Goal: Task Accomplishment & Management: Manage account settings

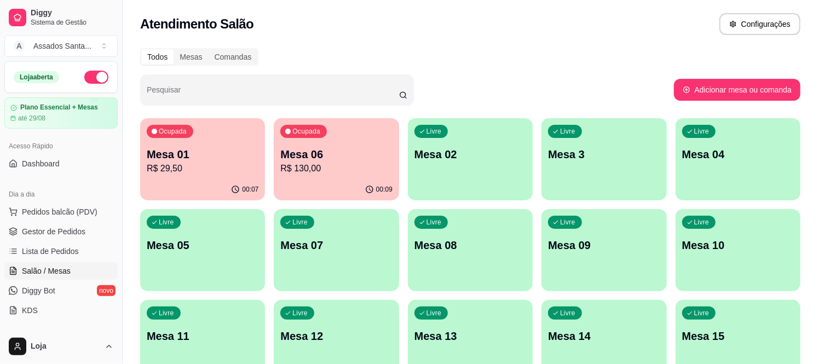
click at [208, 171] on p "R$ 29,50" at bounding box center [203, 168] width 112 height 13
click at [68, 237] on link "Gestor de Pedidos" at bounding box center [60, 232] width 113 height 18
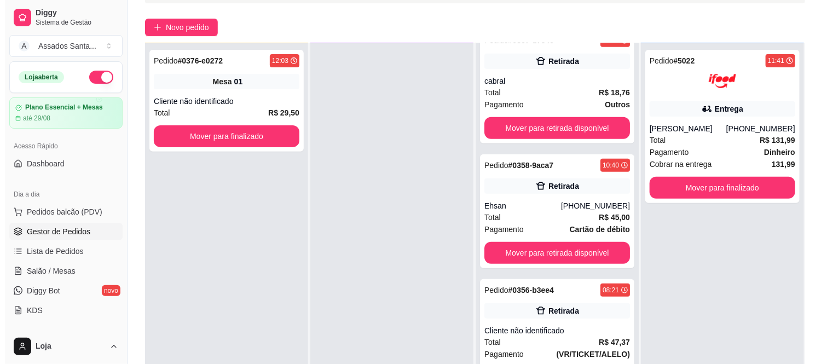
scroll to position [167, 0]
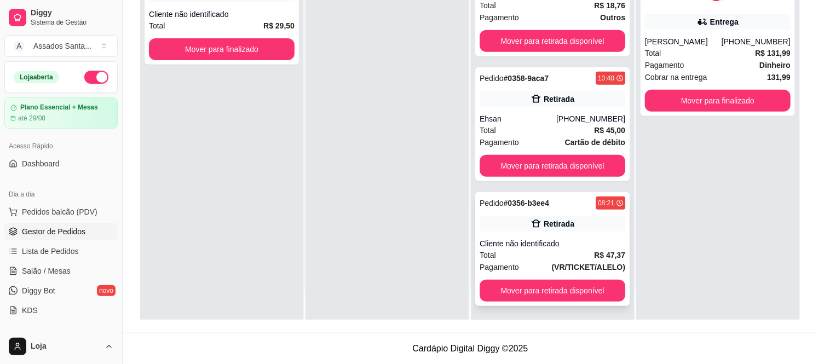
click at [551, 245] on div "Cliente não identificado" at bounding box center [553, 243] width 146 height 11
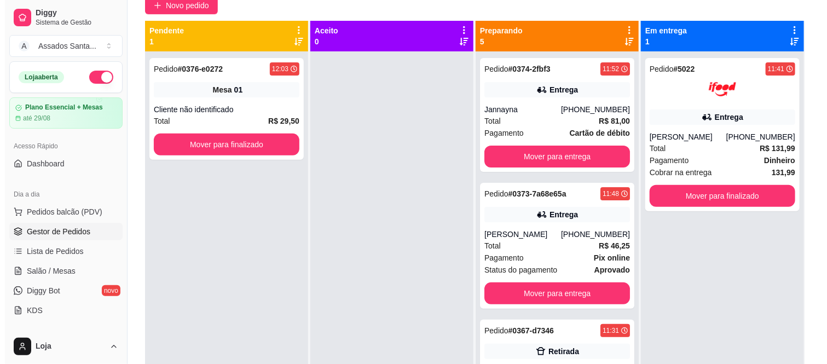
scroll to position [0, 0]
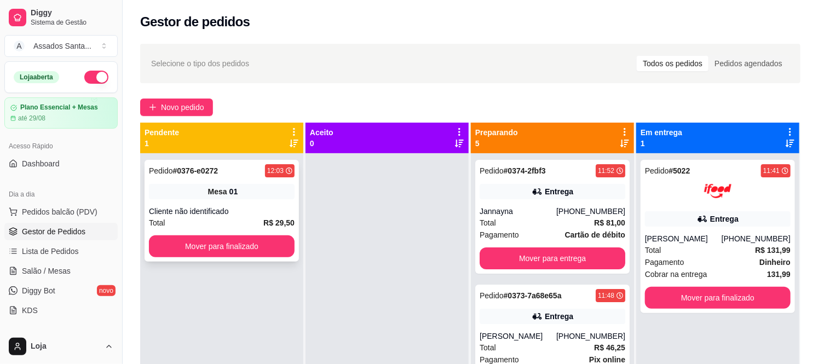
click at [225, 207] on div "Cliente não identificado" at bounding box center [222, 211] width 146 height 11
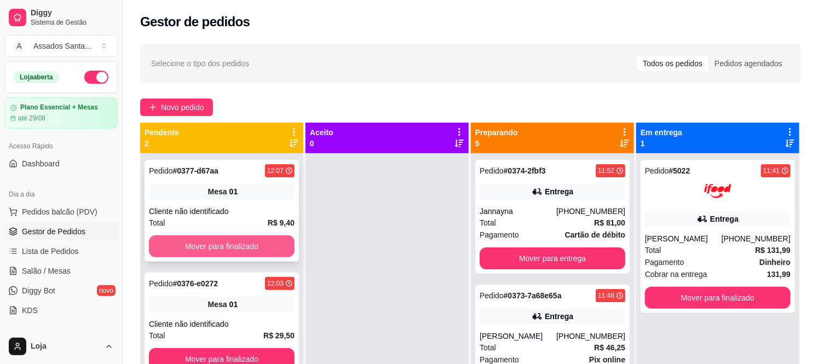
click at [196, 241] on button "Mover para finalizado" at bounding box center [222, 246] width 146 height 22
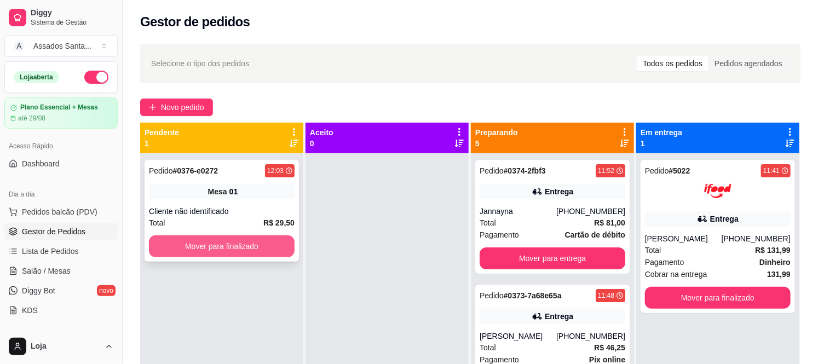
click at [211, 244] on button "Mover para finalizado" at bounding box center [222, 246] width 146 height 22
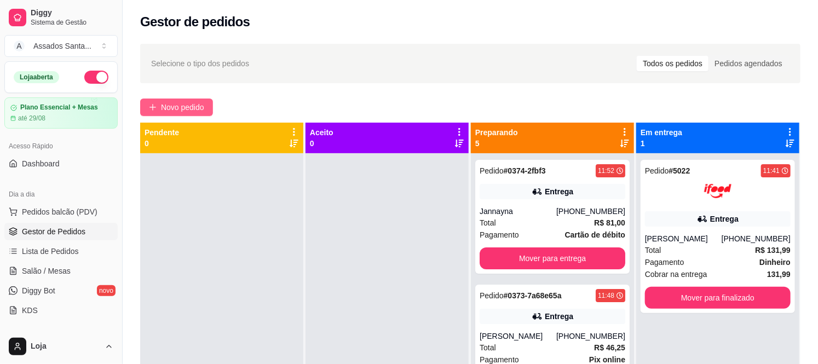
click at [195, 108] on span "Novo pedido" at bounding box center [182, 107] width 43 height 12
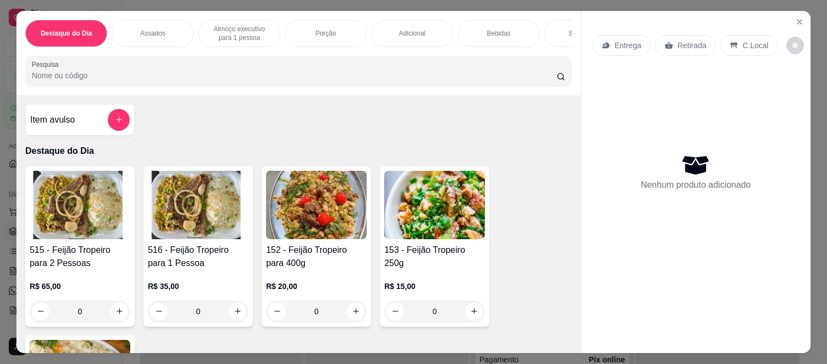
click at [603, 35] on div "Entrega" at bounding box center [621, 45] width 59 height 21
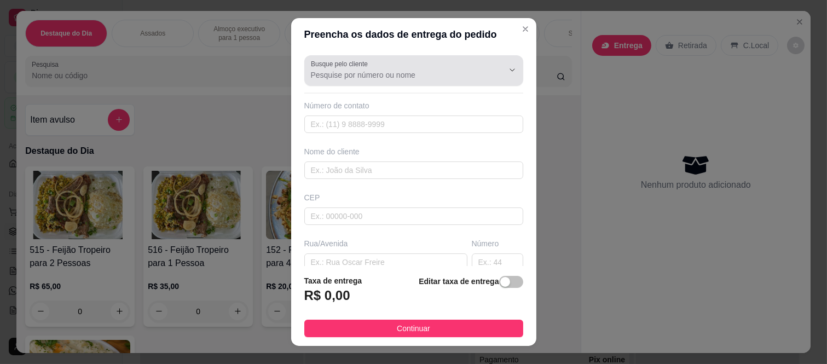
click at [388, 82] on div "Busque pelo cliente" at bounding box center [413, 70] width 219 height 31
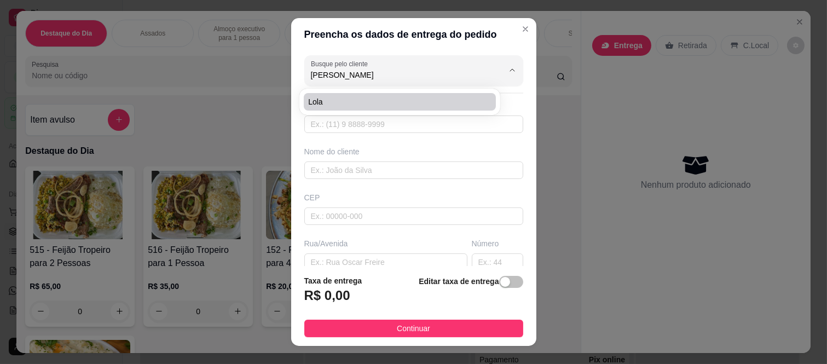
click at [353, 100] on span "Lola" at bounding box center [394, 101] width 172 height 11
type input "Lola"
type input "11971805127"
type input "Lola"
type input "08265380"
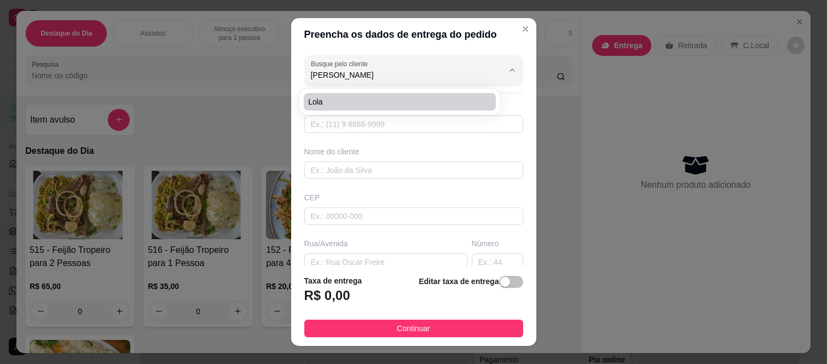
type input "Rua Malmequer do campo"
type input "1848"
type input "Gleba do Pêssego"
type input "São Paulo"
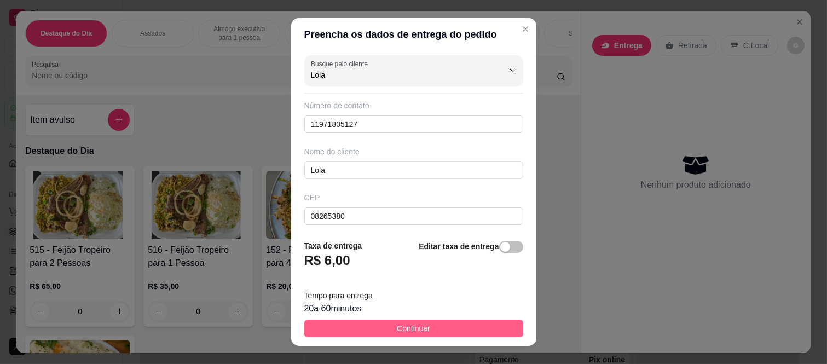
type input "Lola"
click at [419, 328] on span "Continuar" at bounding box center [413, 328] width 33 height 12
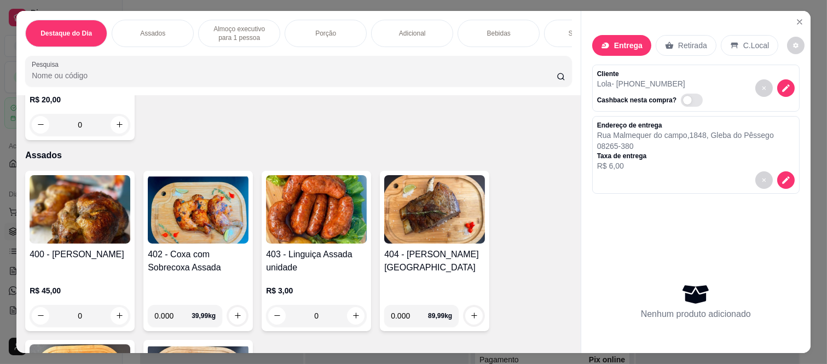
scroll to position [425, 0]
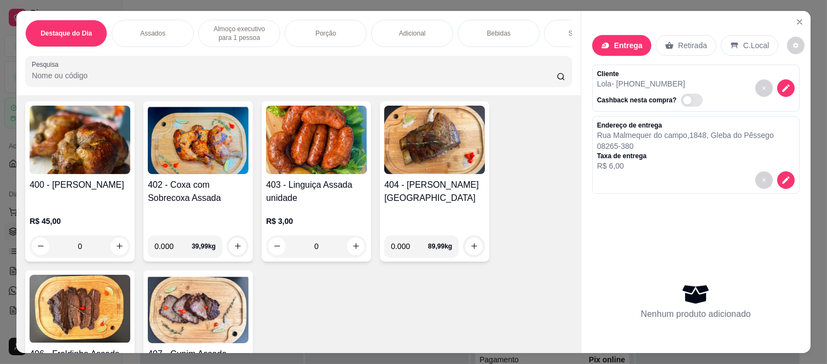
click at [119, 252] on div "0" at bounding box center [80, 246] width 101 height 22
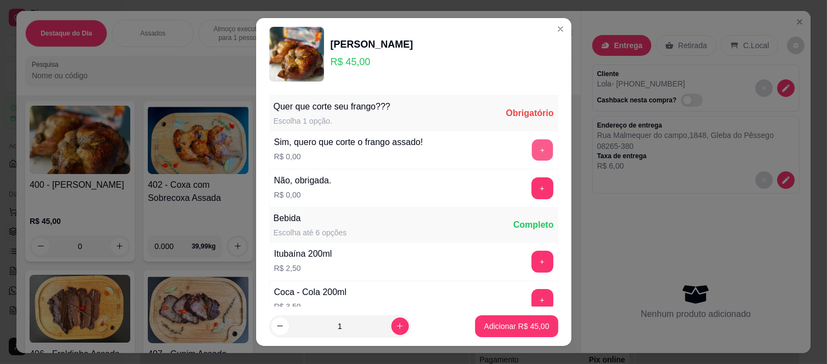
click at [532, 145] on button "+" at bounding box center [542, 150] width 21 height 21
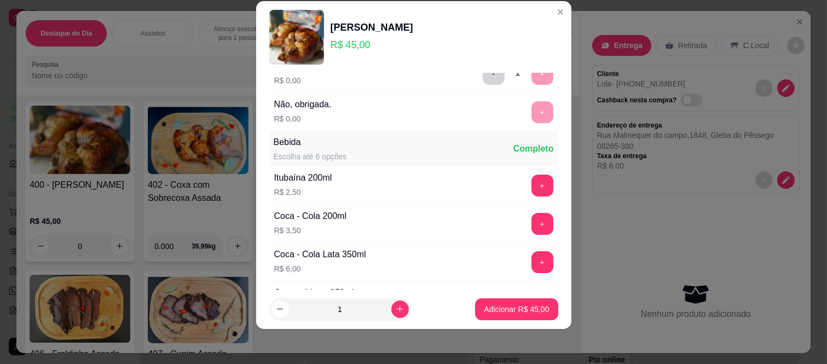
scroll to position [117, 0]
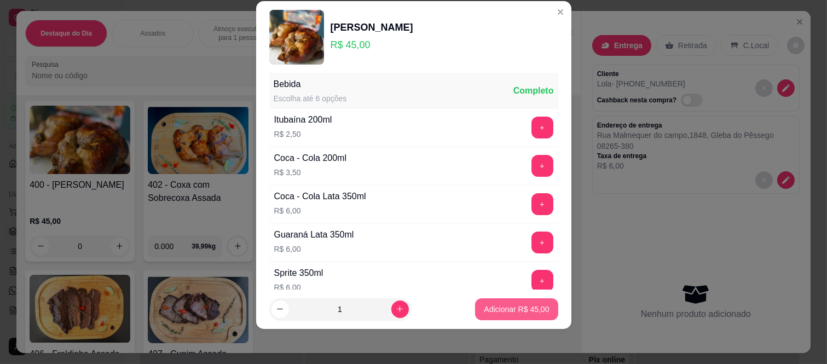
click at [504, 307] on p "Adicionar R$ 45,00" at bounding box center [516, 309] width 65 height 11
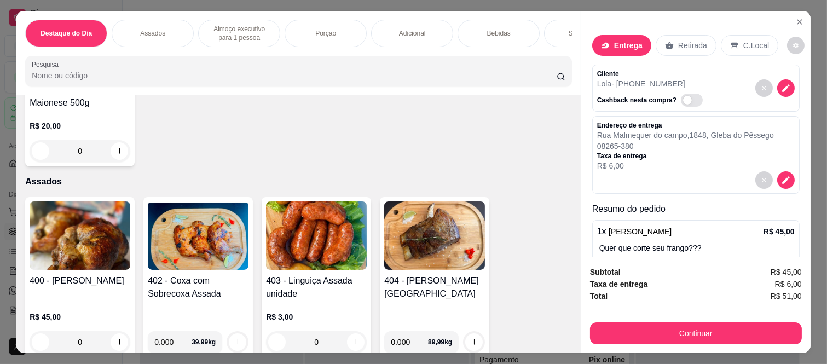
scroll to position [304, 0]
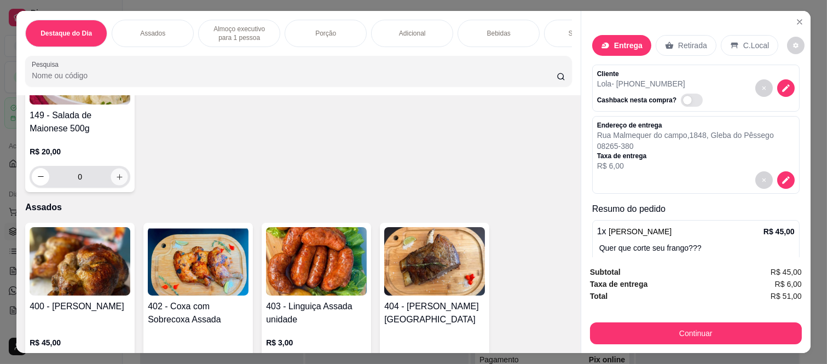
click at [118, 181] on icon "increase-product-quantity" at bounding box center [120, 177] width 8 height 8
type input "1"
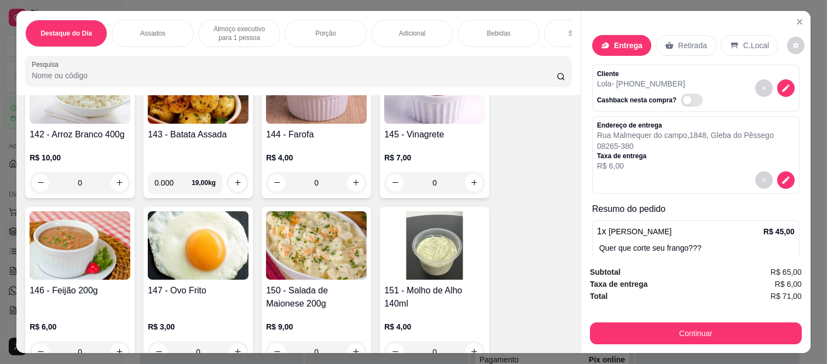
scroll to position [1521, 0]
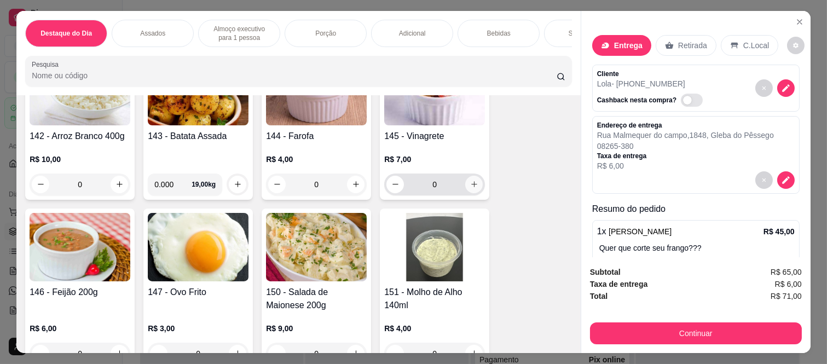
click at [465, 188] on button "increase-product-quantity" at bounding box center [474, 185] width 18 height 18
type input "1"
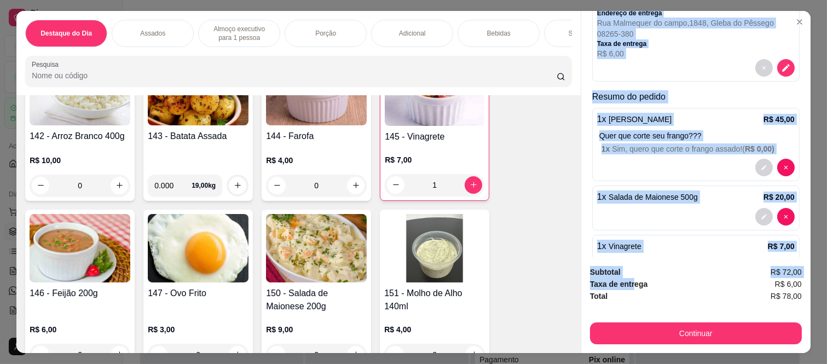
scroll to position [150, 0]
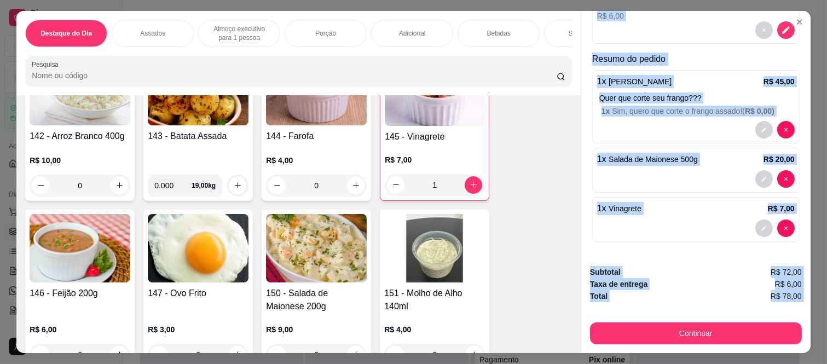
drag, startPoint x: 590, startPoint y: 68, endPoint x: 624, endPoint y: 309, distance: 243.8
click at [624, 309] on div "Entrega Retirada C.Local Cliente Lola - (11) 97180-5127 Cashback nesta compra? …" at bounding box center [696, 182] width 230 height 342
copy div "Cliente Lola - (11) 97180-5127 Cashback nesta compra? Endereço de entrega Rua M…"
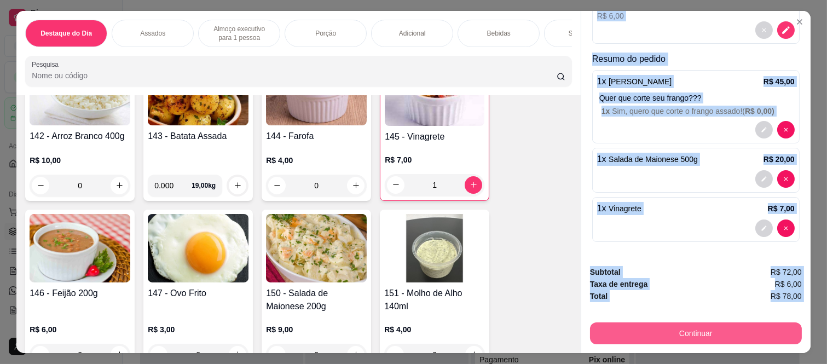
click at [653, 325] on button "Continuar" at bounding box center [696, 333] width 212 height 22
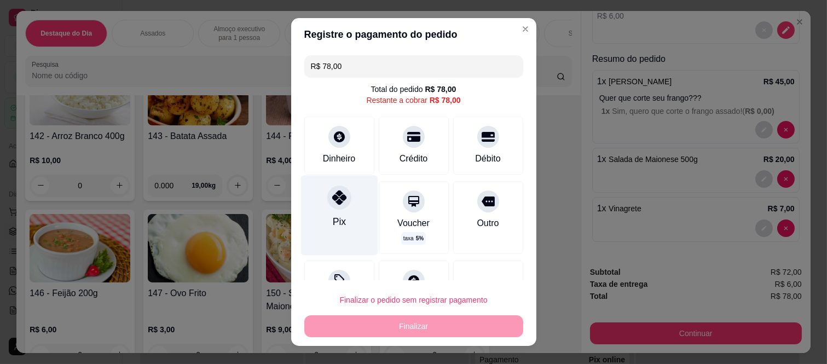
click at [327, 213] on div "Pix" at bounding box center [339, 216] width 77 height 80
type input "R$ 0,00"
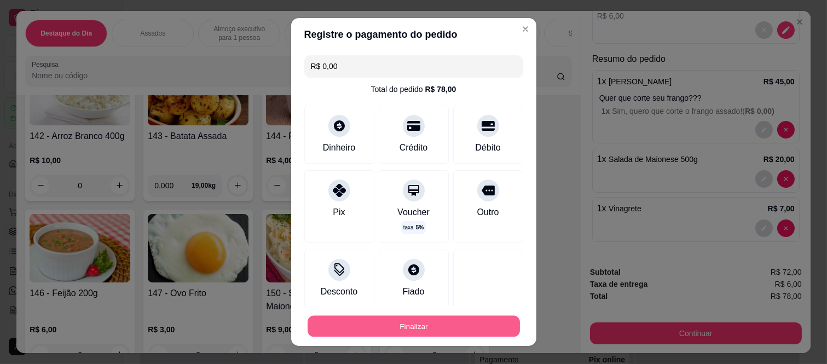
click at [360, 328] on button "Finalizar" at bounding box center [414, 325] width 212 height 21
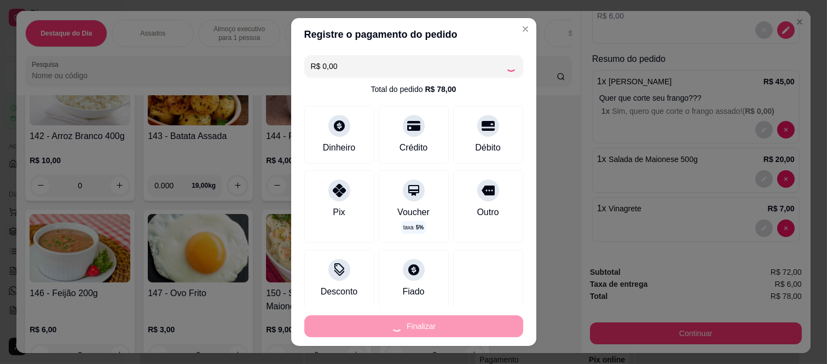
type input "0"
type input "-R$ 78,00"
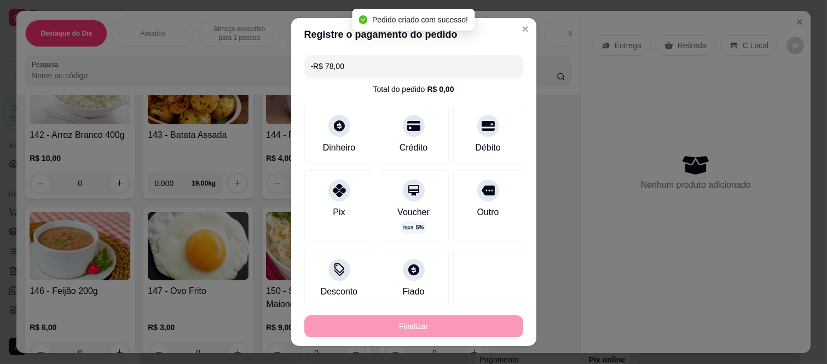
scroll to position [1520, 0]
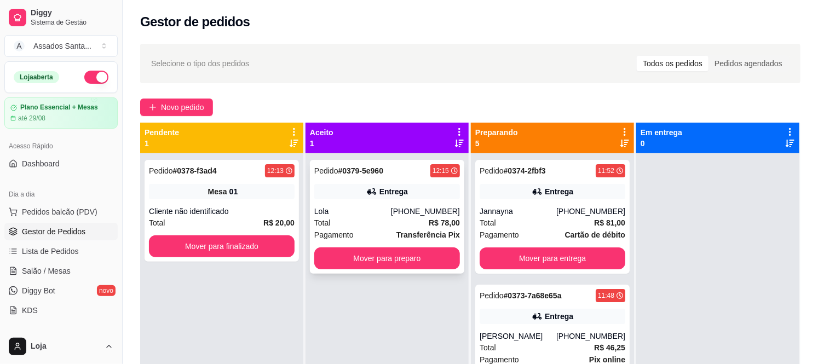
click at [378, 234] on div "Pagamento Transferência Pix" at bounding box center [387, 235] width 146 height 12
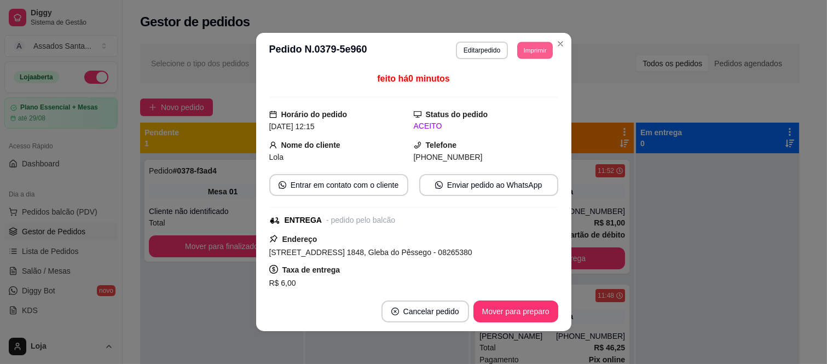
click at [526, 53] on button "Imprimir" at bounding box center [535, 50] width 36 height 17
click at [494, 90] on button "IMPRESSORA caixa" at bounding box center [510, 89] width 79 height 18
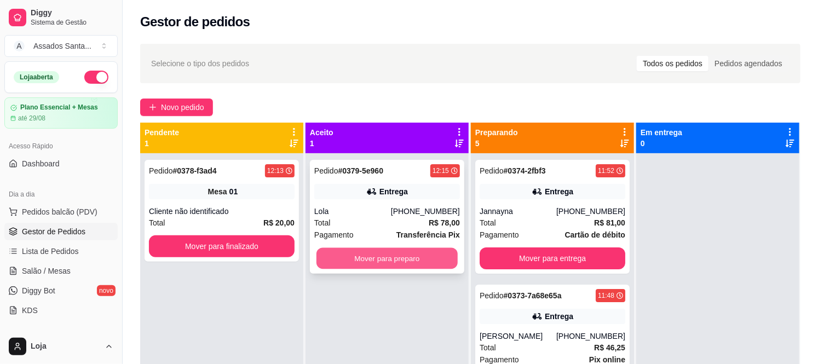
click at [341, 258] on button "Mover para preparo" at bounding box center [386, 258] width 141 height 21
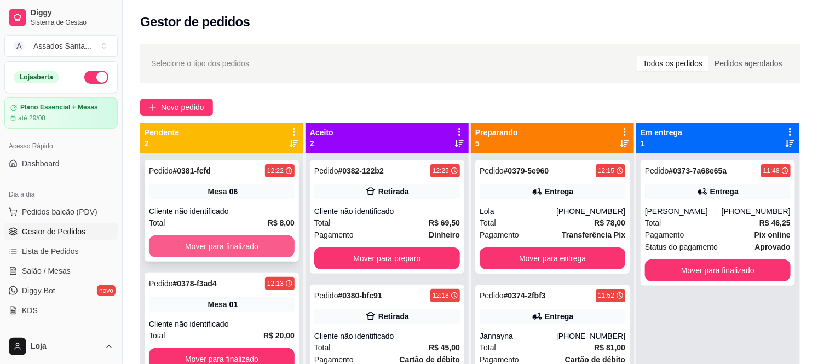
click at [241, 248] on button "Mover para finalizado" at bounding box center [222, 246] width 146 height 22
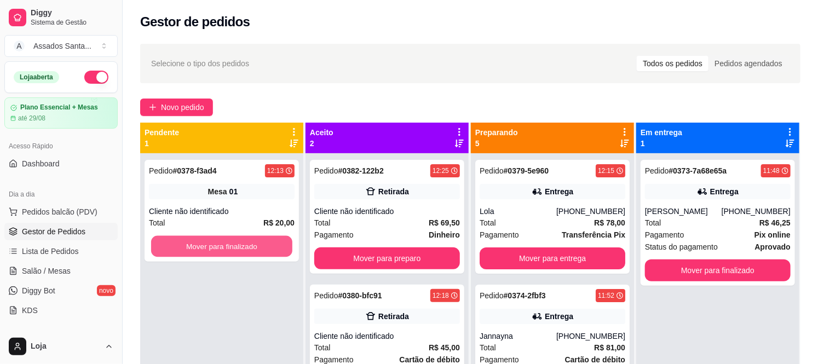
click at [241, 248] on button "Mover para finalizado" at bounding box center [221, 246] width 141 height 21
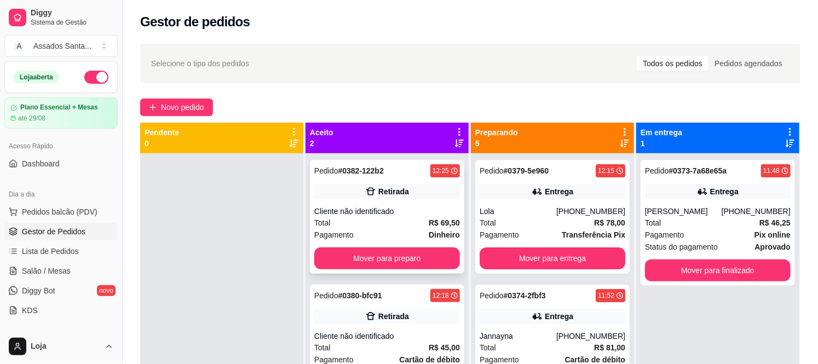
click at [367, 200] on div "Pedido # 0382-122b2 12:25 Retirada Cliente não identificado Total R$ 69,50 Paga…" at bounding box center [387, 217] width 154 height 114
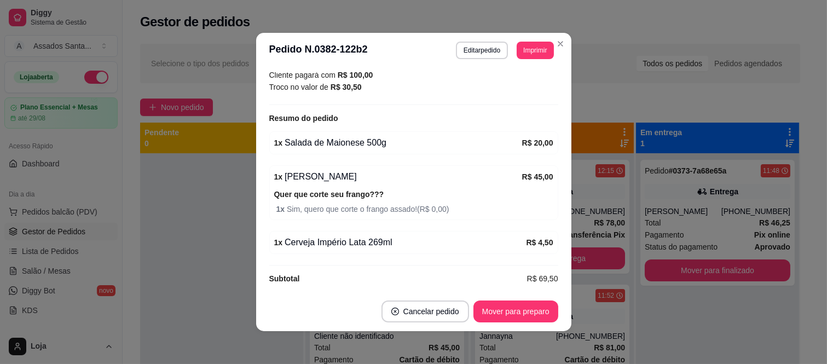
scroll to position [193, 0]
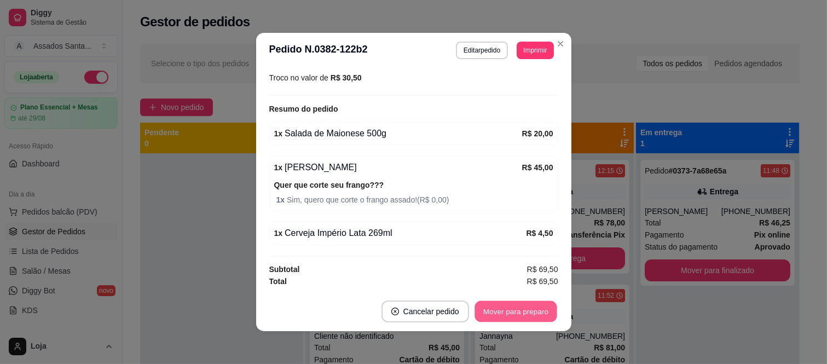
click at [512, 314] on button "Mover para preparo" at bounding box center [516, 311] width 82 height 21
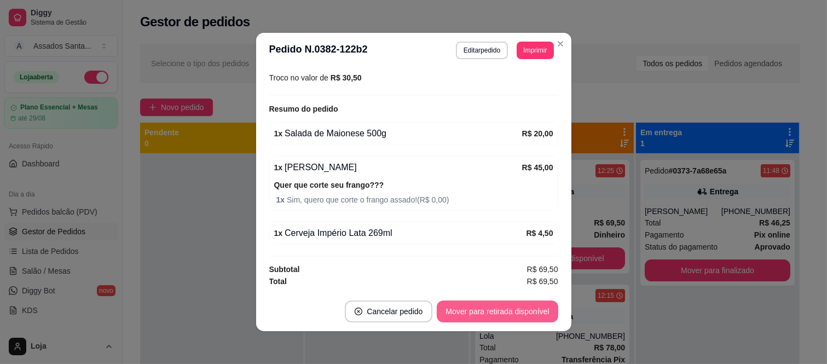
click at [512, 314] on button "Mover para retirada disponível" at bounding box center [497, 312] width 121 height 22
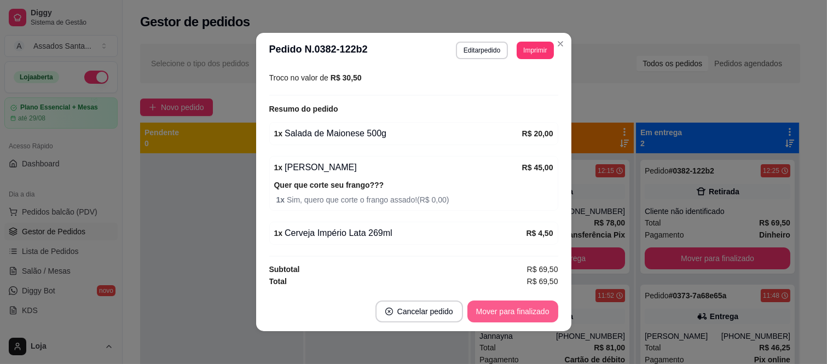
click at [510, 310] on button "Mover para finalizado" at bounding box center [513, 312] width 91 height 22
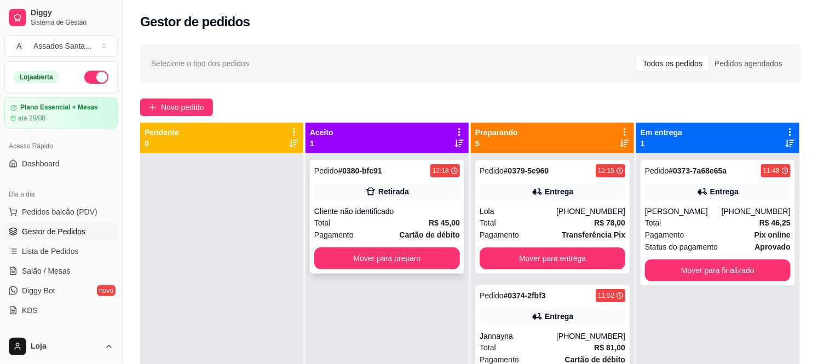
click at [391, 211] on div "Cliente não identificado" at bounding box center [387, 211] width 146 height 11
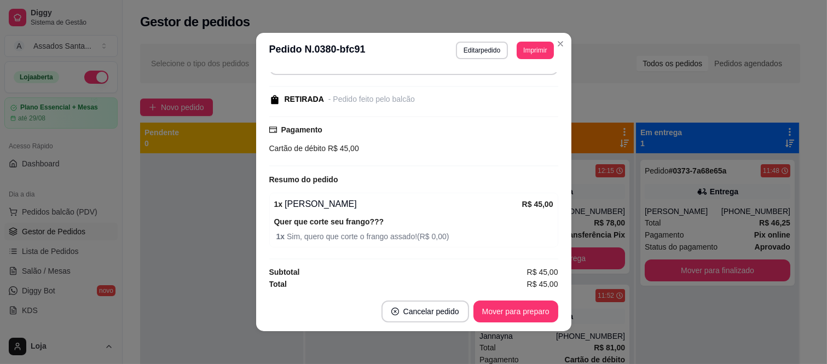
scroll to position [101, 0]
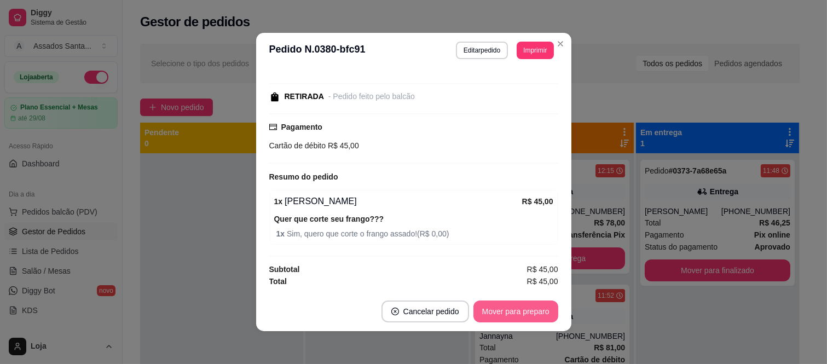
click at [521, 311] on button "Mover para preparo" at bounding box center [516, 312] width 85 height 22
click at [511, 314] on button "Mover para retirada disponível" at bounding box center [497, 312] width 121 height 22
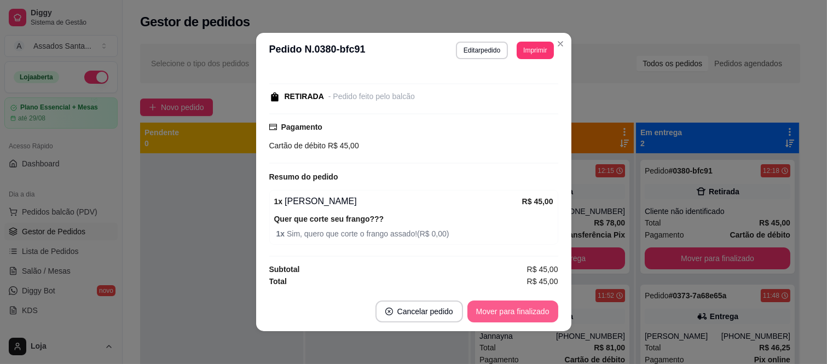
click at [511, 314] on button "Mover para finalizado" at bounding box center [513, 312] width 91 height 22
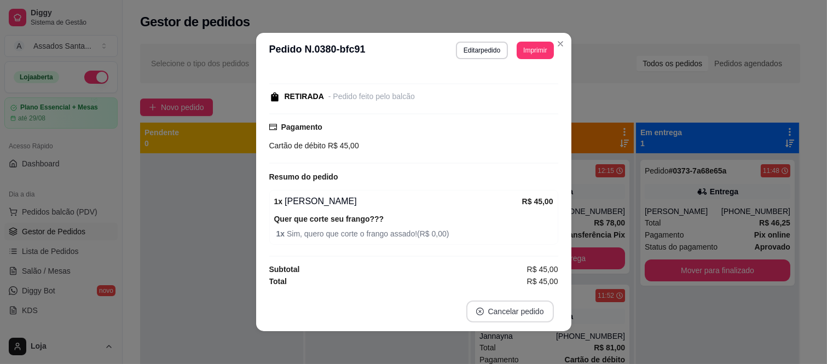
scroll to position [53, 0]
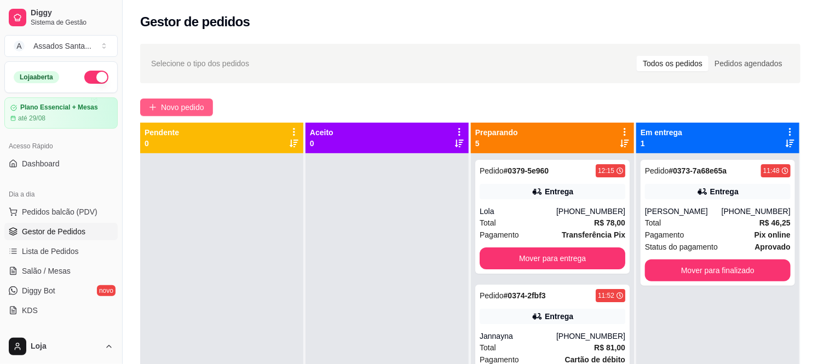
click at [185, 107] on span "Novo pedido" at bounding box center [182, 107] width 43 height 12
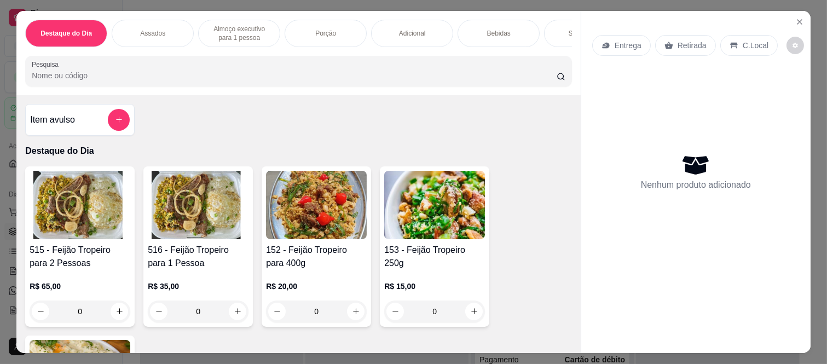
click at [683, 40] on p "Retirada" at bounding box center [692, 45] width 29 height 11
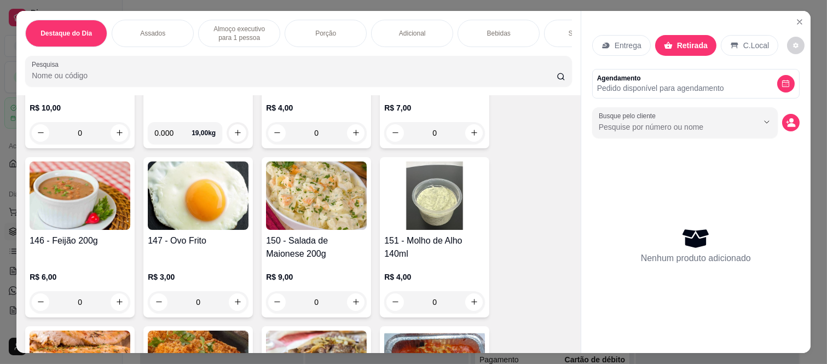
scroll to position [1459, 0]
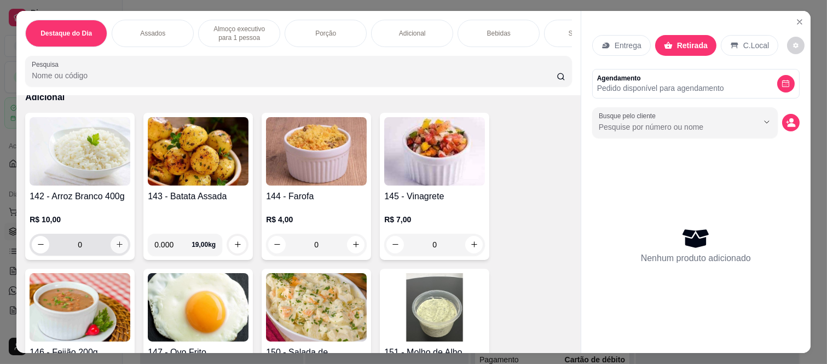
click at [117, 249] on icon "increase-product-quantity" at bounding box center [120, 244] width 8 height 8
type input "1"
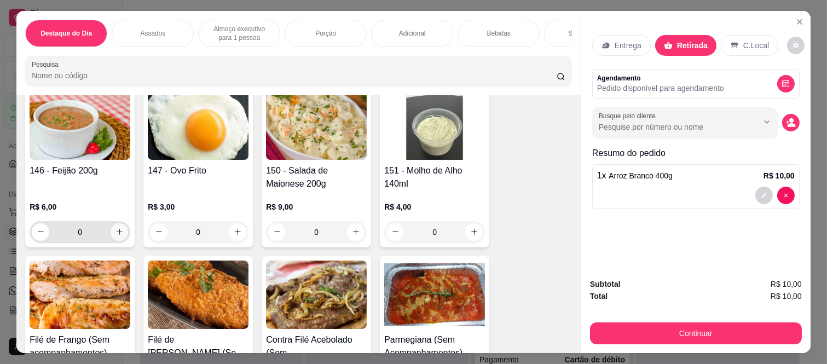
click at [114, 232] on button "increase-product-quantity" at bounding box center [120, 232] width 18 height 18
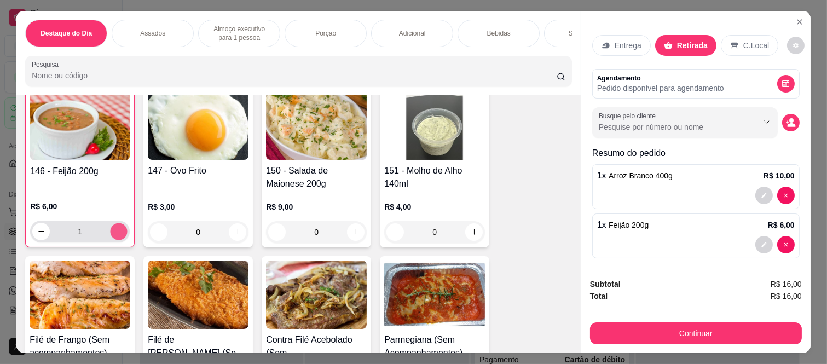
scroll to position [1643, 0]
click at [115, 232] on icon "increase-product-quantity" at bounding box center [119, 231] width 8 height 8
type input "2"
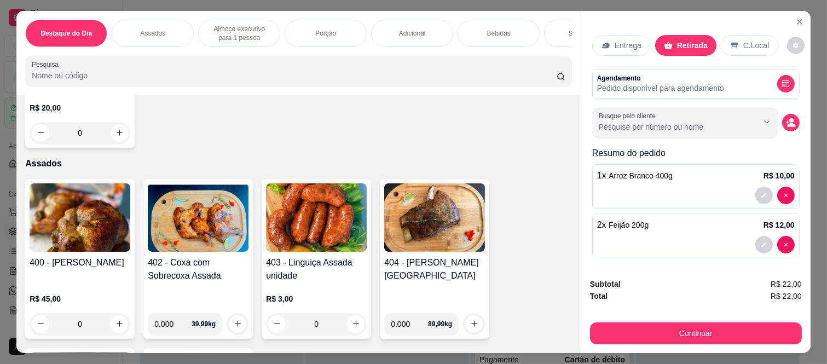
scroll to position [365, 0]
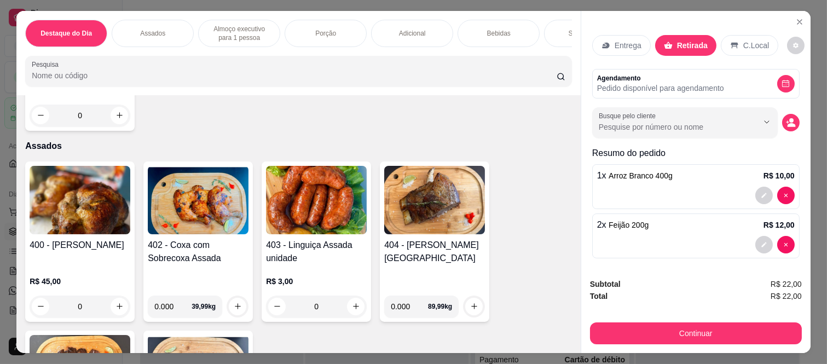
click at [111, 315] on div "0" at bounding box center [80, 307] width 101 height 22
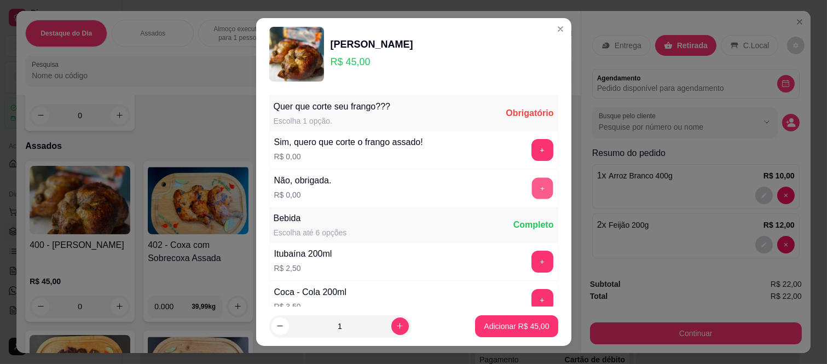
click at [532, 189] on button "+" at bounding box center [542, 188] width 21 height 21
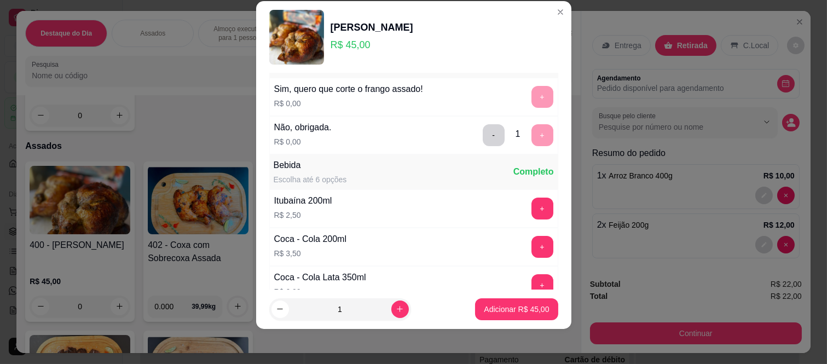
scroll to position [0, 0]
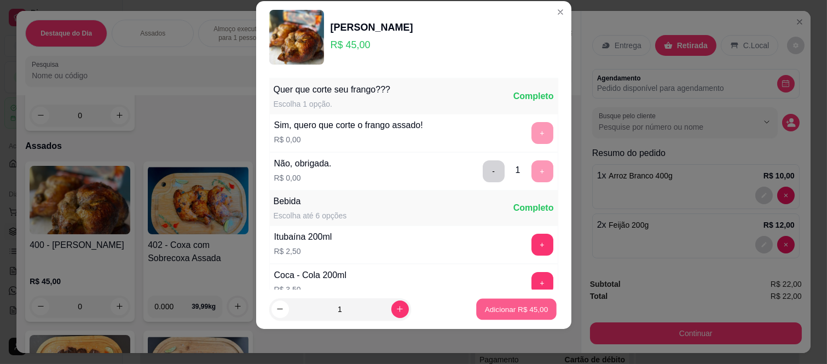
click at [499, 311] on p "Adicionar R$ 45,00" at bounding box center [517, 309] width 64 height 10
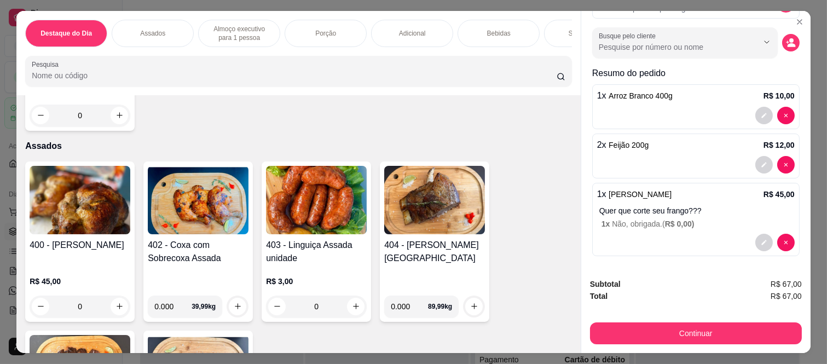
scroll to position [82, 0]
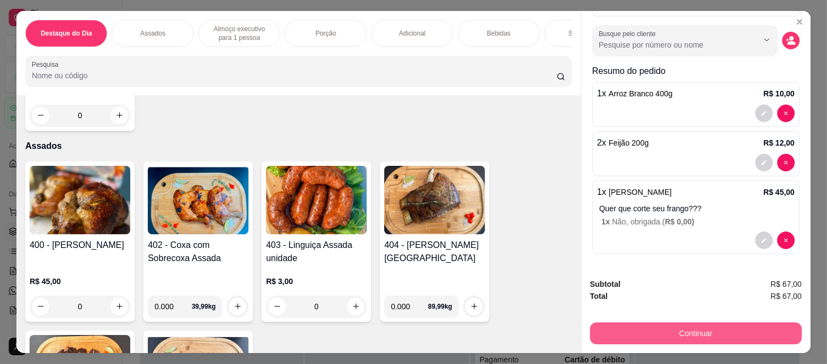
click at [711, 332] on button "Continuar" at bounding box center [696, 333] width 212 height 22
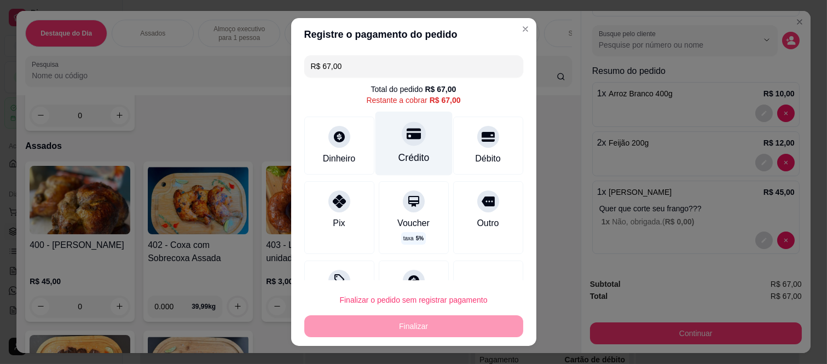
click at [402, 135] on div at bounding box center [414, 134] width 24 height 24
type input "R$ 0,00"
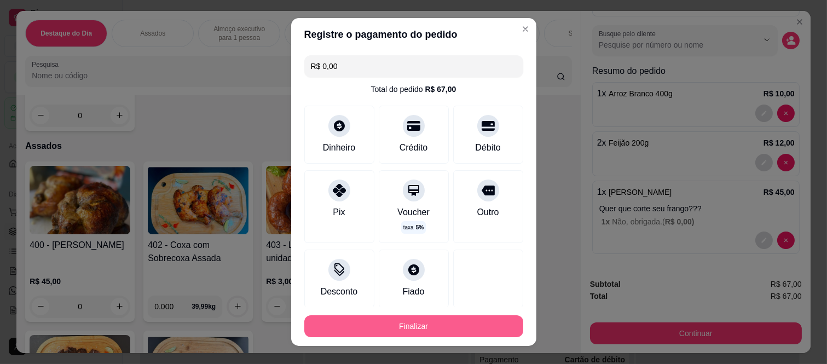
click at [422, 336] on button "Finalizar" at bounding box center [413, 326] width 219 height 22
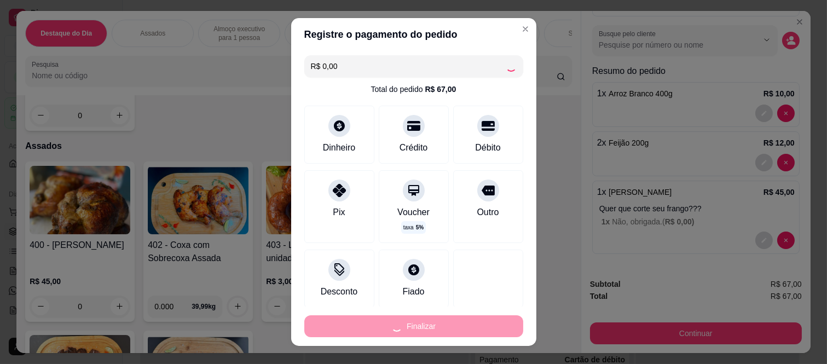
type input "0"
type input "-R$ 67,00"
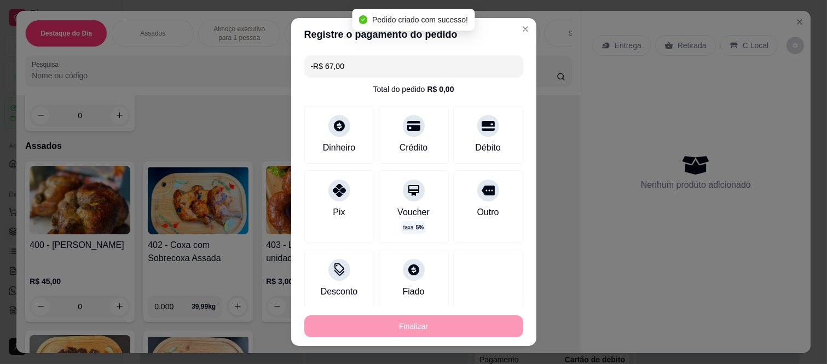
scroll to position [0, 0]
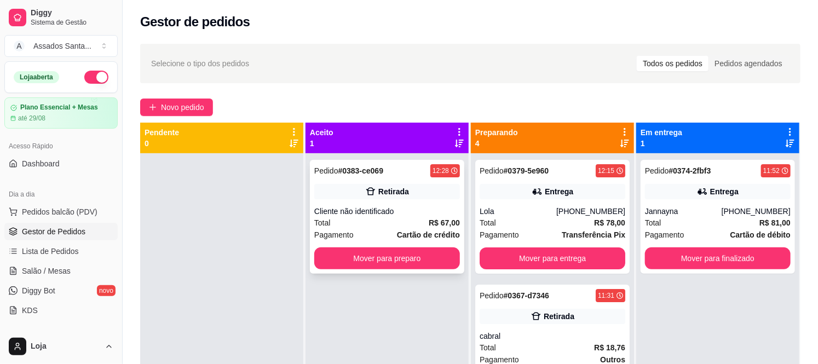
click at [416, 194] on div "Retirada" at bounding box center [387, 191] width 146 height 15
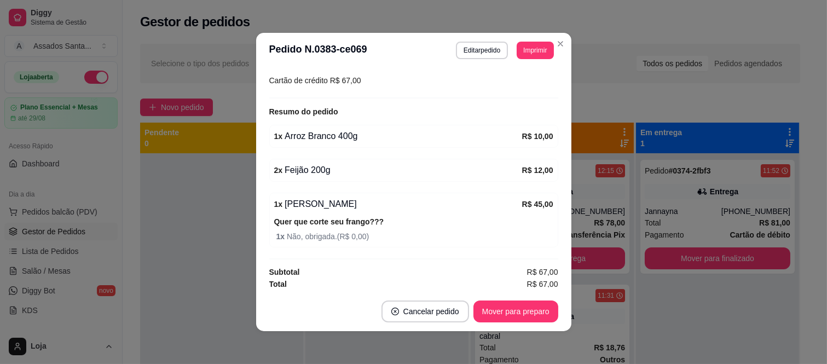
scroll to position [169, 0]
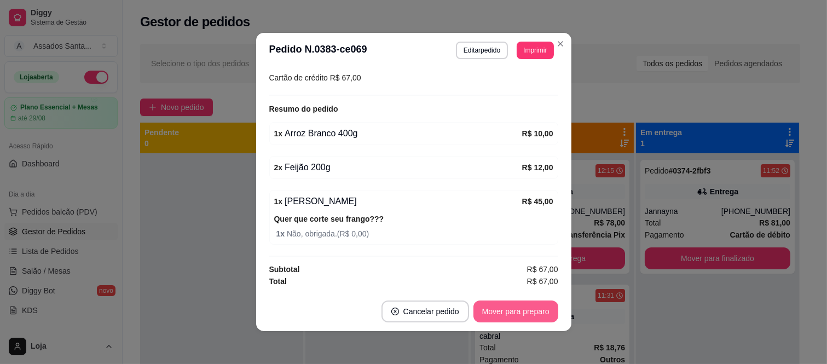
click at [509, 310] on button "Mover para preparo" at bounding box center [516, 312] width 85 height 22
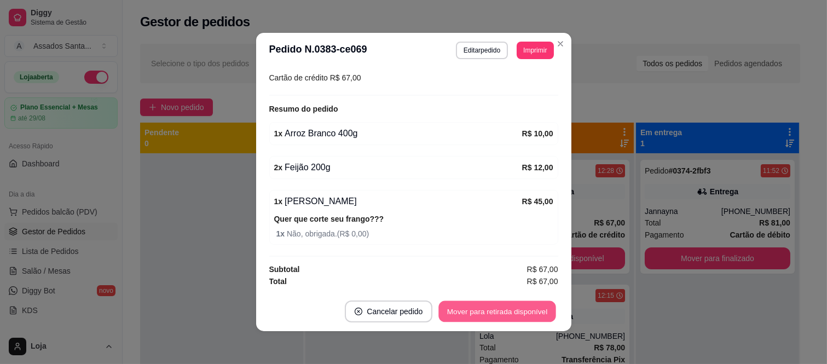
click at [505, 315] on button "Mover para retirada disponível" at bounding box center [497, 311] width 117 height 21
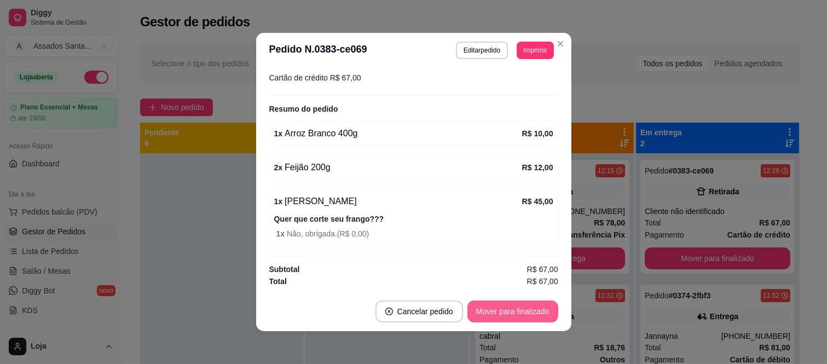
click at [516, 303] on button "Mover para finalizado" at bounding box center [513, 312] width 91 height 22
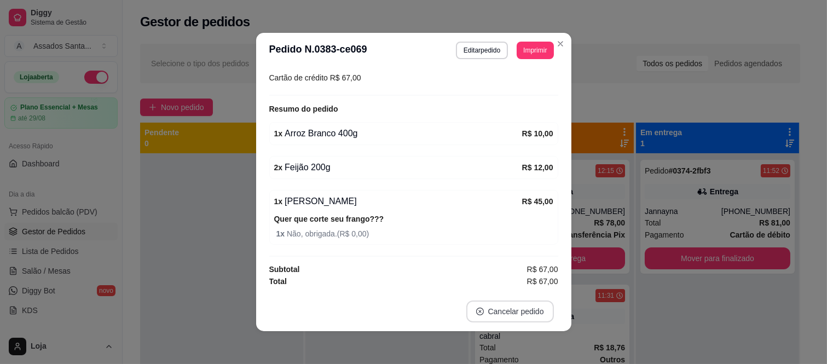
scroll to position [122, 0]
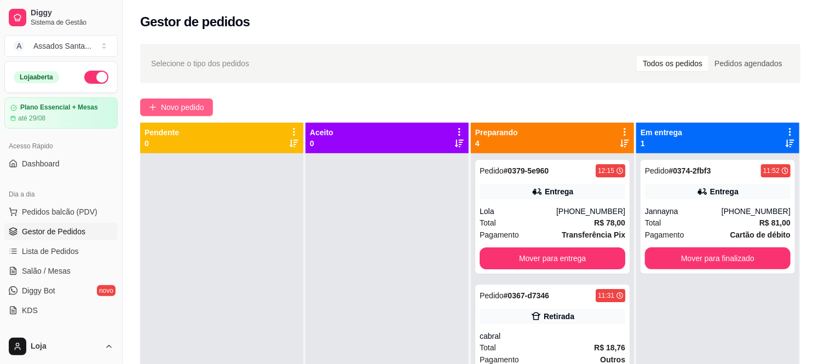
click at [162, 108] on span "Novo pedido" at bounding box center [182, 107] width 43 height 12
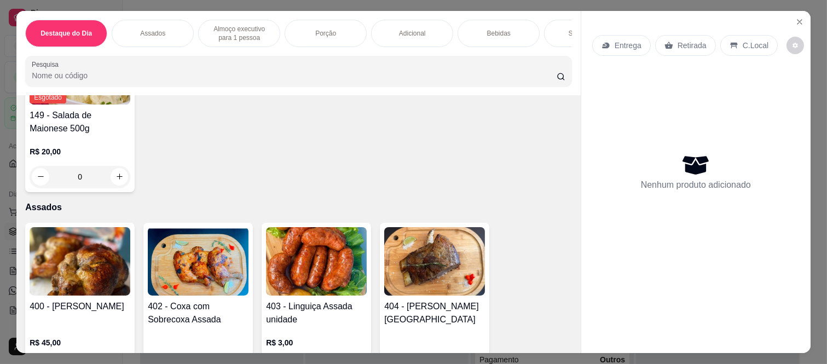
scroll to position [365, 0]
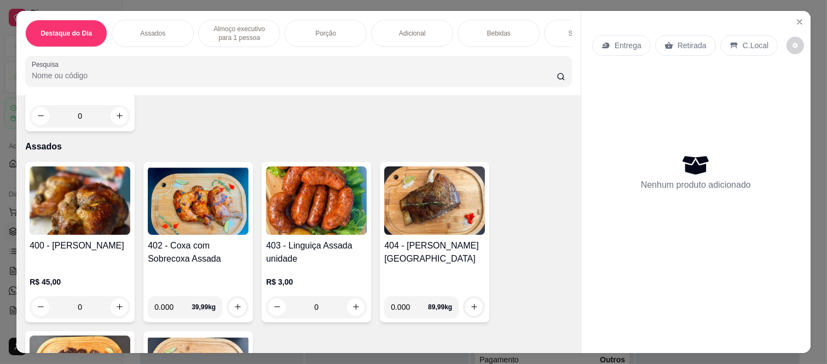
click at [114, 311] on div "0" at bounding box center [80, 307] width 101 height 22
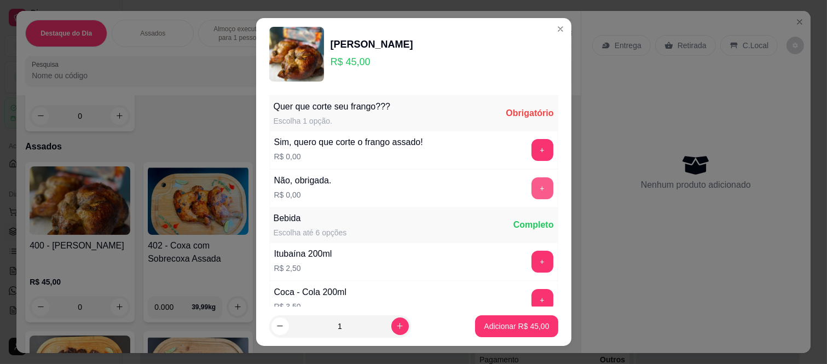
click at [532, 192] on button "+" at bounding box center [543, 188] width 22 height 22
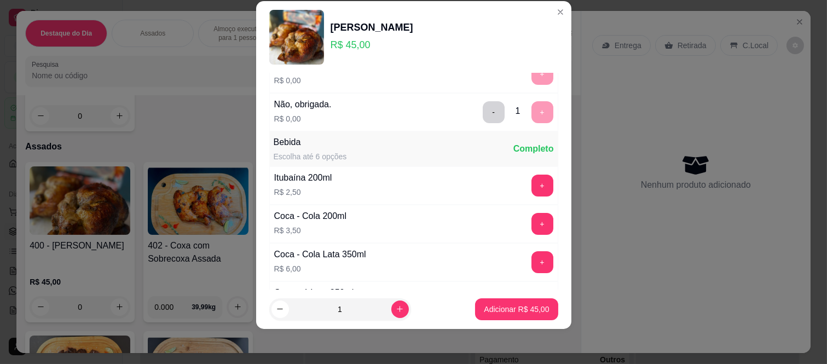
scroll to position [117, 0]
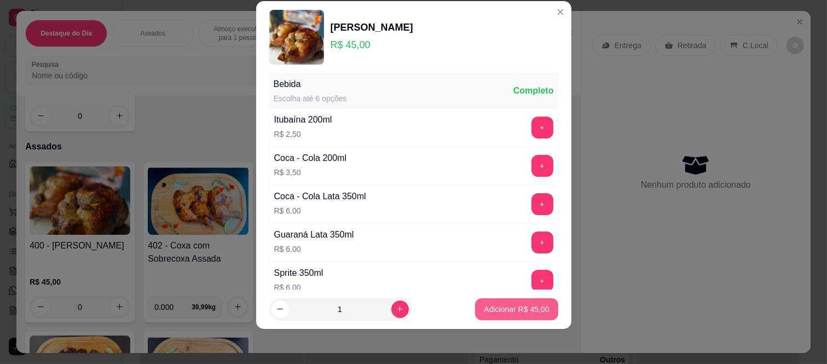
click at [506, 321] on footer "1 Adicionar R$ 45,00" at bounding box center [413, 309] width 315 height 39
click at [516, 310] on p "Adicionar R$ 45,00" at bounding box center [516, 309] width 65 height 11
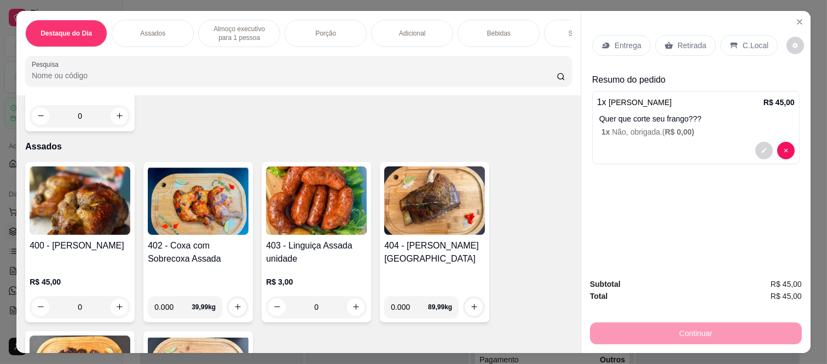
click at [686, 30] on div "Entrega Retirada C.Local" at bounding box center [695, 45] width 207 height 38
click at [685, 40] on p "Retirada" at bounding box center [692, 45] width 29 height 11
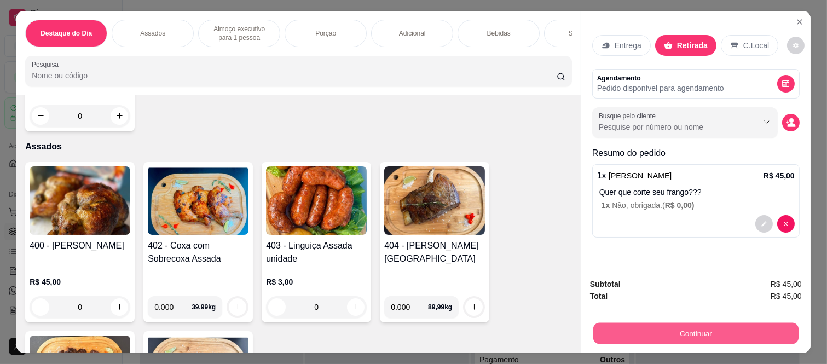
click at [645, 329] on button "Continuar" at bounding box center [695, 333] width 205 height 21
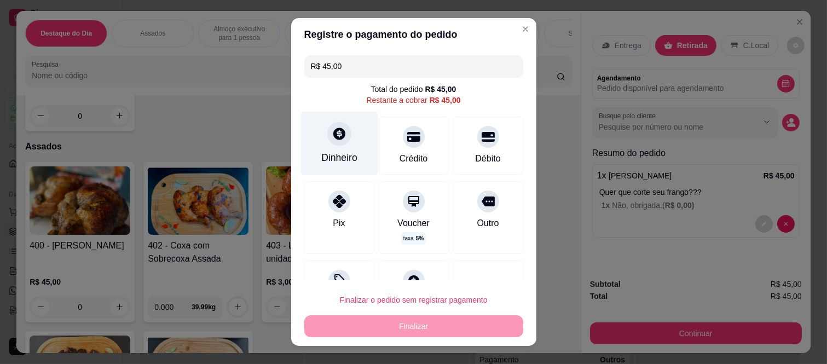
click at [333, 137] on icon at bounding box center [339, 134] width 12 height 12
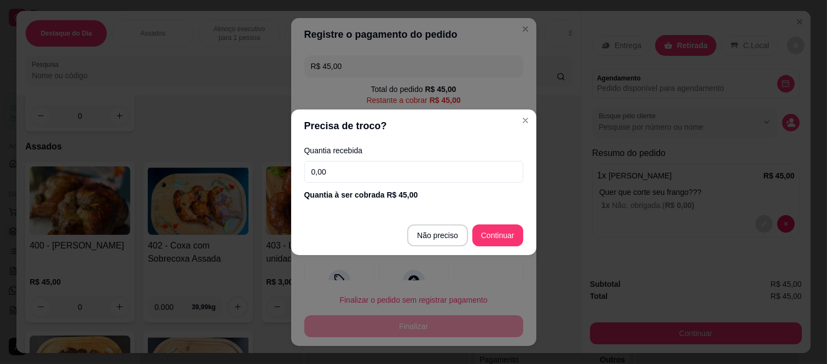
click at [353, 178] on input "0,00" at bounding box center [413, 172] width 219 height 22
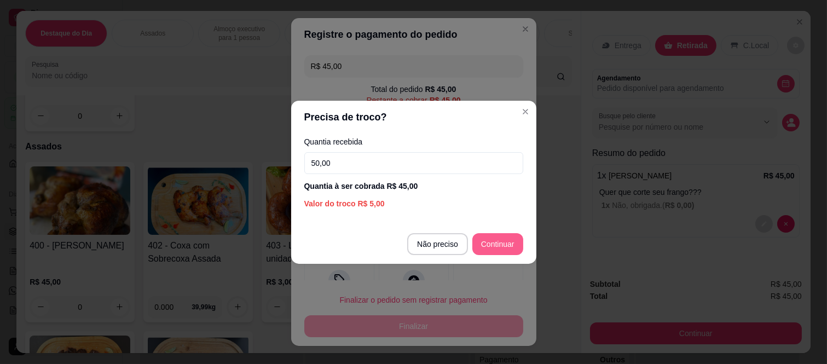
type input "50,00"
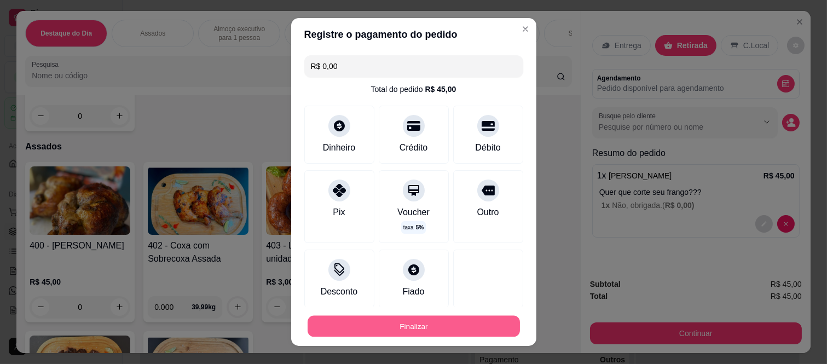
click at [452, 325] on button "Finalizar" at bounding box center [414, 325] width 212 height 21
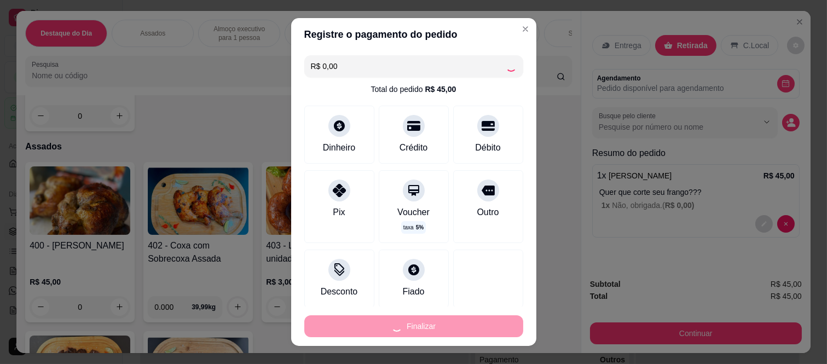
type input "-R$ 45,00"
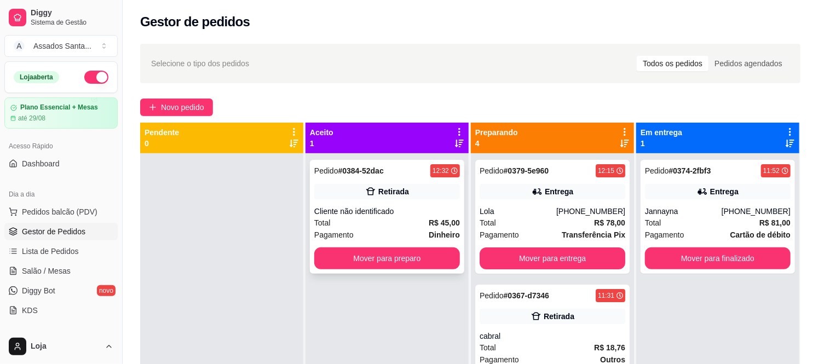
click at [360, 215] on div "Cliente não identificado" at bounding box center [387, 211] width 146 height 11
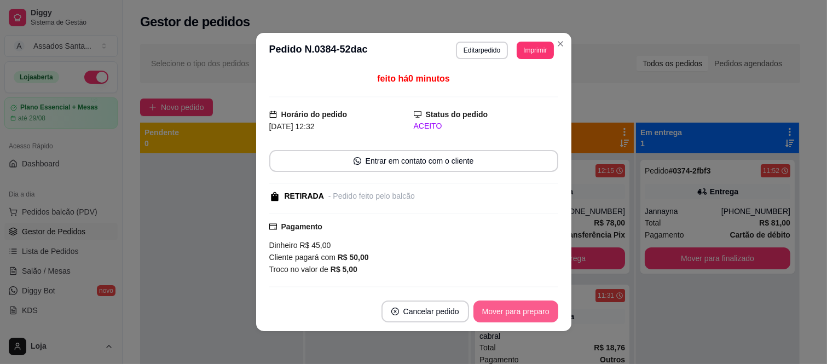
click at [489, 308] on button "Mover para preparo" at bounding box center [516, 312] width 85 height 22
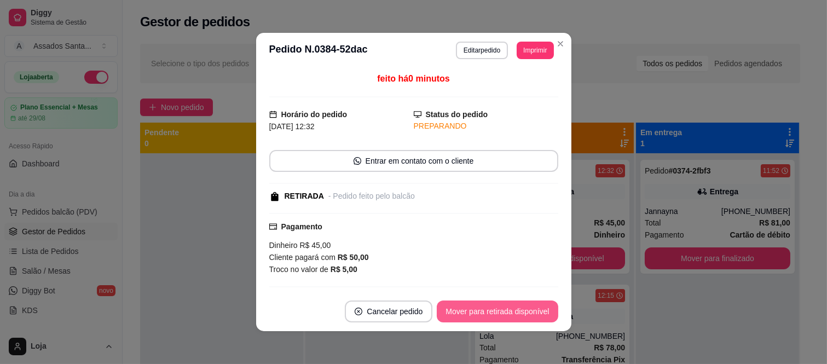
click at [491, 310] on button "Mover para retirada disponível" at bounding box center [497, 312] width 121 height 22
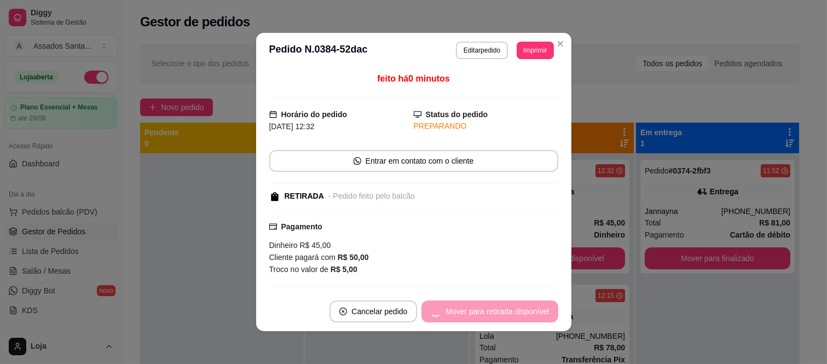
click at [491, 310] on div "Mover para retirada disponível" at bounding box center [490, 312] width 136 height 22
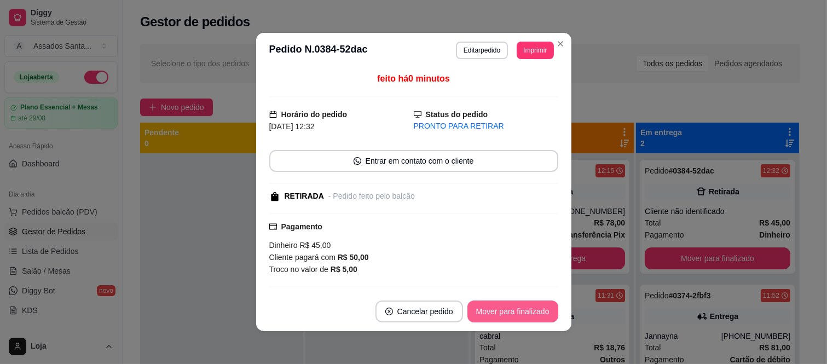
click at [502, 313] on button "Mover para finalizado" at bounding box center [513, 312] width 91 height 22
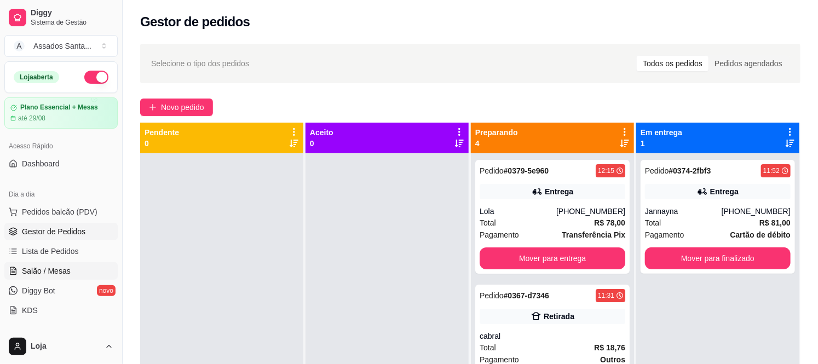
click at [56, 263] on link "Salão / Mesas" at bounding box center [60, 271] width 113 height 18
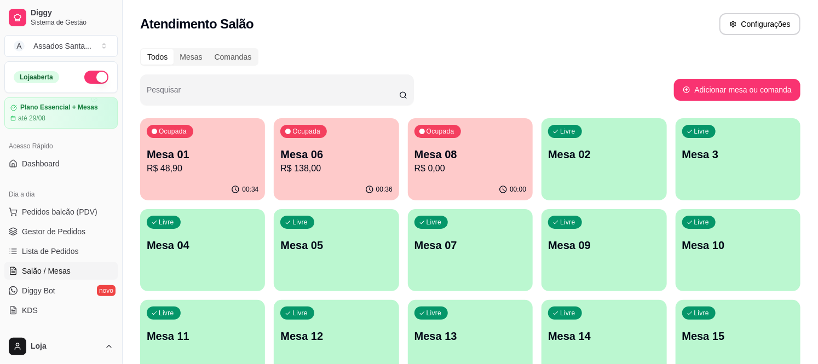
click at [356, 161] on div "Mesa 06 R$ 138,00" at bounding box center [336, 161] width 112 height 28
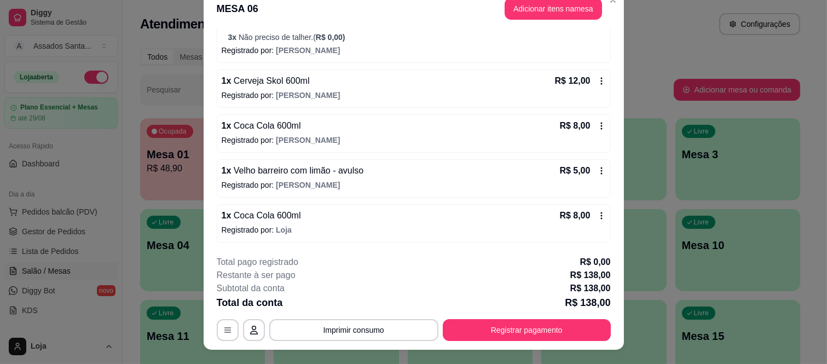
scroll to position [33, 0]
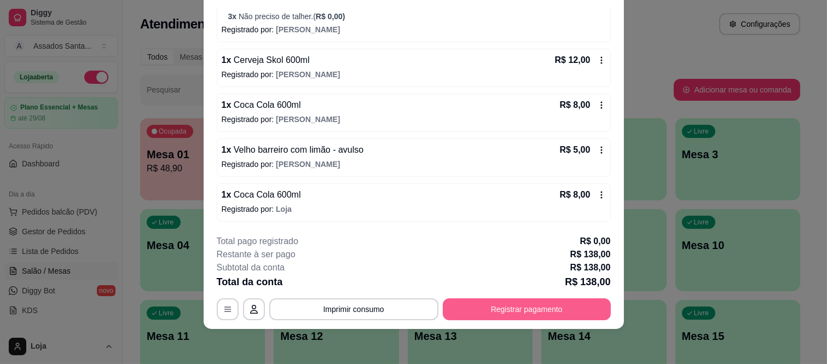
click at [472, 302] on button "Registrar pagamento" at bounding box center [527, 309] width 168 height 22
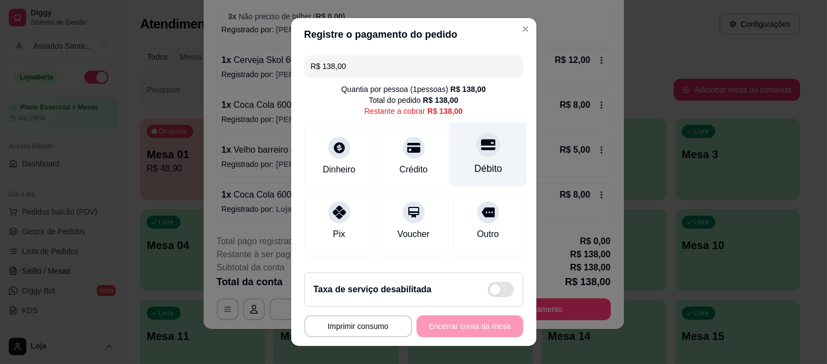
click at [466, 159] on div "Débito" at bounding box center [487, 155] width 77 height 64
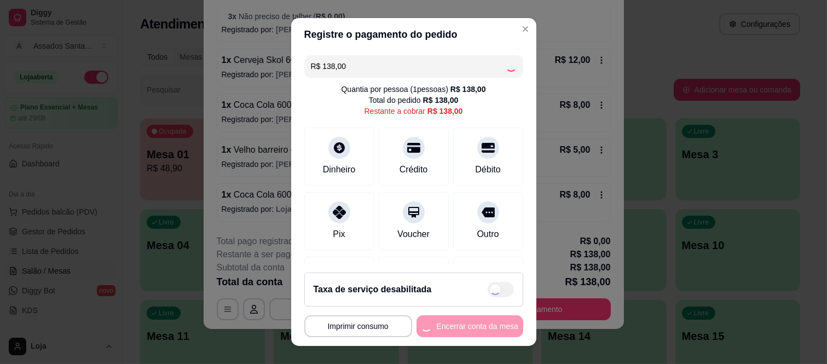
type input "R$ 0,00"
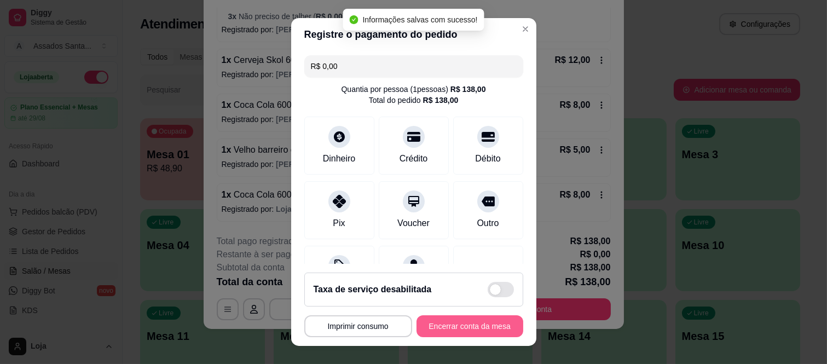
click at [463, 318] on button "Encerrar conta da mesa" at bounding box center [470, 326] width 107 height 22
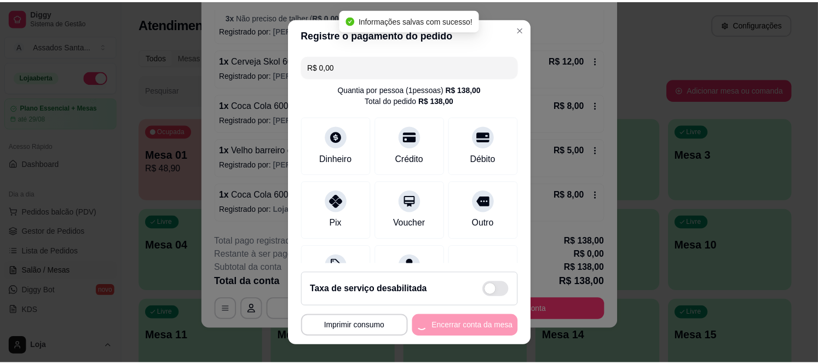
scroll to position [0, 0]
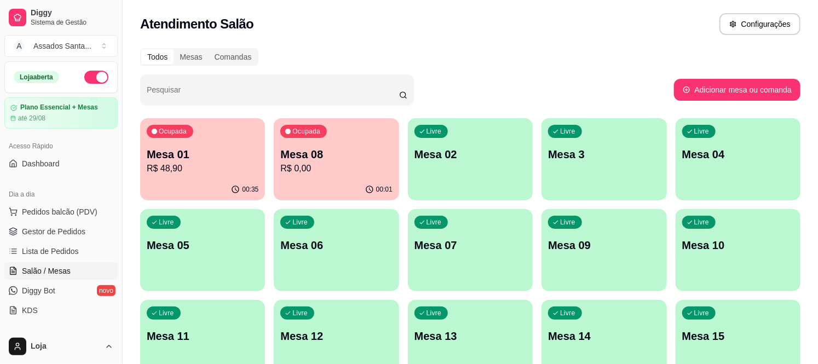
click at [347, 163] on p "R$ 0,00" at bounding box center [336, 168] width 112 height 13
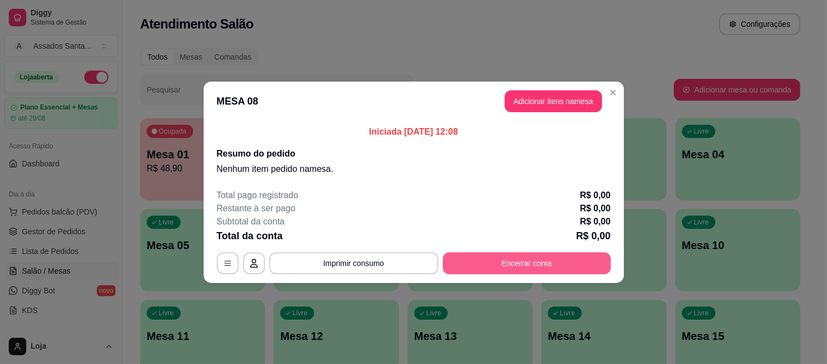
click at [509, 261] on button "Encerrar conta" at bounding box center [527, 263] width 168 height 22
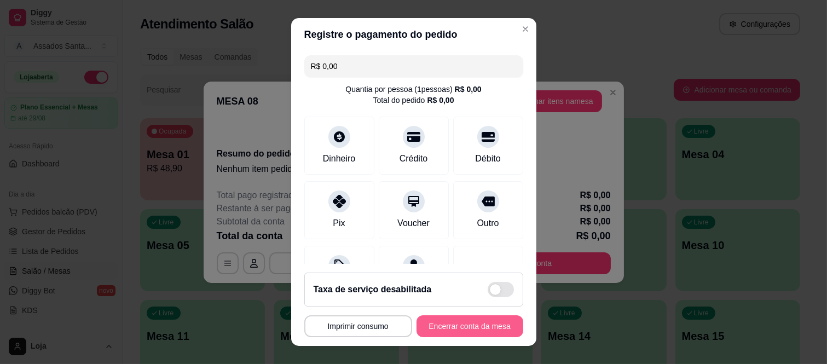
click at [449, 331] on button "Encerrar conta da mesa" at bounding box center [470, 326] width 107 height 22
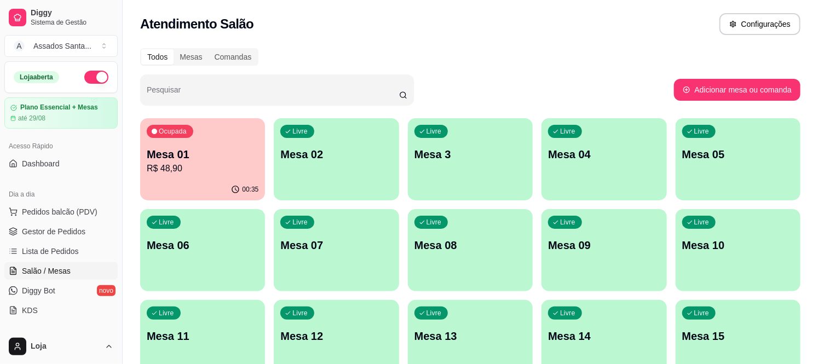
click at [575, 50] on div "Todos Mesas Comandas" at bounding box center [470, 57] width 660 height 18
click at [49, 232] on span "Gestor de Pedidos" at bounding box center [54, 231] width 64 height 11
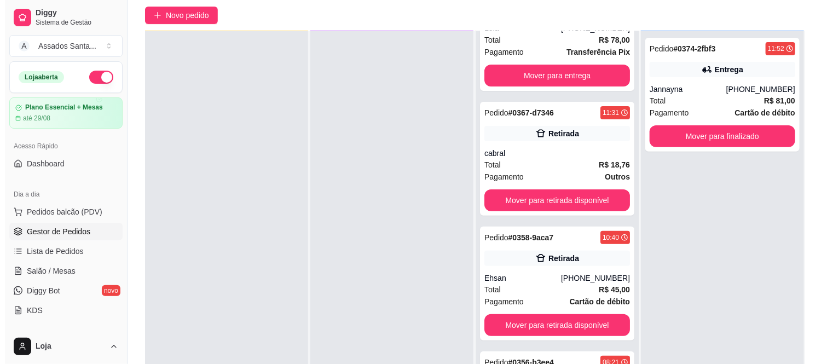
scroll to position [122, 0]
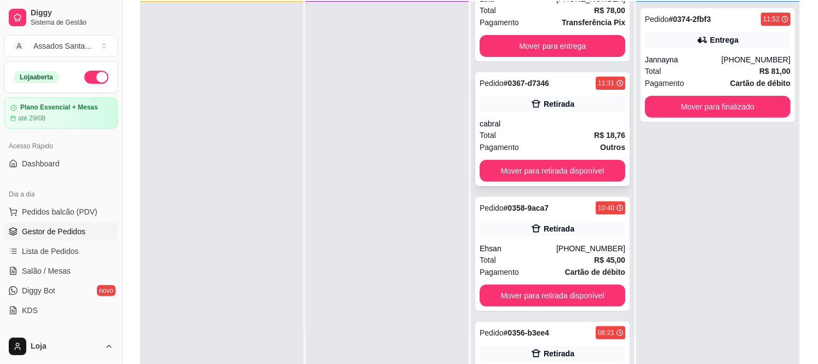
click at [527, 129] on div "Total R$ 18,76" at bounding box center [553, 135] width 146 height 12
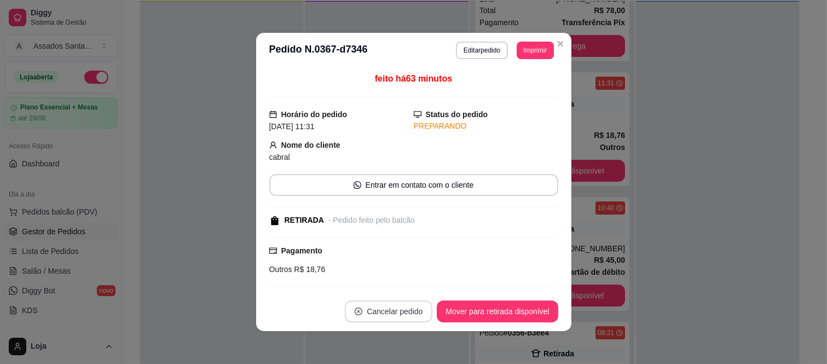
click at [385, 309] on button "Cancelar pedido" at bounding box center [389, 312] width 88 height 22
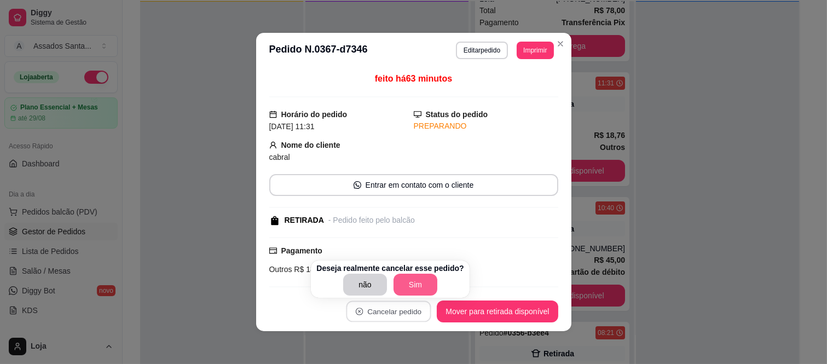
click at [413, 282] on button "Sim" at bounding box center [416, 285] width 44 height 22
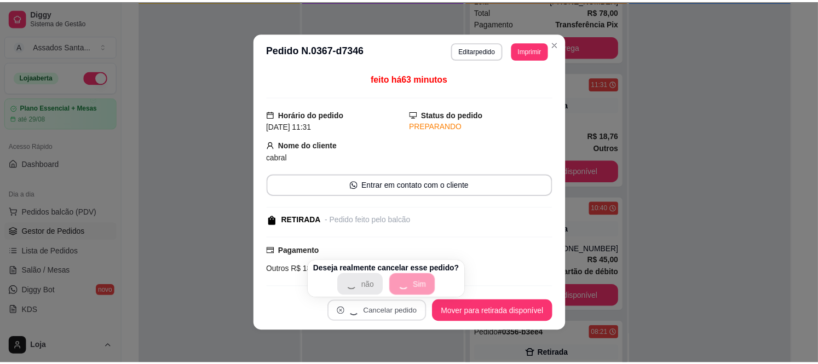
scroll to position [20, 0]
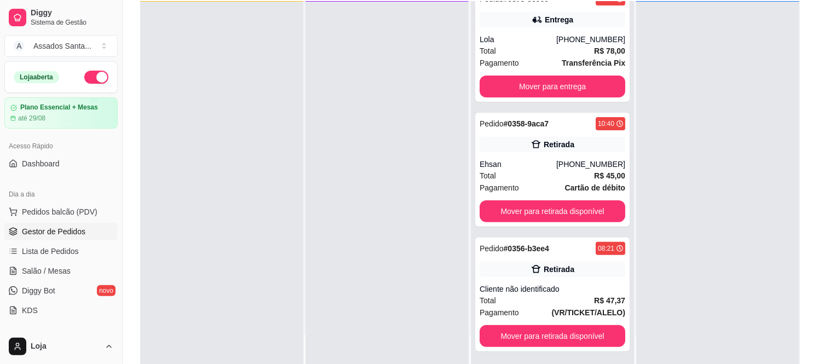
click at [694, 157] on div at bounding box center [717, 184] width 163 height 364
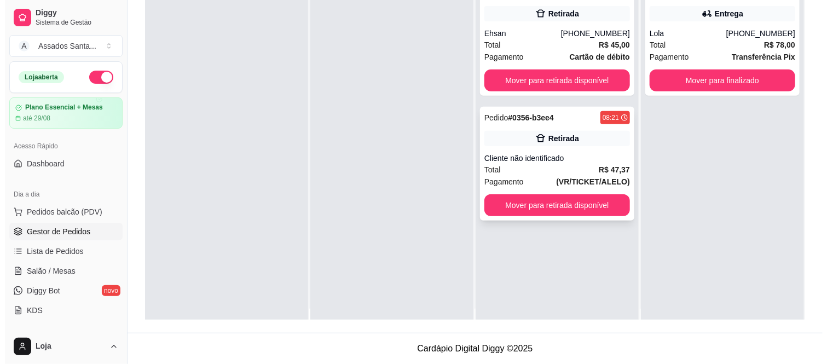
scroll to position [0, 0]
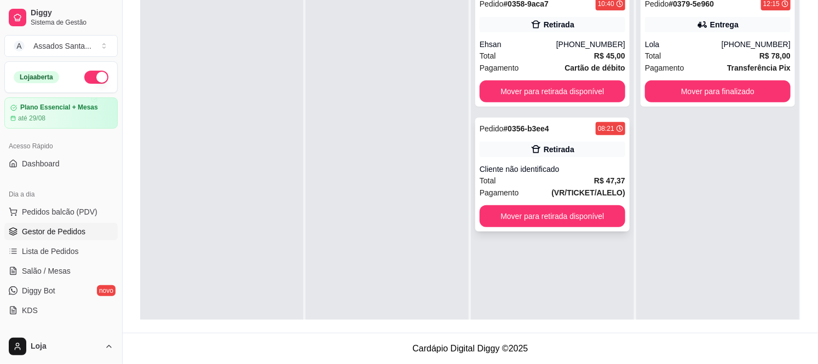
click at [541, 165] on div "Cliente não identificado" at bounding box center [553, 169] width 146 height 11
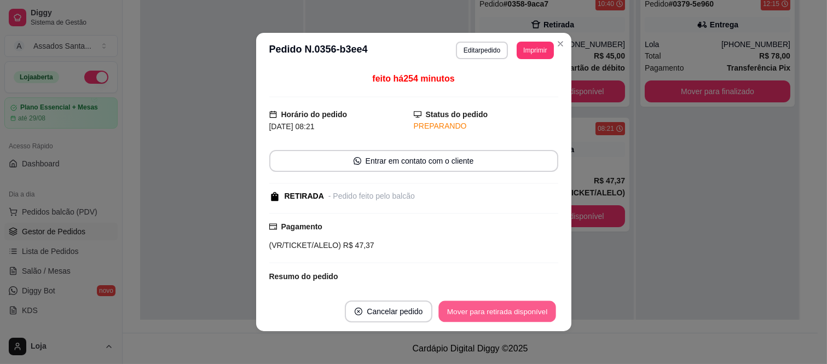
click at [521, 310] on button "Mover para retirada disponível" at bounding box center [497, 311] width 117 height 21
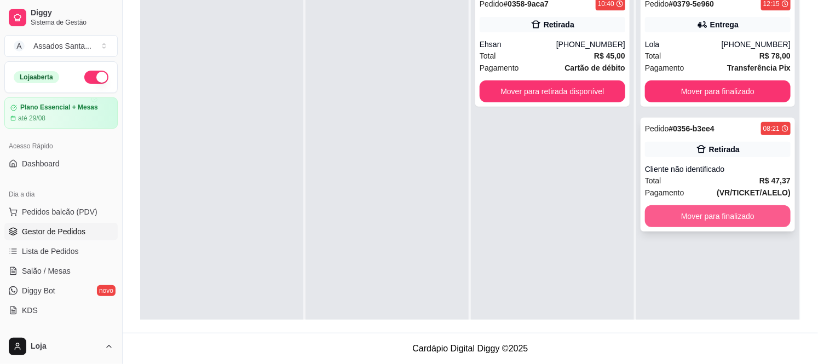
click at [708, 221] on button "Mover para finalizado" at bounding box center [718, 216] width 146 height 22
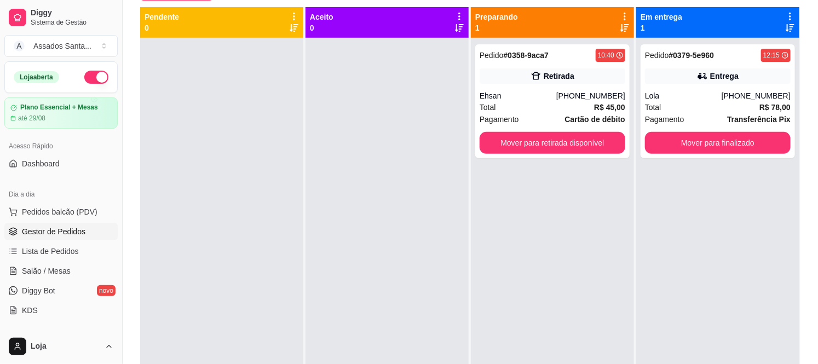
scroll to position [45, 0]
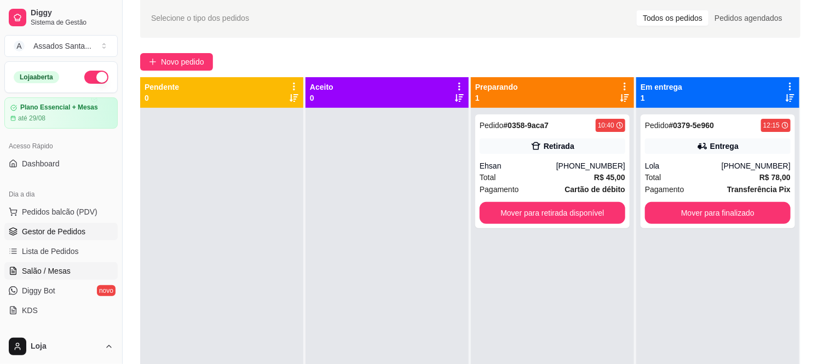
click at [66, 272] on span "Salão / Mesas" at bounding box center [46, 271] width 49 height 11
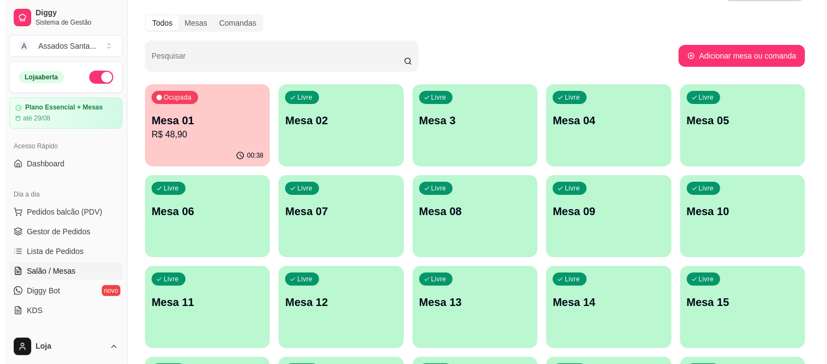
scroll to position [61, 0]
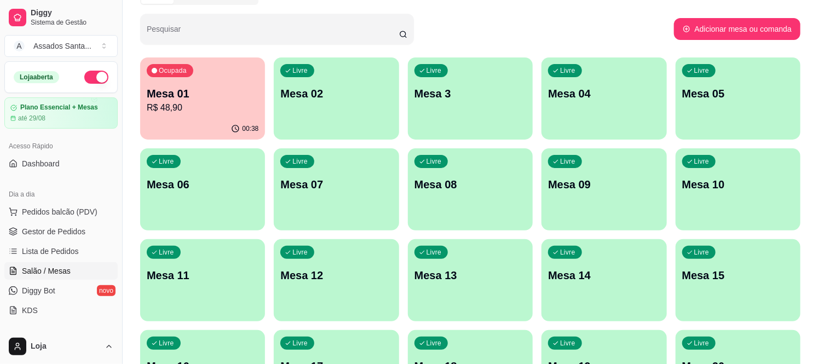
click at [483, 205] on div "Livre Mesa 08" at bounding box center [470, 182] width 125 height 69
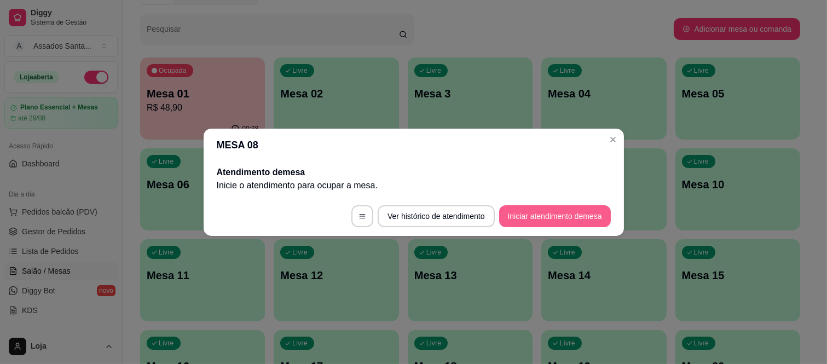
click at [553, 212] on button "Iniciar atendimento de mesa" at bounding box center [555, 216] width 112 height 22
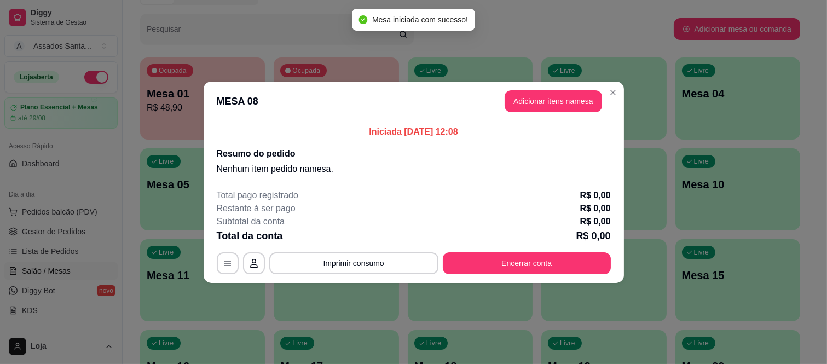
click at [550, 102] on button "Adicionar itens na mesa" at bounding box center [553, 101] width 97 height 22
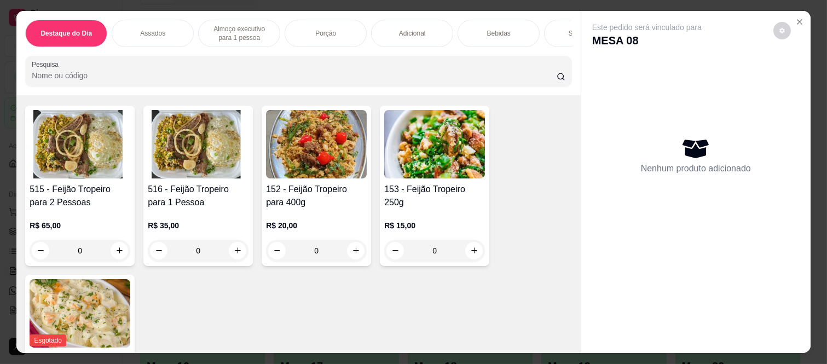
click at [233, 255] on div "0" at bounding box center [198, 251] width 101 height 22
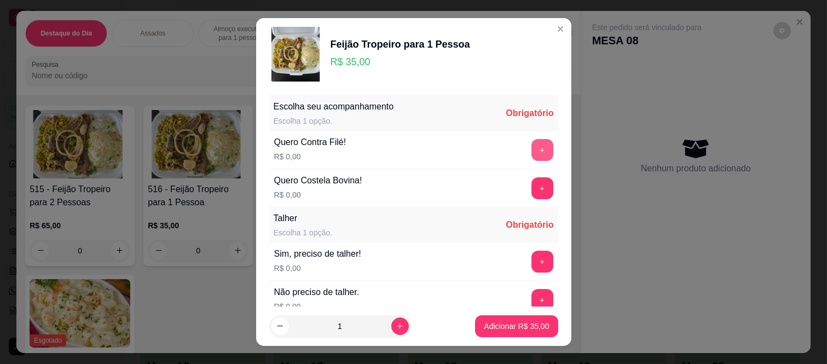
click at [532, 153] on button "+" at bounding box center [543, 150] width 22 height 22
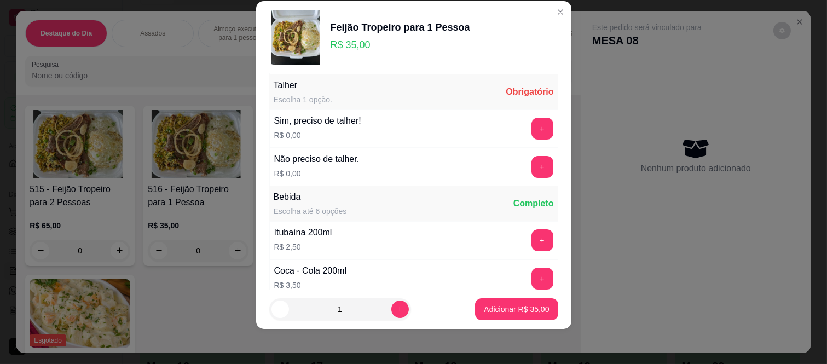
scroll to position [117, 0]
click at [527, 164] on div "+" at bounding box center [542, 166] width 31 height 22
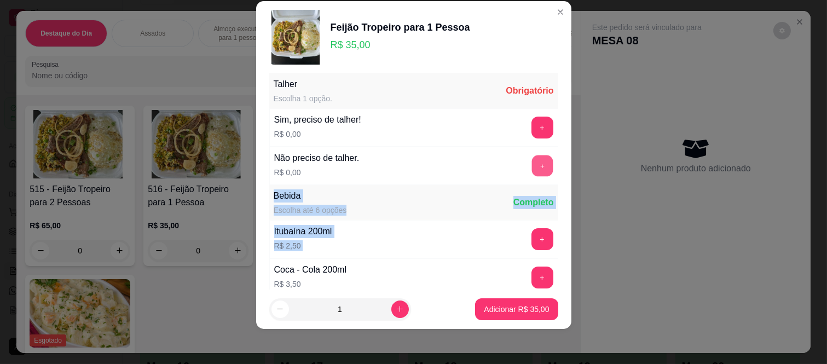
click at [532, 174] on button "+" at bounding box center [542, 165] width 21 height 21
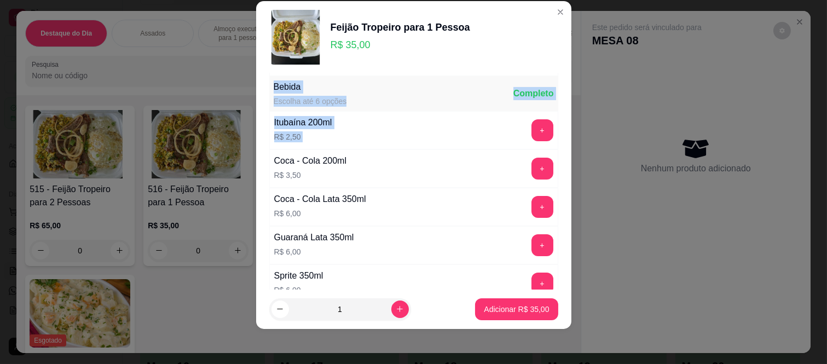
scroll to position [229, 0]
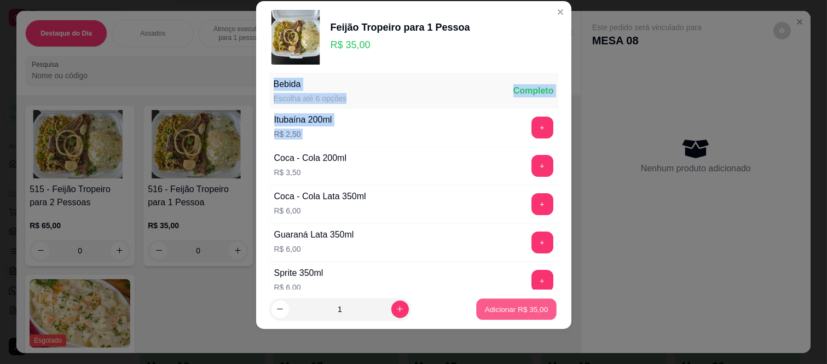
click at [523, 313] on p "Adicionar R$ 35,00" at bounding box center [517, 309] width 64 height 10
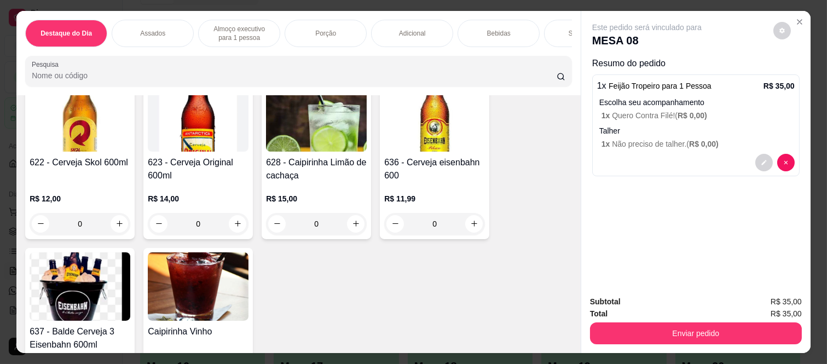
scroll to position [2859, 0]
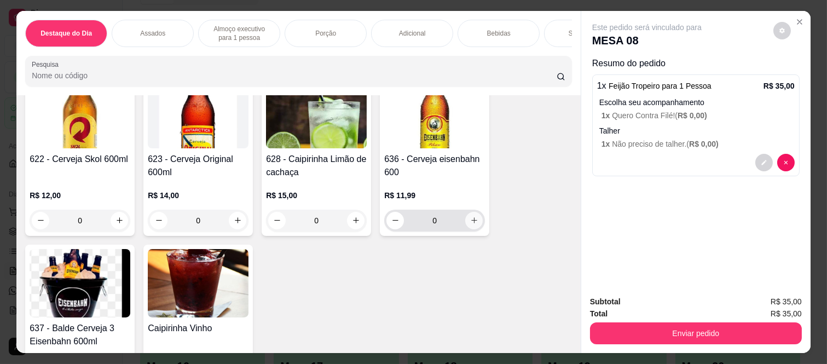
click at [470, 224] on icon "increase-product-quantity" at bounding box center [474, 220] width 8 height 8
type input "1"
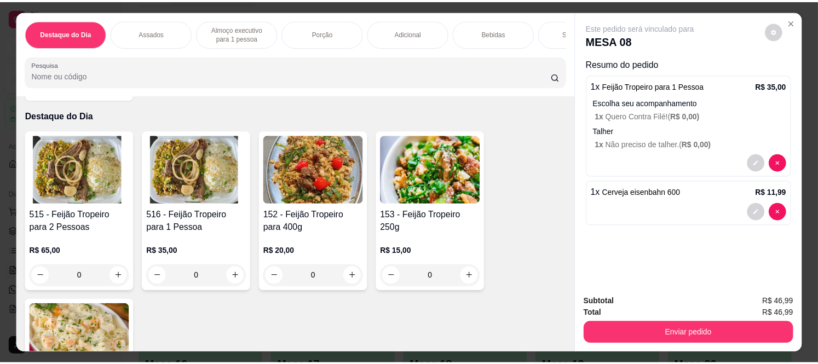
scroll to position [0, 0]
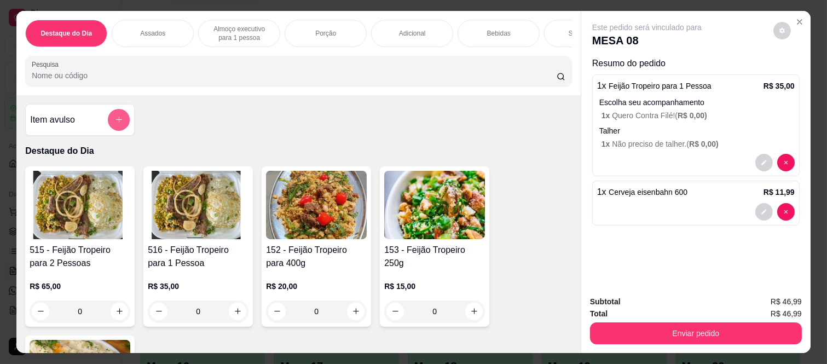
click at [115, 124] on icon "add-separate-item" at bounding box center [119, 120] width 8 height 8
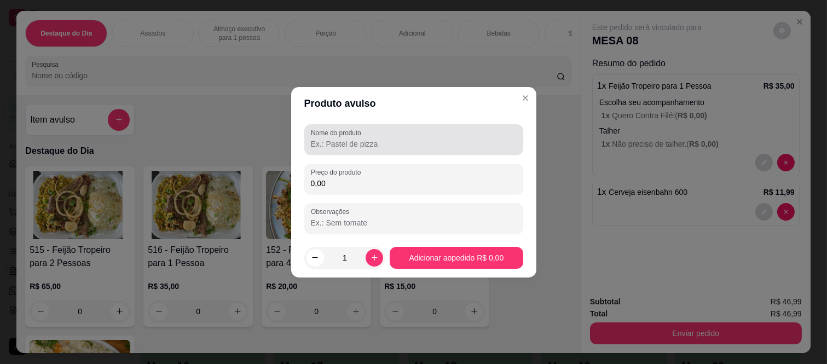
click at [331, 147] on input "Nome do produto" at bounding box center [414, 144] width 206 height 11
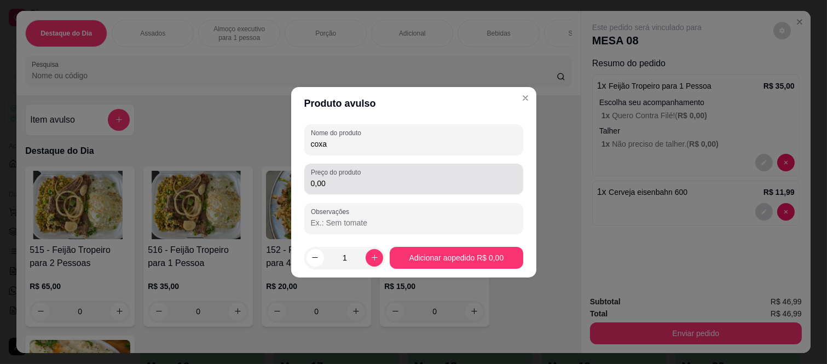
type input "coxa"
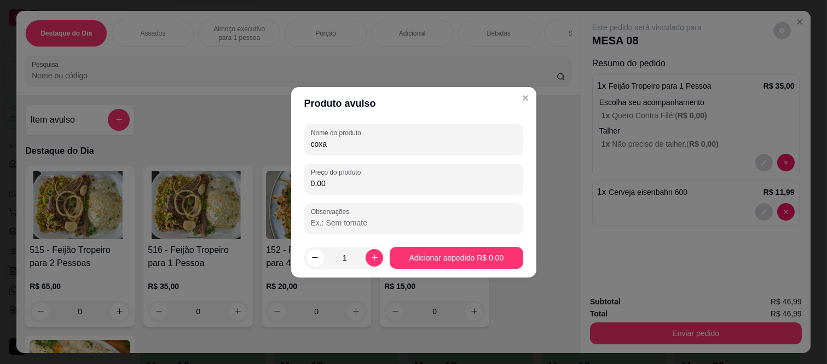
click at [341, 178] on input "0,00" at bounding box center [414, 183] width 206 height 11
type input "11,20"
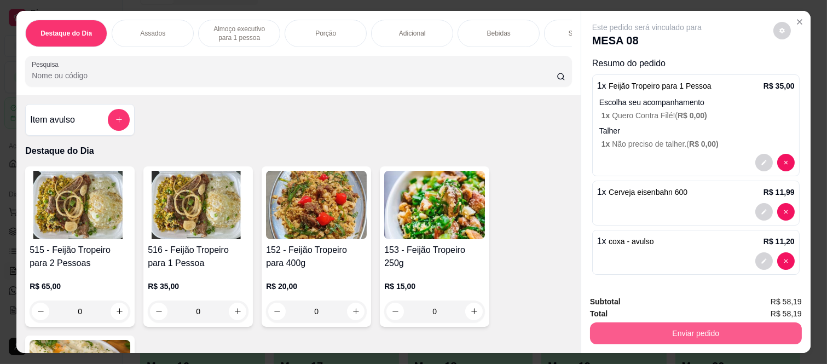
click at [655, 323] on button "Enviar pedido" at bounding box center [696, 333] width 212 height 22
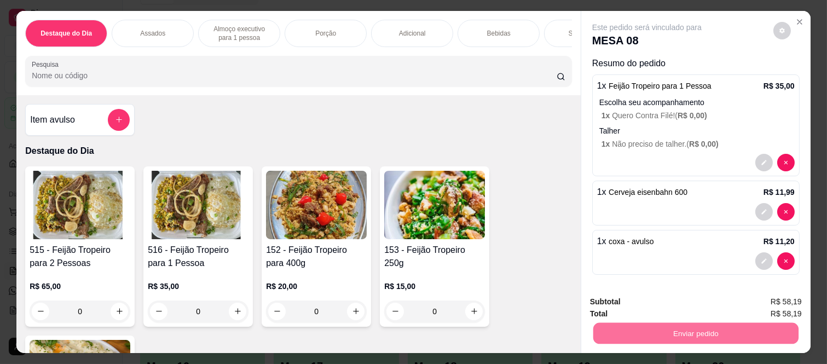
click at [653, 299] on button "Não registrar e enviar pedido" at bounding box center [659, 302] width 114 height 21
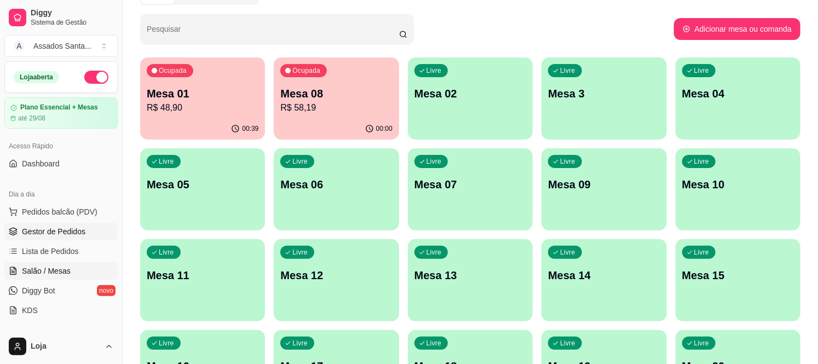
click at [83, 230] on span "Gestor de Pedidos" at bounding box center [54, 231] width 64 height 11
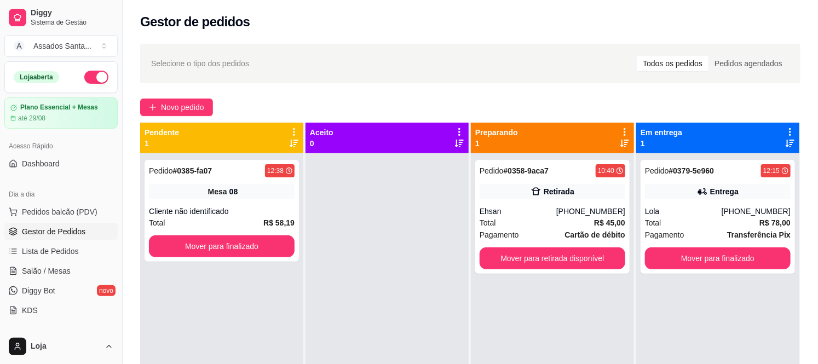
click at [329, 204] on div at bounding box center [386, 335] width 163 height 364
click at [140, 203] on div "Pedido # 0385-fa07 12:38 Mesa 08 Cliente não identificado Total R$ 58,19 Mover …" at bounding box center [221, 335] width 163 height 364
click at [238, 214] on div "Cliente não identificado" at bounding box center [222, 211] width 146 height 11
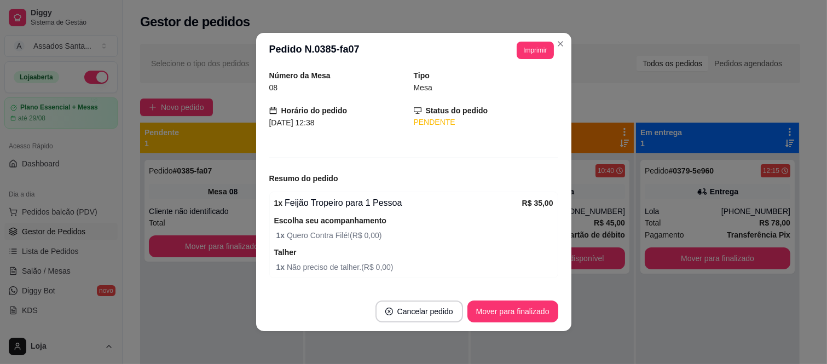
scroll to position [61, 0]
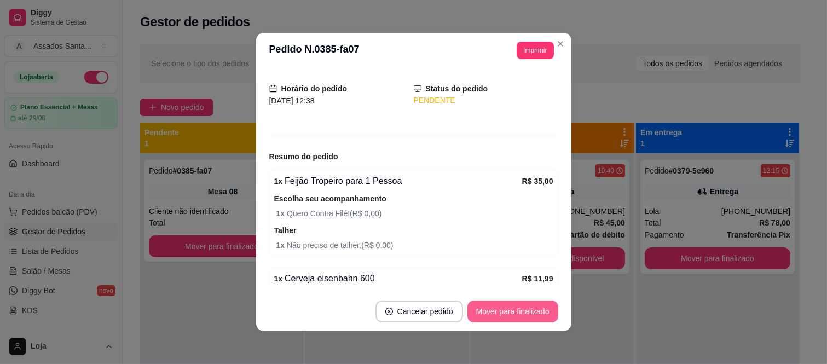
click at [504, 318] on button "Mover para finalizado" at bounding box center [513, 312] width 91 height 22
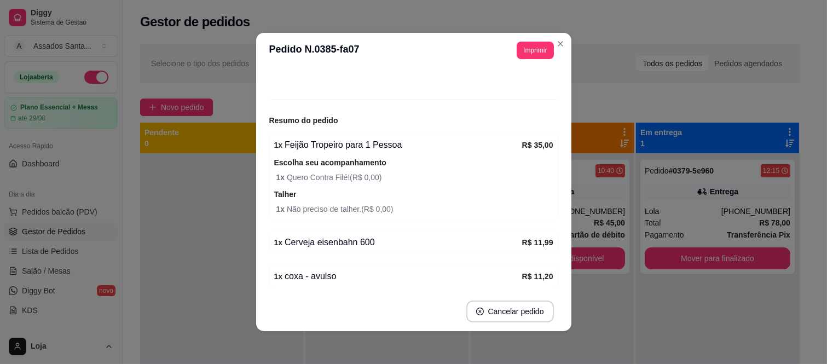
scroll to position [25, 0]
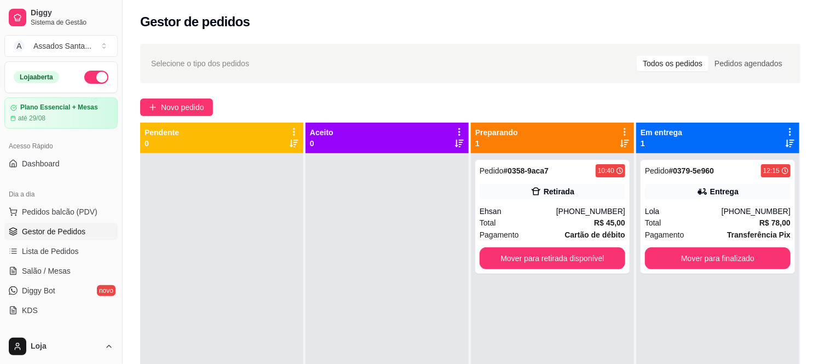
click at [187, 201] on div at bounding box center [221, 335] width 163 height 364
click at [59, 267] on span "Salão / Mesas" at bounding box center [46, 271] width 49 height 11
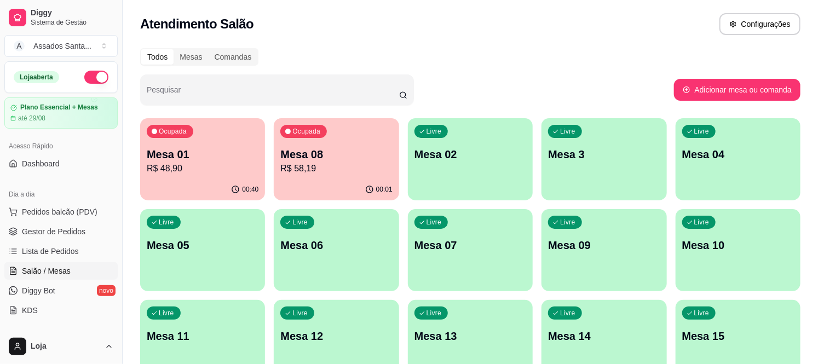
click at [198, 168] on p "R$ 48,90" at bounding box center [203, 168] width 112 height 13
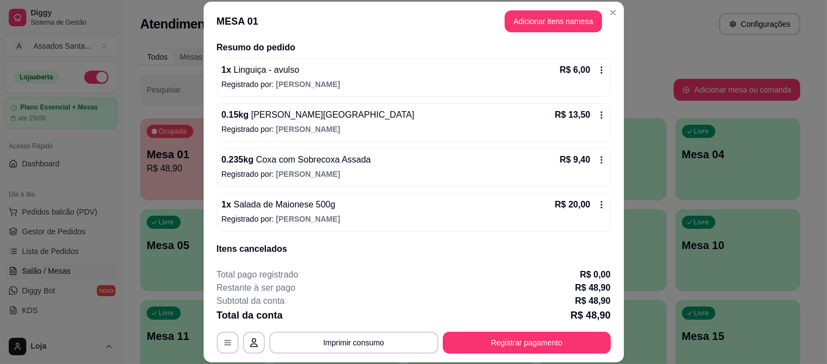
scroll to position [125, 0]
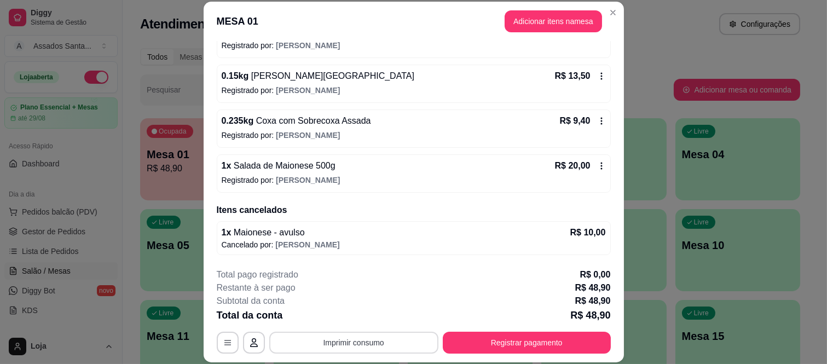
click at [400, 341] on button "Imprimir consumo" at bounding box center [353, 343] width 169 height 22
click at [326, 316] on button "IMPRESSORA caixa" at bounding box center [352, 318] width 79 height 18
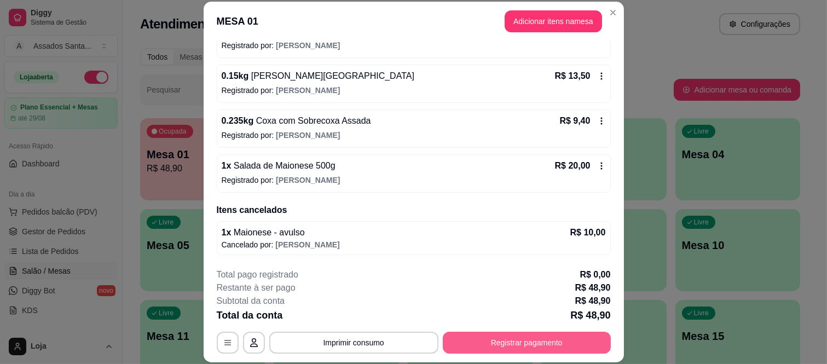
click at [506, 342] on button "Registrar pagamento" at bounding box center [527, 343] width 168 height 22
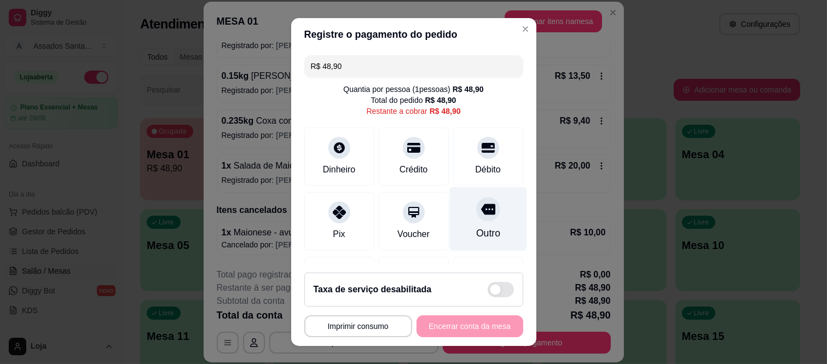
click at [482, 223] on div "Outro" at bounding box center [487, 219] width 77 height 64
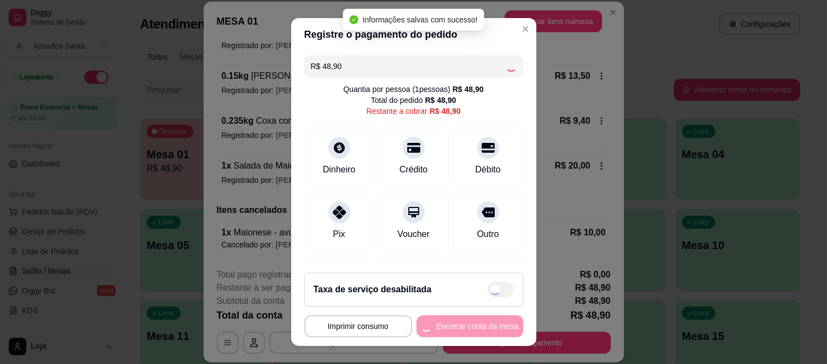
type input "R$ 0,00"
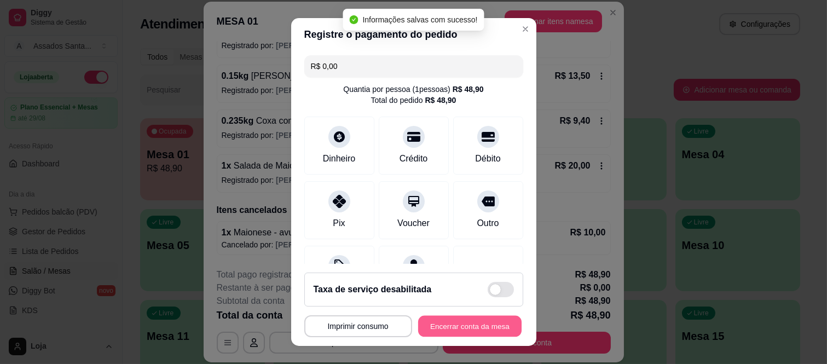
click at [480, 325] on button "Encerrar conta da mesa" at bounding box center [469, 325] width 103 height 21
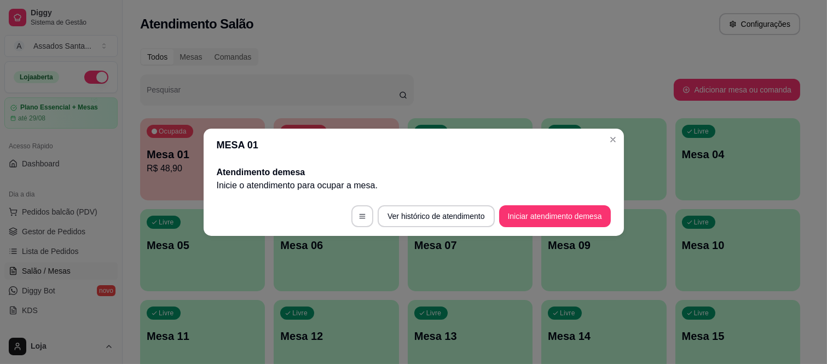
scroll to position [0, 0]
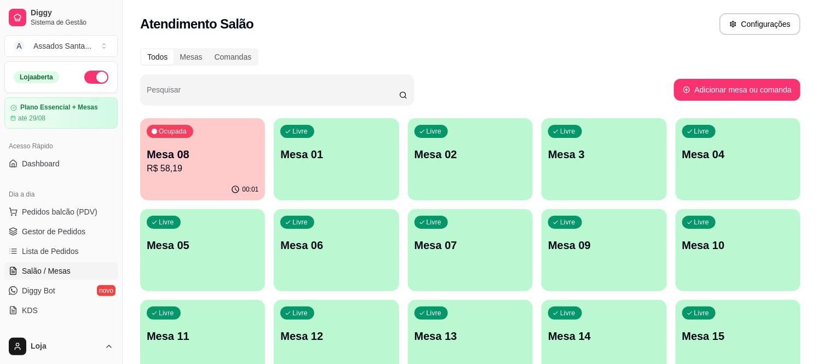
click at [177, 171] on p "R$ 58,19" at bounding box center [203, 168] width 112 height 13
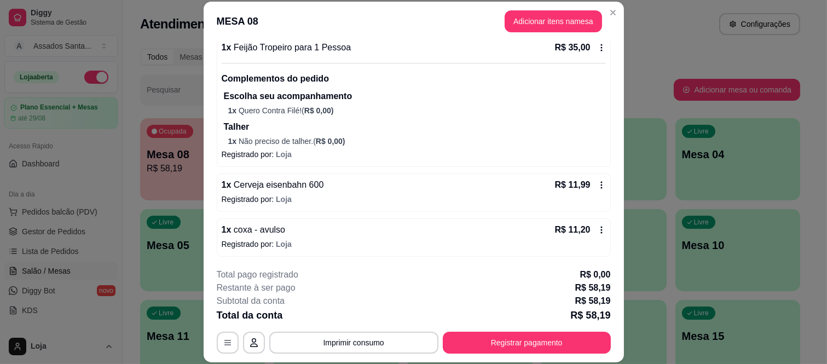
scroll to position [111, 0]
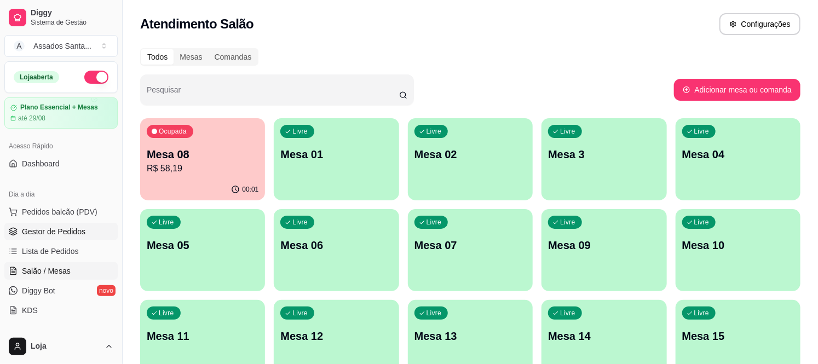
click at [73, 238] on link "Gestor de Pedidos" at bounding box center [60, 232] width 113 height 18
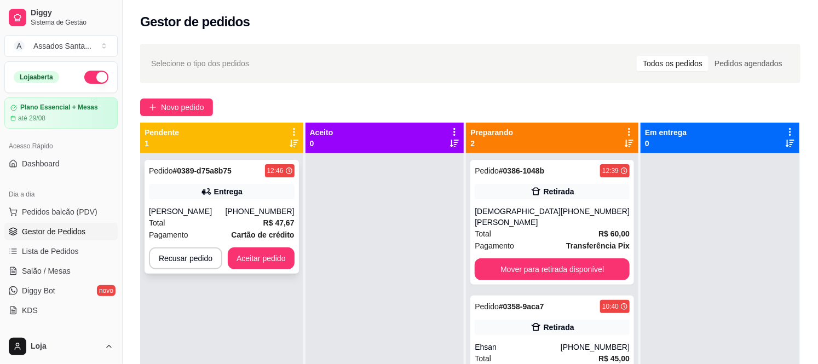
click at [203, 200] on div "Pedido # 0389-d75a8b75 12:46 Entrega Ellen (11) 96205-1635 Total R$ 47,67 Pagam…" at bounding box center [222, 217] width 154 height 114
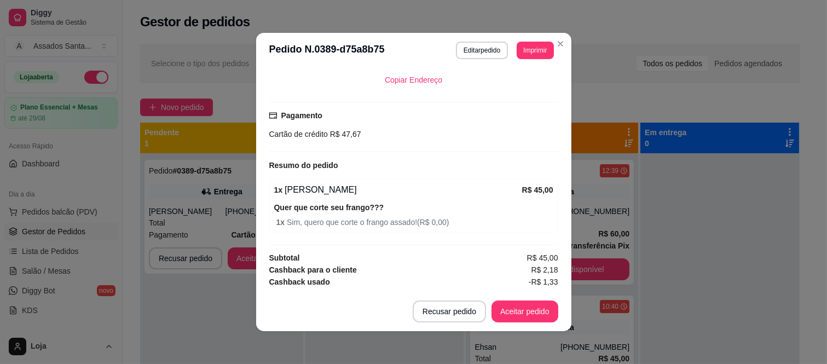
scroll to position [2, 0]
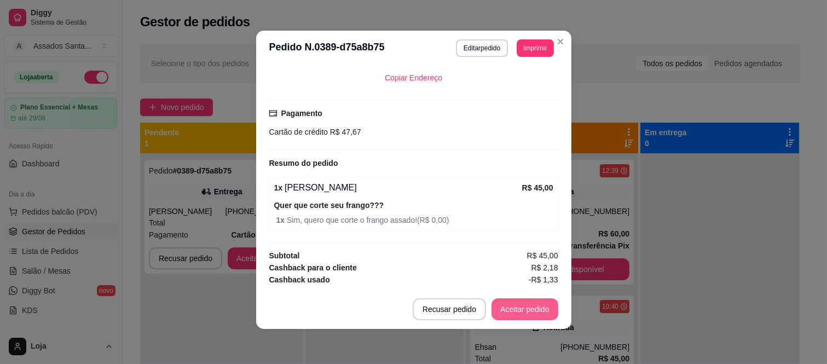
click at [507, 309] on button "Aceitar pedido" at bounding box center [525, 309] width 67 height 22
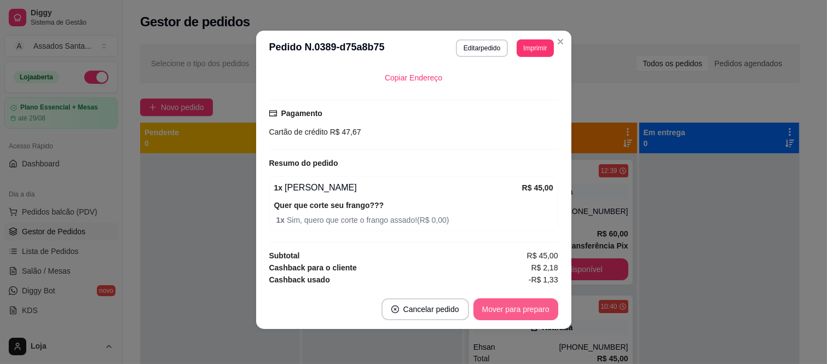
click at [511, 316] on button "Mover para preparo" at bounding box center [516, 309] width 85 height 22
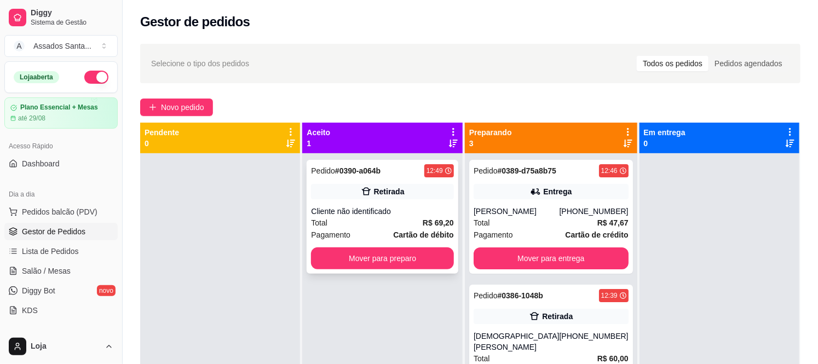
click at [395, 207] on div "Cliente não identificado" at bounding box center [382, 211] width 142 height 11
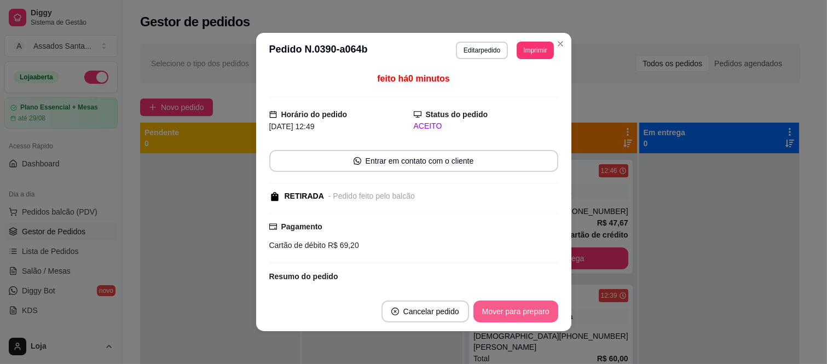
click at [487, 321] on button "Mover para preparo" at bounding box center [516, 312] width 85 height 22
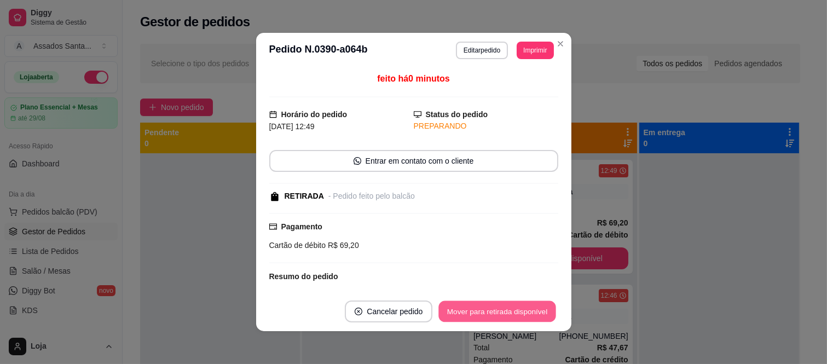
click at [491, 311] on button "Mover para retirada disponível" at bounding box center [497, 311] width 117 height 21
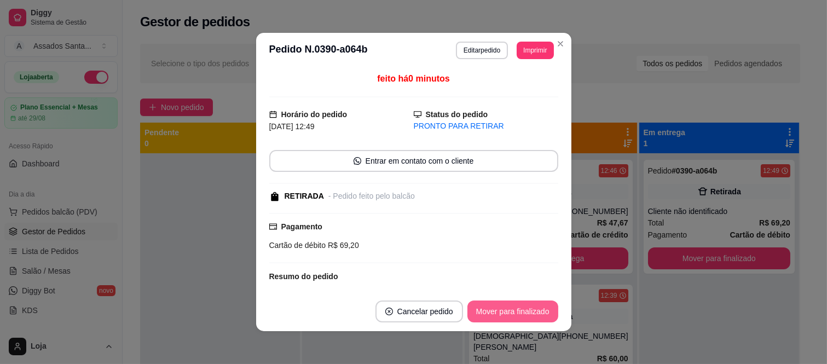
click at [513, 314] on button "Mover para finalizado" at bounding box center [513, 312] width 91 height 22
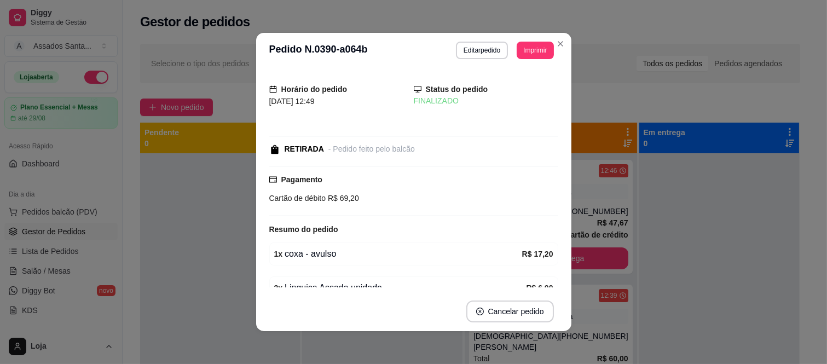
click at [256, 262] on div "Horário do pedido 17/08/2025 12:49 Status do pedido FINALIZADO RETIRADA - Pedid…" at bounding box center [413, 180] width 315 height 224
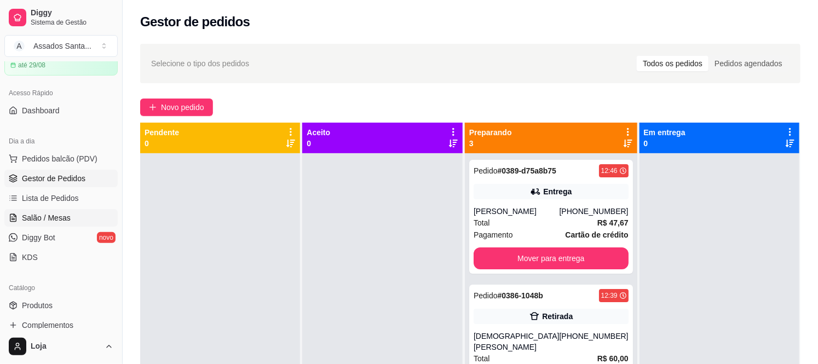
scroll to position [122, 0]
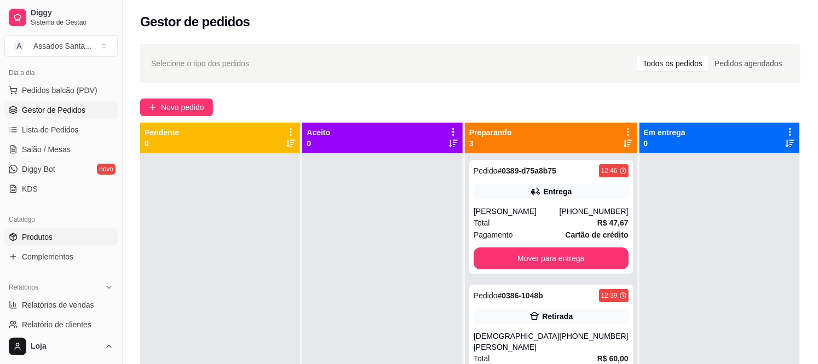
click at [72, 236] on link "Produtos" at bounding box center [60, 237] width 113 height 18
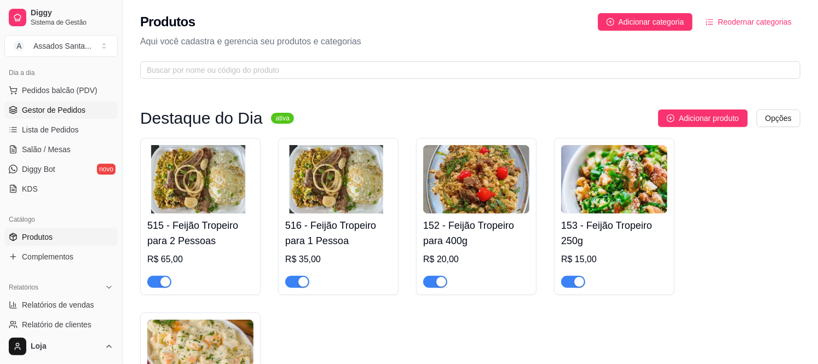
click at [78, 102] on link "Gestor de Pedidos" at bounding box center [60, 110] width 113 height 18
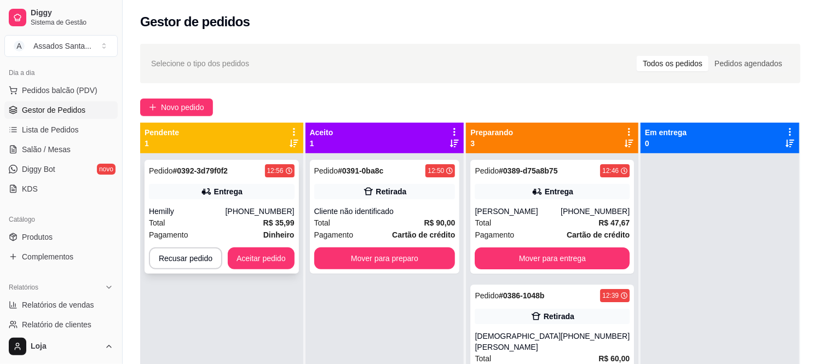
click at [220, 217] on div "Total R$ 35,99" at bounding box center [222, 223] width 146 height 12
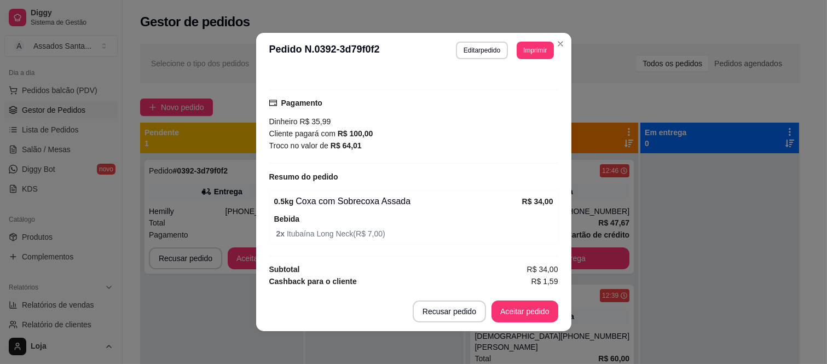
scroll to position [291, 0]
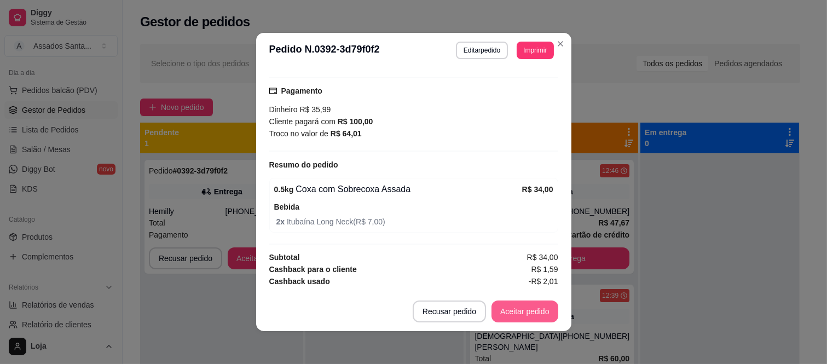
click at [540, 309] on button "Aceitar pedido" at bounding box center [525, 312] width 67 height 22
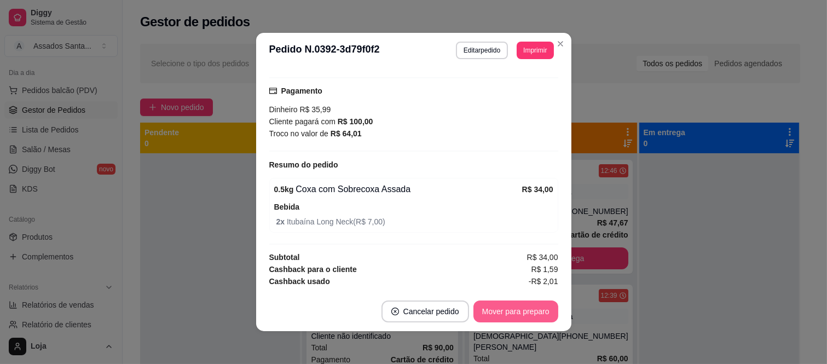
click at [522, 309] on button "Mover para preparo" at bounding box center [516, 312] width 85 height 22
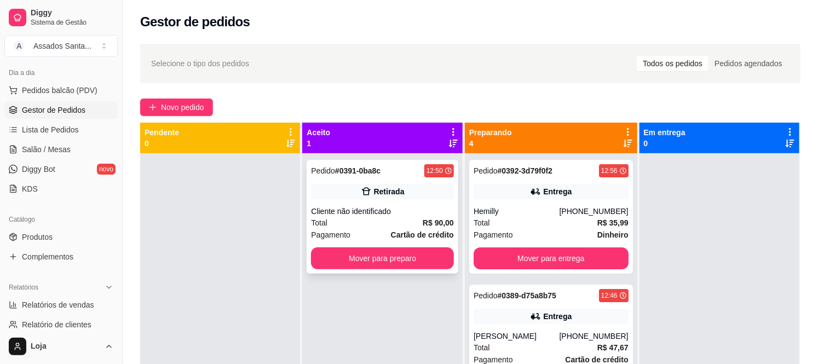
click at [379, 210] on div "Cliente não identificado" at bounding box center [382, 211] width 142 height 11
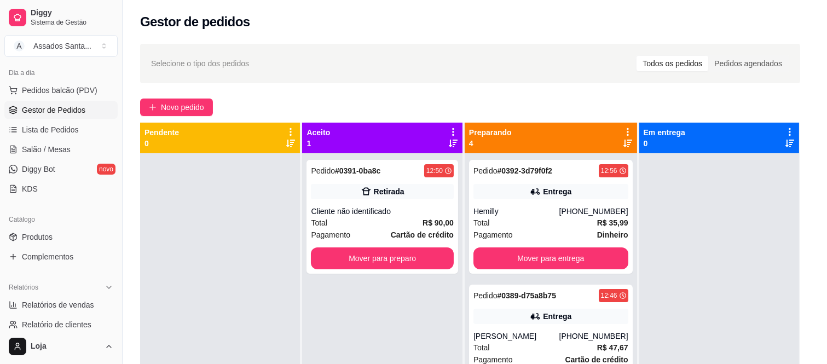
scroll to position [101, 0]
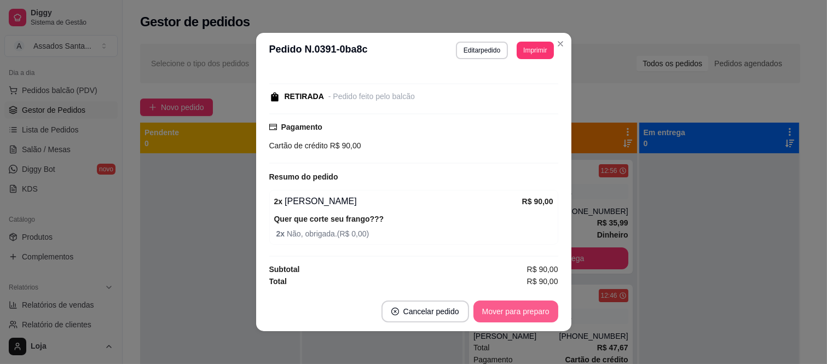
click at [497, 311] on button "Mover para preparo" at bounding box center [516, 312] width 85 height 22
click at [497, 311] on button "Mover para retirada disponível" at bounding box center [497, 311] width 117 height 21
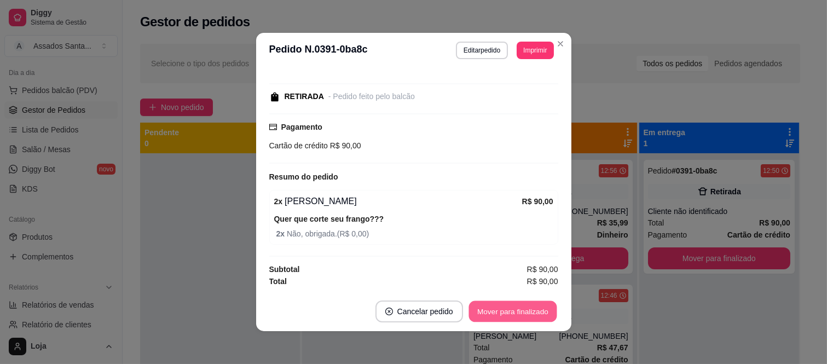
click at [497, 311] on button "Mover para finalizado" at bounding box center [513, 311] width 88 height 21
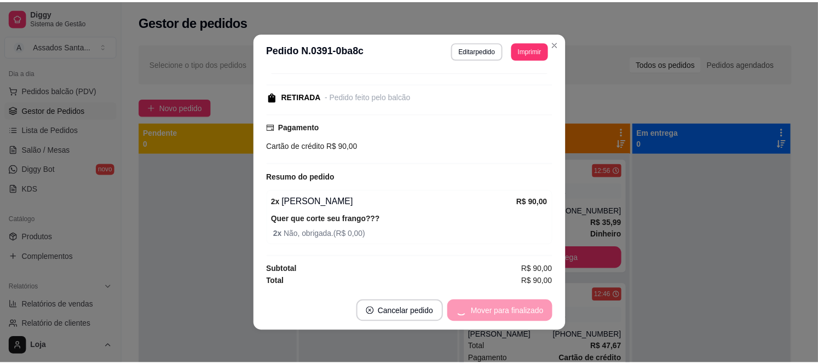
scroll to position [53, 0]
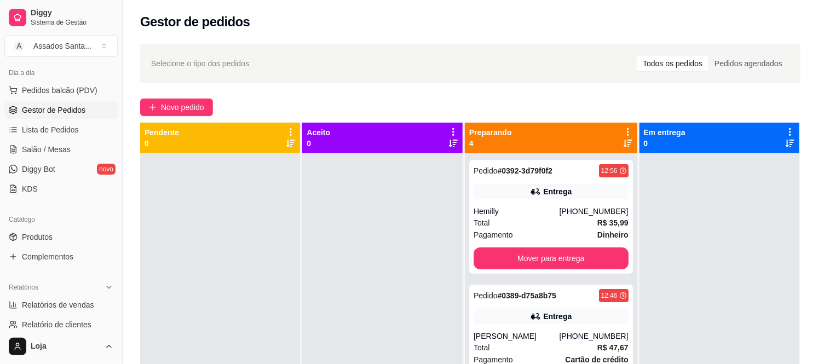
click at [165, 97] on div "Selecione o tipo dos pedidos Todos os pedidos Pedidos agendados Novo pedido Pen…" at bounding box center [470, 268] width 695 height 463
click at [161, 116] on button "Novo pedido" at bounding box center [176, 108] width 73 height 18
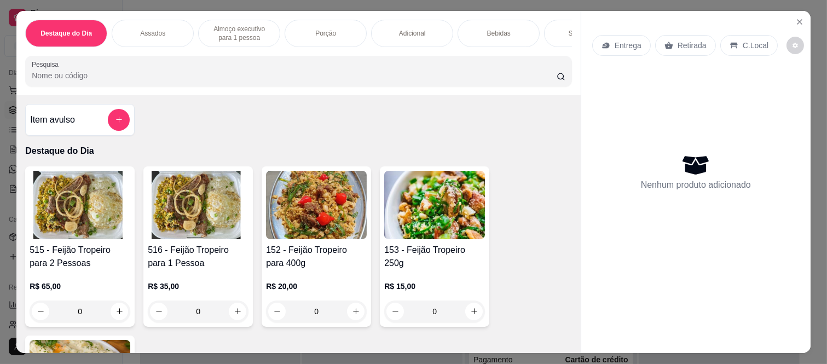
click at [619, 40] on p "Entrega" at bounding box center [628, 45] width 27 height 11
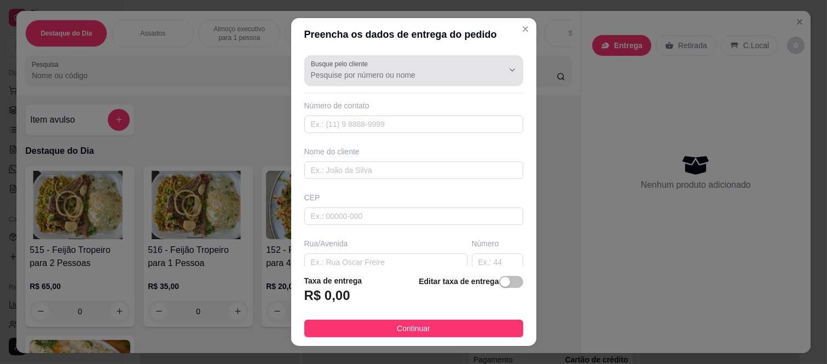
click at [360, 74] on input "Busque pelo cliente" at bounding box center [398, 75] width 175 height 11
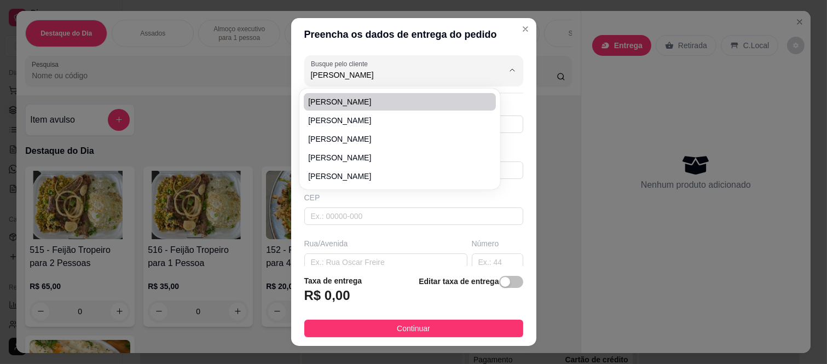
type input "pedro"
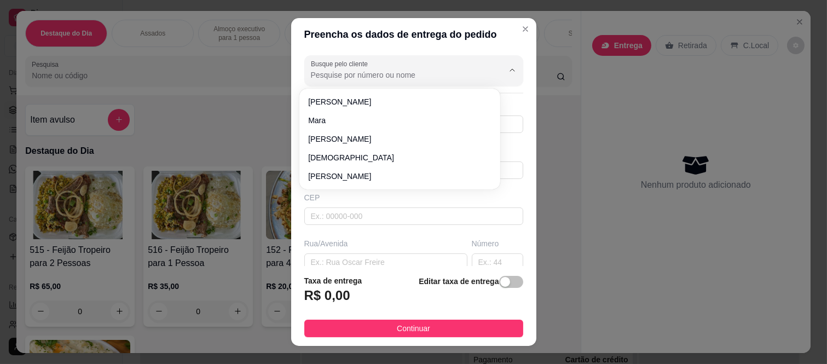
click at [223, 94] on div "Preencha os dados de entrega do pedido Busque pelo cliente Número de contato No…" at bounding box center [413, 182] width 827 height 364
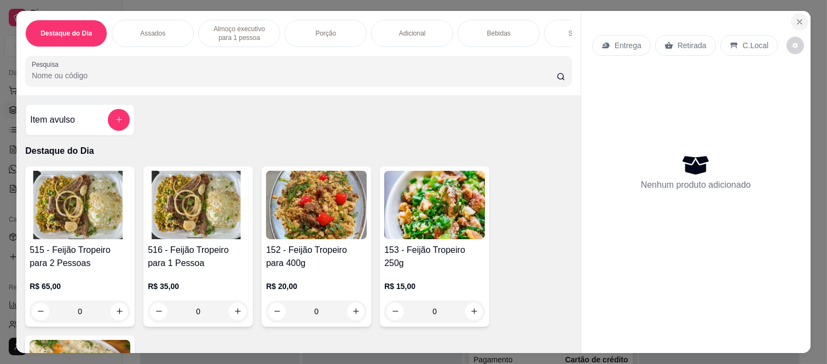
click at [800, 15] on button "Close" at bounding box center [800, 22] width 18 height 18
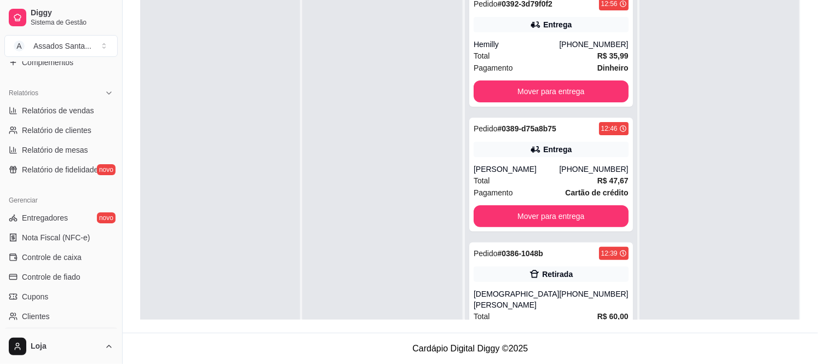
scroll to position [423, 0]
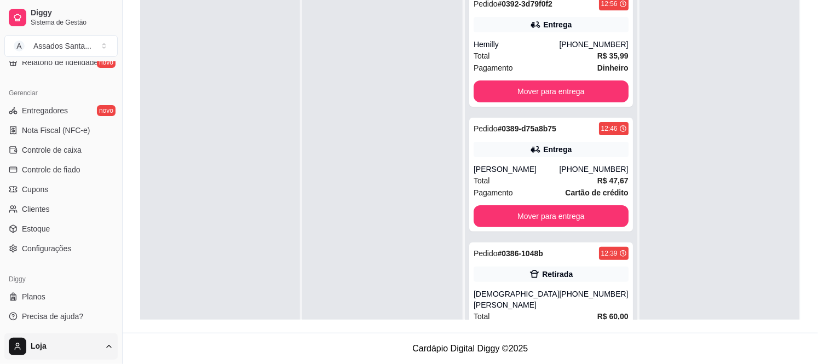
click at [102, 197] on html "Diggy Sistema de Gestão A Assados Santa ... Loja aberta Plano Essencial + Mesas…" at bounding box center [409, 15] width 818 height 364
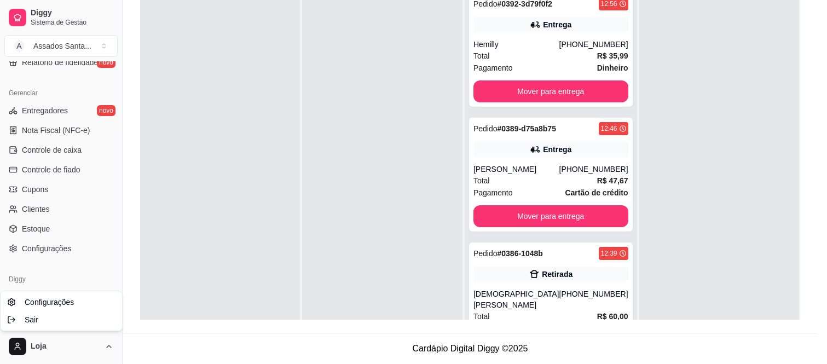
click at [192, 197] on html "Diggy Sistema de Gestão A Assados Santa ... Loja aberta Plano Essencial + Mesas…" at bounding box center [413, 15] width 827 height 364
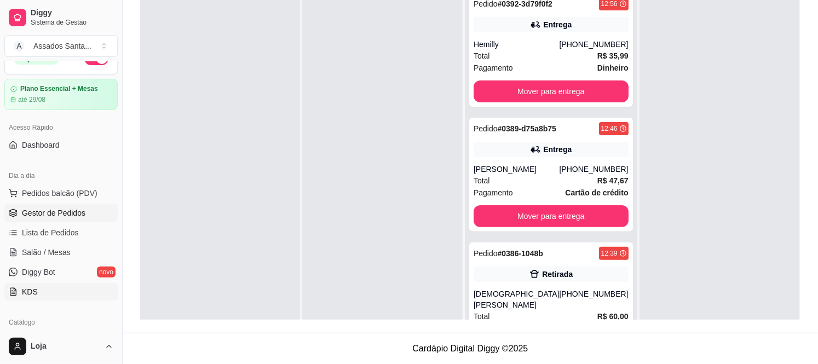
scroll to position [0, 0]
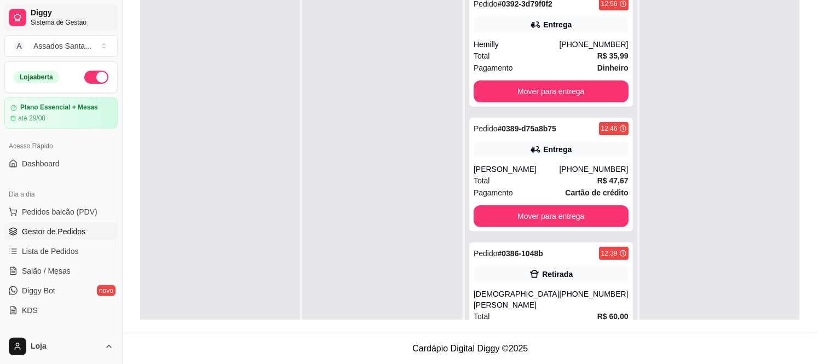
click at [42, 19] on span "Sistema de Gestão" at bounding box center [72, 22] width 83 height 9
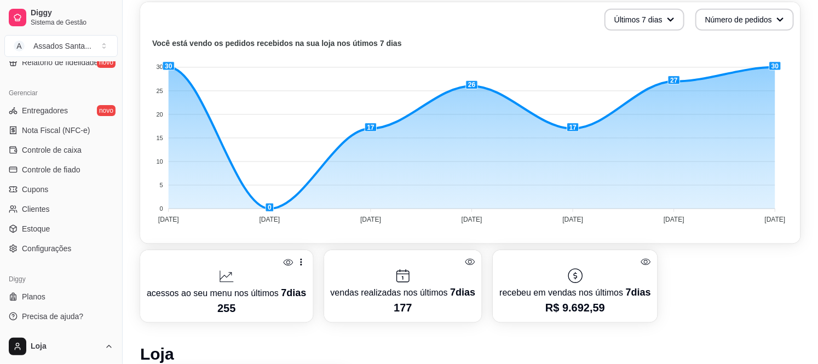
scroll to position [304, 0]
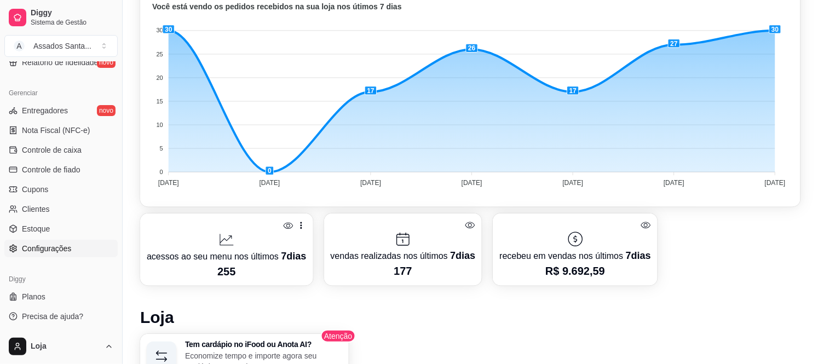
click at [74, 252] on link "Configurações" at bounding box center [60, 249] width 113 height 18
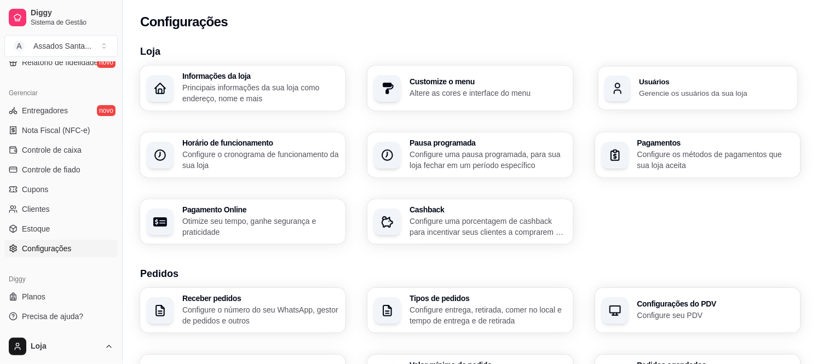
click at [699, 89] on p "Gerencie os usuários da sua loja" at bounding box center [715, 93] width 152 height 10
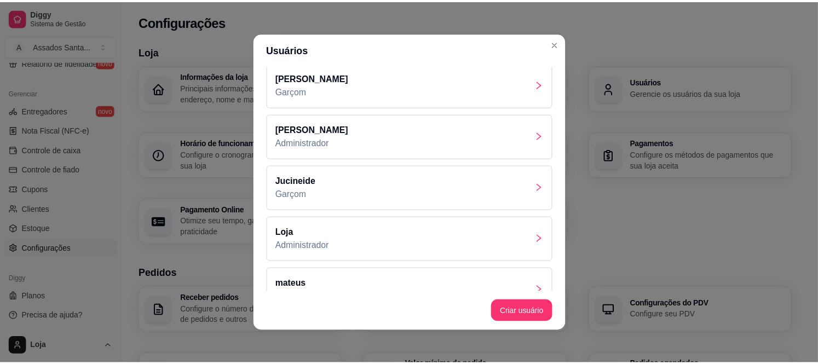
scroll to position [122, 0]
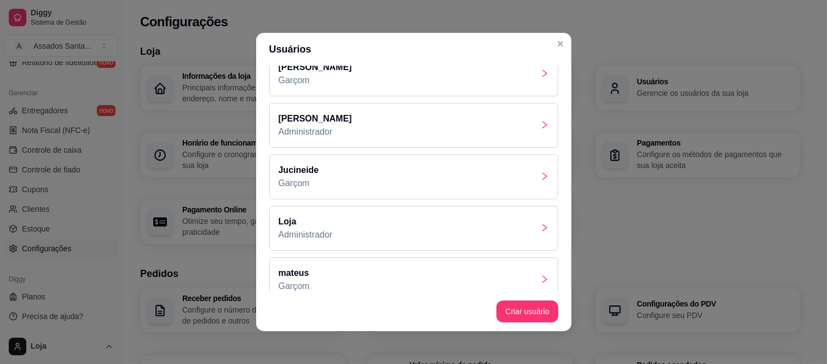
click at [354, 177] on div "Jucineide Garçom" at bounding box center [413, 176] width 289 height 45
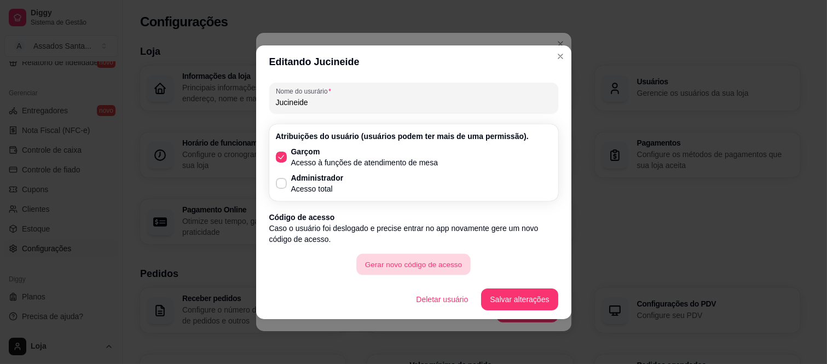
click at [381, 261] on button "Gerar novo código de acesso" at bounding box center [413, 263] width 114 height 21
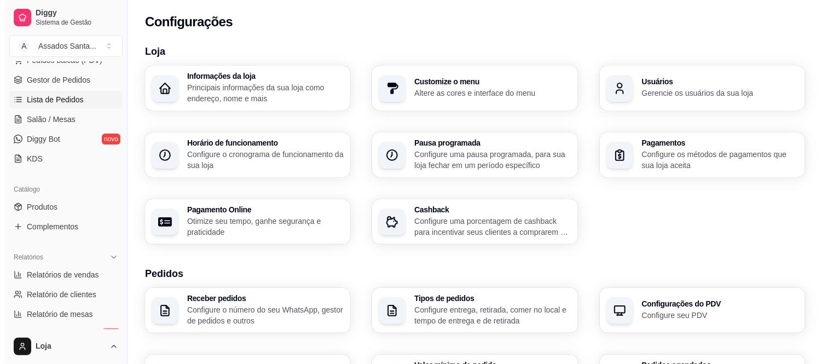
scroll to position [119, 0]
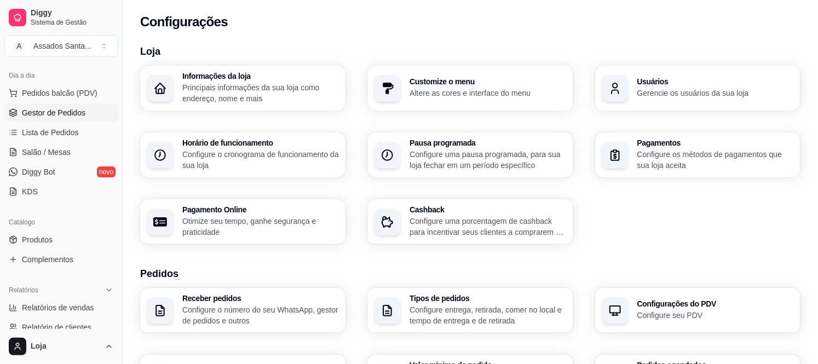
click at [79, 107] on span "Gestor de Pedidos" at bounding box center [54, 112] width 64 height 11
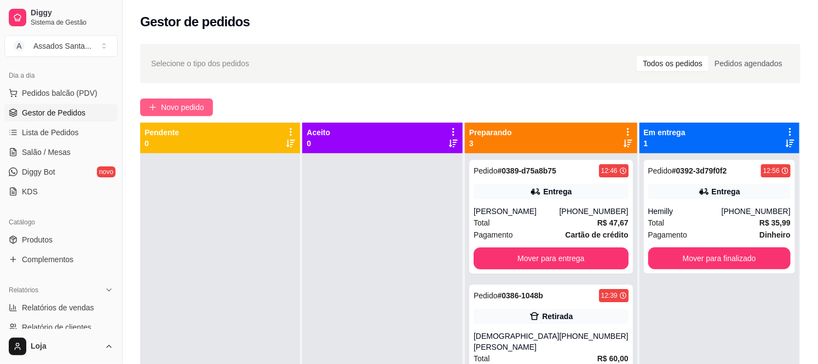
click at [166, 111] on span "Novo pedido" at bounding box center [182, 107] width 43 height 12
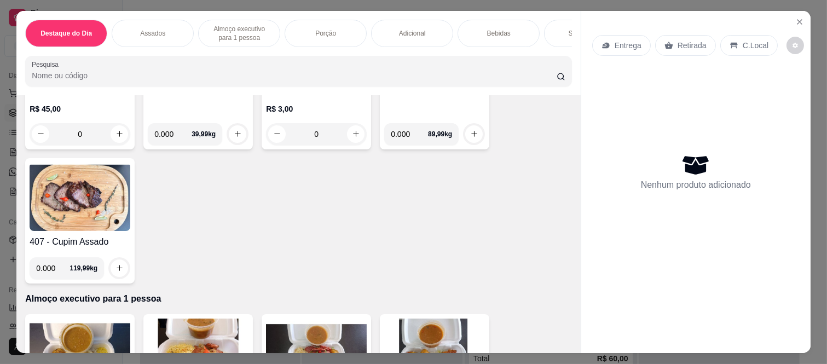
scroll to position [547, 0]
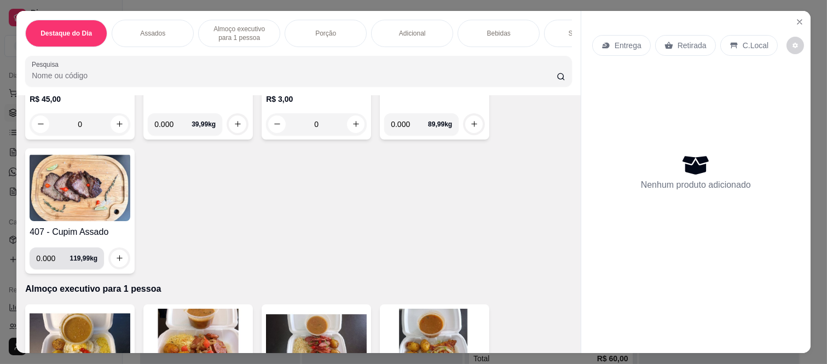
click at [49, 269] on input "0.000" at bounding box center [52, 258] width 33 height 22
type input "0.360"
click at [111, 266] on button "increase-product-quantity" at bounding box center [119, 258] width 17 height 17
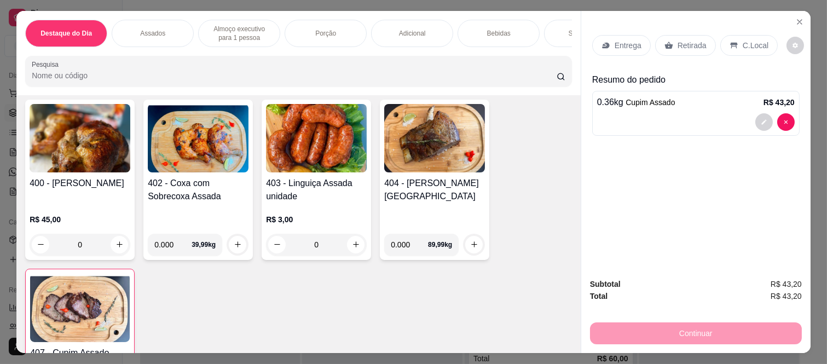
scroll to position [425, 0]
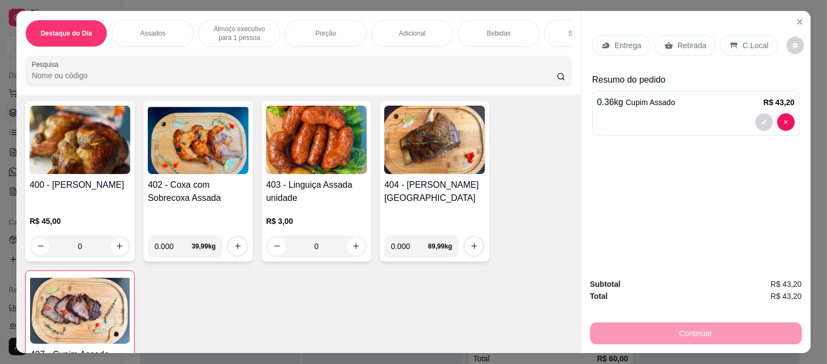
click at [349, 249] on div "0" at bounding box center [316, 246] width 101 height 22
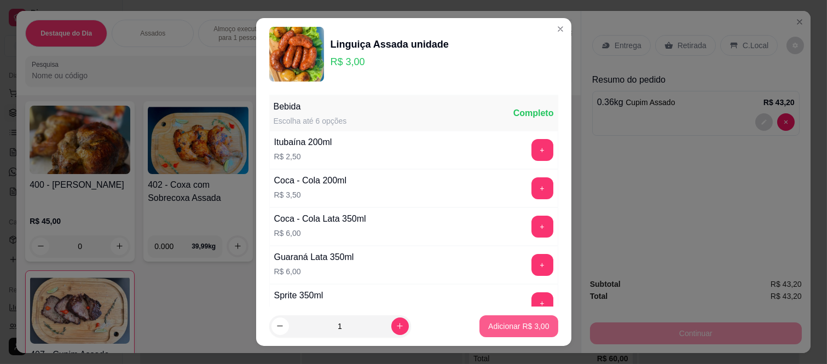
click at [490, 323] on p "Adicionar R$ 3,00" at bounding box center [518, 326] width 61 height 11
type input "1"
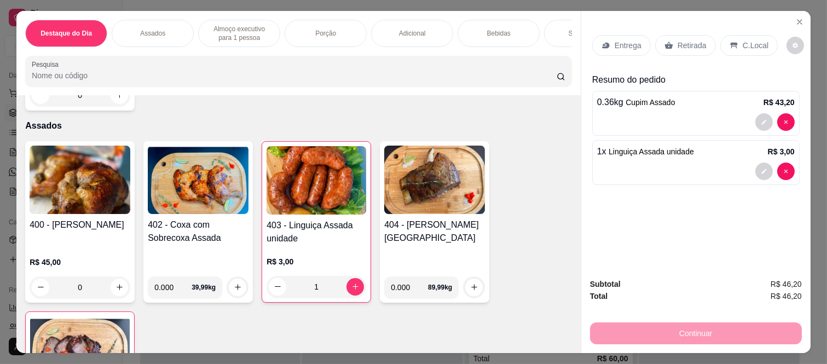
scroll to position [365, 0]
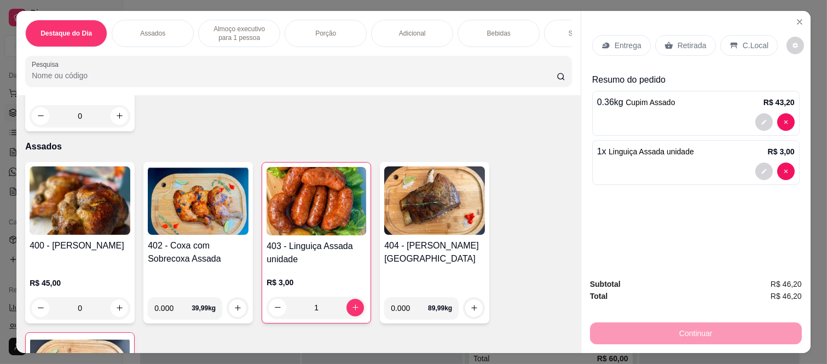
click at [110, 310] on div "0" at bounding box center [80, 308] width 101 height 22
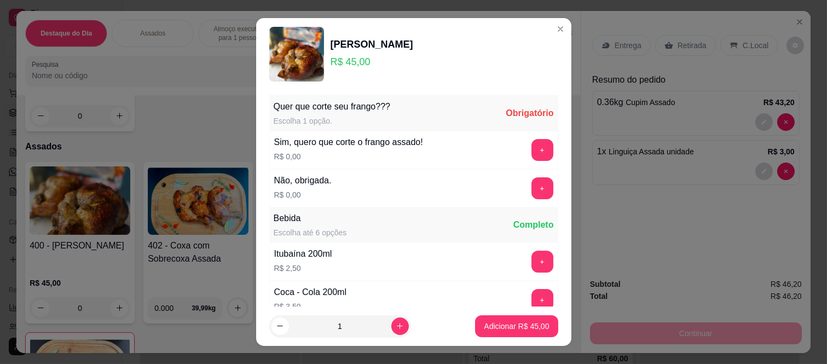
click at [530, 182] on div "+" at bounding box center [542, 188] width 31 height 22
click at [532, 184] on button "+" at bounding box center [543, 188] width 22 height 22
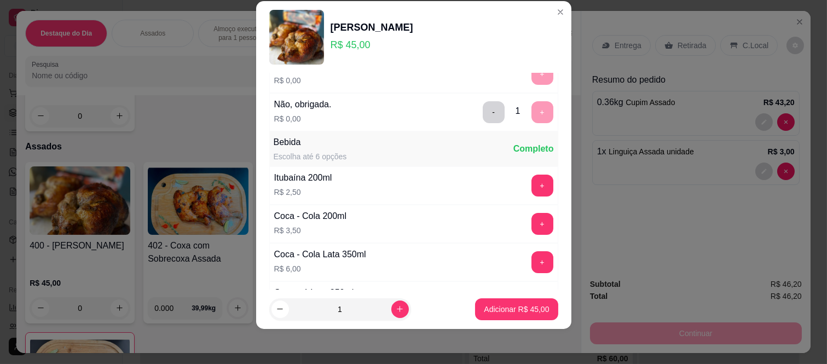
scroll to position [117, 0]
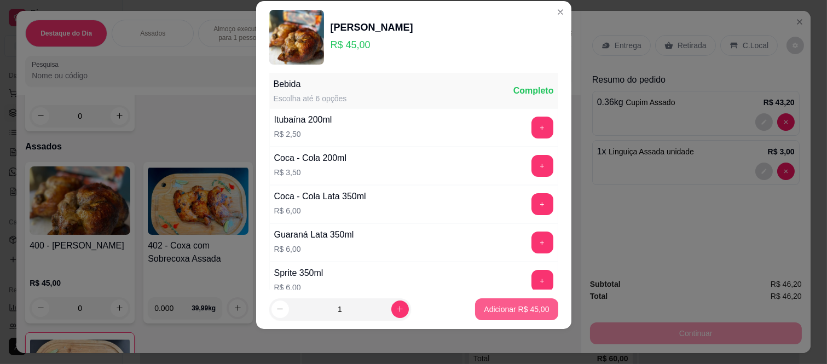
click at [484, 313] on p "Adicionar R$ 45,00" at bounding box center [516, 309] width 65 height 11
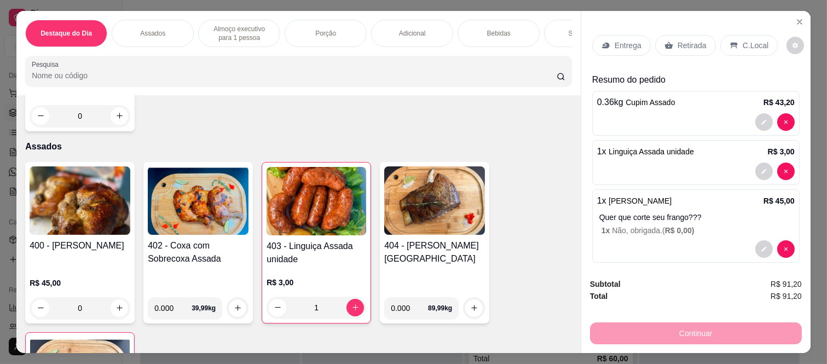
drag, startPoint x: 679, startPoint y: 40, endPoint x: 680, endPoint y: 64, distance: 23.5
click at [679, 41] on p "Retirada" at bounding box center [692, 45] width 29 height 11
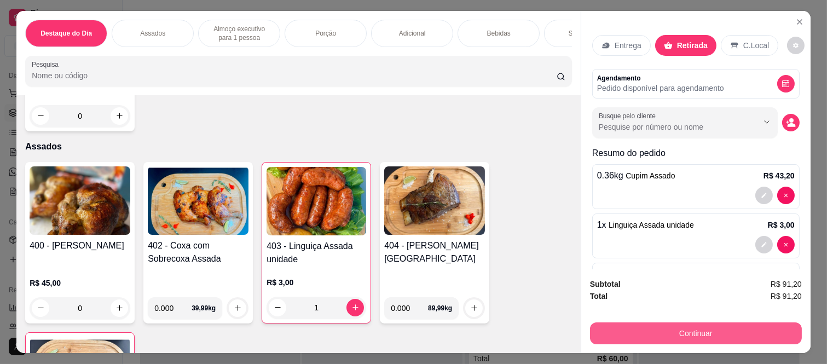
click at [691, 323] on button "Continuar" at bounding box center [696, 333] width 212 height 22
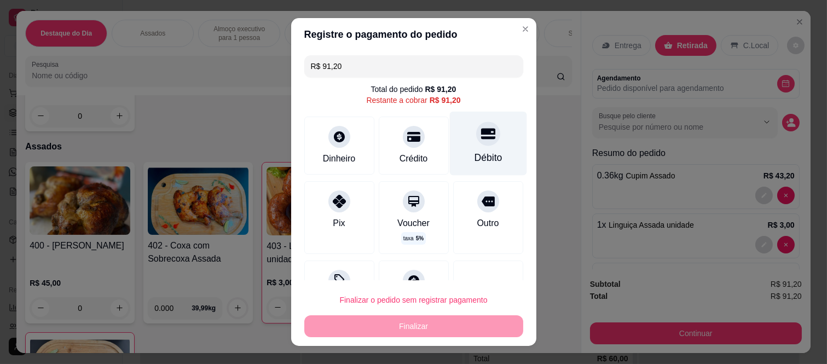
click at [477, 146] on div "Débito" at bounding box center [487, 144] width 77 height 64
type input "R$ 0,00"
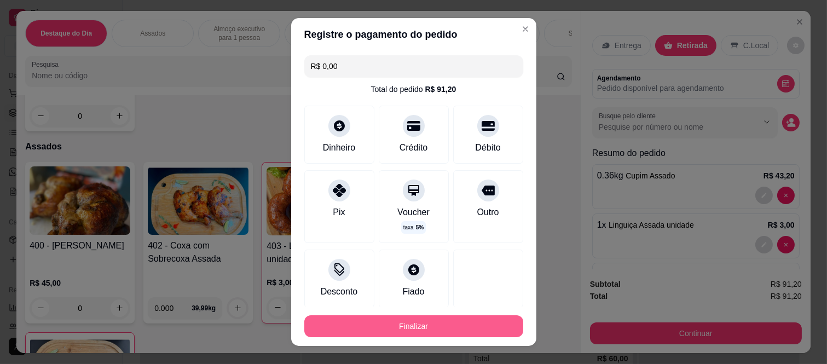
click at [436, 319] on button "Finalizar" at bounding box center [413, 326] width 219 height 22
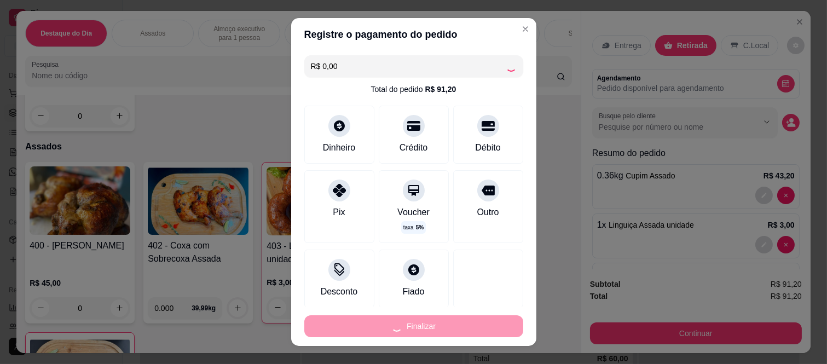
type input "0"
type input "-R$ 91,20"
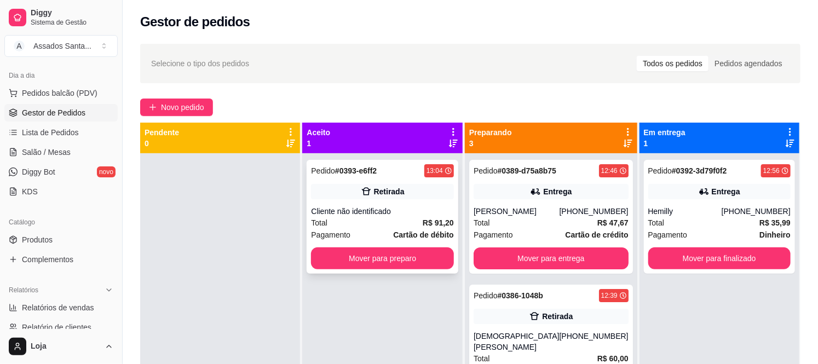
click at [381, 219] on div "Total R$ 91,20" at bounding box center [382, 223] width 142 height 12
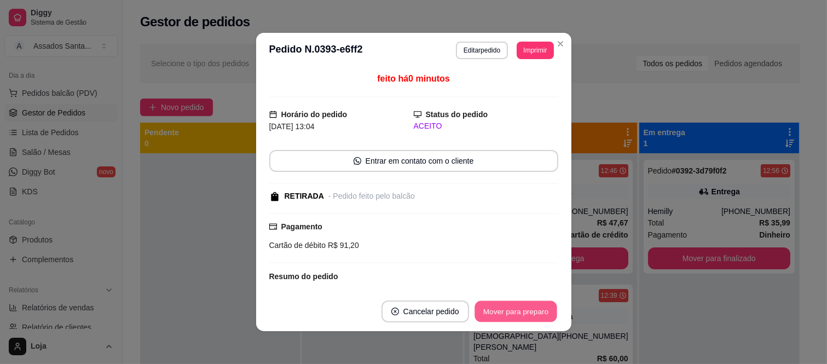
click at [503, 312] on button "Mover para preparo" at bounding box center [516, 311] width 82 height 21
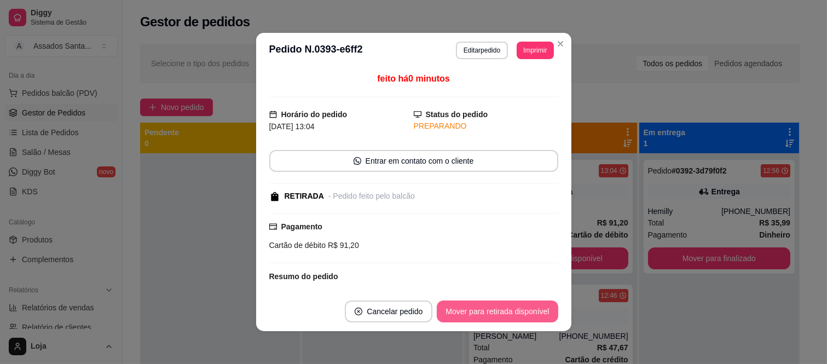
click at [503, 312] on button "Mover para retirada disponível" at bounding box center [497, 312] width 121 height 22
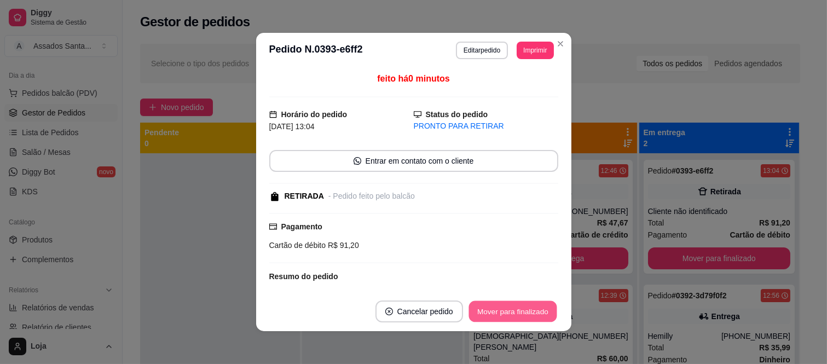
click at [503, 312] on button "Mover para finalizado" at bounding box center [513, 311] width 88 height 21
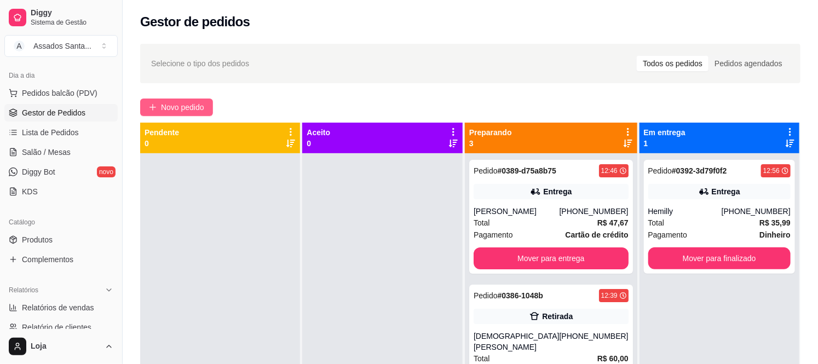
click at [187, 116] on button "Novo pedido" at bounding box center [176, 108] width 73 height 18
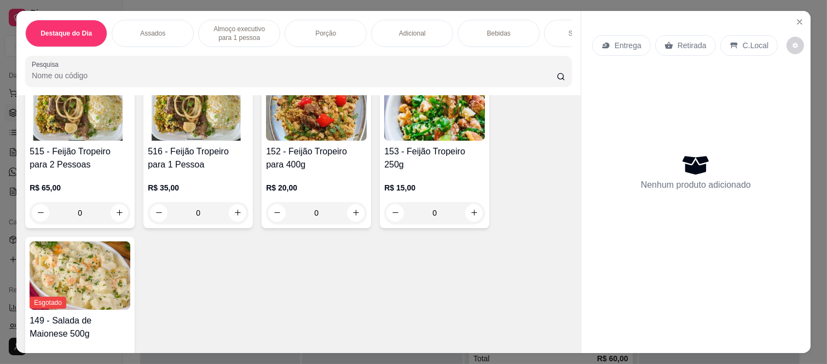
scroll to position [122, 0]
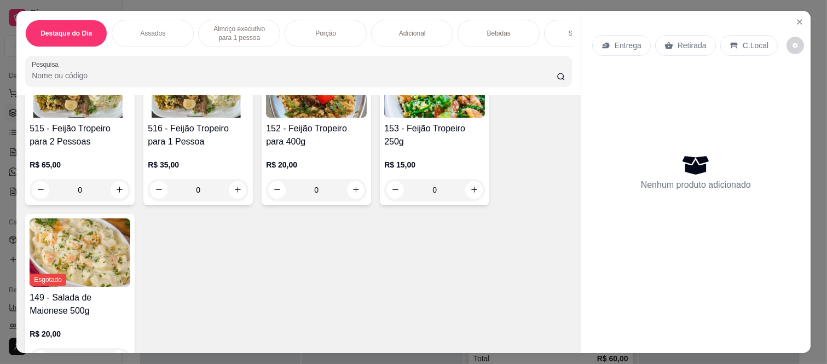
click at [235, 198] on div "0" at bounding box center [198, 190] width 101 height 22
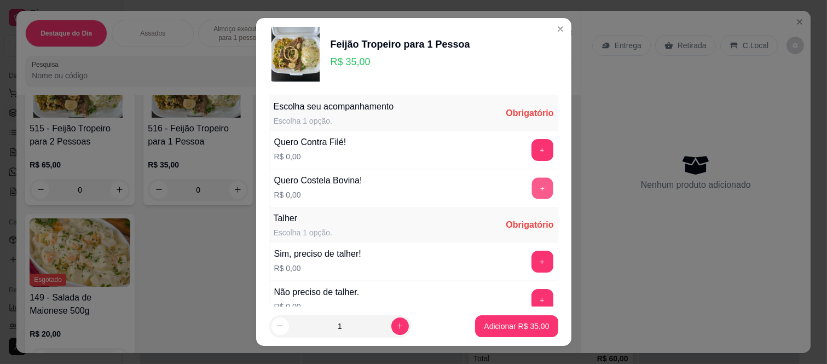
click at [532, 185] on button "+" at bounding box center [542, 188] width 21 height 21
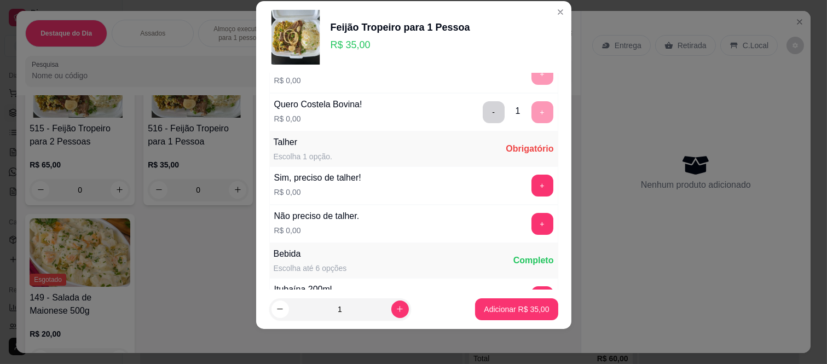
scroll to position [117, 0]
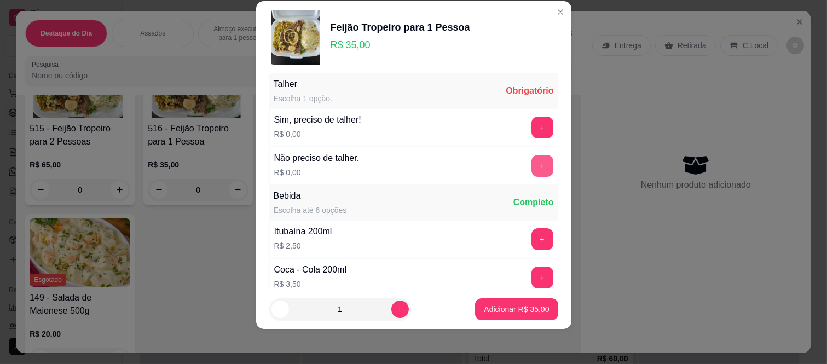
click at [532, 167] on button "+" at bounding box center [543, 166] width 22 height 22
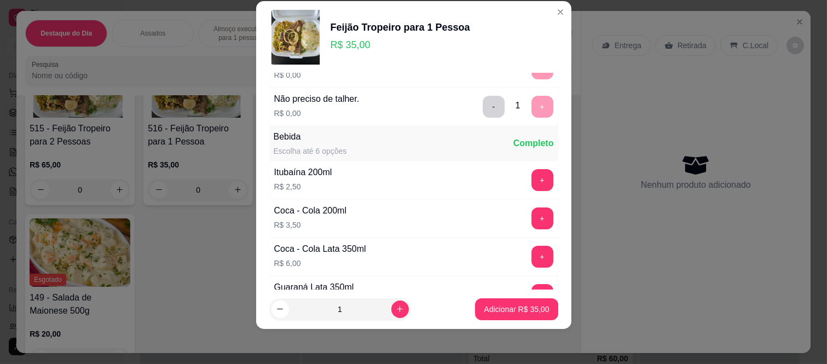
scroll to position [229, 0]
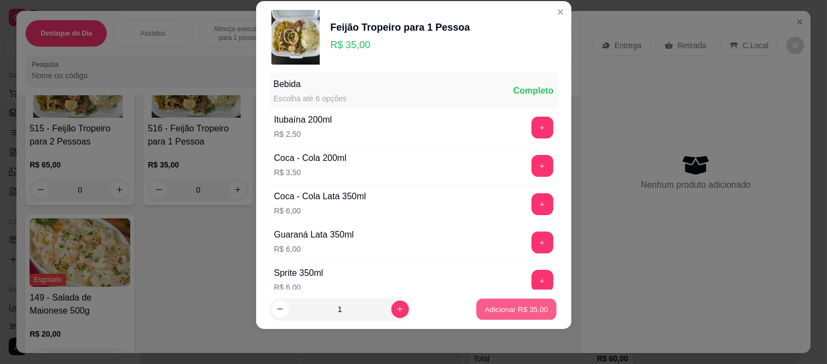
click at [501, 315] on button "Adicionar R$ 35,00" at bounding box center [517, 308] width 80 height 21
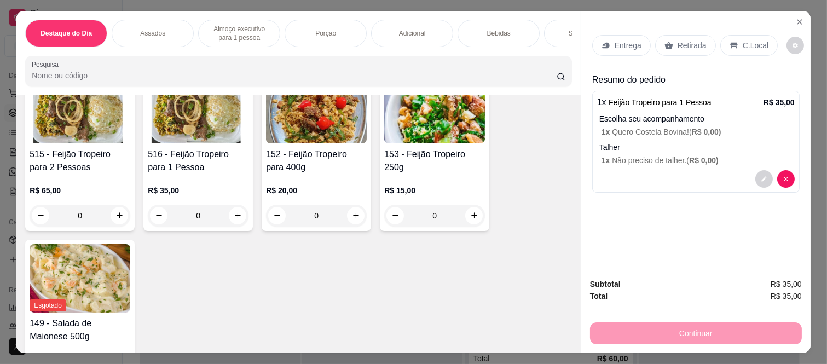
scroll to position [61, 0]
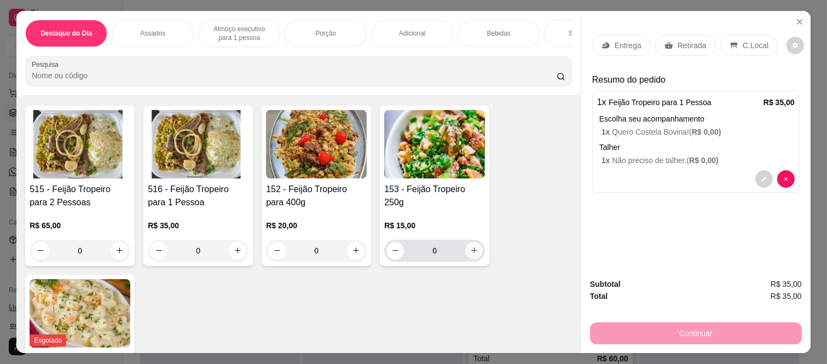
click at [471, 255] on icon "increase-product-quantity" at bounding box center [474, 250] width 8 height 8
type input "1"
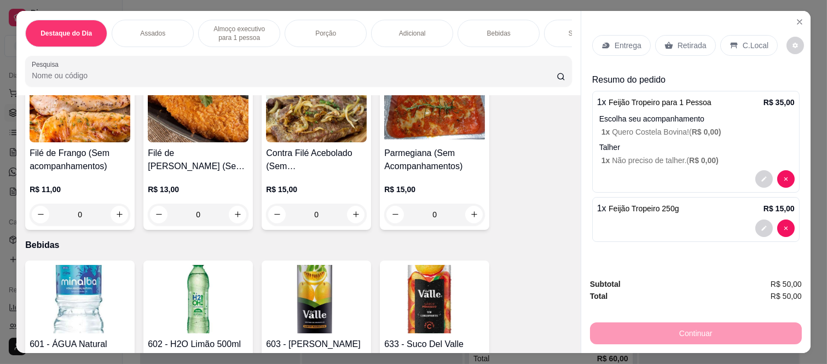
scroll to position [1764, 0]
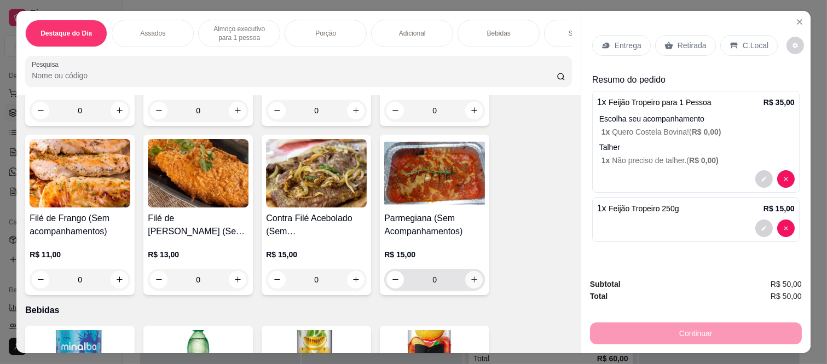
click at [471, 282] on icon "increase-product-quantity" at bounding box center [474, 279] width 8 height 8
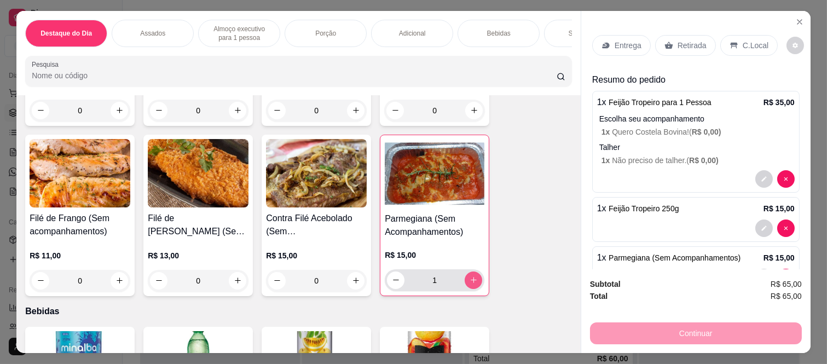
type input "1"
click at [618, 40] on p "Entrega" at bounding box center [628, 45] width 27 height 11
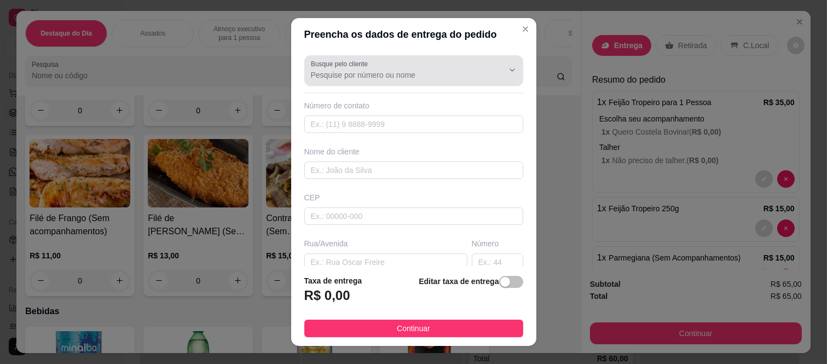
click at [445, 65] on div at bounding box center [414, 71] width 206 height 22
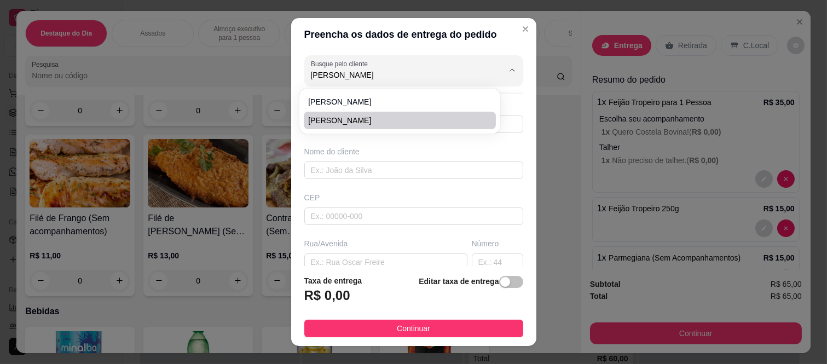
click at [349, 116] on span "pedro almeida" at bounding box center [394, 120] width 172 height 11
type input "pedro almeida"
type input "11947491452"
type input "pedro almeida"
type input "08260200"
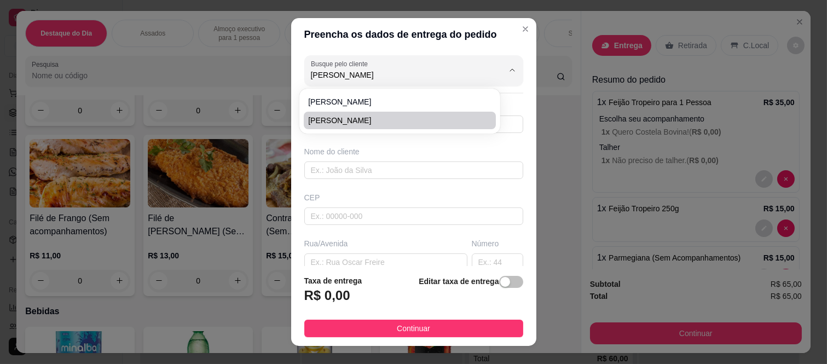
type input "Rua Augusto Enna"
type input "79"
type input "Jardim Cibele"
type input "São Paulo"
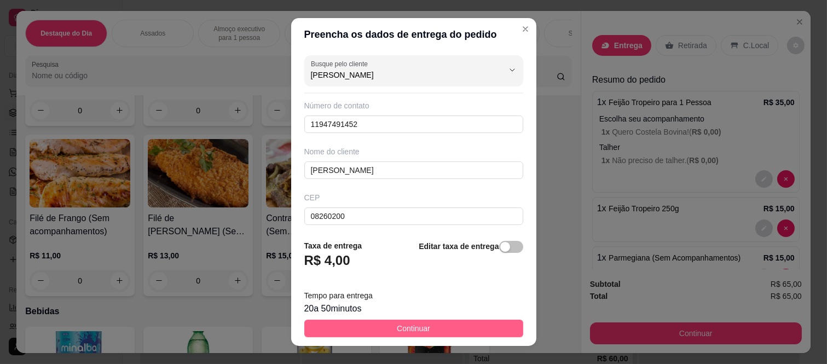
type input "pedro almeida"
click at [458, 321] on button "Continuar" at bounding box center [413, 329] width 219 height 18
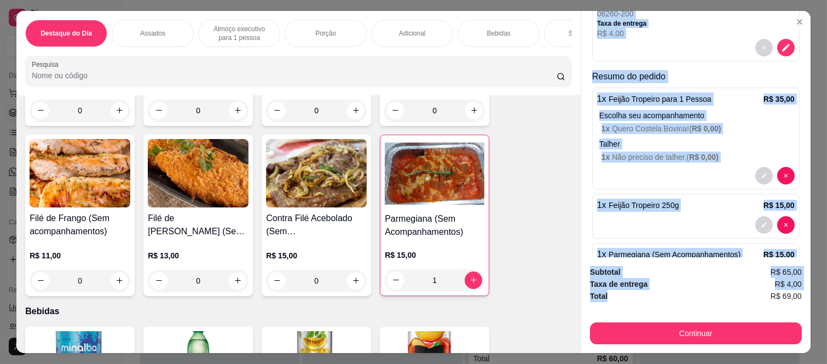
scroll to position [178, 0]
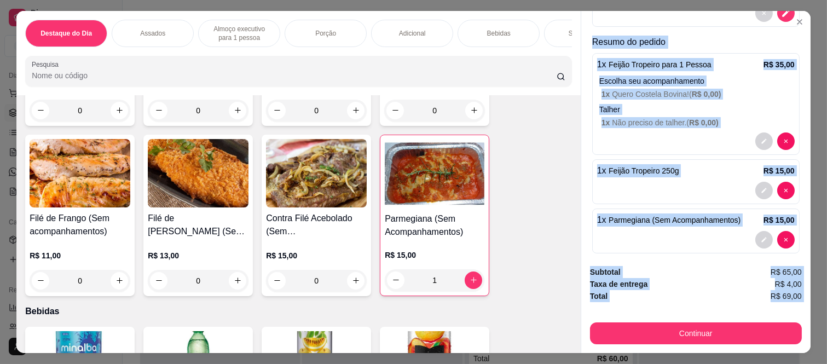
drag, startPoint x: 592, startPoint y: 68, endPoint x: 655, endPoint y: 307, distance: 246.3
click at [655, 307] on div "Entrega Retirada C.Local Cliente pedro almeida - (11) 94749-1452 Cashback nesta…" at bounding box center [696, 182] width 230 height 342
copy div "Cliente pedro almeida - (11) 94749-1452 Cashback nesta compra? Endereço de entr…"
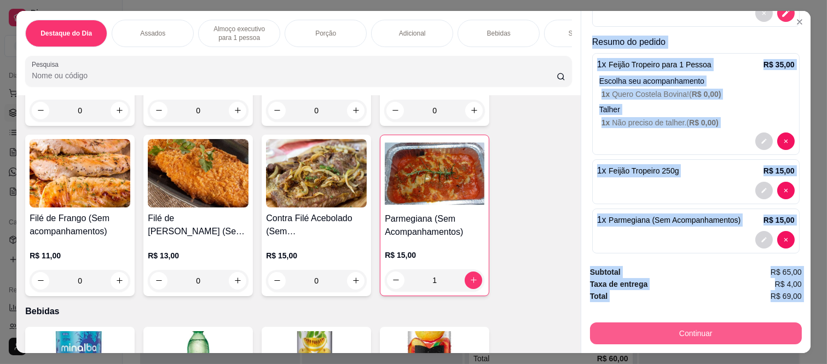
click at [681, 331] on button "Continuar" at bounding box center [696, 333] width 212 height 22
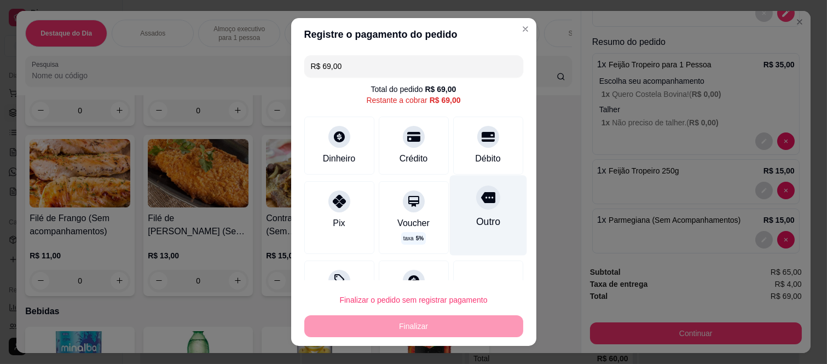
click at [476, 204] on div at bounding box center [488, 198] width 24 height 24
type input "R$ 0,00"
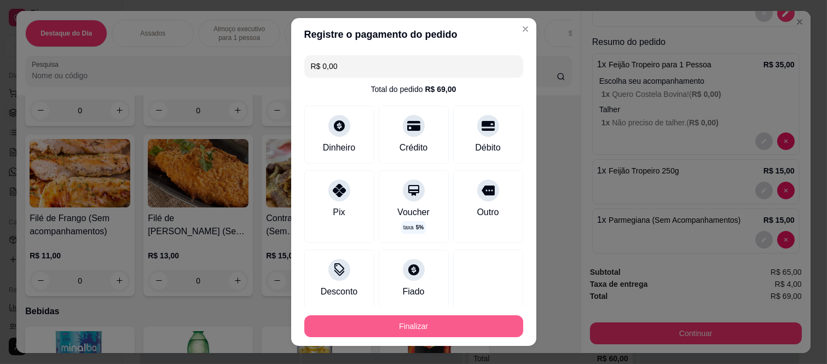
click at [451, 325] on button "Finalizar" at bounding box center [413, 326] width 219 height 22
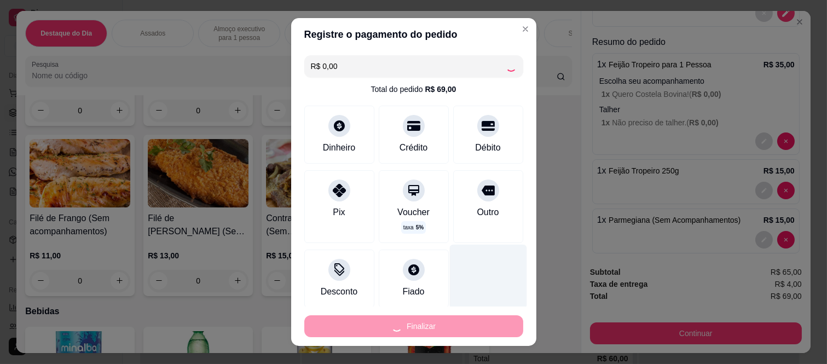
type input "0"
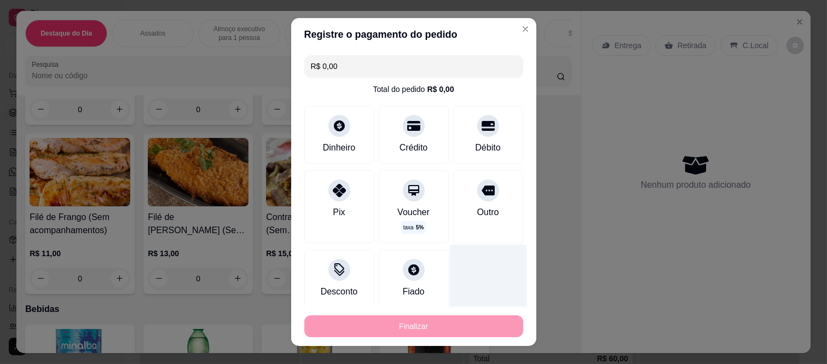
type input "-R$ 69,00"
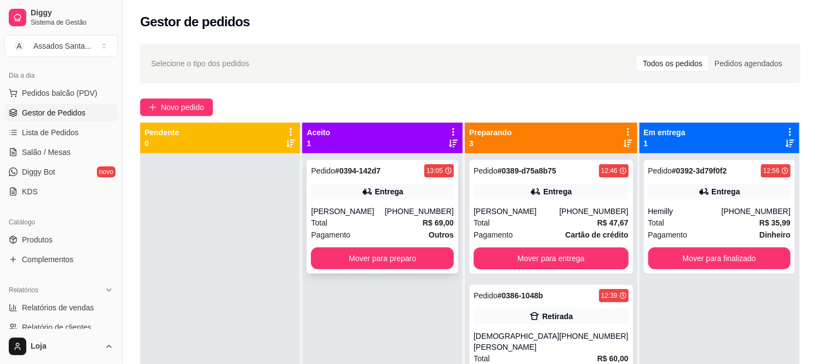
click at [362, 224] on div "Total R$ 69,00" at bounding box center [382, 223] width 142 height 12
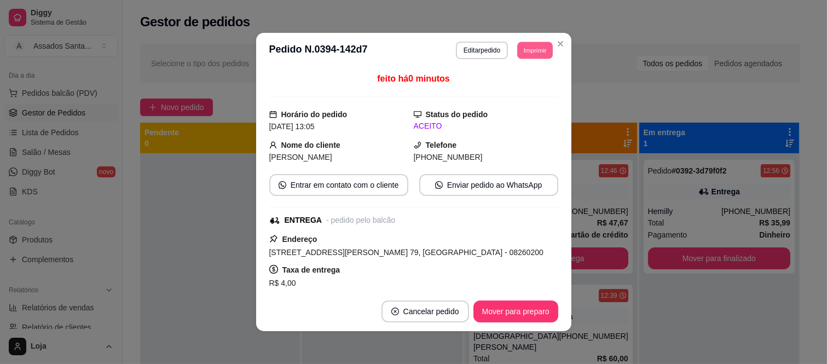
click at [526, 49] on button "Imprimir" at bounding box center [535, 50] width 36 height 17
click at [498, 84] on button "IMPRESSORA caixa" at bounding box center [510, 89] width 79 height 18
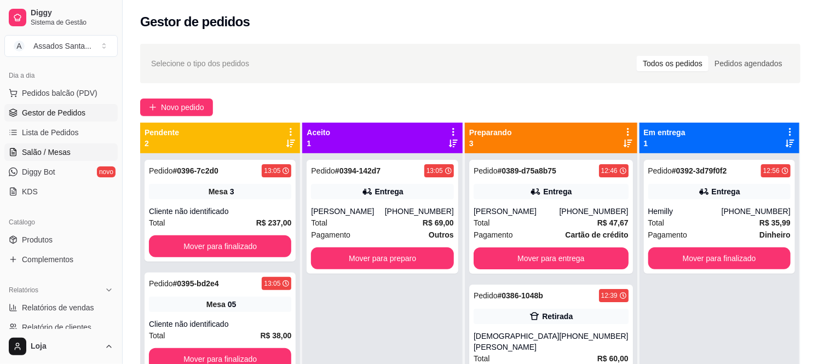
click at [41, 158] on link "Salão / Mesas" at bounding box center [60, 152] width 113 height 18
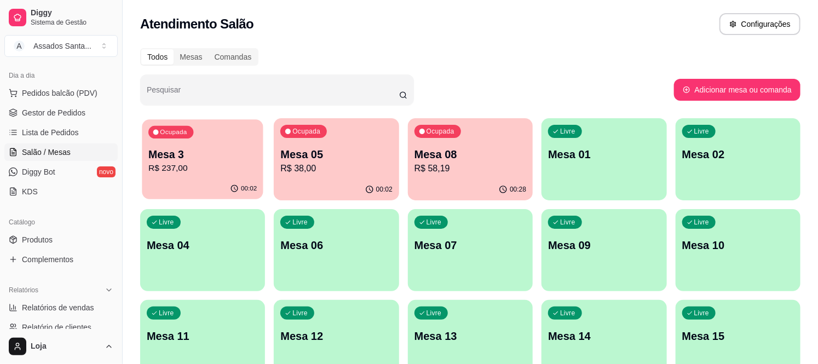
click at [172, 169] on p "R$ 237,00" at bounding box center [202, 168] width 108 height 13
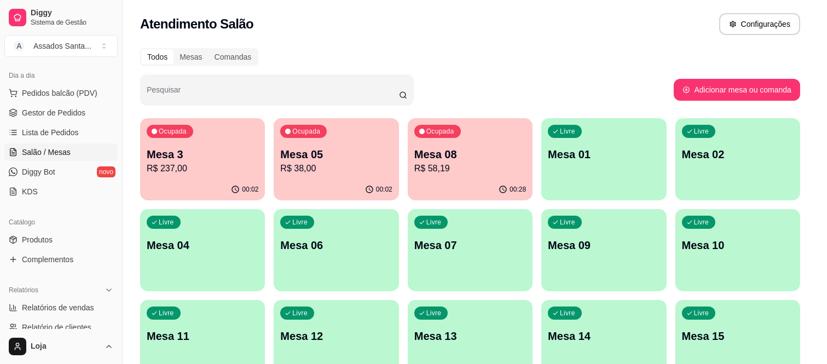
scroll to position [66, 0]
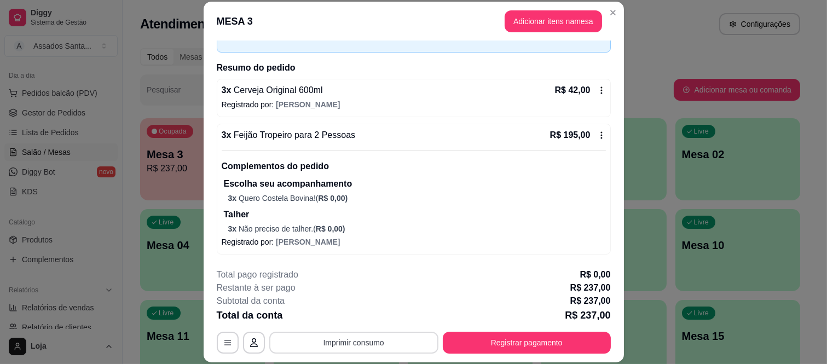
click at [395, 340] on button "Imprimir consumo" at bounding box center [353, 343] width 169 height 22
click at [359, 310] on button "IMPRESSORA caixa" at bounding box center [352, 318] width 79 height 18
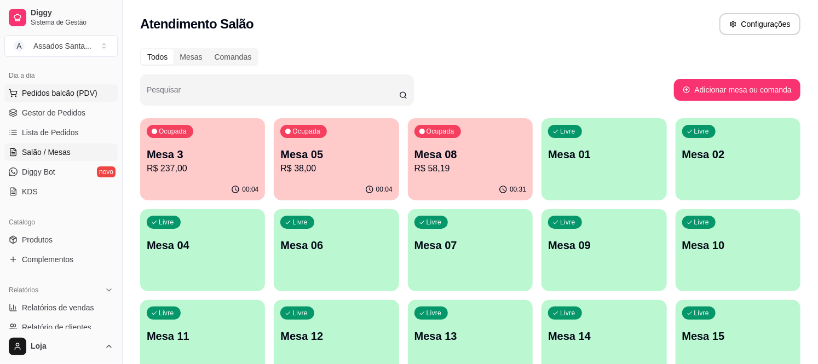
click at [69, 91] on span "Pedidos balcão (PDV)" at bounding box center [60, 93] width 76 height 11
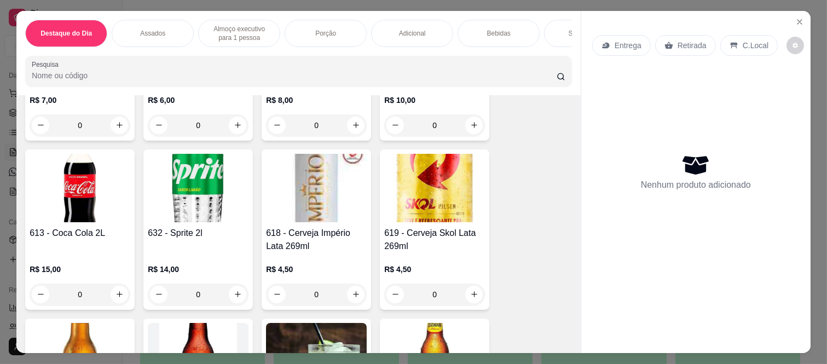
scroll to position [2615, 0]
click at [472, 299] on icon "increase-product-quantity" at bounding box center [474, 295] width 8 height 8
type input "1"
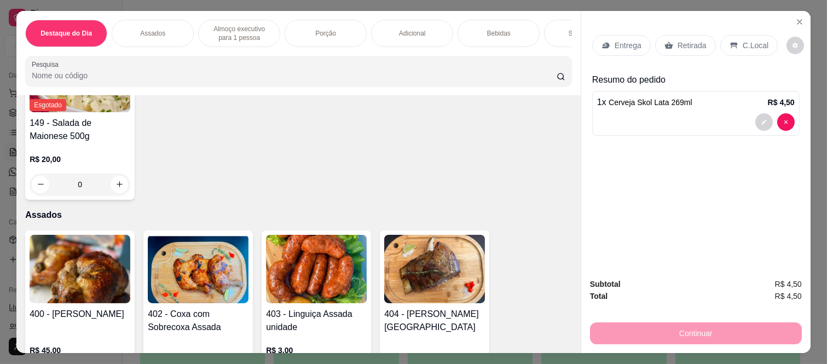
scroll to position [365, 0]
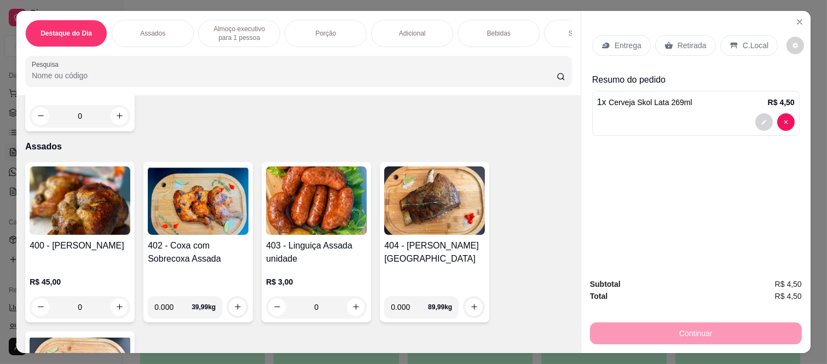
click at [114, 309] on div "0" at bounding box center [80, 307] width 101 height 22
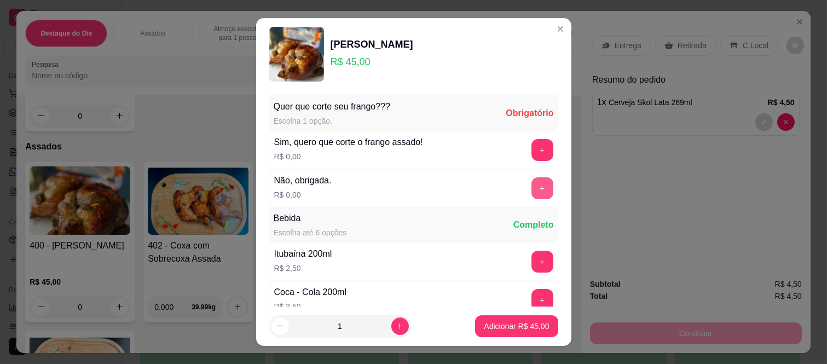
click at [532, 191] on button "+" at bounding box center [543, 188] width 22 height 22
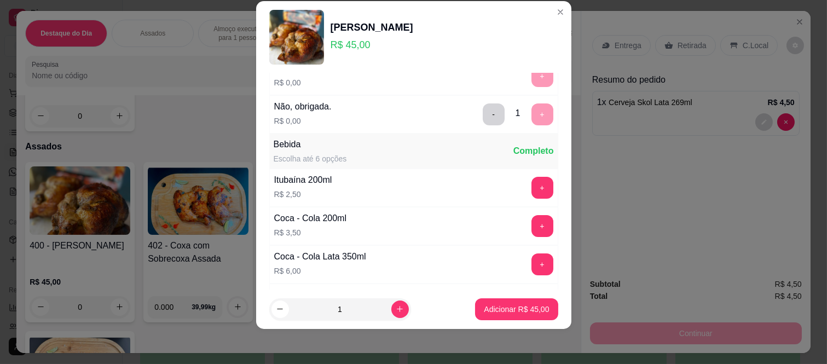
scroll to position [0, 0]
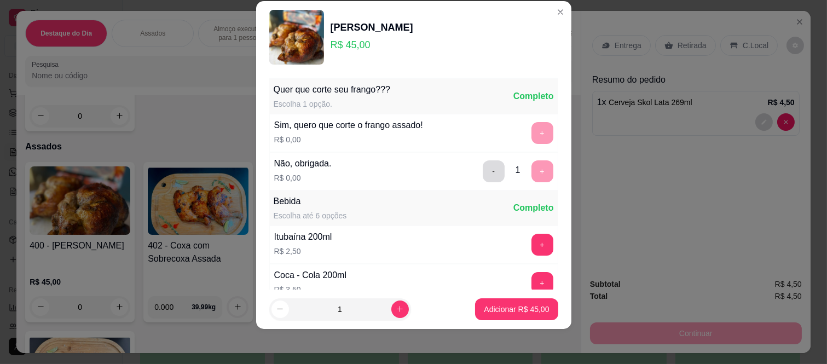
click at [483, 164] on button "-" at bounding box center [494, 171] width 22 height 22
click at [532, 136] on button "+" at bounding box center [543, 133] width 22 height 22
click at [518, 299] on button "Adicionar R$ 45,00" at bounding box center [517, 308] width 80 height 21
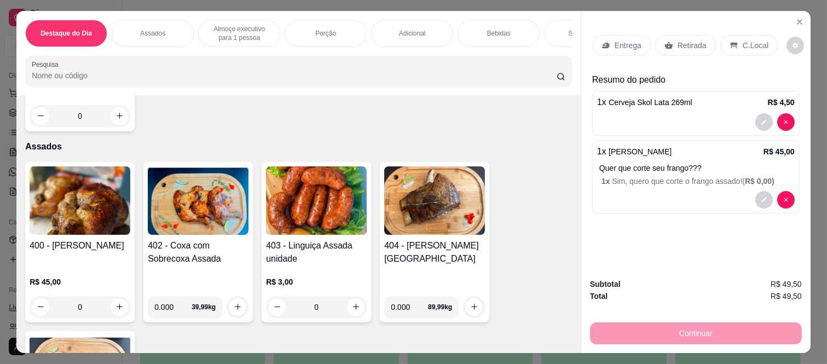
click at [732, 327] on div "Continuar" at bounding box center [696, 332] width 212 height 25
click at [678, 40] on p "Retirada" at bounding box center [692, 45] width 29 height 11
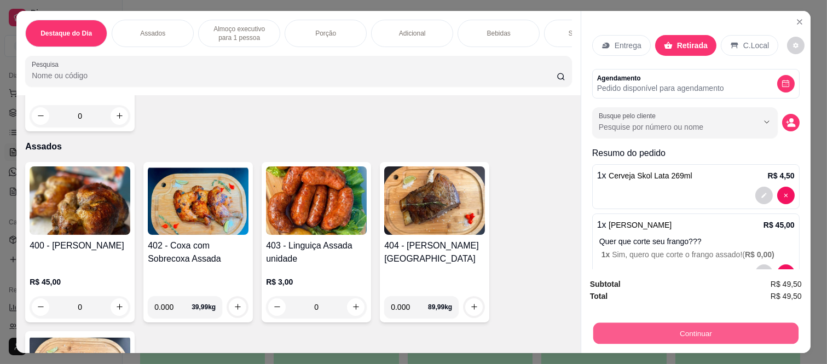
click at [650, 323] on button "Continuar" at bounding box center [695, 333] width 205 height 21
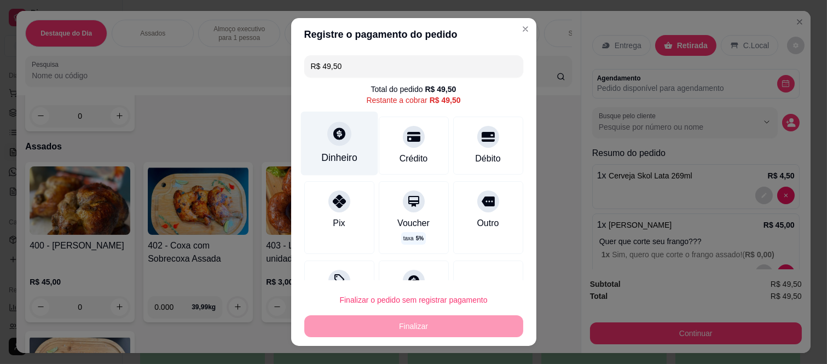
click at [344, 122] on div "Dinheiro" at bounding box center [339, 144] width 77 height 64
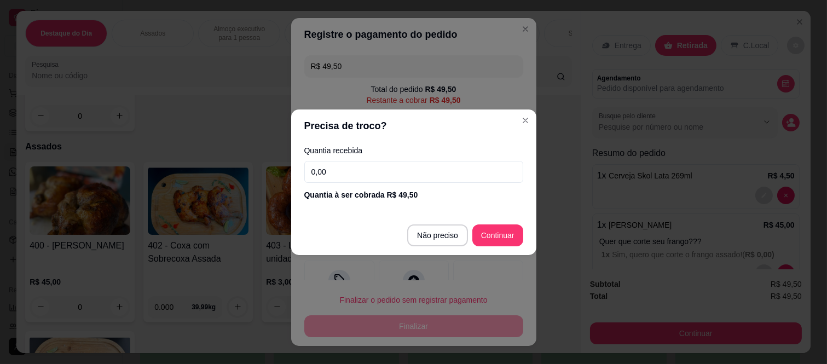
click at [366, 178] on input "0,00" at bounding box center [413, 172] width 219 height 22
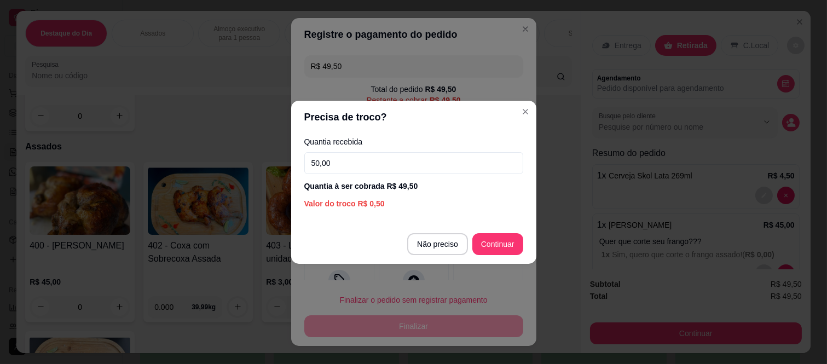
type input "50,00"
type input "R$ 0,00"
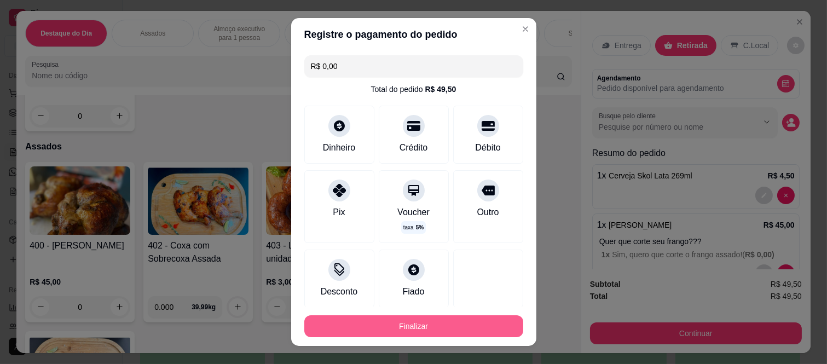
click at [461, 324] on button "Finalizar" at bounding box center [413, 326] width 219 height 22
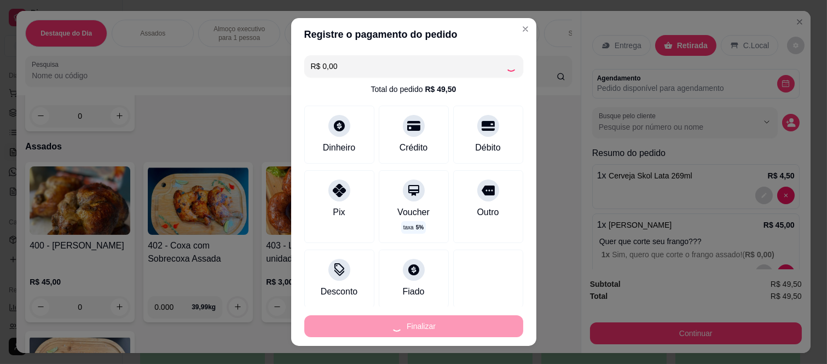
type input "0"
type input "-R$ 49,50"
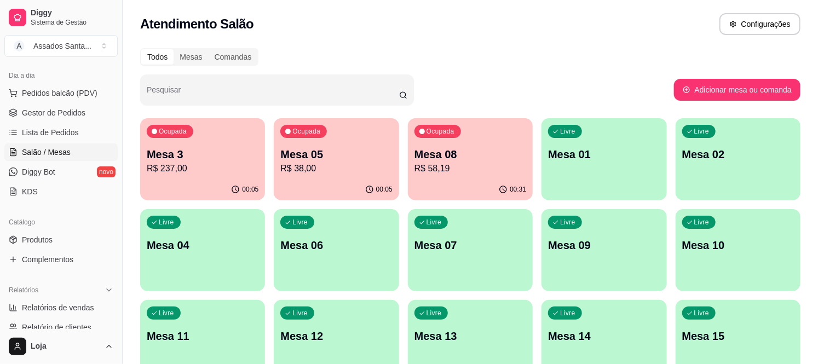
click at [371, 176] on div "Ocupada Mesa 05 R$ 38,00" at bounding box center [336, 148] width 125 height 61
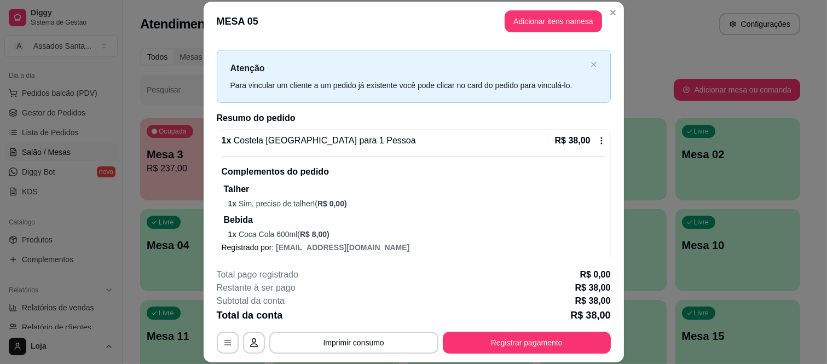
scroll to position [20, 0]
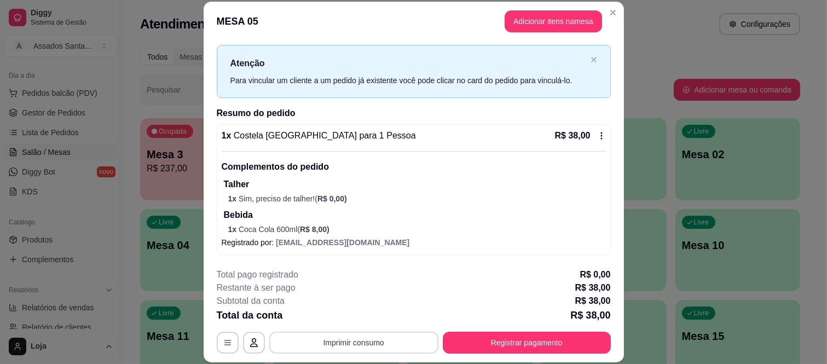
click at [371, 350] on button "Imprimir consumo" at bounding box center [353, 343] width 169 height 22
click at [374, 311] on button "IMPRESSORA caixa" at bounding box center [352, 318] width 79 height 18
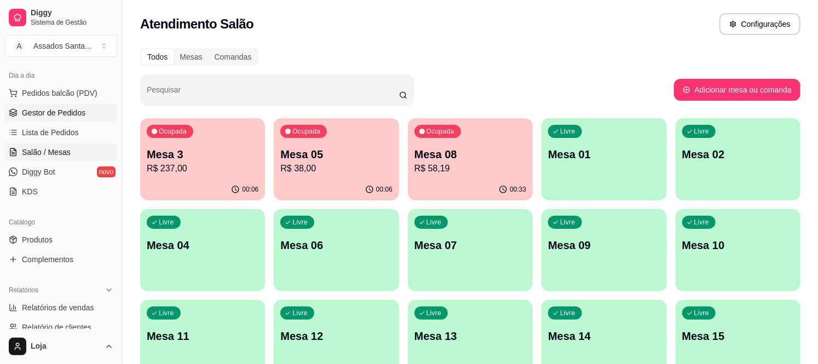
click at [76, 110] on span "Gestor de Pedidos" at bounding box center [54, 112] width 64 height 11
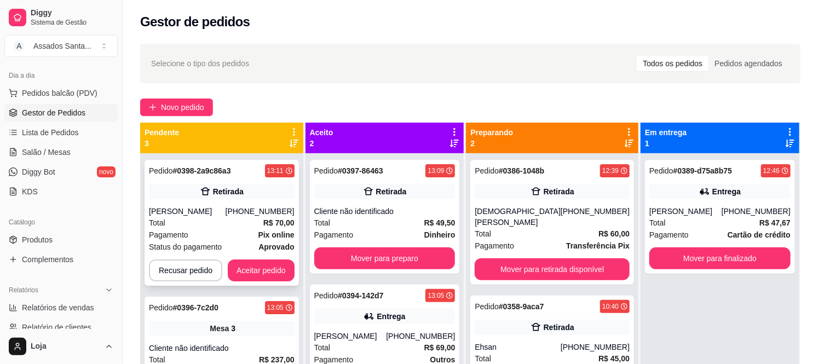
click at [224, 205] on div "Pedido # 0398-2a9c86a3 13:11 Retirada Rafael Novais (11) 9100-1250 Total R$ 70,…" at bounding box center [222, 223] width 154 height 126
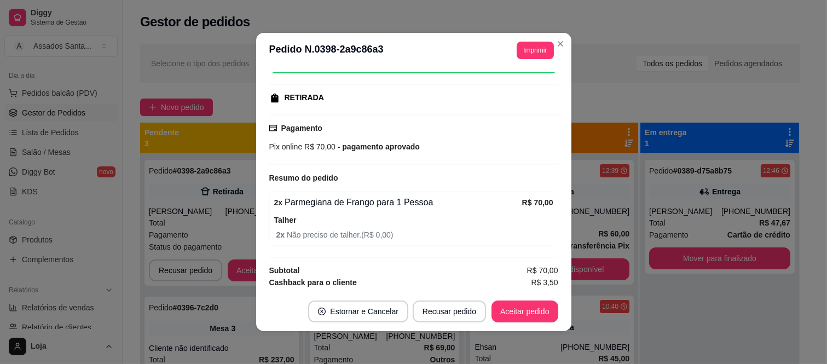
scroll to position [170, 0]
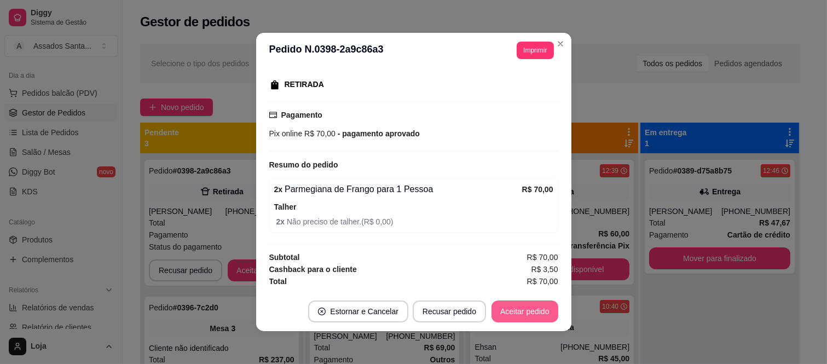
click at [526, 321] on button "Aceitar pedido" at bounding box center [525, 312] width 67 height 22
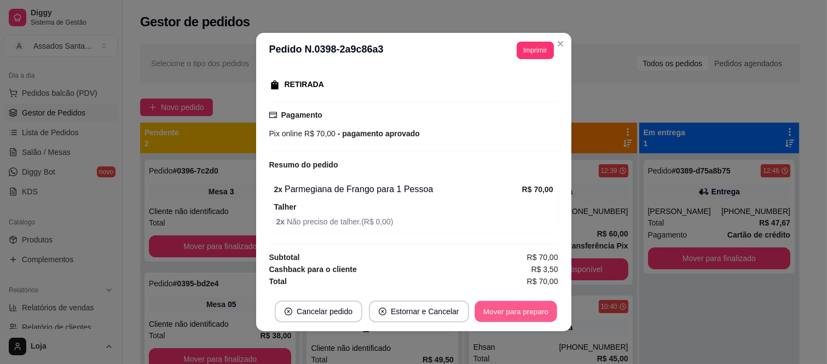
click at [520, 310] on button "Mover para preparo" at bounding box center [516, 311] width 82 height 21
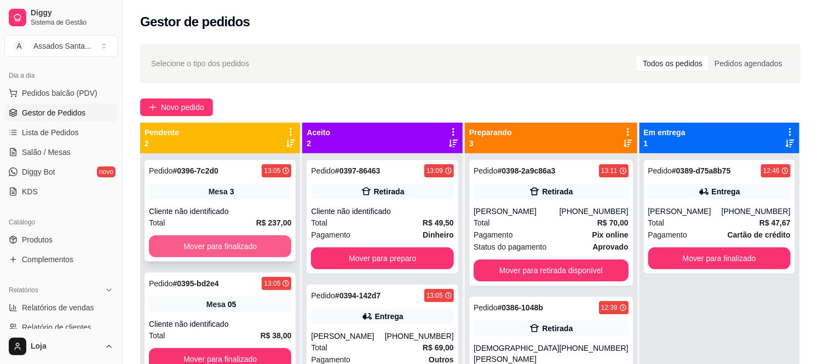
click at [220, 253] on button "Mover para finalizado" at bounding box center [220, 246] width 142 height 22
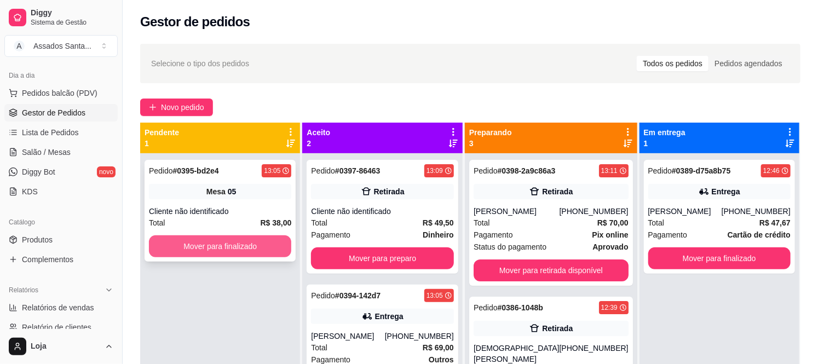
click at [220, 244] on button "Mover para finalizado" at bounding box center [220, 246] width 142 height 22
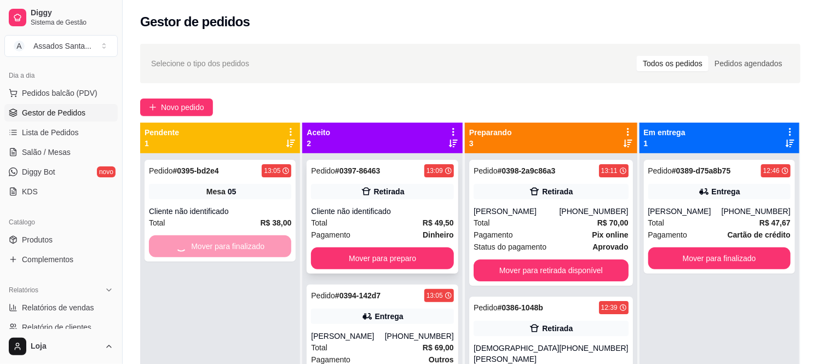
click at [367, 230] on div "Pagamento Dinheiro" at bounding box center [382, 235] width 142 height 12
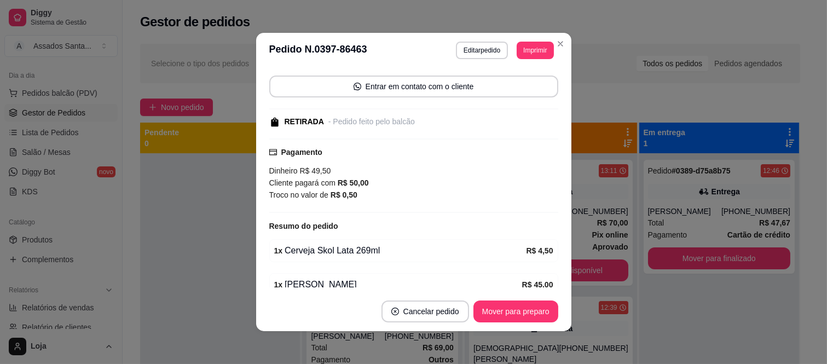
scroll to position [159, 0]
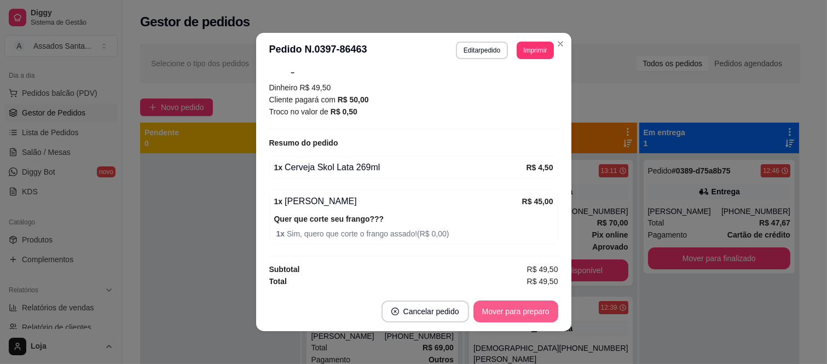
click at [513, 320] on button "Mover para preparo" at bounding box center [516, 312] width 85 height 22
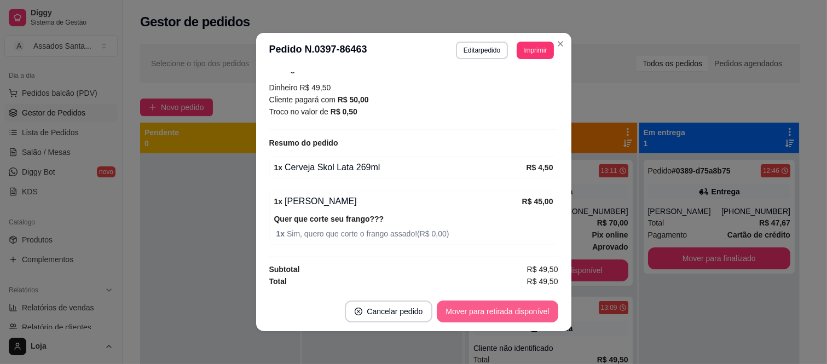
click at [516, 314] on button "Mover para retirada disponível" at bounding box center [497, 312] width 121 height 22
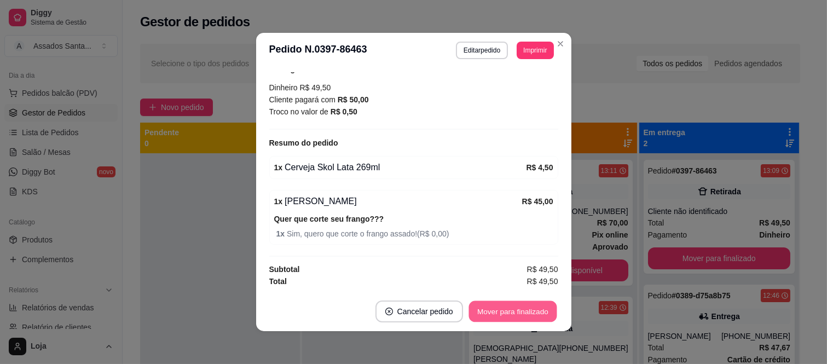
click at [517, 314] on button "Mover para finalizado" at bounding box center [513, 311] width 88 height 21
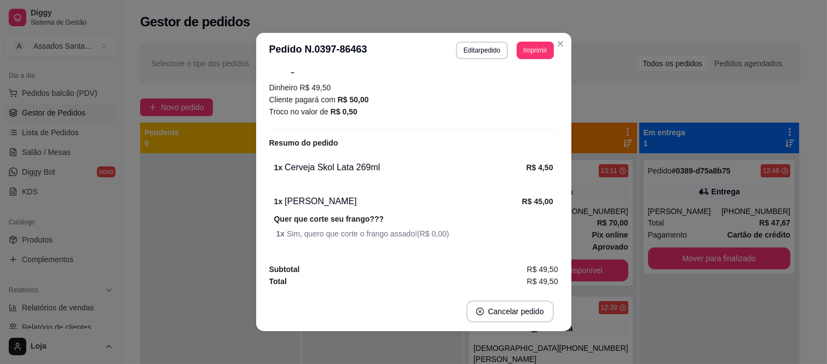
scroll to position [111, 0]
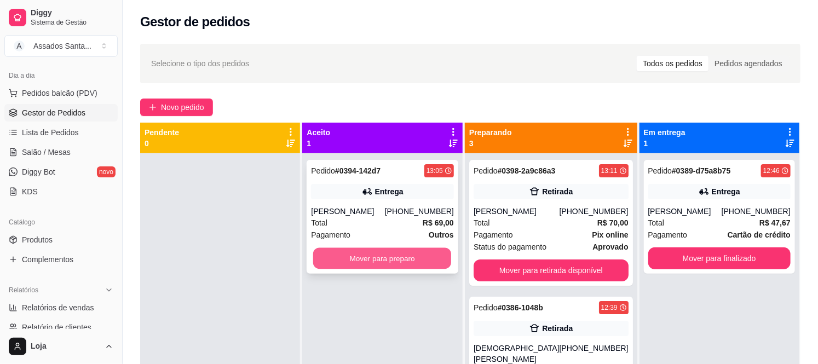
click at [363, 256] on button "Mover para preparo" at bounding box center [382, 258] width 139 height 21
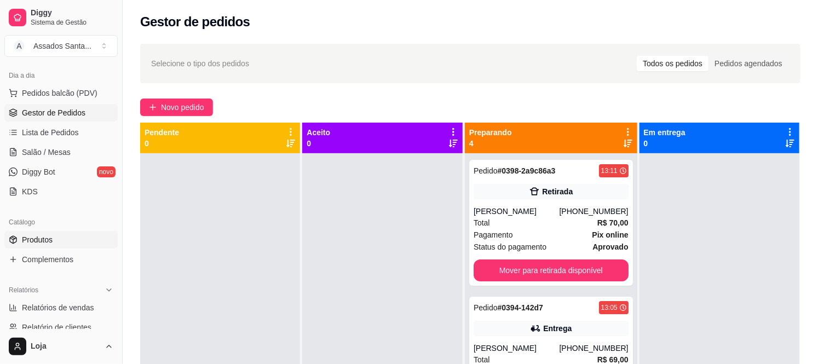
click at [57, 238] on link "Produtos" at bounding box center [60, 240] width 113 height 18
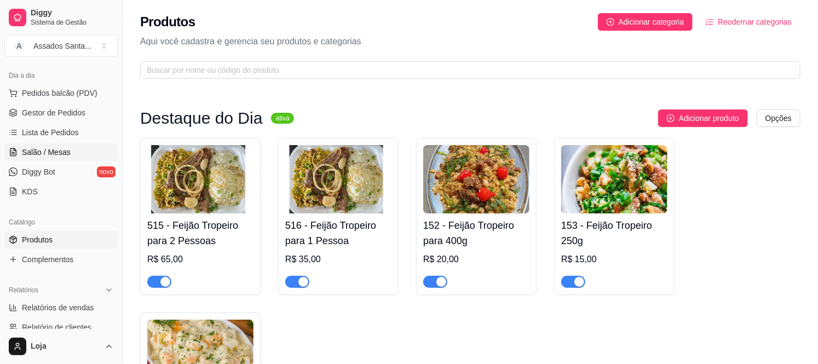
click at [60, 151] on span "Salão / Mesas" at bounding box center [46, 152] width 49 height 11
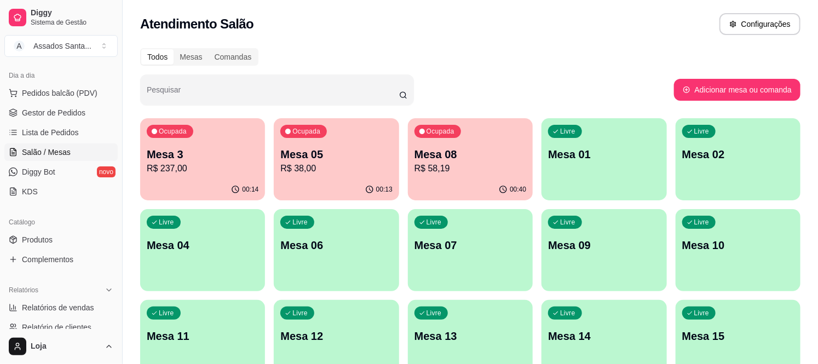
click at [336, 162] on p "R$ 38,00" at bounding box center [336, 168] width 112 height 13
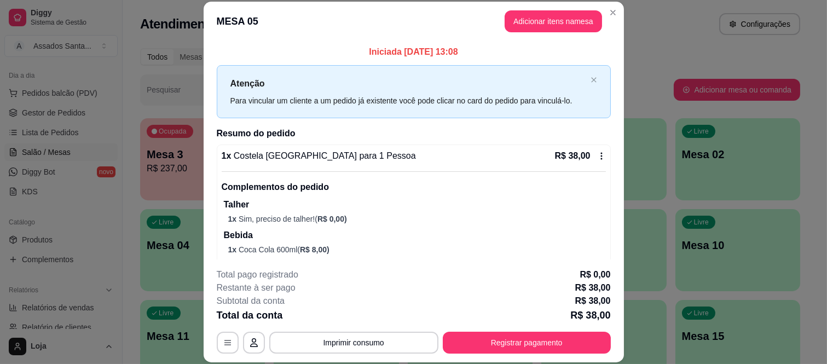
scroll to position [20, 0]
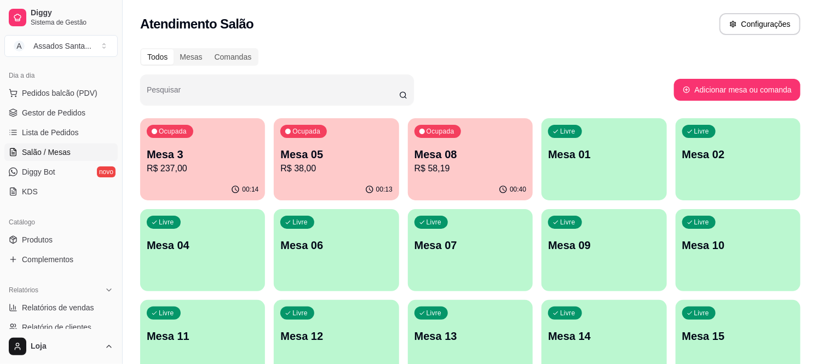
click at [464, 169] on p "R$ 58,19" at bounding box center [470, 168] width 112 height 13
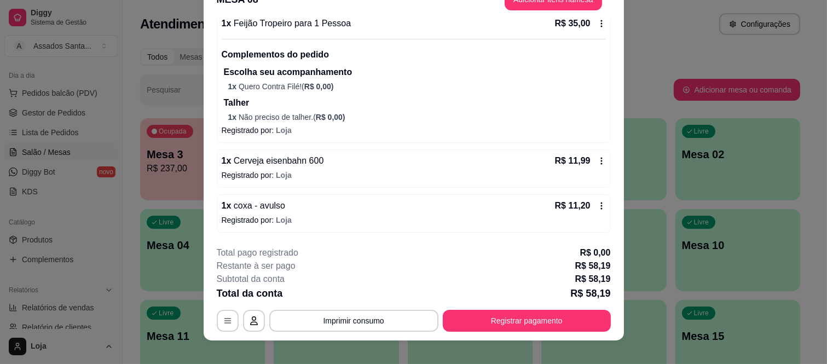
scroll to position [33, 0]
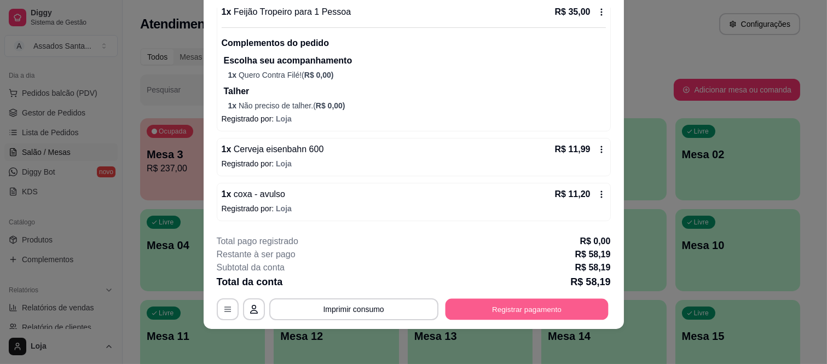
click at [512, 314] on button "Registrar pagamento" at bounding box center [526, 308] width 163 height 21
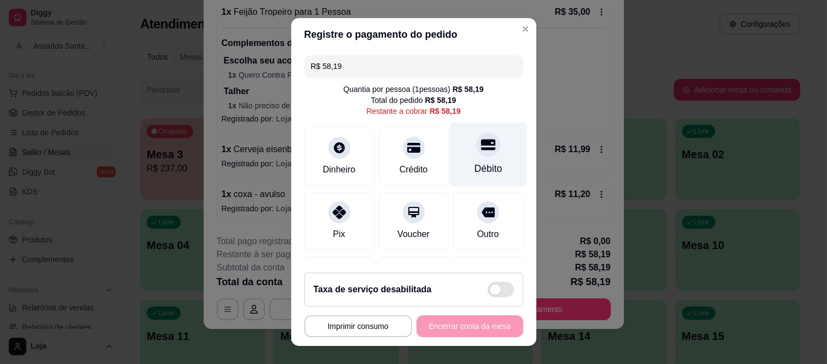
click at [481, 144] on icon at bounding box center [488, 145] width 14 height 11
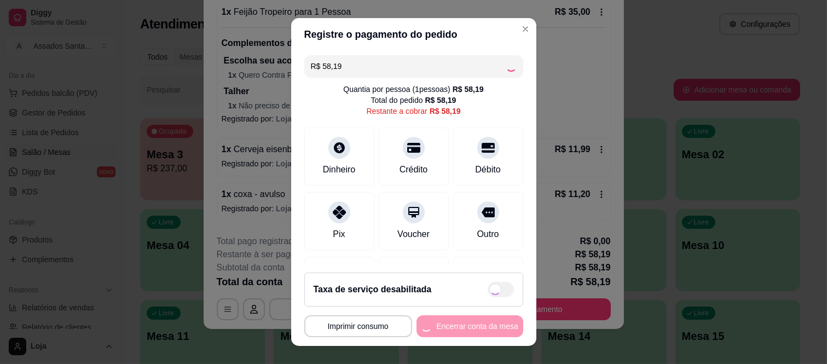
type input "R$ 0,00"
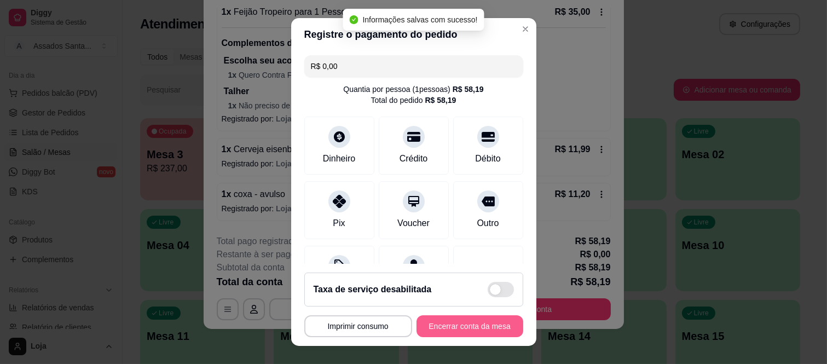
click at [466, 329] on button "Encerrar conta da mesa" at bounding box center [470, 326] width 107 height 22
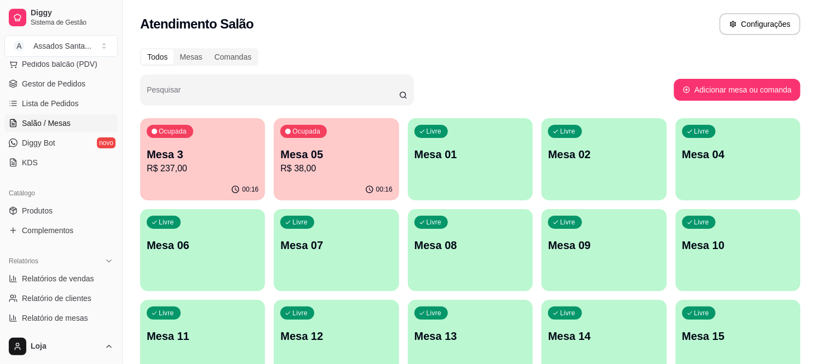
scroll to position [119, 0]
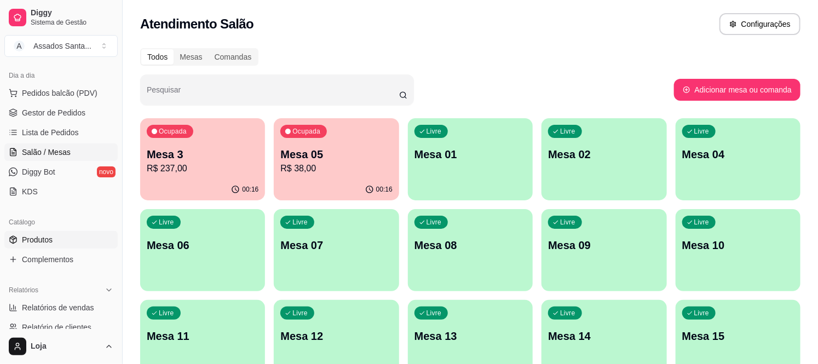
click at [58, 245] on link "Produtos" at bounding box center [60, 240] width 113 height 18
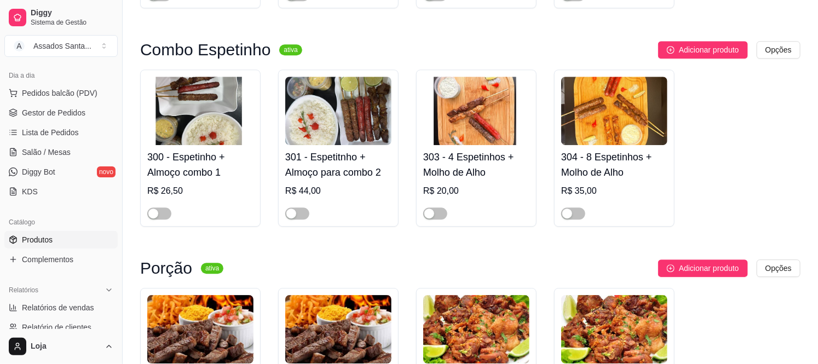
scroll to position [3285, 0]
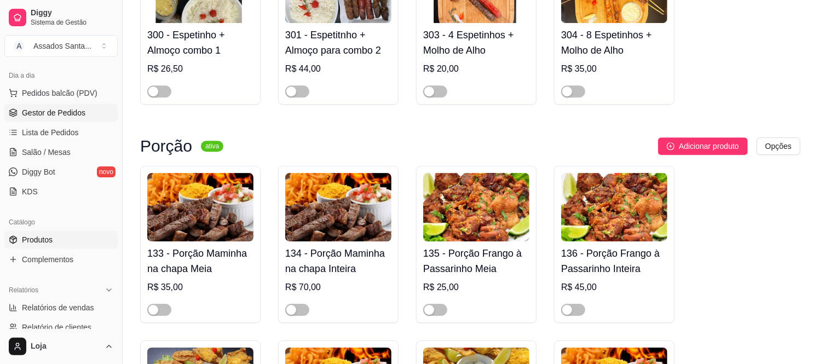
click at [51, 112] on span "Gestor de Pedidos" at bounding box center [54, 112] width 64 height 11
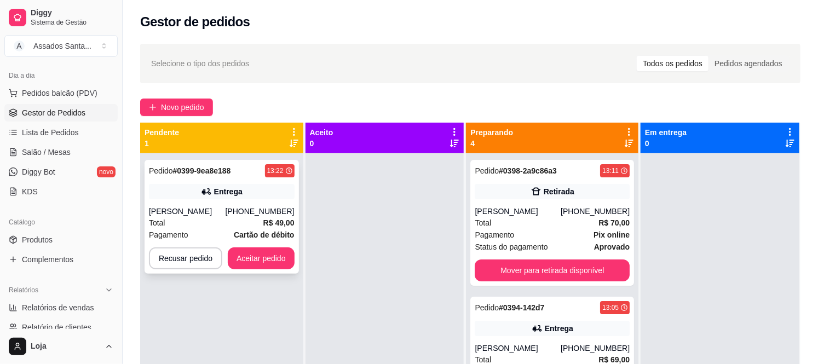
click at [209, 206] on div "Ana Beatriz" at bounding box center [187, 211] width 77 height 11
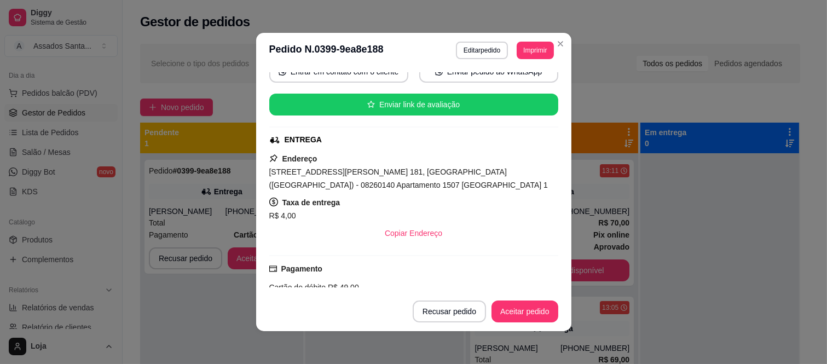
scroll to position [268, 0]
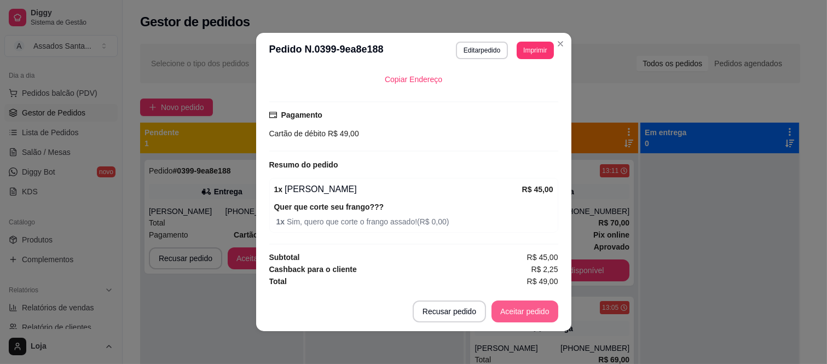
click at [516, 305] on button "Aceitar pedido" at bounding box center [525, 312] width 67 height 22
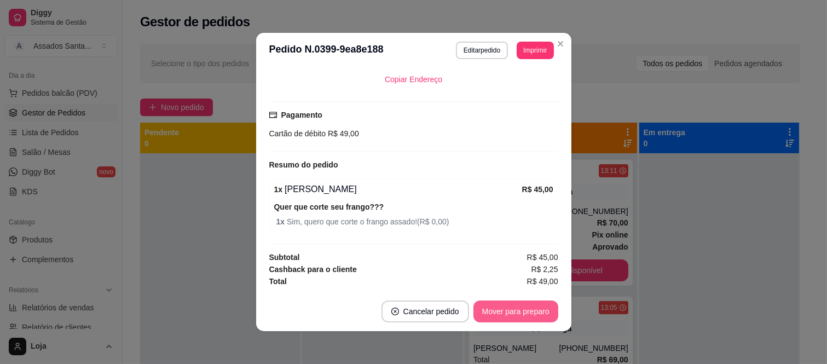
click at [516, 310] on button "Mover para preparo" at bounding box center [516, 312] width 85 height 22
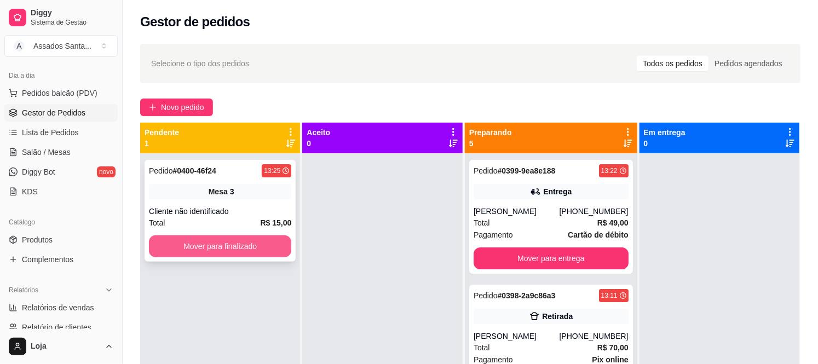
click at [187, 247] on button "Mover para finalizado" at bounding box center [220, 246] width 142 height 22
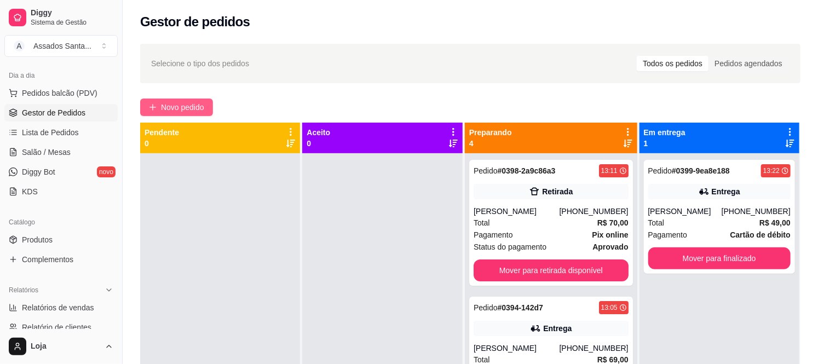
click at [178, 105] on span "Novo pedido" at bounding box center [182, 107] width 43 height 12
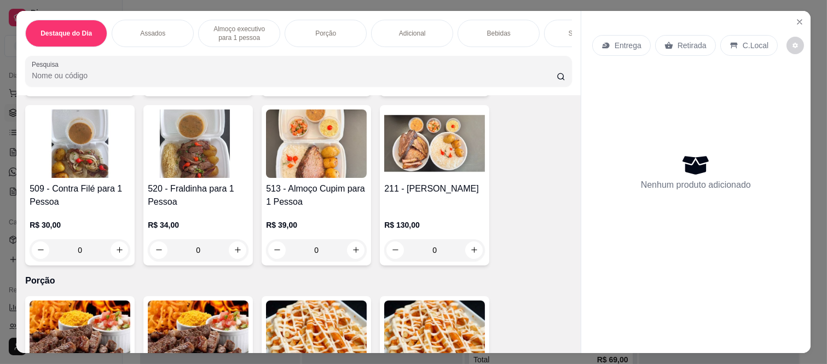
scroll to position [1095, 0]
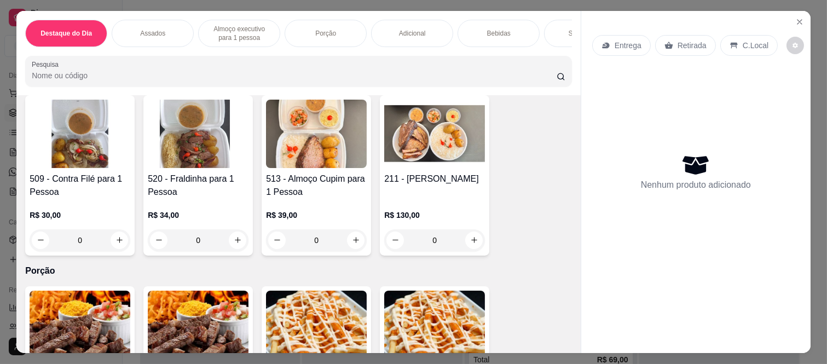
click at [348, 243] on div "0" at bounding box center [316, 240] width 101 height 22
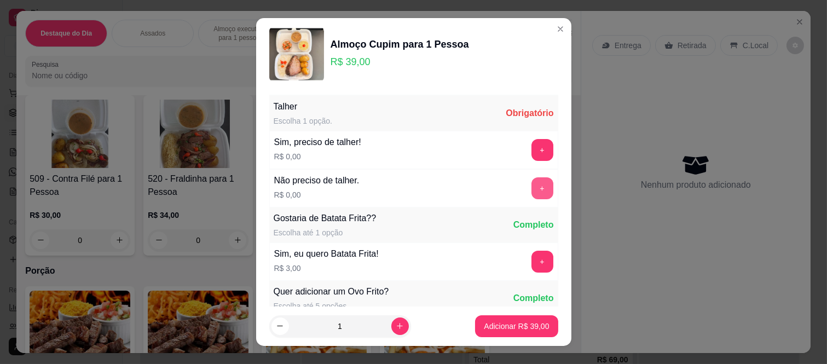
click at [532, 184] on button "+" at bounding box center [543, 188] width 22 height 22
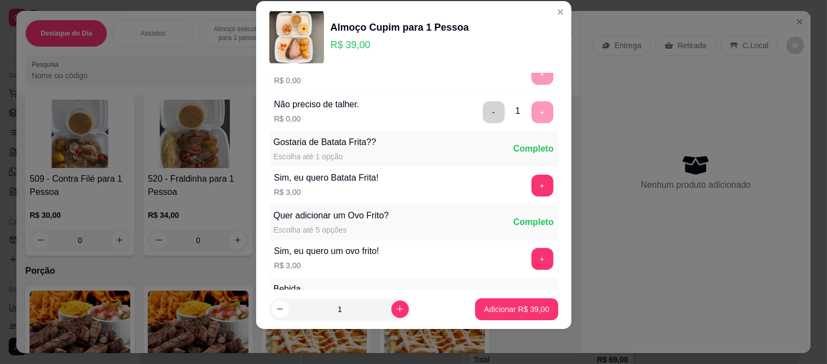
scroll to position [117, 0]
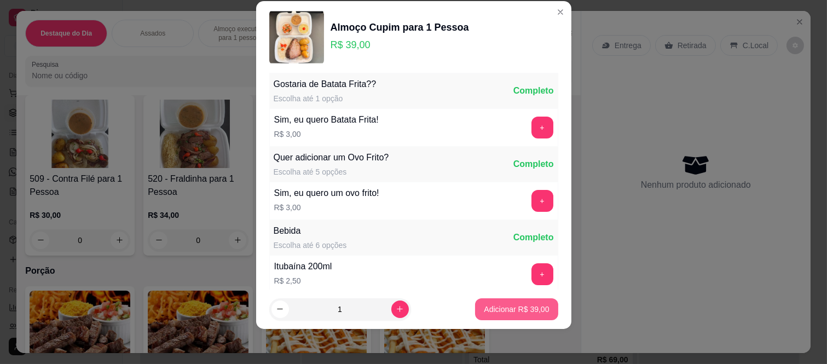
click at [503, 314] on p "Adicionar R$ 39,00" at bounding box center [516, 309] width 65 height 11
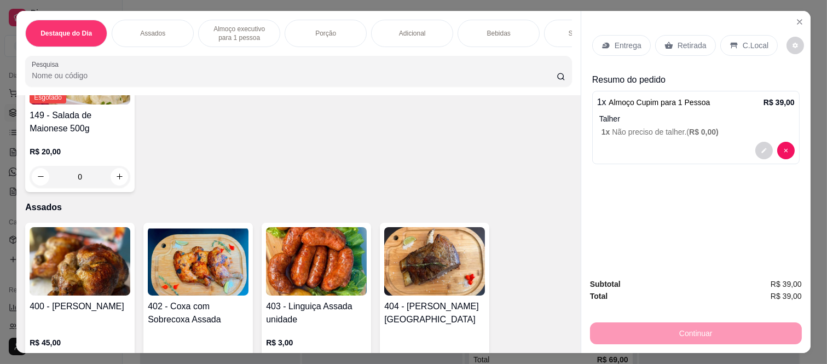
scroll to position [0, 0]
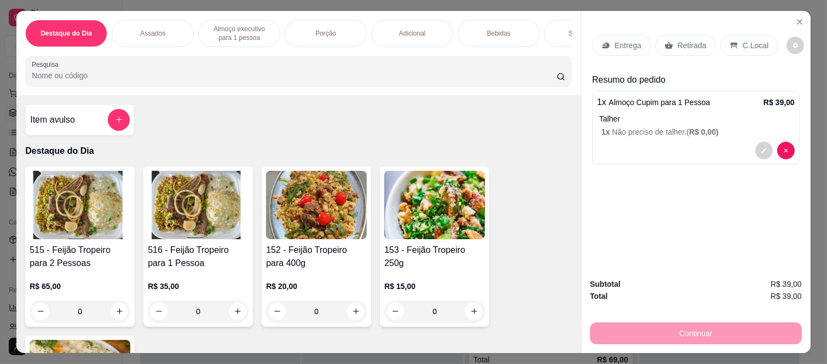
click at [94, 128] on div "Item avulso" at bounding box center [80, 120] width 100 height 22
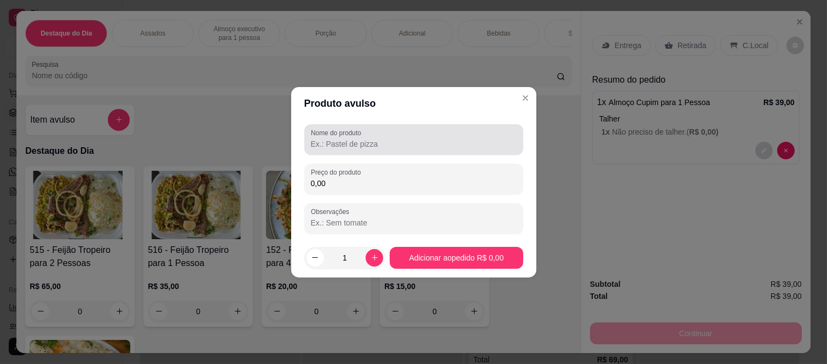
click at [378, 147] on input "Nome do produto" at bounding box center [414, 144] width 206 height 11
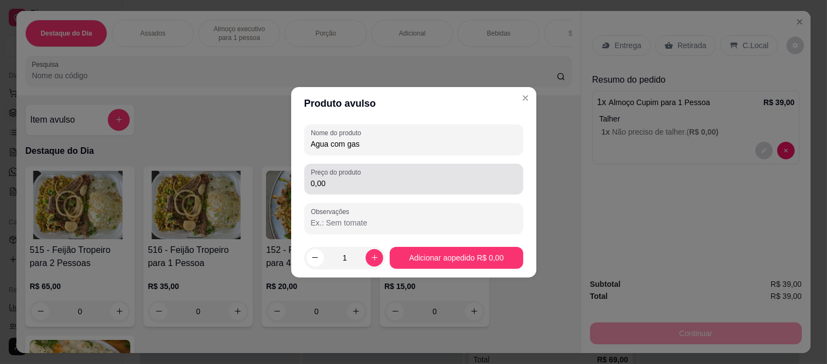
type input "Agua com gas"
click at [374, 183] on input "0,00" at bounding box center [414, 183] width 206 height 11
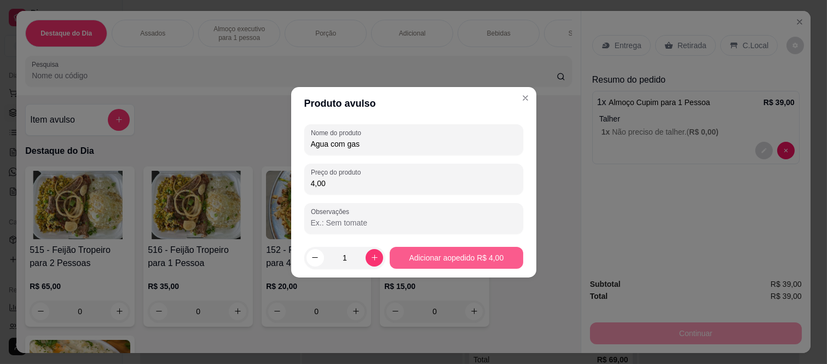
type input "4,00"
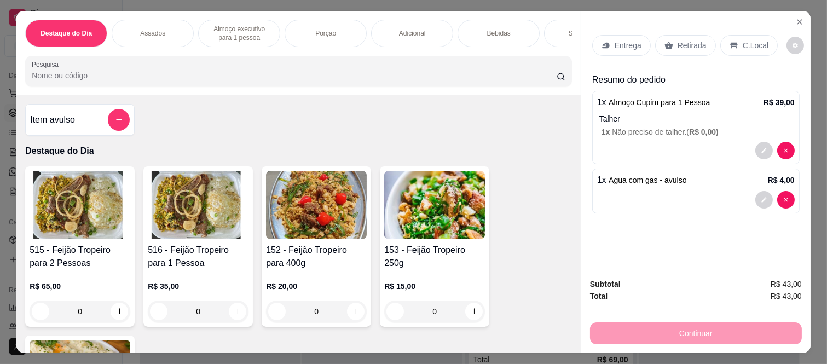
click at [748, 45] on p "C.Local" at bounding box center [756, 45] width 26 height 11
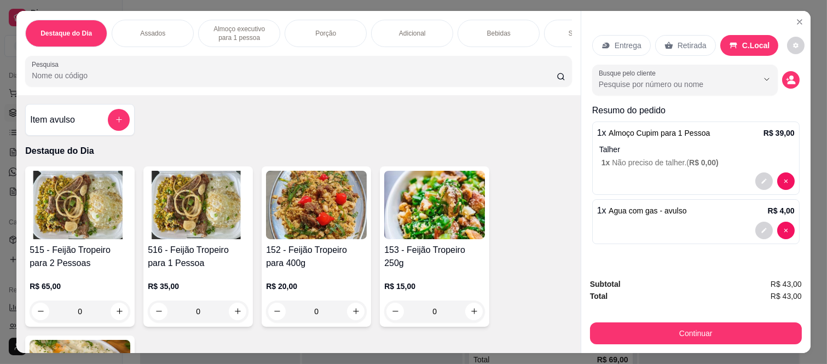
click at [694, 331] on button "Continuar" at bounding box center [696, 333] width 212 height 22
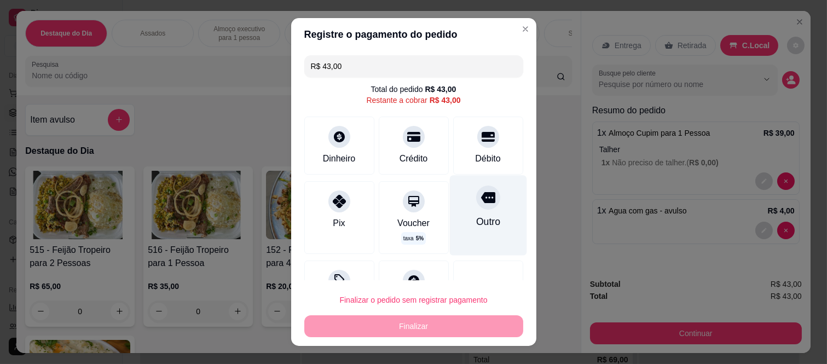
click at [477, 199] on div at bounding box center [488, 198] width 24 height 24
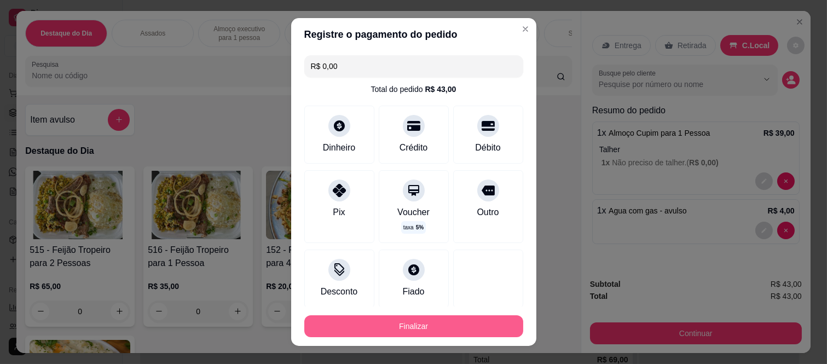
click at [463, 326] on button "Finalizar" at bounding box center [413, 326] width 219 height 22
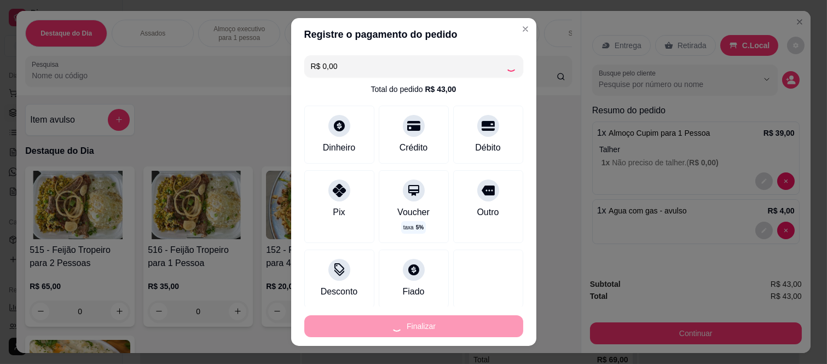
type input "-R$ 43,00"
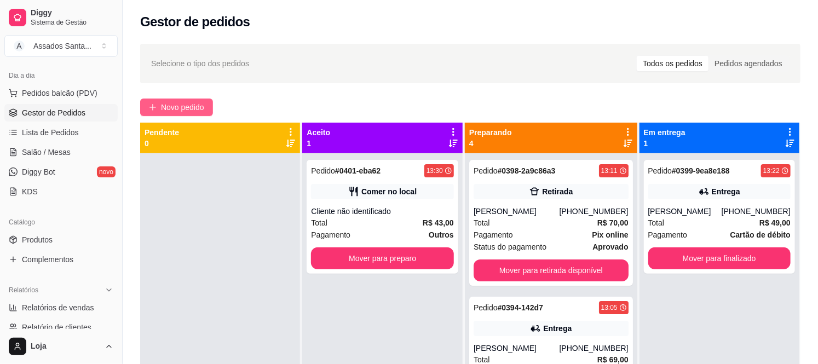
click at [200, 105] on span "Novo pedido" at bounding box center [182, 107] width 43 height 12
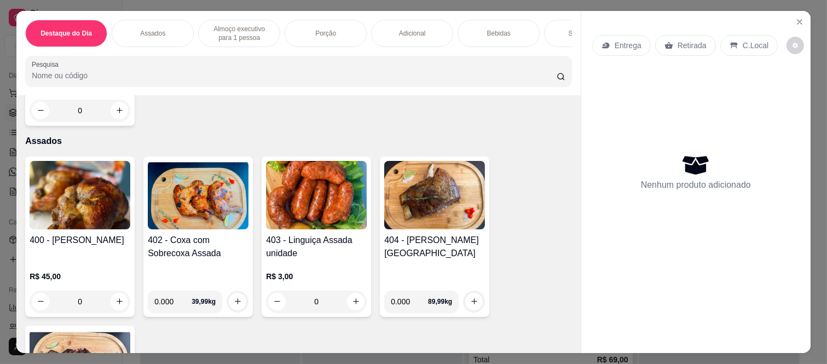
scroll to position [486, 0]
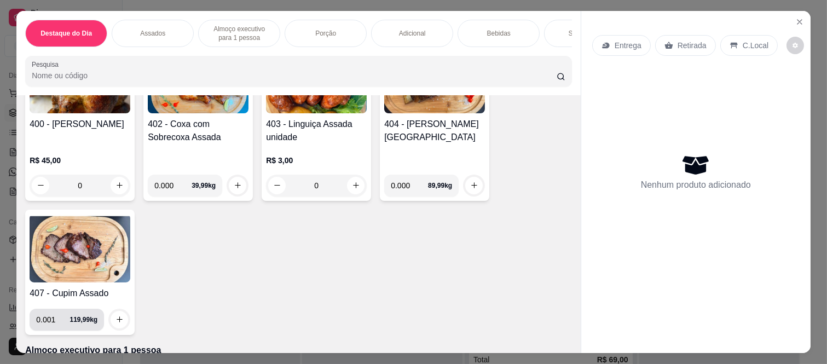
click at [59, 319] on input "0.001" at bounding box center [52, 320] width 33 height 22
type input "0.705"
click at [116, 324] on icon "increase-product-quantity" at bounding box center [120, 319] width 8 height 8
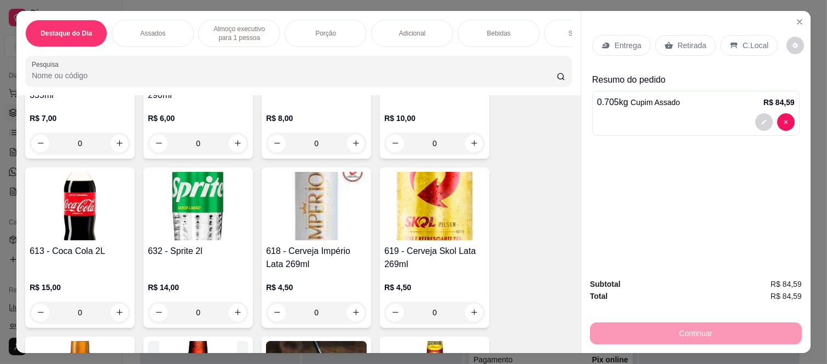
scroll to position [2615, 0]
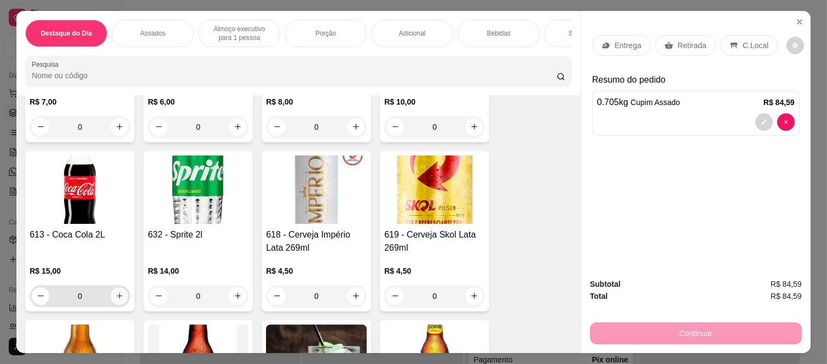
click at [116, 298] on icon "increase-product-quantity" at bounding box center [120, 296] width 8 height 8
type input "1"
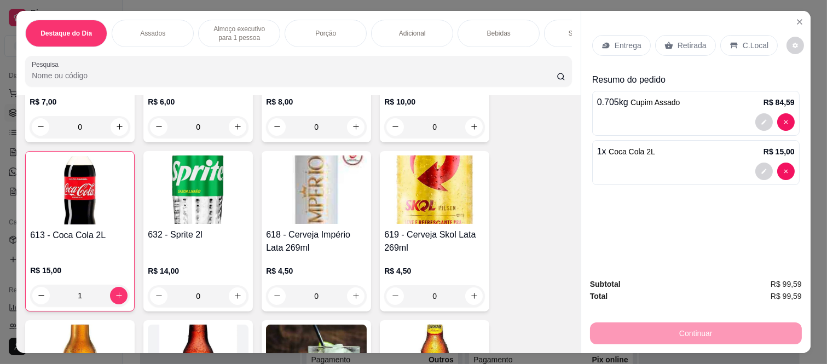
click at [701, 35] on div "Retirada" at bounding box center [685, 45] width 61 height 21
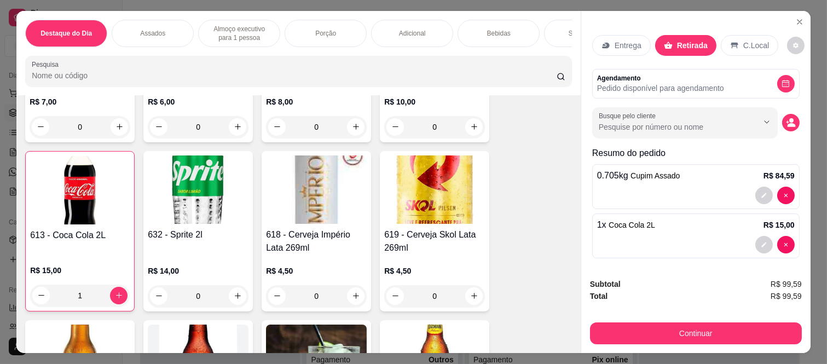
click at [682, 331] on button "Continuar" at bounding box center [696, 333] width 212 height 22
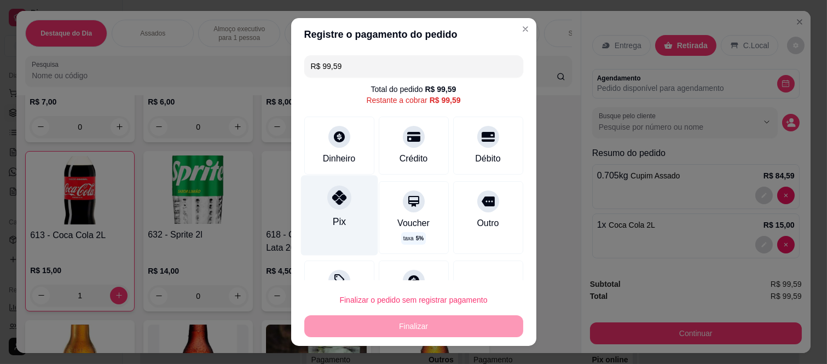
click at [330, 212] on div "Pix" at bounding box center [339, 216] width 77 height 80
type input "R$ 0,00"
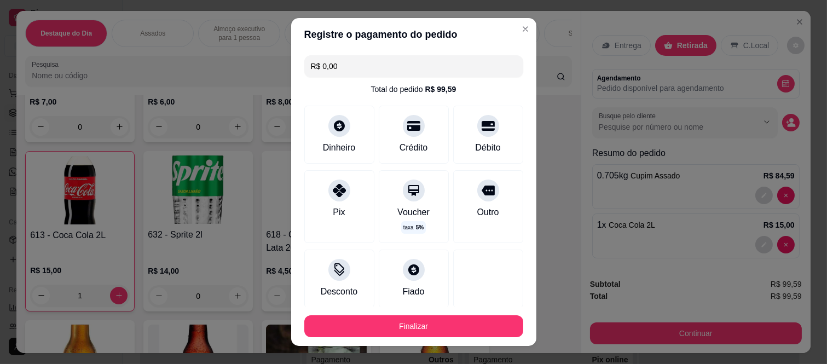
click at [402, 321] on button "Finalizar" at bounding box center [413, 326] width 219 height 22
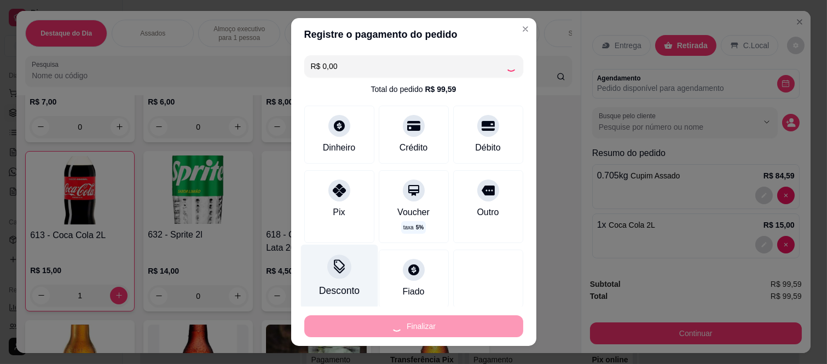
type input "0"
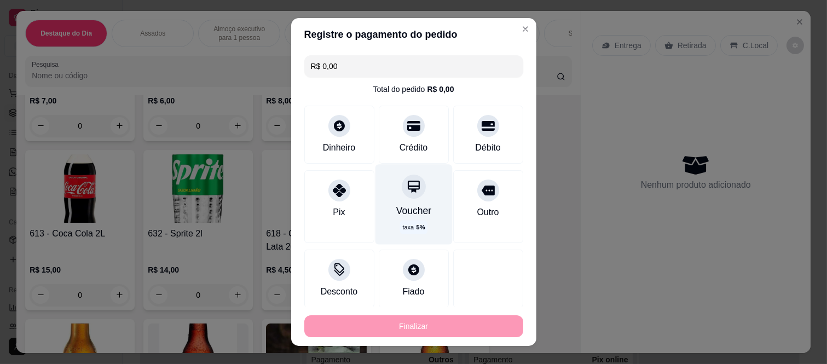
type input "-R$ 99,59"
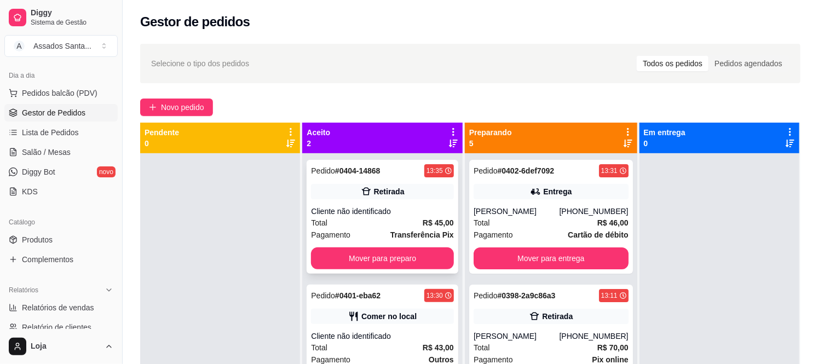
click at [361, 207] on div "Cliente não identificado" at bounding box center [382, 211] width 142 height 11
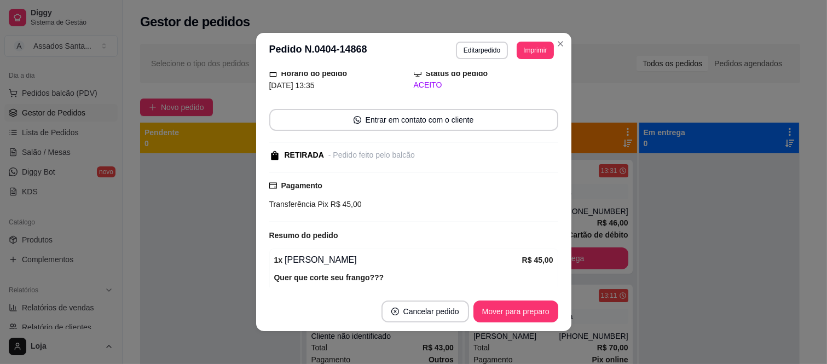
scroll to position [101, 0]
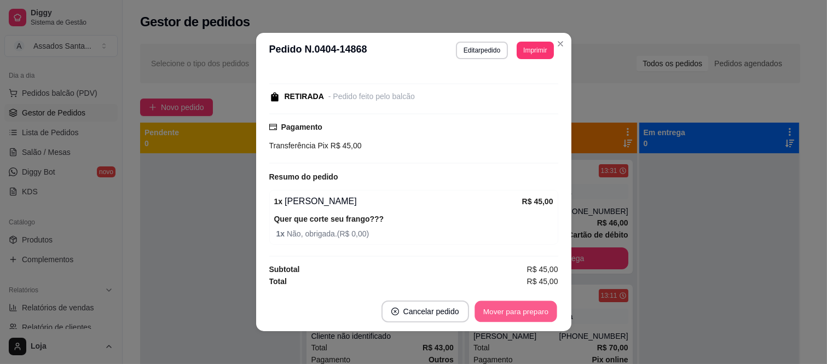
click at [511, 310] on button "Mover para preparo" at bounding box center [516, 311] width 82 height 21
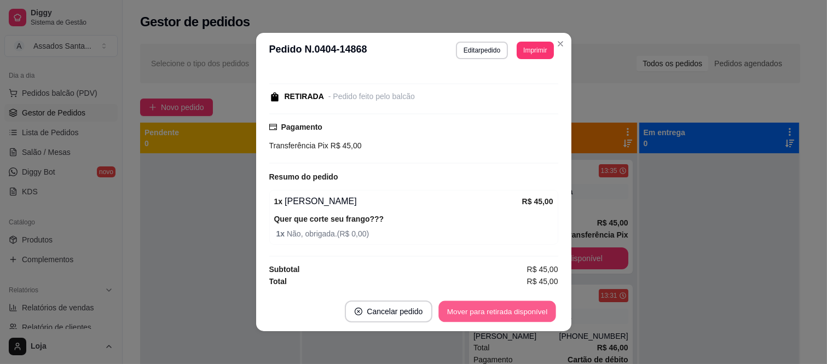
click at [511, 310] on button "Mover para retirada disponível" at bounding box center [497, 311] width 117 height 21
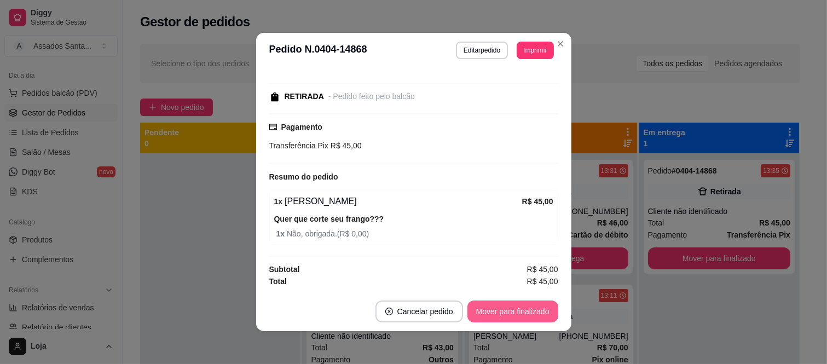
click at [511, 310] on button "Mover para finalizado" at bounding box center [513, 312] width 91 height 22
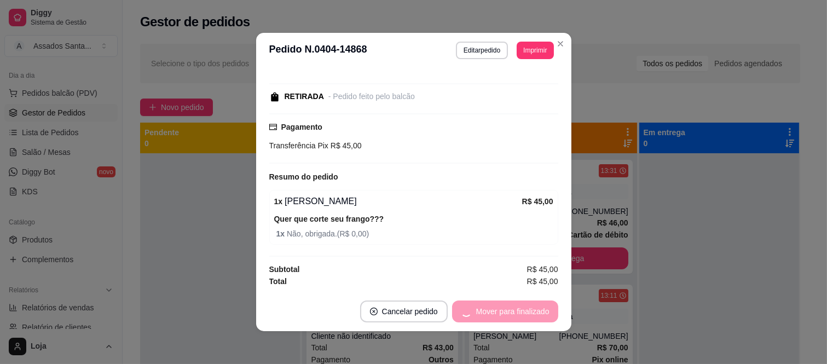
scroll to position [53, 0]
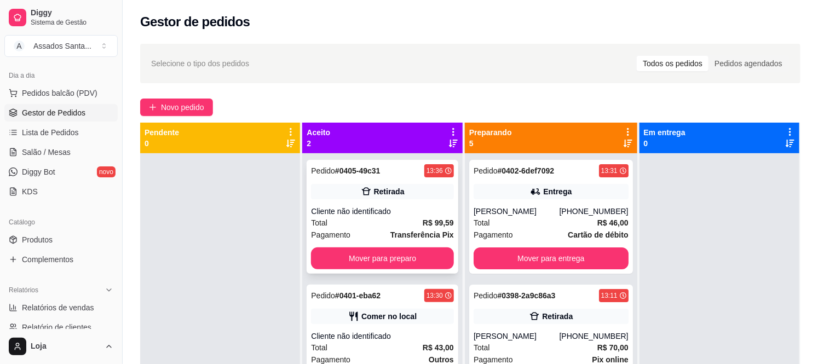
click at [393, 215] on div "Cliente não identificado" at bounding box center [382, 211] width 142 height 11
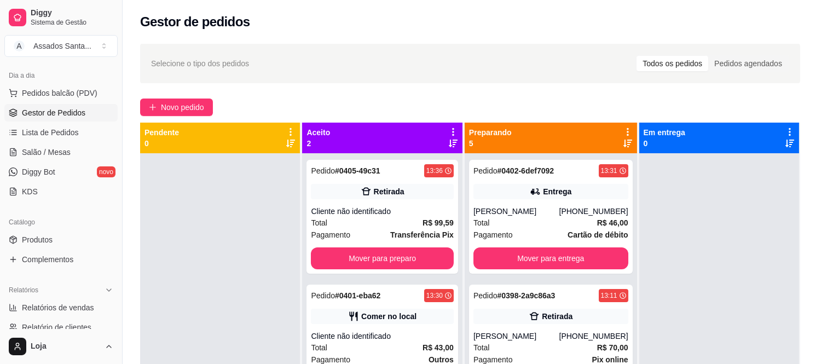
scroll to position [102, 0]
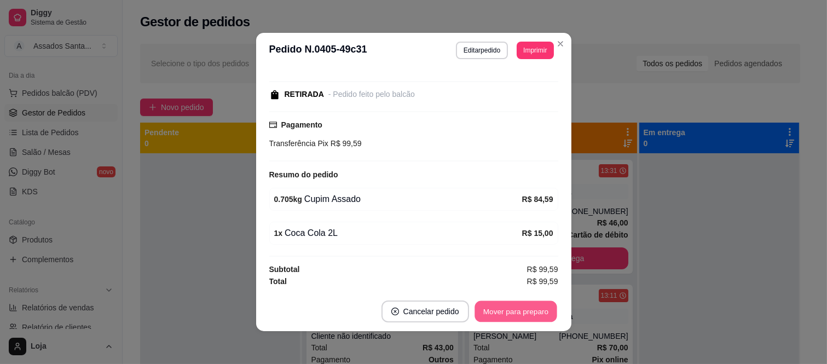
click at [527, 308] on button "Mover para preparo" at bounding box center [516, 311] width 82 height 21
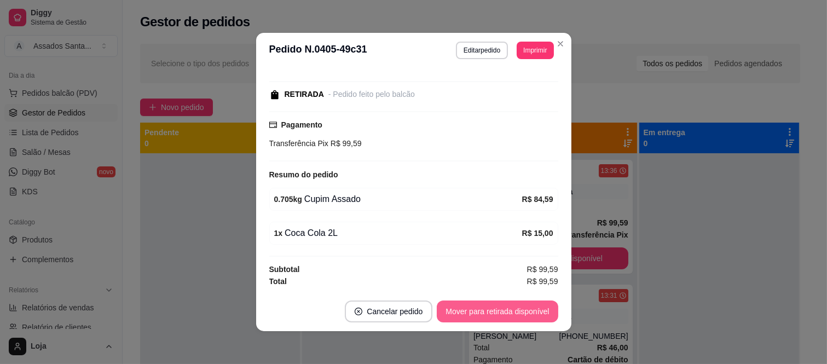
click at [524, 309] on button "Mover para retirada disponível" at bounding box center [497, 312] width 121 height 22
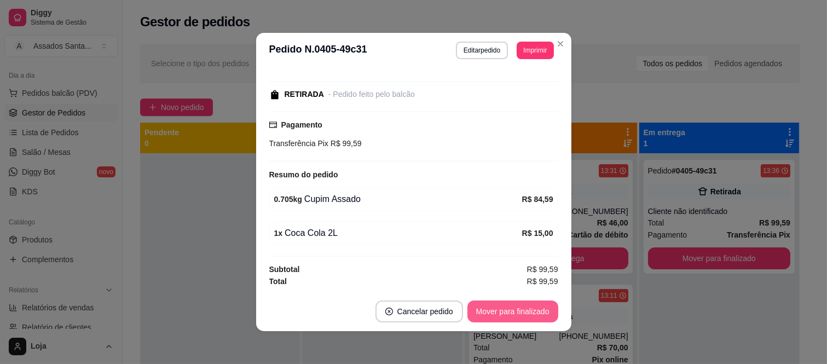
click at [515, 314] on button "Mover para finalizado" at bounding box center [513, 312] width 91 height 22
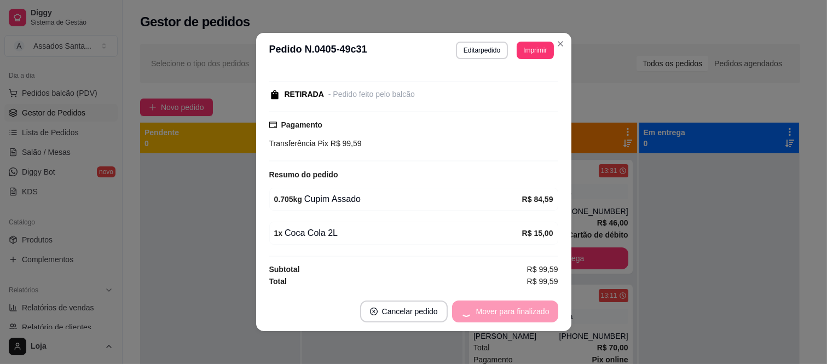
scroll to position [56, 0]
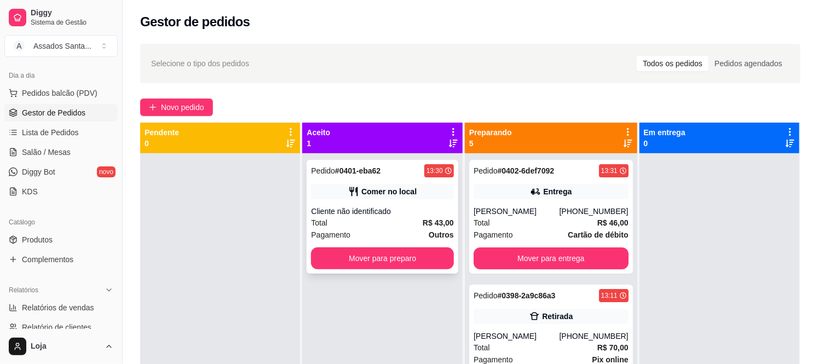
click at [367, 209] on div "Cliente não identificado" at bounding box center [382, 211] width 142 height 11
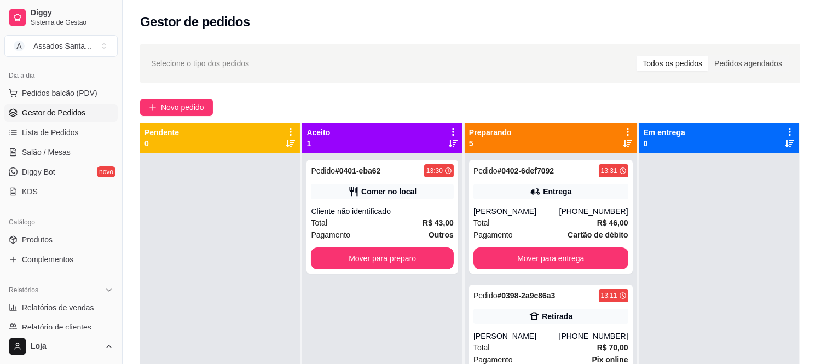
scroll to position [135, 0]
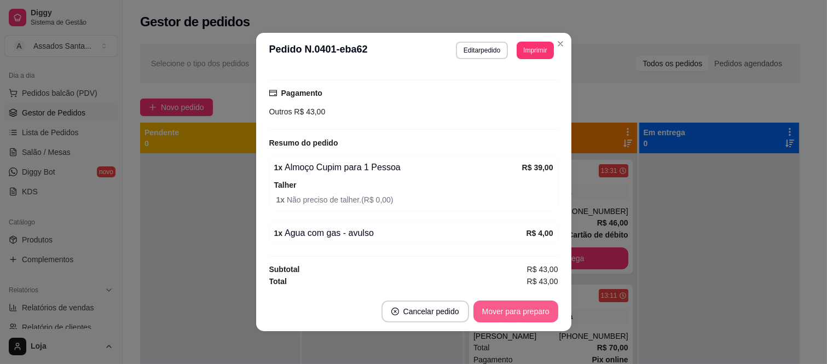
click at [504, 305] on button "Mover para preparo" at bounding box center [516, 312] width 85 height 22
click at [504, 305] on button "Mover para retirada disponível" at bounding box center [497, 312] width 121 height 22
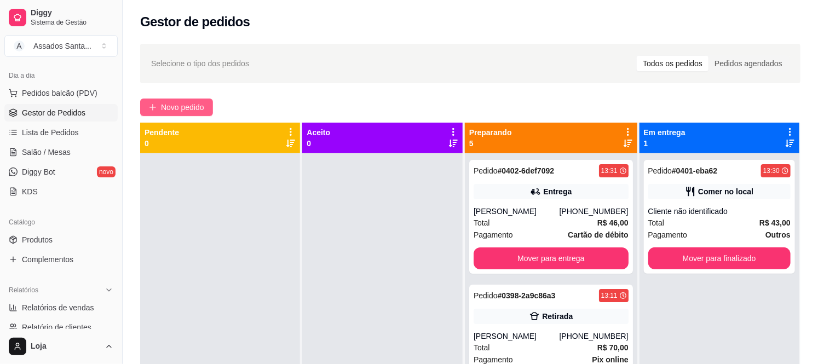
click at [184, 102] on span "Novo pedido" at bounding box center [182, 107] width 43 height 12
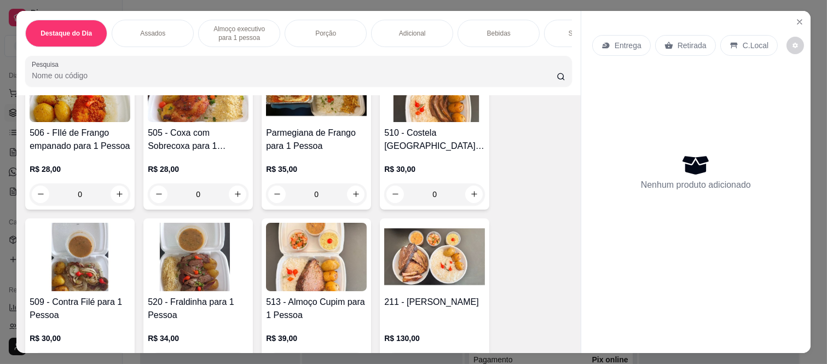
scroll to position [973, 0]
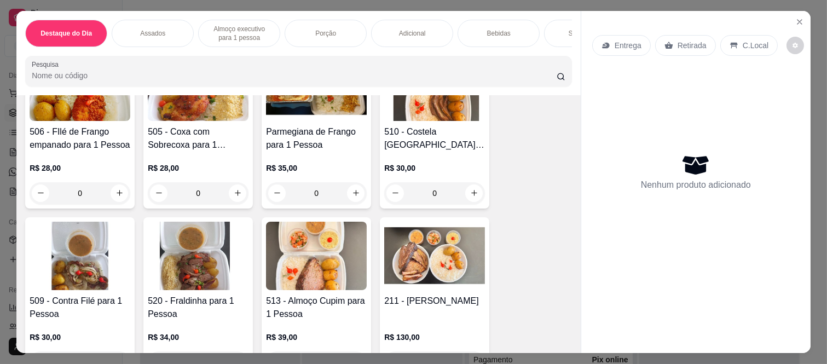
click at [471, 197] on div "0" at bounding box center [434, 193] width 101 height 22
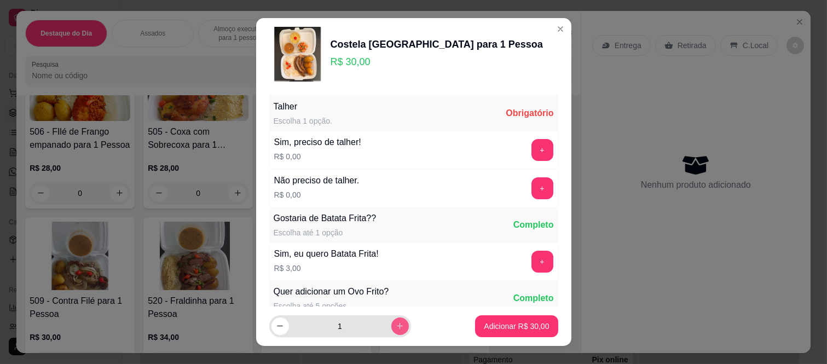
click at [396, 325] on icon "increase-product-quantity" at bounding box center [400, 326] width 8 height 8
type input "2"
click at [532, 189] on button "+" at bounding box center [543, 188] width 22 height 22
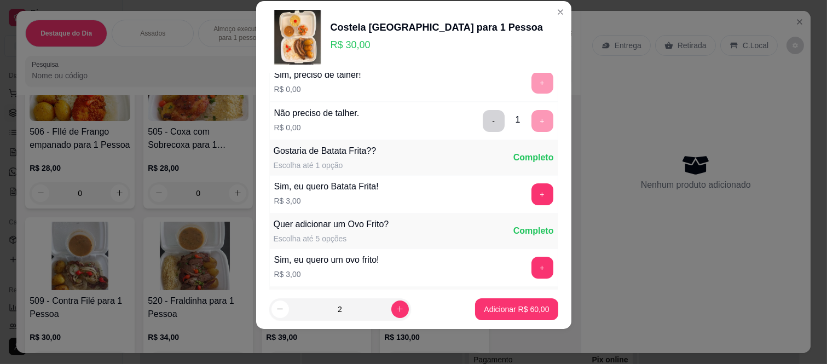
scroll to position [0, 0]
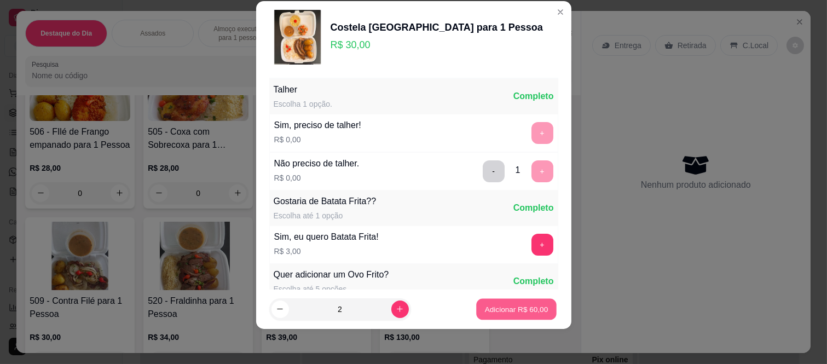
click at [493, 311] on p "Adicionar R$ 60,00" at bounding box center [517, 309] width 64 height 10
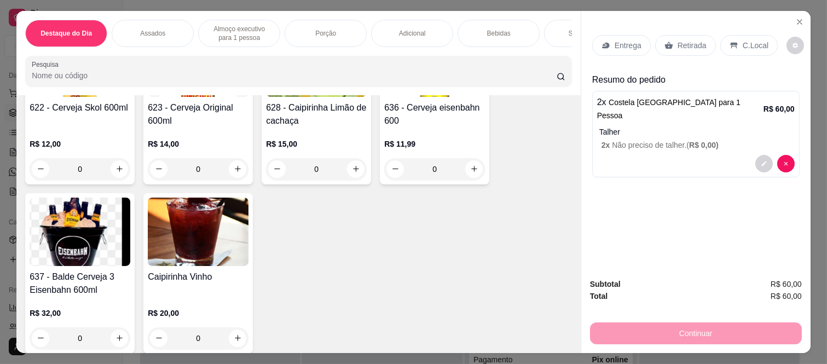
scroll to position [2919, 0]
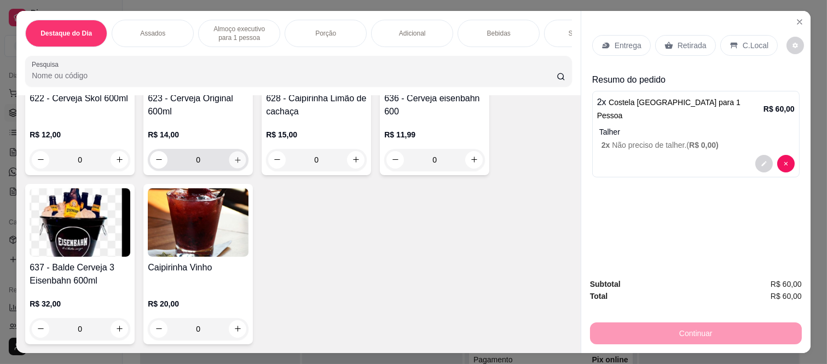
click at [234, 164] on icon "increase-product-quantity" at bounding box center [238, 160] width 8 height 8
type input "1"
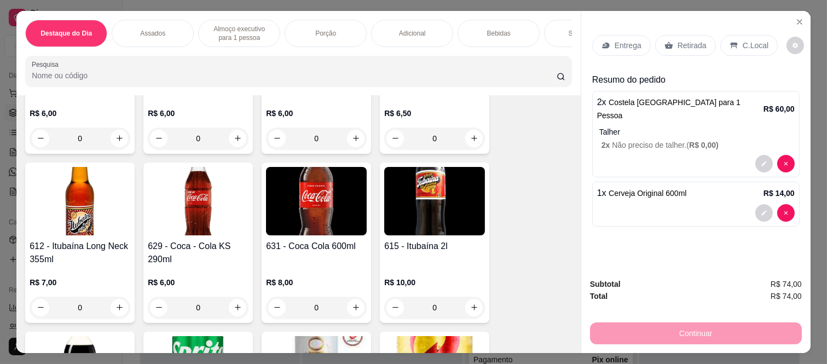
scroll to position [2433, 0]
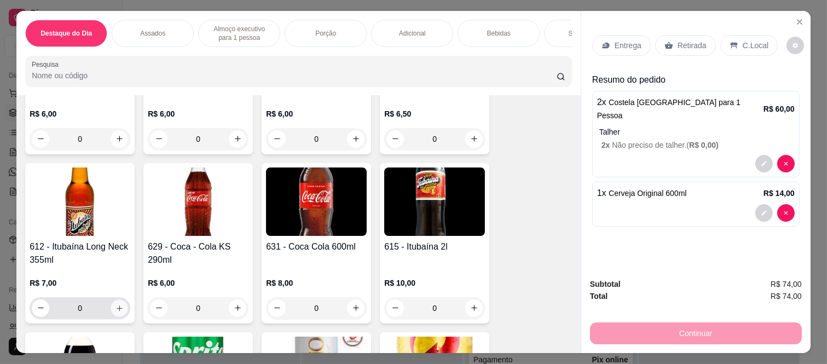
click at [117, 311] on icon "increase-product-quantity" at bounding box center [120, 308] width 8 height 8
type input "1"
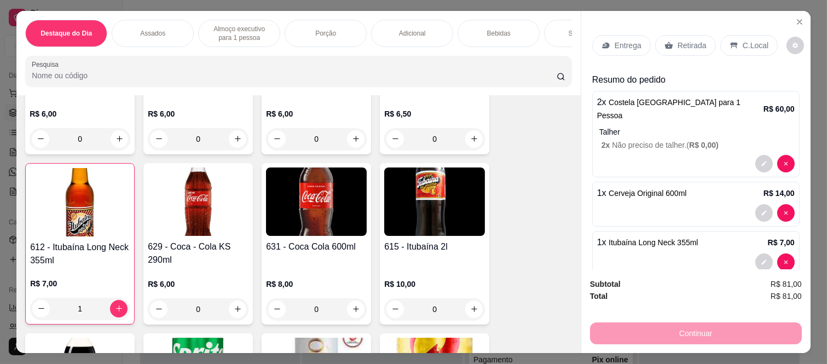
click at [683, 42] on p "Retirada" at bounding box center [692, 45] width 29 height 11
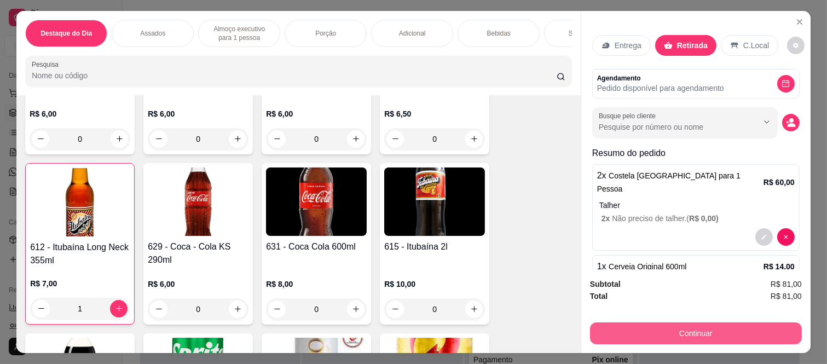
click at [670, 330] on button "Continuar" at bounding box center [696, 333] width 212 height 22
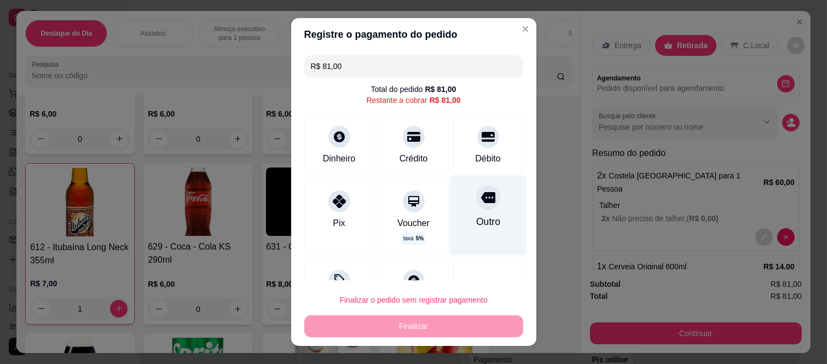
click at [479, 216] on div "Outro" at bounding box center [488, 222] width 24 height 14
type input "R$ 0,00"
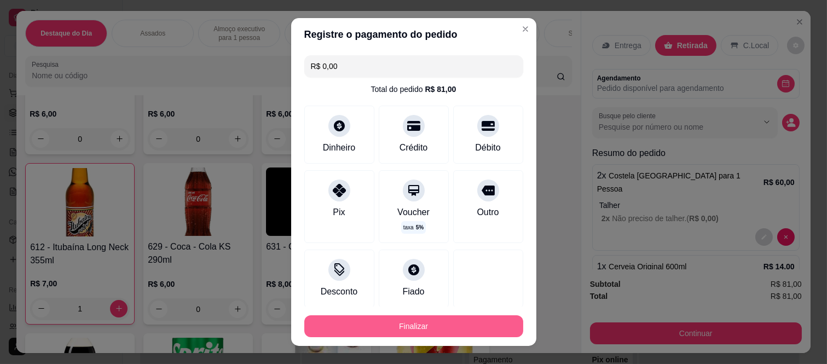
click at [460, 321] on button "Finalizar" at bounding box center [413, 326] width 219 height 22
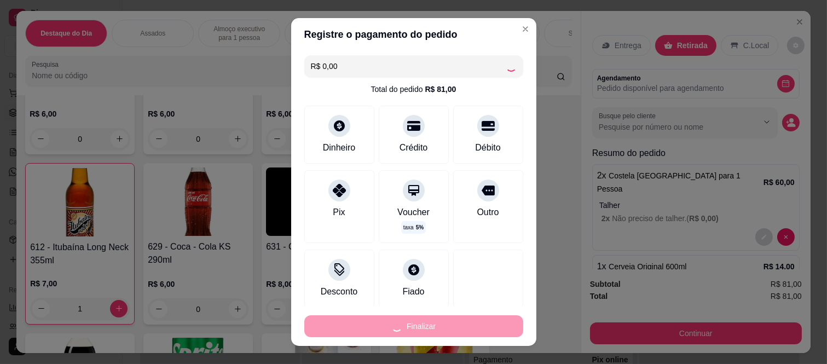
type input "0"
type input "-R$ 81,00"
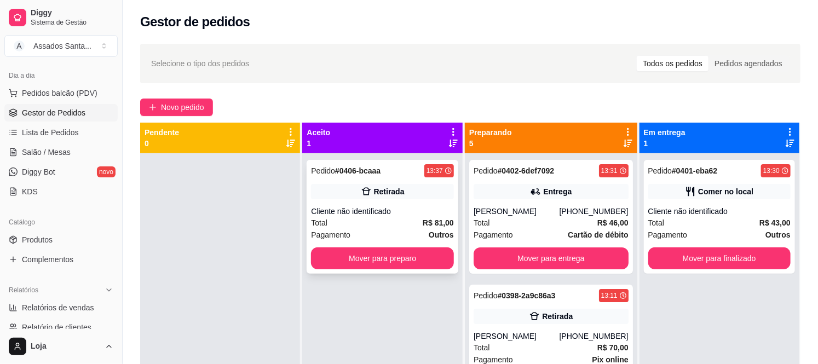
click at [370, 219] on div "Total R$ 81,00" at bounding box center [382, 223] width 142 height 12
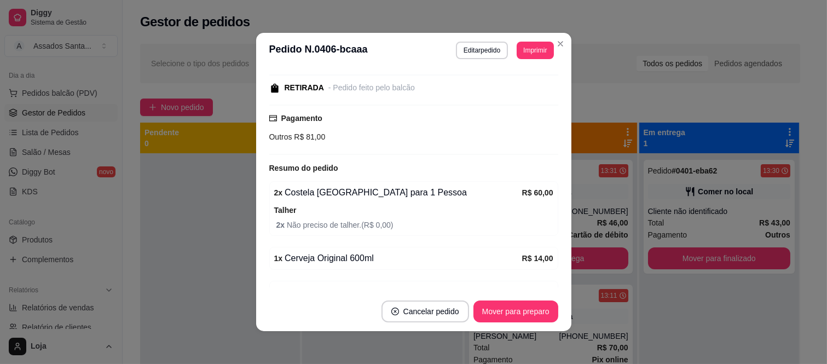
scroll to position [169, 0]
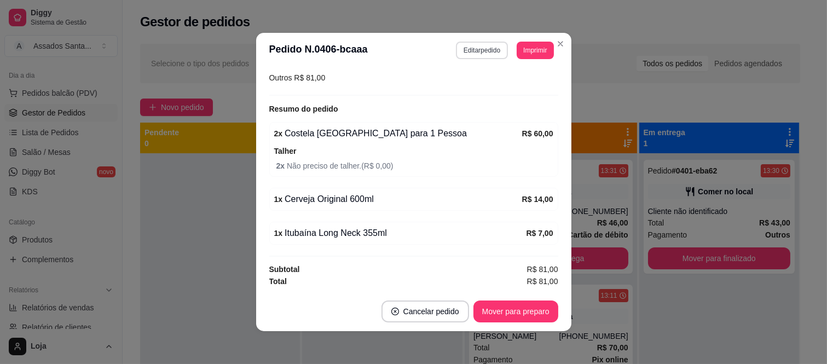
click at [466, 55] on button "Editar pedido" at bounding box center [482, 51] width 52 height 18
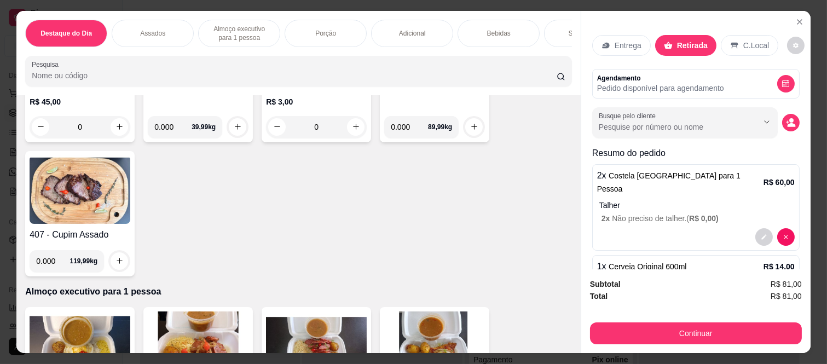
scroll to position [486, 0]
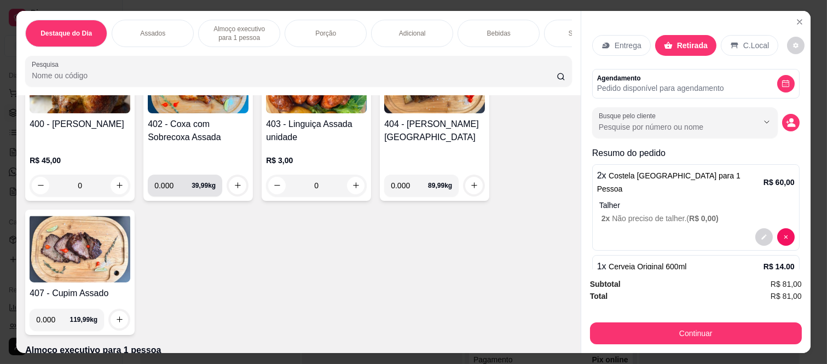
click at [172, 190] on input "0.000" at bounding box center [172, 186] width 37 height 22
type input "0.755"
click at [236, 188] on icon "increase-product-quantity" at bounding box center [238, 185] width 8 height 8
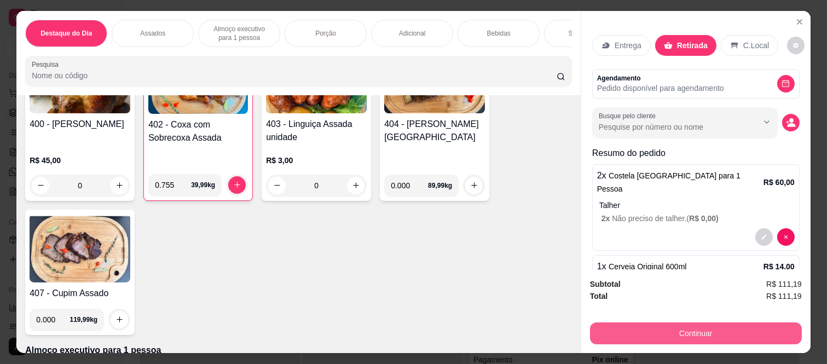
click at [657, 334] on button "Continuar" at bounding box center [696, 333] width 212 height 22
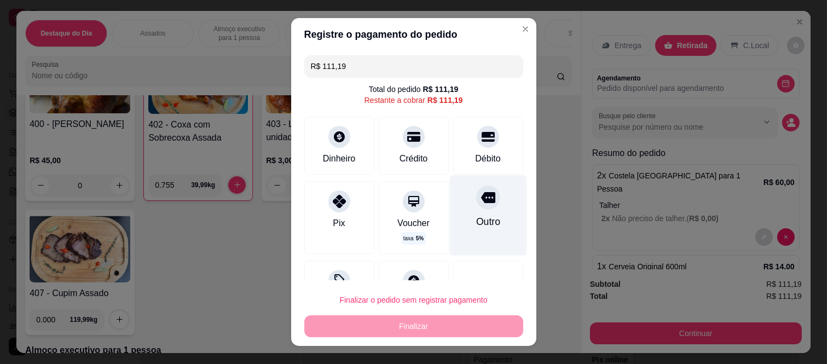
click at [468, 212] on div "Outro" at bounding box center [487, 216] width 77 height 80
type input "R$ 0,00"
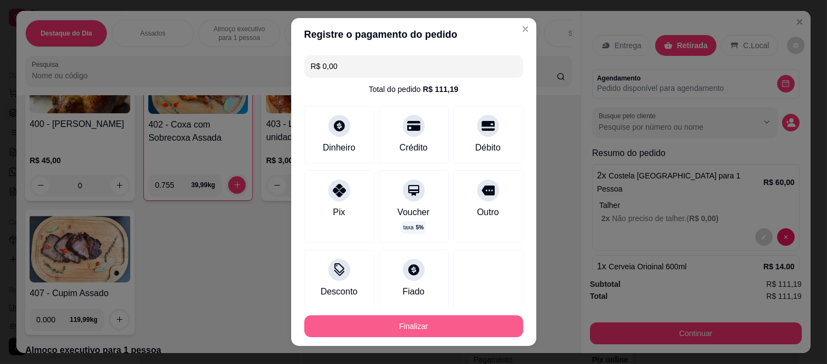
click at [452, 330] on button "Finalizar" at bounding box center [413, 326] width 219 height 22
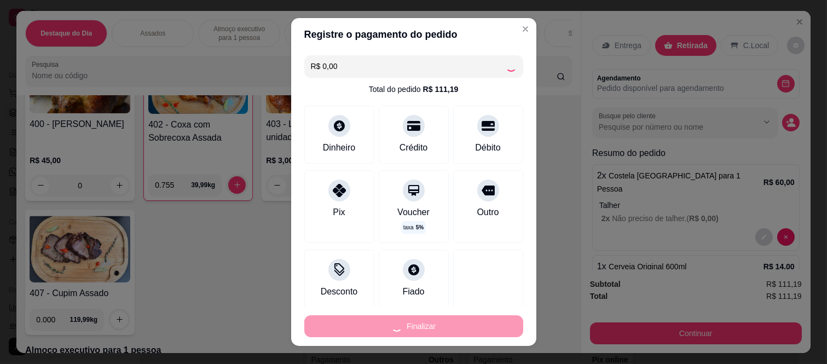
type input "0"
type input "-R$ 111,19"
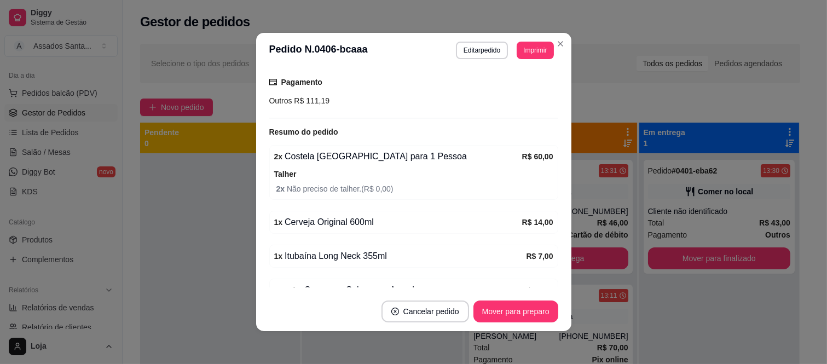
scroll to position [193, 0]
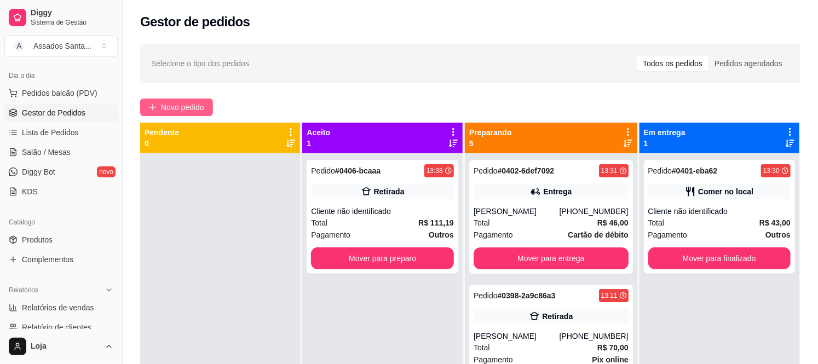
click at [193, 100] on button "Novo pedido" at bounding box center [176, 108] width 73 height 18
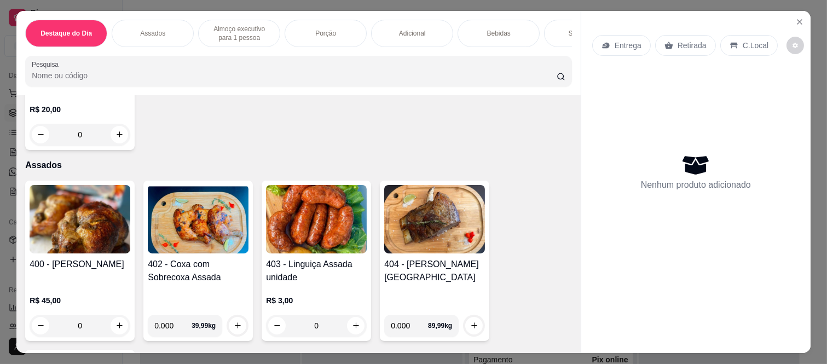
scroll to position [486, 0]
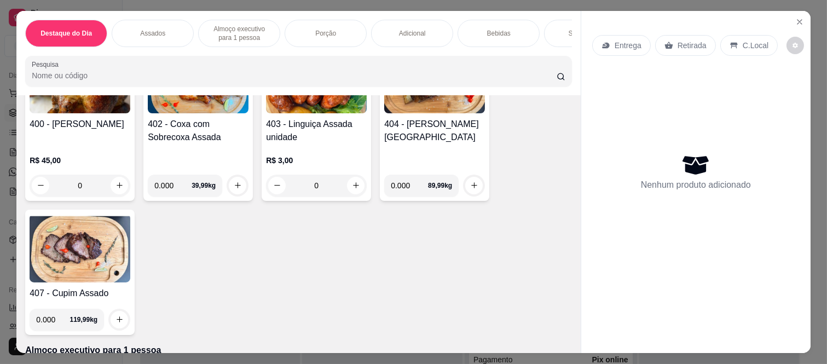
click at [115, 187] on div "0" at bounding box center [80, 186] width 101 height 22
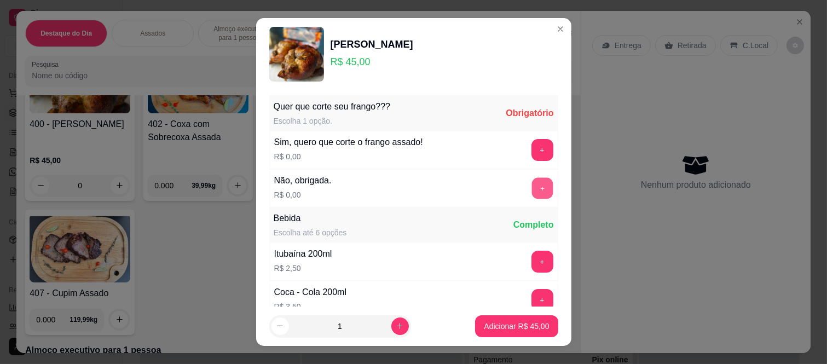
click at [532, 183] on button "+" at bounding box center [542, 188] width 21 height 21
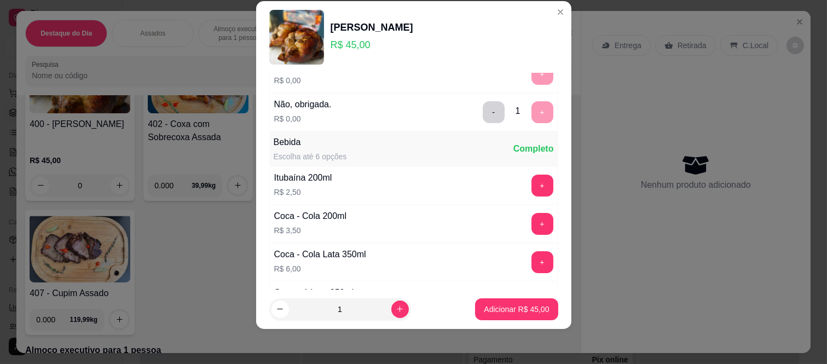
scroll to position [117, 0]
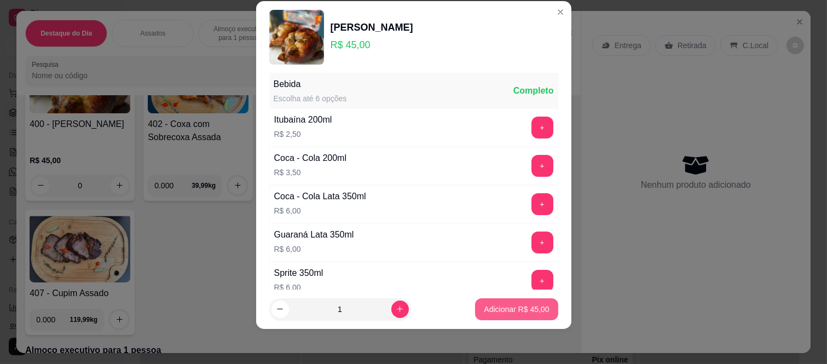
click at [510, 303] on button "Adicionar R$ 45,00" at bounding box center [516, 309] width 83 height 22
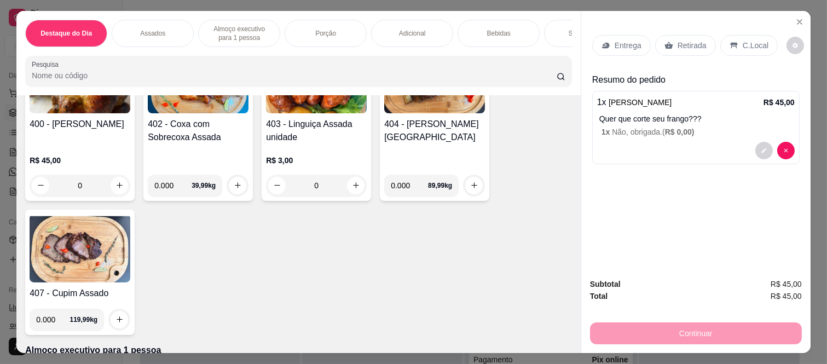
click at [691, 35] on div "Retirada" at bounding box center [685, 45] width 61 height 21
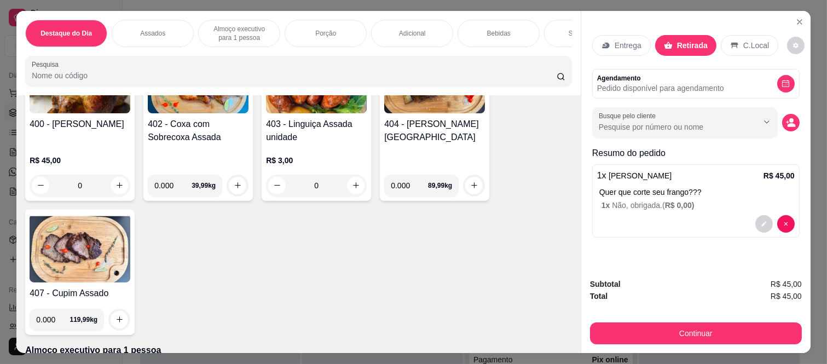
click at [649, 326] on button "Continuar" at bounding box center [696, 333] width 212 height 22
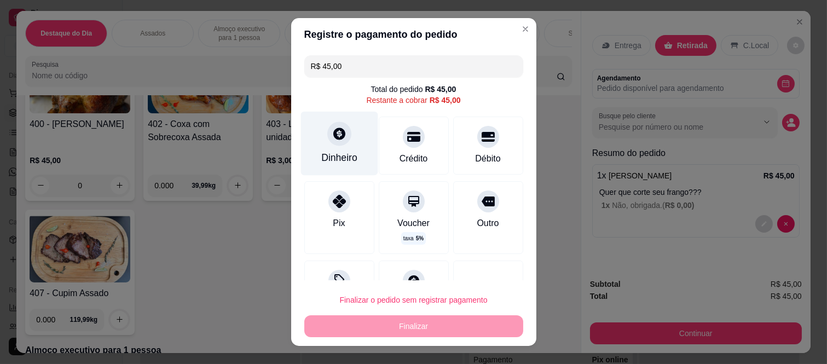
click at [354, 141] on div "Dinheiro" at bounding box center [339, 144] width 77 height 64
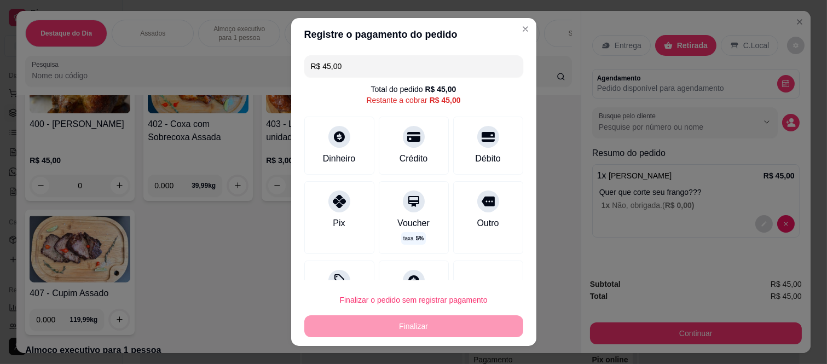
click at [348, 165] on input "0,00" at bounding box center [413, 171] width 219 height 22
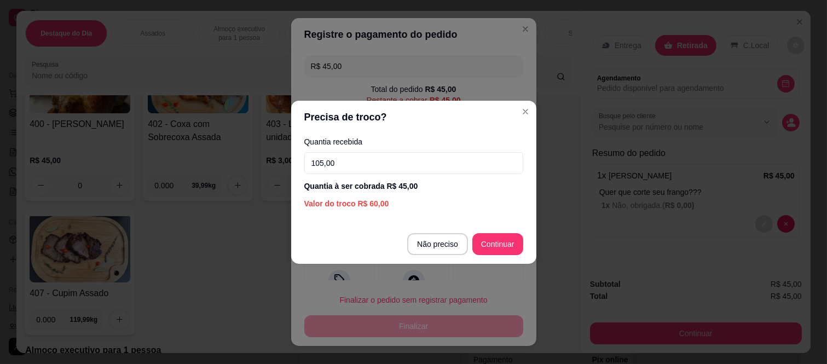
type input "105,00"
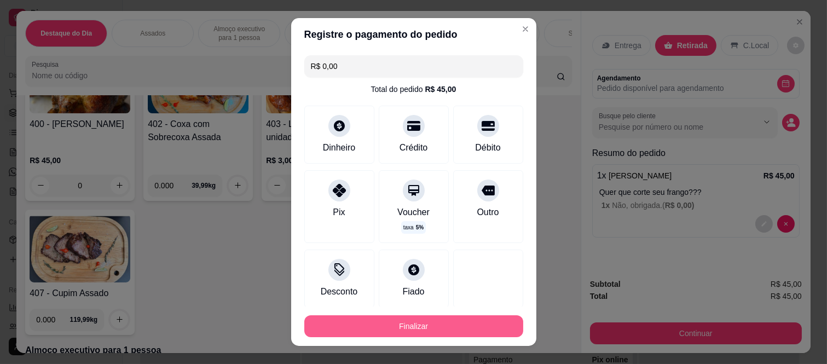
click at [436, 326] on button "Finalizar" at bounding box center [413, 326] width 219 height 22
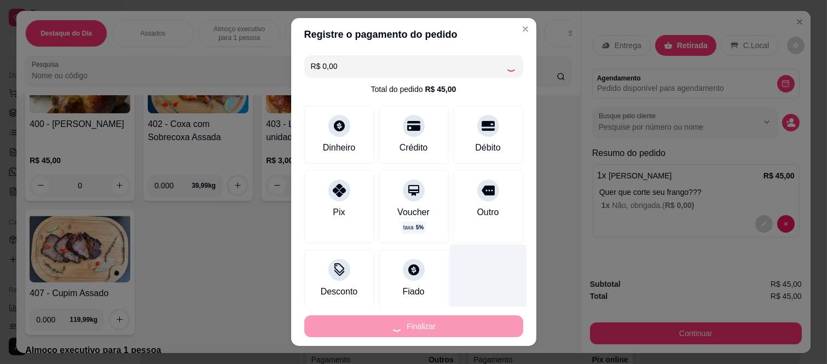
type input "-R$ 45,00"
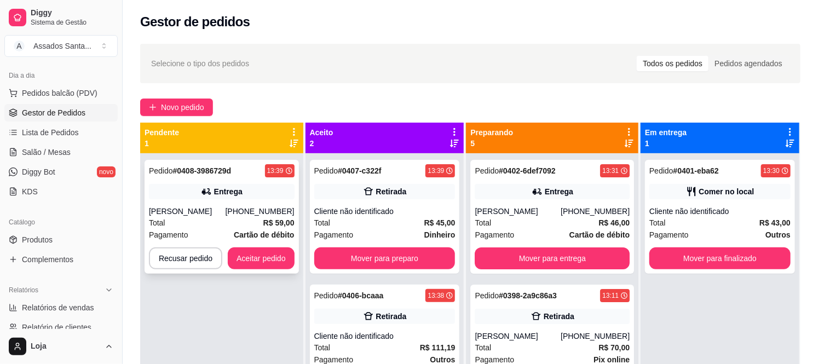
click at [199, 217] on div "Total R$ 59,00" at bounding box center [222, 223] width 146 height 12
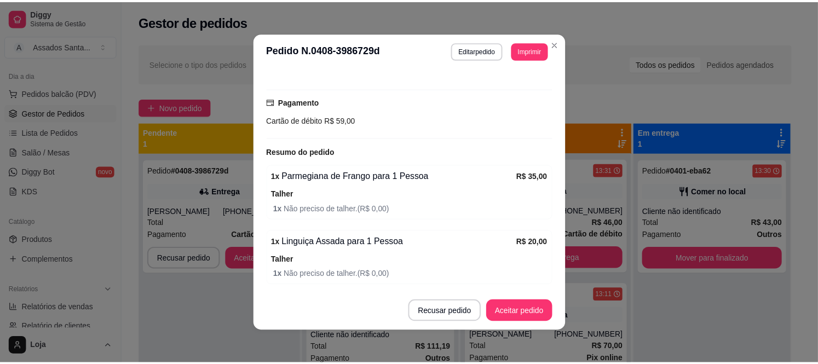
scroll to position [321, 0]
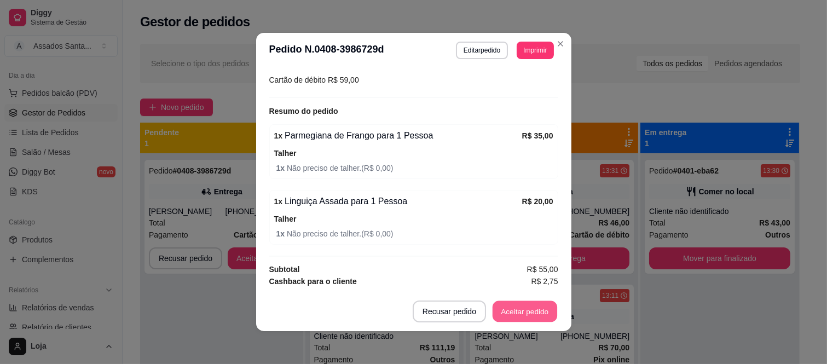
click at [521, 308] on button "Aceitar pedido" at bounding box center [525, 311] width 65 height 21
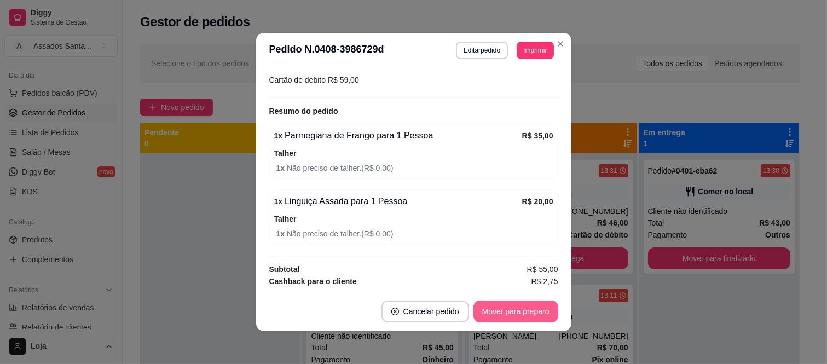
click at [512, 310] on button "Mover para preparo" at bounding box center [516, 312] width 85 height 22
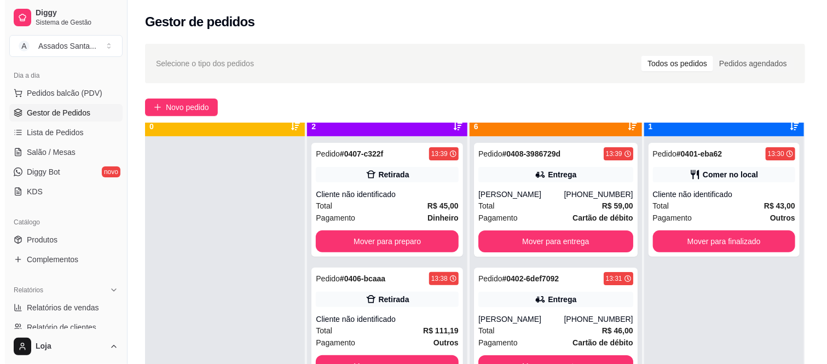
scroll to position [30, 0]
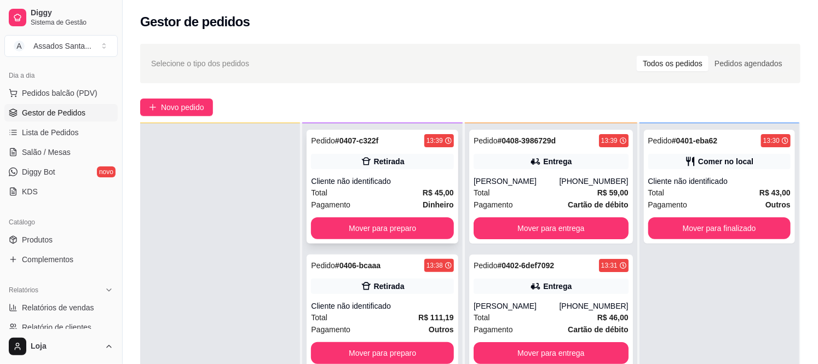
click at [356, 183] on div "Cliente não identificado" at bounding box center [382, 181] width 142 height 11
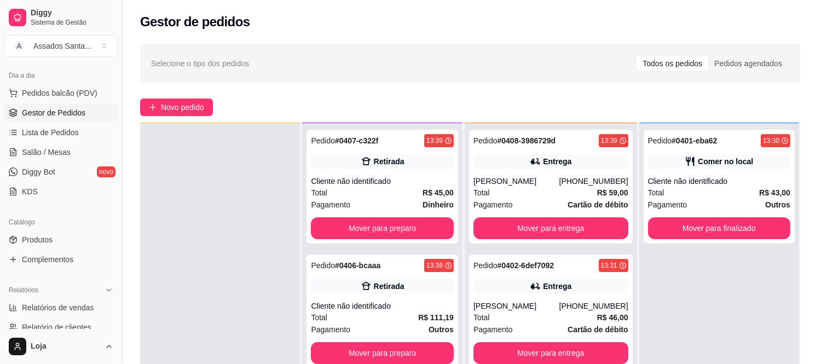
scroll to position [124, 0]
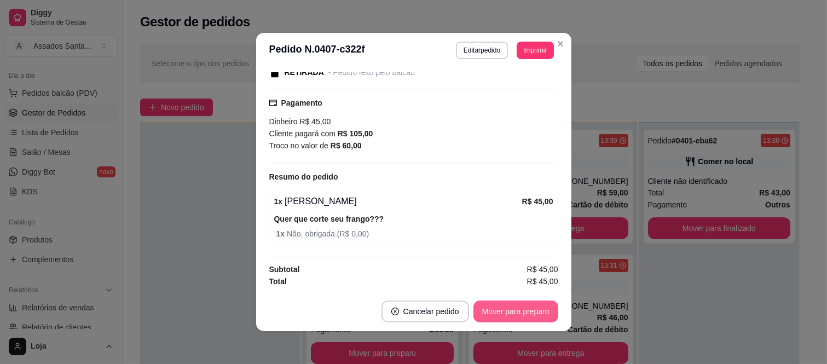
click at [493, 309] on button "Mover para preparo" at bounding box center [516, 312] width 85 height 22
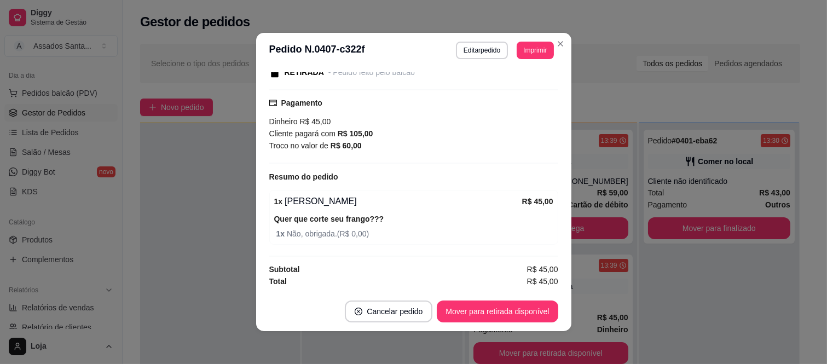
click at [499, 311] on button "Mover para retirada disponível" at bounding box center [497, 312] width 121 height 22
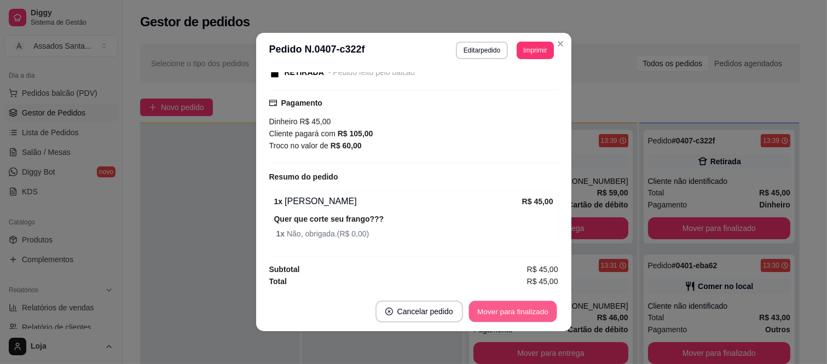
click at [499, 311] on button "Mover para finalizado" at bounding box center [513, 311] width 88 height 21
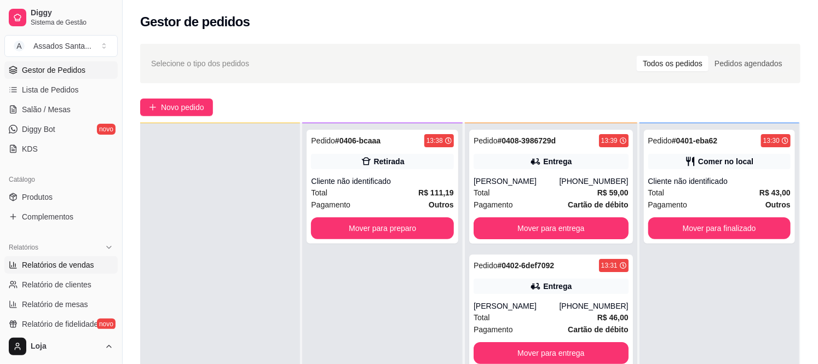
scroll to position [180, 0]
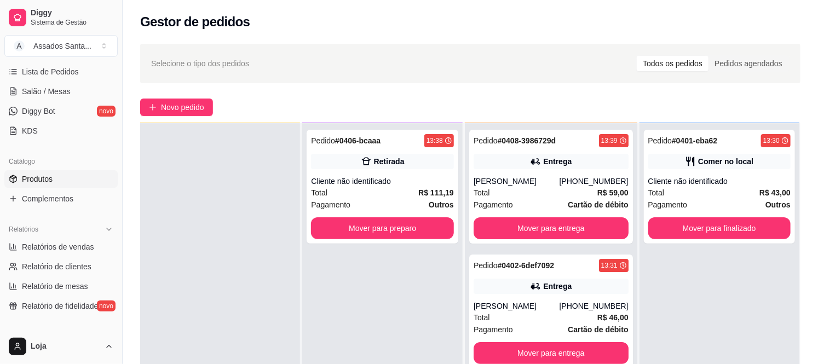
click at [48, 170] on link "Produtos" at bounding box center [60, 179] width 113 height 18
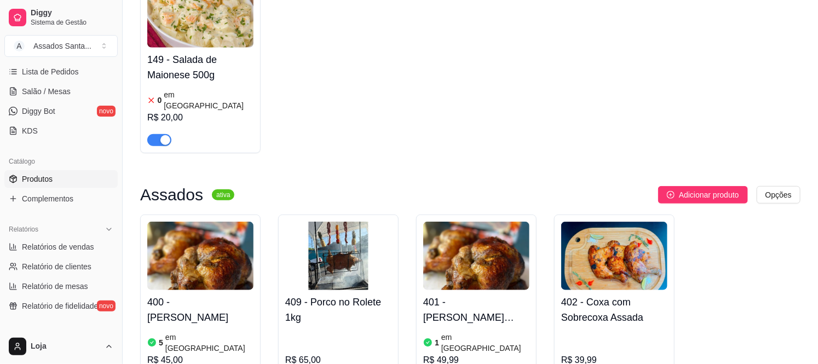
scroll to position [365, 0]
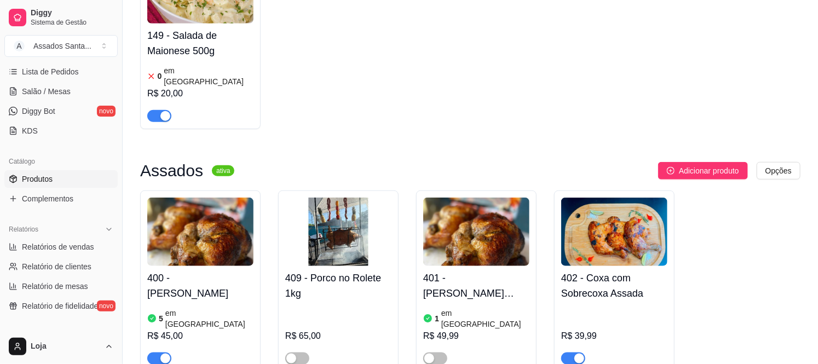
click at [165, 354] on div "button" at bounding box center [165, 359] width 10 height 10
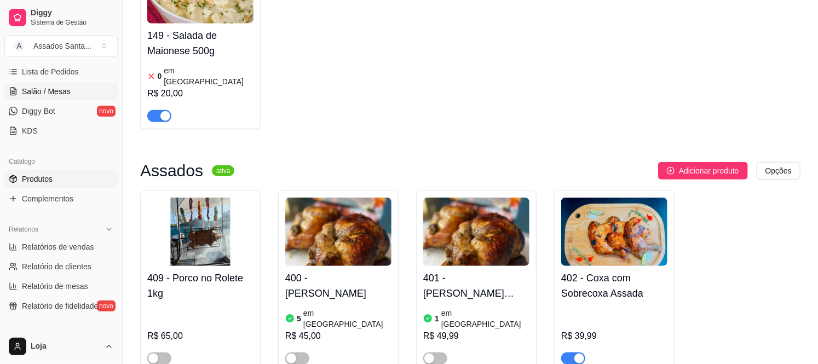
click at [64, 95] on span "Salão / Mesas" at bounding box center [46, 91] width 49 height 11
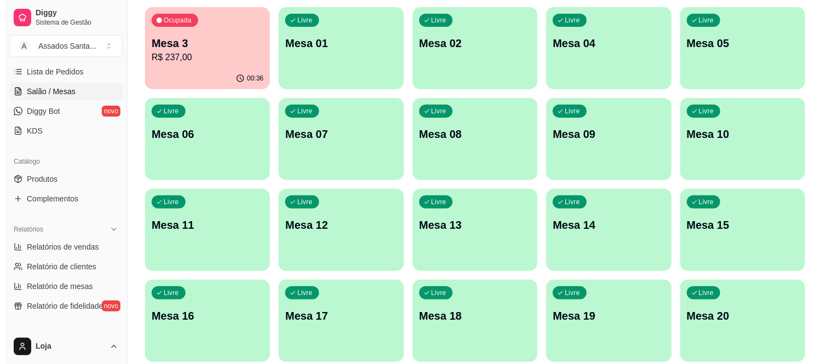
scroll to position [122, 0]
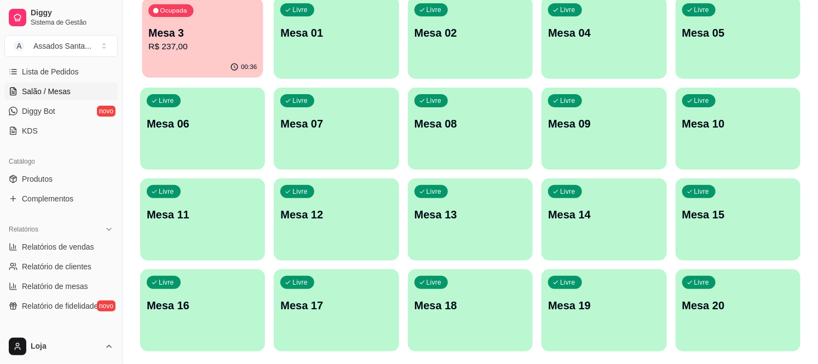
click at [195, 36] on p "Mesa 3" at bounding box center [202, 33] width 108 height 15
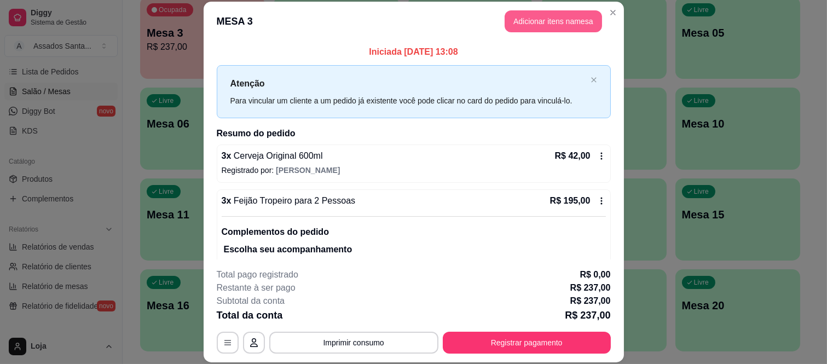
click at [534, 26] on button "Adicionar itens na mesa" at bounding box center [553, 21] width 97 height 22
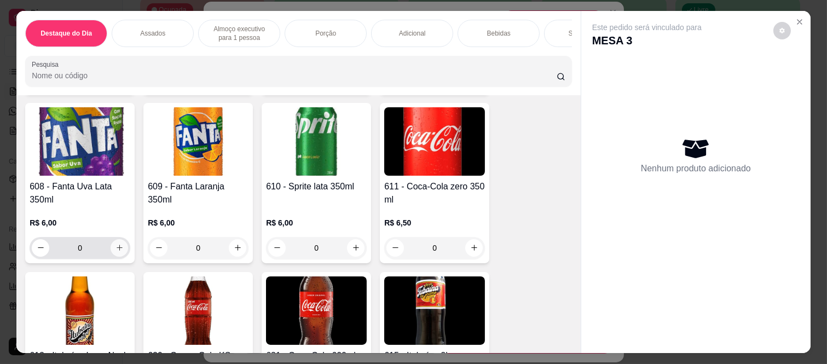
click at [116, 251] on icon "increase-product-quantity" at bounding box center [120, 248] width 8 height 8
type input "1"
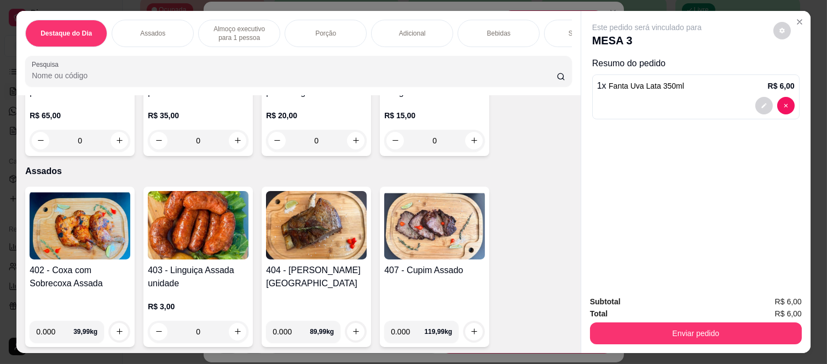
scroll to position [0, 0]
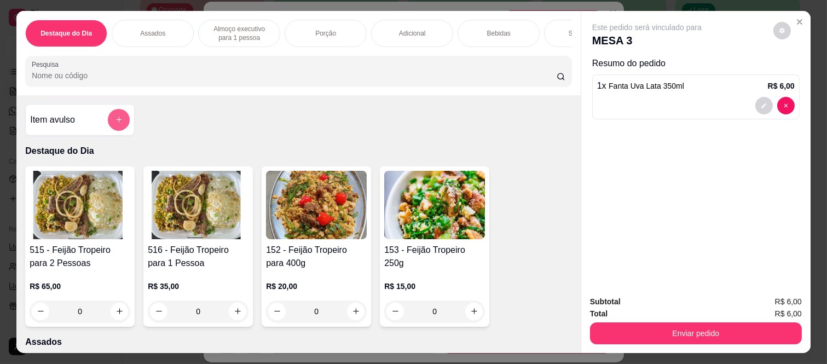
click at [118, 126] on button "add-separate-item" at bounding box center [119, 120] width 22 height 22
click at [353, 152] on div "Nome do produto" at bounding box center [413, 139] width 219 height 31
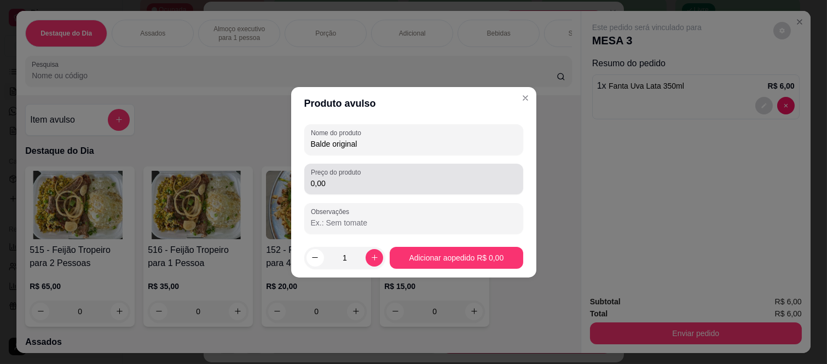
type input "Balde original"
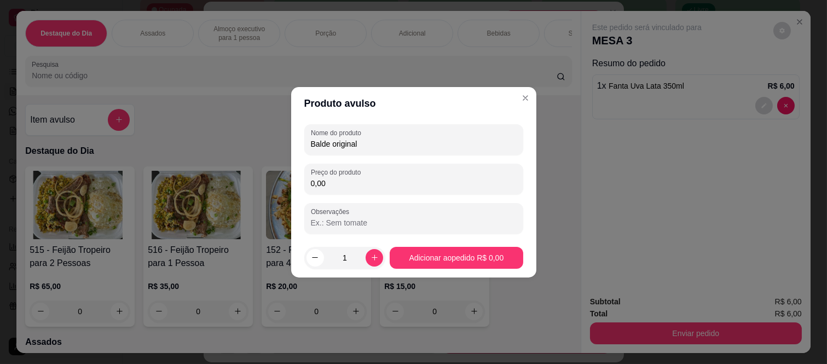
click at [343, 181] on input "0,00" at bounding box center [414, 183] width 206 height 11
type input "45,00"
click at [366, 266] on div "1" at bounding box center [345, 258] width 77 height 22
click at [370, 262] on button "increase-product-quantity" at bounding box center [375, 258] width 18 height 18
type input "2"
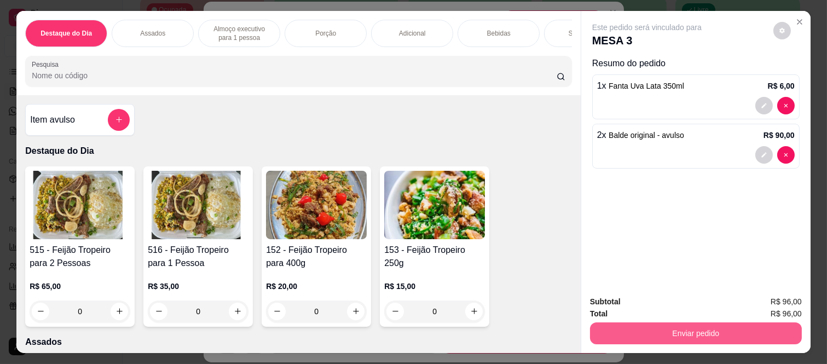
click at [667, 324] on button "Enviar pedido" at bounding box center [696, 333] width 212 height 22
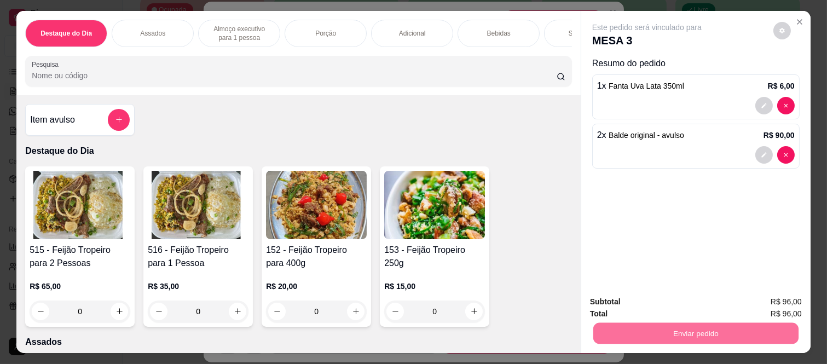
click at [647, 309] on button "Não registrar e enviar pedido" at bounding box center [659, 302] width 114 height 21
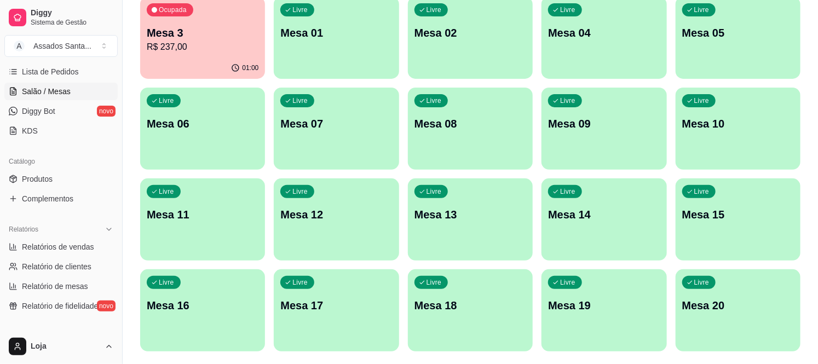
click at [192, 62] on div "01:00" at bounding box center [202, 67] width 125 height 21
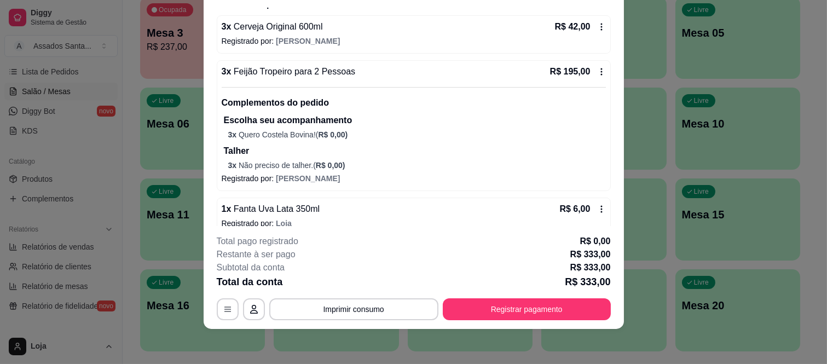
scroll to position [35, 0]
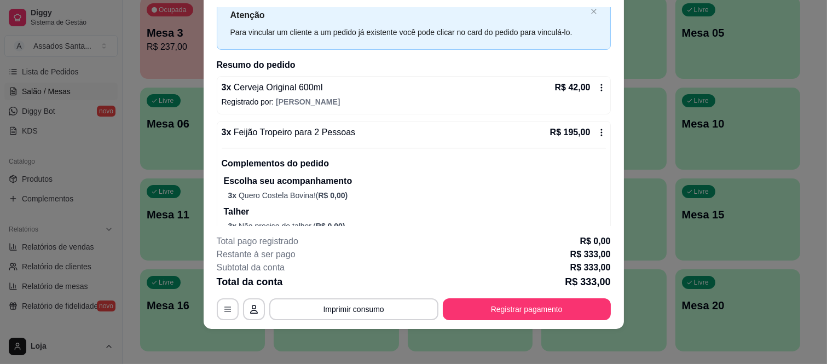
click at [601, 84] on icon at bounding box center [602, 87] width 2 height 7
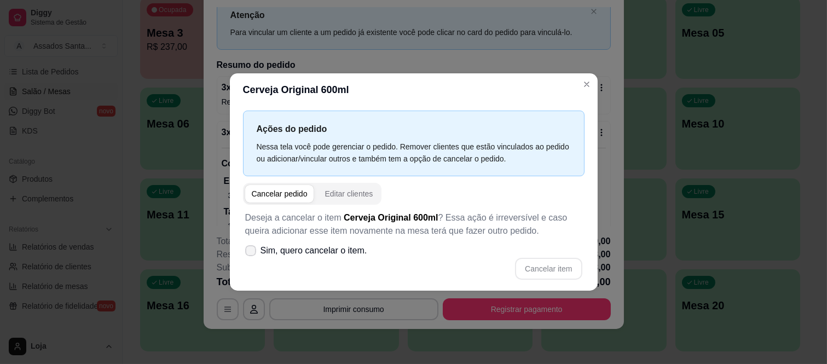
click at [291, 246] on span "Sim, quero cancelar o item." at bounding box center [314, 250] width 107 height 13
click at [252, 252] on input "Sim, quero cancelar o item." at bounding box center [248, 255] width 7 height 7
checkbox input "true"
click at [556, 263] on button "Cancelar item" at bounding box center [548, 269] width 67 height 22
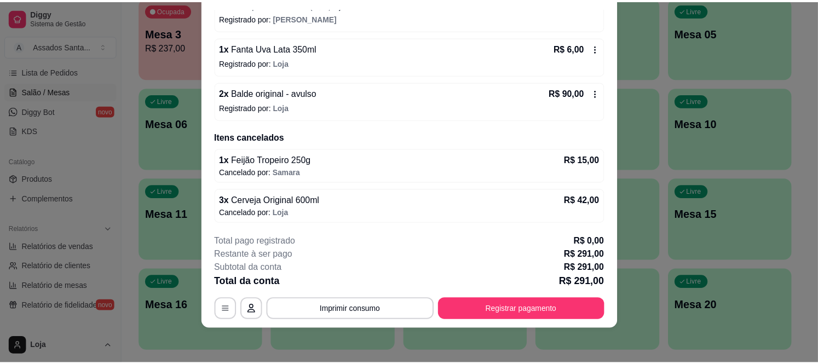
scroll to position [213, 0]
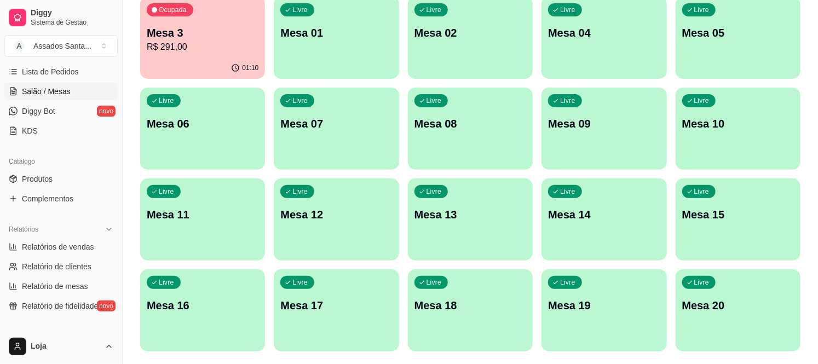
click at [188, 53] on p "R$ 291,00" at bounding box center [203, 47] width 112 height 13
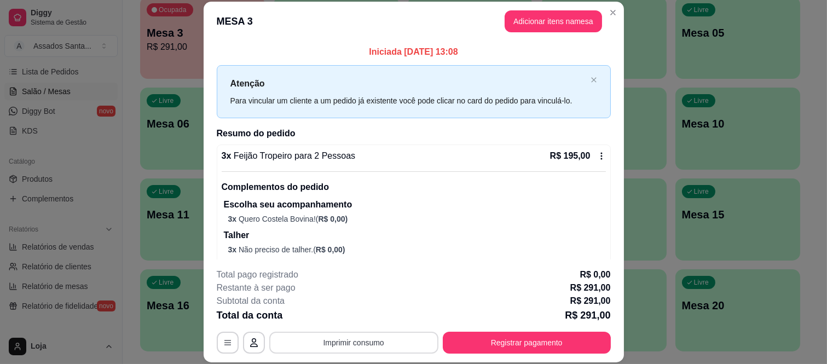
click at [334, 346] on button "Imprimir consumo" at bounding box center [353, 343] width 169 height 22
click at [348, 318] on button "IMPRESSORA caixa" at bounding box center [352, 317] width 77 height 17
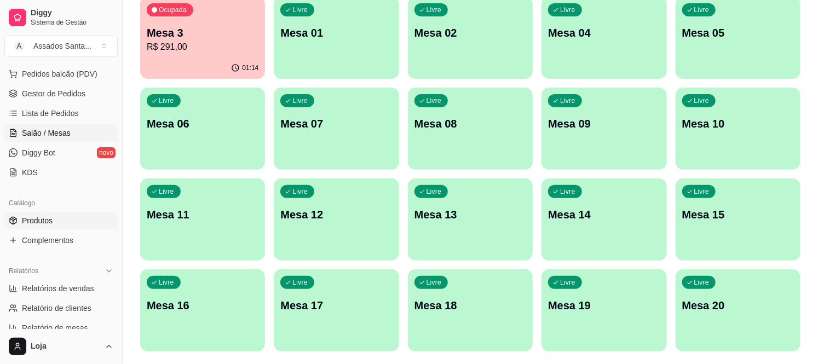
scroll to position [119, 0]
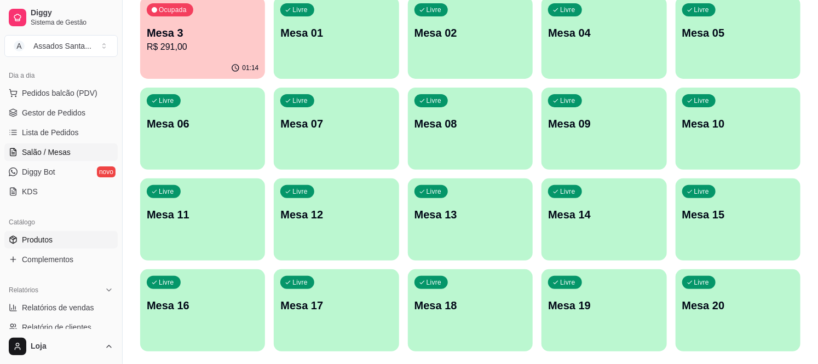
click at [67, 242] on link "Produtos" at bounding box center [60, 240] width 113 height 18
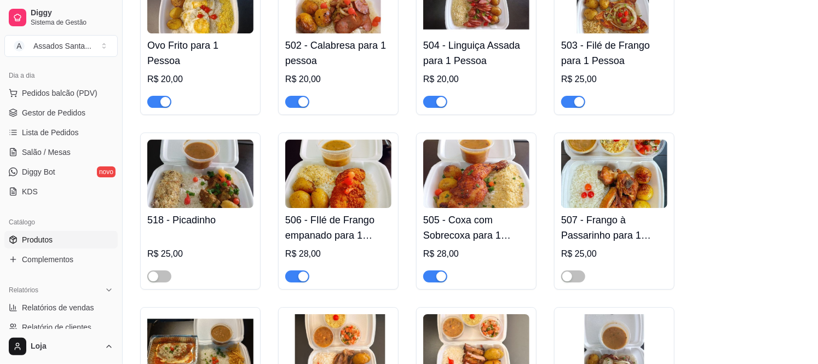
scroll to position [1581, 0]
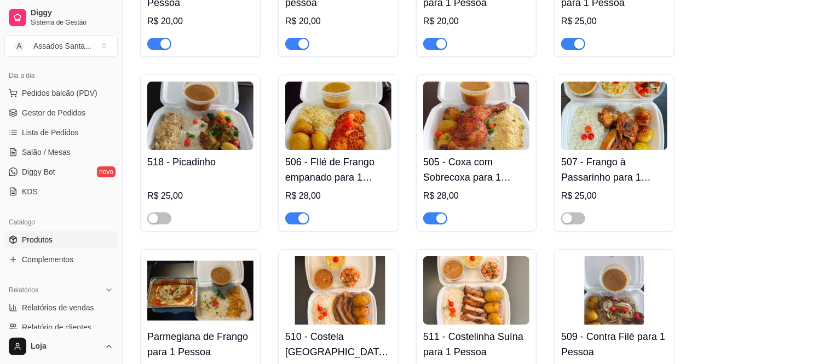
click at [438, 213] on div "button" at bounding box center [441, 218] width 10 height 10
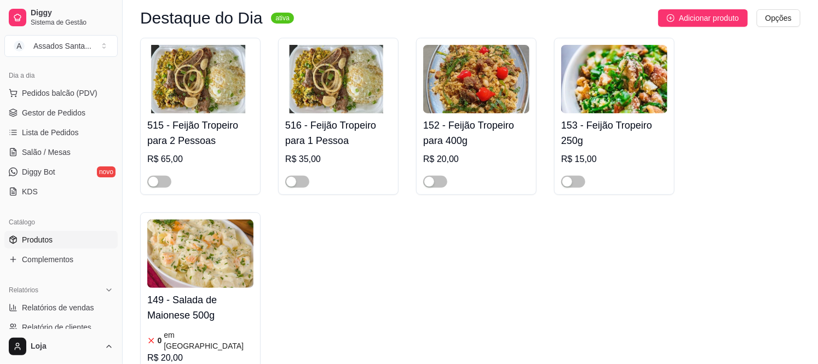
scroll to position [304, 0]
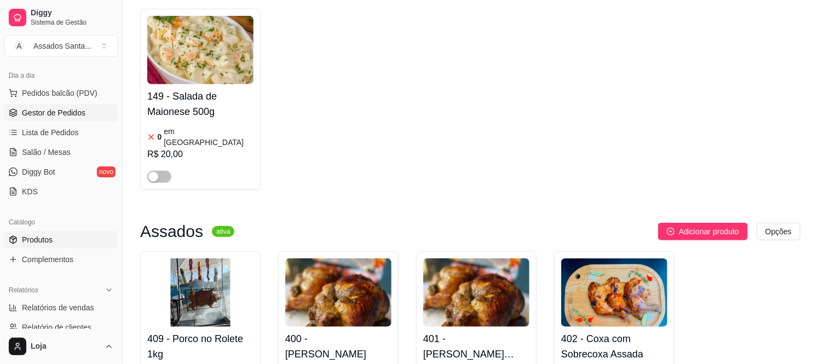
click at [77, 116] on span "Gestor de Pedidos" at bounding box center [54, 112] width 64 height 11
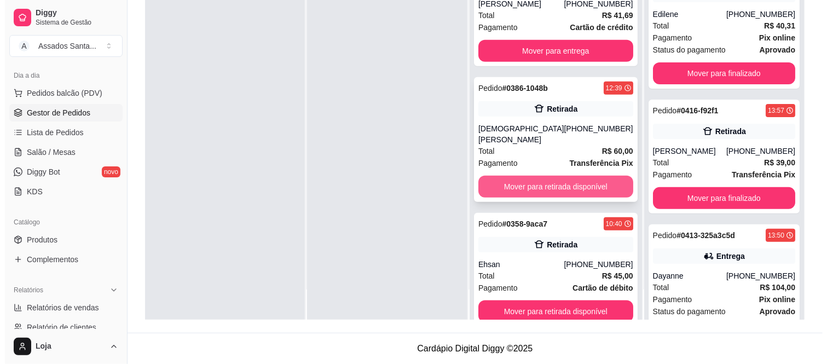
scroll to position [395, 0]
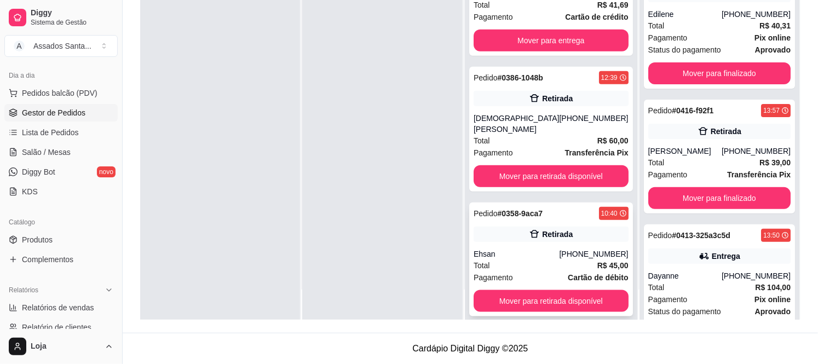
click at [553, 259] on div "Total R$ 45,00" at bounding box center [551, 265] width 155 height 12
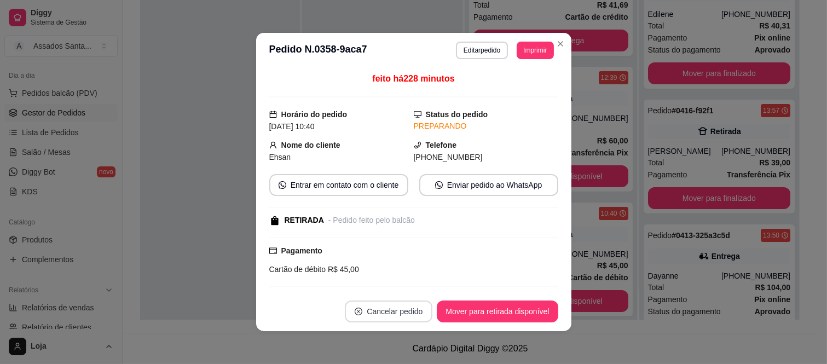
click at [381, 308] on button "Cancelar pedido" at bounding box center [389, 312] width 88 height 22
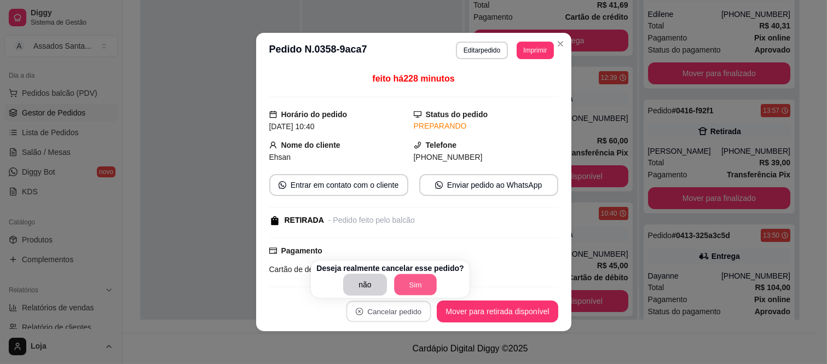
click at [411, 287] on button "Sim" at bounding box center [415, 284] width 43 height 21
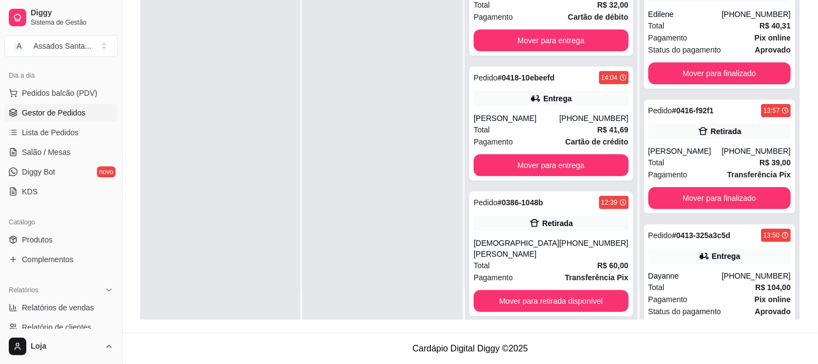
click at [205, 171] on div at bounding box center [220, 138] width 160 height 364
click at [526, 245] on div "Cristiane Catarina" at bounding box center [517, 249] width 86 height 22
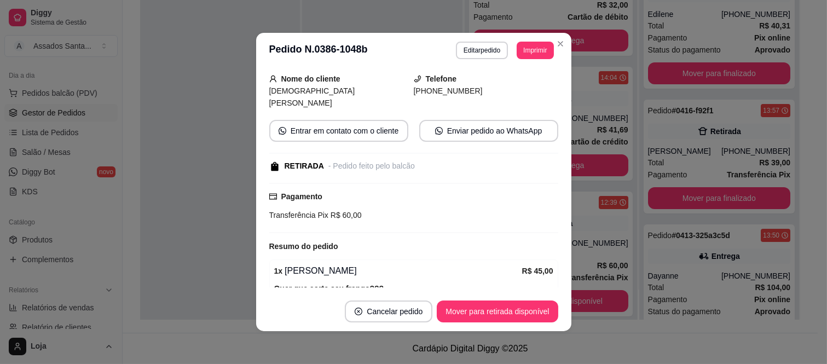
scroll to position [159, 0]
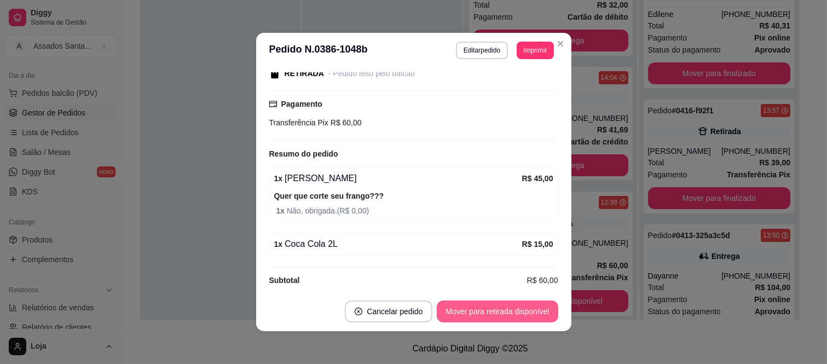
click at [479, 312] on button "Mover para retirada disponível" at bounding box center [497, 312] width 121 height 22
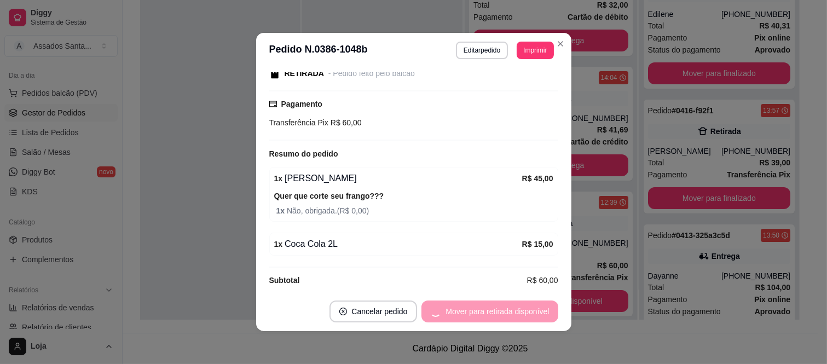
scroll to position [145, 0]
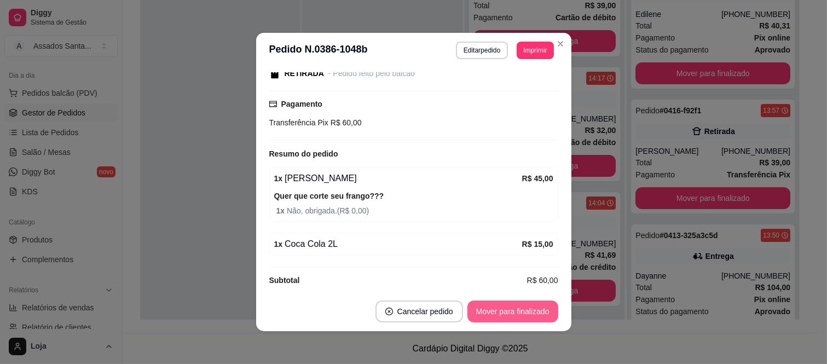
click at [522, 311] on button "Mover para finalizado" at bounding box center [513, 312] width 91 height 22
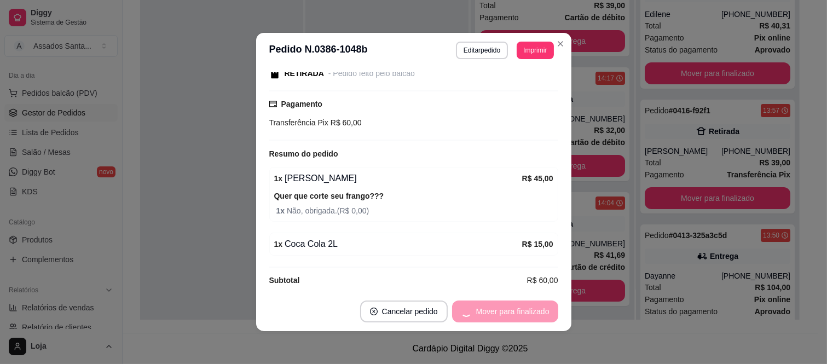
scroll to position [133, 0]
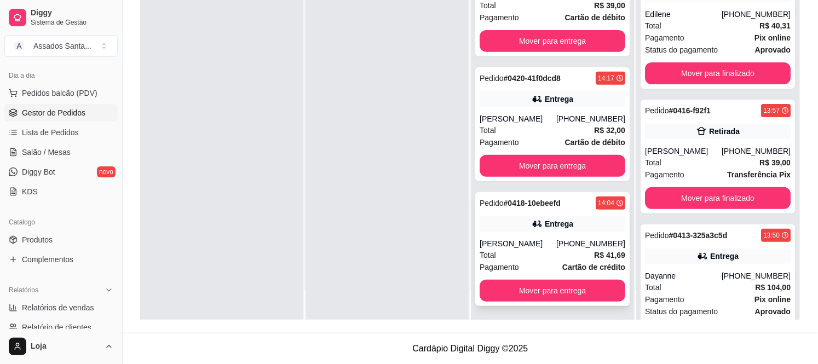
click at [531, 251] on div "Total R$ 41,69" at bounding box center [553, 255] width 146 height 12
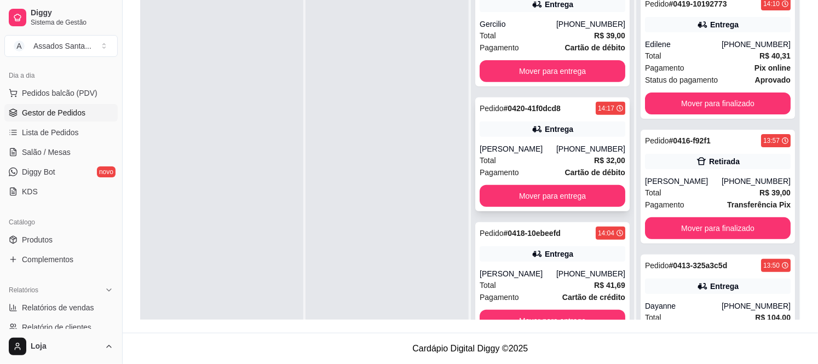
click at [520, 160] on div "Total R$ 32,00" at bounding box center [553, 160] width 146 height 12
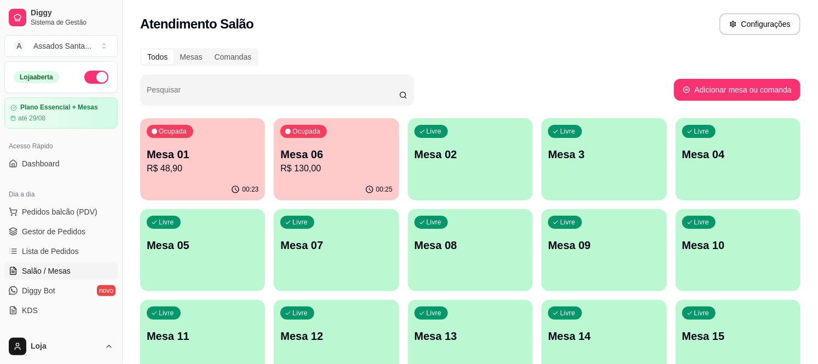
click at [307, 173] on p "R$ 130,00" at bounding box center [336, 168] width 112 height 13
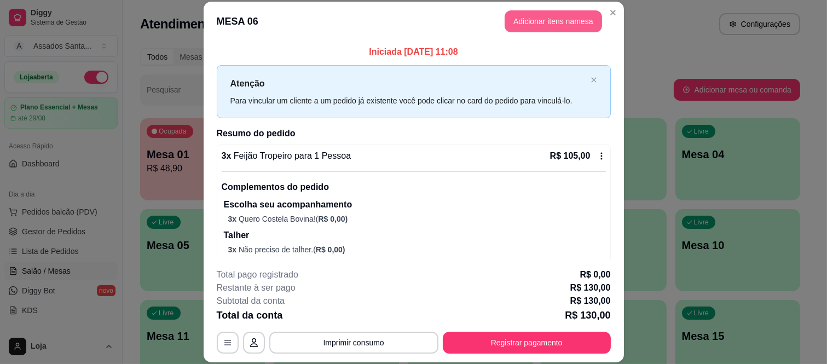
click at [543, 31] on button "Adicionar itens na mesa" at bounding box center [553, 21] width 97 height 22
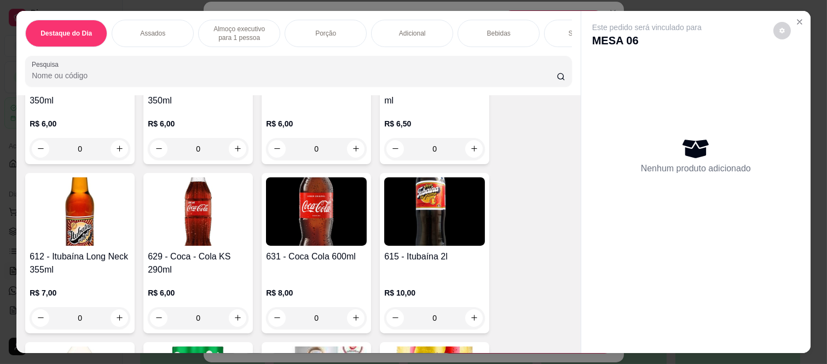
scroll to position [2494, 0]
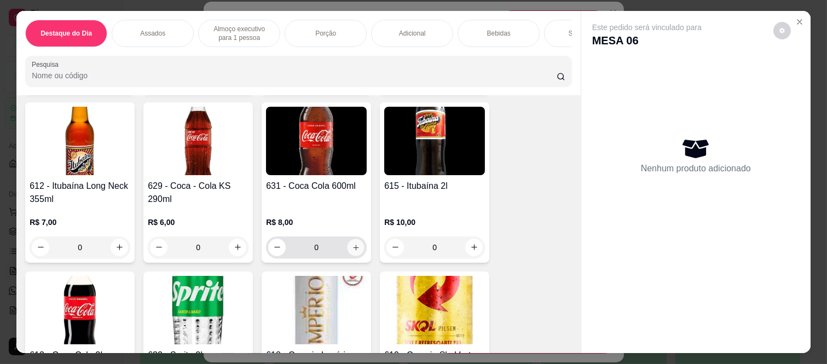
click at [353, 250] on icon "increase-product-quantity" at bounding box center [355, 247] width 5 height 5
type input "1"
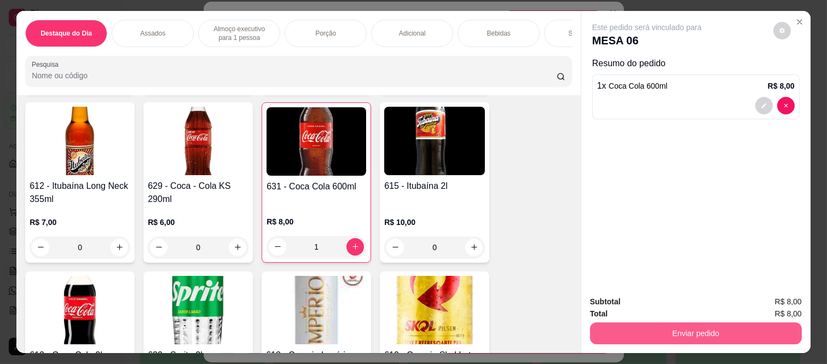
click at [660, 329] on button "Enviar pedido" at bounding box center [696, 333] width 212 height 22
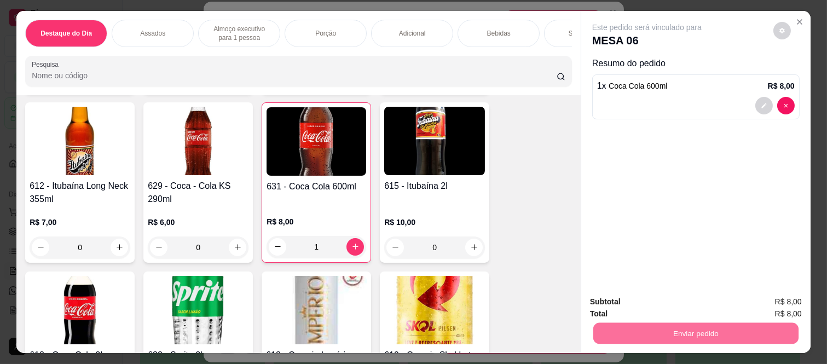
click at [757, 302] on button "Sim, quero registrar" at bounding box center [764, 302] width 82 height 21
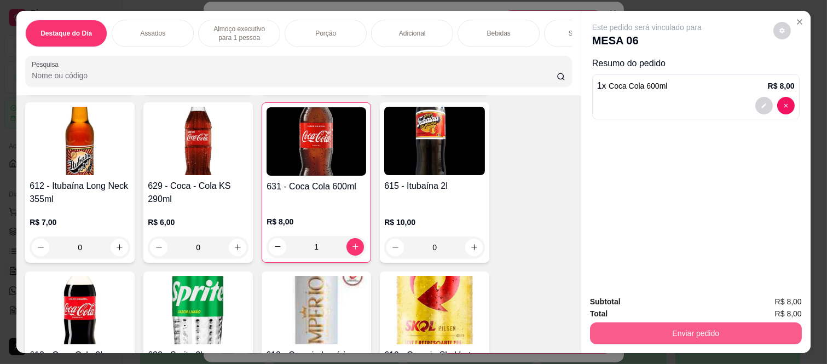
click at [680, 324] on button "Enviar pedido" at bounding box center [696, 333] width 212 height 22
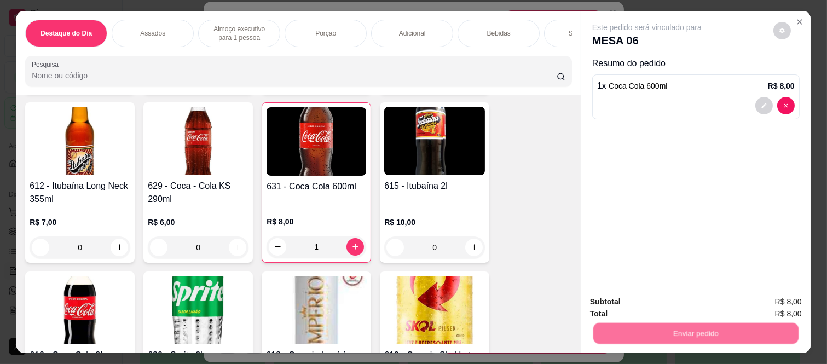
click at [632, 301] on button "Não registrar e enviar pedido" at bounding box center [659, 302] width 114 height 21
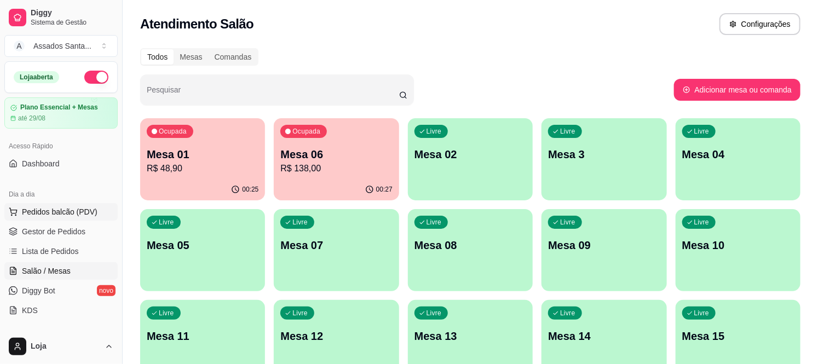
click at [71, 213] on span "Pedidos balcão (PDV)" at bounding box center [60, 211] width 76 height 11
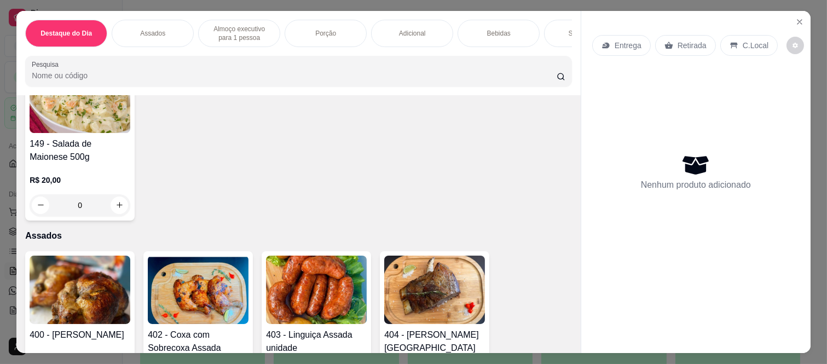
scroll to position [304, 0]
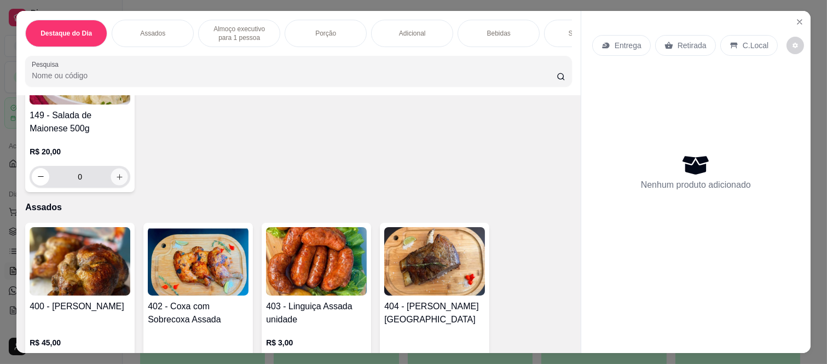
click at [116, 178] on icon "increase-product-quantity" at bounding box center [120, 177] width 8 height 8
type input "1"
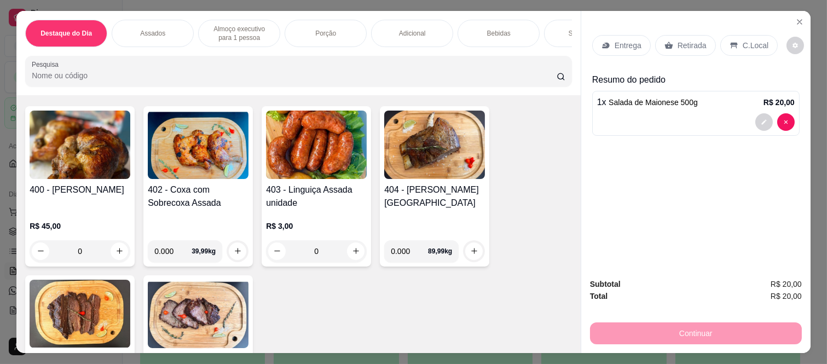
scroll to position [426, 0]
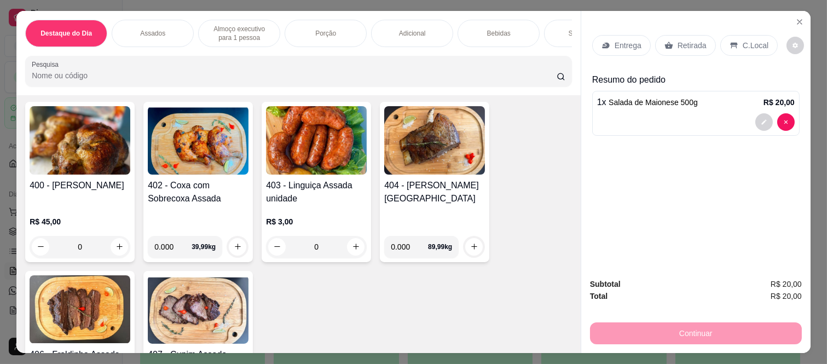
click at [118, 247] on div "0" at bounding box center [80, 247] width 101 height 22
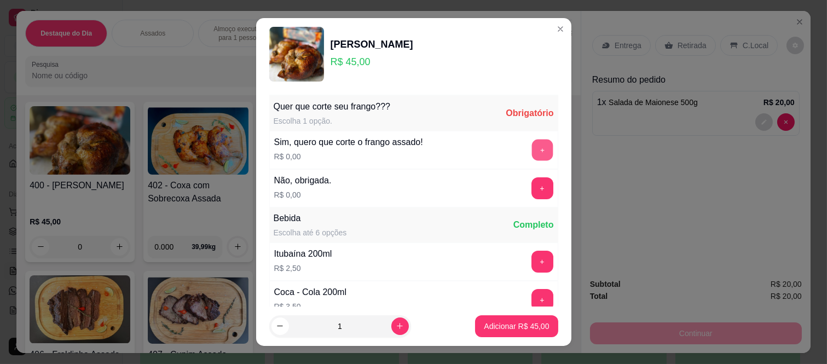
click at [532, 146] on button "+" at bounding box center [542, 150] width 21 height 21
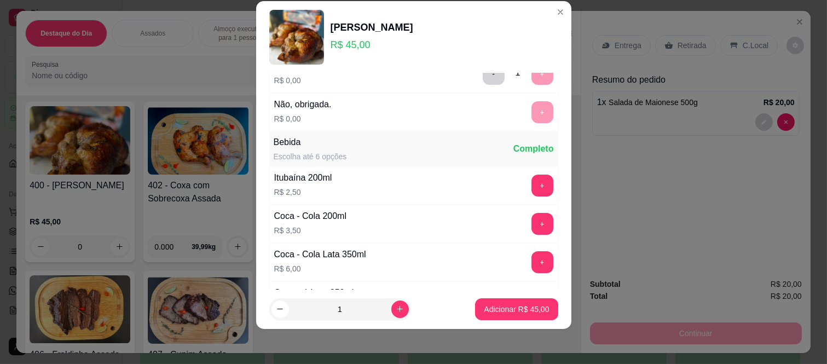
scroll to position [117, 0]
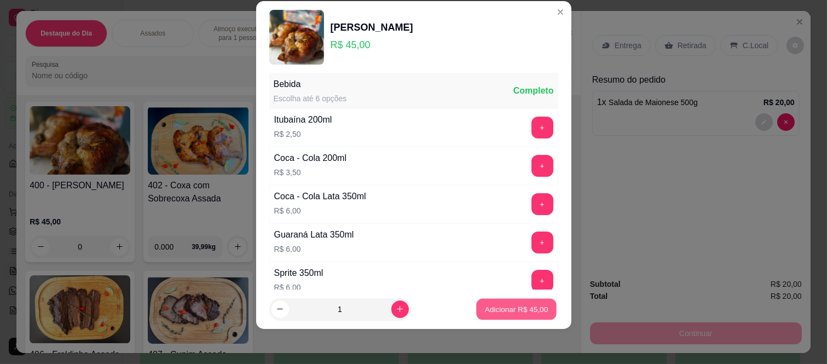
click at [505, 311] on p "Adicionar R$ 45,00" at bounding box center [517, 309] width 64 height 10
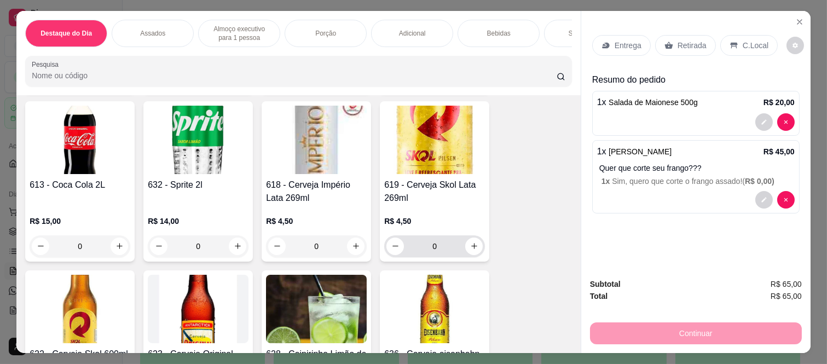
scroll to position [2677, 0]
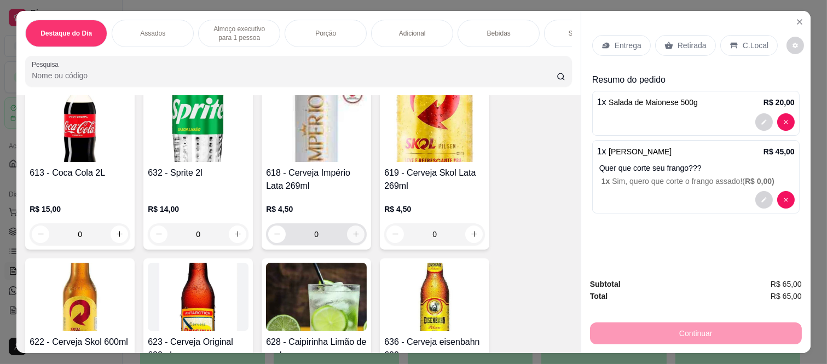
click at [354, 236] on icon "increase-product-quantity" at bounding box center [356, 234] width 8 height 8
type input "1"
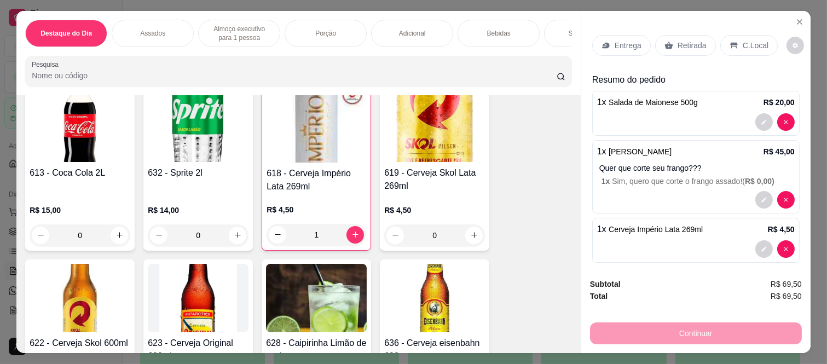
click at [684, 40] on p "Retirada" at bounding box center [692, 45] width 29 height 11
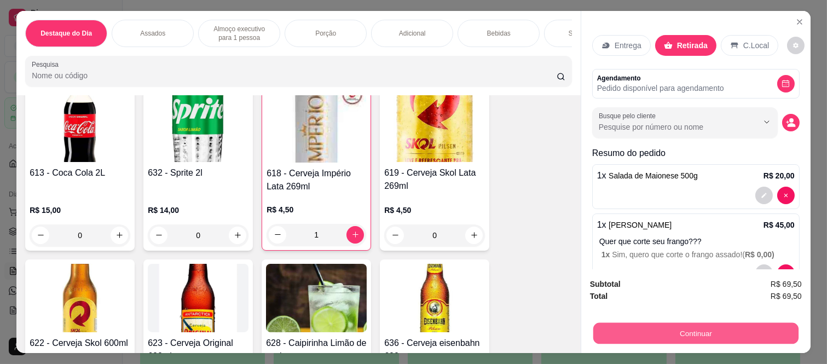
click at [705, 330] on button "Continuar" at bounding box center [695, 333] width 205 height 21
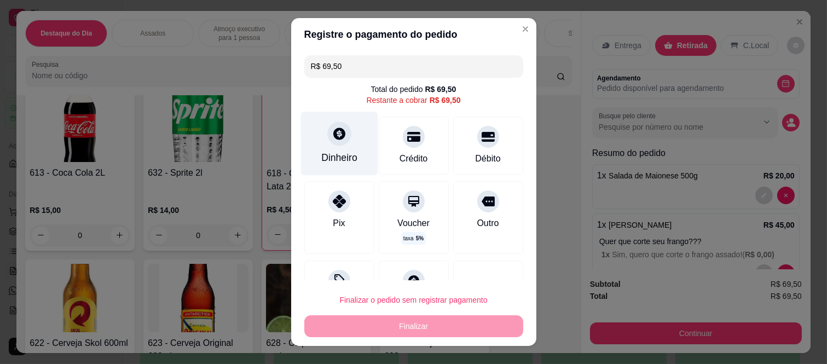
click at [338, 143] on div at bounding box center [339, 134] width 24 height 24
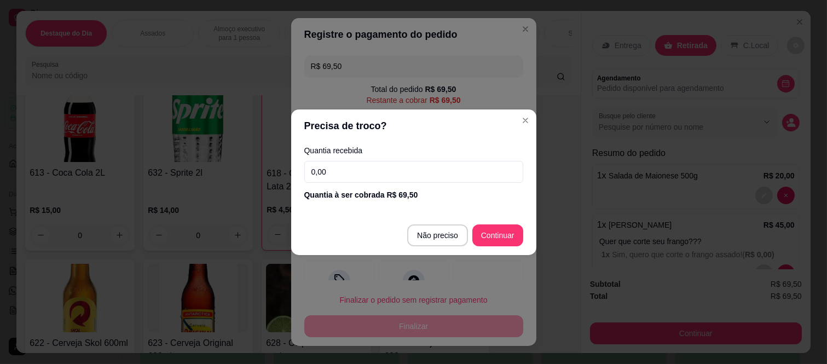
click at [423, 166] on input "0,00" at bounding box center [413, 172] width 219 height 22
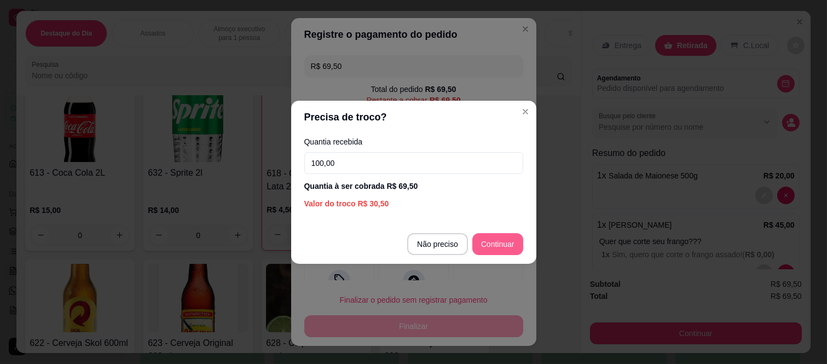
type input "100,00"
type input "R$ 0,00"
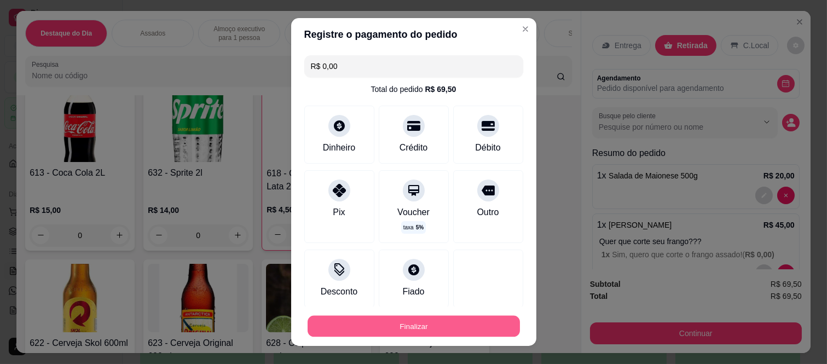
click at [457, 326] on button "Finalizar" at bounding box center [414, 325] width 212 height 21
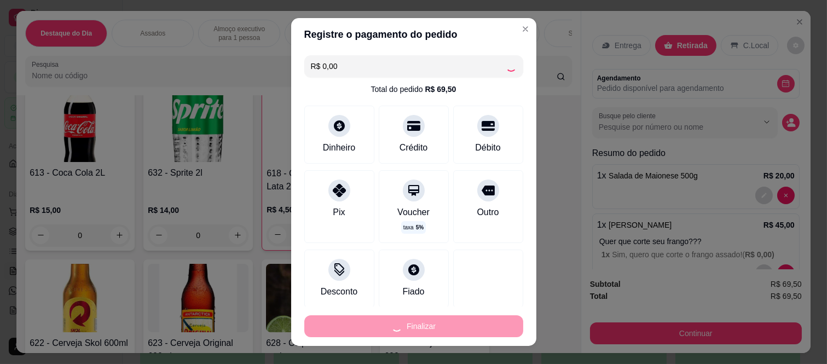
type input "0"
type input "-R$ 69,50"
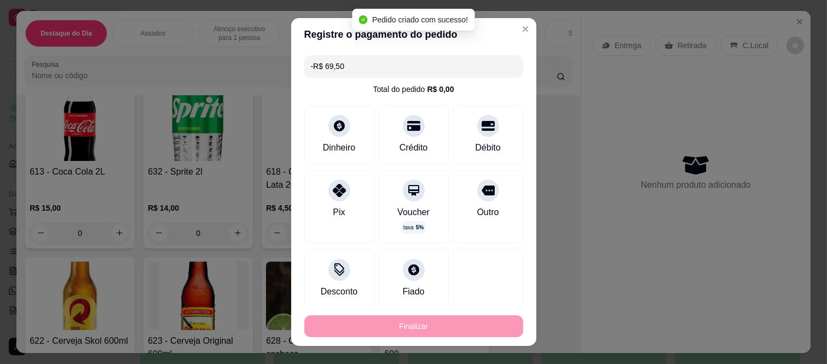
scroll to position [2675, 0]
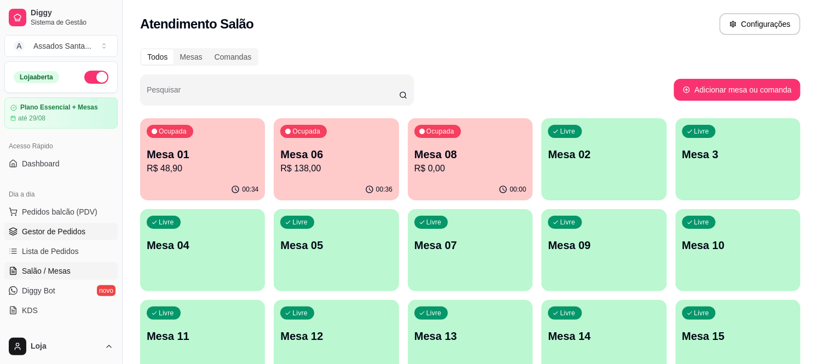
click at [66, 228] on span "Gestor de Pedidos" at bounding box center [54, 231] width 64 height 11
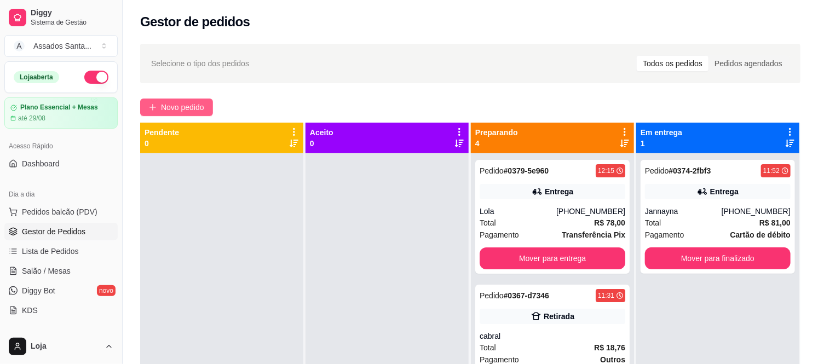
click at [167, 114] on button "Novo pedido" at bounding box center [176, 108] width 73 height 18
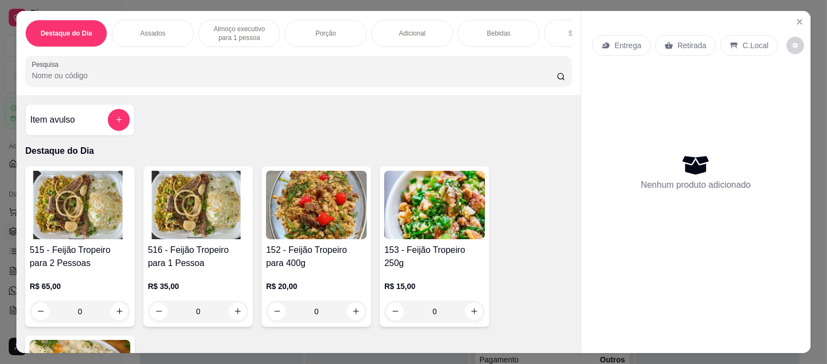
click at [691, 40] on p "Retirada" at bounding box center [692, 45] width 29 height 11
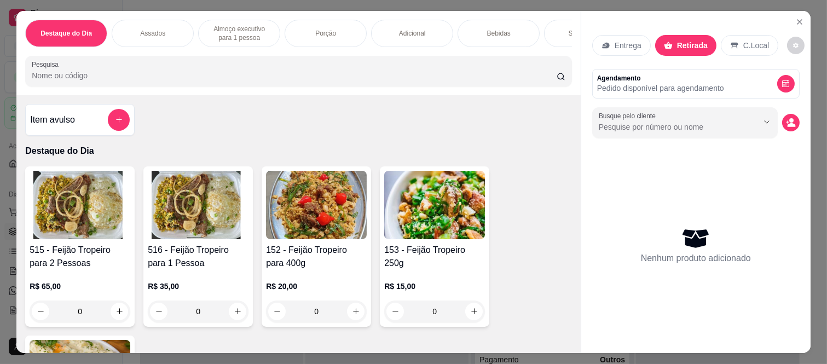
click at [784, 122] on button "decrease-product-quantity" at bounding box center [791, 123] width 18 height 18
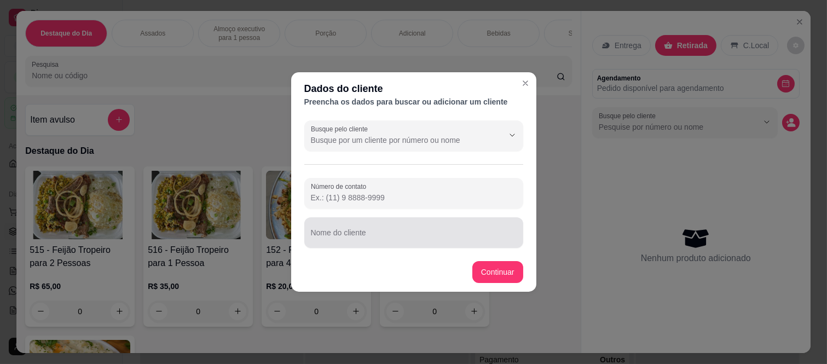
click at [361, 239] on input "Nome do cliente" at bounding box center [414, 237] width 206 height 11
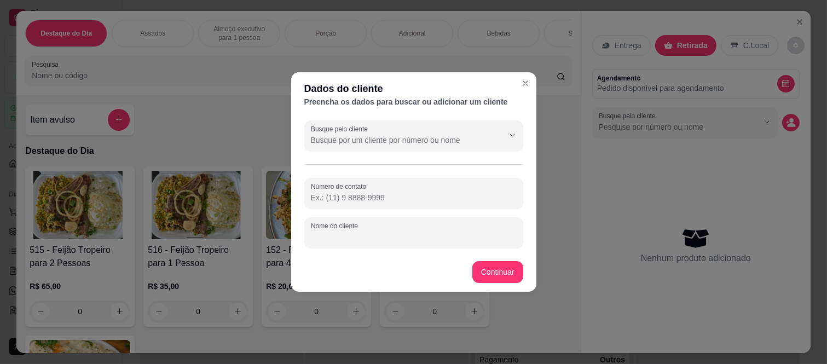
paste input "Cristiane Catarina"
type input "Cristiane Catarina"
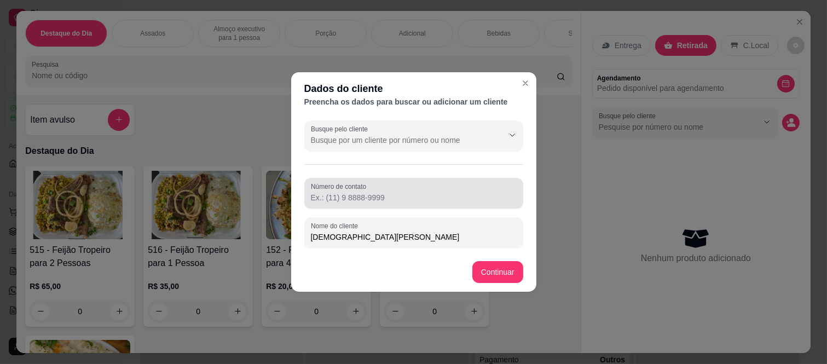
click at [408, 201] on input "Número de contato" at bounding box center [414, 197] width 206 height 11
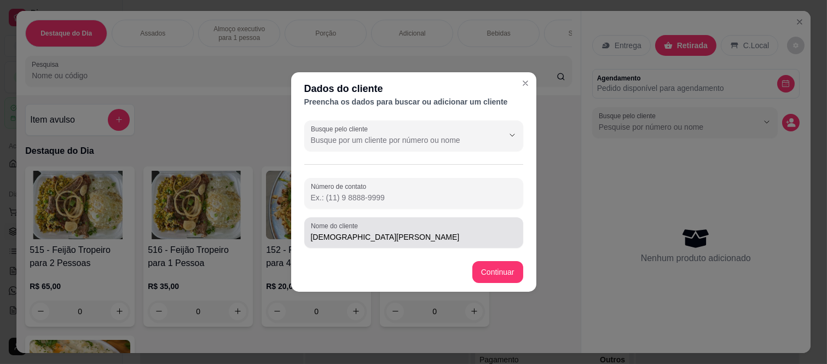
paste input "(11) 94519-3562"
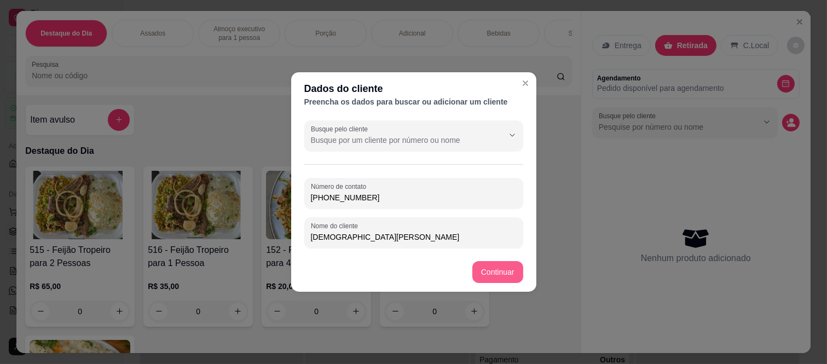
type input "(11) 94519-3562"
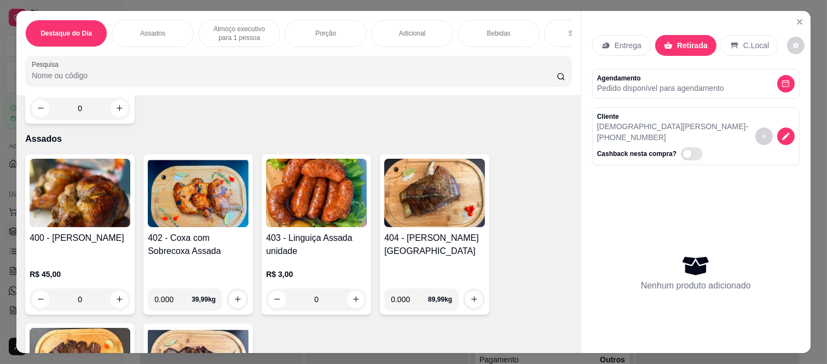
scroll to position [547, 0]
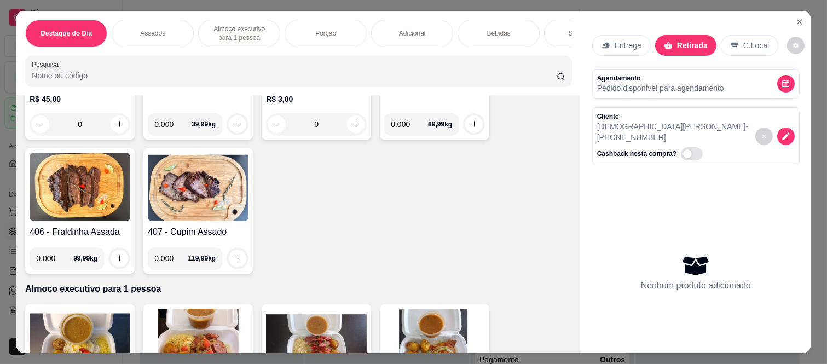
click at [107, 134] on div "0" at bounding box center [80, 124] width 101 height 22
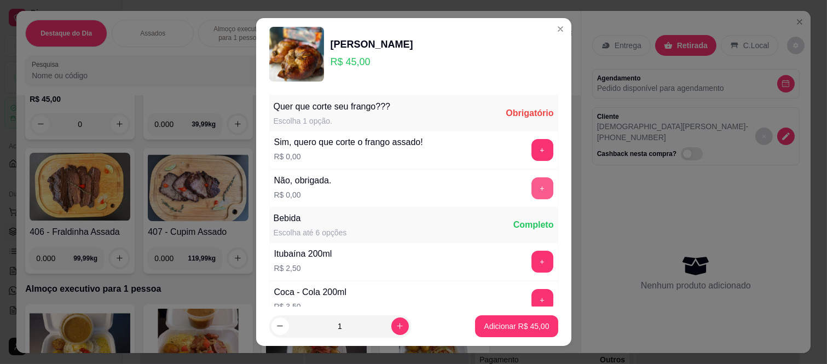
click at [532, 188] on button "+" at bounding box center [543, 188] width 22 height 22
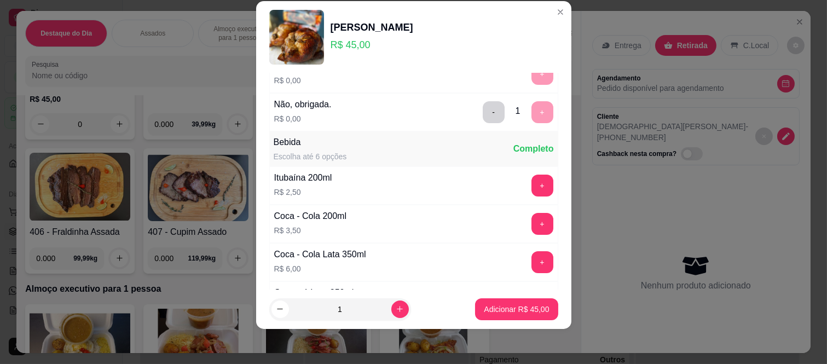
scroll to position [117, 0]
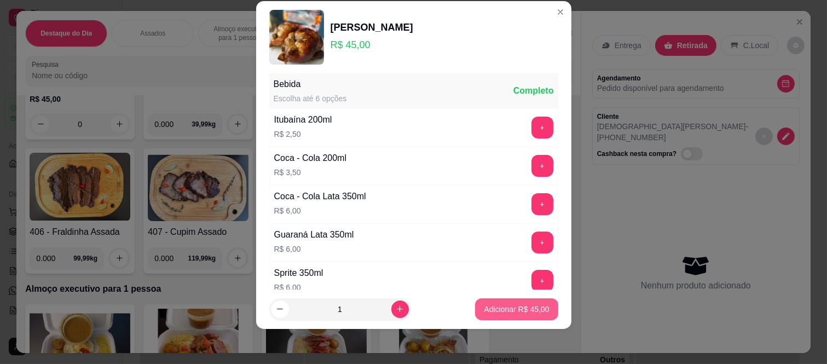
click at [511, 304] on p "Adicionar R$ 45,00" at bounding box center [516, 309] width 65 height 11
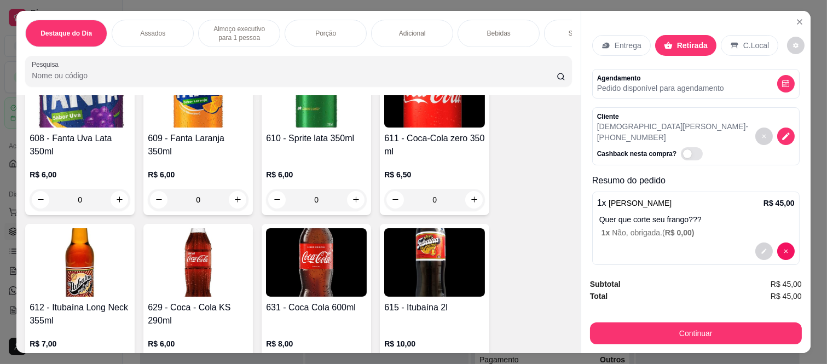
scroll to position [2554, 0]
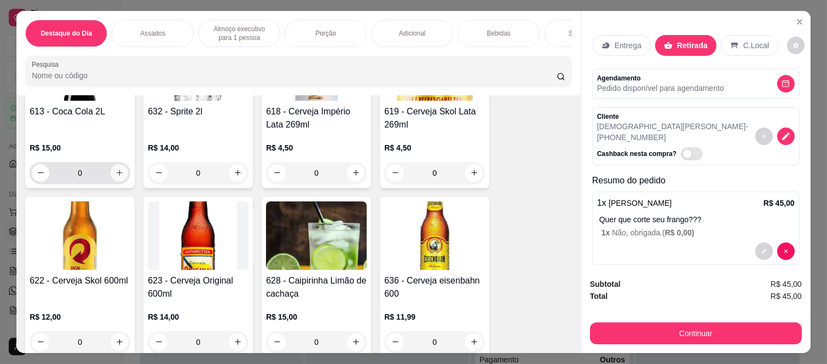
click at [121, 177] on button "increase-product-quantity" at bounding box center [120, 173] width 18 height 18
type input "1"
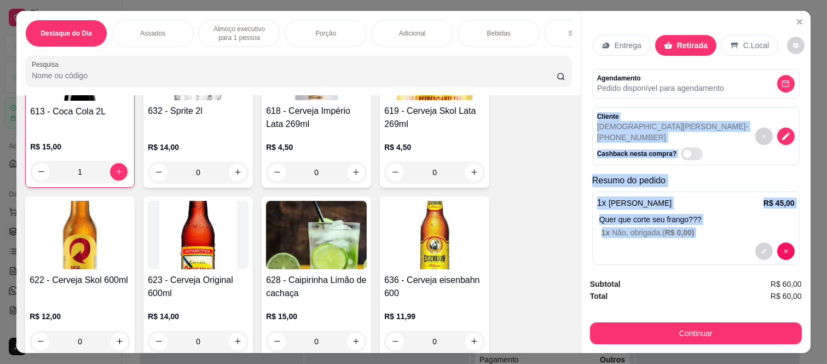
scroll to position [50, 0]
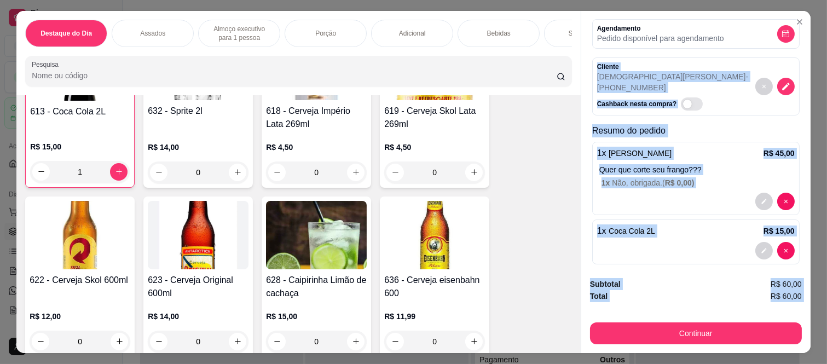
drag, startPoint x: 593, startPoint y: 106, endPoint x: 642, endPoint y: 299, distance: 200.0
click at [642, 299] on div "Entrega Retirada C.Local Agendamento Pedido disponível para agendamento Cliente…" at bounding box center [696, 182] width 230 height 342
copy div "Cliente Cristiane Catarina - (11) 94519-3562 Cashback nesta compra? Resumo do p…"
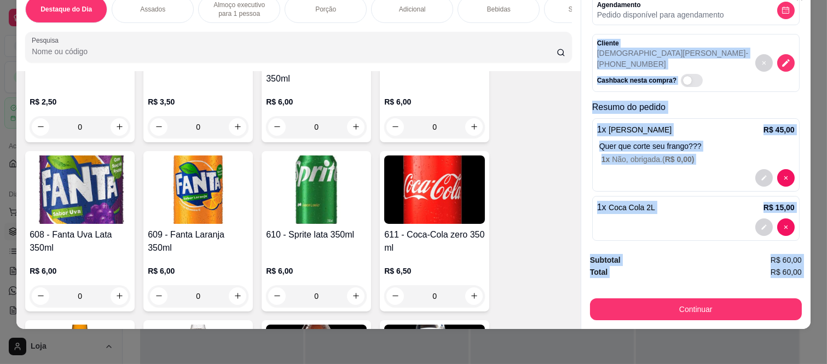
scroll to position [2251, 0]
click at [664, 310] on button "Continuar" at bounding box center [696, 309] width 212 height 22
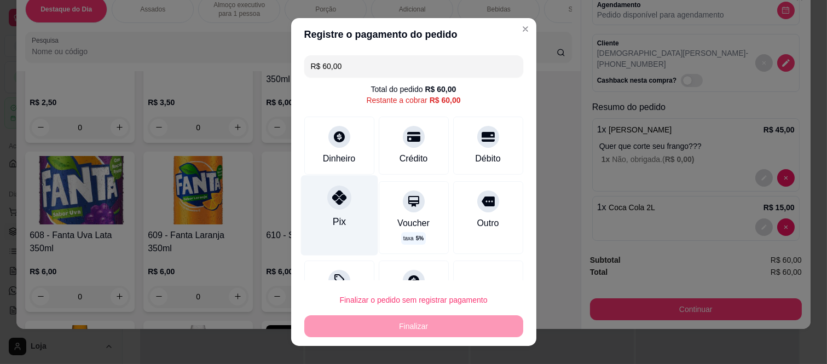
click at [332, 201] on icon at bounding box center [339, 198] width 14 height 14
type input "R$ 0,00"
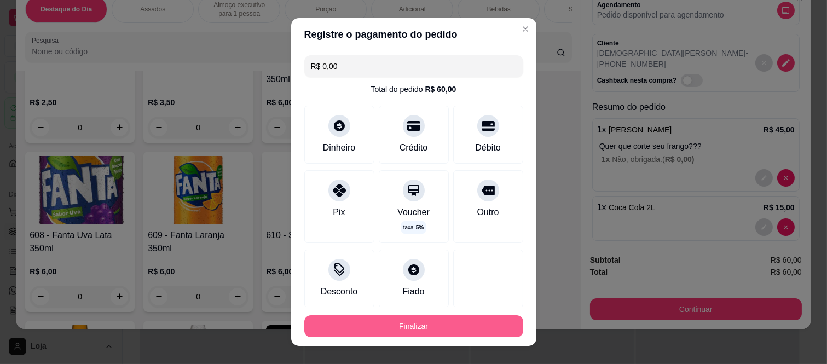
click at [373, 328] on button "Finalizar" at bounding box center [413, 326] width 219 height 22
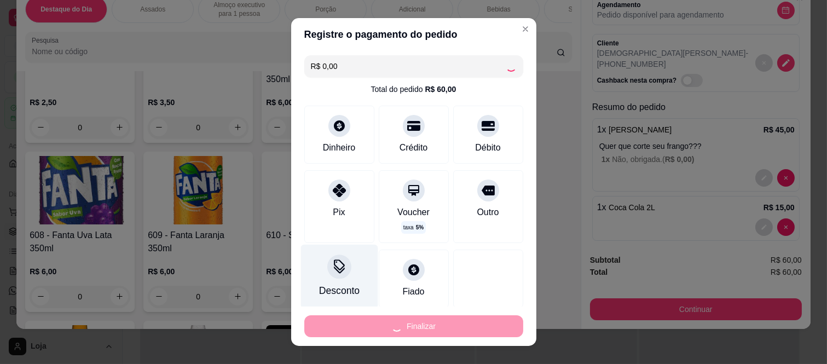
type input "0"
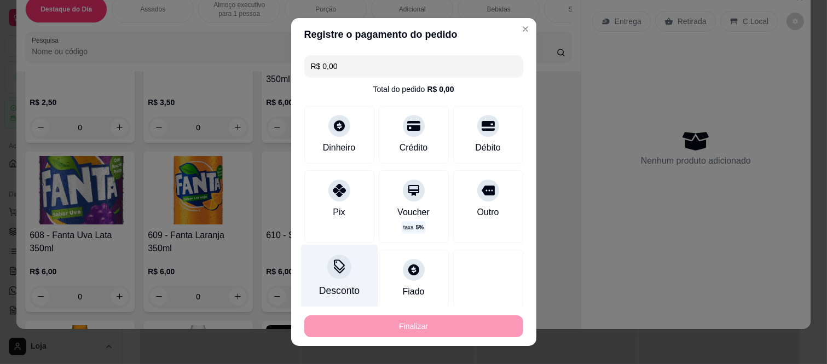
type input "-R$ 60,00"
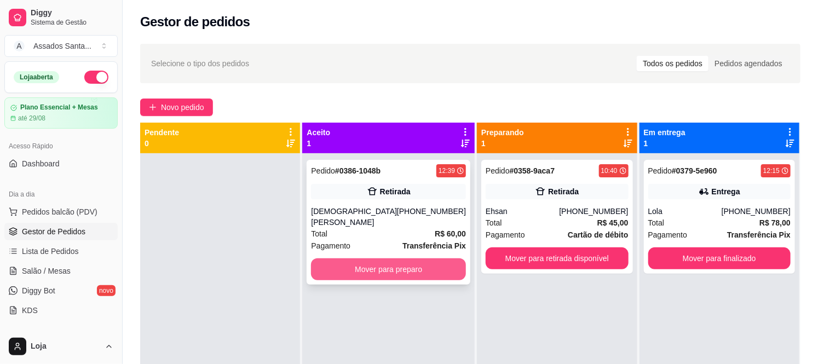
click at [374, 258] on button "Mover para preparo" at bounding box center [388, 269] width 155 height 22
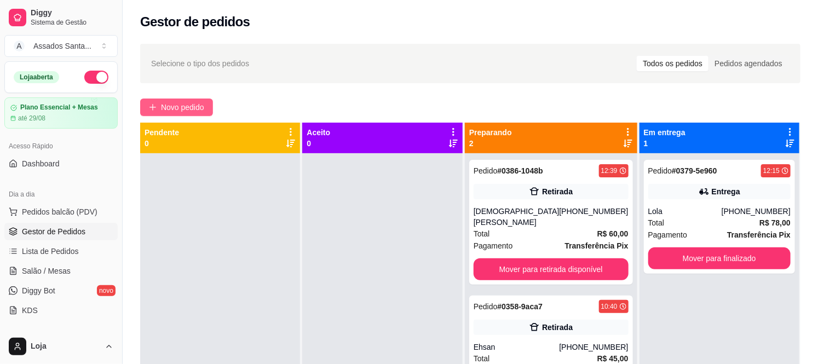
click at [193, 115] on button "Novo pedido" at bounding box center [176, 108] width 73 height 18
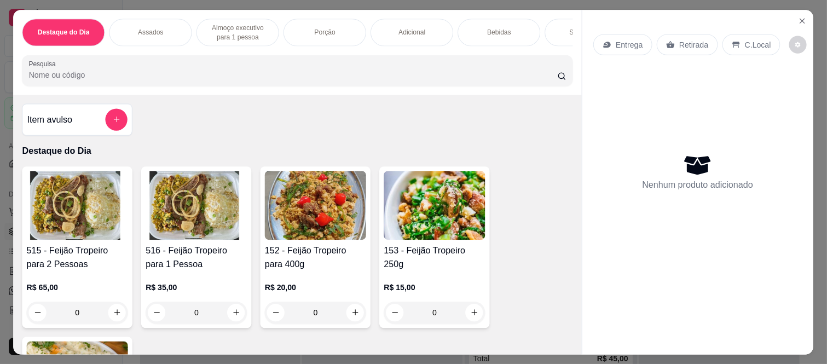
click at [194, 109] on div "Item avulso Destaque do Dia 515 - Feijão Tropeiro para 2 Pessoas R$ 65,00 0 516…" at bounding box center [298, 225] width 568 height 260
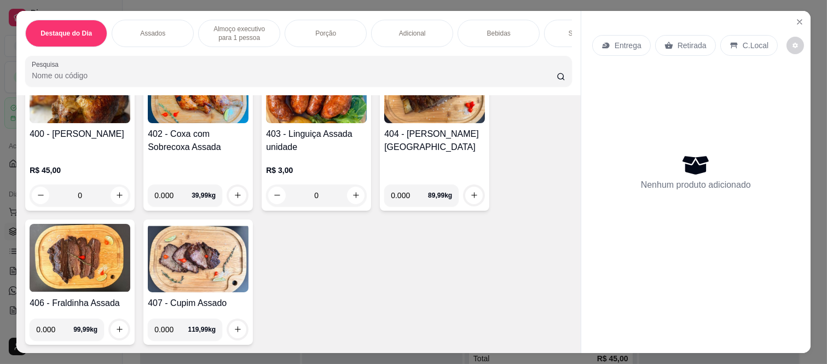
scroll to position [425, 0]
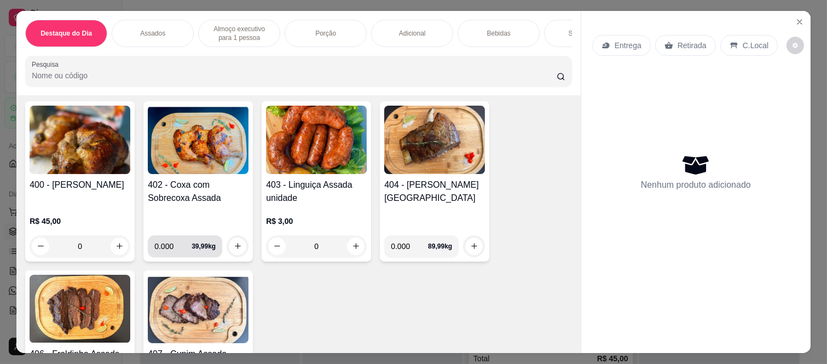
click at [166, 248] on input "0.000" at bounding box center [172, 246] width 37 height 22
type input "0.455"
click at [234, 248] on icon "increase-product-quantity" at bounding box center [238, 247] width 8 height 8
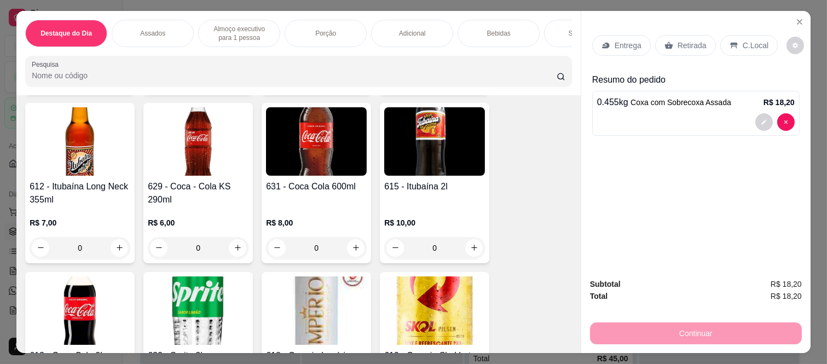
scroll to position [2494, 0]
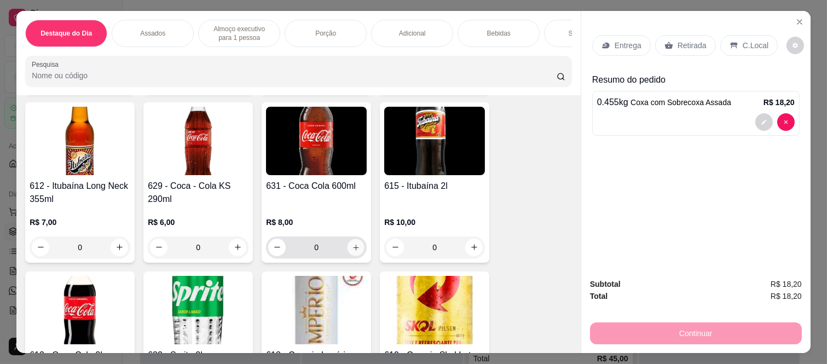
click at [354, 248] on icon "increase-product-quantity" at bounding box center [356, 248] width 8 height 8
type input "1"
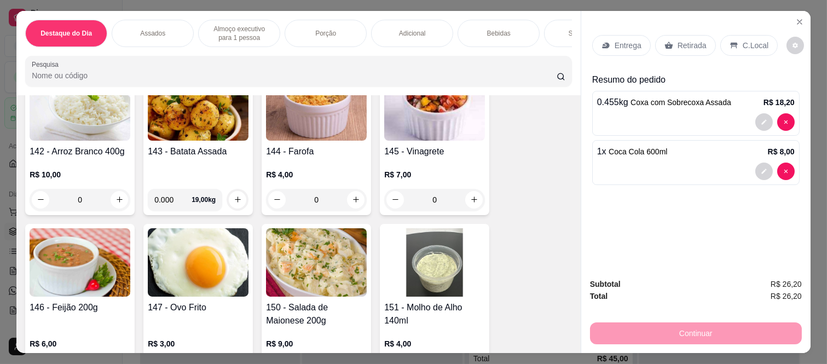
scroll to position [1506, 0]
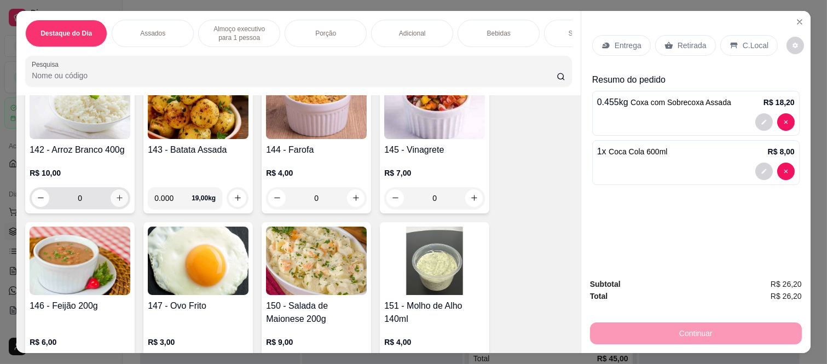
click at [120, 200] on button "increase-product-quantity" at bounding box center [120, 198] width 18 height 18
type input "1"
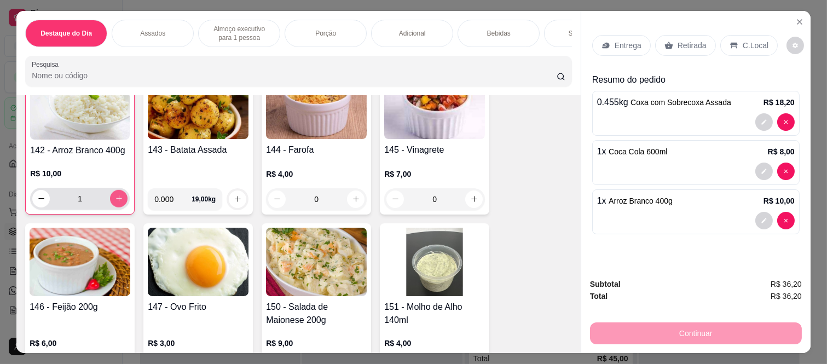
scroll to position [1507, 0]
click at [699, 45] on p "Retirada" at bounding box center [692, 45] width 29 height 11
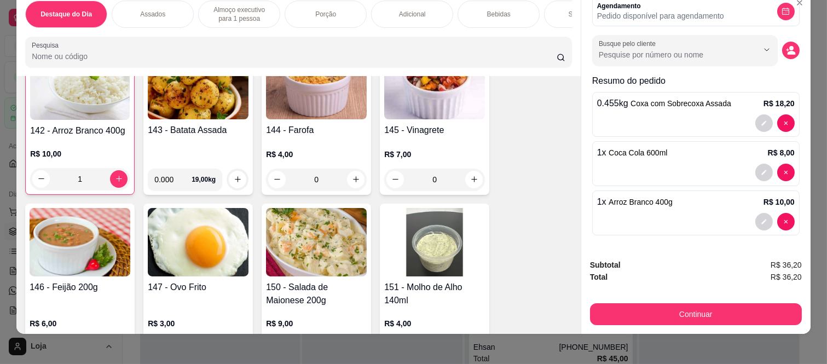
scroll to position [28, 0]
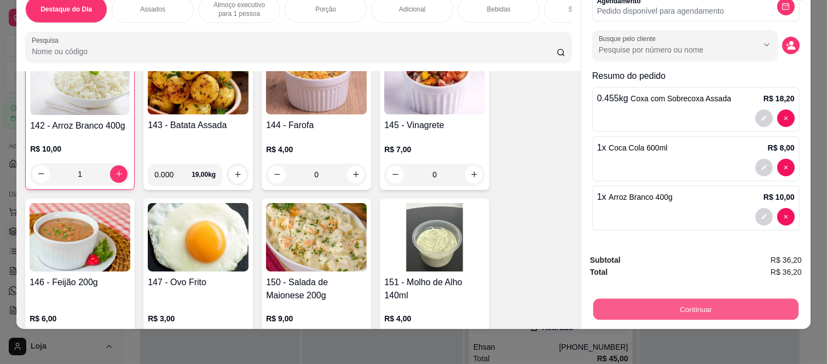
click at [657, 299] on button "Continuar" at bounding box center [695, 309] width 205 height 21
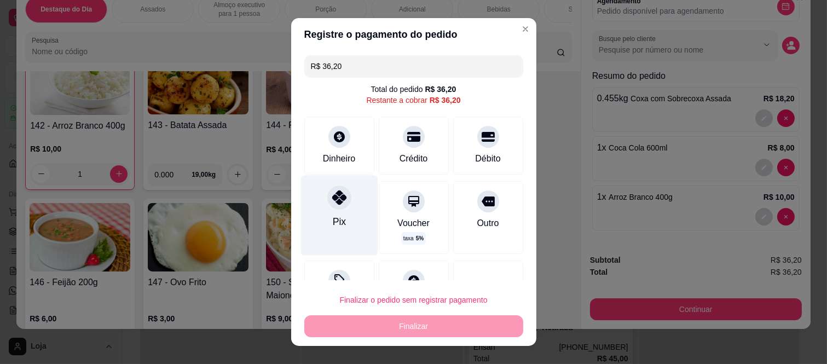
click at [332, 207] on div at bounding box center [339, 198] width 24 height 24
type input "R$ 0,00"
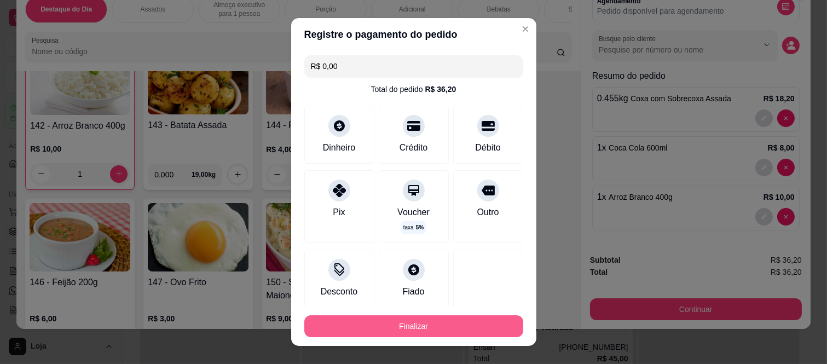
click at [349, 325] on button "Finalizar" at bounding box center [413, 326] width 219 height 22
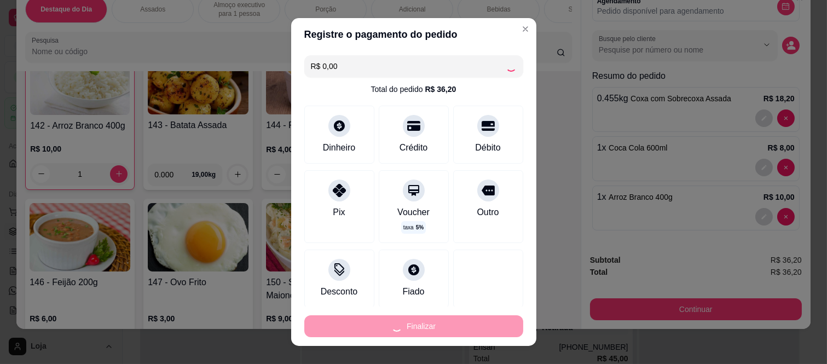
type input "0"
type input "-R$ 36,20"
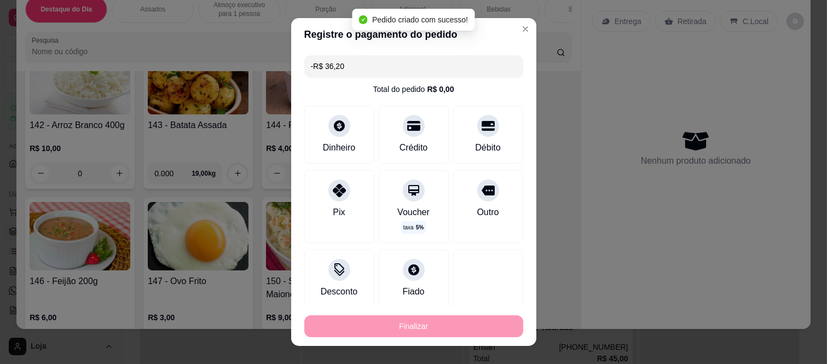
scroll to position [1506, 0]
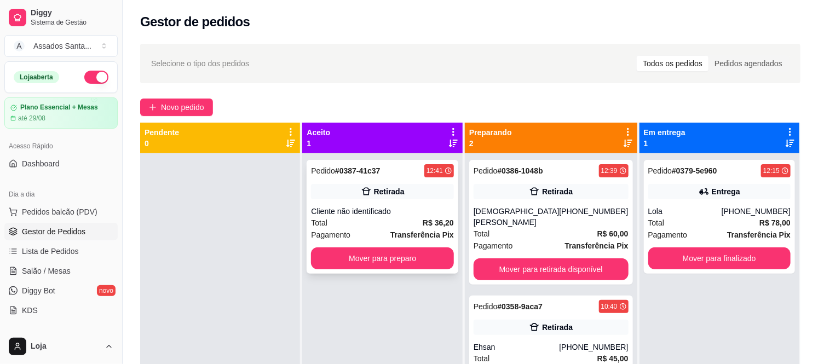
click at [403, 211] on div "Cliente não identificado" at bounding box center [382, 211] width 142 height 11
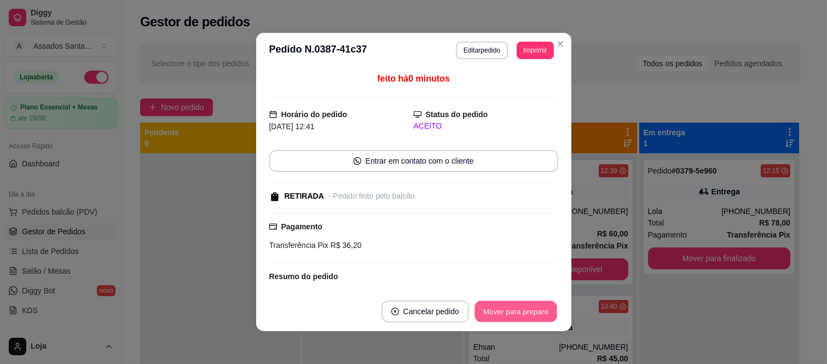
click at [518, 320] on button "Mover para preparo" at bounding box center [516, 311] width 82 height 21
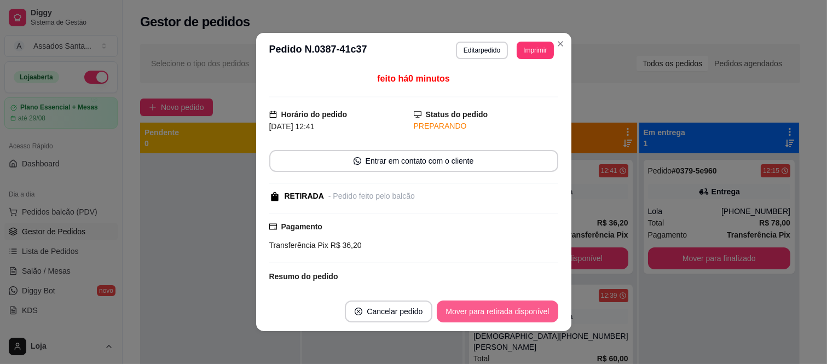
click at [512, 309] on button "Mover para retirada disponível" at bounding box center [497, 312] width 121 height 22
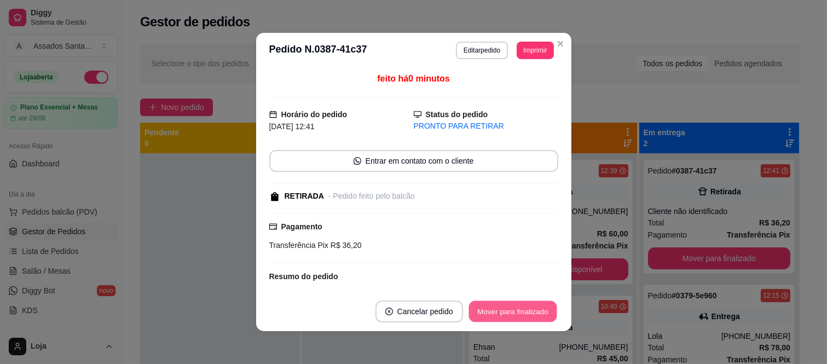
click at [512, 311] on button "Mover para finalizado" at bounding box center [513, 311] width 88 height 21
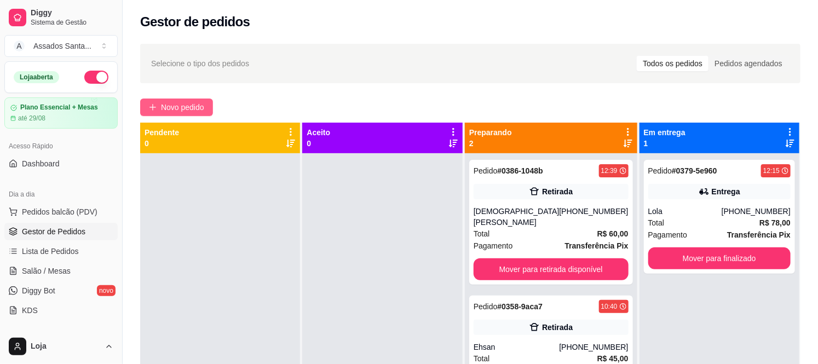
click at [170, 110] on span "Novo pedido" at bounding box center [182, 107] width 43 height 12
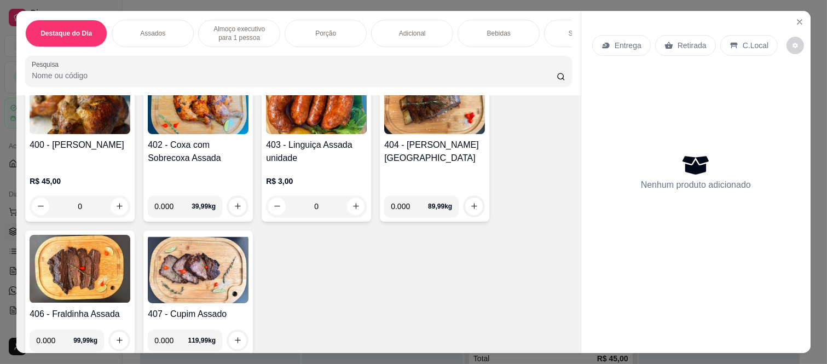
scroll to position [486, 0]
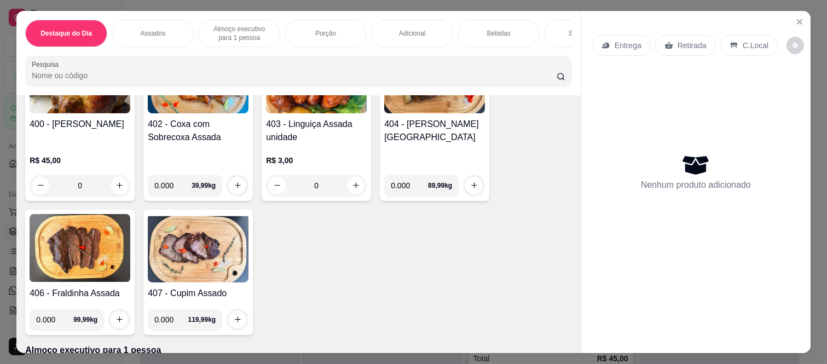
click at [114, 189] on div "0" at bounding box center [80, 186] width 101 height 22
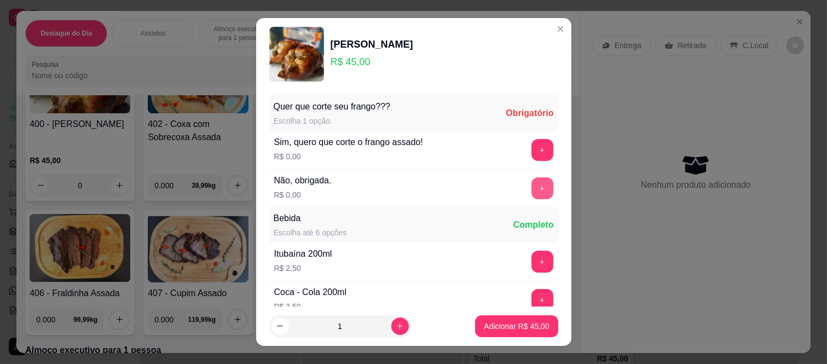
click at [532, 194] on button "+" at bounding box center [543, 188] width 22 height 22
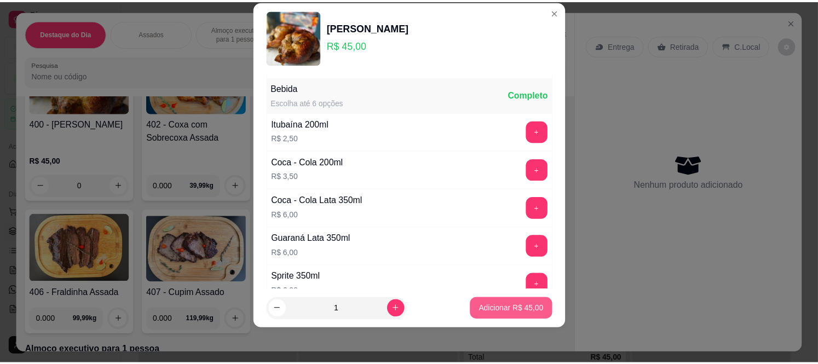
scroll to position [117, 0]
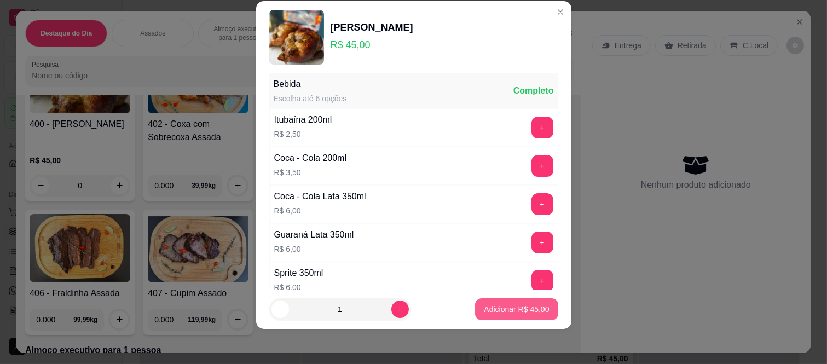
click at [493, 305] on p "Adicionar R$ 45,00" at bounding box center [516, 309] width 65 height 11
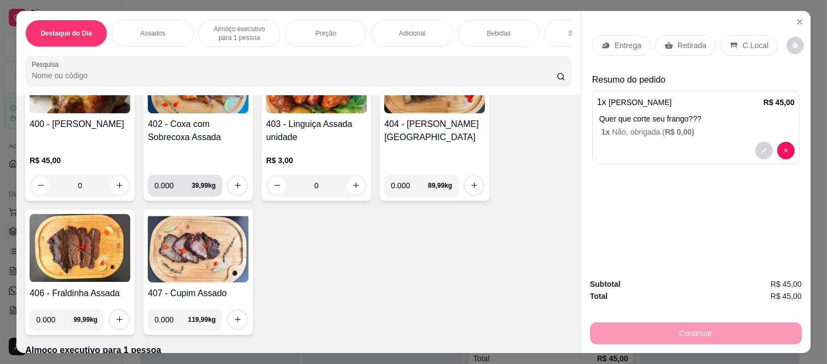
click at [171, 188] on input "0.000" at bounding box center [172, 186] width 37 height 22
type input "1.000"
click at [234, 190] on icon "increase-product-quantity" at bounding box center [238, 186] width 8 height 8
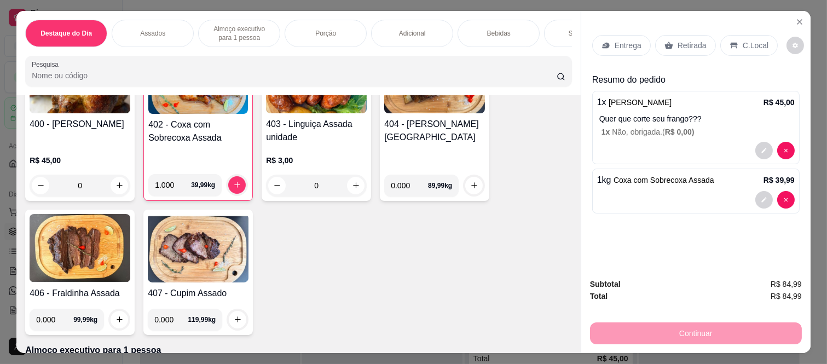
click at [665, 35] on div "Retirada" at bounding box center [685, 45] width 61 height 21
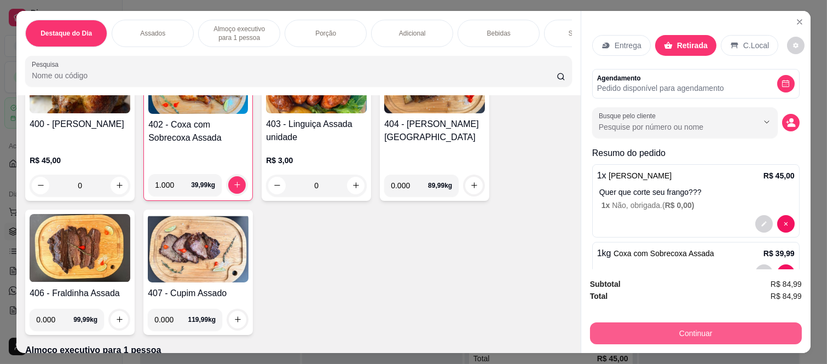
click at [631, 322] on button "Continuar" at bounding box center [696, 333] width 212 height 22
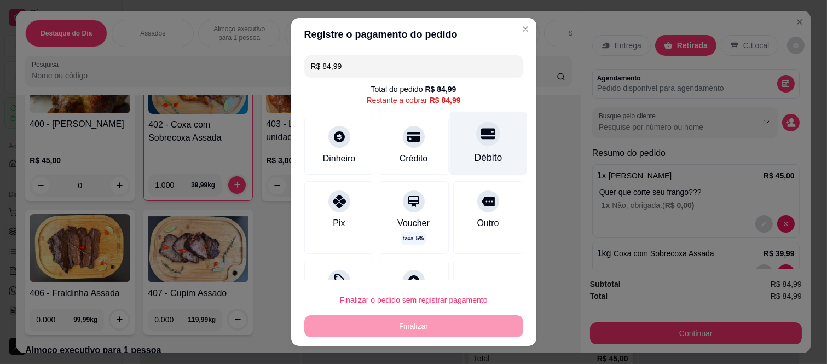
click at [474, 161] on div "Débito" at bounding box center [488, 158] width 28 height 14
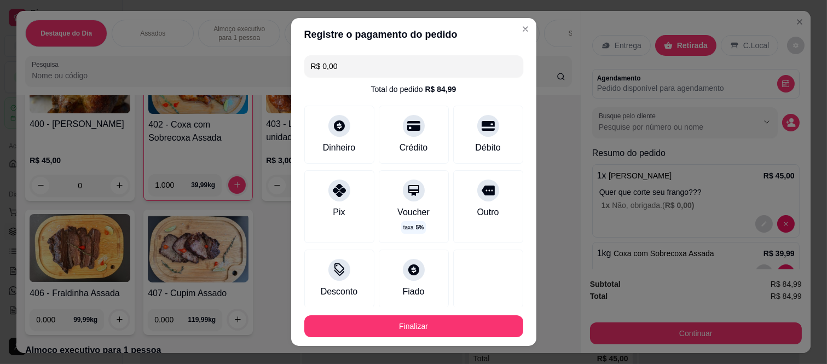
click at [442, 329] on button "Finalizar" at bounding box center [413, 326] width 219 height 22
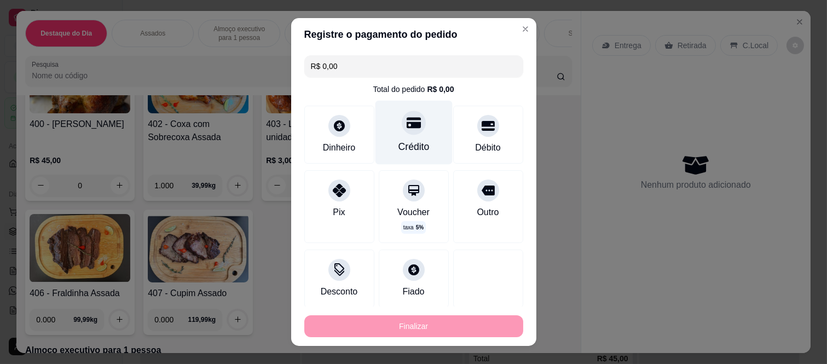
type input "-R$ 84,99"
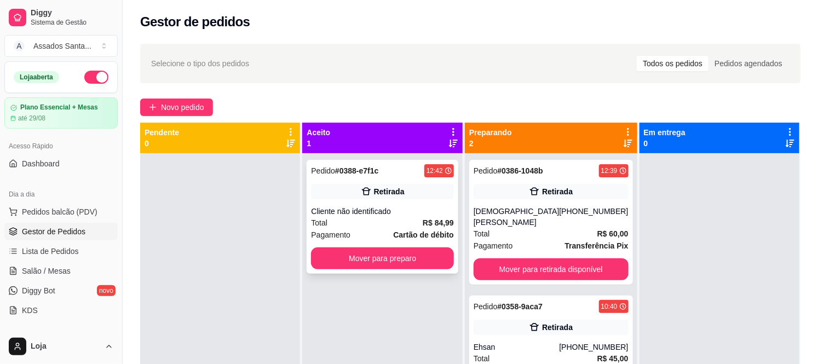
click at [353, 201] on div "Pedido # 0388-e7f1c 12:42 Retirada Cliente não identificado Total R$ 84,99 Paga…" at bounding box center [382, 217] width 151 height 114
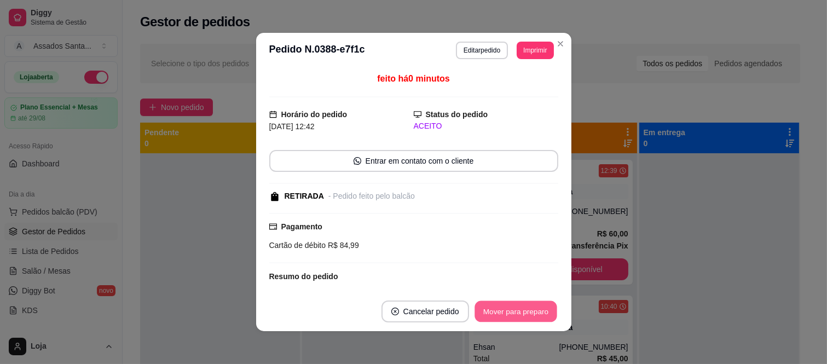
click at [522, 318] on button "Mover para preparo" at bounding box center [516, 311] width 82 height 21
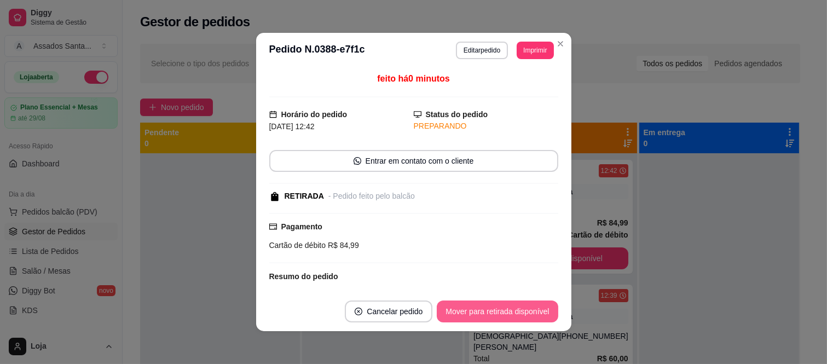
click at [510, 305] on button "Mover para retirada disponível" at bounding box center [497, 312] width 121 height 22
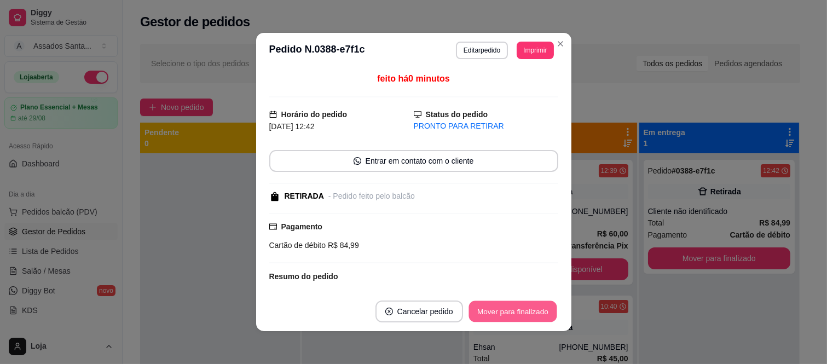
click at [512, 311] on button "Mover para finalizado" at bounding box center [513, 311] width 88 height 21
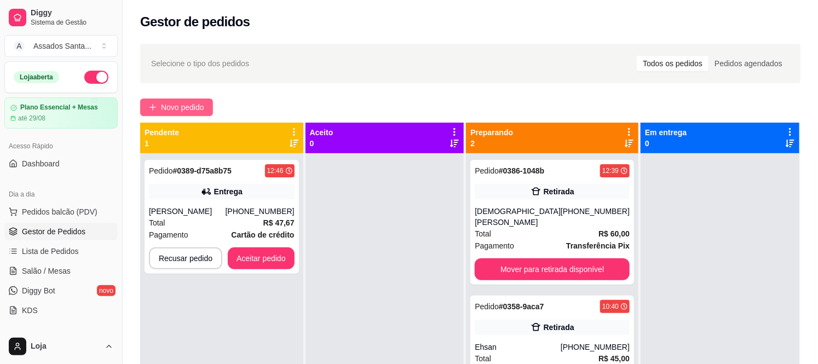
click at [192, 99] on button "Novo pedido" at bounding box center [176, 108] width 73 height 18
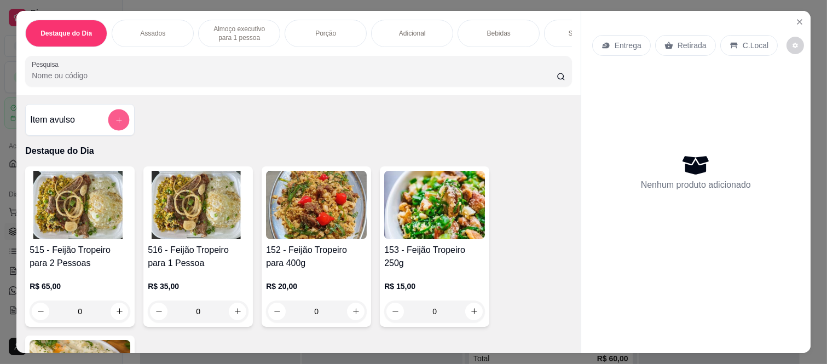
click at [108, 128] on button "add-separate-item" at bounding box center [118, 119] width 21 height 21
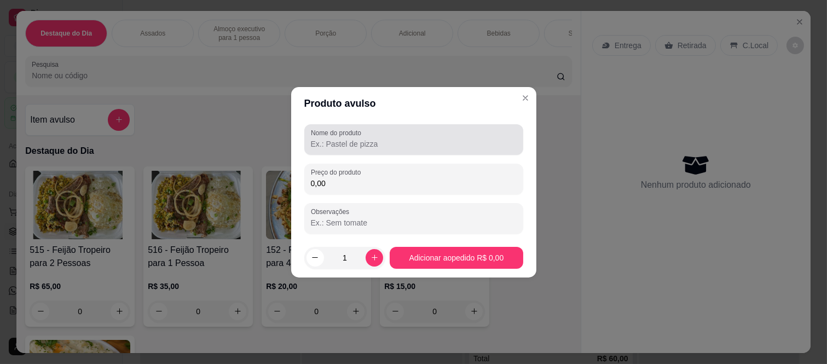
click at [336, 141] on input "Nome do produto" at bounding box center [414, 144] width 206 height 11
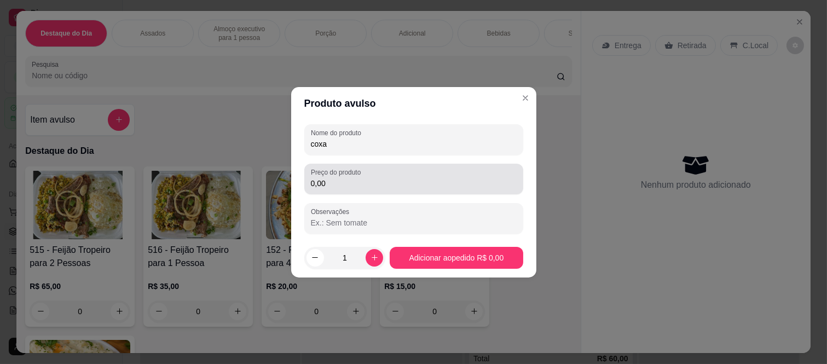
type input "coxa"
click at [334, 187] on input "0,00" at bounding box center [414, 183] width 206 height 11
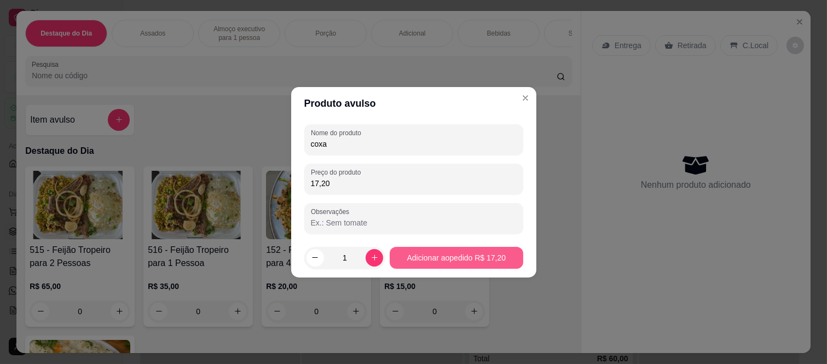
type input "17,20"
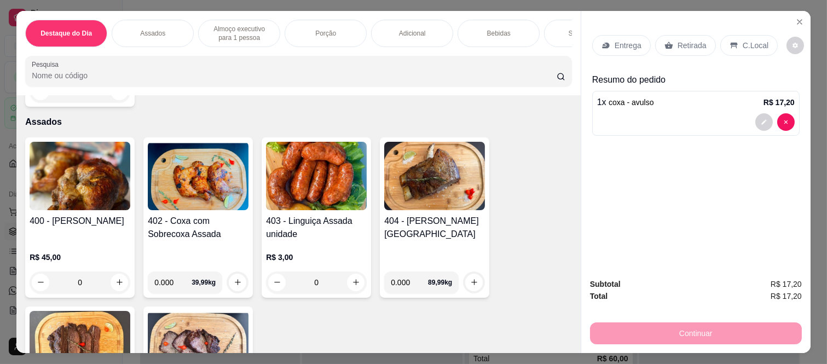
scroll to position [425, 0]
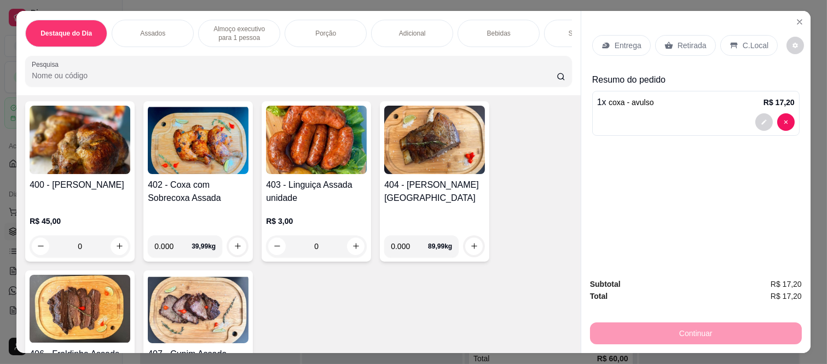
click at [347, 247] on div "0" at bounding box center [316, 246] width 101 height 22
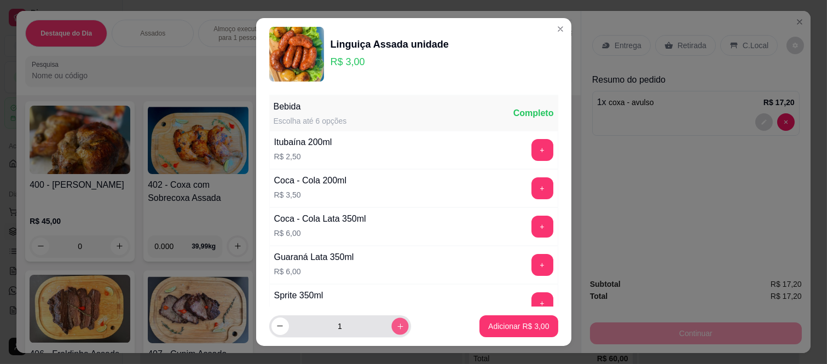
click at [391, 320] on button "increase-product-quantity" at bounding box center [399, 326] width 17 height 17
type input "2"
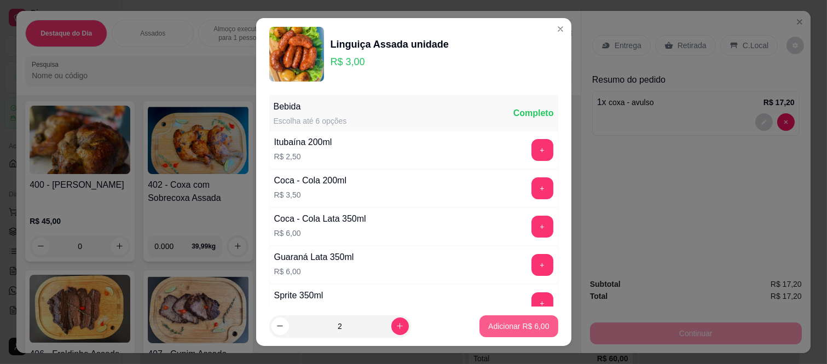
click at [526, 329] on p "Adicionar R$ 6,00" at bounding box center [518, 326] width 61 height 11
type input "2"
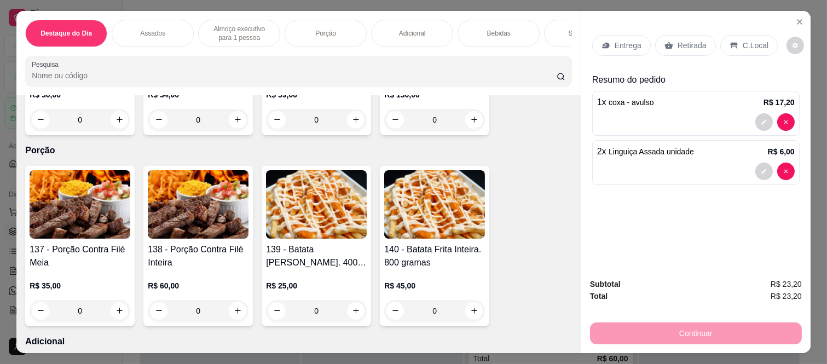
scroll to position [1459, 0]
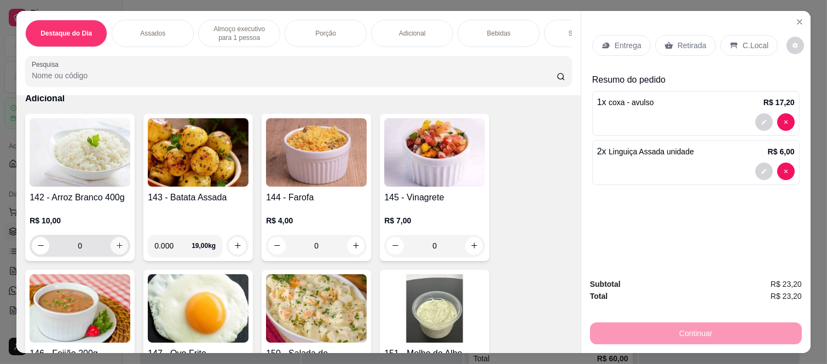
click at [116, 245] on icon "increase-product-quantity" at bounding box center [120, 245] width 8 height 8
type input "1"
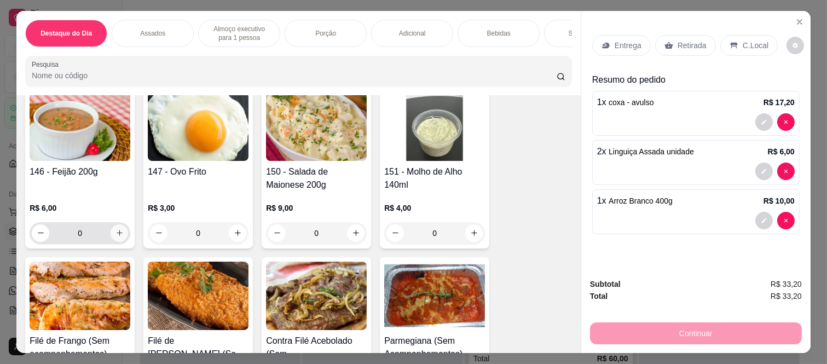
click at [117, 237] on icon "increase-product-quantity" at bounding box center [120, 233] width 8 height 8
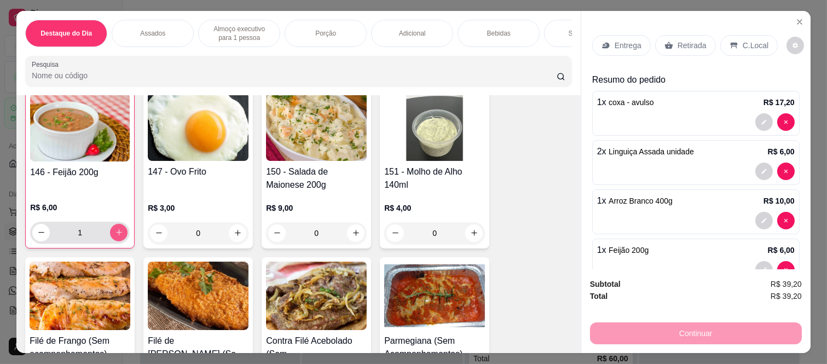
scroll to position [1643, 0]
click at [117, 236] on icon "increase-product-quantity" at bounding box center [119, 232] width 8 height 8
type input "2"
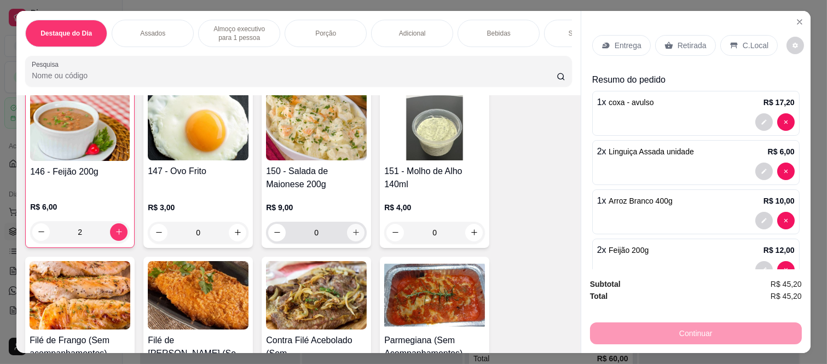
click at [352, 236] on icon "increase-product-quantity" at bounding box center [356, 232] width 8 height 8
type input "1"
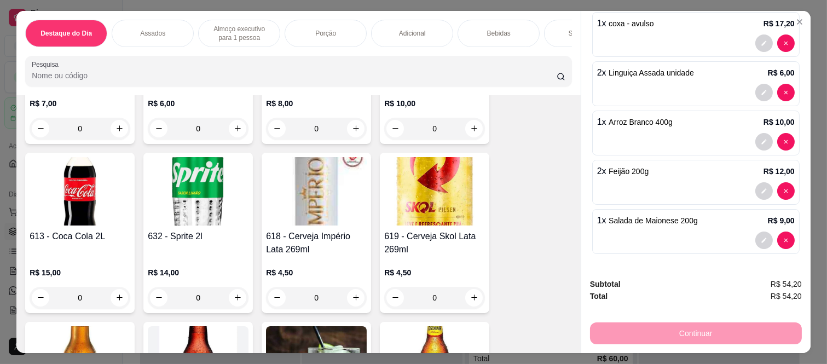
scroll to position [2677, 0]
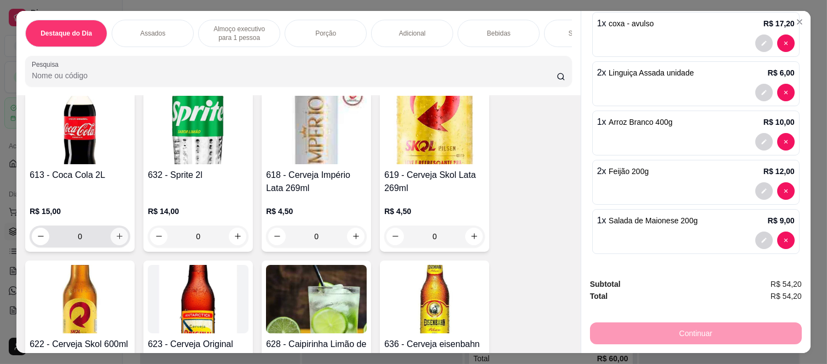
click at [116, 240] on icon "increase-product-quantity" at bounding box center [120, 236] width 8 height 8
type input "1"
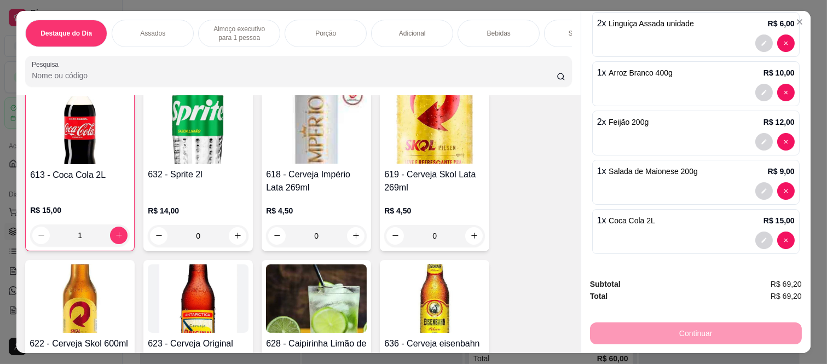
scroll to position [0, 0]
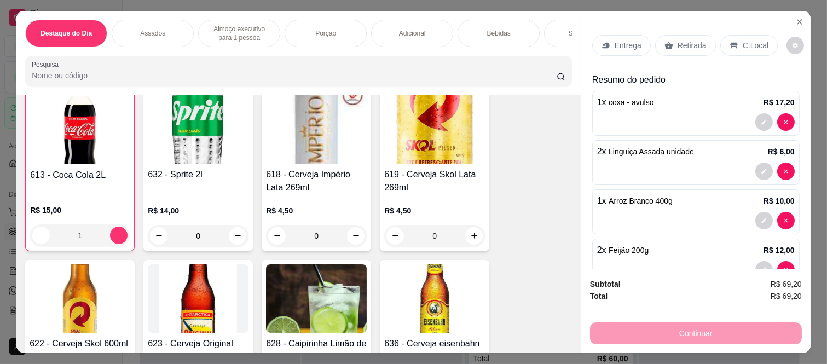
click at [678, 43] on p "Retirada" at bounding box center [692, 45] width 29 height 11
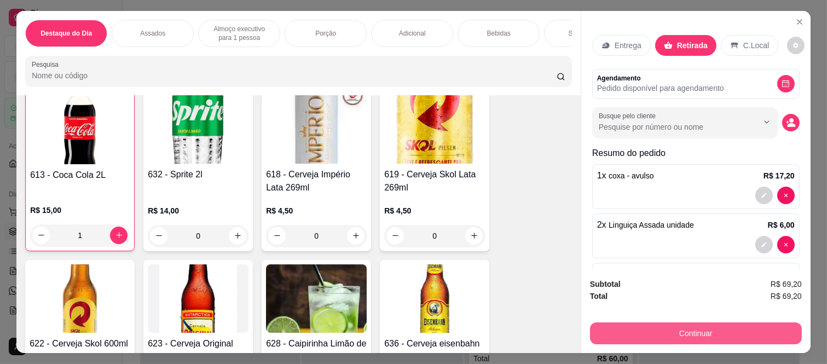
click at [682, 327] on button "Continuar" at bounding box center [696, 333] width 212 height 22
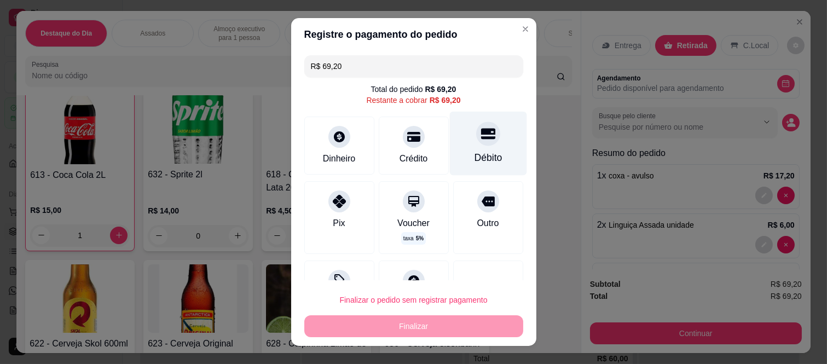
click at [483, 139] on div "Débito" at bounding box center [487, 144] width 77 height 64
type input "R$ 0,00"
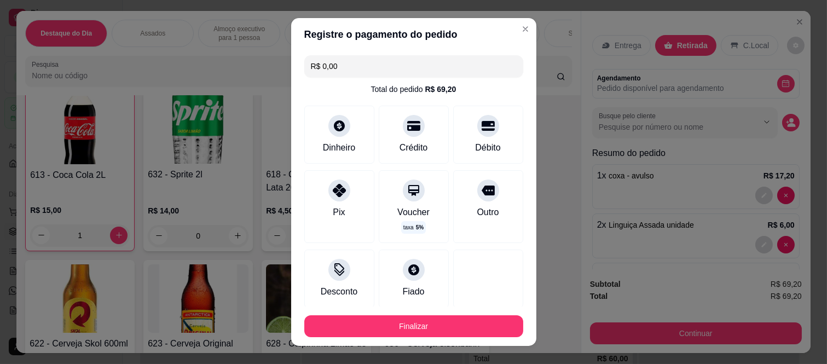
click at [444, 337] on footer "Finalizar" at bounding box center [413, 326] width 245 height 39
click at [446, 332] on button "Finalizar" at bounding box center [413, 326] width 219 height 22
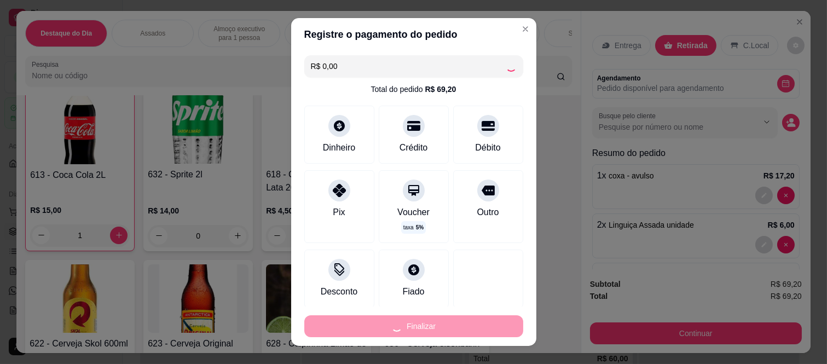
type input "0"
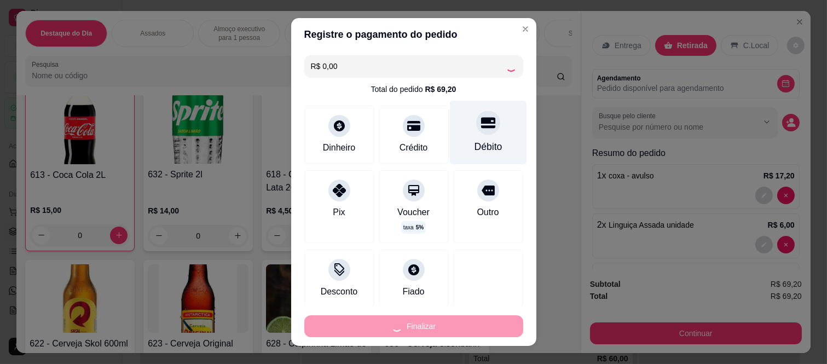
type input "-R$ 69,20"
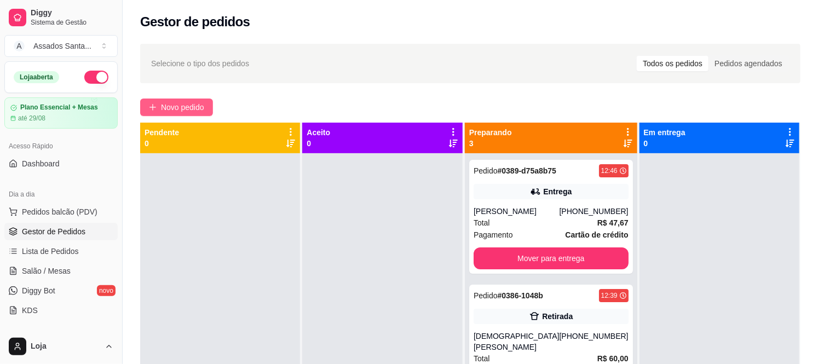
click at [174, 106] on span "Novo pedido" at bounding box center [182, 107] width 43 height 12
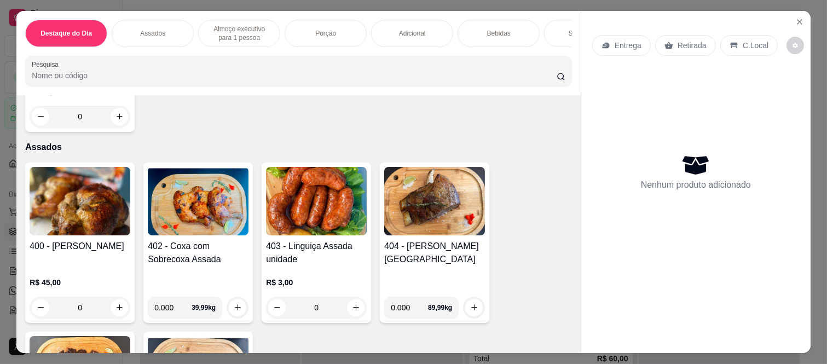
scroll to position [365, 0]
click at [118, 312] on div "0" at bounding box center [80, 307] width 101 height 22
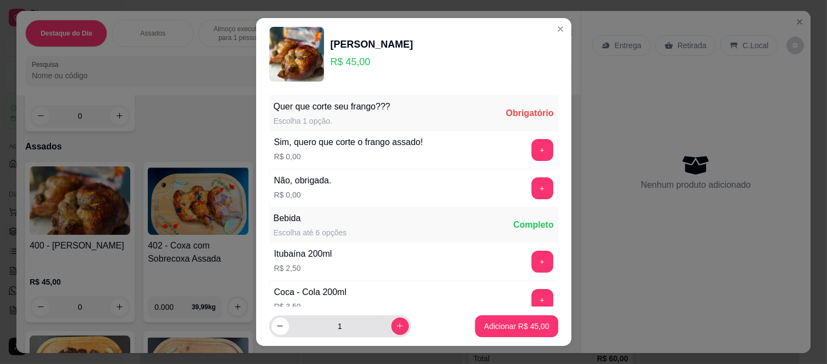
click at [373, 325] on input "1" at bounding box center [340, 326] width 102 height 22
click at [396, 325] on icon "increase-product-quantity" at bounding box center [400, 326] width 8 height 8
type input "2"
click at [530, 187] on div "+" at bounding box center [542, 188] width 31 height 22
click at [532, 189] on button "+" at bounding box center [543, 188] width 22 height 22
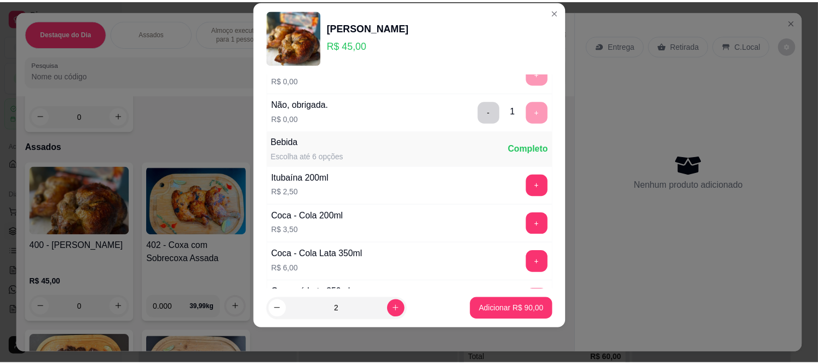
scroll to position [117, 0]
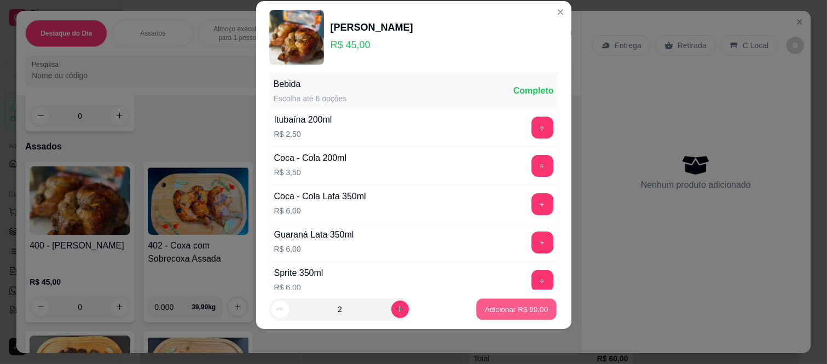
click at [499, 307] on p "Adicionar R$ 90,00" at bounding box center [517, 309] width 64 height 10
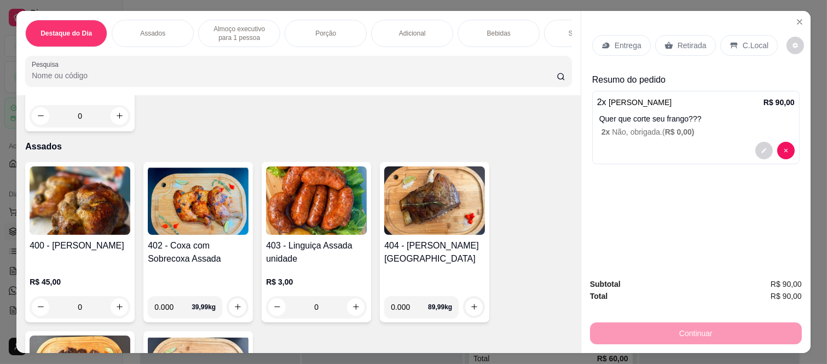
click at [699, 43] on p "Retirada" at bounding box center [692, 45] width 29 height 11
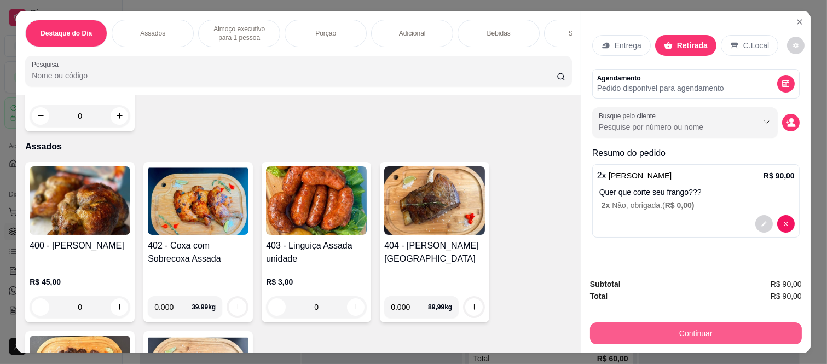
click at [669, 328] on button "Continuar" at bounding box center [696, 333] width 212 height 22
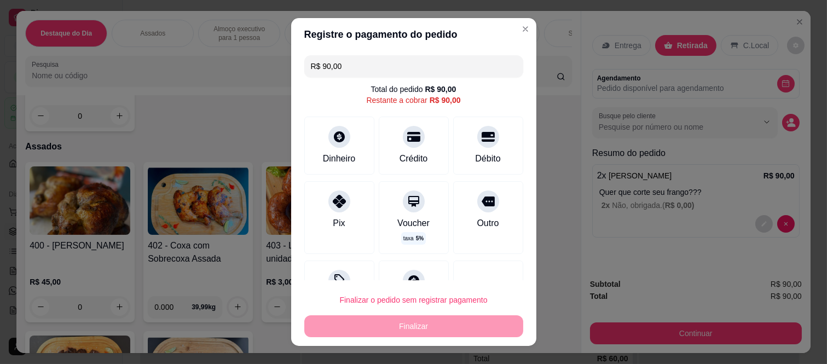
click at [388, 112] on div "R$ 90,00 Total do pedido R$ 90,00 Restante a cobrar R$ 90,00 Dinheiro Crédito D…" at bounding box center [413, 165] width 245 height 229
click at [407, 152] on div "Crédito" at bounding box center [413, 158] width 31 height 14
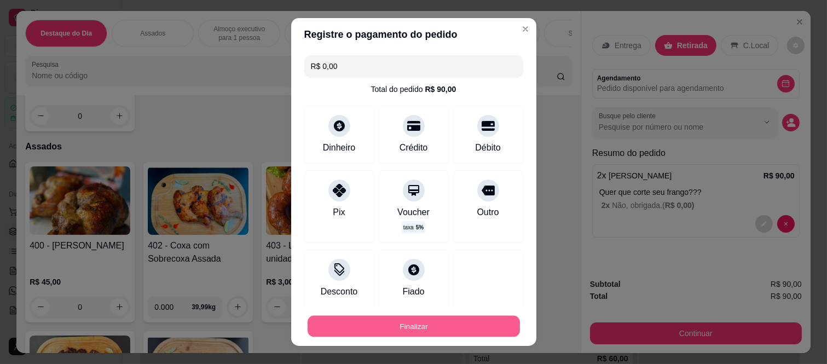
click at [455, 333] on button "Finalizar" at bounding box center [414, 325] width 212 height 21
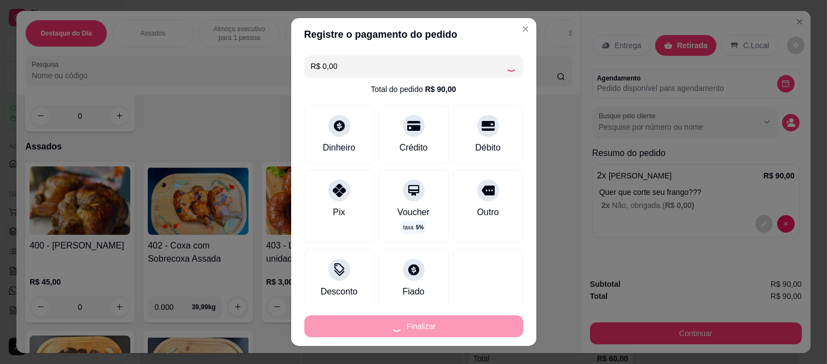
type input "-R$ 90,00"
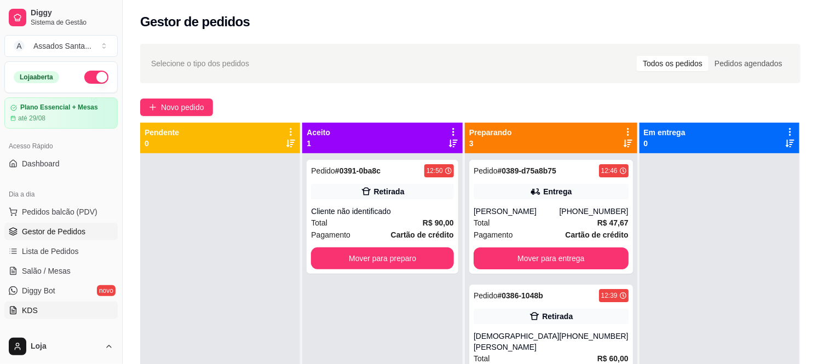
scroll to position [61, 0]
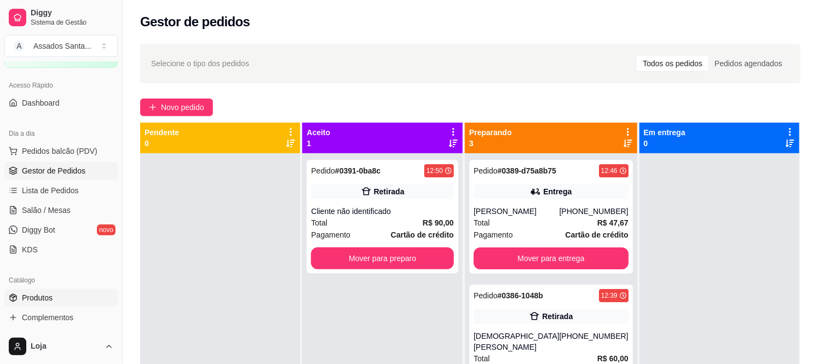
click at [49, 303] on link "Produtos" at bounding box center [60, 298] width 113 height 18
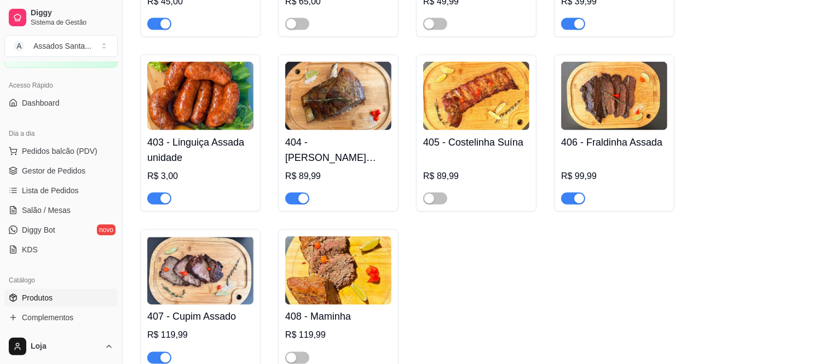
scroll to position [730, 0]
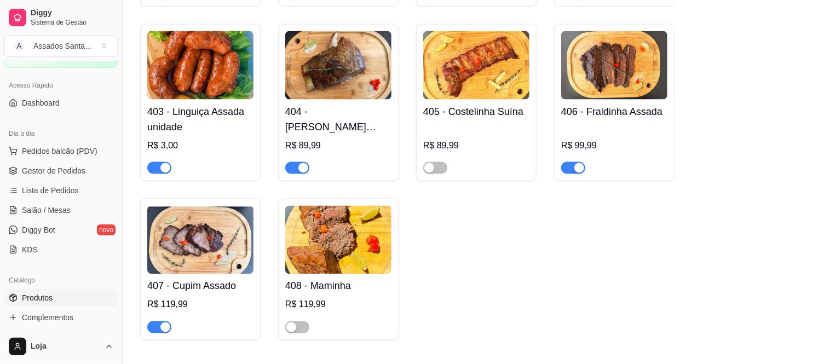
click at [573, 162] on span "button" at bounding box center [573, 168] width 24 height 12
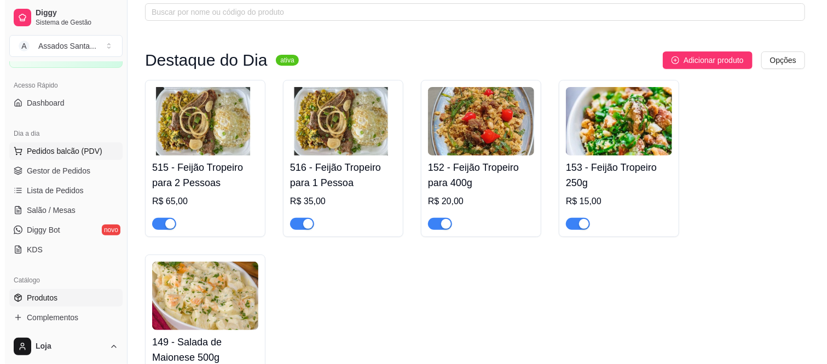
scroll to position [0, 0]
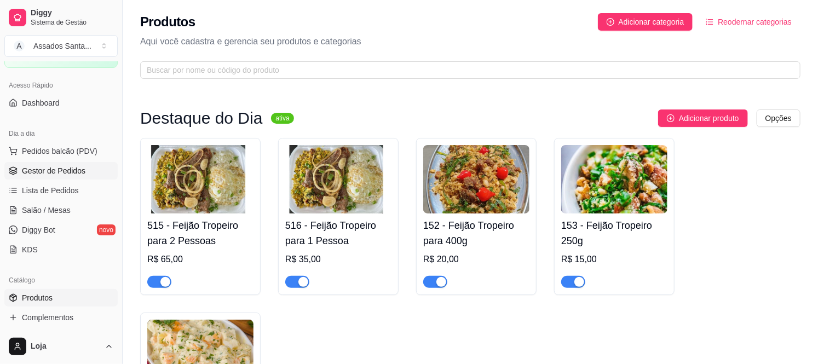
click at [57, 171] on span "Gestor de Pedidos" at bounding box center [54, 170] width 64 height 11
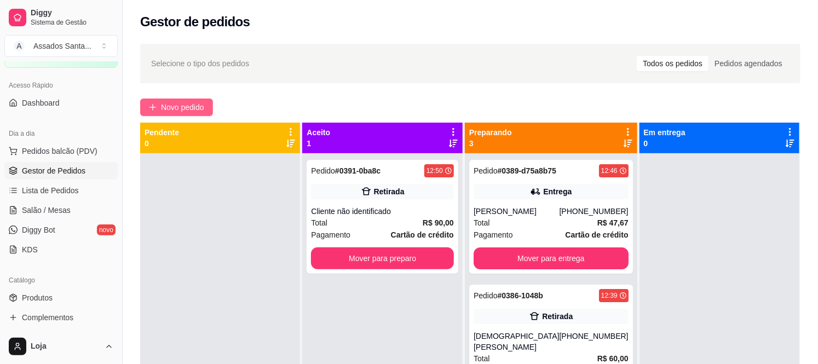
click at [176, 113] on span "Novo pedido" at bounding box center [182, 107] width 43 height 12
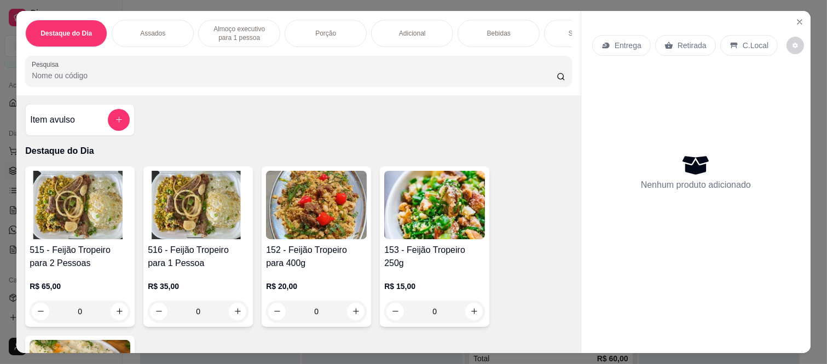
click at [619, 40] on p "Entrega" at bounding box center [628, 45] width 27 height 11
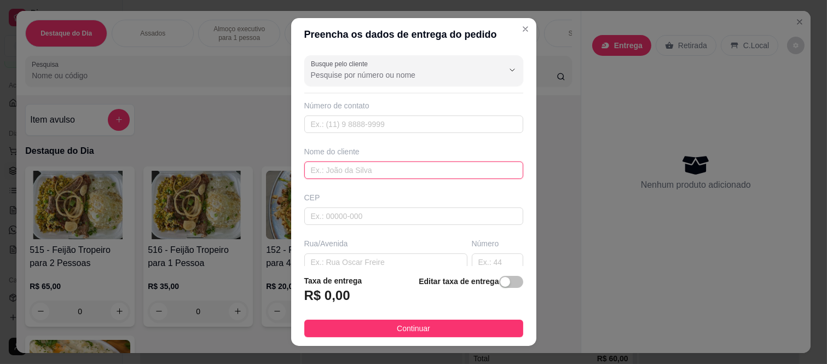
click at [336, 176] on input "text" at bounding box center [413, 170] width 219 height 18
paste input "Camila"
type input "Camila"
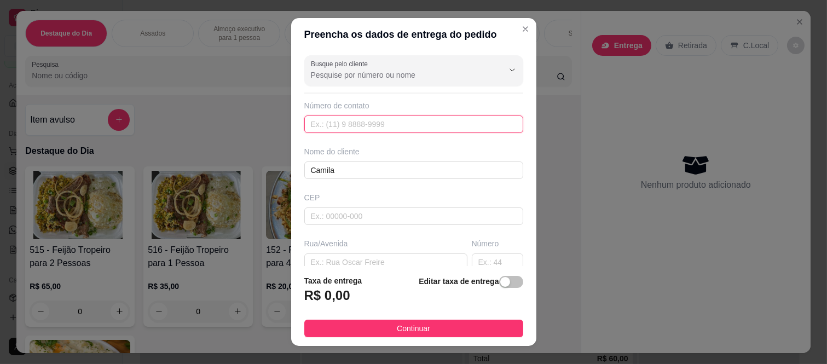
click at [360, 123] on input "text" at bounding box center [413, 125] width 219 height 18
paste input "(11) 94534-7407"
type input "(11) 94534-7407"
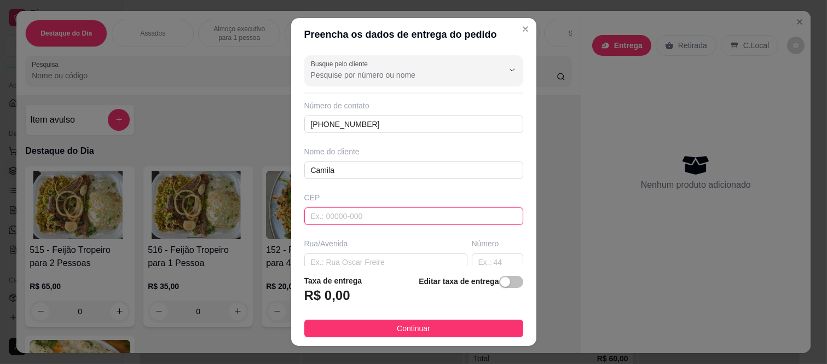
click at [367, 217] on input "text" at bounding box center [413, 216] width 219 height 18
type input "08260140"
type input "Rua Tomoichi Shimizu"
type input "Colônia (Zona Leste)"
type input "São Paulo"
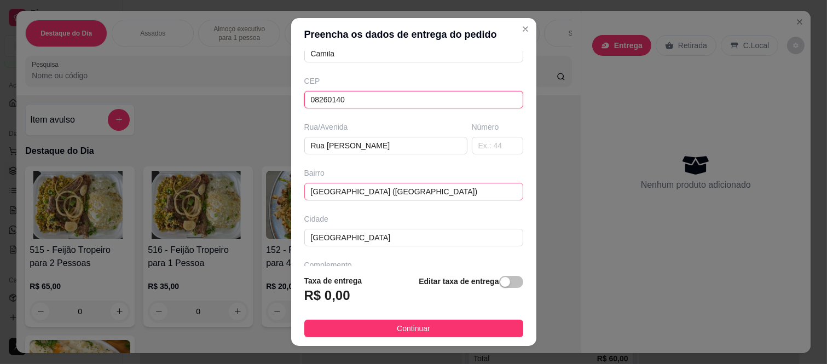
scroll to position [122, 0]
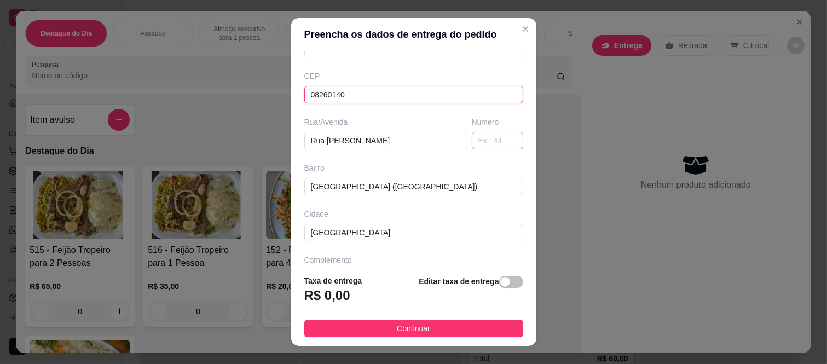
type input "08260140"
click at [478, 135] on input "text" at bounding box center [497, 141] width 51 height 18
type input "t"
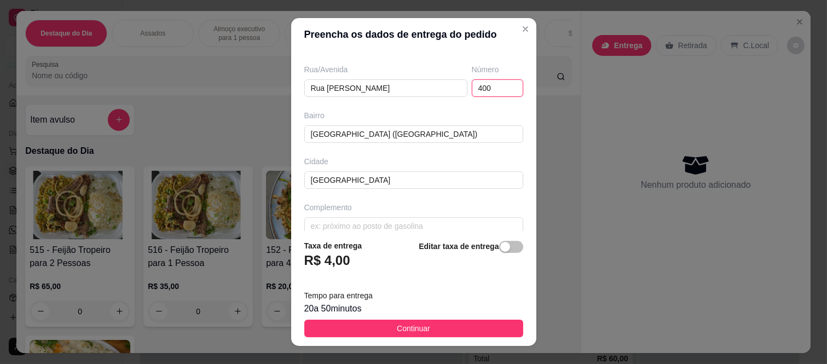
scroll to position [189, 0]
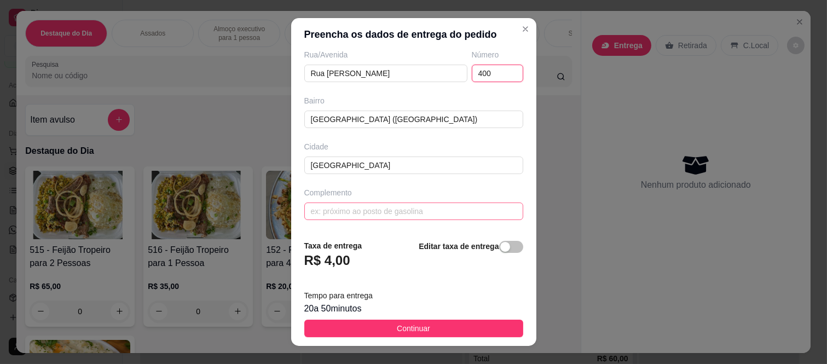
type input "400"
click at [360, 212] on input "text" at bounding box center [413, 212] width 219 height 18
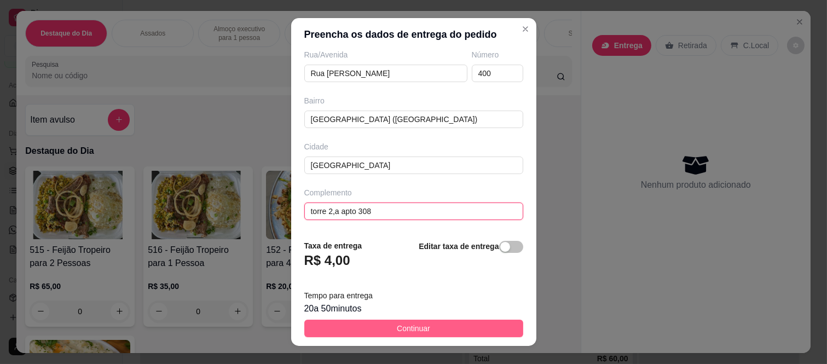
type input "torre 2,a apto 308"
click at [448, 331] on button "Continuar" at bounding box center [413, 329] width 219 height 18
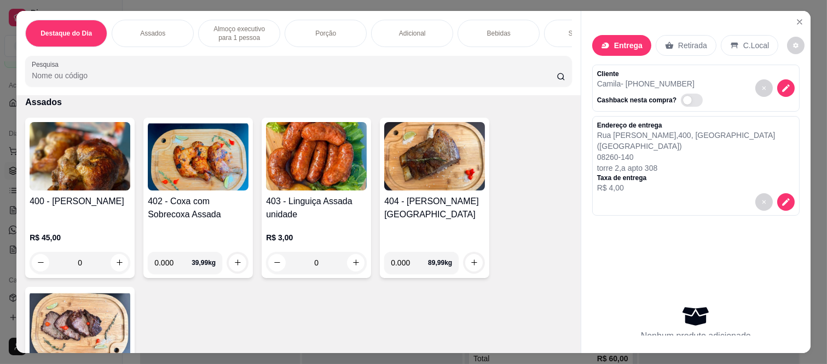
scroll to position [425, 0]
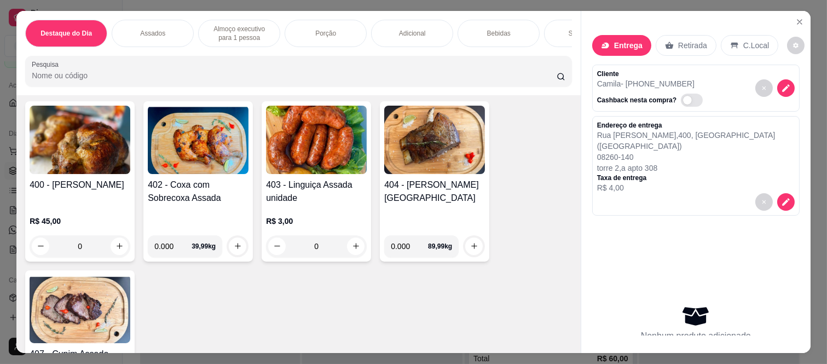
click at [113, 247] on div "0" at bounding box center [80, 246] width 101 height 22
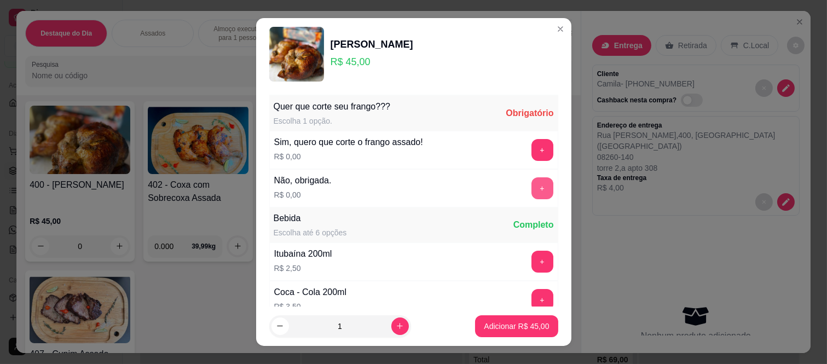
click at [532, 189] on button "+" at bounding box center [543, 188] width 22 height 22
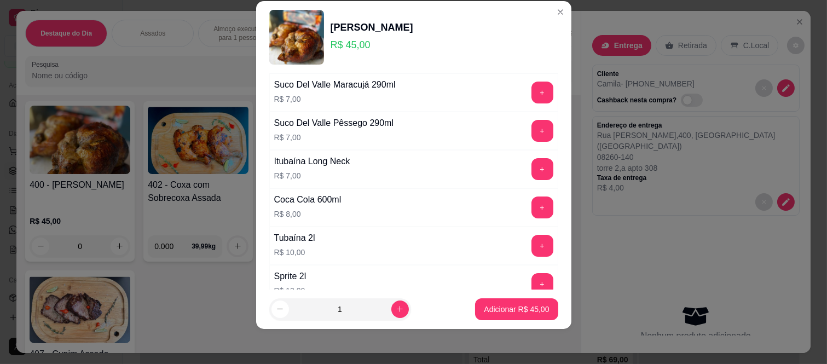
scroll to position [633, 0]
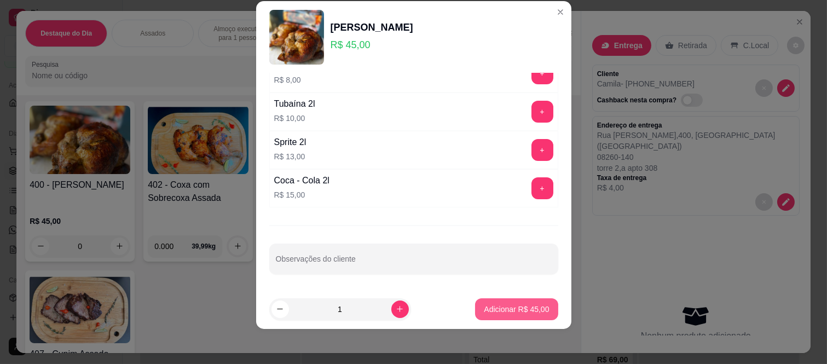
click at [512, 315] on button "Adicionar R$ 45,00" at bounding box center [516, 309] width 83 height 22
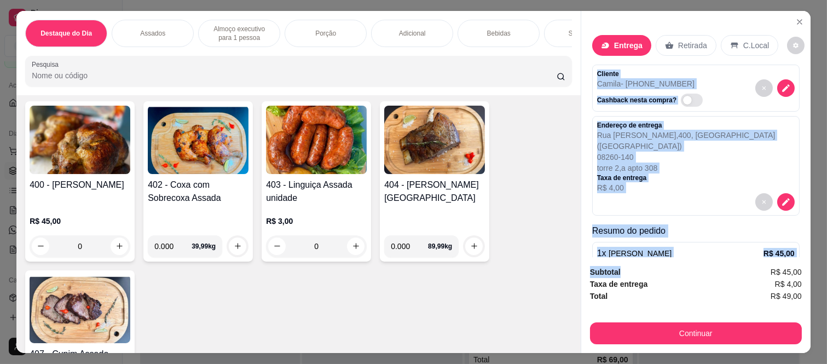
scroll to position [62, 0]
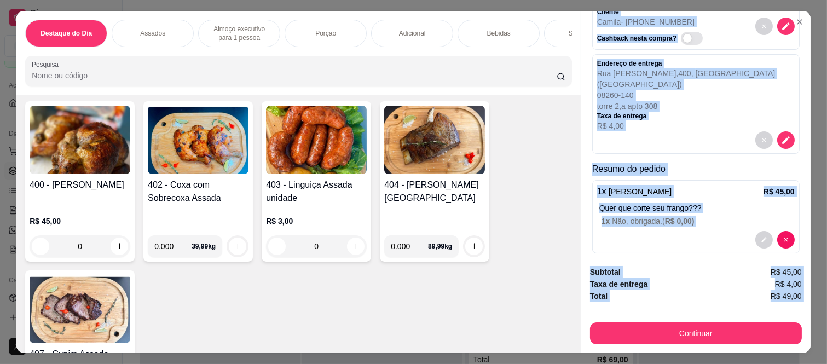
drag, startPoint x: 590, startPoint y: 64, endPoint x: 614, endPoint y: 302, distance: 239.3
click at [614, 302] on div "Entrega Retirada C.Local Cliente Camila - (11) 94534-7407 Cashback nesta compra…" at bounding box center [696, 182] width 230 height 342
copy div "Cliente Camila - (11) 94534-7407 Cashback nesta compra? Endereço de entrega Rua…"
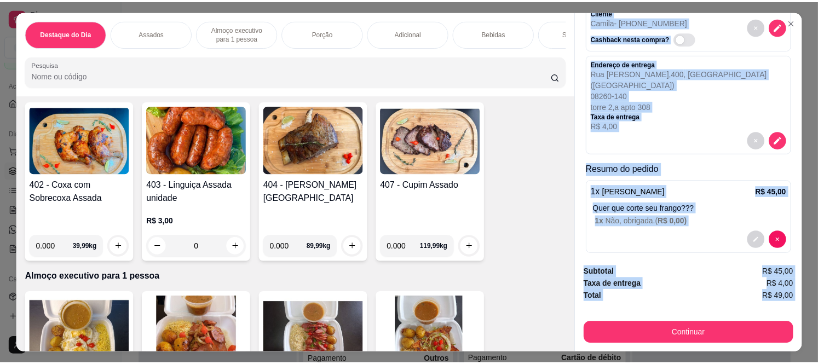
scroll to position [0, 0]
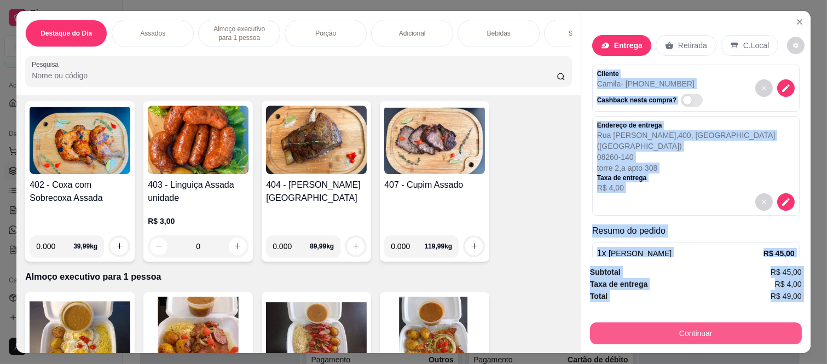
click at [652, 327] on button "Continuar" at bounding box center [696, 333] width 212 height 22
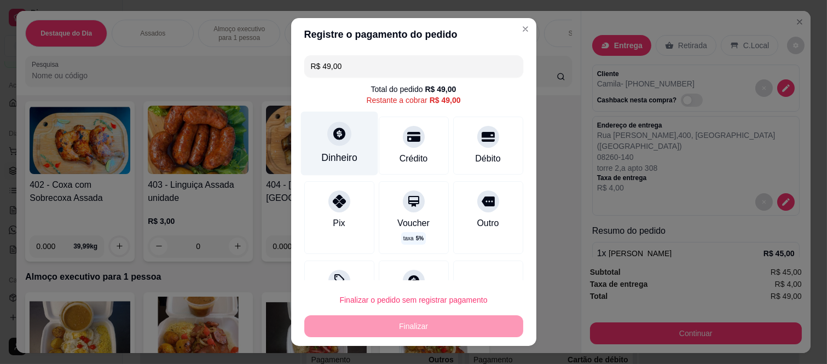
click at [332, 150] on div "Dinheiro" at bounding box center [339, 144] width 77 height 64
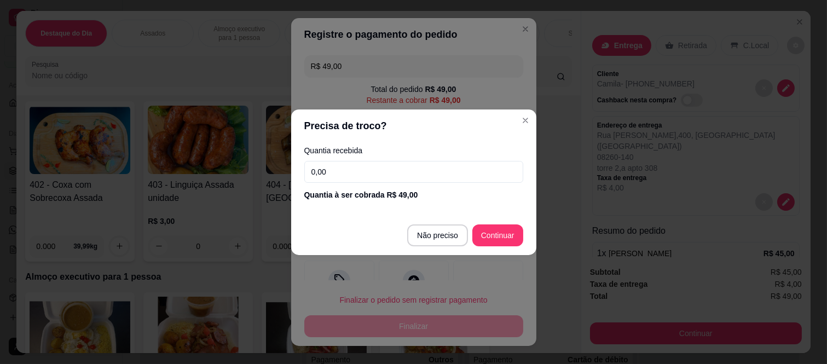
click at [338, 170] on input "0,00" at bounding box center [413, 172] width 219 height 22
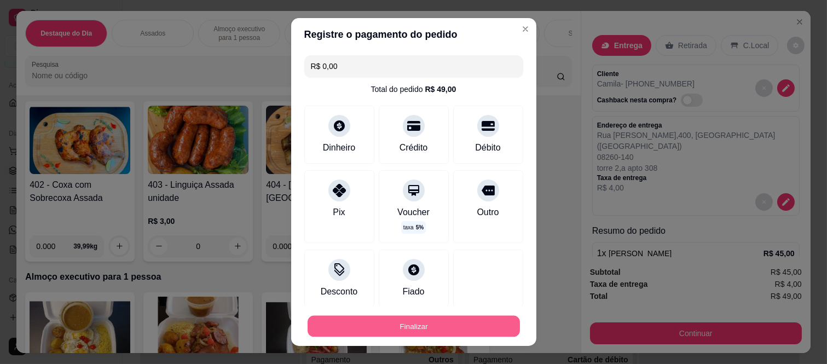
click at [431, 324] on button "Finalizar" at bounding box center [414, 325] width 212 height 21
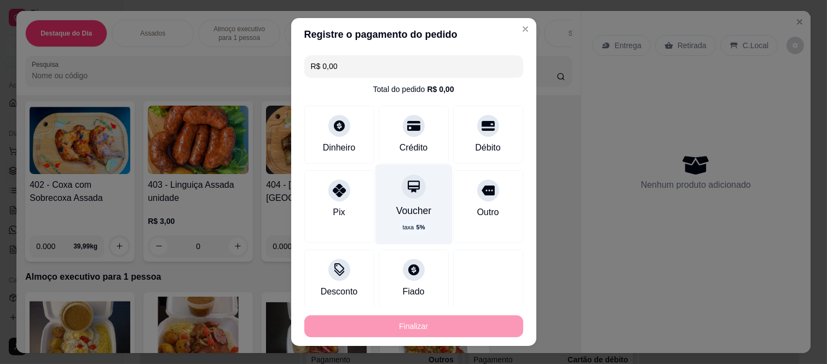
type input "-R$ 49,00"
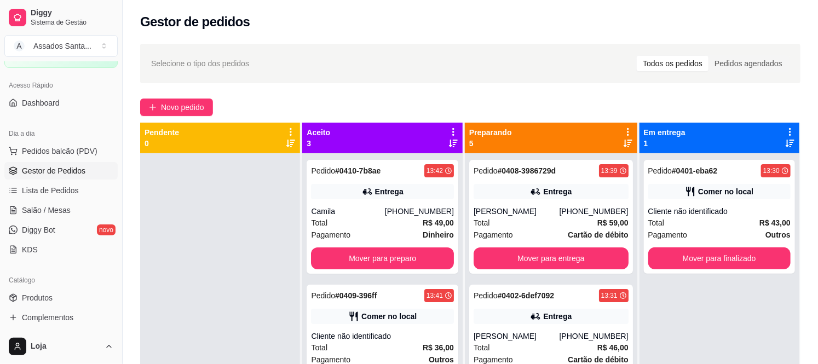
scroll to position [30, 0]
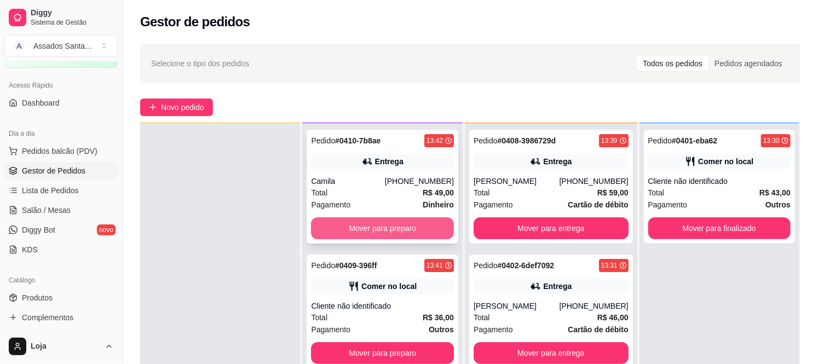
click at [391, 230] on button "Mover para preparo" at bounding box center [382, 228] width 142 height 22
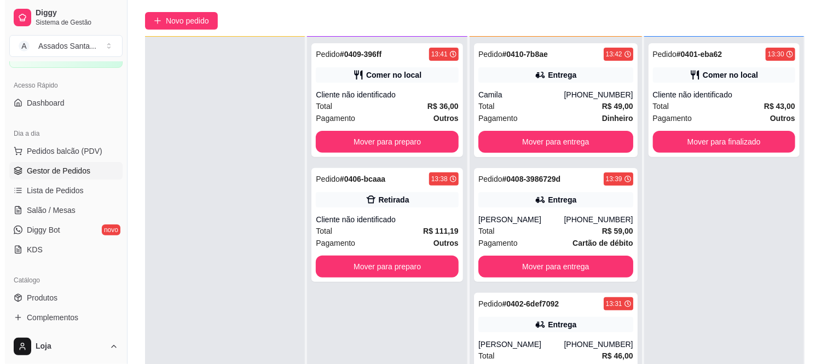
scroll to position [0, 0]
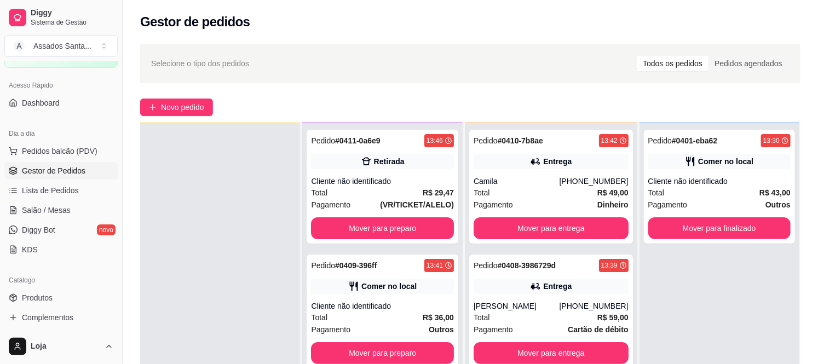
click at [183, 117] on div "Selecione o tipo dos pedidos Todos os pedidos Pedidos agendados Novo pedido Pen…" at bounding box center [470, 268] width 695 height 463
click at [212, 113] on button "Novo pedido" at bounding box center [176, 108] width 73 height 18
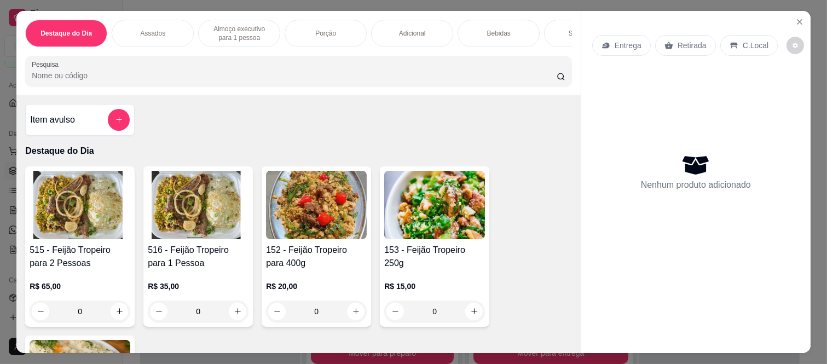
click at [705, 40] on div "Retirada" at bounding box center [685, 45] width 61 height 21
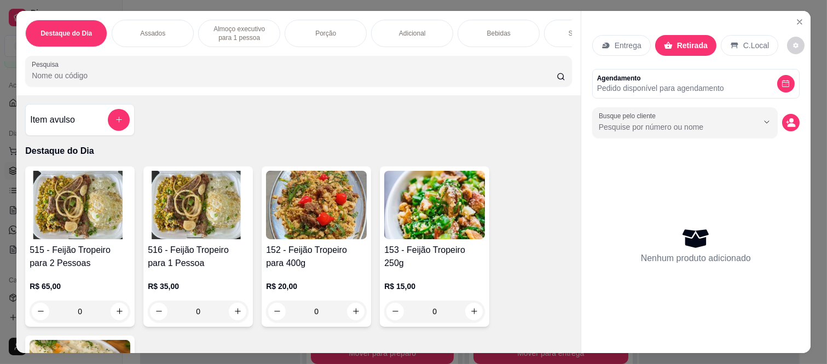
click at [771, 126] on div "Busque pelo cliente" at bounding box center [695, 122] width 207 height 31
click at [786, 119] on icon "decrease-product-quantity" at bounding box center [791, 123] width 10 height 10
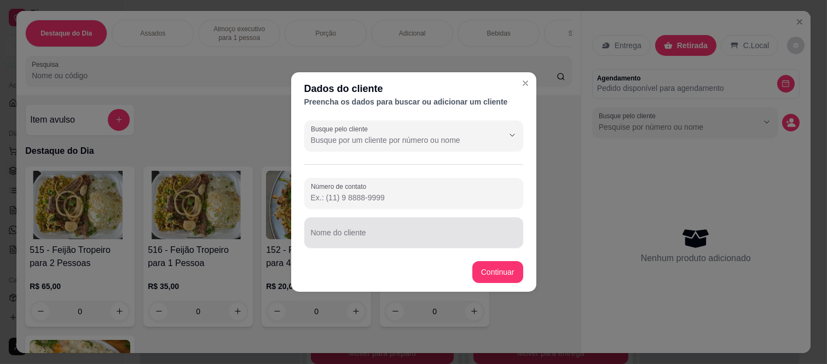
click at [368, 227] on div at bounding box center [414, 233] width 206 height 22
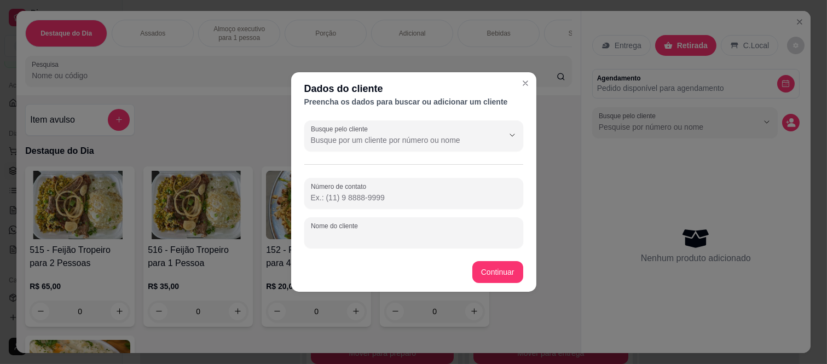
paste input "Isabelle"
type input "Isabelle"
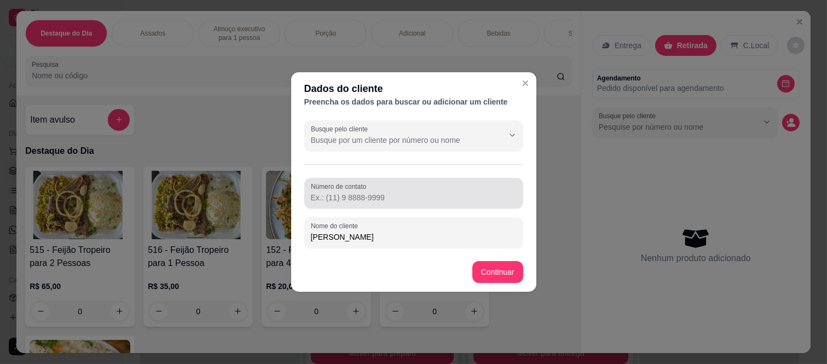
click at [357, 204] on div at bounding box center [414, 193] width 206 height 22
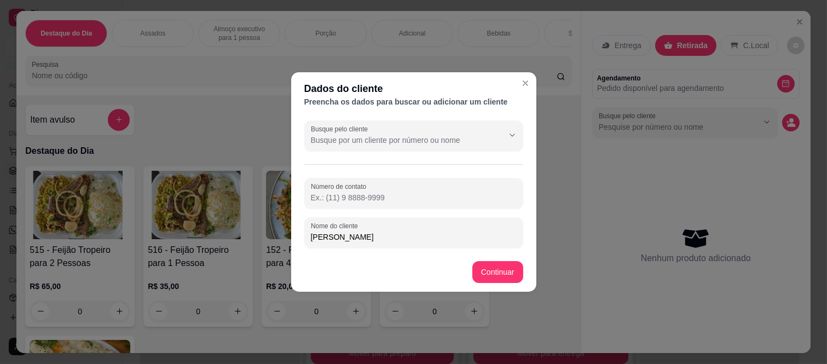
paste input "(11) 97351-7044"
type input "(11) 97351-7044"
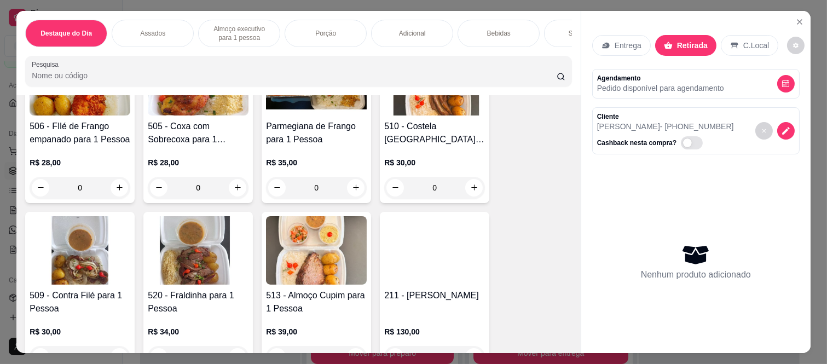
scroll to position [912, 0]
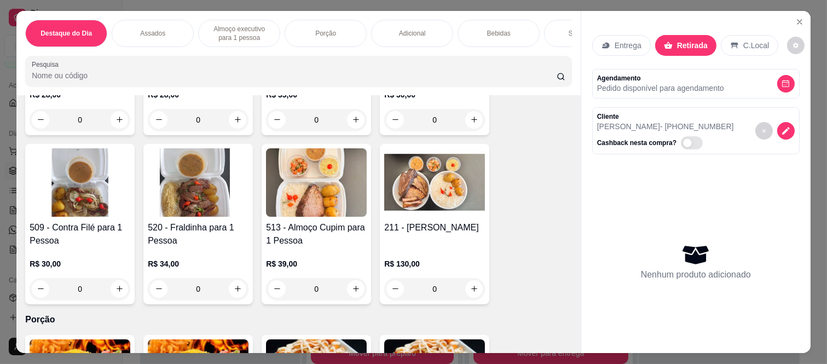
click at [355, 292] on div "0" at bounding box center [316, 289] width 101 height 22
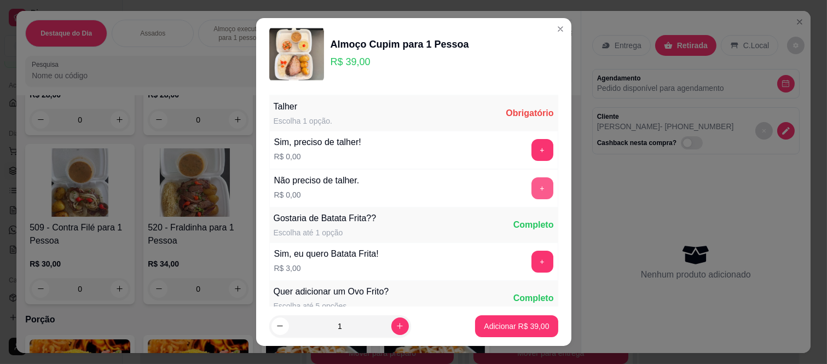
click at [532, 189] on button "+" at bounding box center [543, 188] width 22 height 22
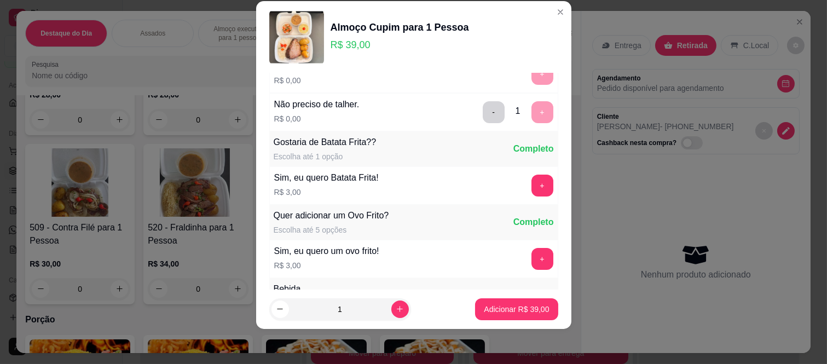
scroll to position [117, 0]
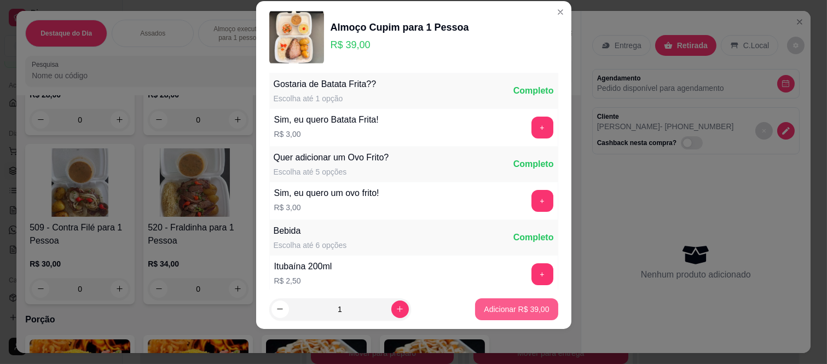
click at [521, 305] on p "Adicionar R$ 39,00" at bounding box center [516, 309] width 65 height 11
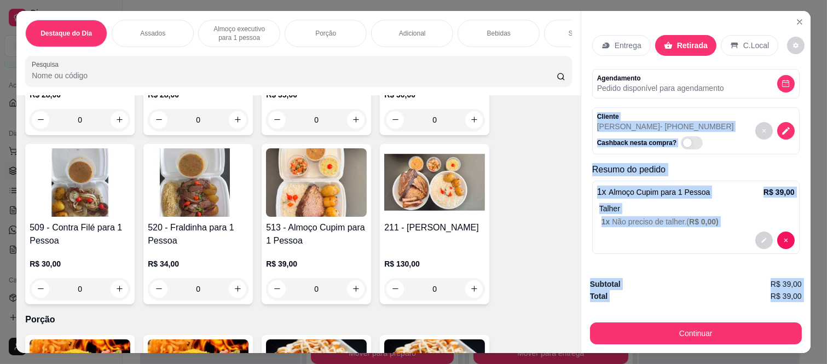
drag, startPoint x: 590, startPoint y: 110, endPoint x: 646, endPoint y: 300, distance: 198.0
click at [646, 300] on div "Entrega Retirada C.Local Agendamento Pedido disponível para agendamento Cliente…" at bounding box center [696, 182] width 230 height 342
copy div "Cliente Isabelle - (11) 97351-7044 Cashback nesta compra? Resumo do pedido 1 x …"
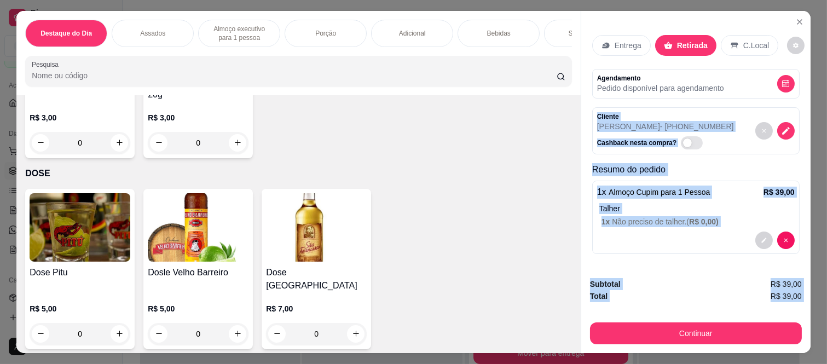
scroll to position [28, 0]
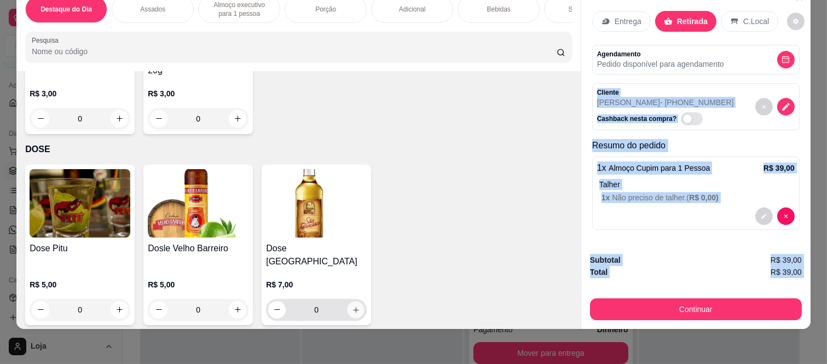
click at [352, 306] on icon "increase-product-quantity" at bounding box center [356, 310] width 8 height 8
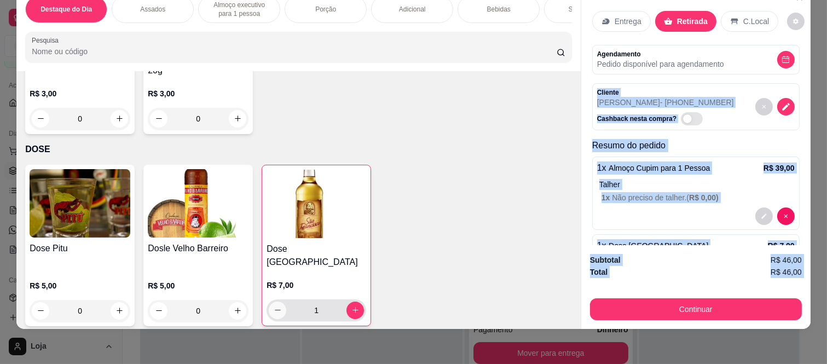
click at [269, 302] on button "decrease-product-quantity" at bounding box center [278, 311] width 18 height 18
type input "0"
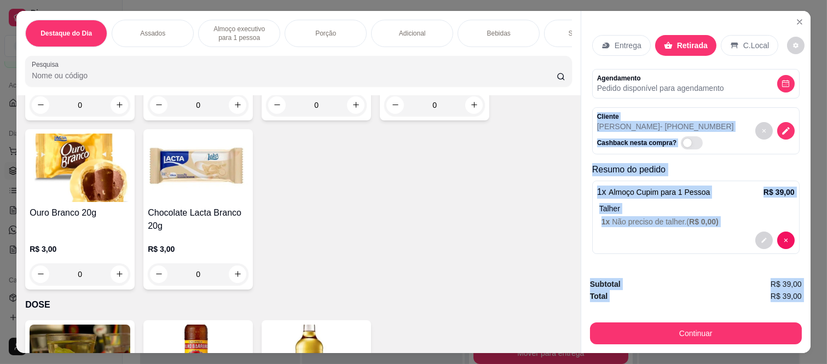
scroll to position [3075, 0]
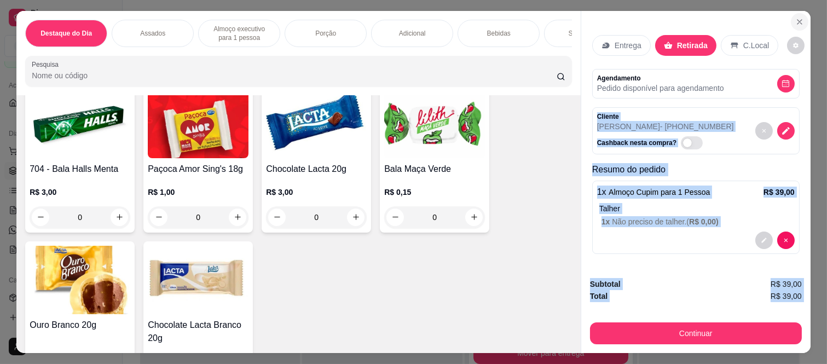
click at [798, 18] on icon "Close" at bounding box center [799, 22] width 9 height 9
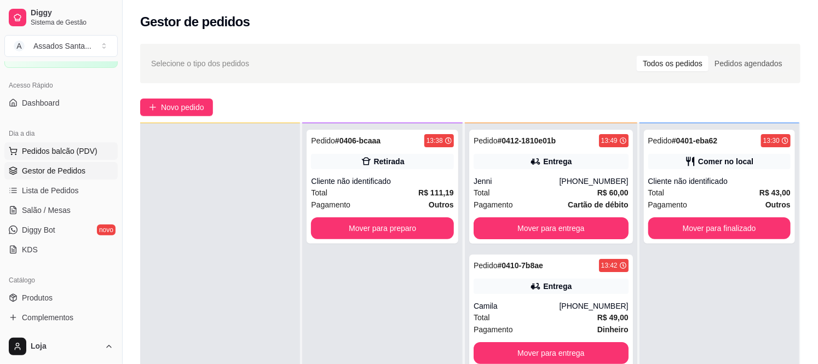
click at [61, 155] on span "Pedidos balcão (PDV)" at bounding box center [60, 151] width 76 height 11
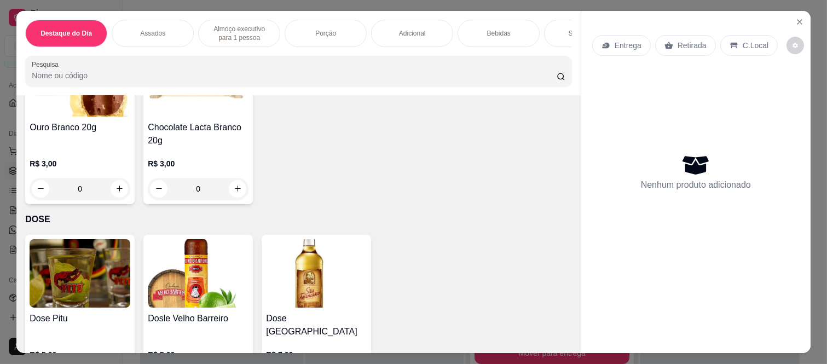
scroll to position [3319, 0]
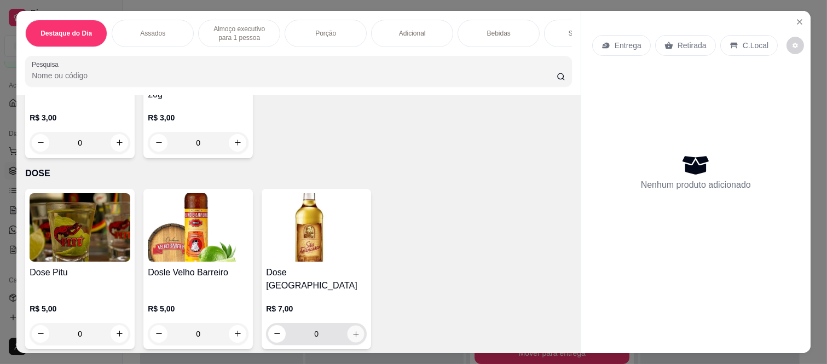
click at [352, 330] on icon "increase-product-quantity" at bounding box center [356, 334] width 8 height 8
type input "1"
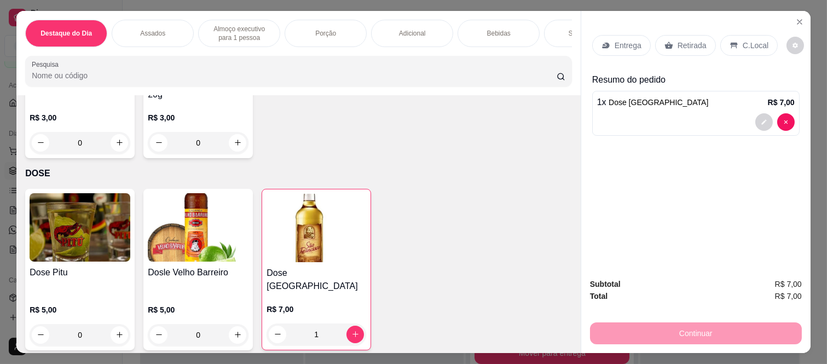
click at [690, 40] on p "Retirada" at bounding box center [692, 45] width 29 height 11
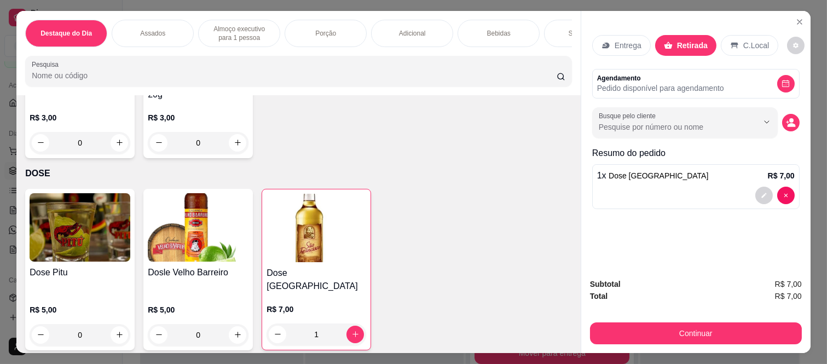
click at [735, 39] on div "C.Local" at bounding box center [749, 45] width 57 height 21
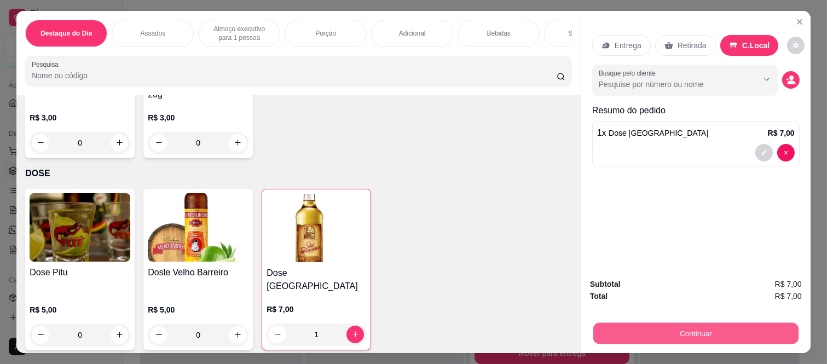
click at [718, 323] on button "Continuar" at bounding box center [695, 333] width 205 height 21
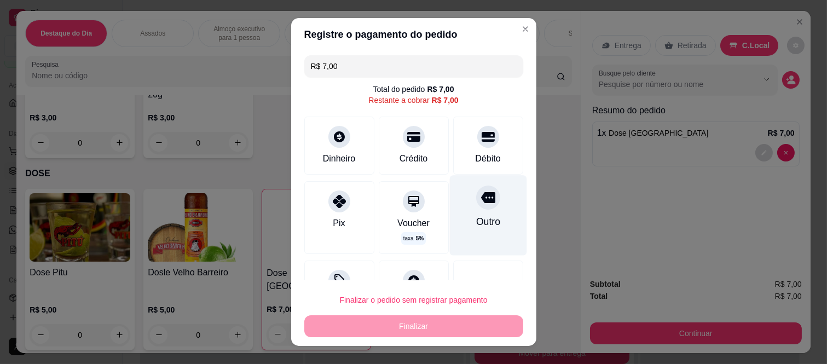
click at [476, 217] on div "Outro" at bounding box center [488, 222] width 24 height 14
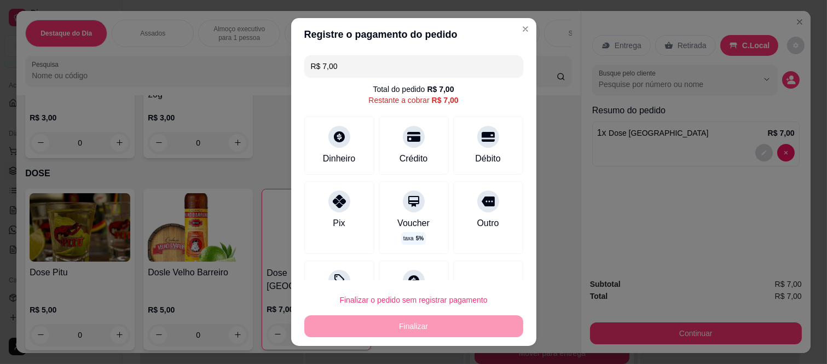
type input "R$ 0,00"
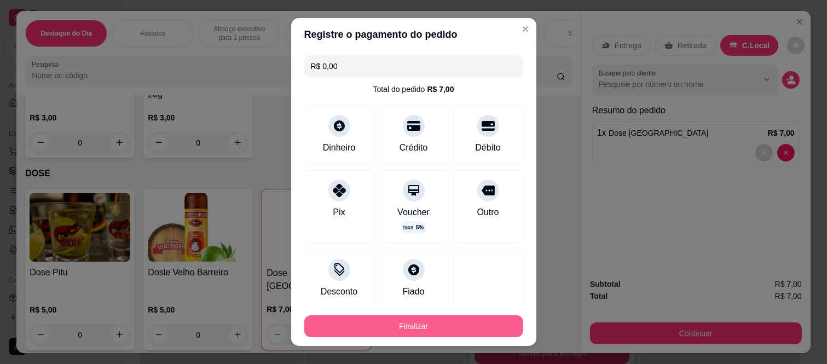
click at [453, 327] on button "Finalizar" at bounding box center [413, 326] width 219 height 22
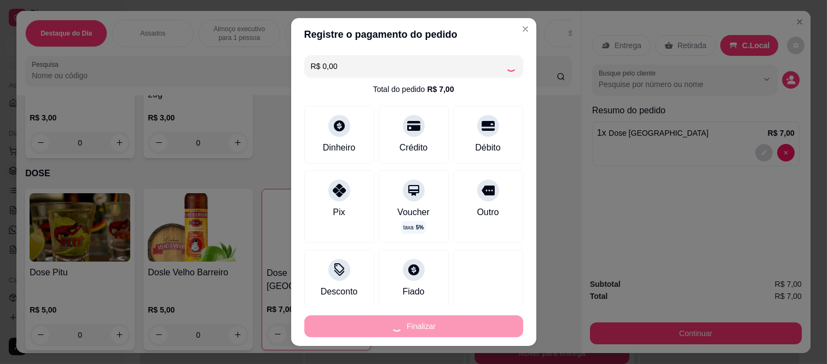
type input "0"
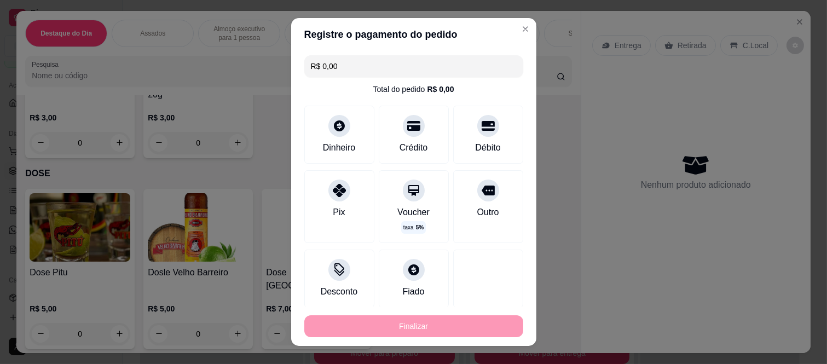
type input "-R$ 7,00"
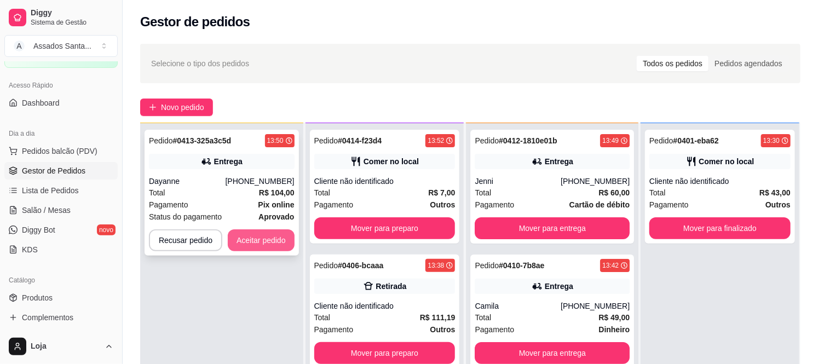
click at [257, 242] on button "Aceitar pedido" at bounding box center [261, 240] width 67 height 22
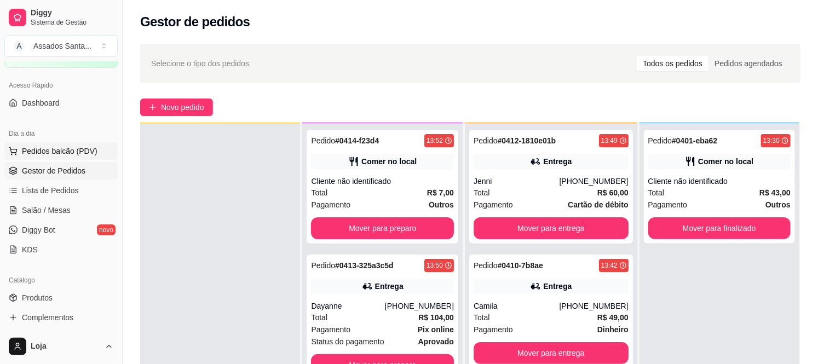
click at [83, 148] on span "Pedidos balcão (PDV)" at bounding box center [60, 151] width 76 height 11
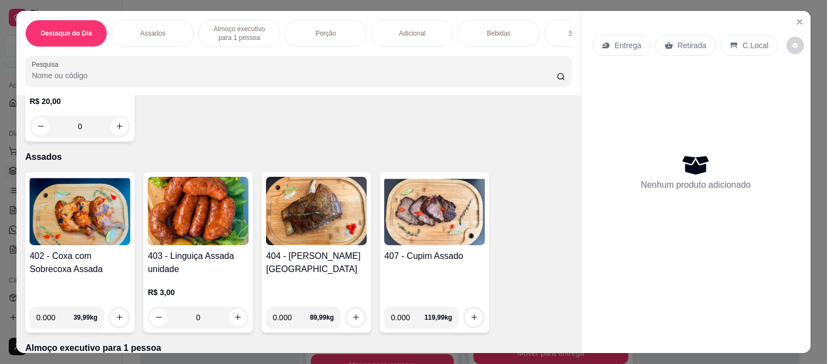
scroll to position [243, 0]
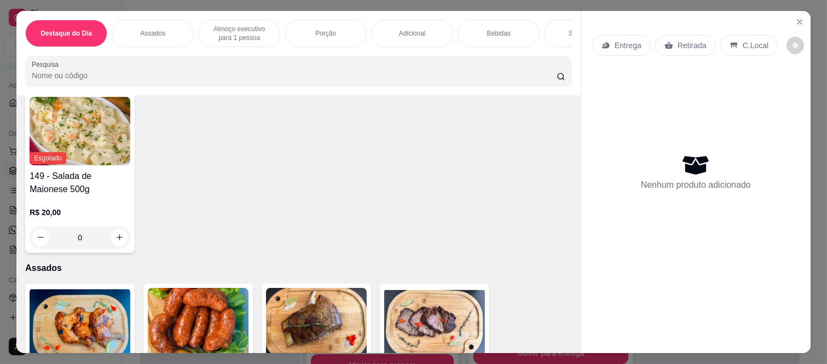
click at [156, 29] on p "Assados" at bounding box center [152, 33] width 25 height 9
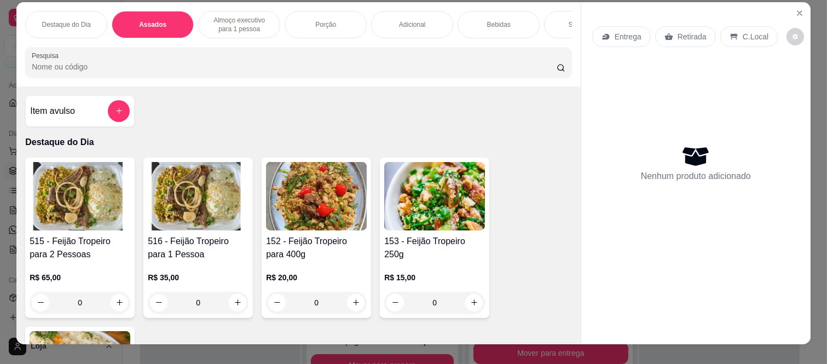
scroll to position [0, 0]
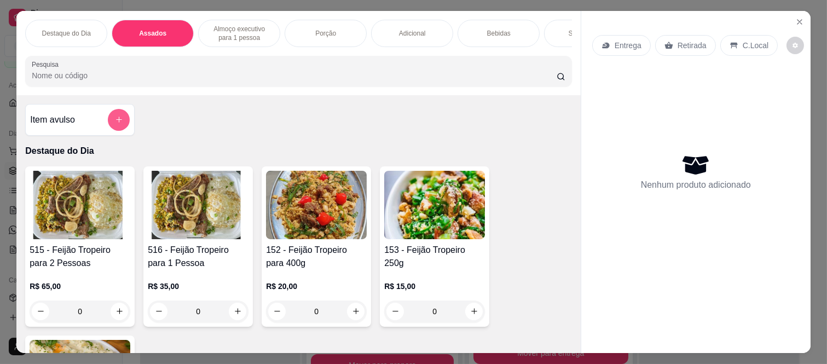
click at [119, 124] on button "add-separate-item" at bounding box center [119, 120] width 22 height 22
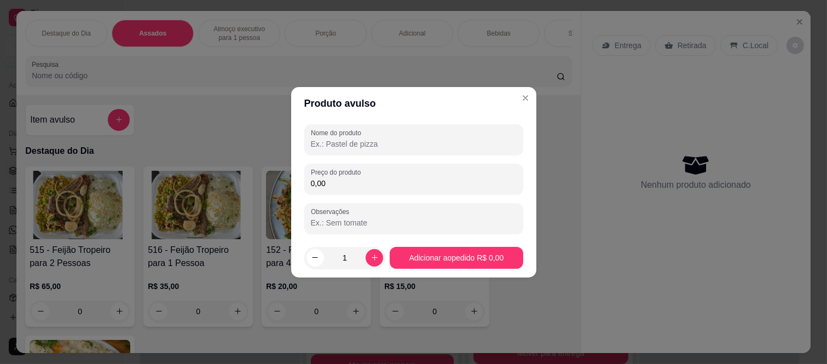
click at [368, 146] on input "Nome do produto" at bounding box center [414, 144] width 206 height 11
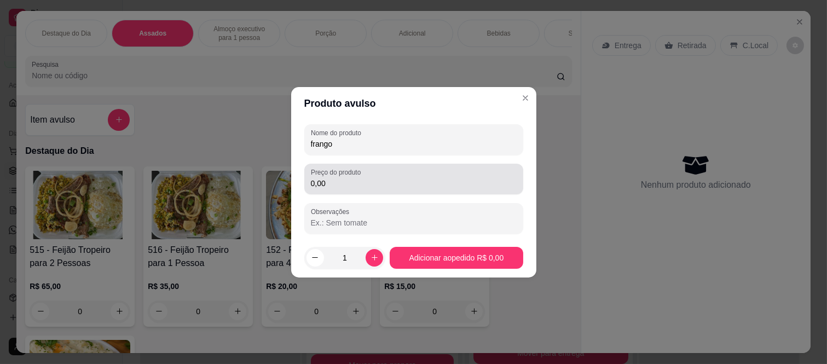
type input "frango"
click at [364, 181] on input "0,00" at bounding box center [414, 183] width 206 height 11
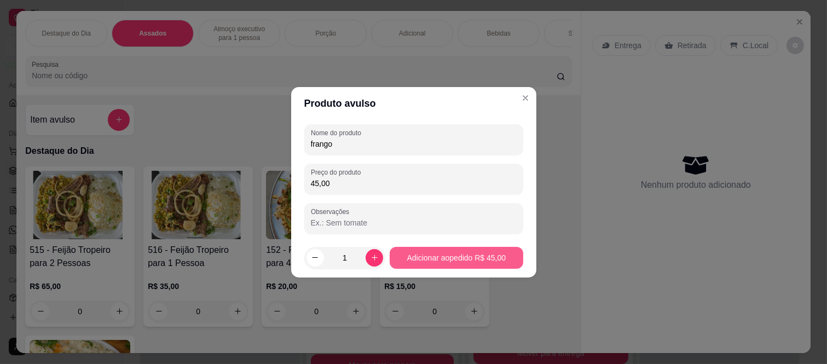
type input "45,00"
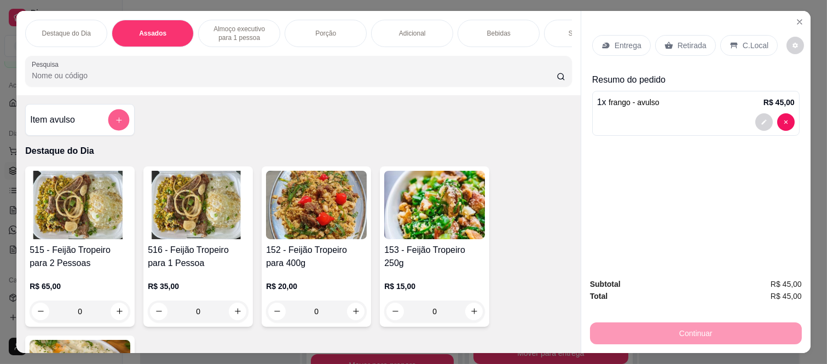
click at [124, 121] on button "add-separate-item" at bounding box center [118, 119] width 21 height 21
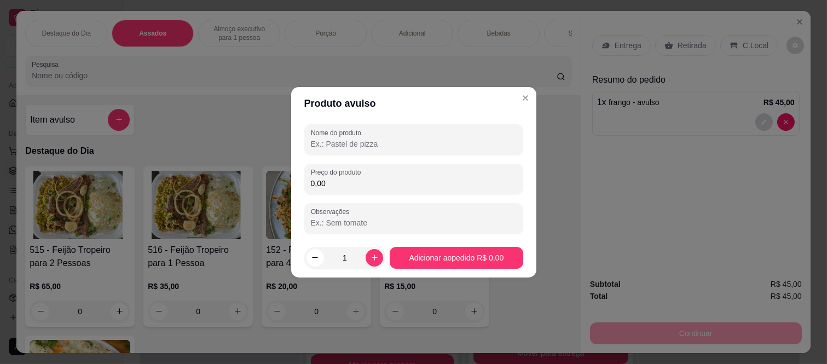
click at [414, 146] on input "Nome do produto" at bounding box center [414, 144] width 206 height 11
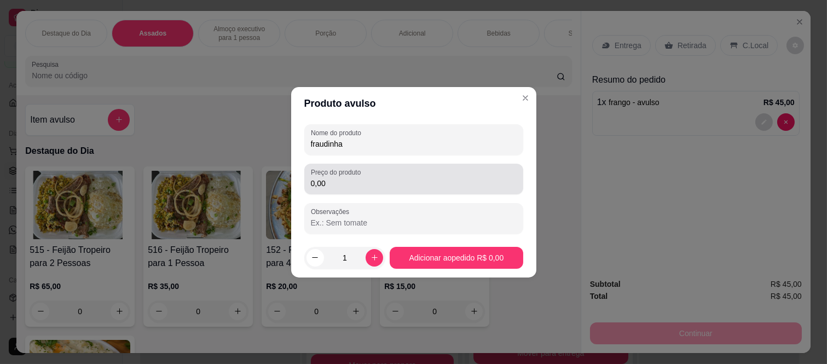
type input "fraudinha"
drag, startPoint x: 391, startPoint y: 182, endPoint x: 391, endPoint y: 176, distance: 6.0
click at [391, 181] on input "0,00" at bounding box center [414, 183] width 206 height 11
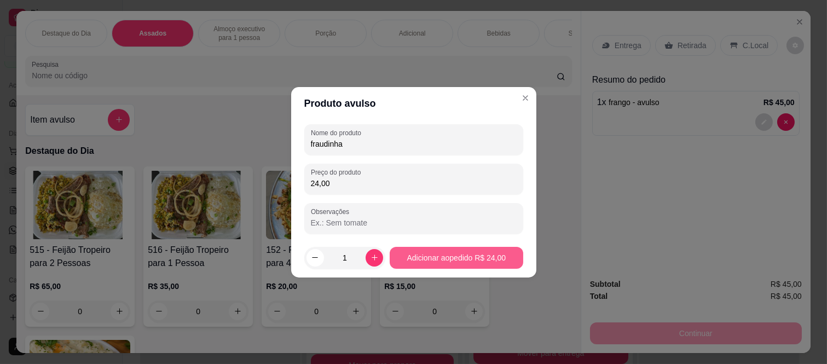
type input "24,00"
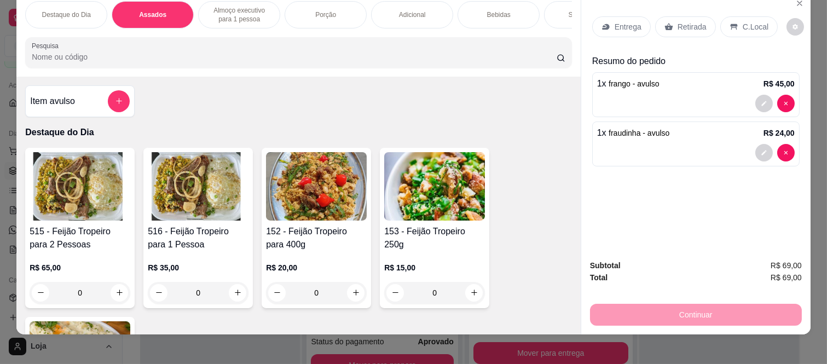
scroll to position [28, 0]
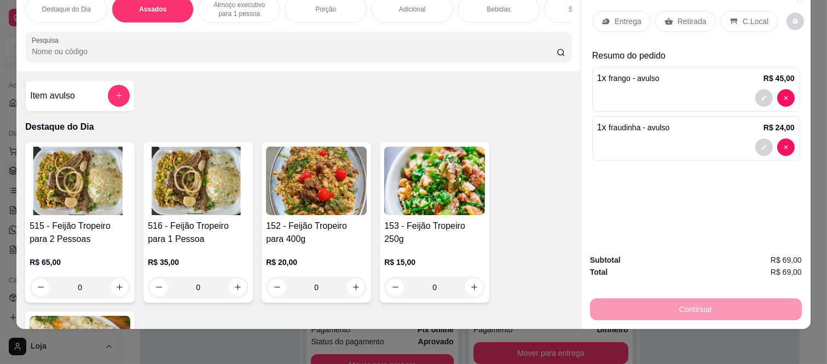
click at [700, 16] on p "Retirada" at bounding box center [692, 21] width 29 height 11
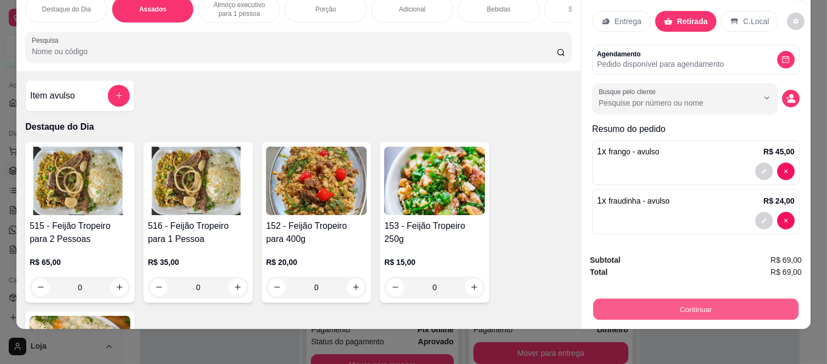
click at [694, 302] on button "Continuar" at bounding box center [695, 309] width 205 height 21
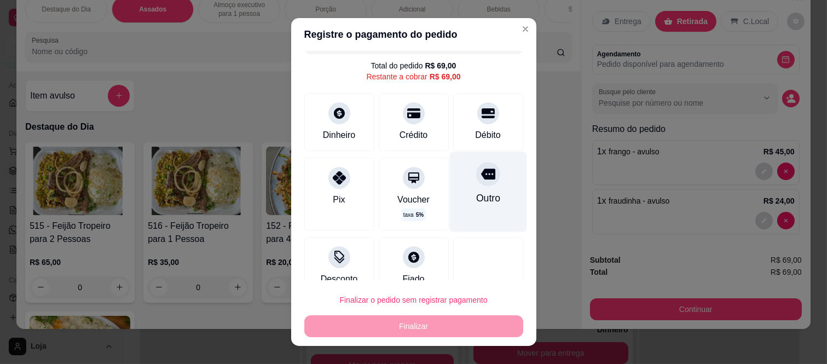
scroll to position [43, 0]
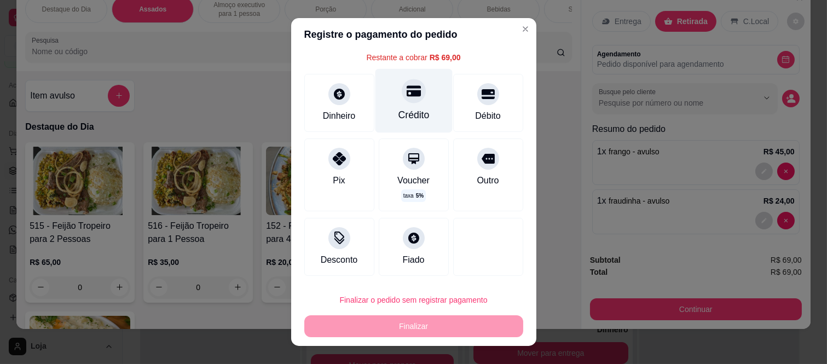
click at [398, 114] on div "Crédito" at bounding box center [413, 115] width 31 height 14
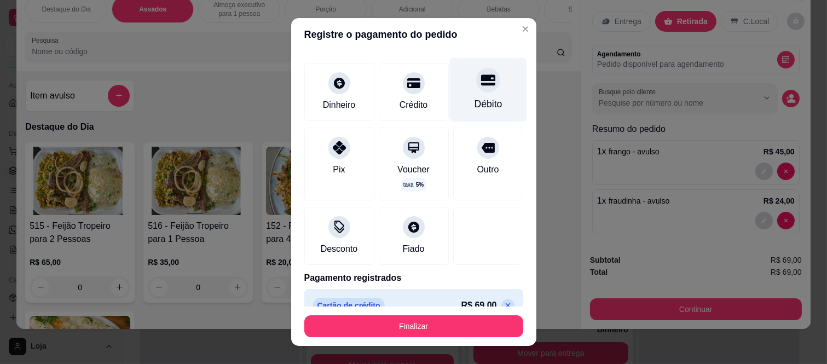
click at [474, 100] on div "Débito" at bounding box center [488, 104] width 28 height 14
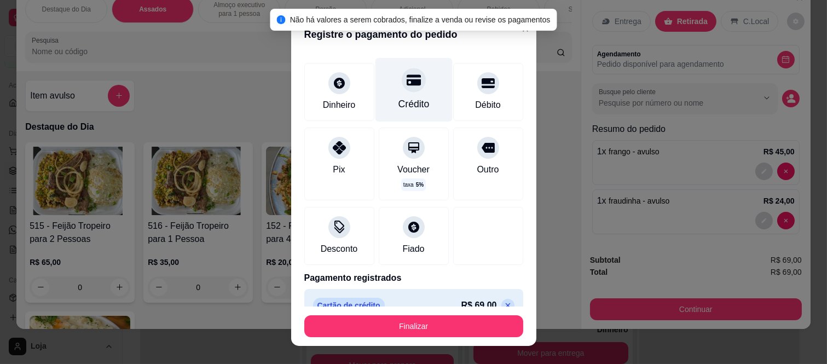
click at [413, 91] on div "Crédito" at bounding box center [413, 90] width 77 height 64
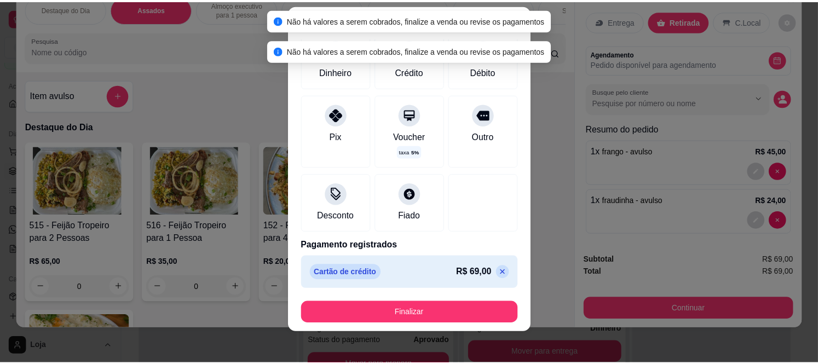
scroll to position [17, 0]
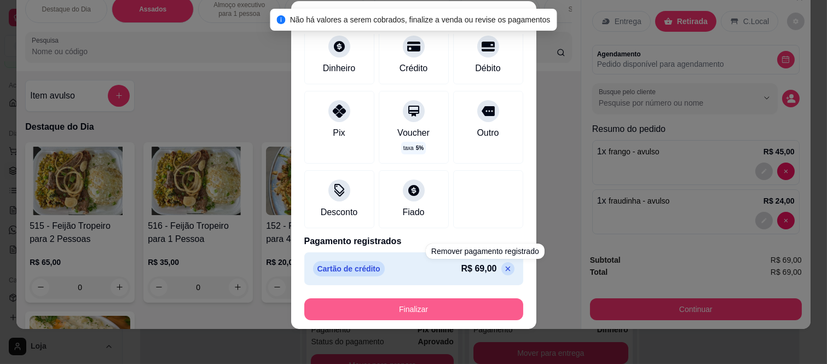
click at [429, 310] on button "Finalizar" at bounding box center [413, 309] width 219 height 22
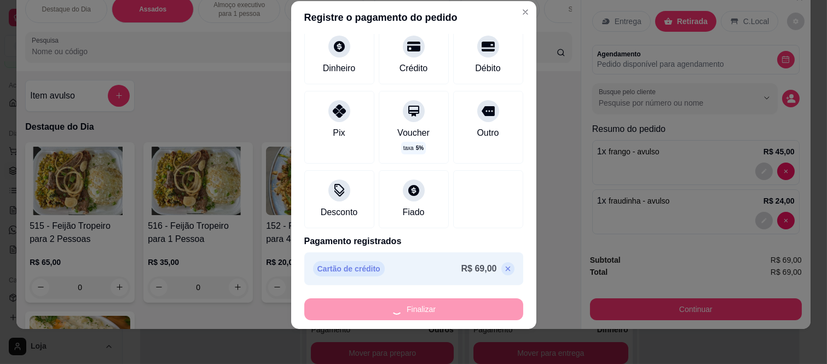
type input "-R$ 69,00"
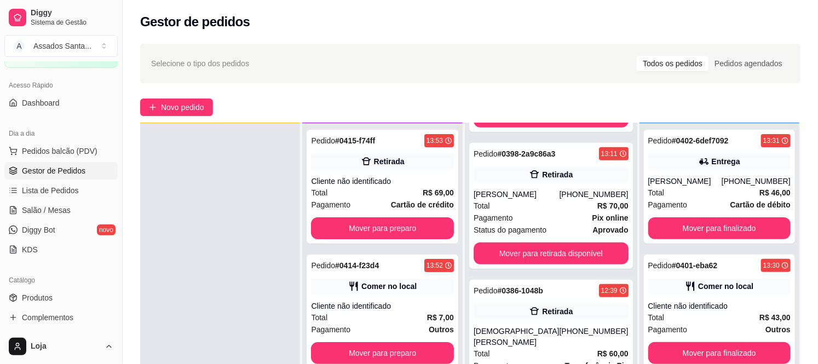
scroll to position [532, 0]
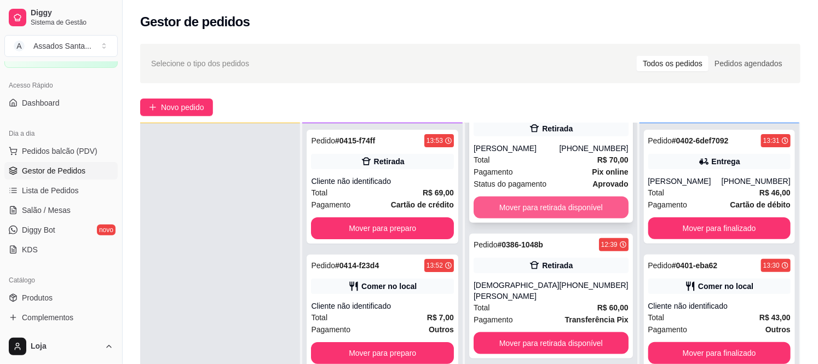
click at [551, 206] on button "Mover para retirada disponível" at bounding box center [551, 208] width 155 height 22
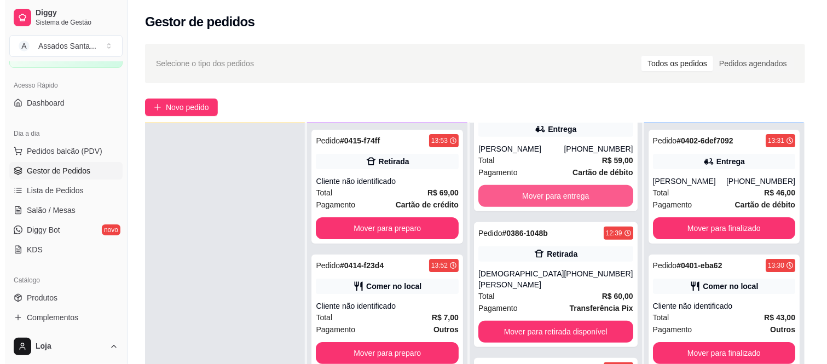
scroll to position [395, 0]
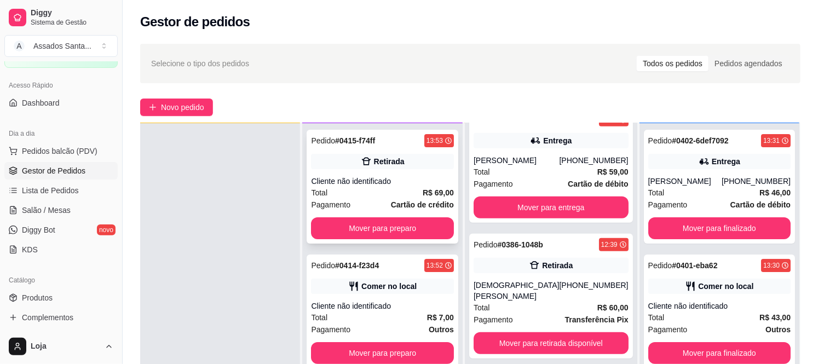
click at [374, 185] on div "Cliente não identificado" at bounding box center [382, 181] width 142 height 11
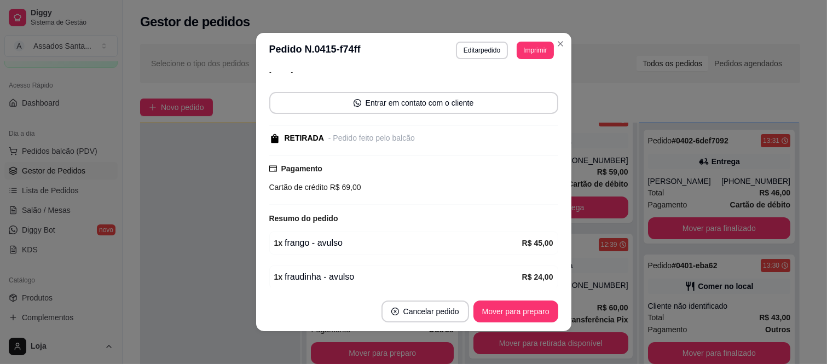
scroll to position [102, 0]
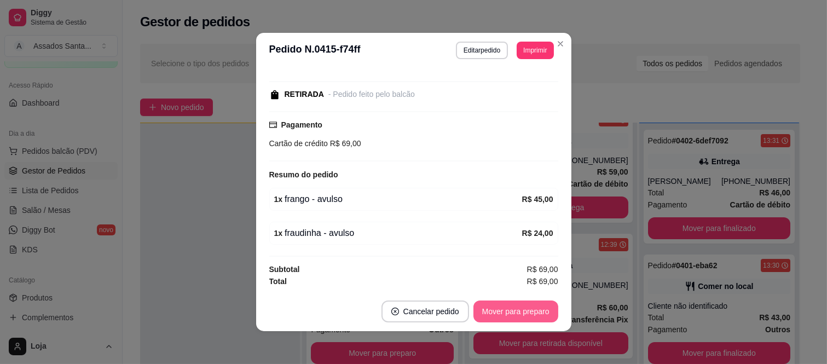
click at [495, 305] on button "Mover para preparo" at bounding box center [516, 312] width 85 height 22
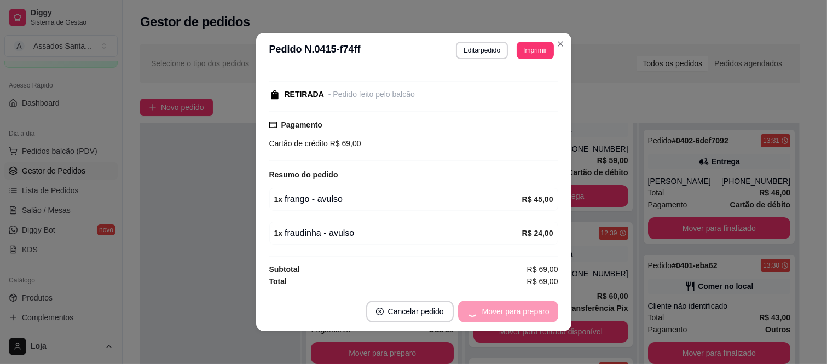
click at [505, 309] on div "Mover para preparo" at bounding box center [508, 312] width 100 height 22
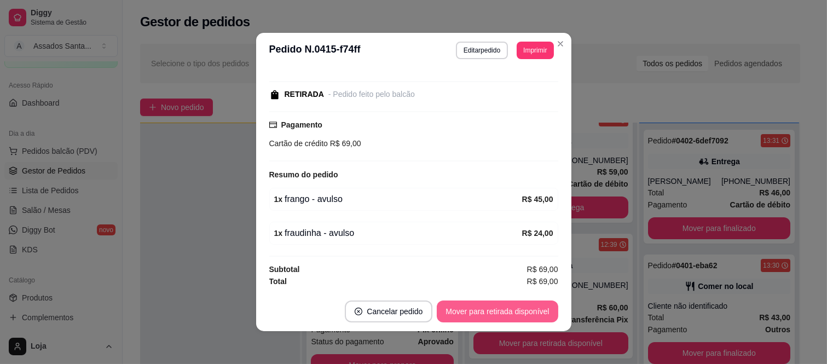
click at [505, 309] on button "Mover para retirada disponível" at bounding box center [497, 312] width 121 height 22
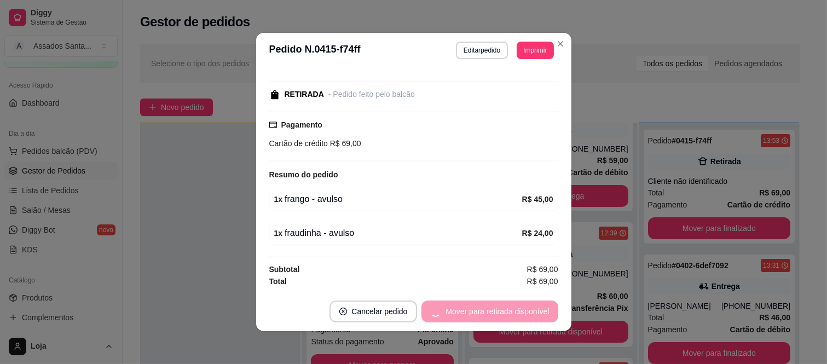
scroll to position [395, 0]
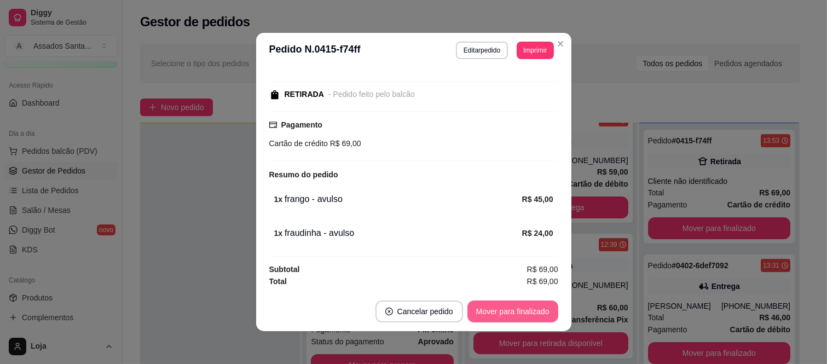
click at [511, 309] on button "Mover para finalizado" at bounding box center [513, 312] width 91 height 22
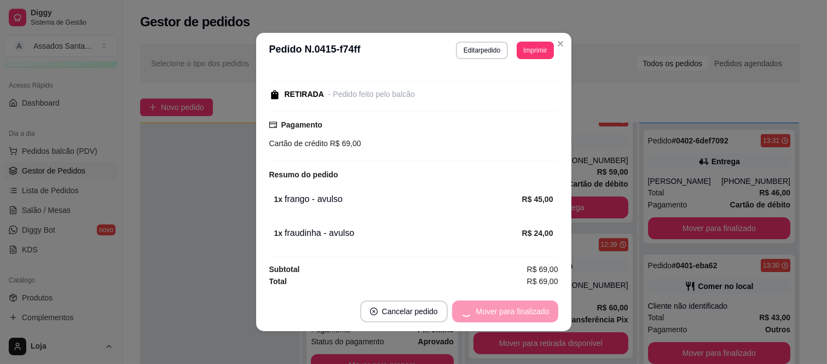
scroll to position [56, 0]
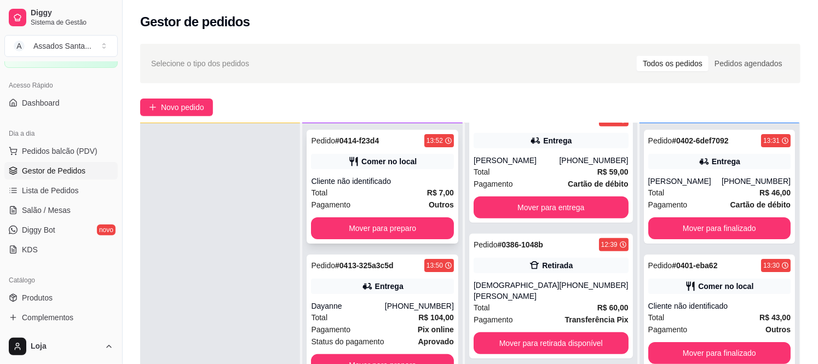
click at [357, 178] on div "Cliente não identificado" at bounding box center [382, 181] width 142 height 11
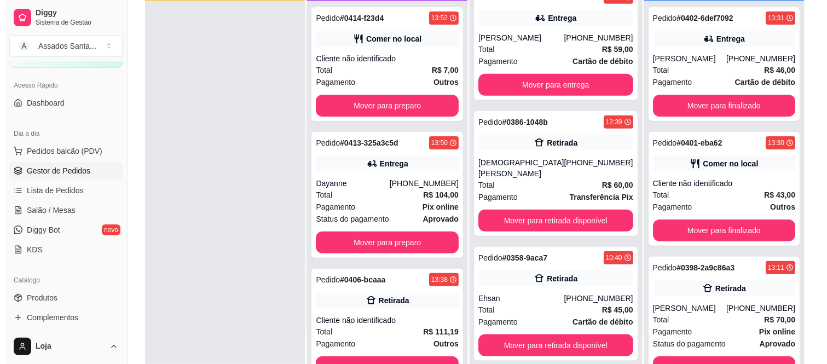
scroll to position [167, 0]
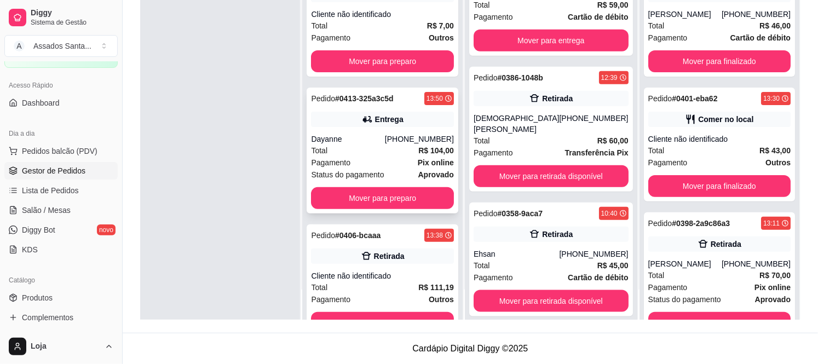
click at [351, 151] on div "Total R$ 104,00" at bounding box center [382, 151] width 142 height 12
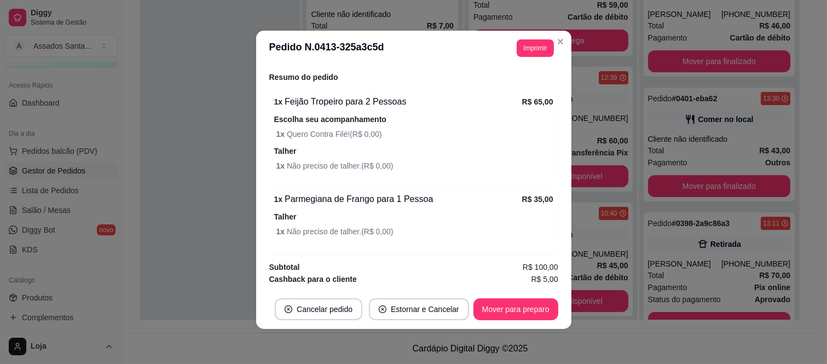
scroll to position [292, 0]
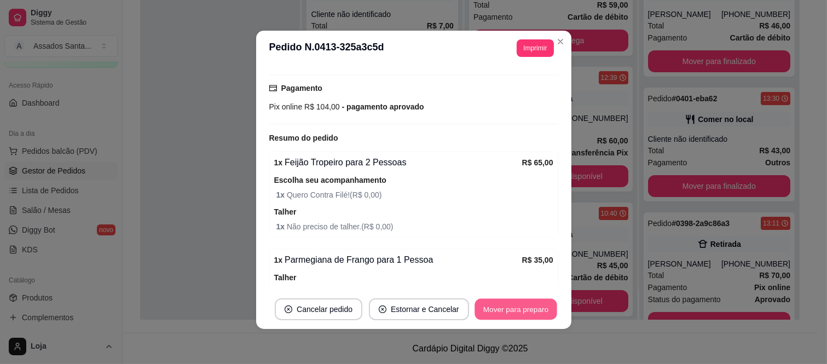
click at [501, 309] on button "Mover para preparo" at bounding box center [516, 309] width 82 height 21
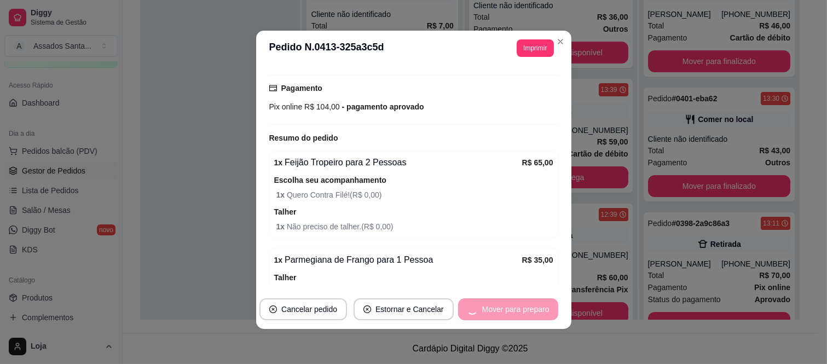
scroll to position [532, 0]
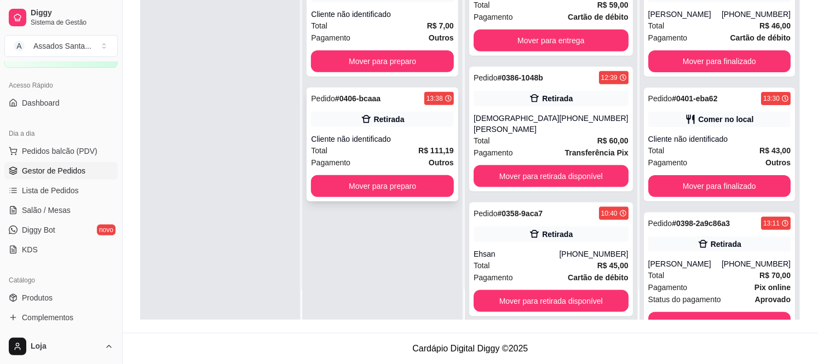
click at [380, 145] on div "Total R$ 111,19" at bounding box center [382, 151] width 142 height 12
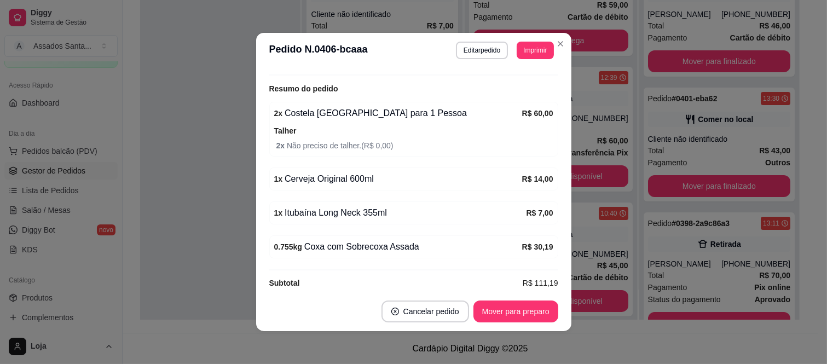
scroll to position [227, 0]
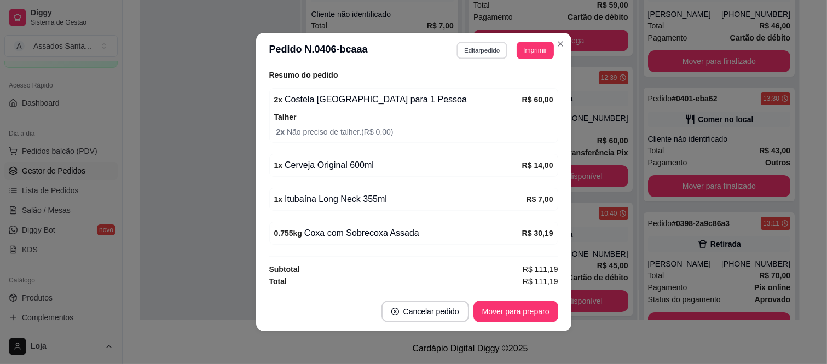
click at [484, 55] on button "Editar pedido" at bounding box center [482, 50] width 51 height 17
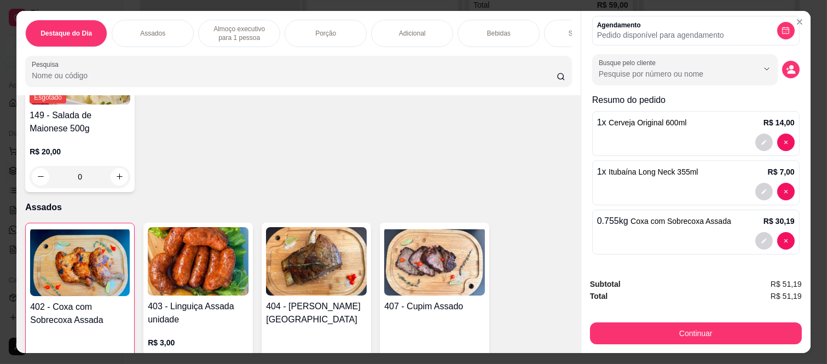
scroll to position [425, 0]
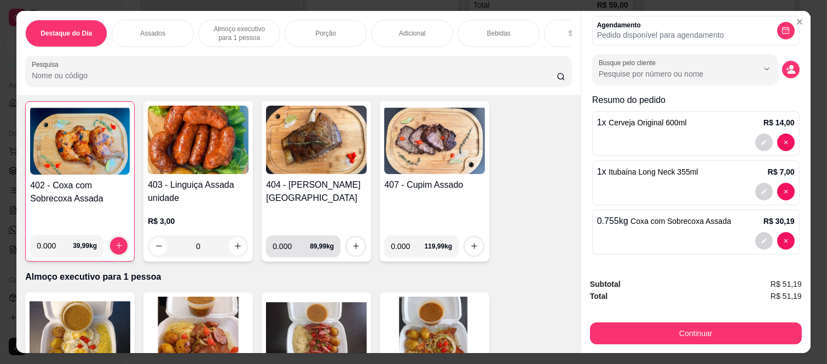
click at [289, 250] on input "0.000" at bounding box center [291, 246] width 37 height 22
type input "0.500"
click at [352, 250] on icon "increase-product-quantity" at bounding box center [356, 246] width 8 height 8
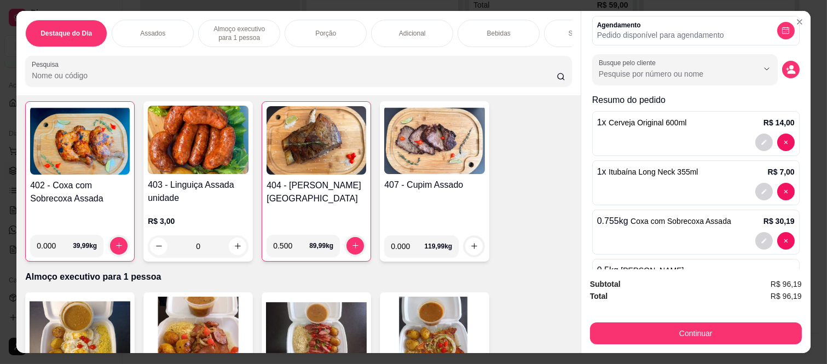
click at [235, 250] on div "0" at bounding box center [198, 246] width 101 height 22
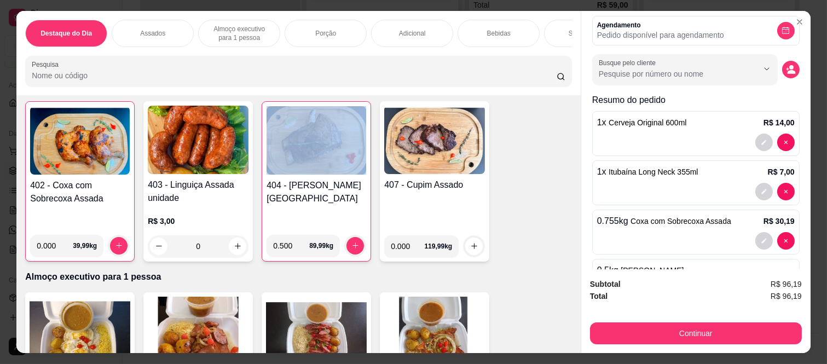
click at [235, 250] on div "0" at bounding box center [198, 246] width 101 height 22
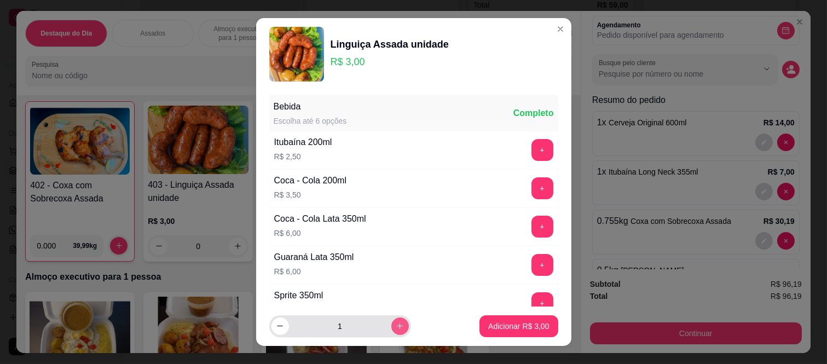
click at [396, 329] on icon "increase-product-quantity" at bounding box center [400, 326] width 8 height 8
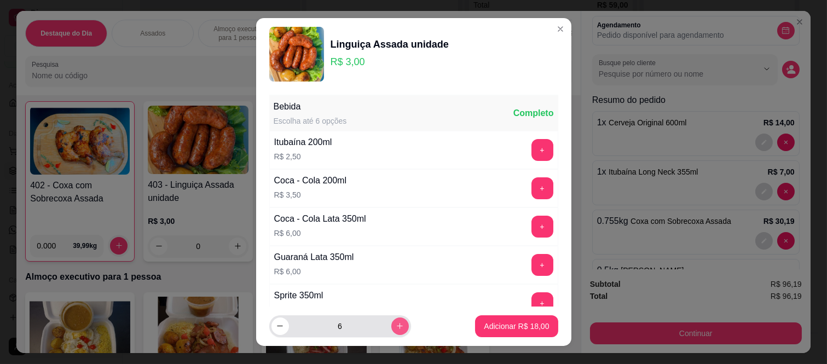
click at [396, 329] on icon "increase-product-quantity" at bounding box center [400, 326] width 8 height 8
type input "7"
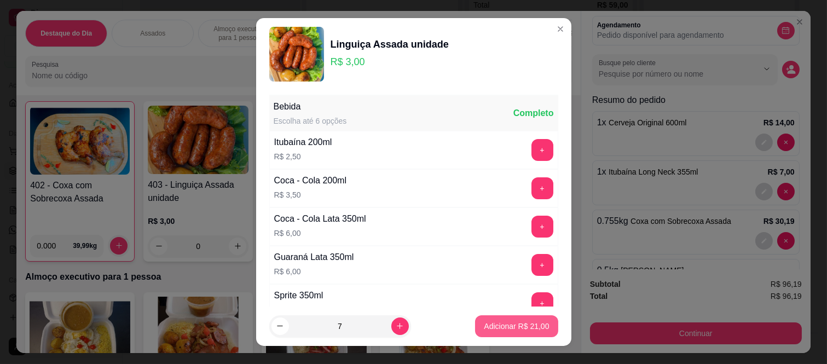
click at [522, 331] on p "Adicionar R$ 21,00" at bounding box center [516, 326] width 65 height 11
type input "7"
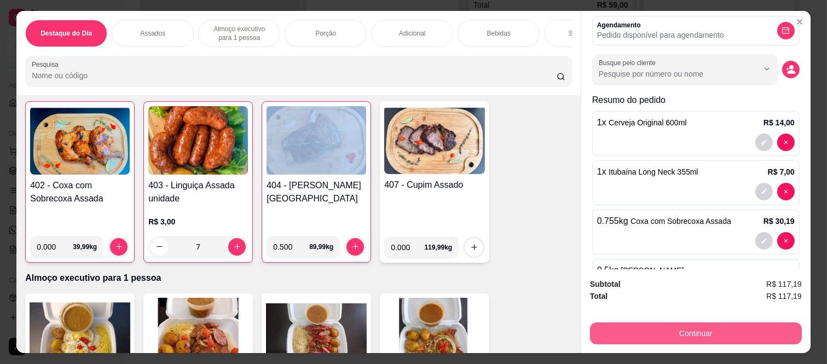
click at [654, 330] on button "Continuar" at bounding box center [696, 333] width 212 height 22
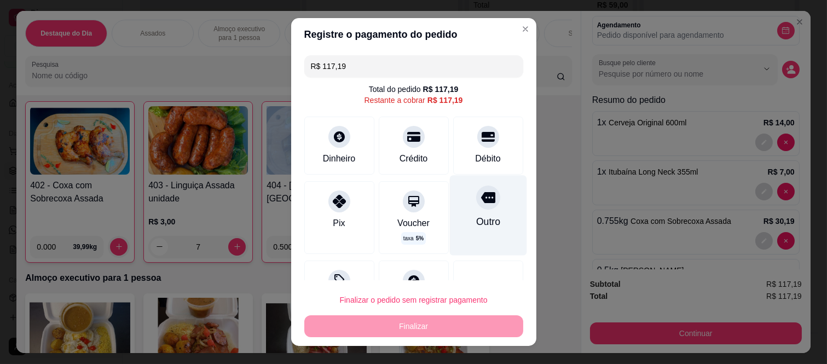
click at [488, 203] on div "Outro" at bounding box center [487, 216] width 77 height 80
type input "R$ 0,00"
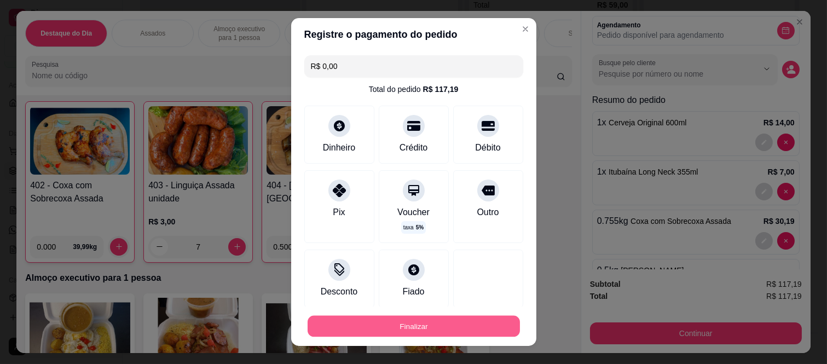
click at [445, 327] on button "Finalizar" at bounding box center [414, 325] width 212 height 21
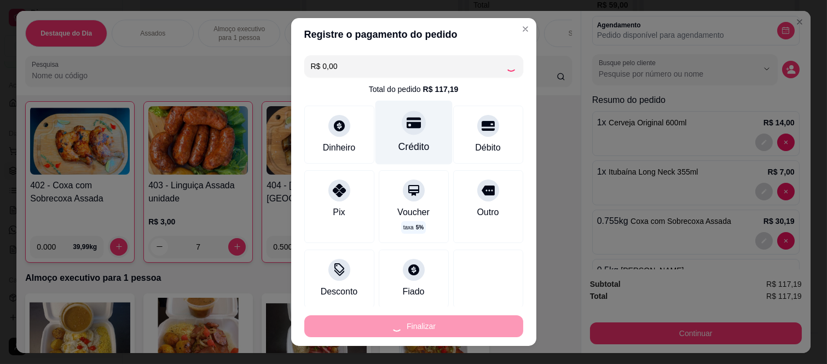
type input "0"
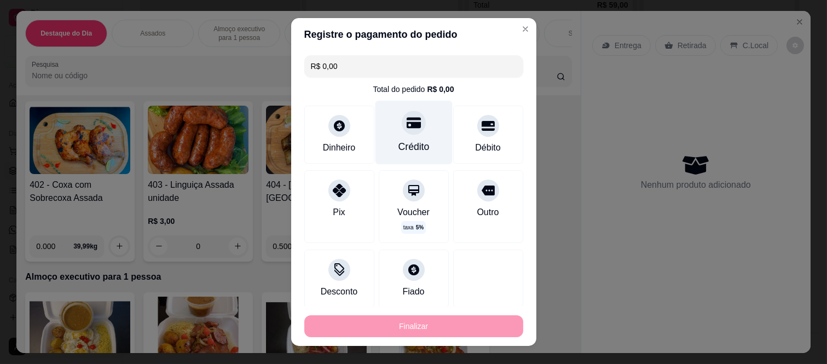
type input "-R$ 117,19"
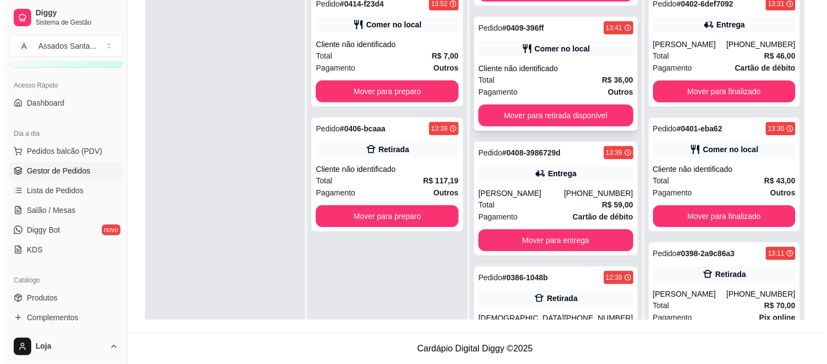
scroll to position [365, 0]
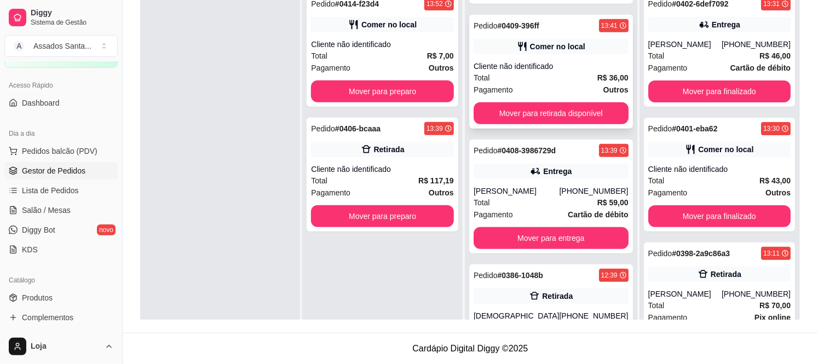
click at [540, 72] on div "Total R$ 36,00" at bounding box center [551, 78] width 155 height 12
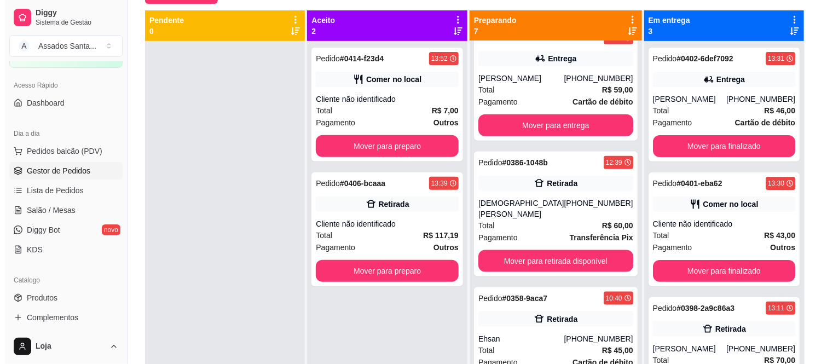
scroll to position [0, 0]
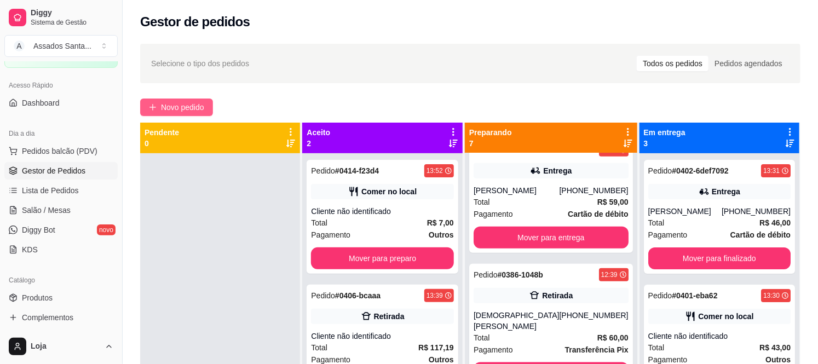
click at [194, 104] on span "Novo pedido" at bounding box center [182, 107] width 43 height 12
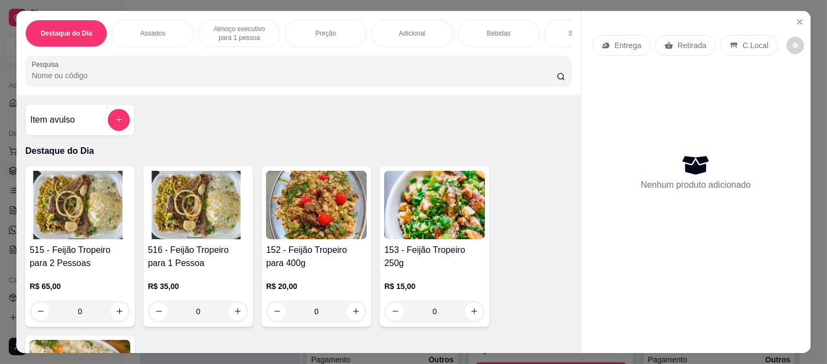
click at [618, 41] on p "Entrega" at bounding box center [628, 45] width 27 height 11
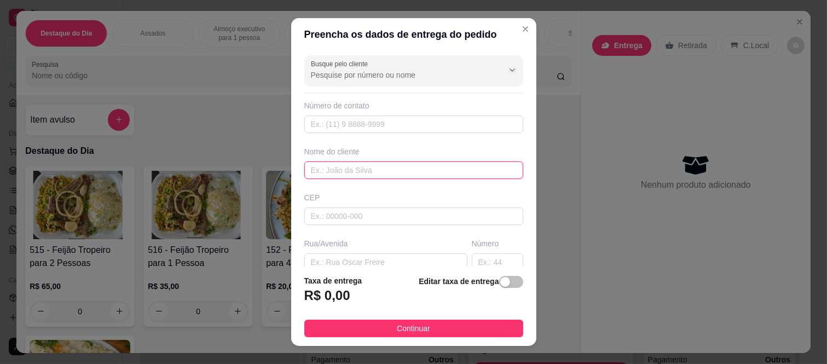
click at [348, 167] on input "text" at bounding box center [413, 170] width 219 height 18
paste input "Isabelle"
type input "Isabelle"
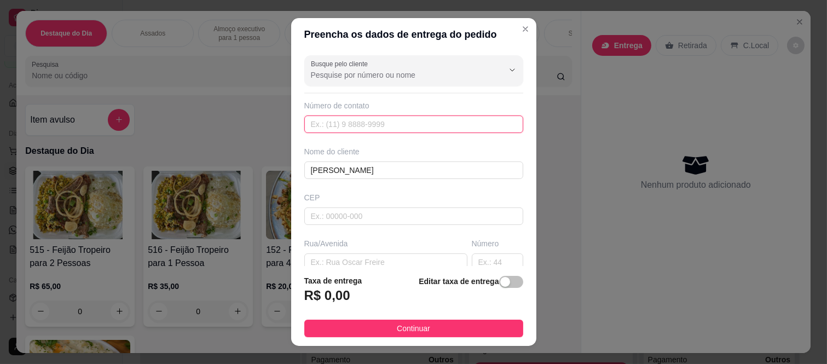
click at [369, 129] on input "text" at bounding box center [413, 125] width 219 height 18
paste input "(11) 97351-7044"
type input "(11) 97351-7044"
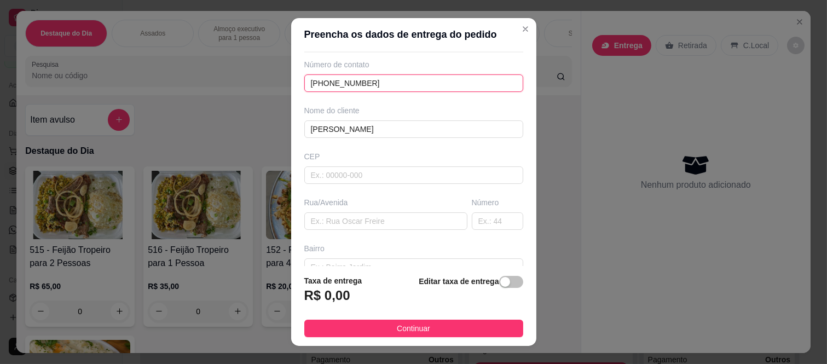
scroll to position [61, 0]
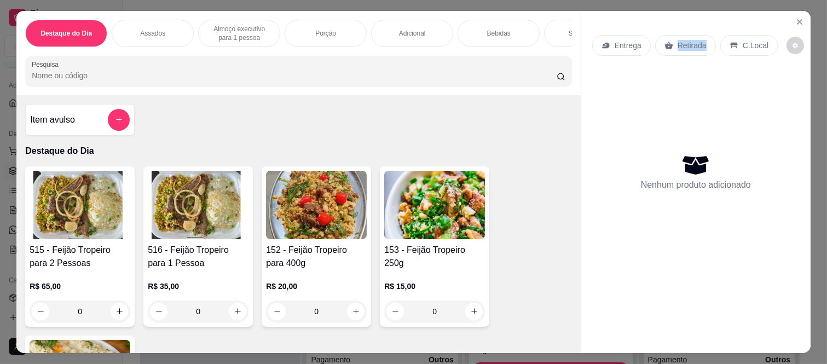
click at [666, 44] on icon at bounding box center [669, 45] width 8 height 7
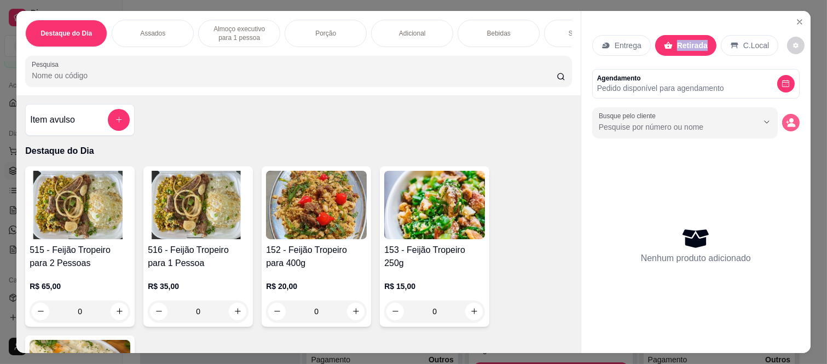
click at [786, 118] on icon "decrease-product-quantity" at bounding box center [791, 123] width 10 height 10
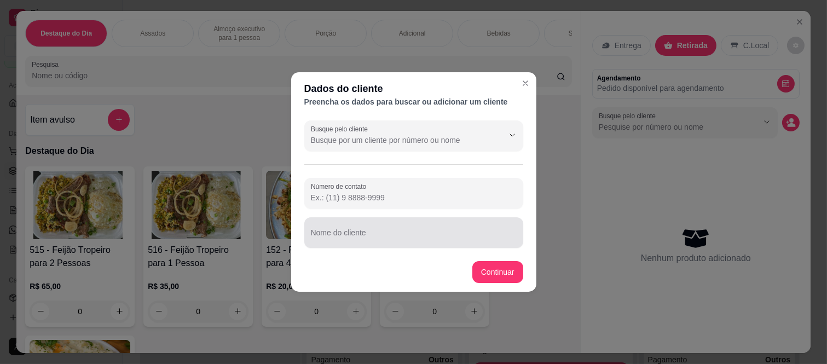
click at [397, 232] on input "Nome do cliente" at bounding box center [414, 237] width 206 height 11
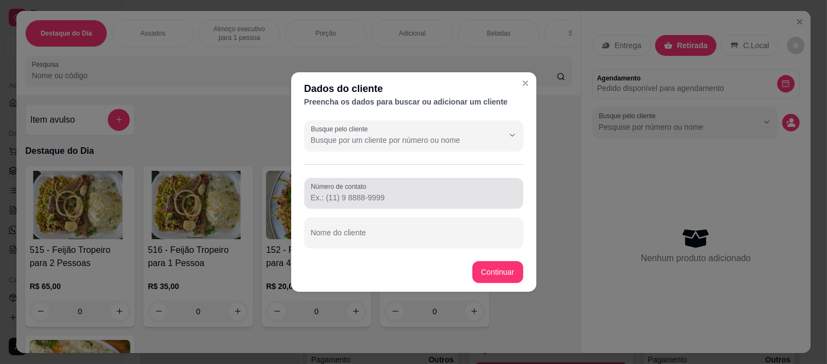
click at [403, 204] on div "Número de contato" at bounding box center [413, 193] width 219 height 31
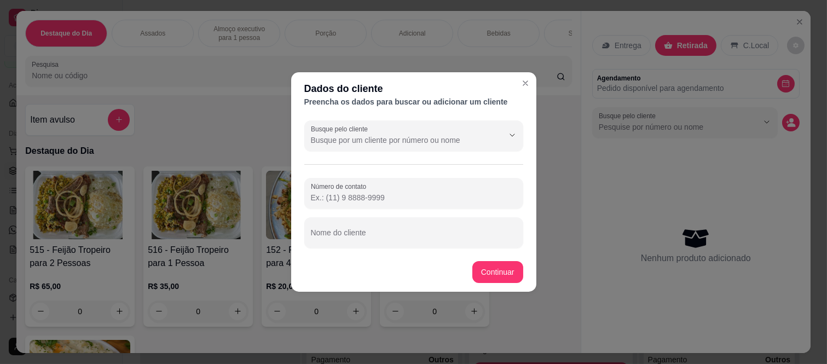
paste input "(11) 97351-7044"
type input "(11) 97351-7044"
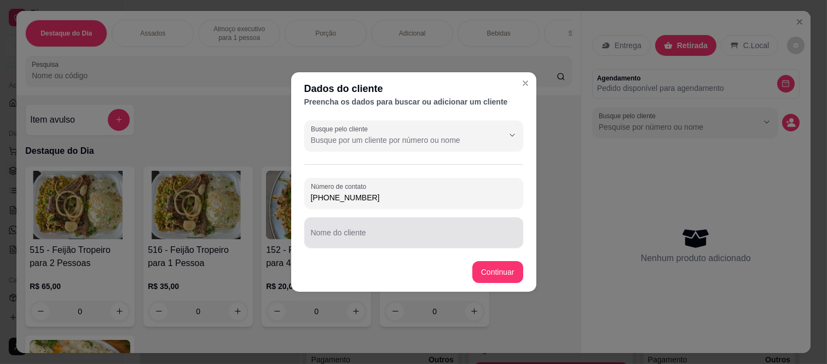
click at [343, 235] on input "Nome do cliente" at bounding box center [414, 237] width 206 height 11
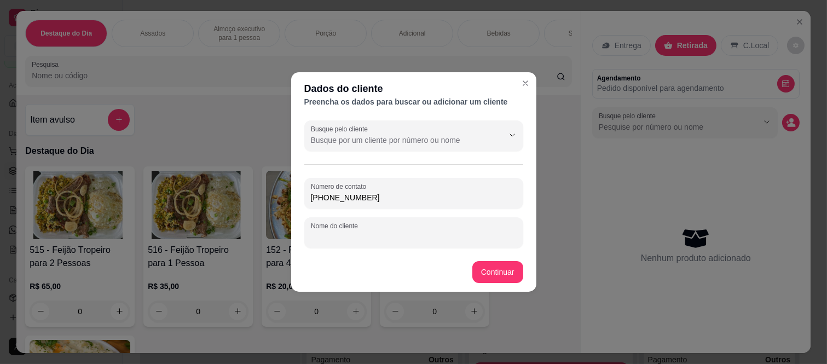
paste input "Isabelle"
type input "Isabelle"
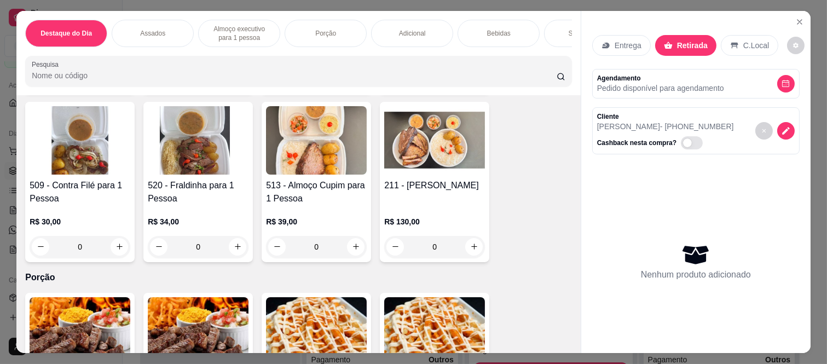
scroll to position [973, 0]
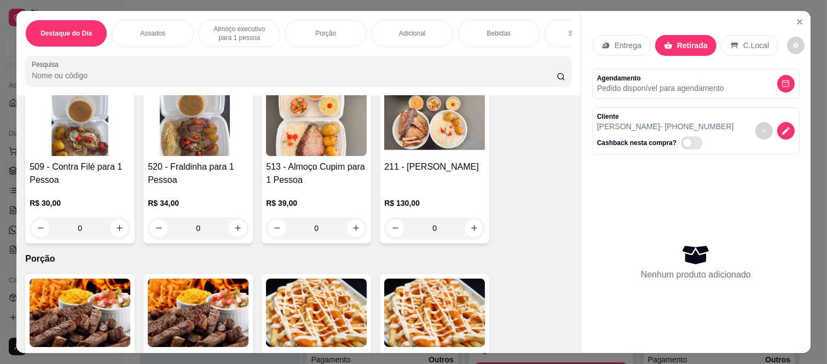
click at [350, 234] on div "0" at bounding box center [316, 228] width 101 height 22
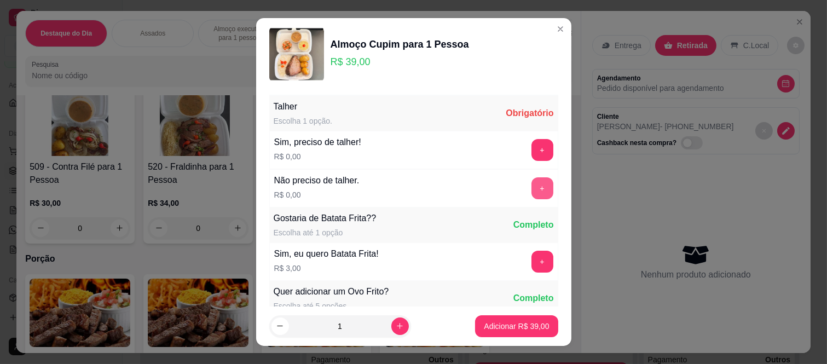
click at [532, 189] on button "+" at bounding box center [543, 188] width 22 height 22
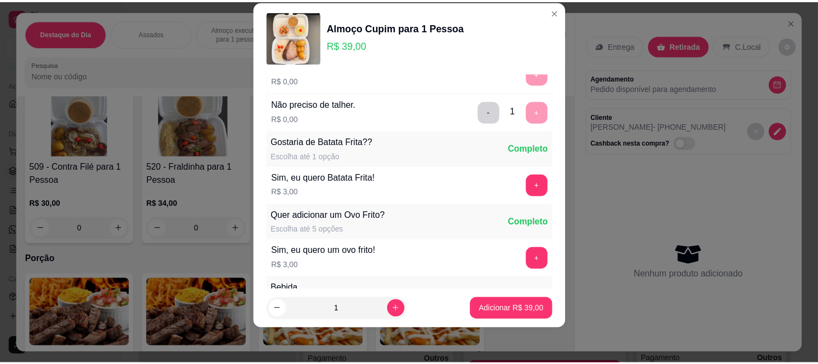
scroll to position [117, 0]
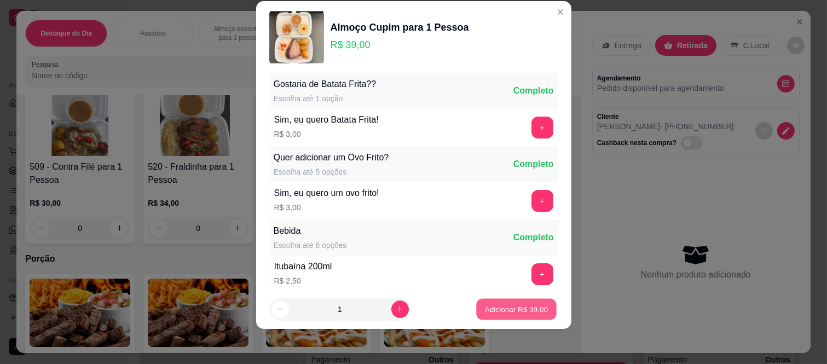
click at [518, 310] on p "Adicionar R$ 39,00" at bounding box center [517, 309] width 64 height 10
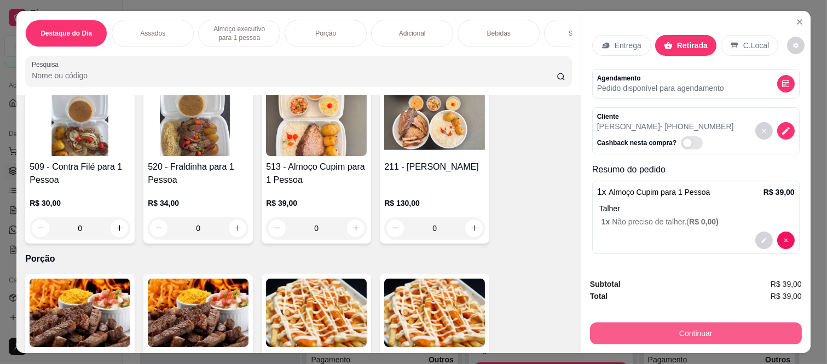
click at [646, 332] on button "Continuar" at bounding box center [696, 333] width 212 height 22
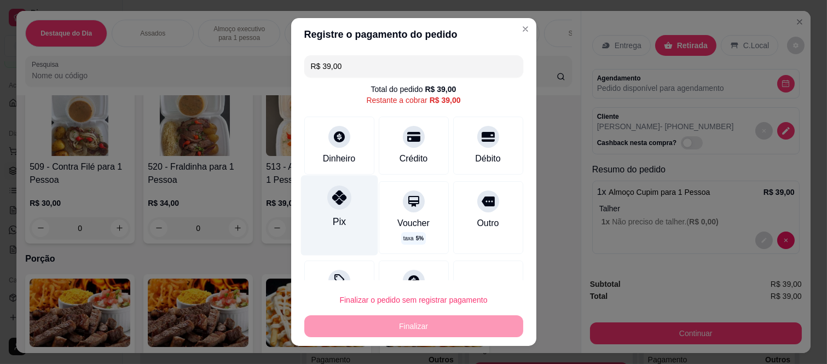
click at [332, 194] on icon at bounding box center [339, 198] width 14 height 14
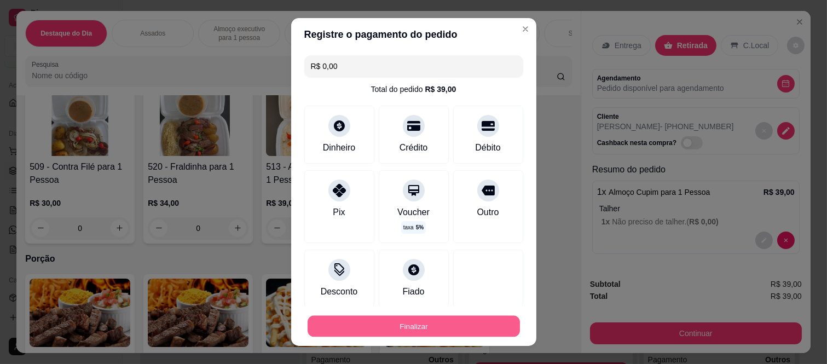
click at [362, 319] on button "Finalizar" at bounding box center [414, 325] width 212 height 21
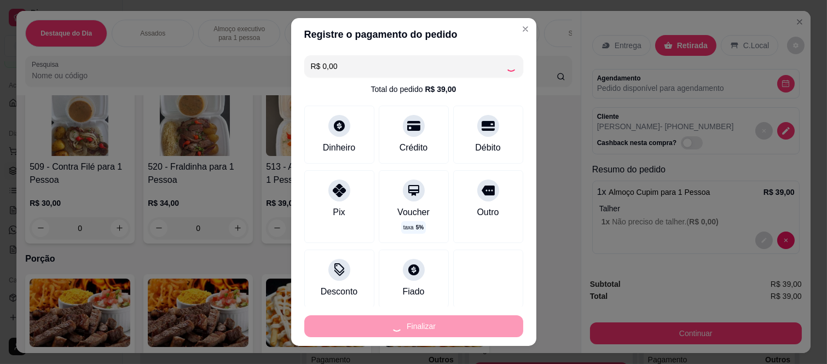
type input "-R$ 39,00"
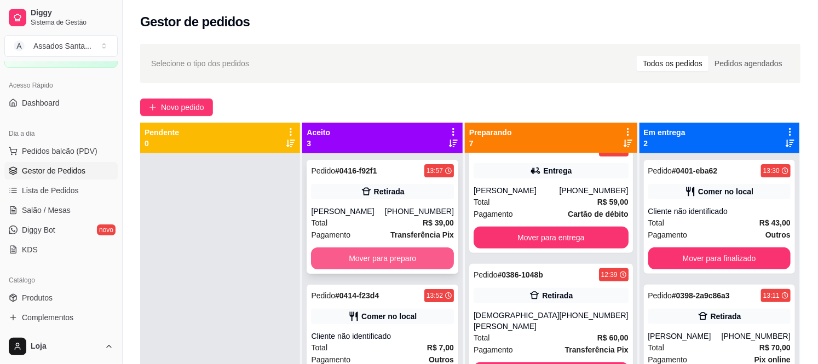
click at [347, 258] on button "Mover para preparo" at bounding box center [382, 258] width 142 height 22
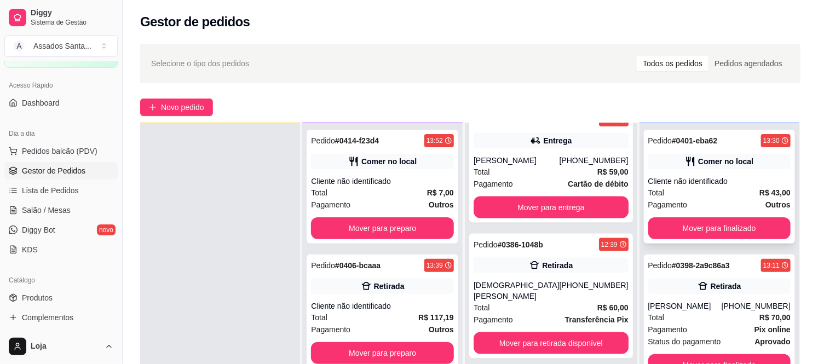
click at [735, 191] on div "Total R$ 43,00" at bounding box center [719, 193] width 142 height 12
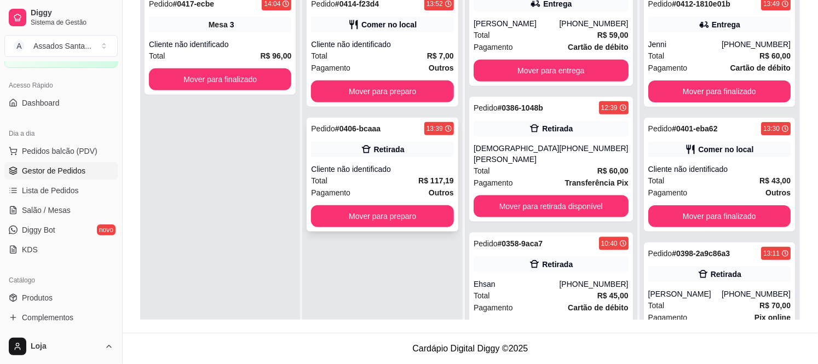
click at [366, 154] on icon at bounding box center [366, 149] width 11 height 11
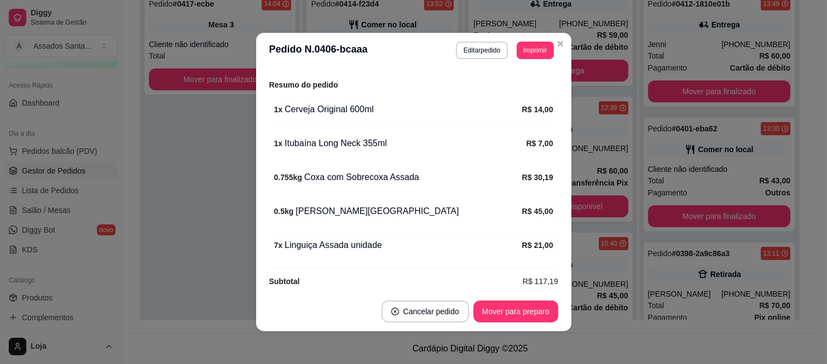
scroll to position [229, 0]
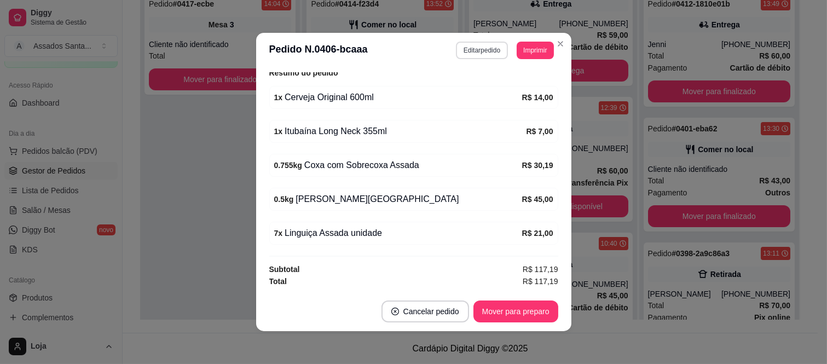
click at [474, 48] on button "Editar pedido" at bounding box center [482, 51] width 52 height 18
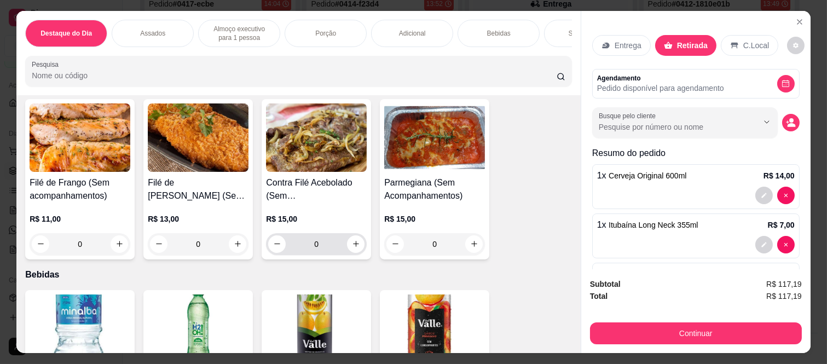
scroll to position [1338, 0]
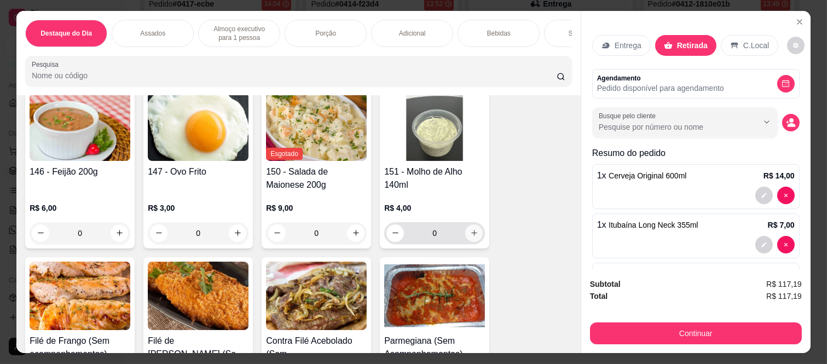
click at [471, 235] on icon "increase-product-quantity" at bounding box center [474, 233] width 6 height 6
type input "1"
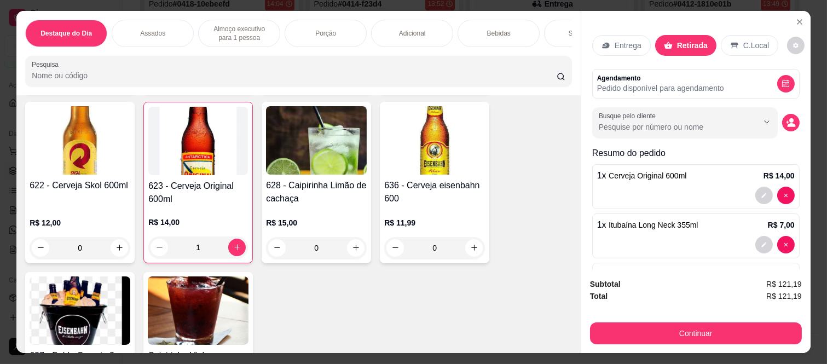
scroll to position [2554, 0]
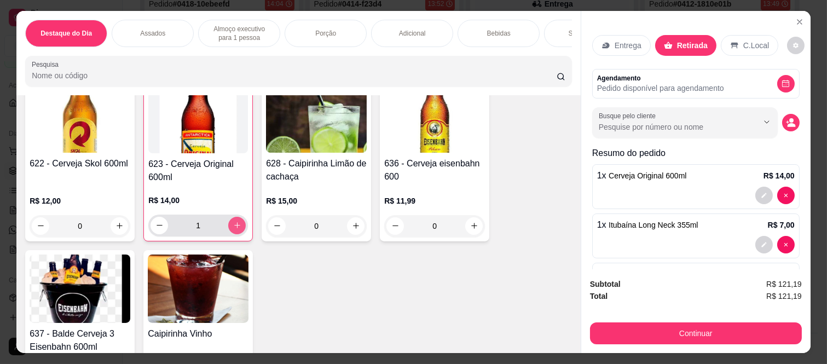
click at [234, 229] on icon "increase-product-quantity" at bounding box center [237, 226] width 6 height 6
type input "2"
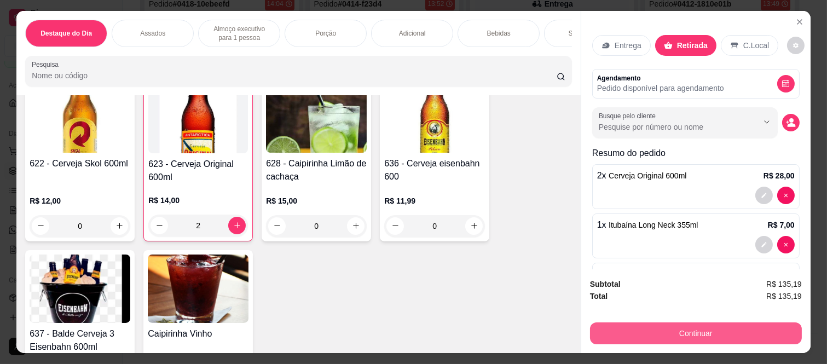
click at [683, 332] on button "Continuar" at bounding box center [696, 333] width 212 height 22
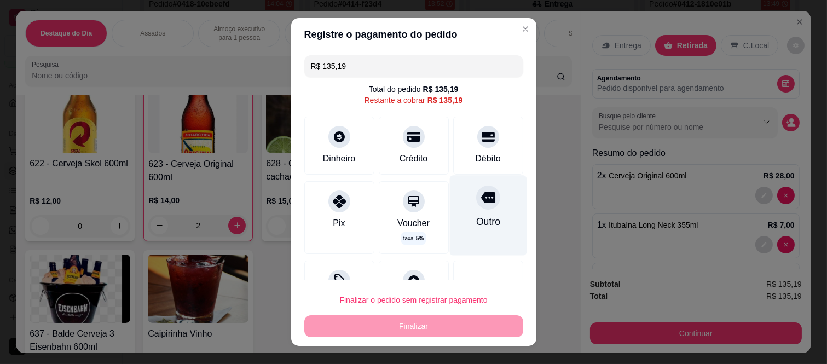
click at [474, 211] on div "Outro" at bounding box center [487, 216] width 77 height 80
type input "R$ 0,00"
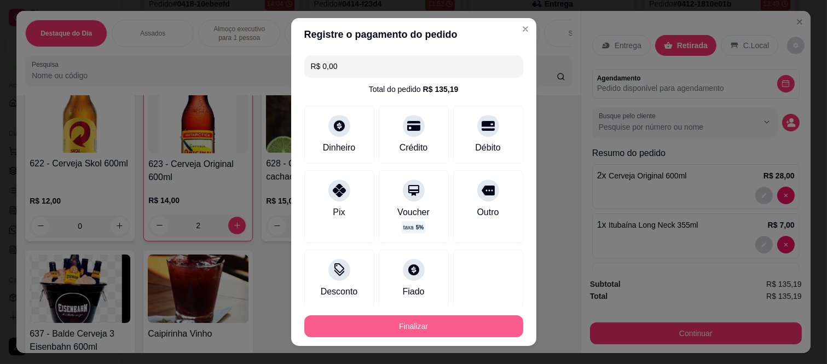
click at [468, 321] on button "Finalizar" at bounding box center [413, 326] width 219 height 22
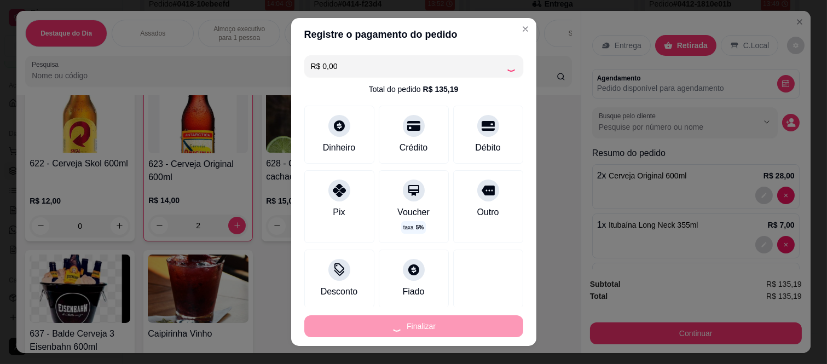
type input "0"
type input "-R$ 135,19"
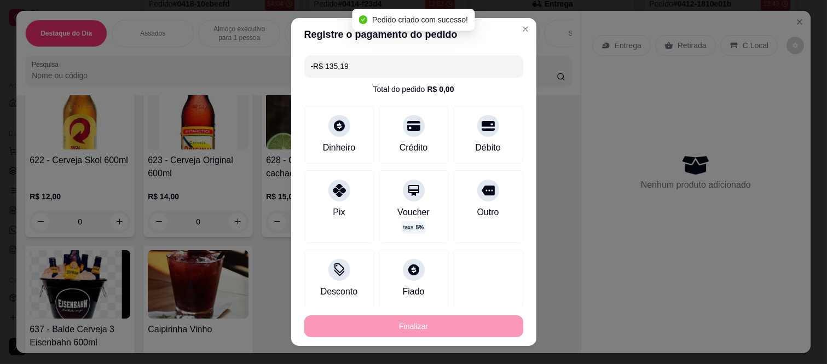
scroll to position [2551, 0]
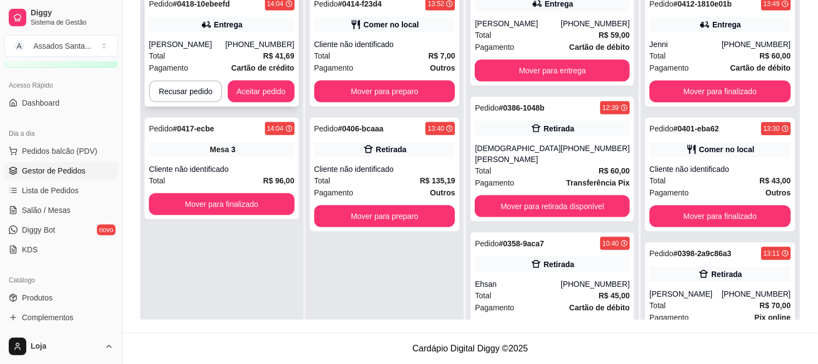
click at [226, 48] on div "Rafael" at bounding box center [187, 44] width 77 height 11
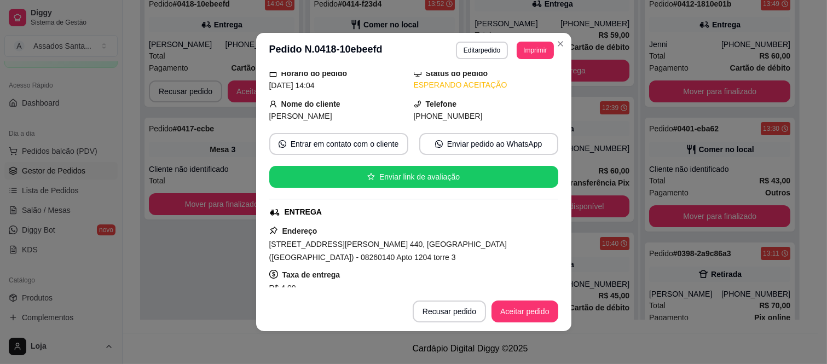
scroll to position [61, 0]
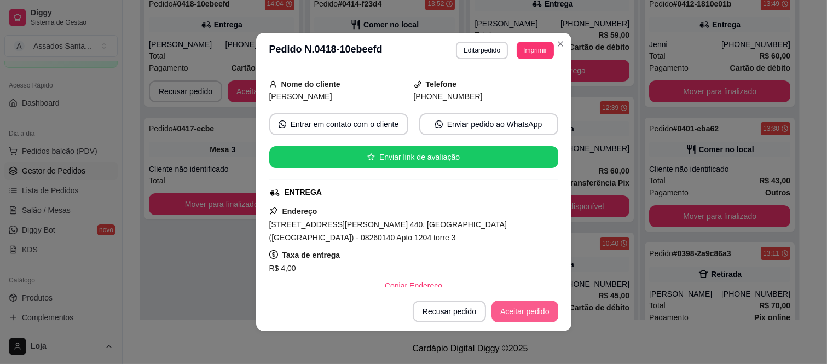
click at [516, 319] on button "Aceitar pedido" at bounding box center [525, 312] width 67 height 22
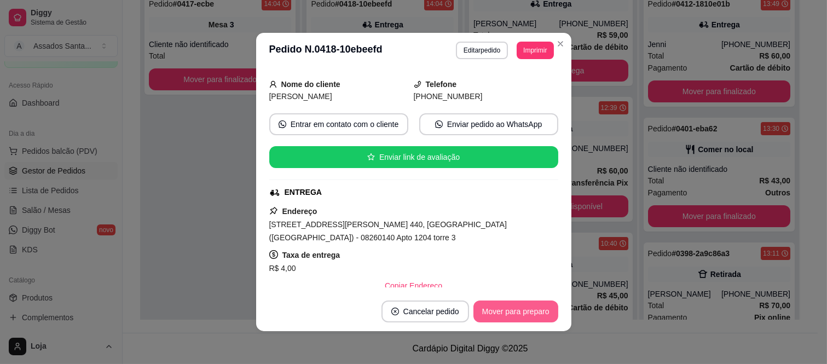
click at [522, 314] on button "Mover para preparo" at bounding box center [516, 312] width 85 height 22
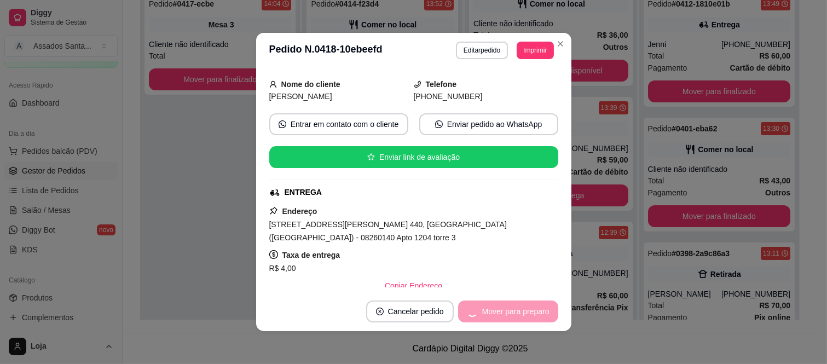
scroll to position [657, 0]
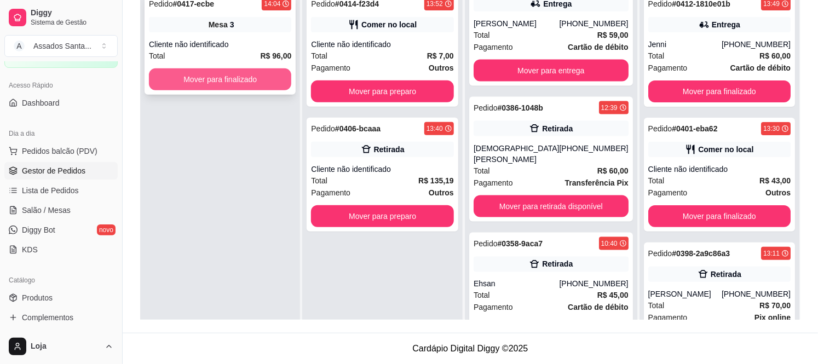
click at [234, 73] on button "Mover para finalizado" at bounding box center [220, 79] width 142 height 22
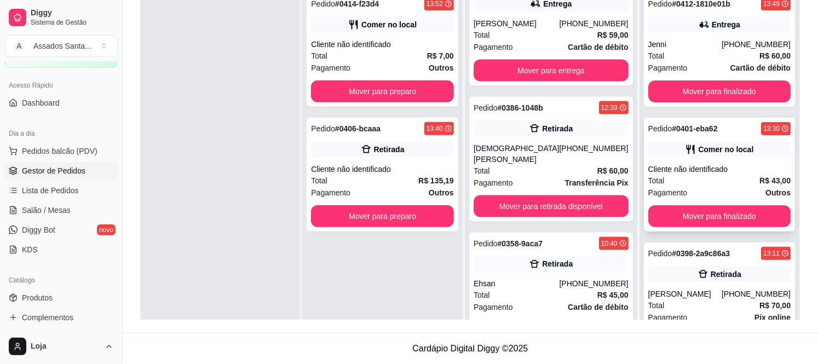
click at [701, 182] on div "Total R$ 43,00" at bounding box center [719, 181] width 142 height 12
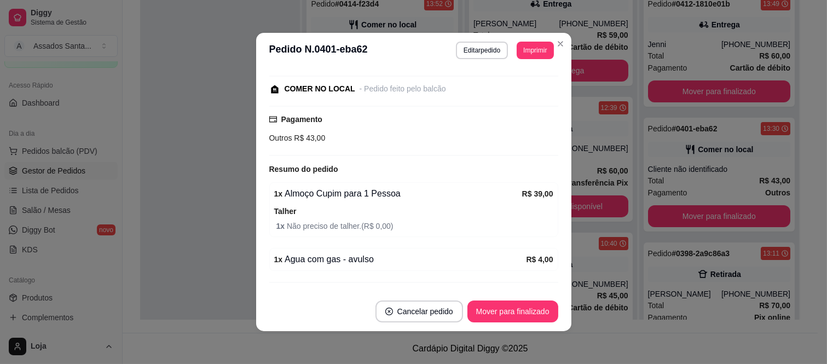
scroll to position [135, 0]
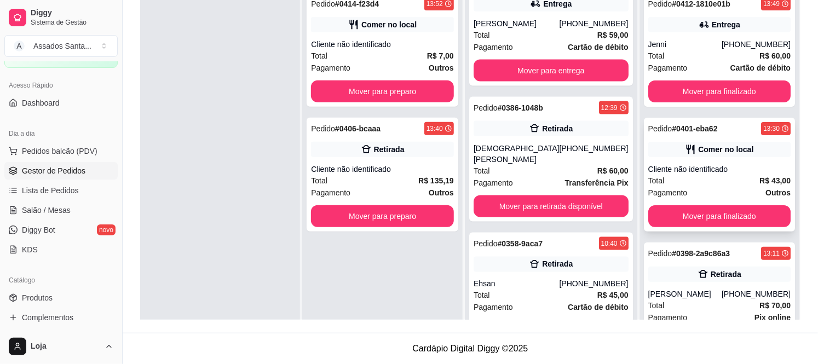
click at [708, 168] on div "Cliente não identificado" at bounding box center [719, 169] width 142 height 11
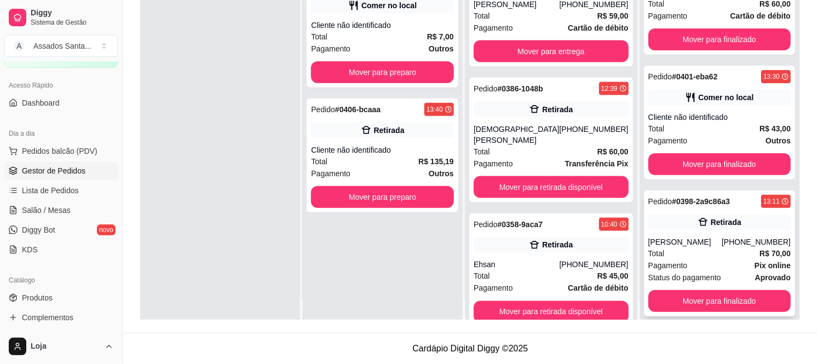
scroll to position [30, 0]
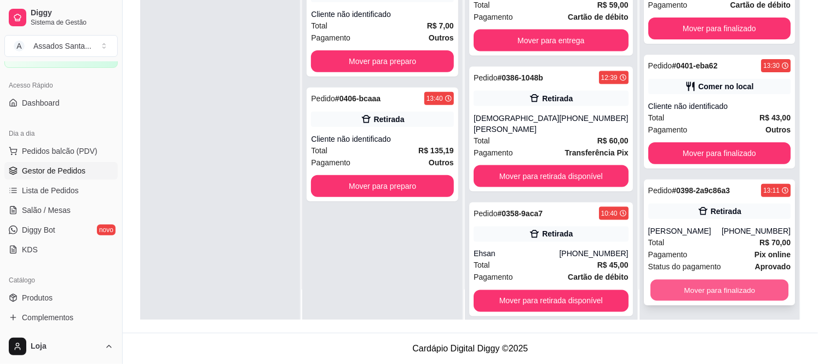
click at [717, 289] on button "Mover para finalizado" at bounding box center [719, 290] width 139 height 21
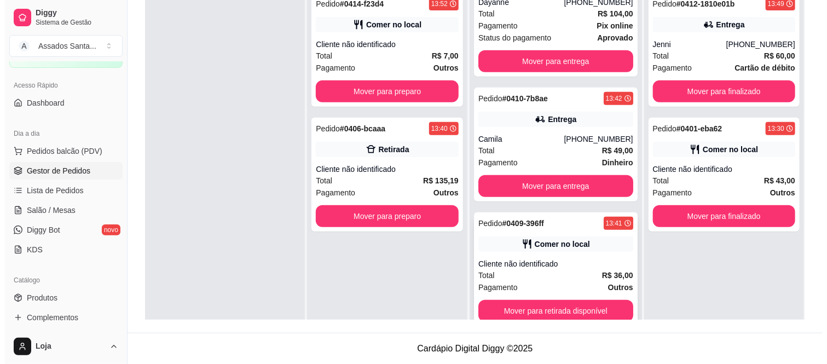
scroll to position [353, 0]
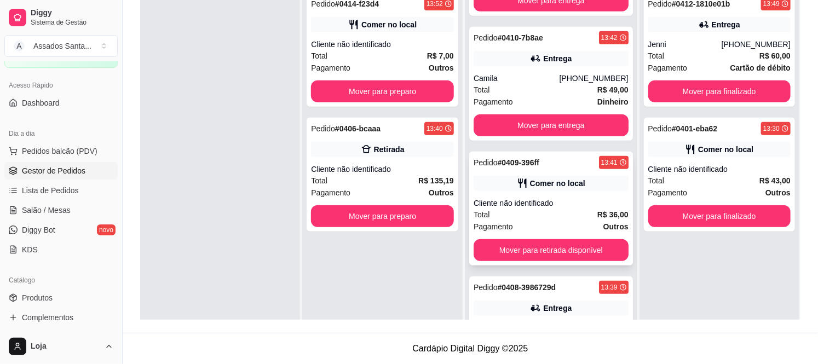
click at [524, 216] on div "Total R$ 36,00" at bounding box center [551, 215] width 155 height 12
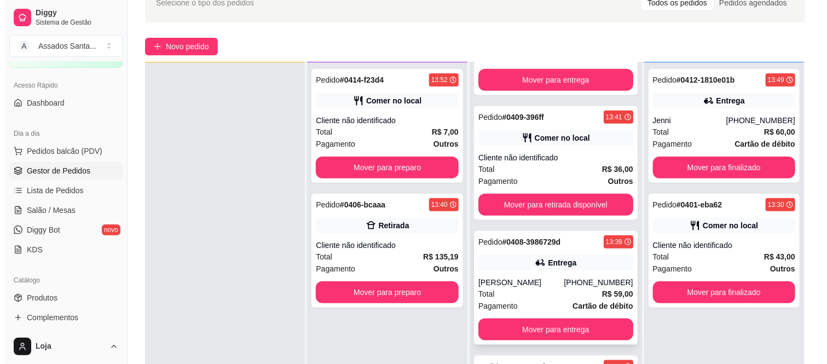
scroll to position [535, 0]
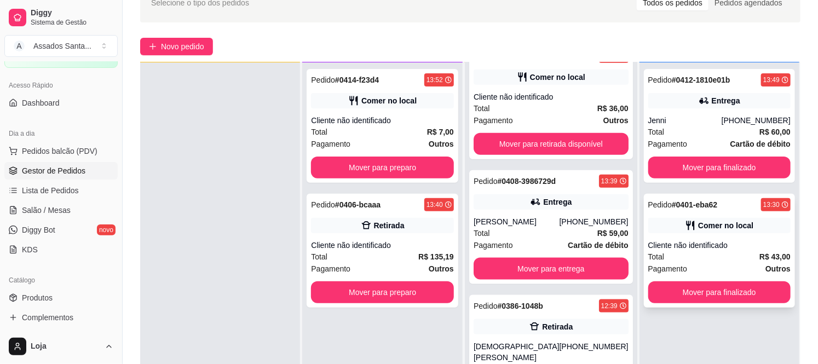
click at [705, 235] on div "Pedido # 0401-eba62 13:30 Comer no local Cliente não identificado Total R$ 43,0…" at bounding box center [719, 251] width 151 height 114
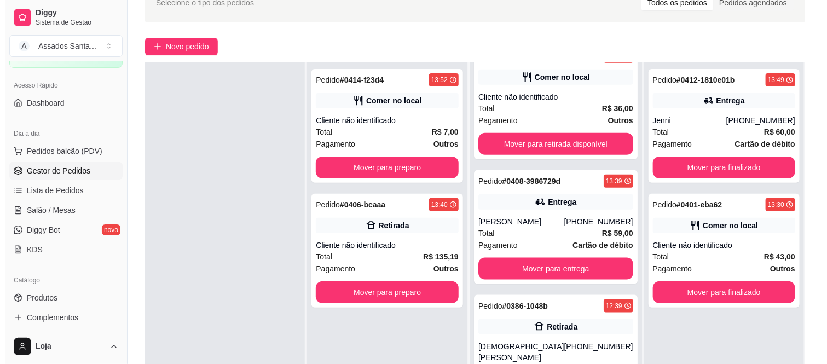
scroll to position [0, 0]
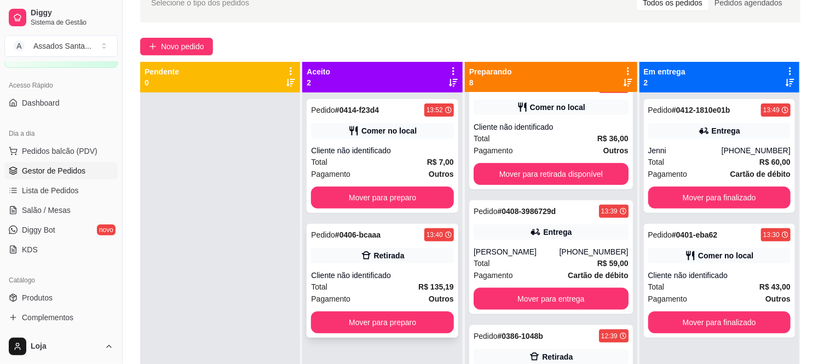
click at [420, 270] on div "Cliente não identificado" at bounding box center [382, 275] width 142 height 11
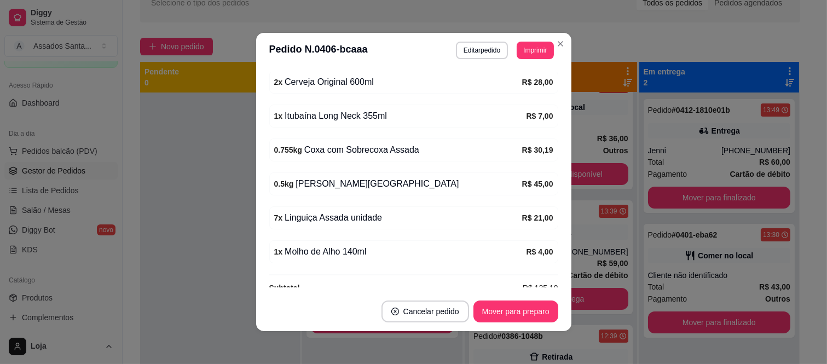
scroll to position [263, 0]
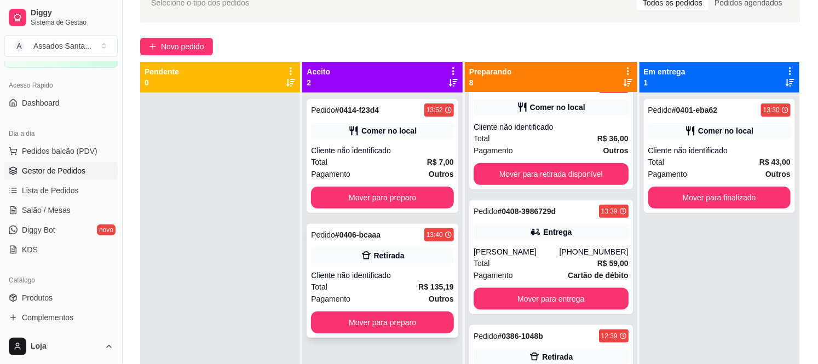
click at [411, 270] on div "Cliente não identificado" at bounding box center [382, 275] width 142 height 11
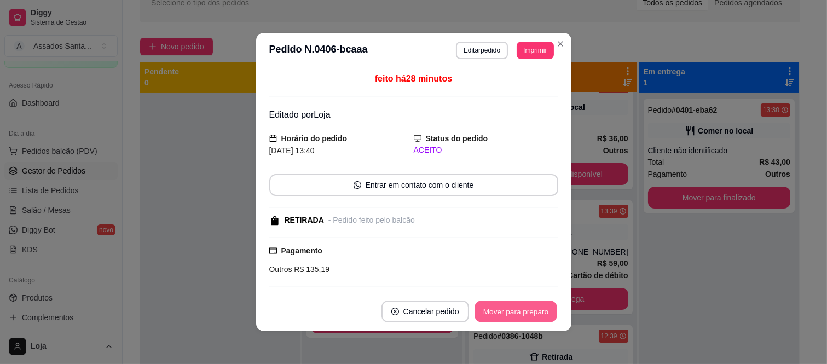
click at [522, 307] on button "Mover para preparo" at bounding box center [516, 311] width 82 height 21
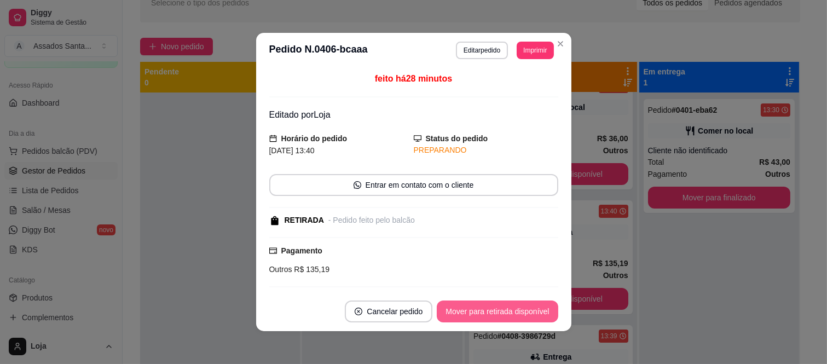
click at [522, 308] on button "Mover para retirada disponível" at bounding box center [497, 312] width 121 height 22
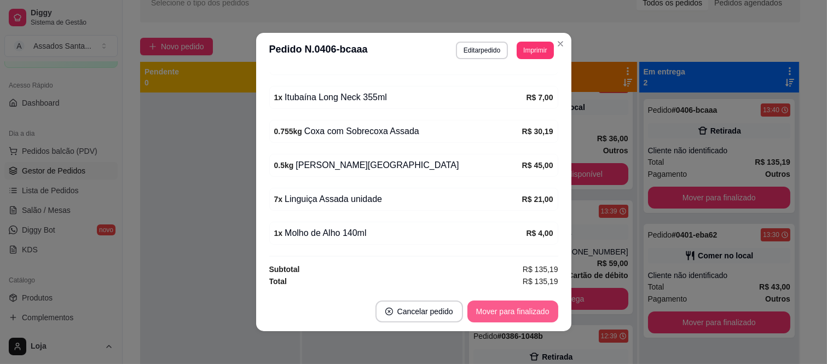
click at [513, 315] on button "Mover para finalizado" at bounding box center [513, 312] width 91 height 22
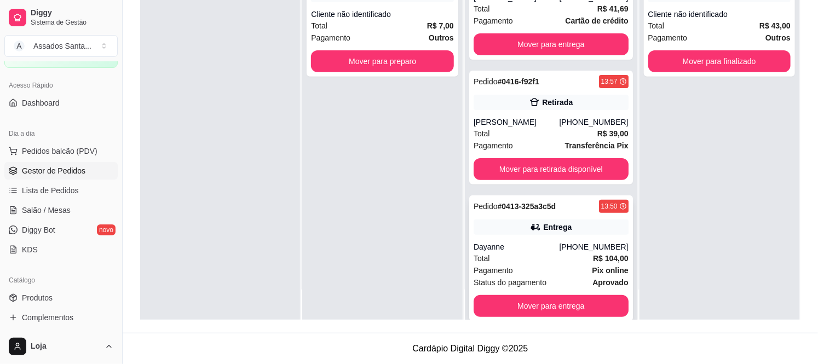
scroll to position [0, 0]
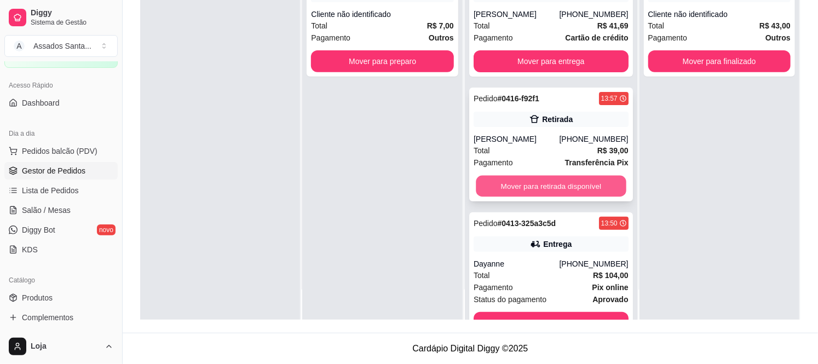
click at [533, 195] on button "Mover para retirada disponível" at bounding box center [551, 186] width 150 height 21
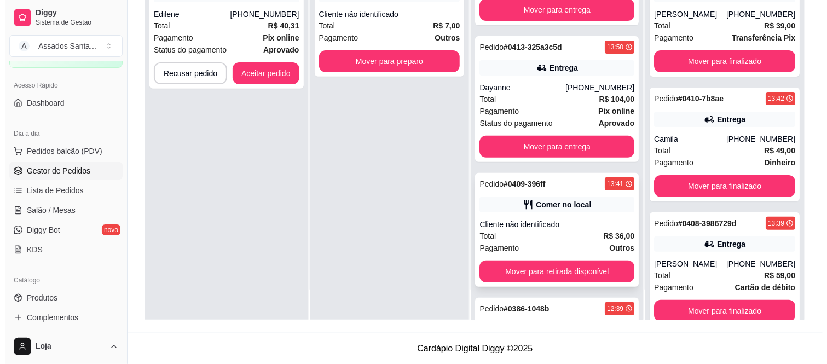
scroll to position [122, 0]
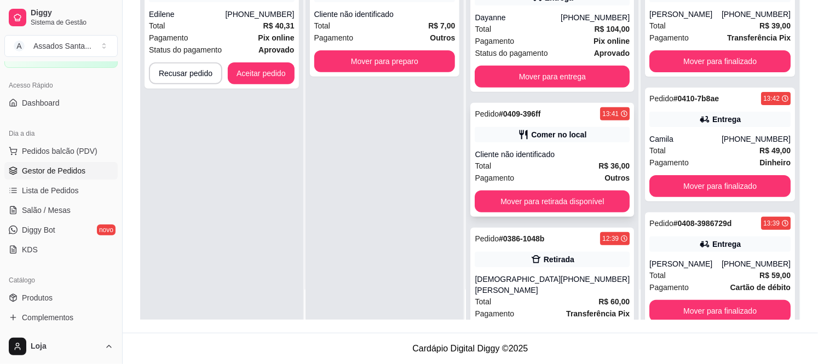
click at [550, 137] on div "Comer no local" at bounding box center [558, 134] width 55 height 11
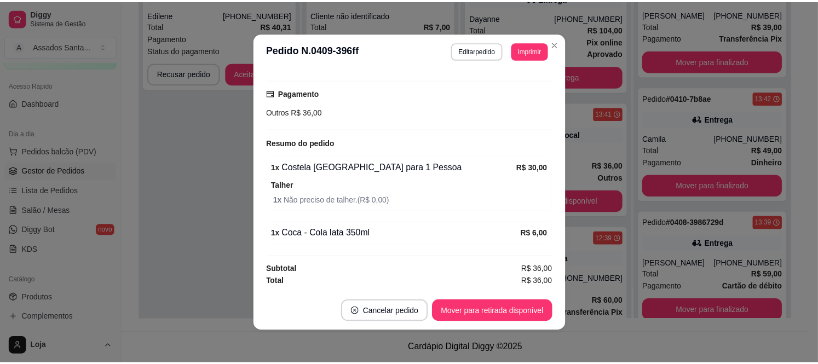
scroll to position [2, 0]
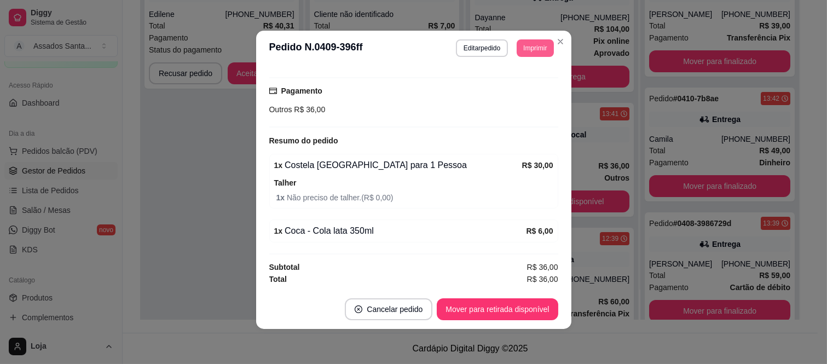
click at [527, 48] on button "Imprimir" at bounding box center [535, 48] width 37 height 18
click at [523, 86] on button "IMPRESSORA caixa" at bounding box center [510, 87] width 79 height 18
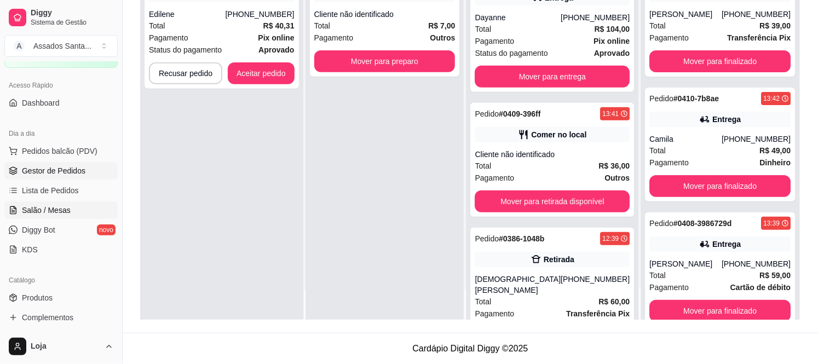
click at [76, 210] on link "Salão / Mesas" at bounding box center [60, 210] width 113 height 18
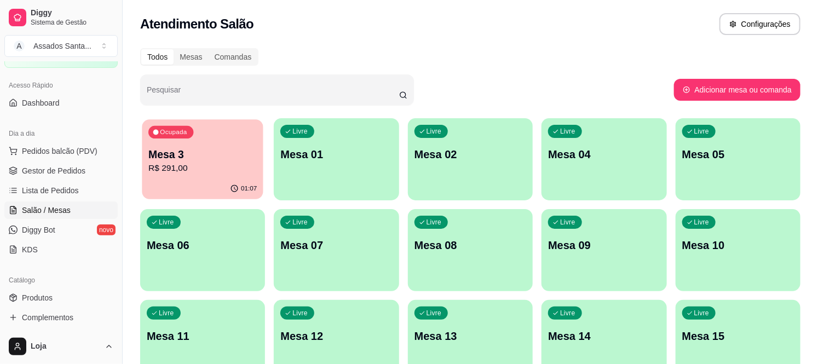
click at [161, 161] on div "Mesa 3 R$ 291,00" at bounding box center [202, 160] width 108 height 27
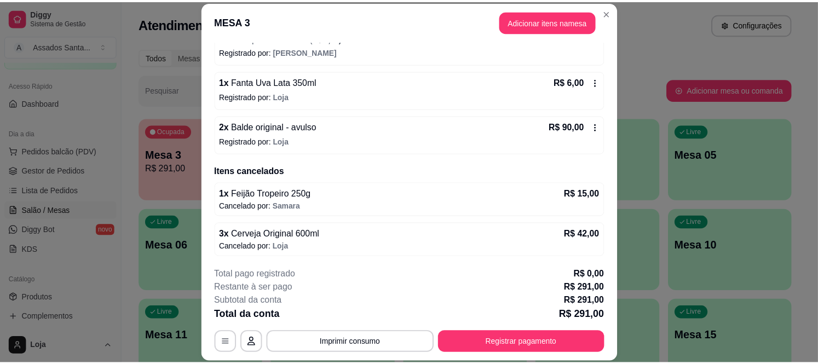
scroll to position [213, 0]
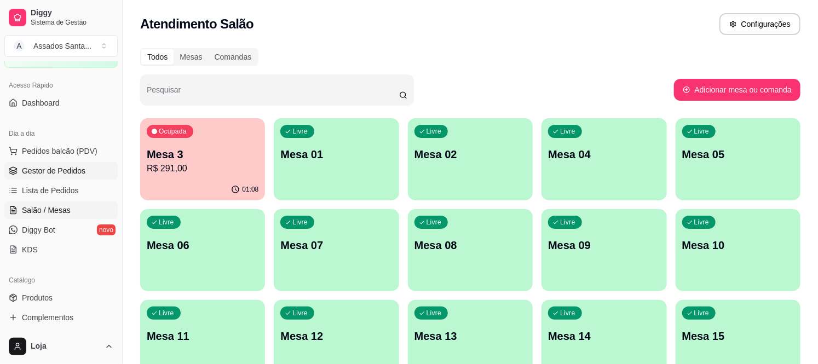
click at [64, 170] on span "Gestor de Pedidos" at bounding box center [54, 170] width 64 height 11
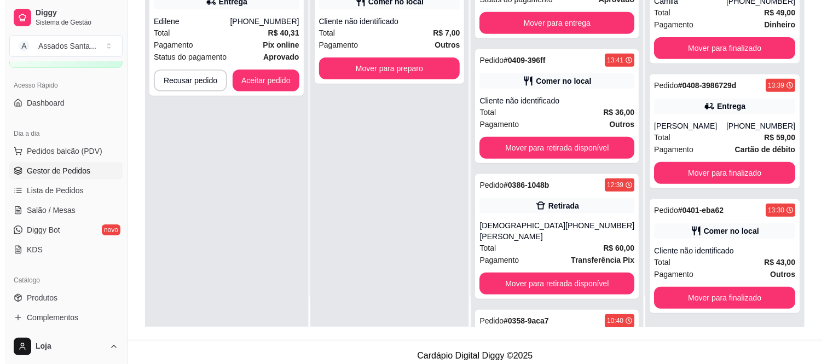
scroll to position [167, 0]
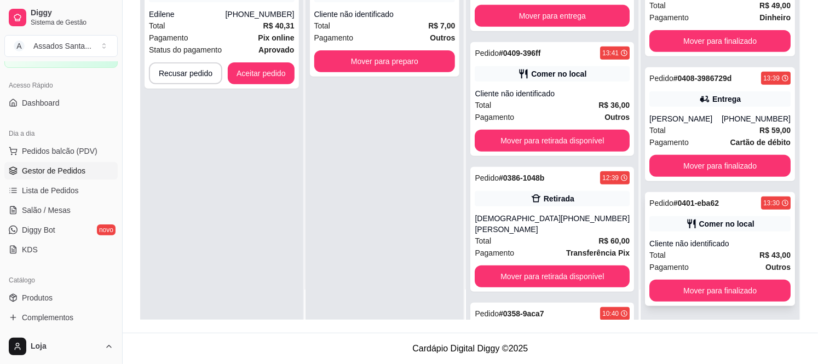
click at [737, 239] on div "Cliente não identificado" at bounding box center [719, 243] width 141 height 11
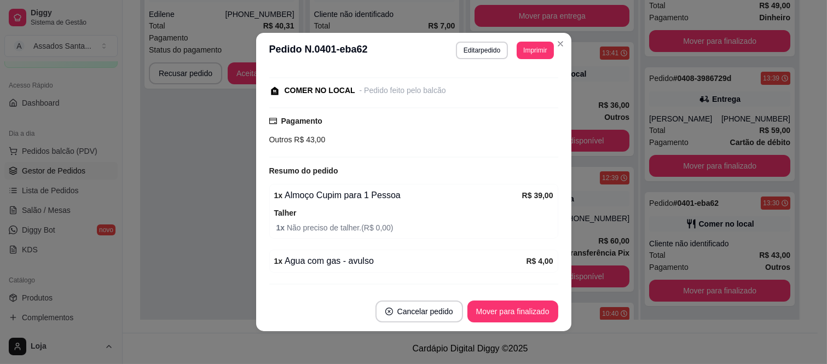
scroll to position [135, 0]
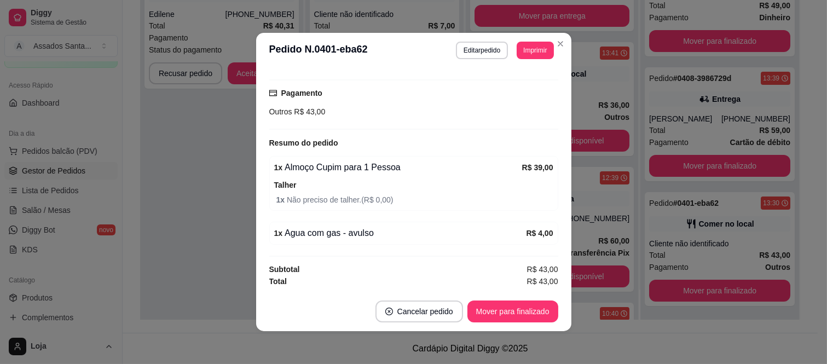
click at [529, 54] on button "Imprimir" at bounding box center [535, 51] width 37 height 18
click at [521, 91] on button "IMPRESSORA caixa" at bounding box center [520, 85] width 64 height 14
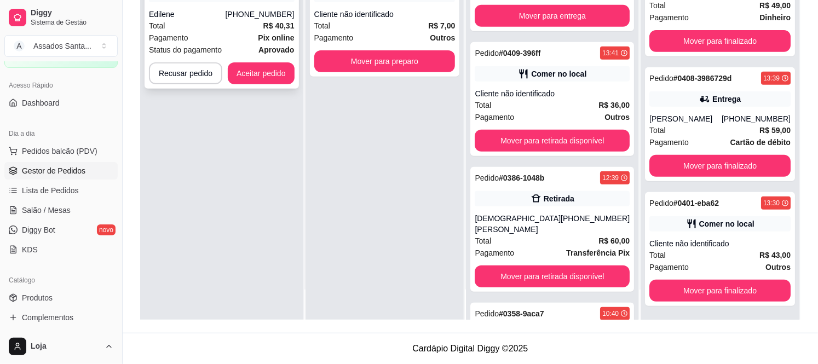
click at [243, 26] on div "Total R$ 40,31" at bounding box center [222, 26] width 146 height 12
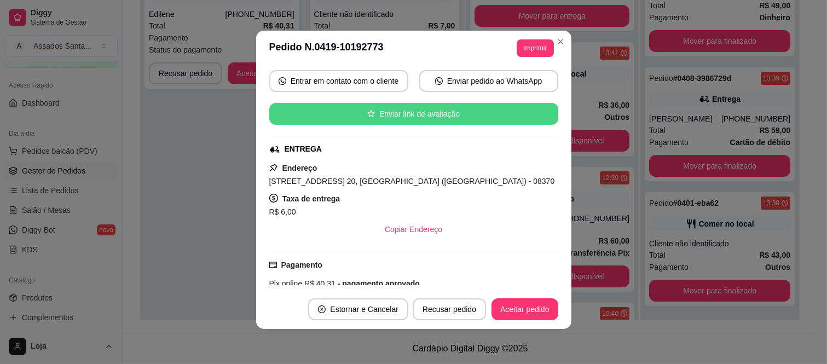
scroll to position [235, 0]
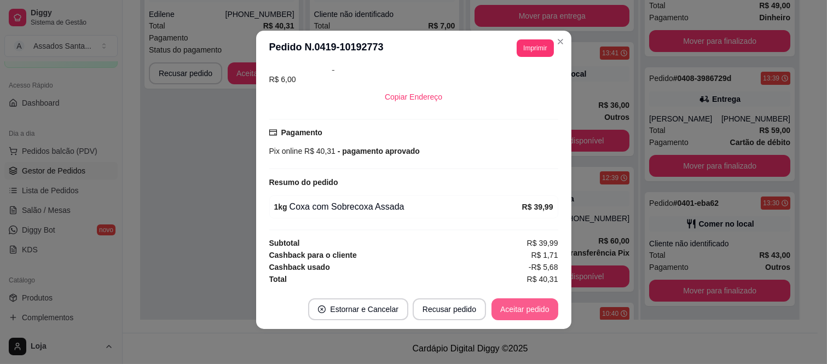
click at [505, 305] on button "Aceitar pedido" at bounding box center [525, 309] width 67 height 22
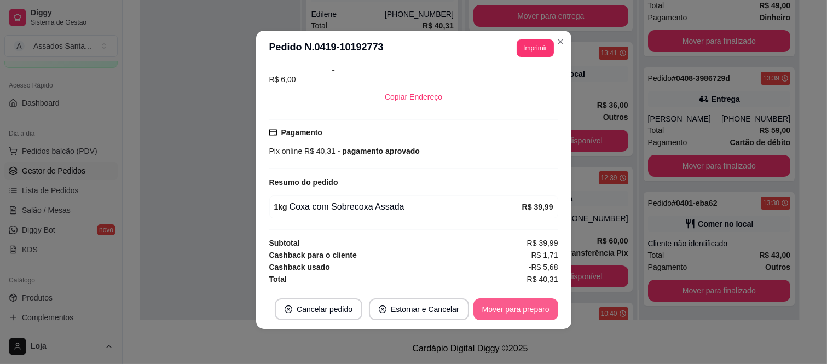
click at [521, 310] on button "Mover para preparo" at bounding box center [516, 309] width 85 height 22
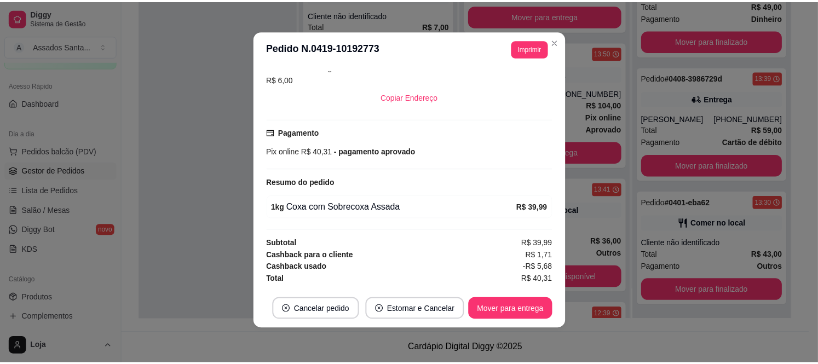
scroll to position [319, 0]
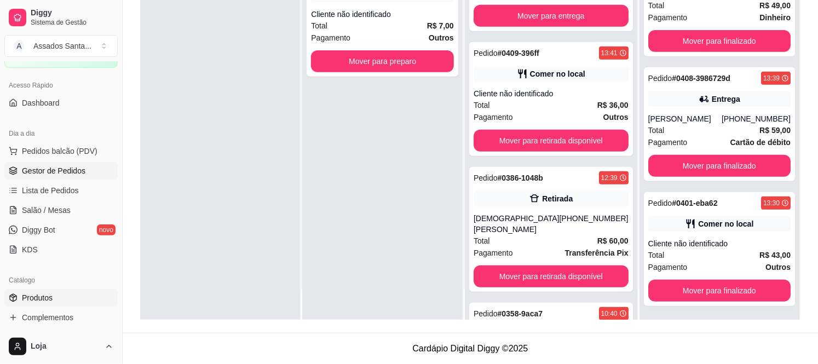
click at [54, 299] on link "Produtos" at bounding box center [60, 298] width 113 height 18
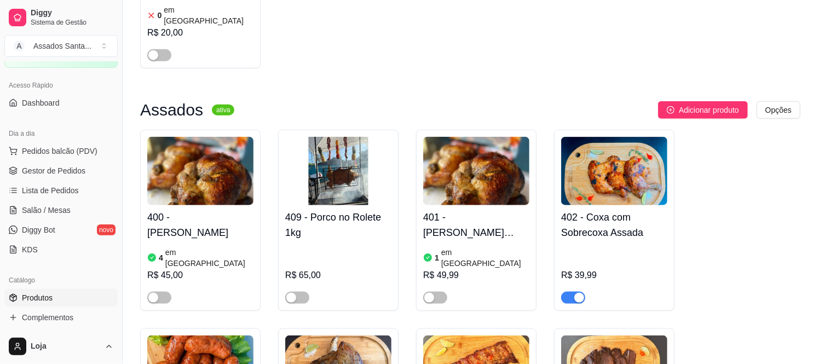
click at [579, 293] on div "button" at bounding box center [579, 298] width 10 height 10
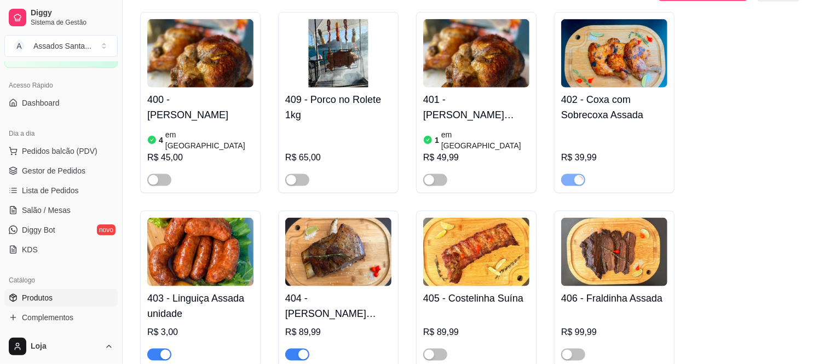
scroll to position [730, 0]
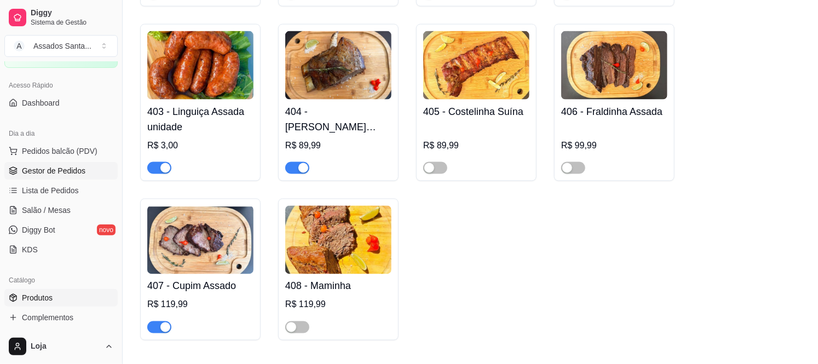
click at [68, 176] on span "Gestor de Pedidos" at bounding box center [54, 170] width 64 height 11
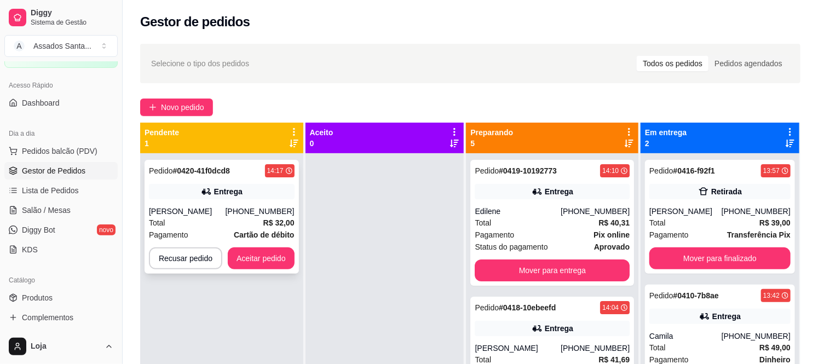
click at [210, 207] on div "Marcos Duarte" at bounding box center [187, 211] width 77 height 11
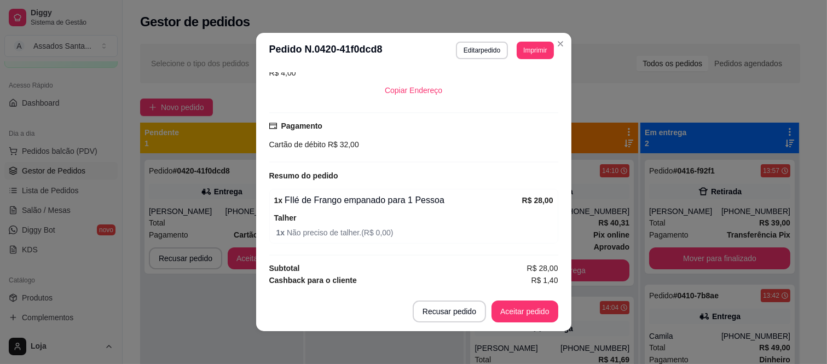
scroll to position [255, 0]
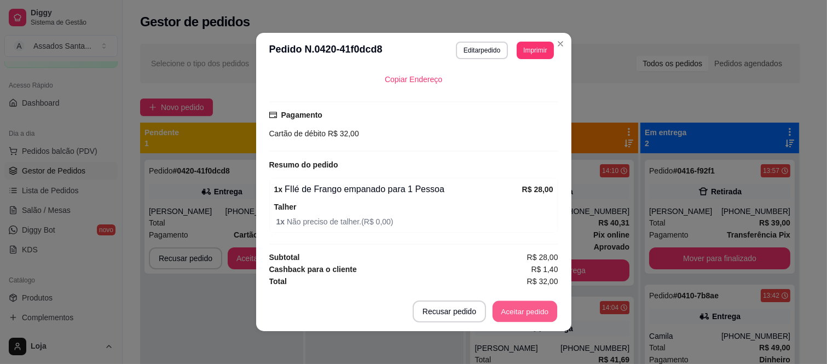
click at [529, 312] on button "Aceitar pedido" at bounding box center [525, 311] width 65 height 21
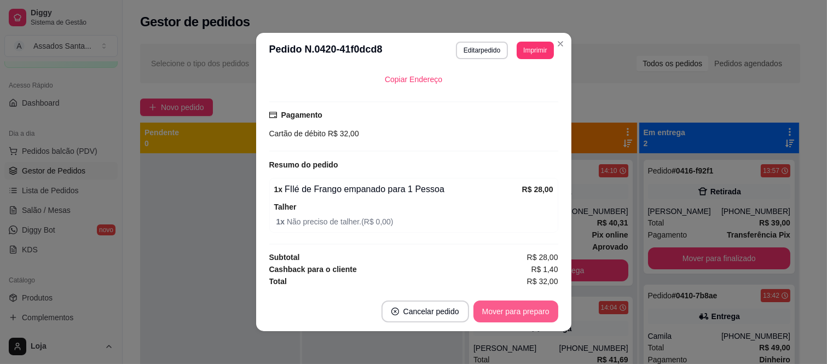
click at [510, 312] on button "Mover para preparo" at bounding box center [516, 312] width 85 height 22
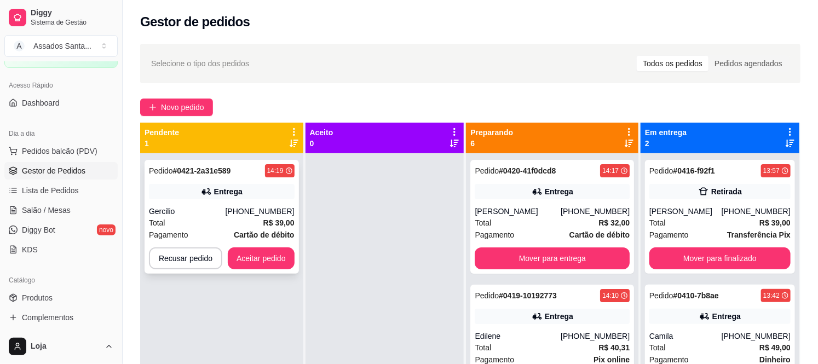
click at [196, 205] on div "Pedido # 0421-2a31e589 14:19 Entrega Gercilio (11) 94256-1162 Total R$ 39,00 Pa…" at bounding box center [222, 217] width 154 height 114
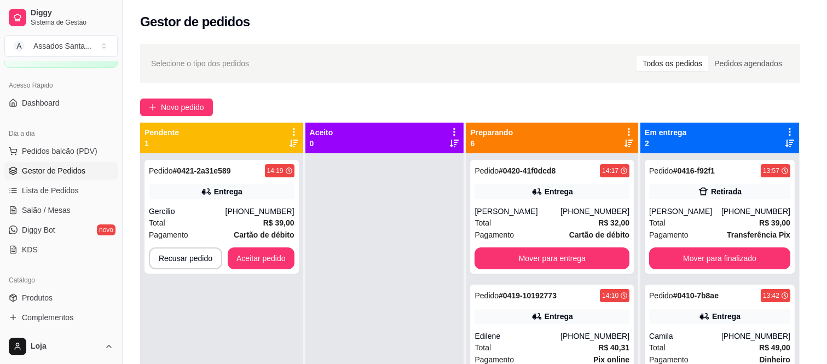
scroll to position [287, 0]
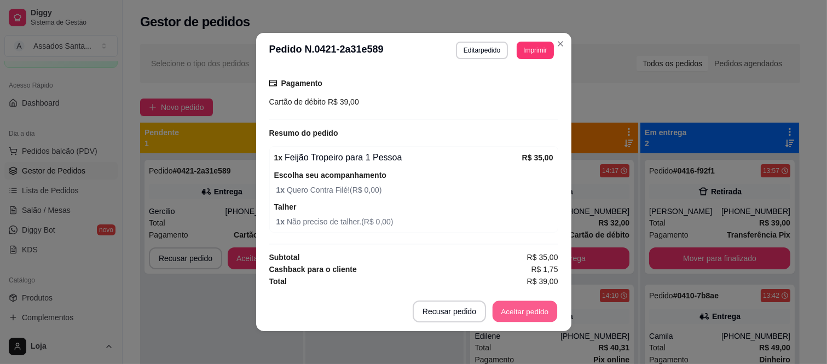
click at [515, 315] on button "Aceitar pedido" at bounding box center [525, 311] width 65 height 21
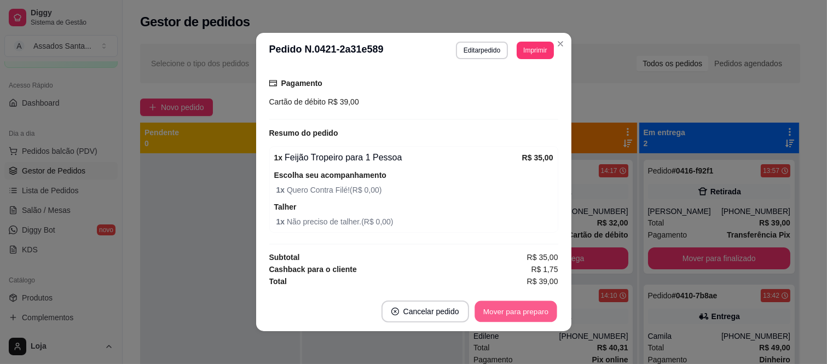
click at [516, 314] on button "Mover para preparo" at bounding box center [516, 311] width 82 height 21
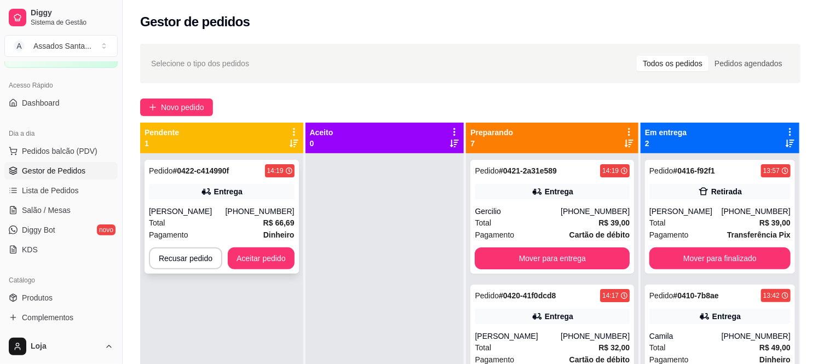
click at [226, 210] on div "Paola Barros" at bounding box center [187, 211] width 77 height 11
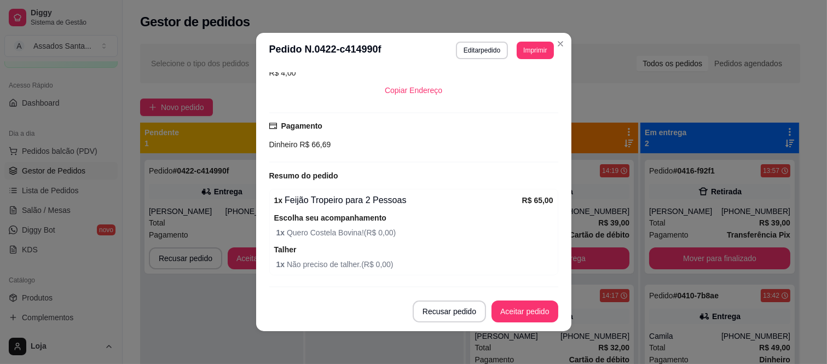
scroll to position [298, 0]
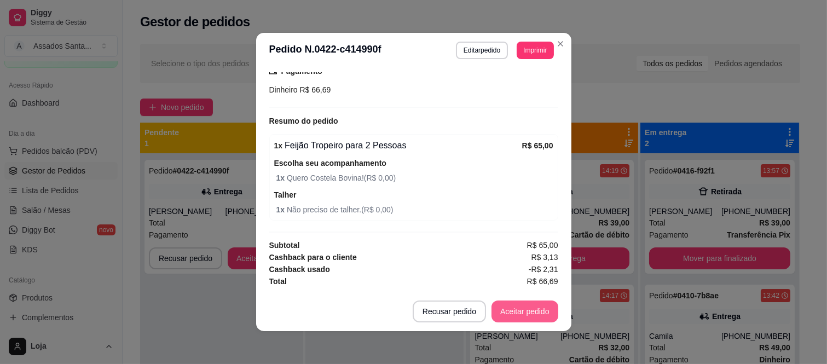
click at [515, 310] on button "Aceitar pedido" at bounding box center [525, 312] width 67 height 22
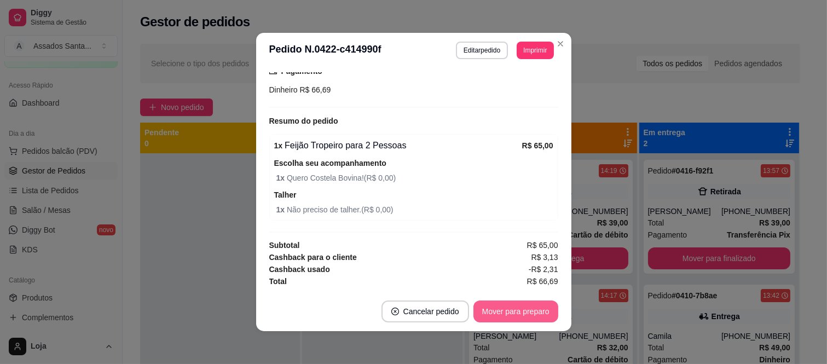
click at [515, 310] on button "Mover para preparo" at bounding box center [516, 312] width 85 height 22
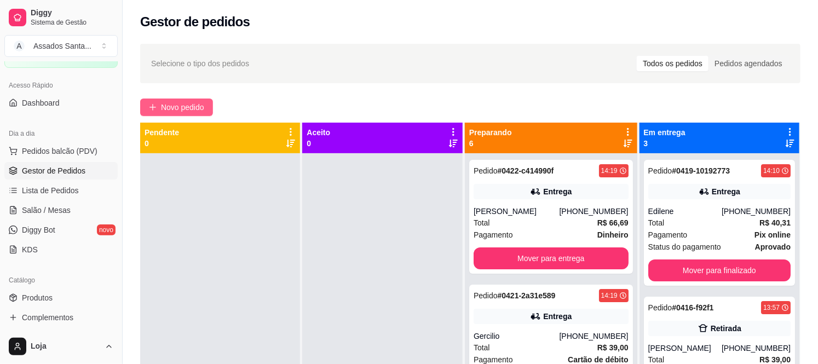
click at [184, 100] on button "Novo pedido" at bounding box center [176, 108] width 73 height 18
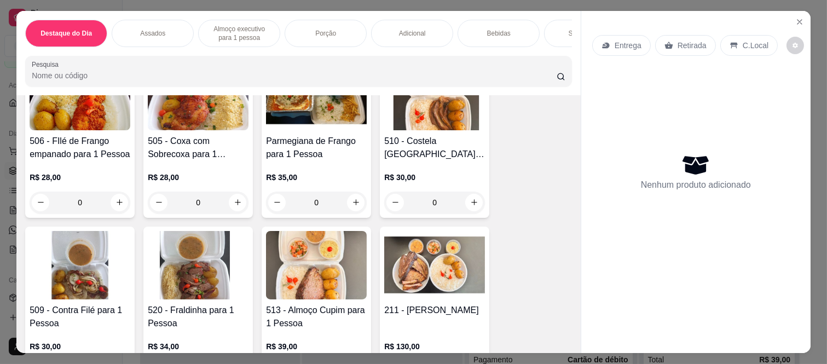
scroll to position [669, 0]
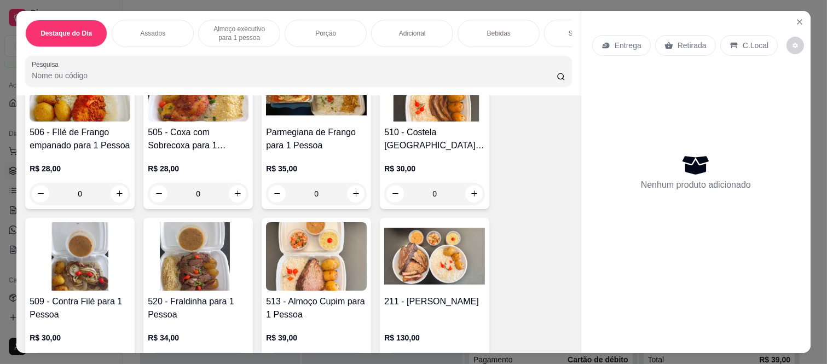
click at [473, 200] on div "0" at bounding box center [434, 194] width 101 height 22
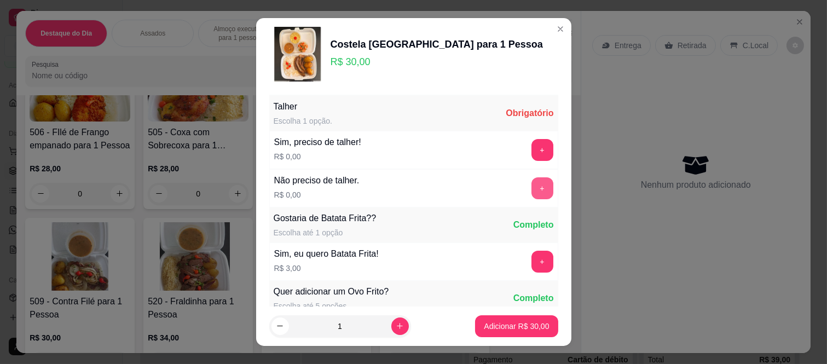
click at [532, 193] on button "+" at bounding box center [543, 188] width 22 height 22
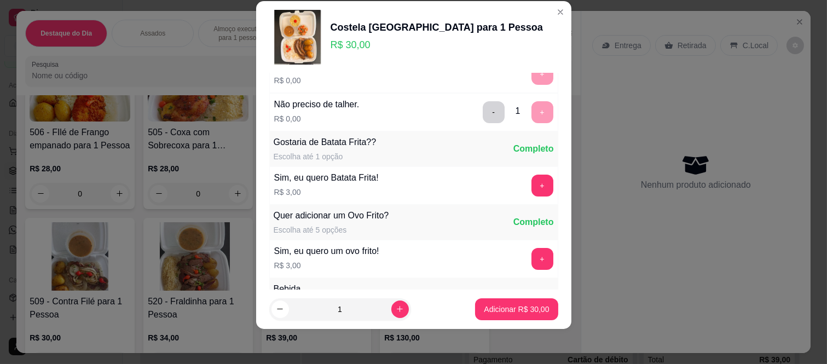
scroll to position [117, 0]
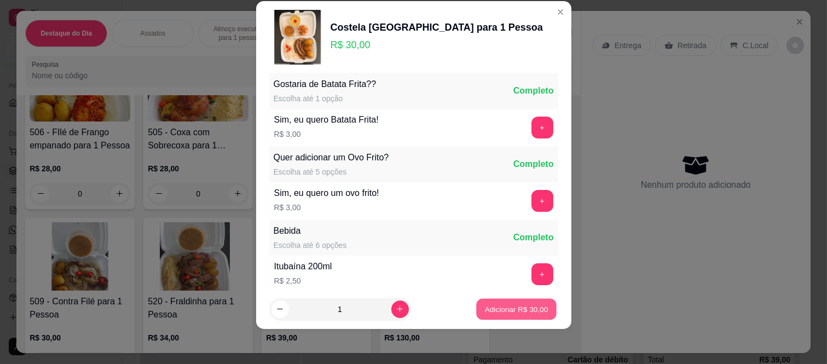
click at [492, 312] on p "Adicionar R$ 30,00" at bounding box center [517, 309] width 64 height 10
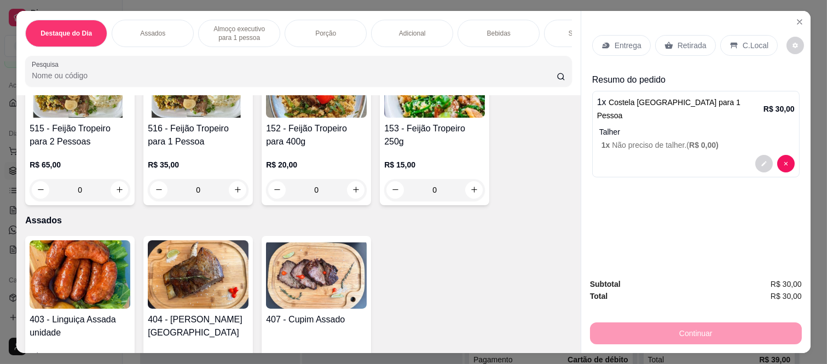
scroll to position [0, 0]
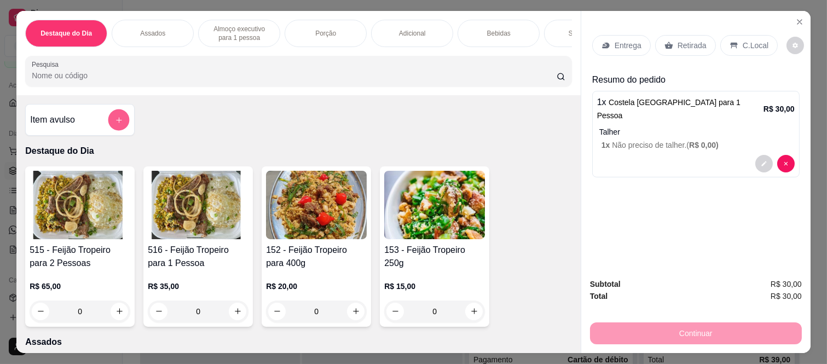
click at [120, 127] on button "add-separate-item" at bounding box center [118, 119] width 21 height 21
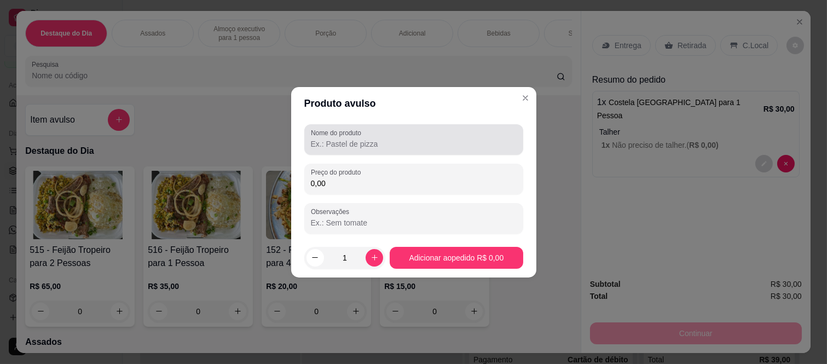
click at [406, 152] on div "Nome do produto" at bounding box center [413, 139] width 219 height 31
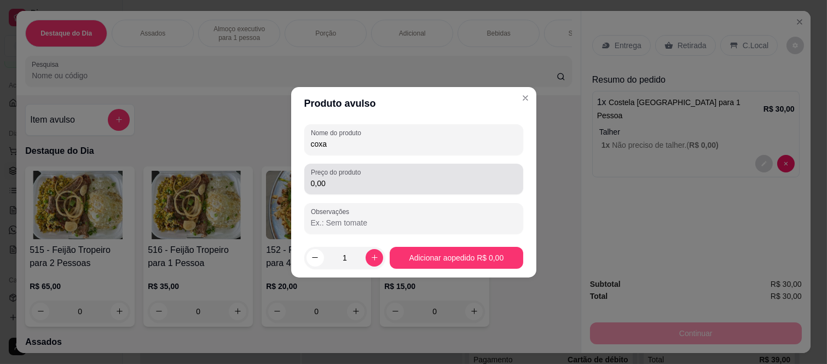
type input "coxa"
click at [386, 181] on input "0,00" at bounding box center [414, 183] width 206 height 11
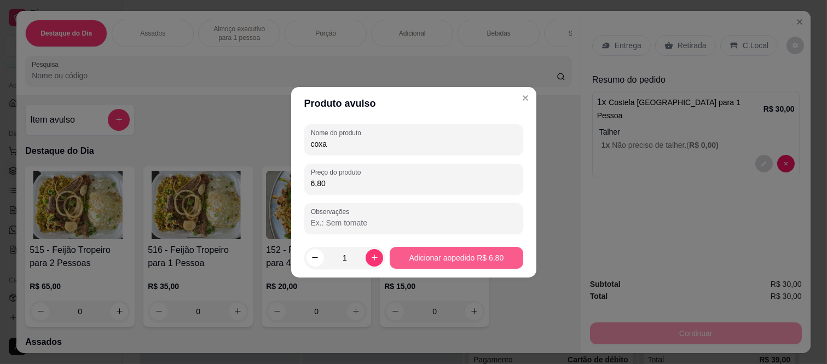
type input "6,80"
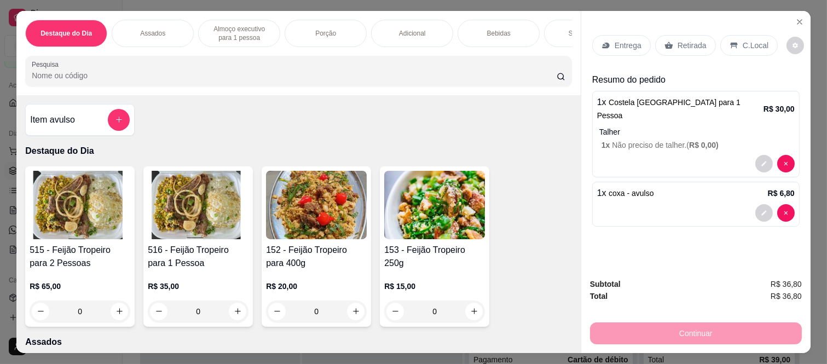
click at [670, 39] on div "Retirada" at bounding box center [685, 45] width 61 height 21
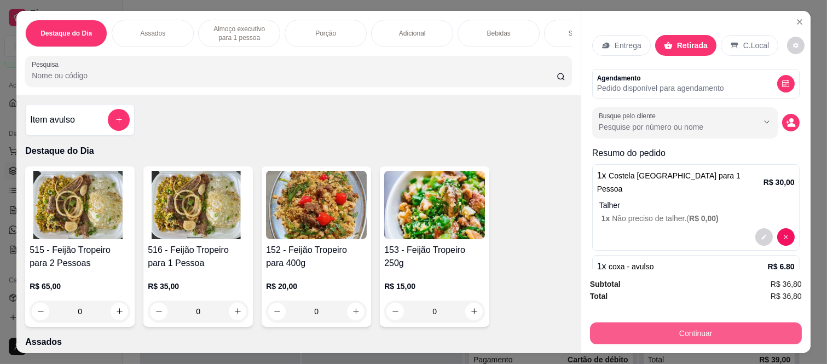
click at [647, 322] on button "Continuar" at bounding box center [696, 333] width 212 height 22
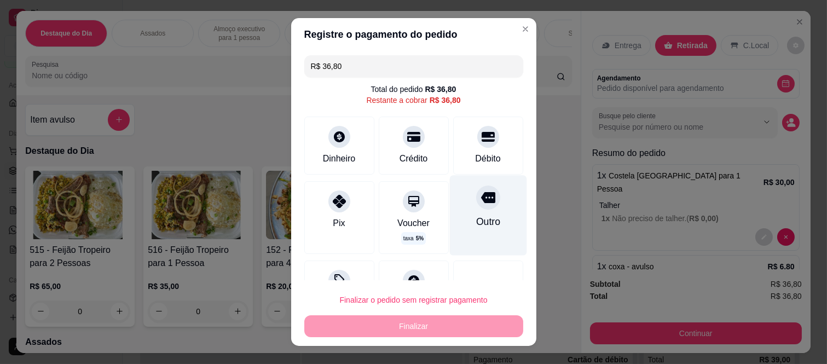
click at [481, 203] on icon at bounding box center [488, 197] width 14 height 11
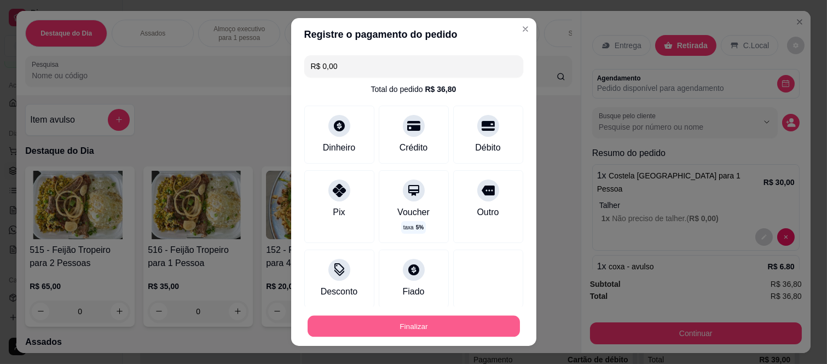
click at [469, 322] on button "Finalizar" at bounding box center [414, 325] width 212 height 21
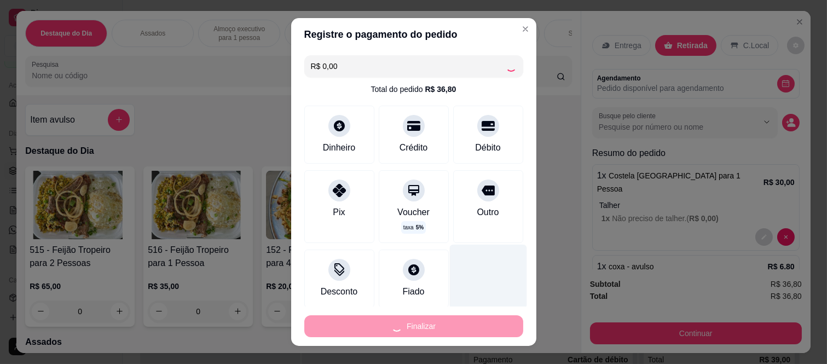
type input "-R$ 36,80"
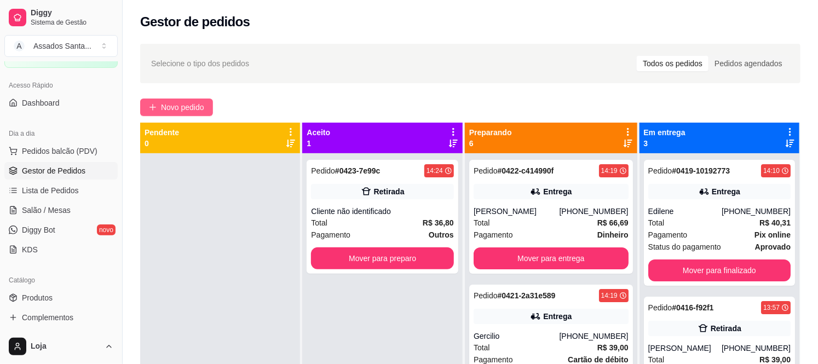
click at [171, 105] on span "Novo pedido" at bounding box center [182, 107] width 43 height 12
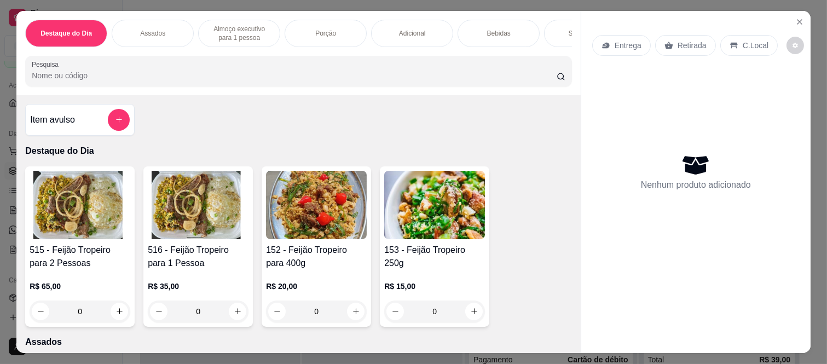
click at [620, 40] on p "Entrega" at bounding box center [628, 45] width 27 height 11
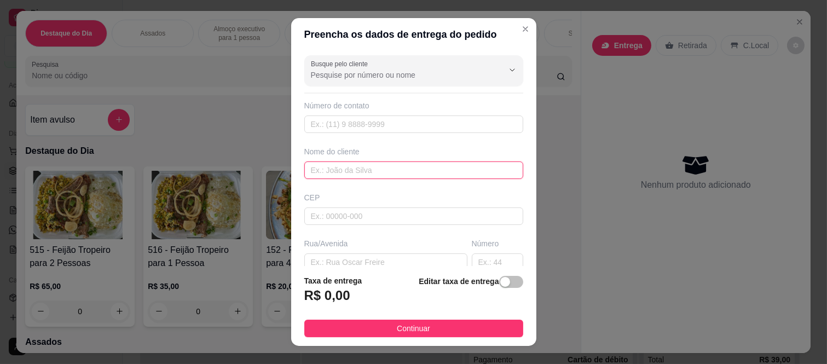
click at [355, 169] on input "text" at bounding box center [413, 170] width 219 height 18
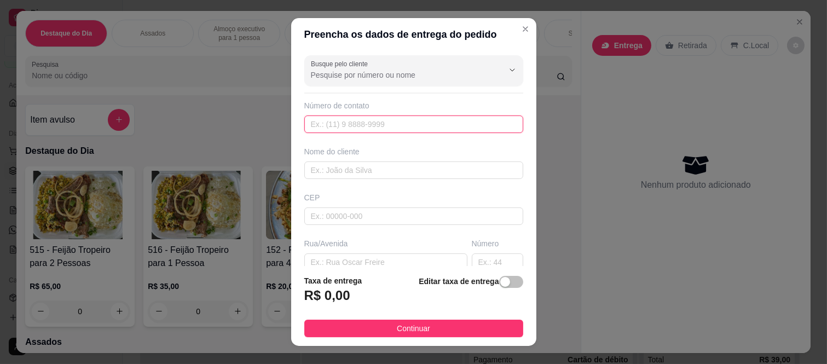
click at [323, 122] on input "text" at bounding box center [413, 125] width 219 height 18
paste input "(11) 98301-4671"
type input "(11) 98301-4671"
click at [439, 181] on div "Busque pelo cliente Número de contato (11) 98301-4671 Nome do cliente CEP Rua/A…" at bounding box center [413, 158] width 245 height 215
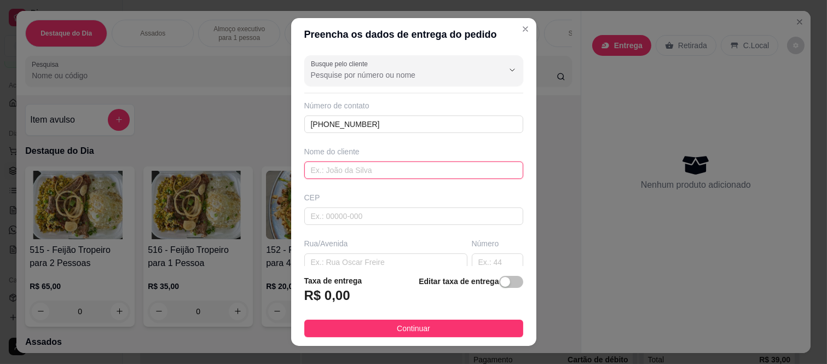
click at [433, 168] on input "text" at bounding box center [413, 170] width 219 height 18
paste input "Andressa Marques"
type input "Andressa Marques"
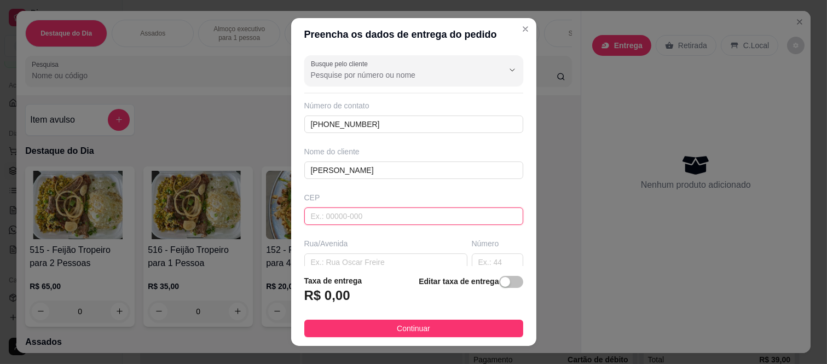
click at [369, 212] on input "text" at bounding box center [413, 216] width 219 height 18
type input "08260140"
type input "Rua Tomoichi Shimizu"
type input "Colônia (Zona Leste)"
type input "São Paulo"
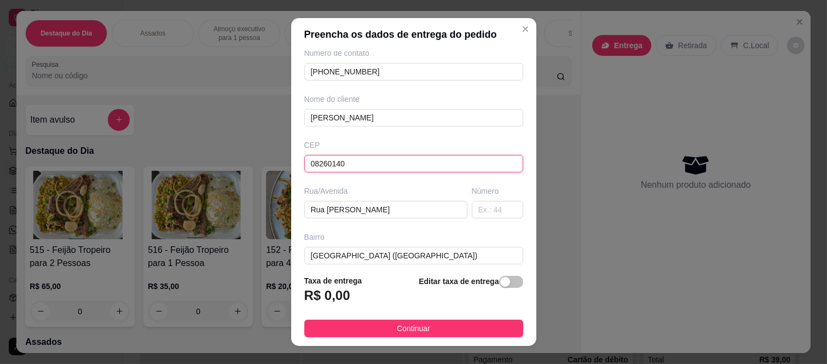
scroll to position [122, 0]
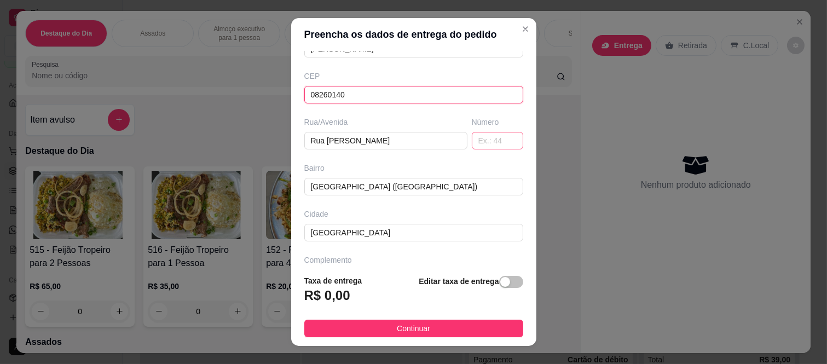
type input "08260140"
click at [472, 143] on input "text" at bounding box center [497, 141] width 51 height 18
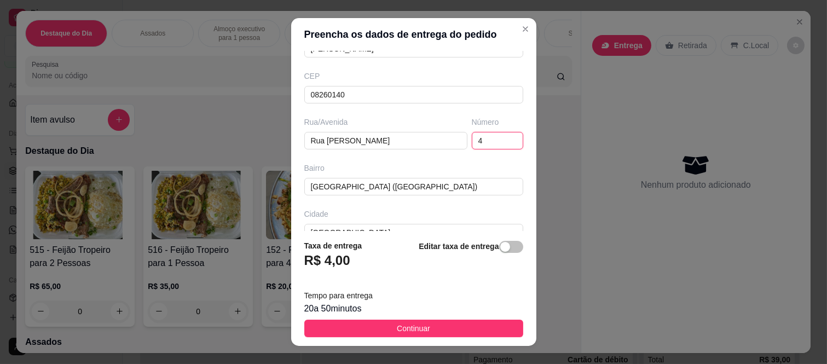
type input "4"
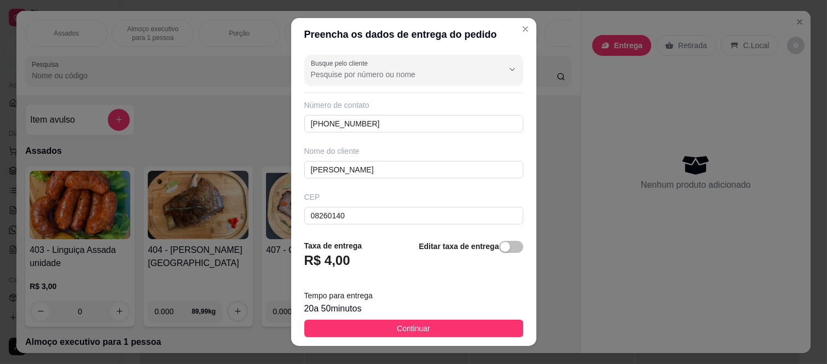
scroll to position [0, 0]
drag, startPoint x: 392, startPoint y: 170, endPoint x: 285, endPoint y: 172, distance: 107.3
click at [285, 172] on div "Preencha os dados de entrega do pedido Busque pelo cliente Número de contato (1…" at bounding box center [413, 182] width 827 height 364
paste input "Paloma"
type input "Paloma"
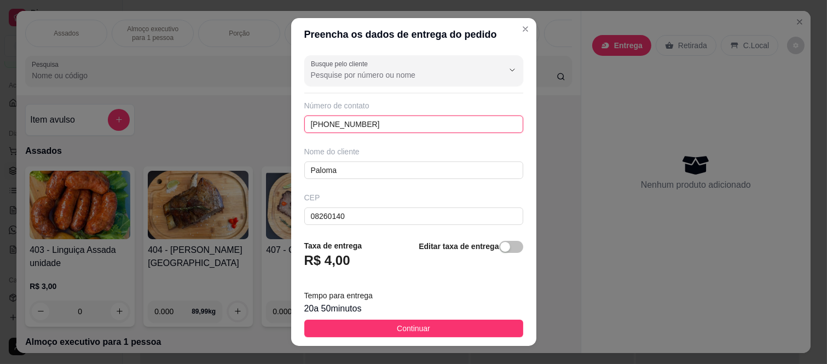
drag, startPoint x: 378, startPoint y: 119, endPoint x: 295, endPoint y: 125, distance: 83.4
click at [295, 125] on div "Busque pelo cliente Número de contato (11) 98301-4671 Nome do cliente Paloma CE…" at bounding box center [413, 141] width 245 height 180
paste input "7578-0205"
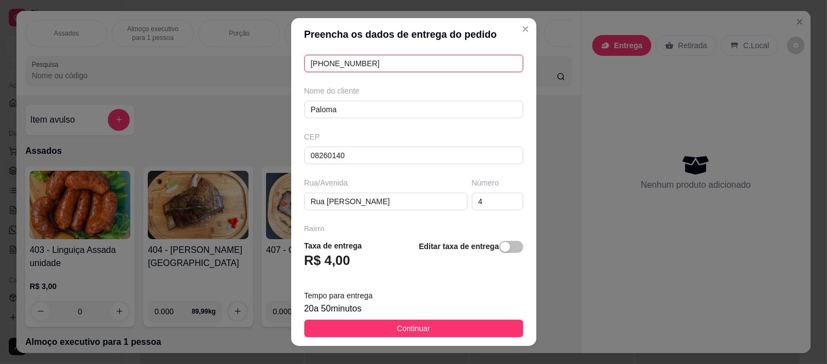
scroll to position [122, 0]
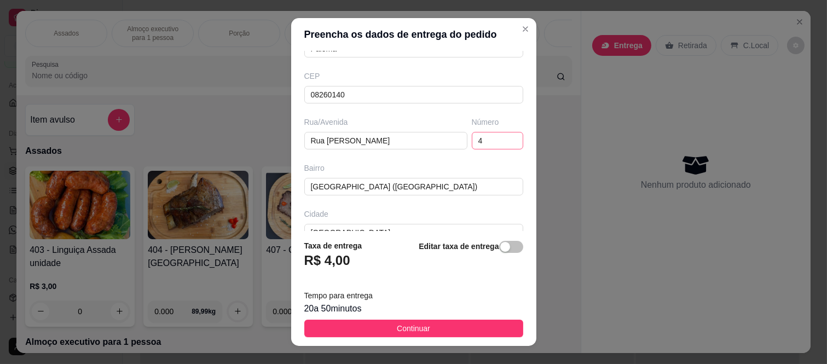
type input "(11) 97578-0205"
click at [476, 145] on input "4" at bounding box center [497, 141] width 51 height 18
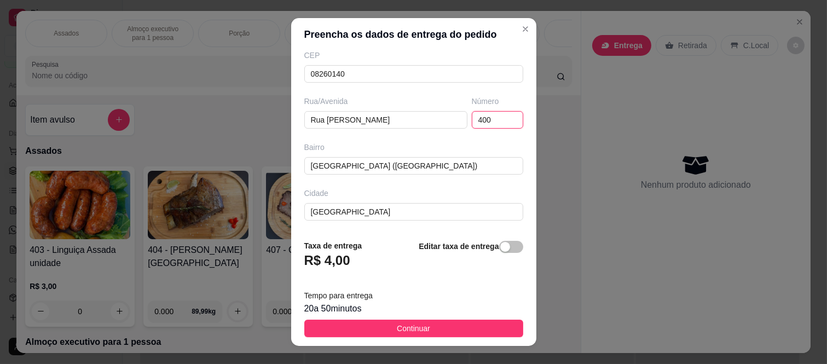
scroll to position [154, 0]
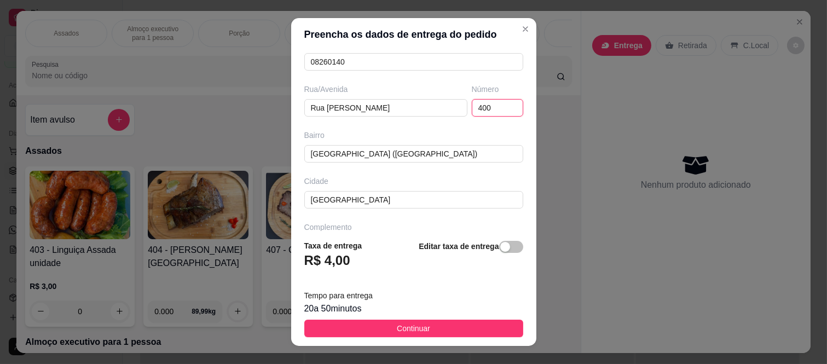
type input "400"
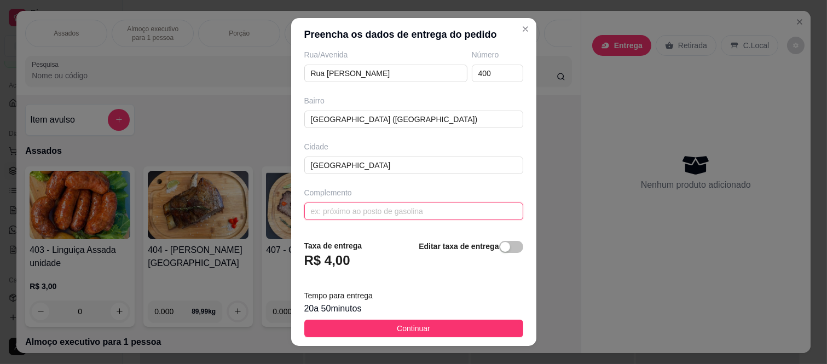
click at [382, 213] on input "text" at bounding box center [413, 212] width 219 height 18
paste input "Bloco 1 ap 1508"
type input "Bloco 1 ap 1508"
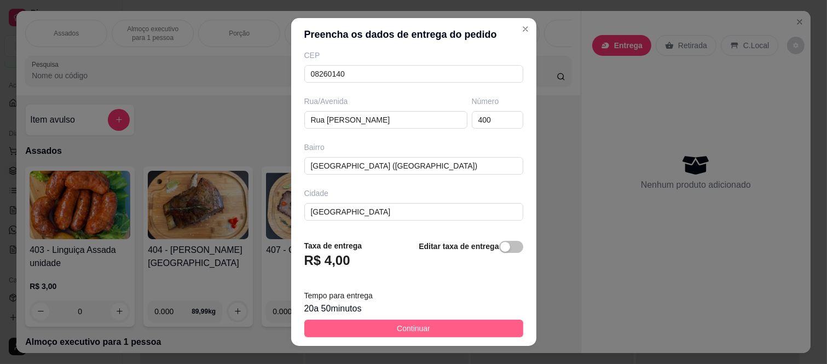
scroll to position [189, 0]
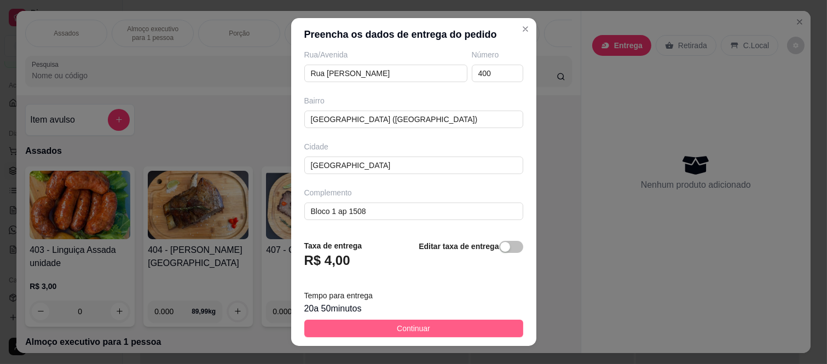
click at [408, 326] on span "Continuar" at bounding box center [413, 328] width 33 height 12
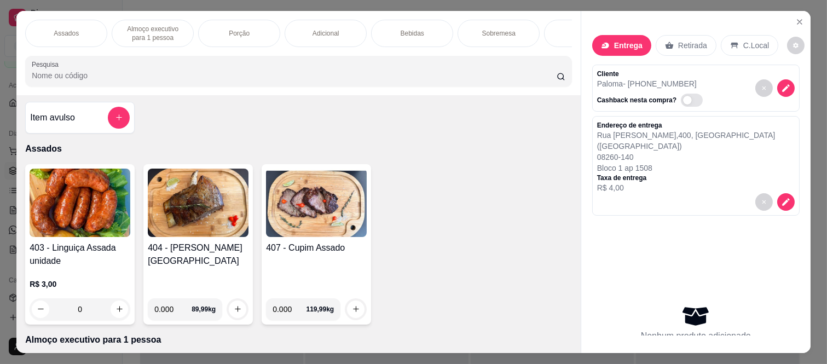
scroll to position [0, 0]
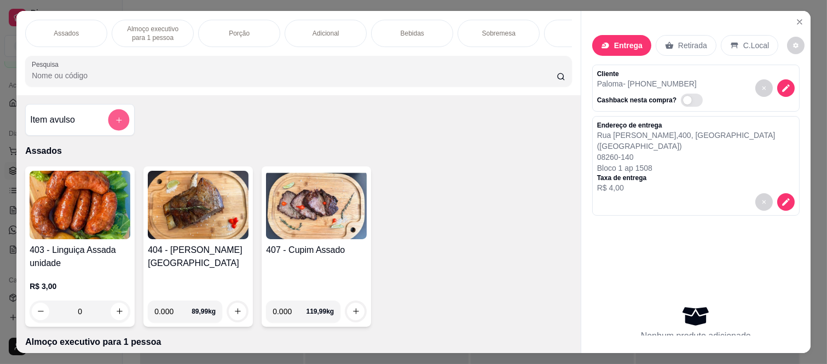
click at [108, 129] on button "add-separate-item" at bounding box center [118, 119] width 21 height 21
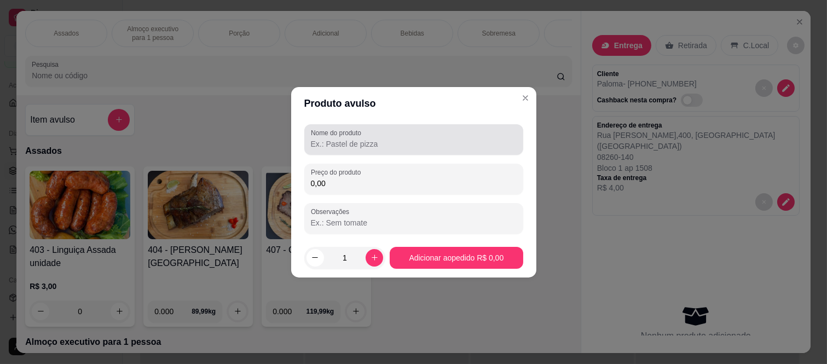
click at [362, 152] on div "Nome do produto" at bounding box center [413, 139] width 219 height 31
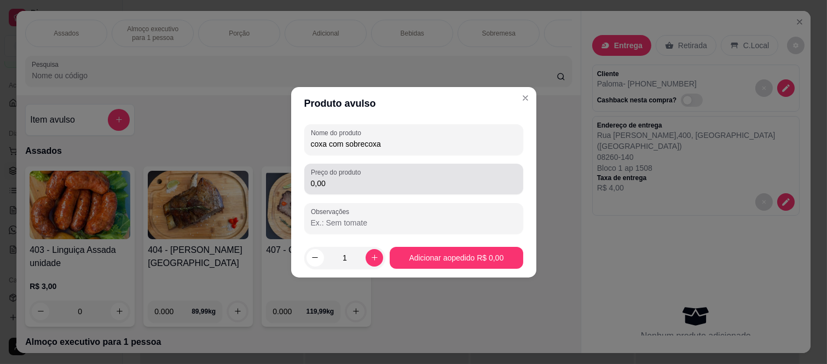
type input "coxa com sobrecoxa"
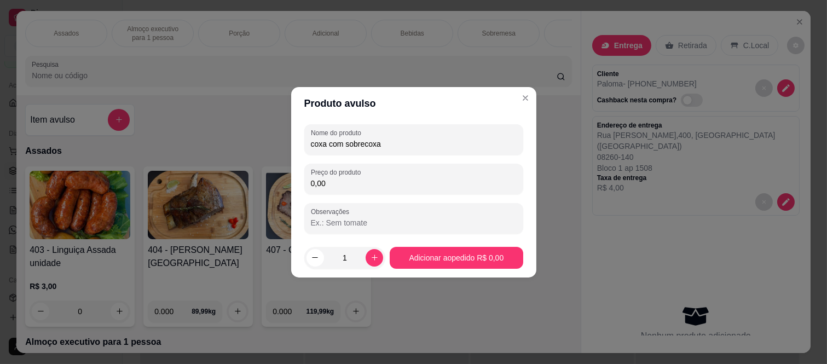
click at [358, 179] on input "0,00" at bounding box center [414, 183] width 206 height 11
type input "17,50"
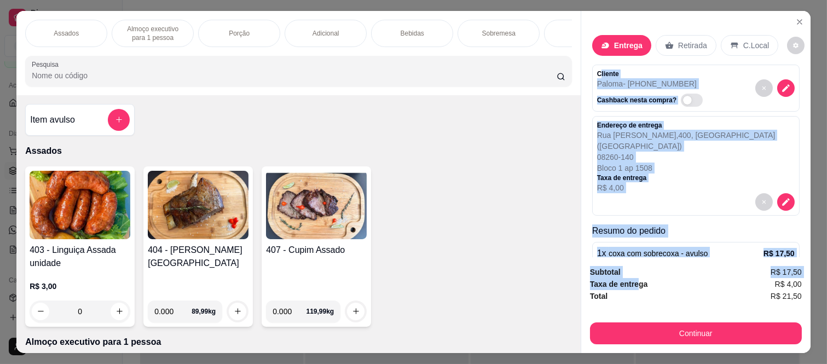
scroll to position [33, 0]
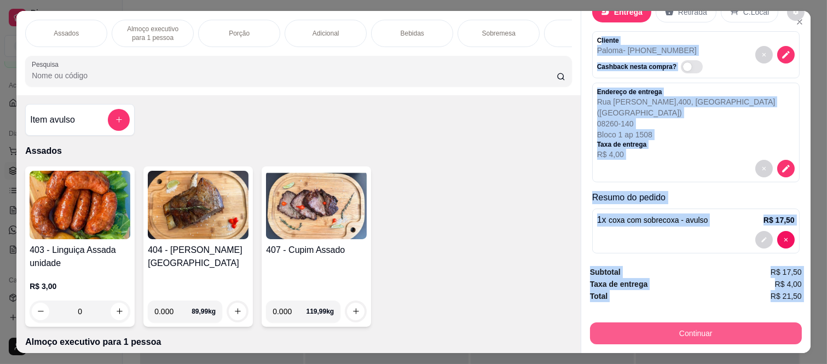
drag, startPoint x: 597, startPoint y: 67, endPoint x: 635, endPoint y: 319, distance: 254.7
click at [635, 319] on div "Entrega Retirada C.Local Cliente Paloma - (11) 97578-0205 Cashback nesta compra…" at bounding box center [696, 182] width 230 height 342
click at [635, 322] on button "Continuar" at bounding box center [696, 333] width 212 height 22
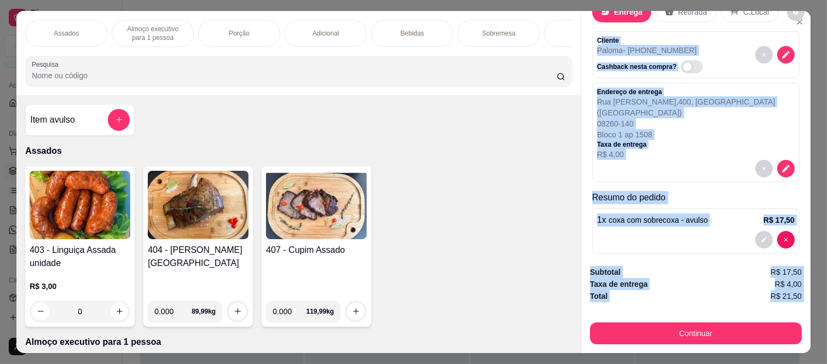
drag, startPoint x: 603, startPoint y: 41, endPoint x: 592, endPoint y: 36, distance: 12.5
click at [603, 45] on p "Paloma - (11) 97578-0205" at bounding box center [652, 50] width 110 height 11
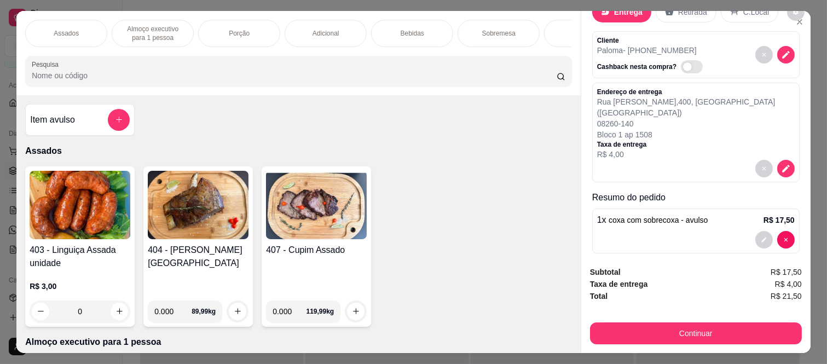
click at [592, 36] on div "Cliente Paloma - (11) 97578-0205 Cashback nesta compra?" at bounding box center [695, 54] width 207 height 47
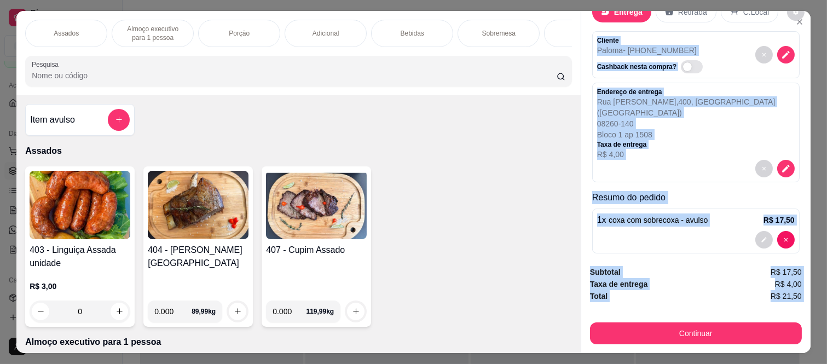
scroll to position [28, 0]
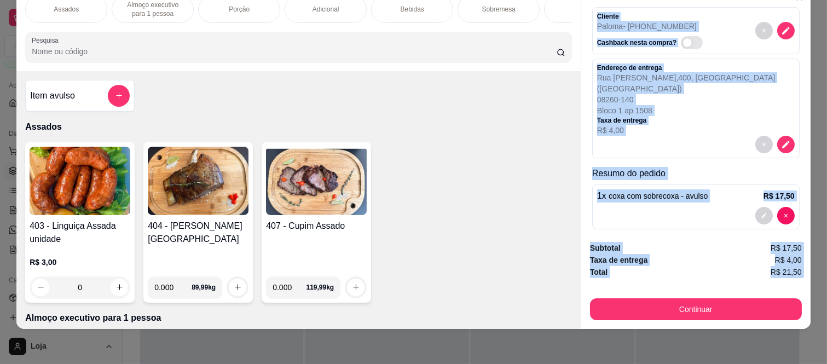
drag, startPoint x: 593, startPoint y: 37, endPoint x: 633, endPoint y: 355, distance: 320.6
click at [633, 355] on div "Assados Almoço executivo para 1 pessoa Porção Adicional Bebidas Sobremesa DOSE …" at bounding box center [413, 182] width 827 height 364
copy div "Cliente Paloma - (11) 97578-0205 Cashback nesta compra? Endereço de entrega Rua…"
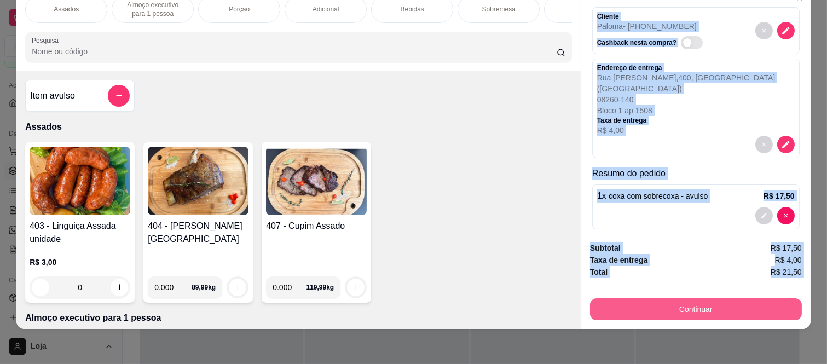
click at [638, 307] on button "Continuar" at bounding box center [696, 309] width 212 height 22
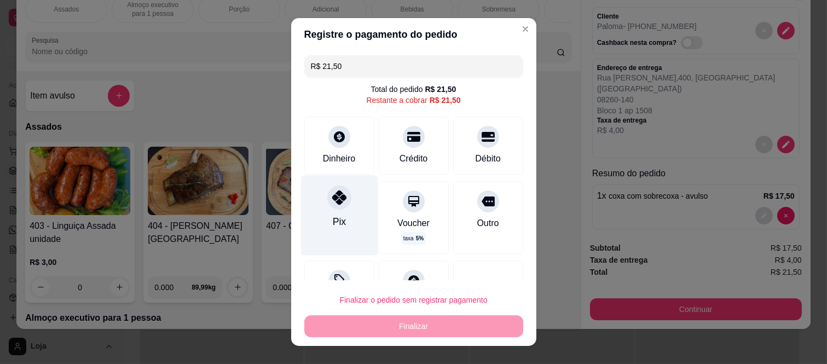
click at [320, 210] on div "Pix" at bounding box center [339, 216] width 77 height 80
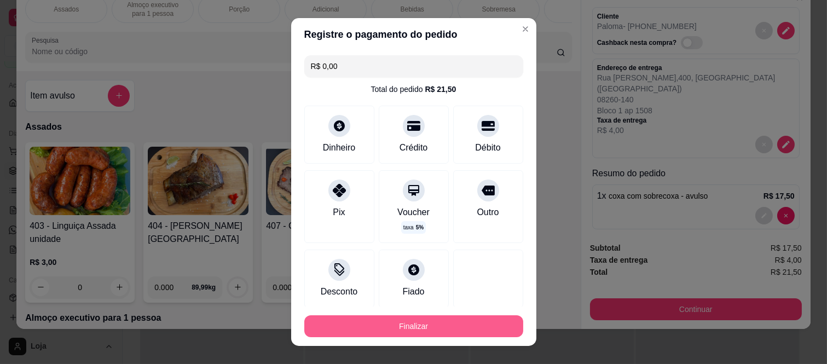
click at [390, 329] on button "Finalizar" at bounding box center [413, 326] width 219 height 22
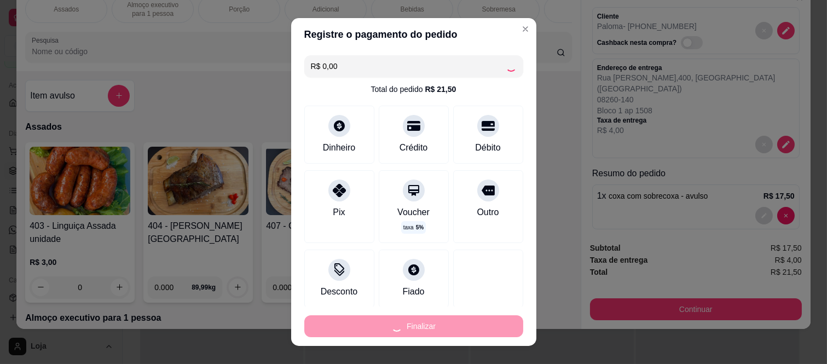
type input "-R$ 21,50"
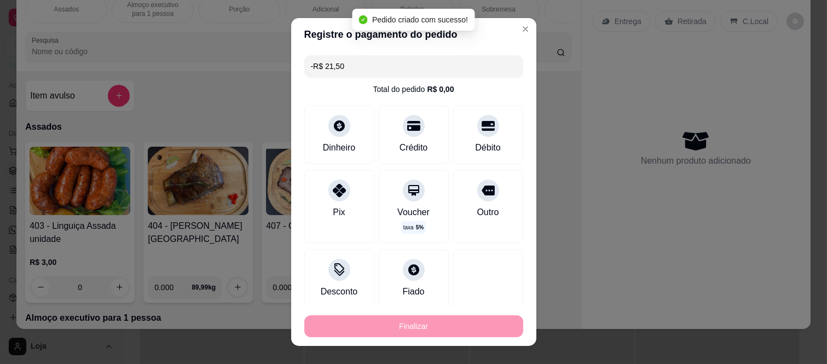
scroll to position [0, 0]
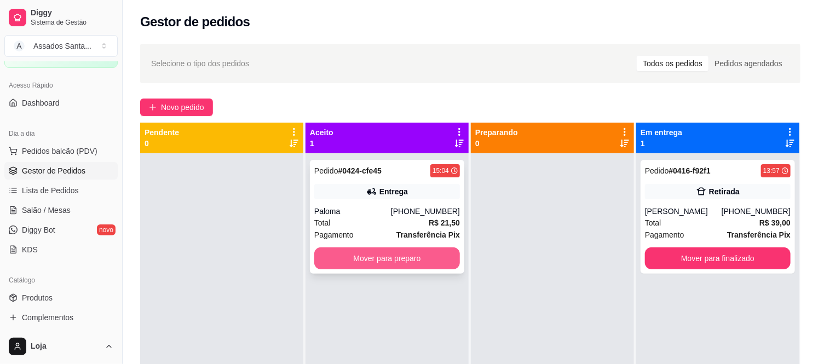
click at [374, 264] on button "Mover para preparo" at bounding box center [387, 258] width 146 height 22
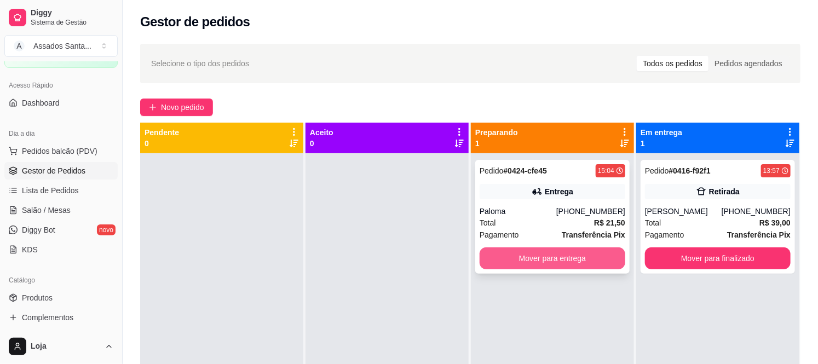
click at [521, 262] on button "Mover para entrega" at bounding box center [553, 258] width 146 height 22
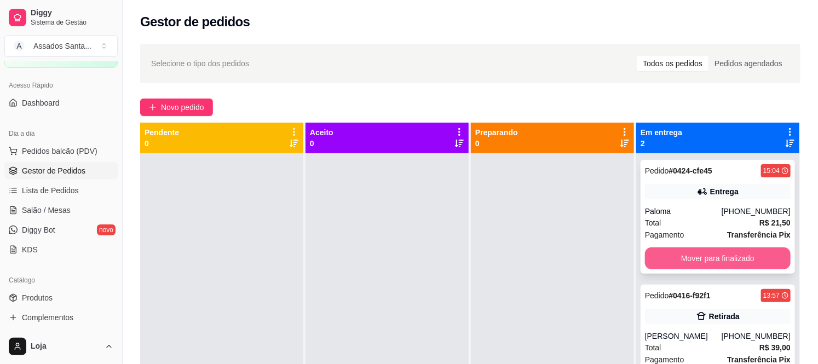
click at [709, 261] on button "Mover para finalizado" at bounding box center [718, 258] width 146 height 22
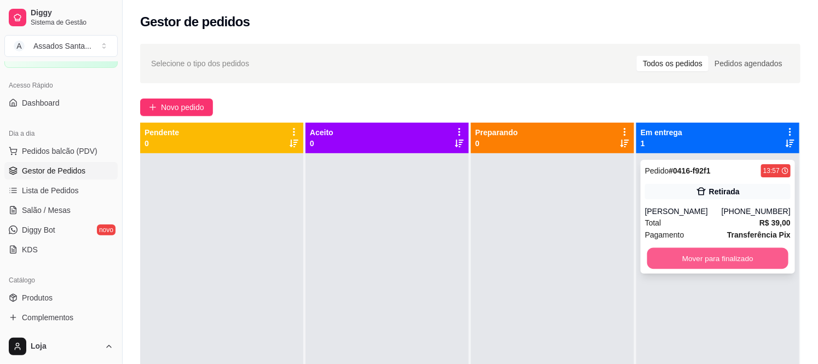
click at [715, 266] on button "Mover para finalizado" at bounding box center [717, 258] width 141 height 21
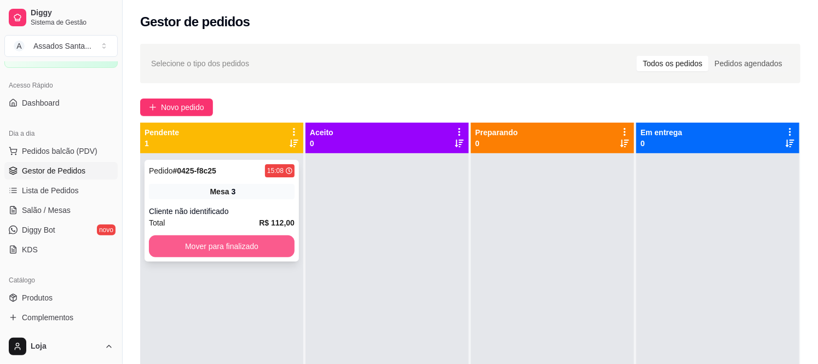
click at [232, 244] on button "Mover para finalizado" at bounding box center [222, 246] width 146 height 22
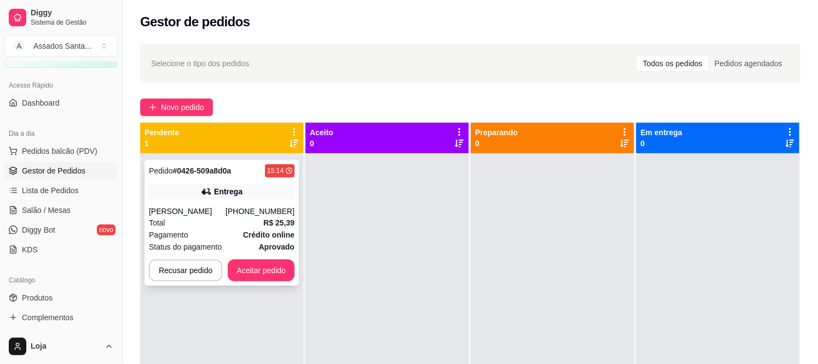
click at [238, 209] on div "(71) 99960-7634" at bounding box center [260, 211] width 69 height 11
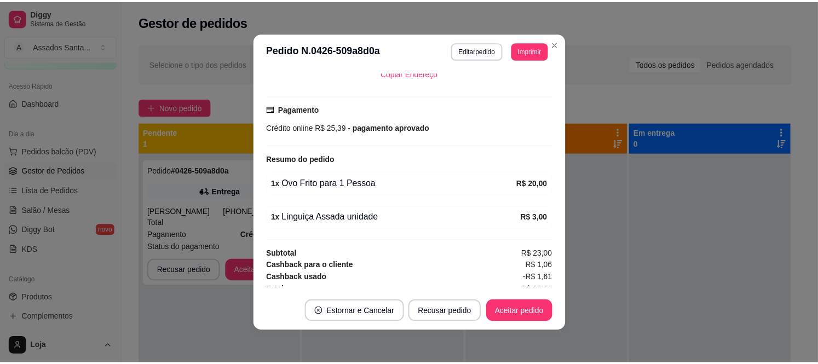
scroll to position [269, 0]
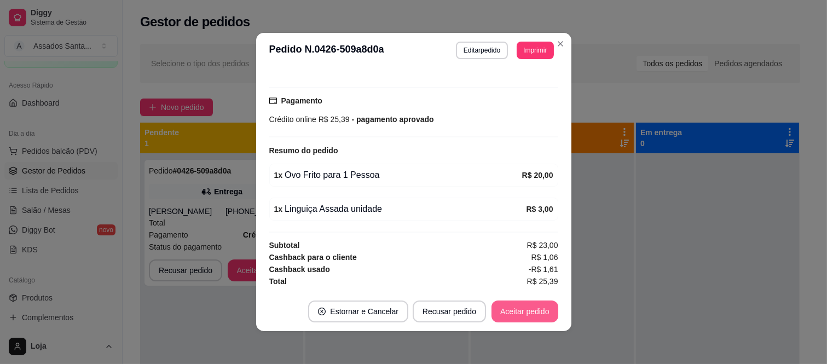
click at [519, 310] on button "Aceitar pedido" at bounding box center [525, 312] width 67 height 22
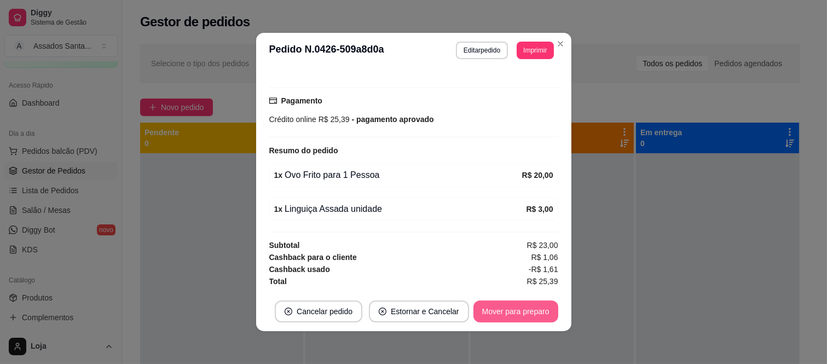
click at [536, 313] on button "Mover para preparo" at bounding box center [516, 312] width 85 height 22
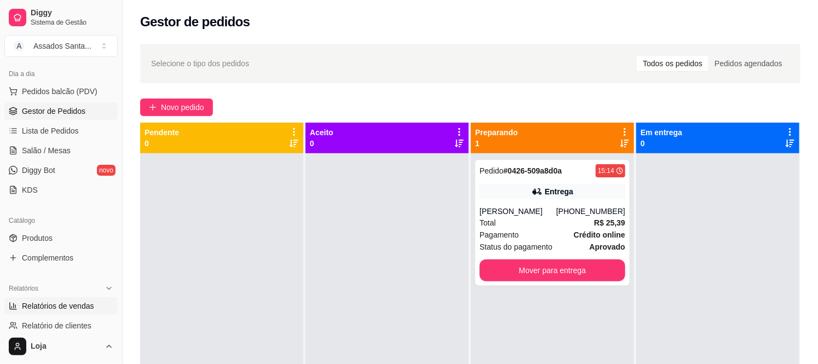
scroll to position [119, 0]
click at [59, 233] on link "Produtos" at bounding box center [60, 240] width 113 height 18
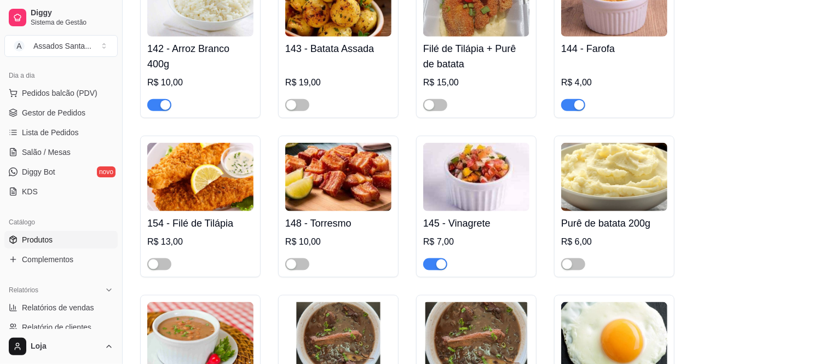
scroll to position [4197, 0]
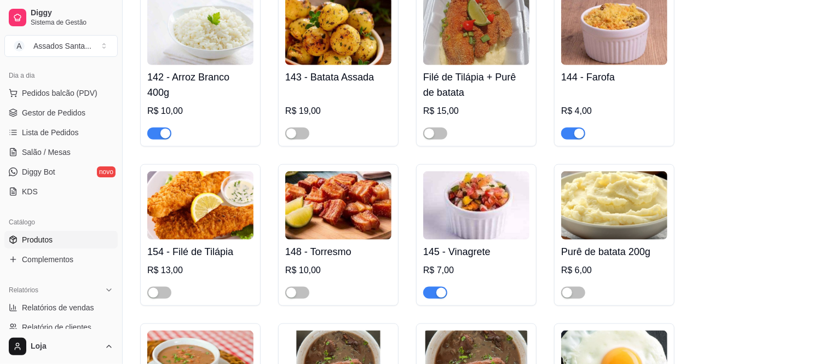
click at [440, 288] on div "button" at bounding box center [441, 293] width 10 height 10
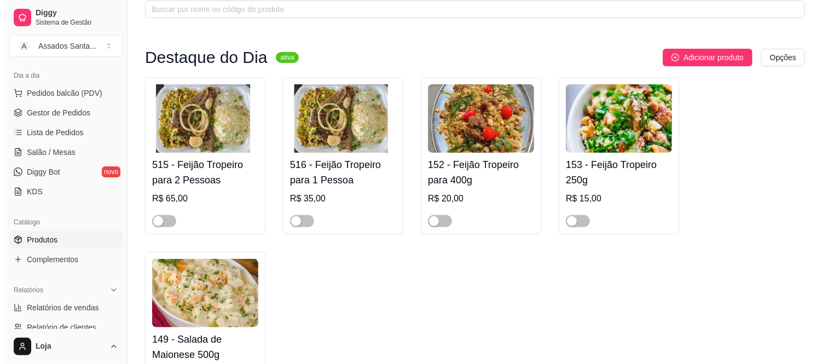
scroll to position [0, 0]
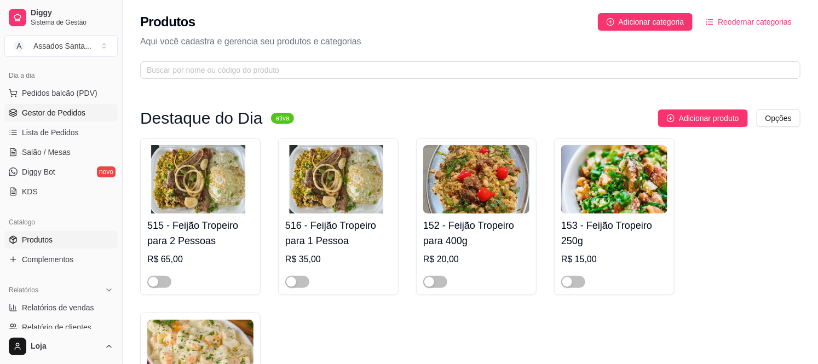
click at [52, 104] on link "Gestor de Pedidos" at bounding box center [60, 113] width 113 height 18
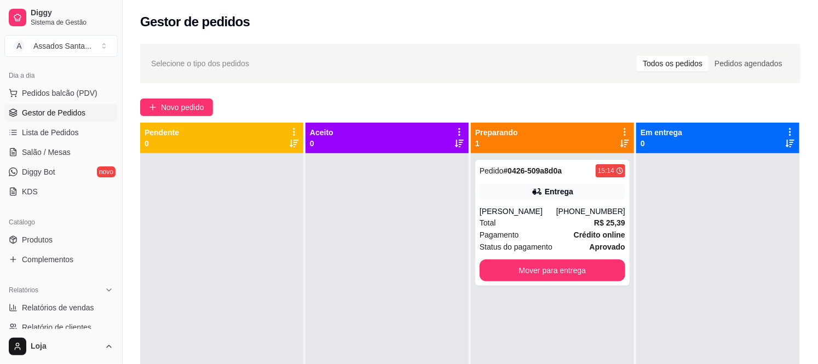
click at [166, 95] on div "Selecione o tipo dos pedidos Todos os pedidos Pedidos agendados Novo pedido Pen…" at bounding box center [470, 268] width 695 height 463
click at [166, 103] on span "Novo pedido" at bounding box center [182, 107] width 43 height 12
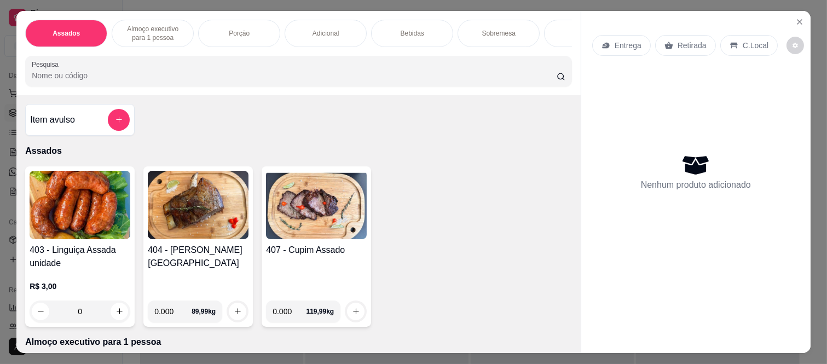
click at [620, 40] on p "Entrega" at bounding box center [628, 45] width 27 height 11
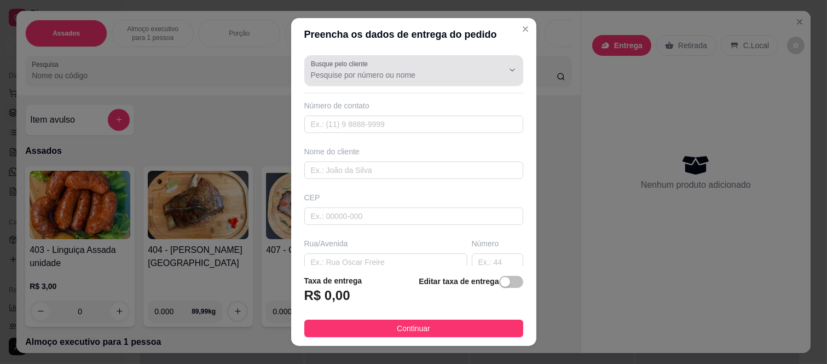
click at [334, 71] on input "Busque pelo cliente" at bounding box center [398, 75] width 175 height 11
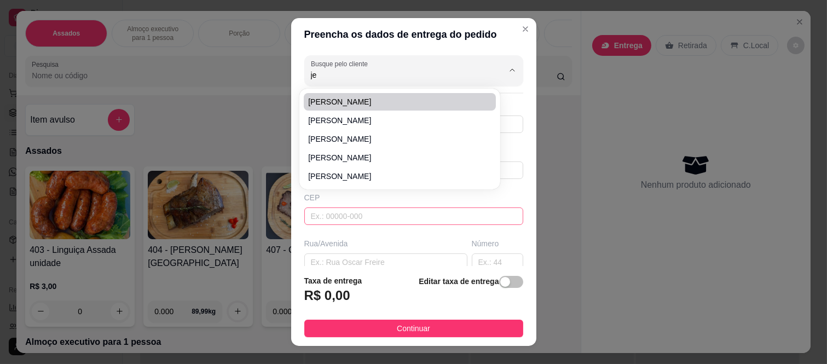
type input "j"
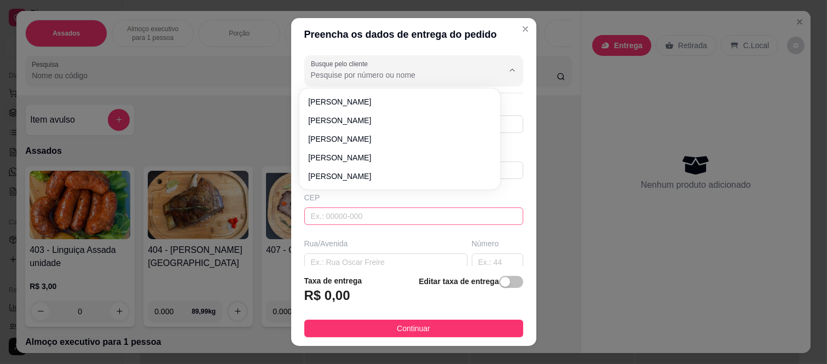
click at [359, 224] on input "text" at bounding box center [413, 216] width 219 height 18
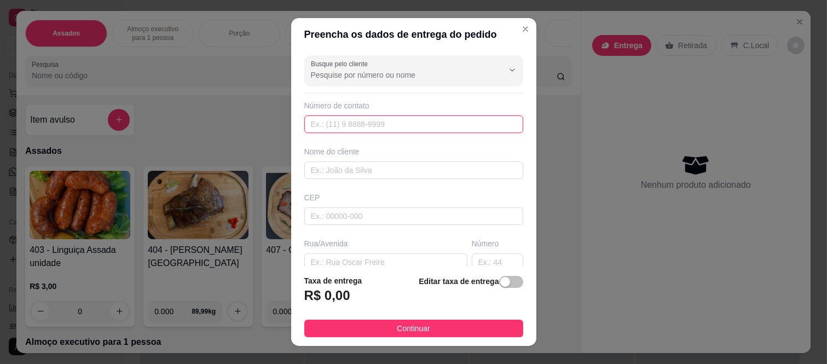
click at [348, 127] on input "text" at bounding box center [413, 125] width 219 height 18
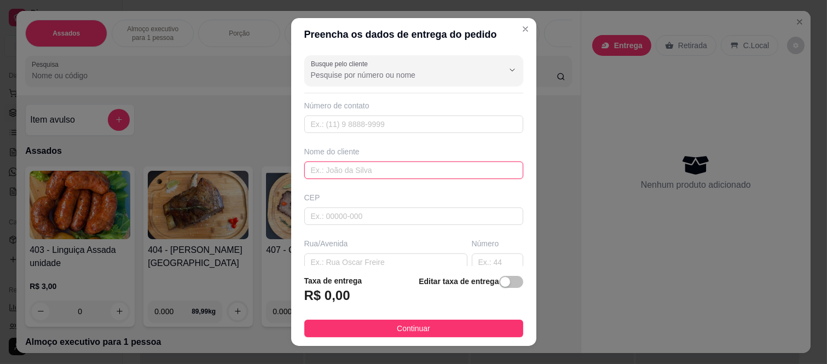
click at [342, 174] on input "text" at bounding box center [413, 170] width 219 height 18
type input "Jean"
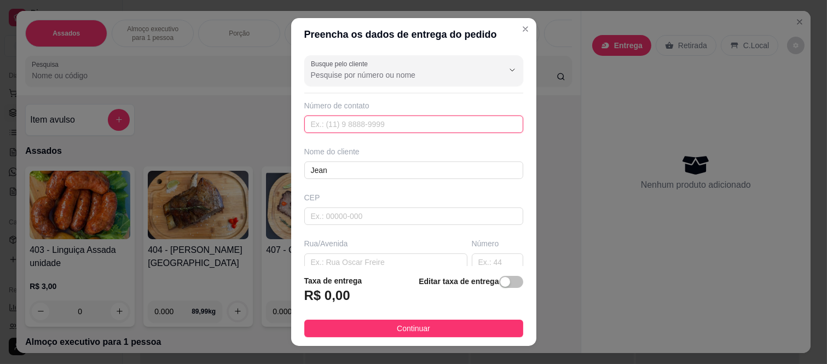
click at [347, 129] on input "text" at bounding box center [413, 125] width 219 height 18
type input "(11) 97028-7349"
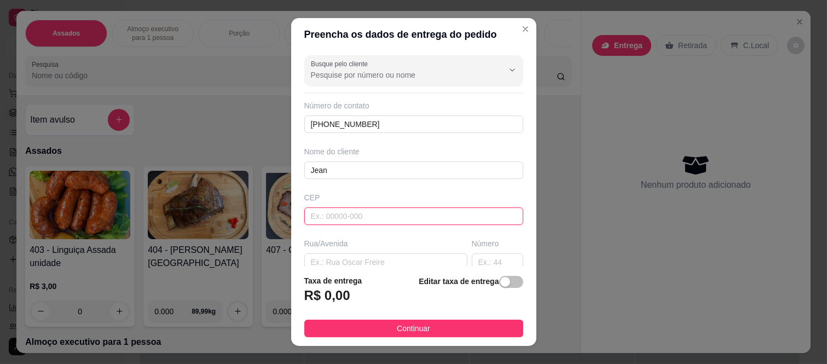
click at [362, 211] on input "text" at bounding box center [413, 216] width 219 height 18
type input "08260140"
type input "Rua Tomoichi Shimizu"
type input "Colônia (Zona Leste)"
type input "São Paulo"
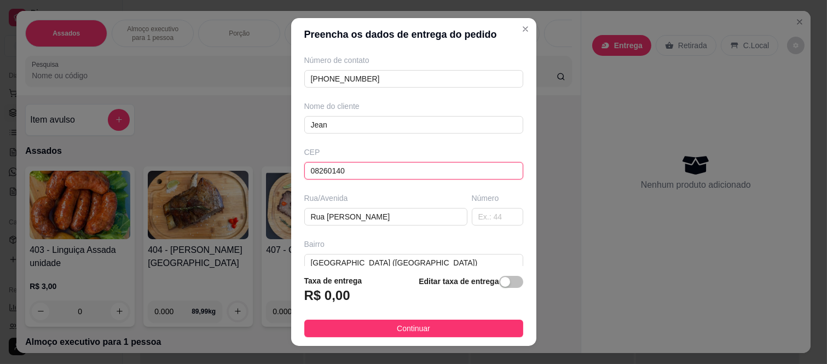
scroll to position [122, 0]
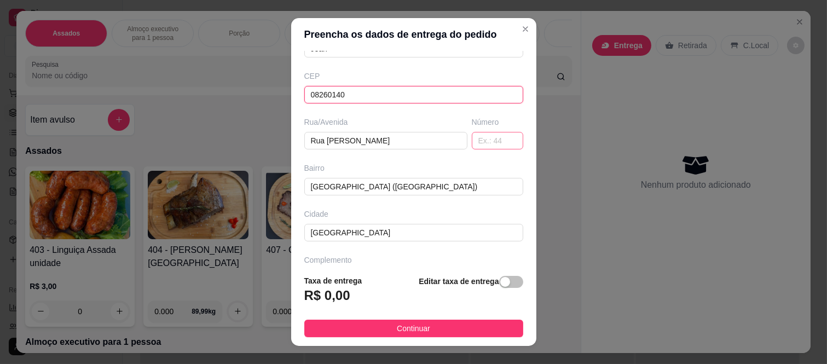
type input "08260140"
click at [474, 141] on input "text" at bounding box center [497, 141] width 51 height 18
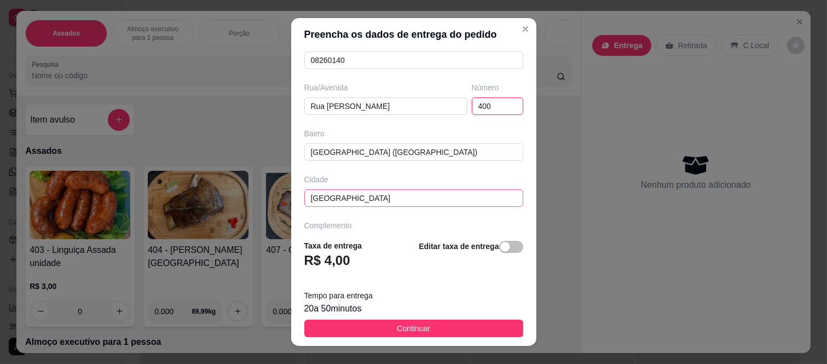
scroll to position [189, 0]
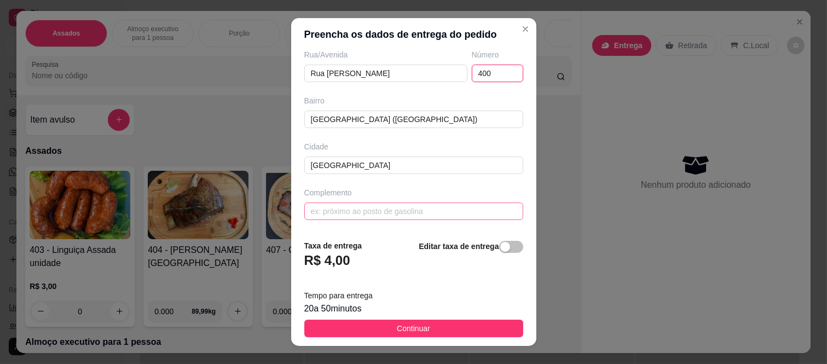
type input "400"
click at [362, 211] on input "text" at bounding box center [413, 212] width 219 height 18
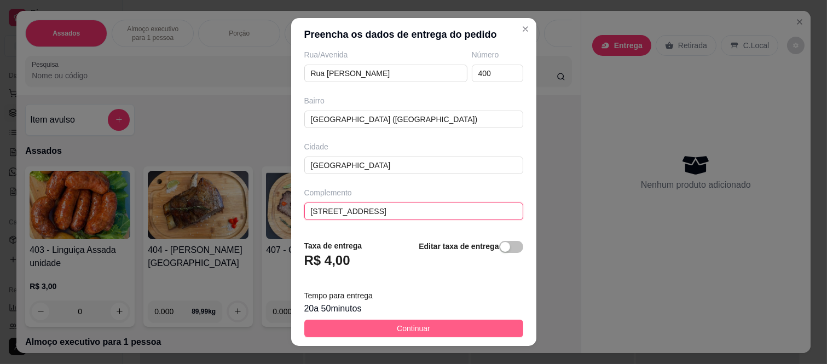
type input "apto 107, bloco 3"
click at [397, 327] on span "Continuar" at bounding box center [413, 328] width 33 height 12
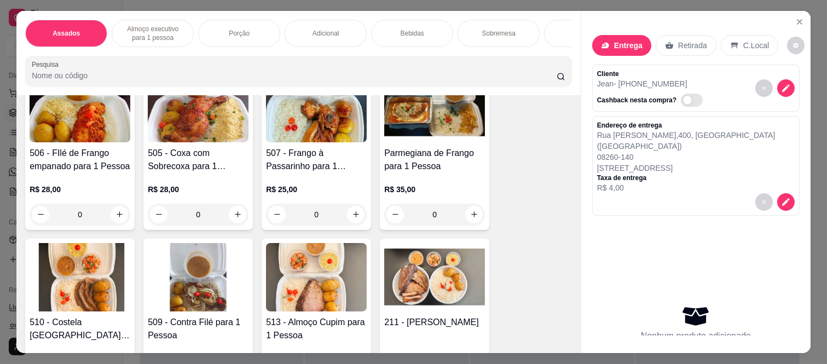
scroll to position [486, 0]
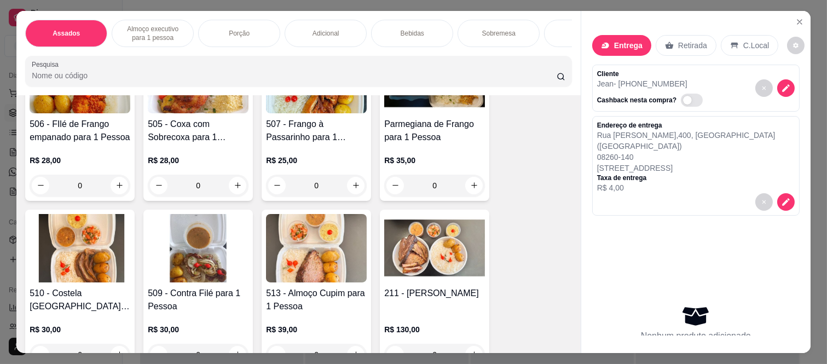
click at [469, 188] on div "0" at bounding box center [434, 186] width 101 height 22
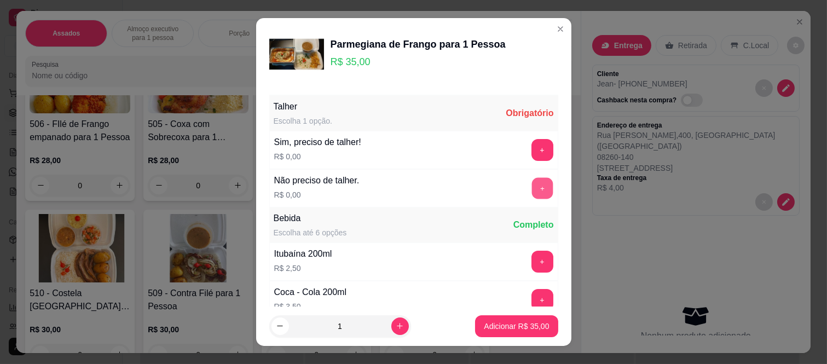
click at [532, 182] on button "+" at bounding box center [542, 188] width 21 height 21
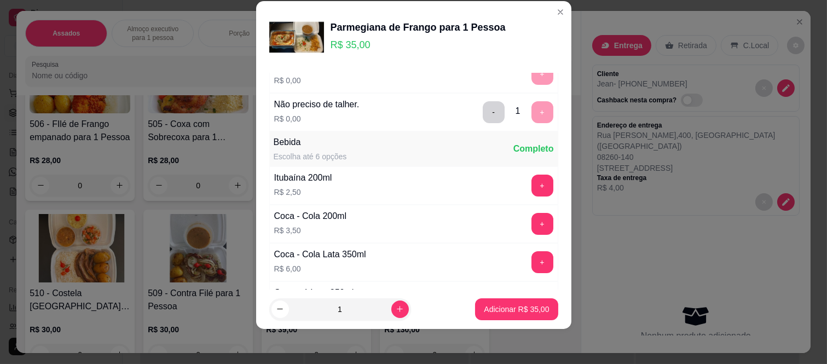
scroll to position [117, 0]
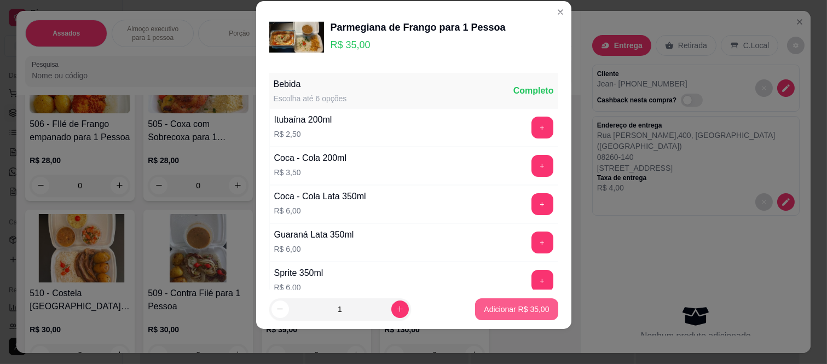
click at [500, 316] on button "Adicionar R$ 35,00" at bounding box center [516, 309] width 83 height 22
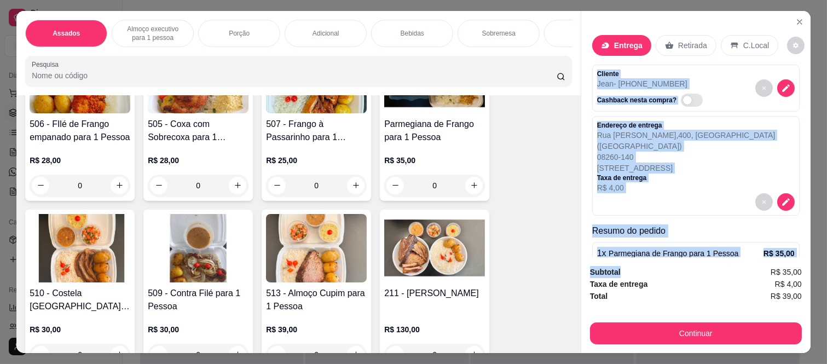
scroll to position [62, 0]
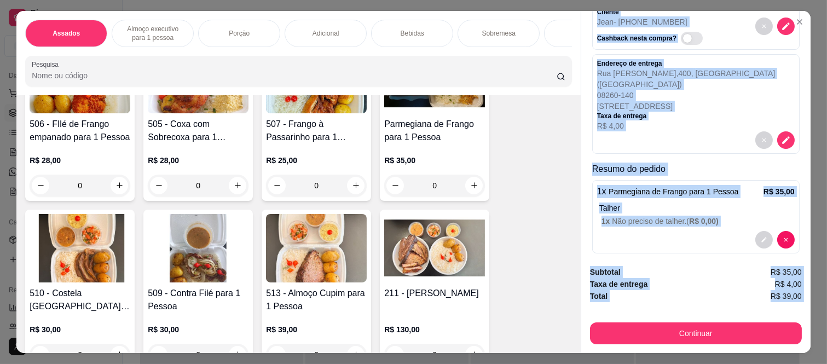
drag, startPoint x: 591, startPoint y: 64, endPoint x: 643, endPoint y: 302, distance: 243.6
click at [643, 302] on div "Entrega Retirada C.Local Cliente Jean - (11) 97028-7349 Cashback nesta compra? …" at bounding box center [696, 182] width 230 height 342
copy div "Cliente Jean - (11) 97028-7349 Cashback nesta compra? Endereço de entrega Rua T…"
click at [726, 203] on p "Talher" at bounding box center [696, 208] width 195 height 11
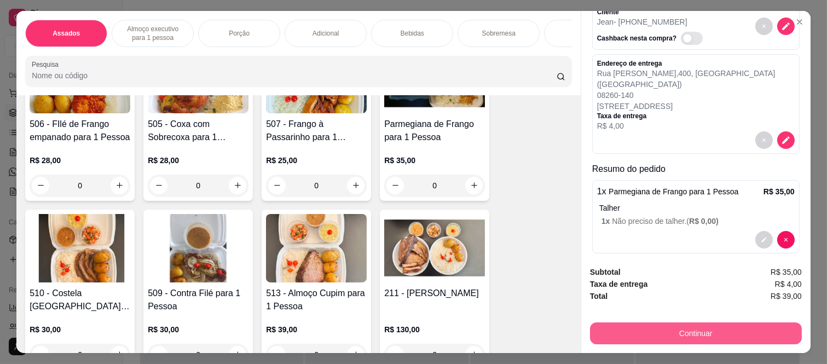
click at [735, 327] on button "Continuar" at bounding box center [696, 333] width 212 height 22
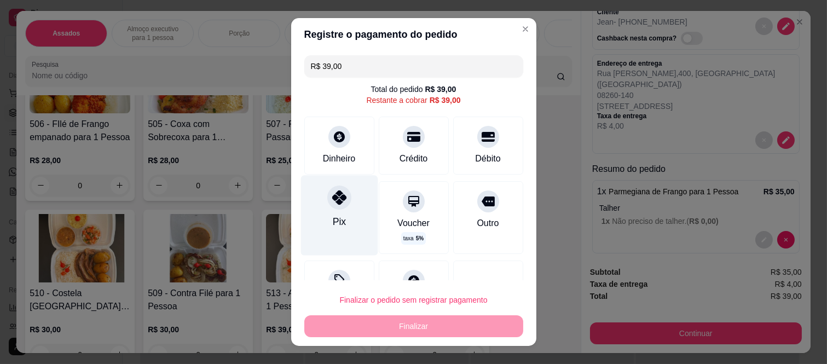
click at [327, 196] on div at bounding box center [339, 198] width 24 height 24
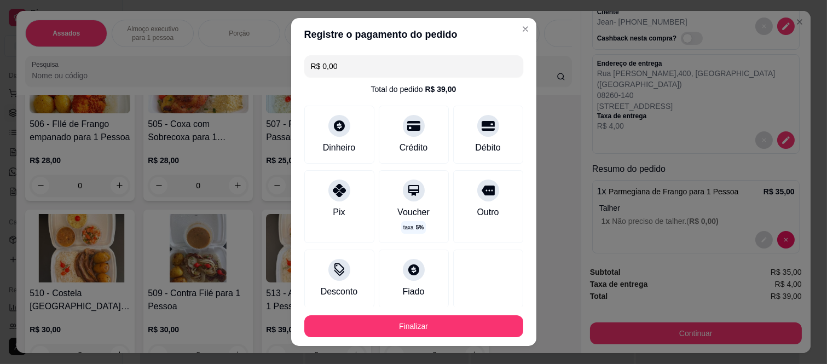
click at [379, 330] on button "Finalizar" at bounding box center [413, 326] width 219 height 22
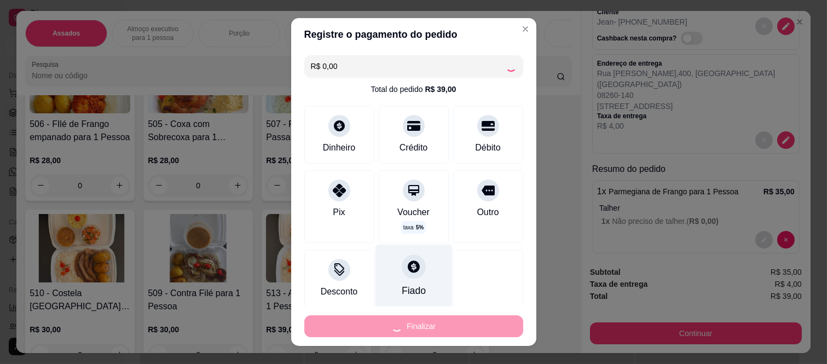
type input "-R$ 39,00"
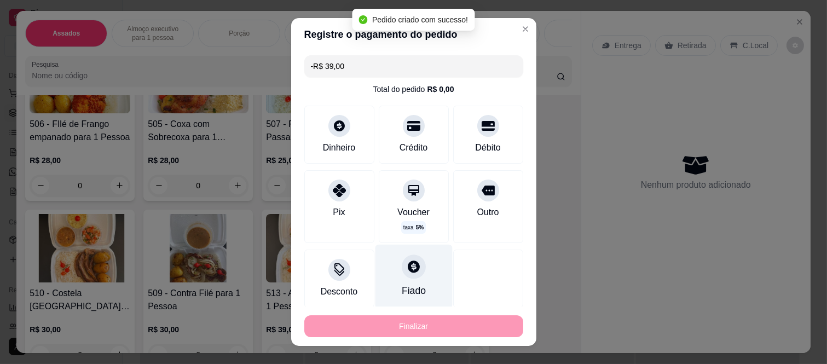
scroll to position [0, 0]
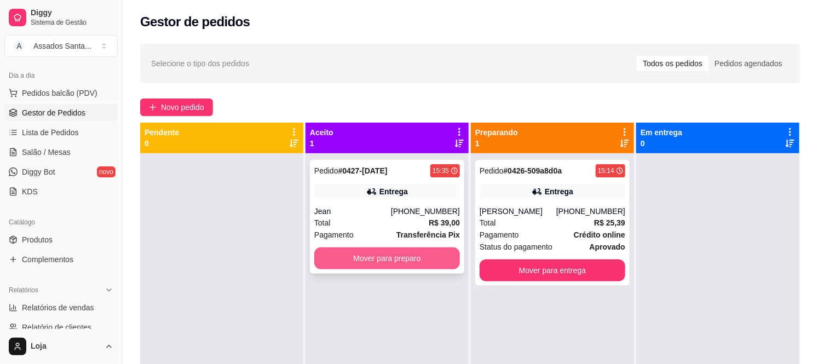
click at [350, 254] on button "Mover para preparo" at bounding box center [387, 258] width 146 height 22
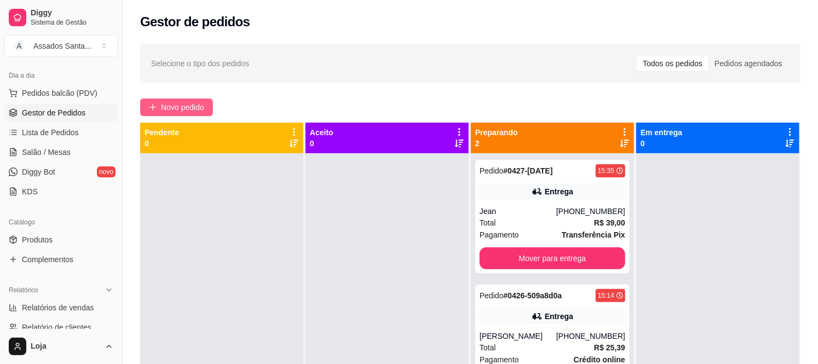
click at [161, 105] on span "Novo pedido" at bounding box center [182, 107] width 43 height 12
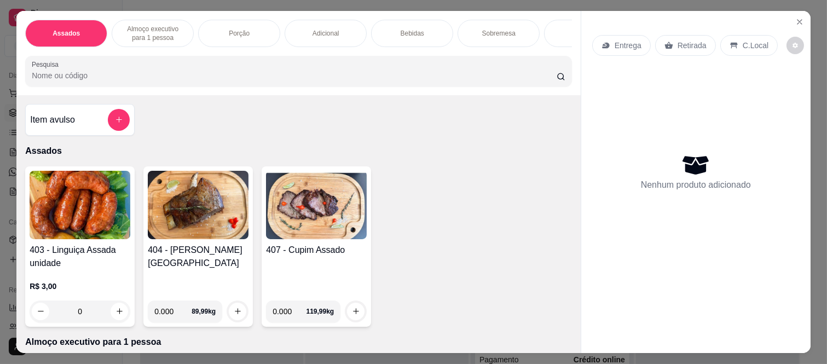
click at [628, 35] on div "Entrega" at bounding box center [621, 45] width 59 height 21
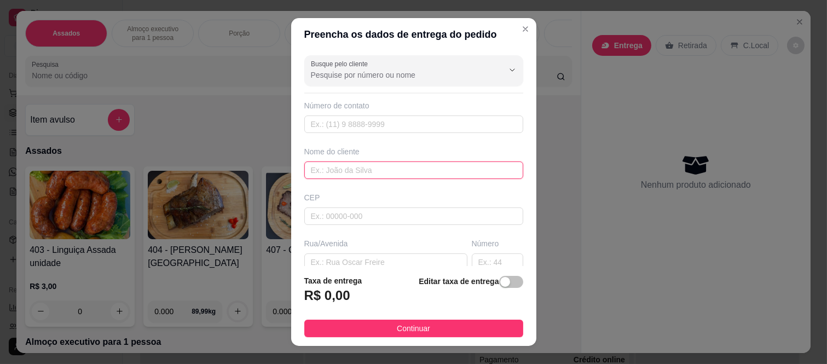
click at [358, 174] on input "text" at bounding box center [413, 170] width 219 height 18
type input "Juliana Santos"
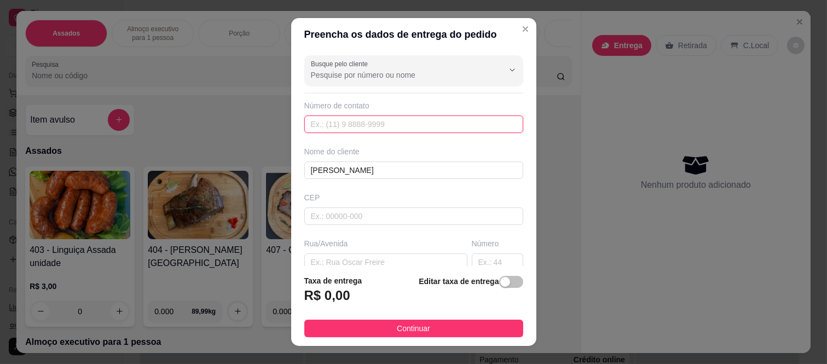
click at [342, 131] on input "text" at bounding box center [413, 125] width 219 height 18
type input "(11) 98809-8748"
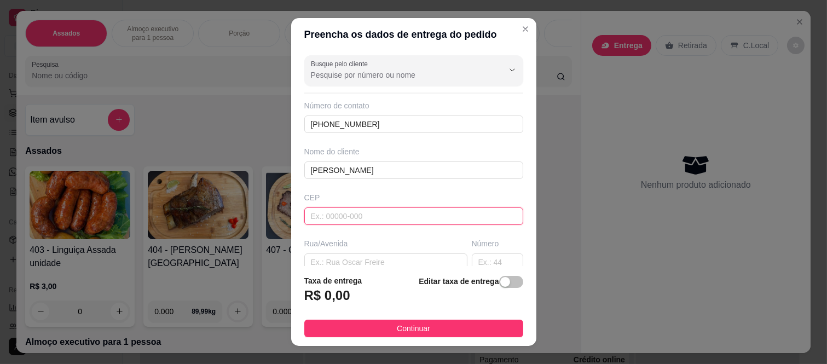
click at [363, 216] on input "text" at bounding box center [413, 216] width 219 height 18
type input "08260140"
type input "Rua Tomoichi Shimizu"
type input "Colônia (Zona Leste)"
type input "São Paulo"
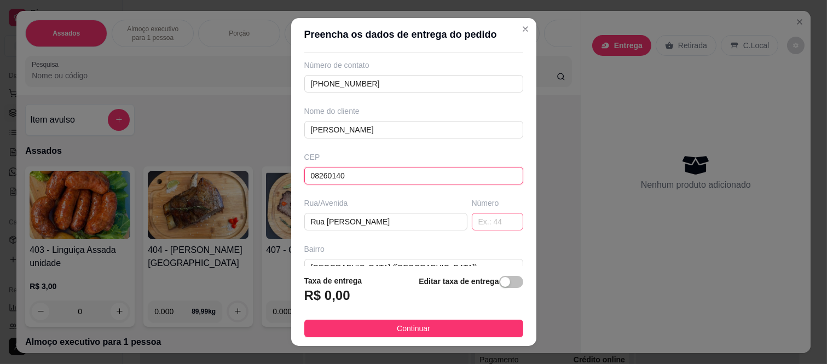
scroll to position [61, 0]
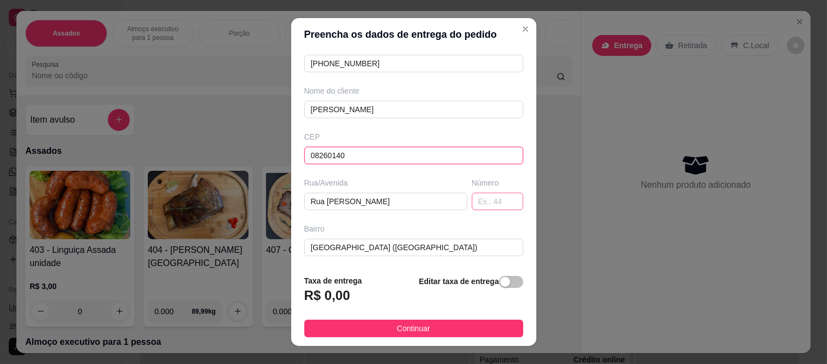
type input "08260140"
click at [480, 198] on input "text" at bounding box center [497, 202] width 51 height 18
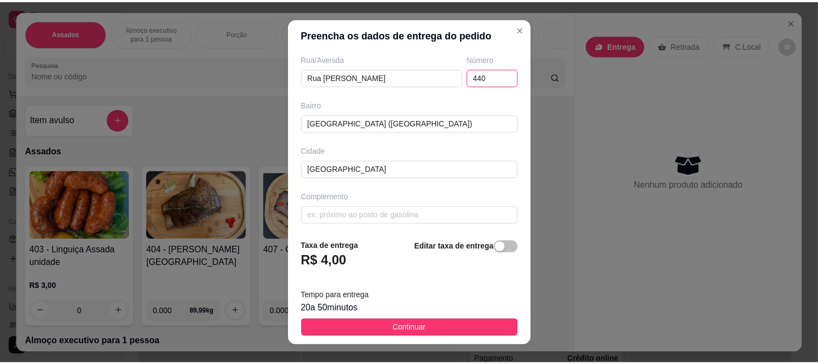
scroll to position [189, 0]
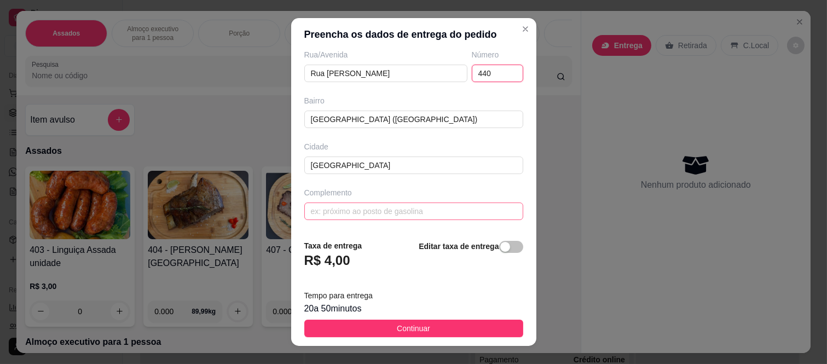
type input "440"
click at [396, 211] on input "text" at bounding box center [413, 212] width 219 height 18
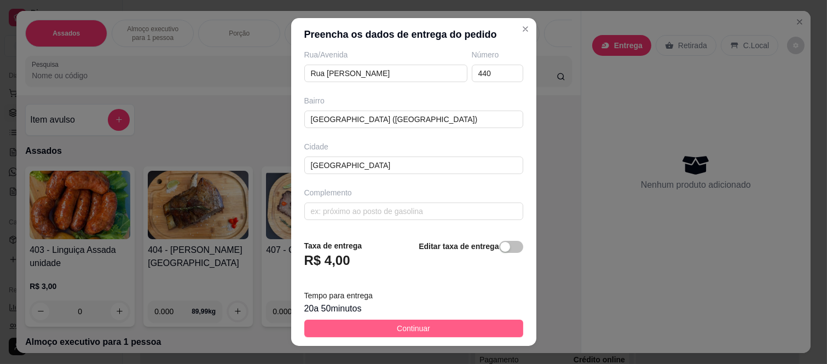
click at [434, 334] on button "Continuar" at bounding box center [413, 329] width 219 height 18
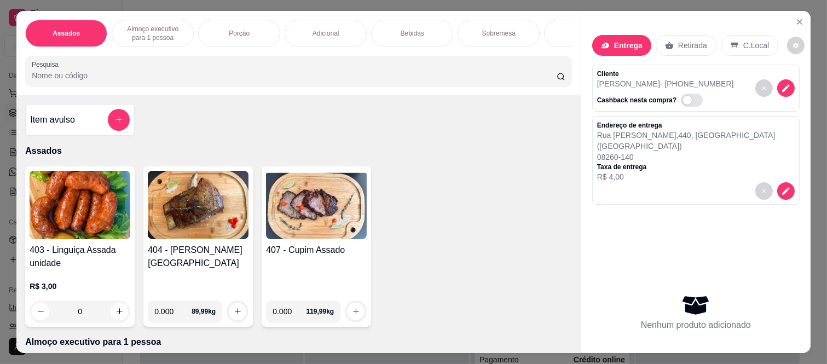
click at [118, 124] on icon "add-separate-item" at bounding box center [119, 120] width 8 height 8
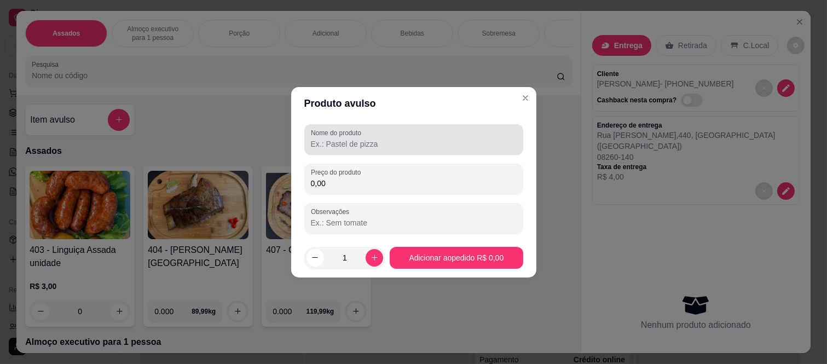
click at [395, 151] on div "Nome do produto" at bounding box center [413, 139] width 219 height 31
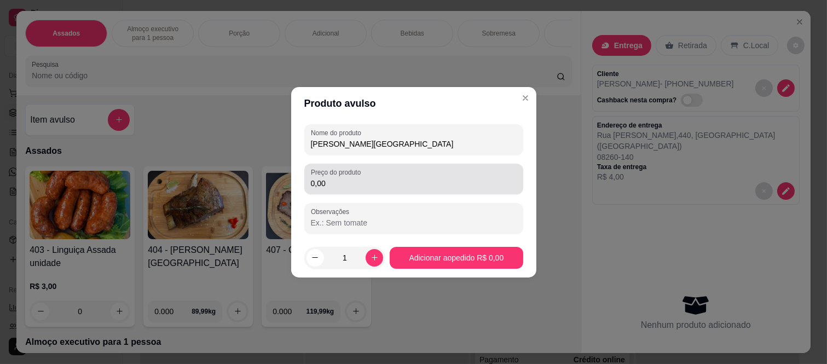
type input "Costela Minga"
click at [378, 177] on div "0,00" at bounding box center [414, 179] width 206 height 22
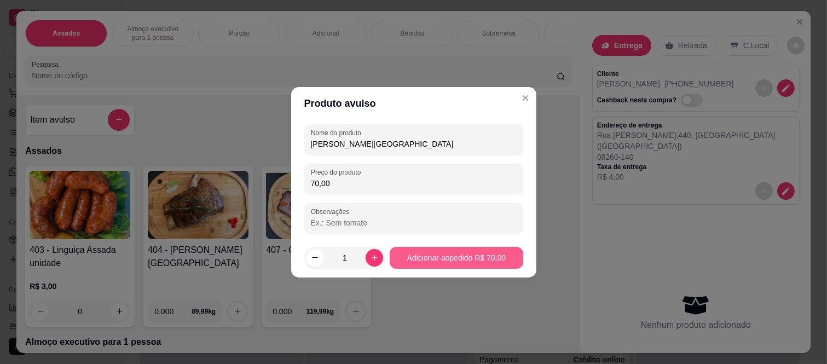
type input "70,00"
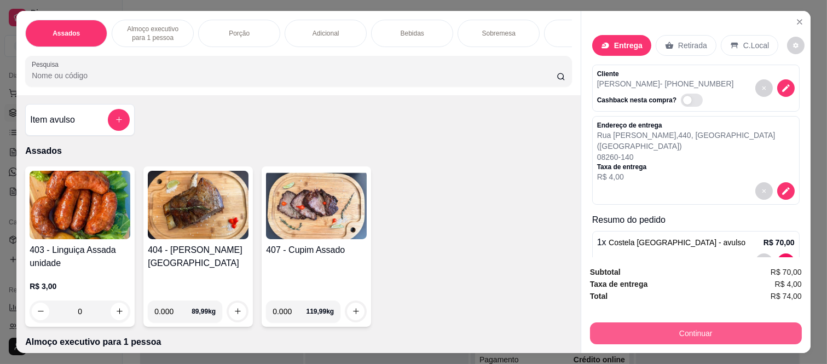
click at [642, 330] on button "Continuar" at bounding box center [696, 333] width 212 height 22
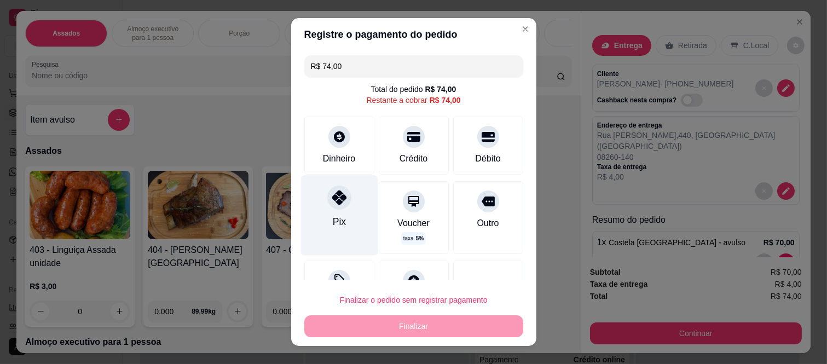
click at [341, 212] on div "Pix" at bounding box center [339, 216] width 77 height 80
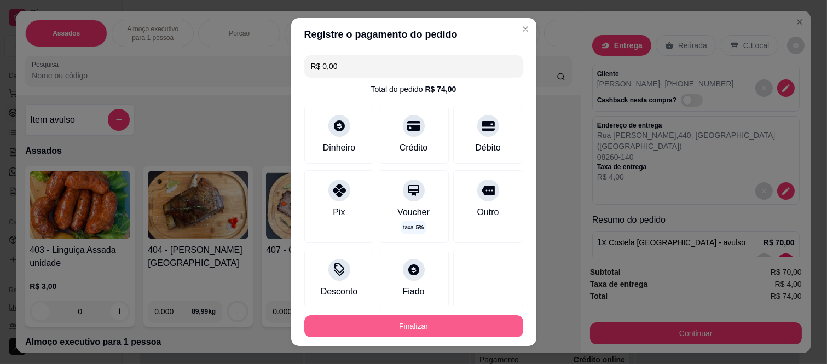
click at [351, 324] on button "Finalizar" at bounding box center [413, 326] width 219 height 22
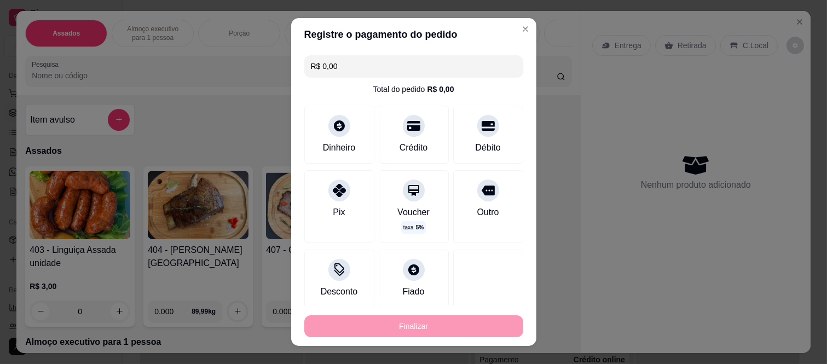
type input "-R$ 74,00"
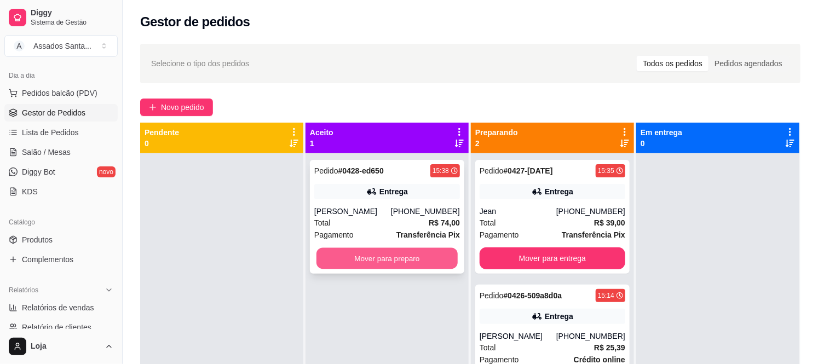
click at [402, 259] on button "Mover para preparo" at bounding box center [386, 258] width 141 height 21
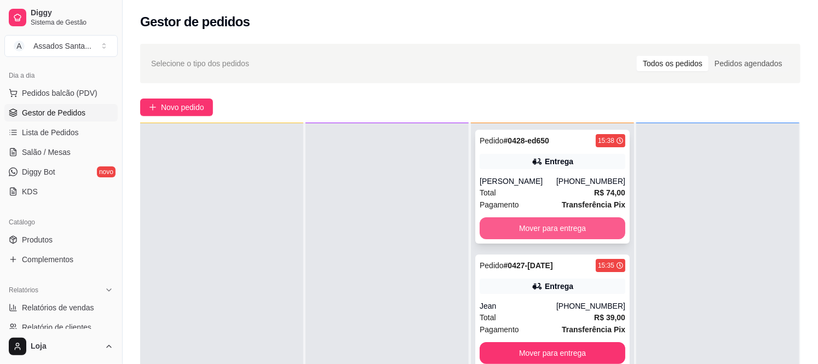
click at [513, 227] on button "Mover para entrega" at bounding box center [553, 228] width 146 height 22
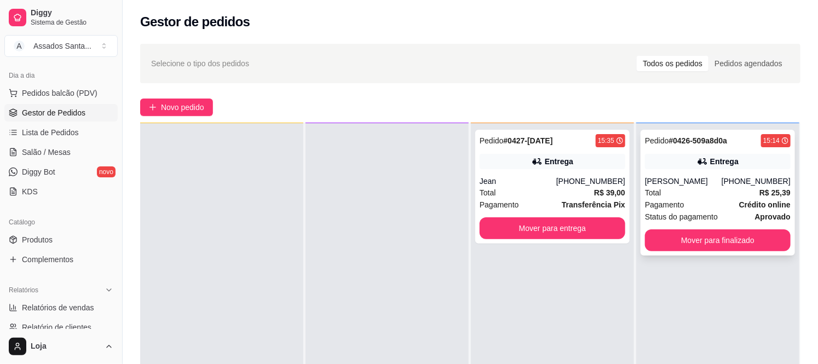
click at [708, 194] on div "Total R$ 25,39" at bounding box center [718, 193] width 146 height 12
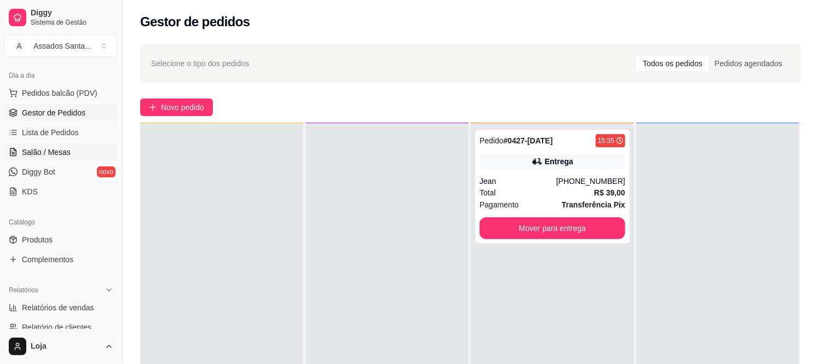
click at [70, 151] on link "Salão / Mesas" at bounding box center [60, 152] width 113 height 18
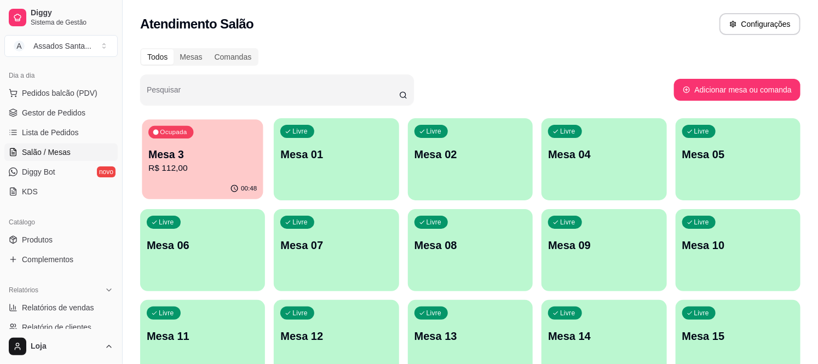
click at [235, 174] on p "R$ 112,00" at bounding box center [202, 168] width 108 height 13
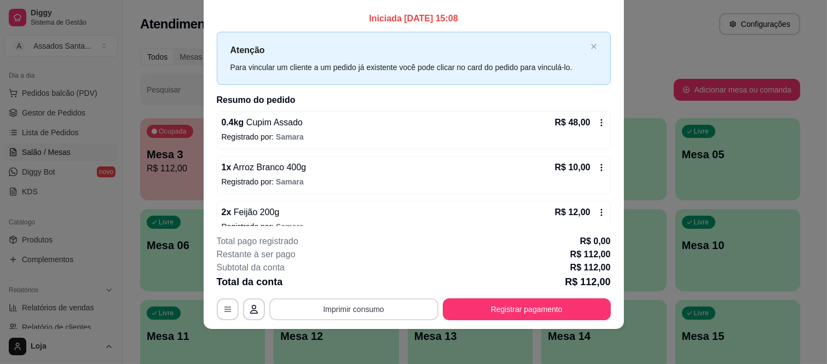
click at [377, 313] on button "Imprimir consumo" at bounding box center [353, 309] width 169 height 22
click at [377, 289] on button "IMPRESSORA caixa" at bounding box center [352, 283] width 77 height 17
click at [475, 309] on button "Registrar pagamento" at bounding box center [527, 309] width 168 height 22
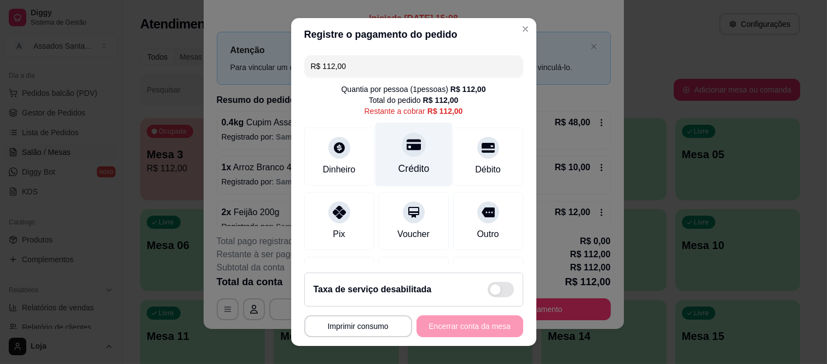
click at [399, 160] on div "Crédito" at bounding box center [413, 155] width 77 height 64
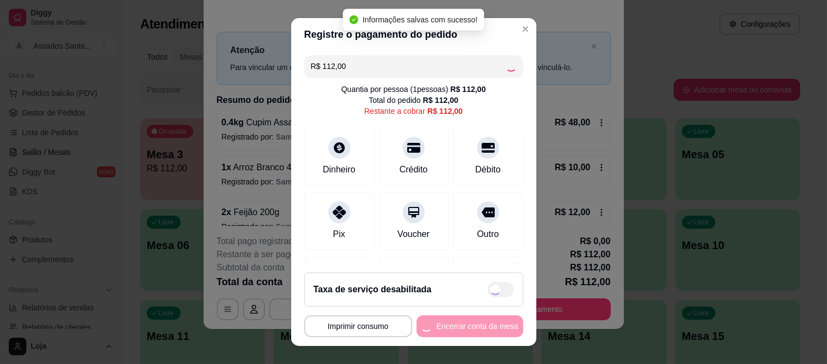
type input "R$ 0,00"
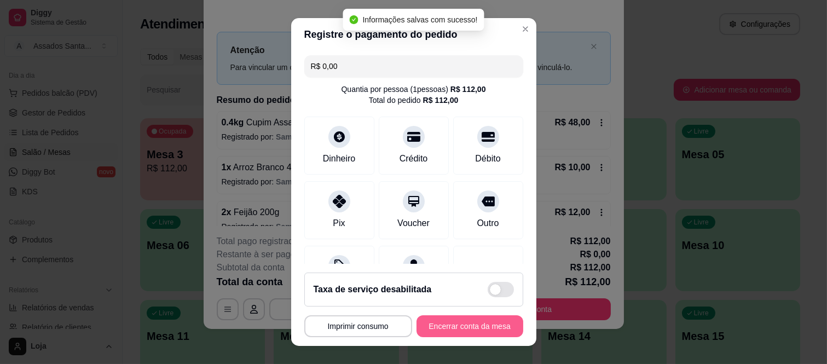
click at [461, 331] on button "Encerrar conta da mesa" at bounding box center [470, 326] width 107 height 22
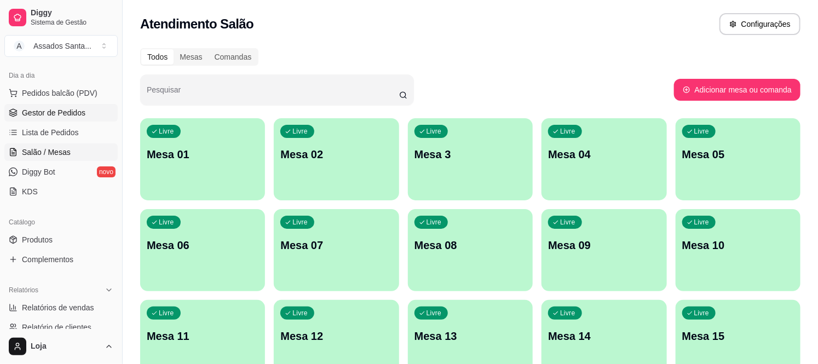
click at [73, 105] on link "Gestor de Pedidos" at bounding box center [60, 113] width 113 height 18
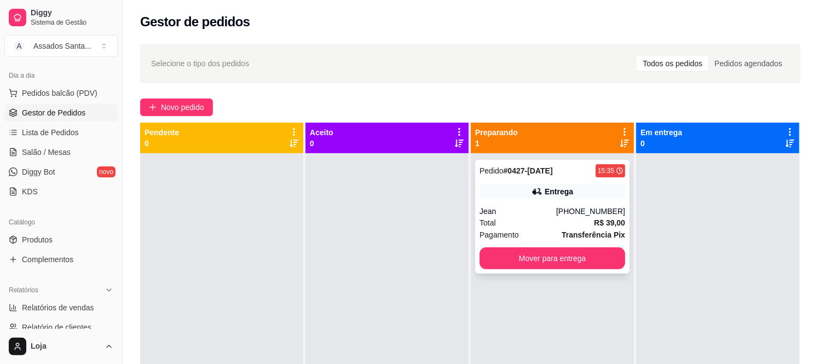
click at [531, 197] on div "Entrega" at bounding box center [553, 191] width 146 height 15
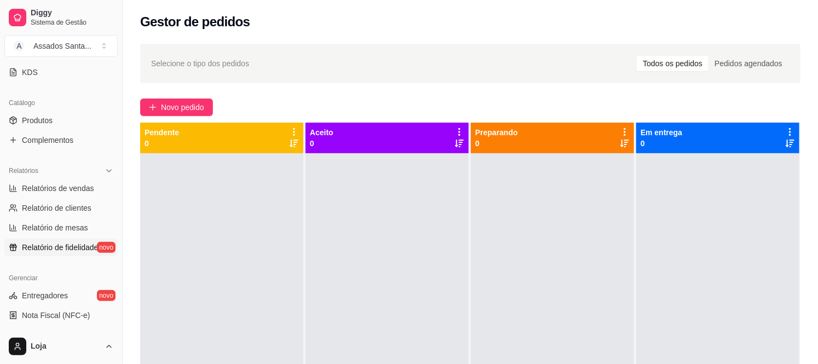
scroll to position [243, 0]
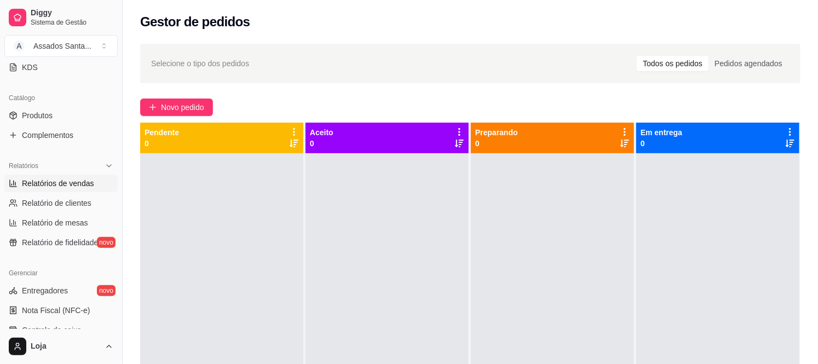
click at [77, 182] on span "Relatórios de vendas" at bounding box center [58, 183] width 72 height 11
select select "ALL"
select select "0"
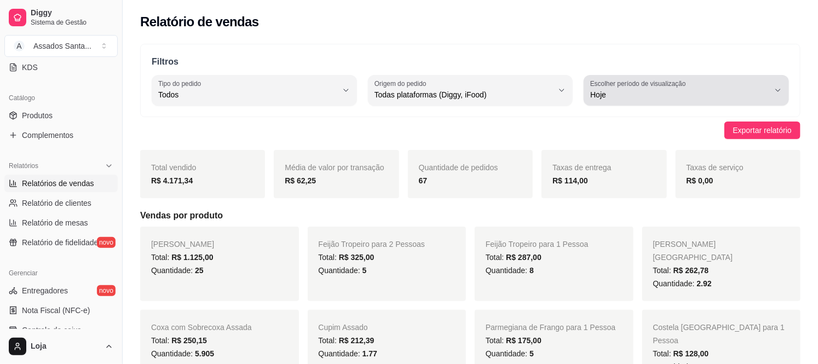
click at [611, 104] on button "Escolher período de visualização Hoje" at bounding box center [686, 90] width 205 height 31
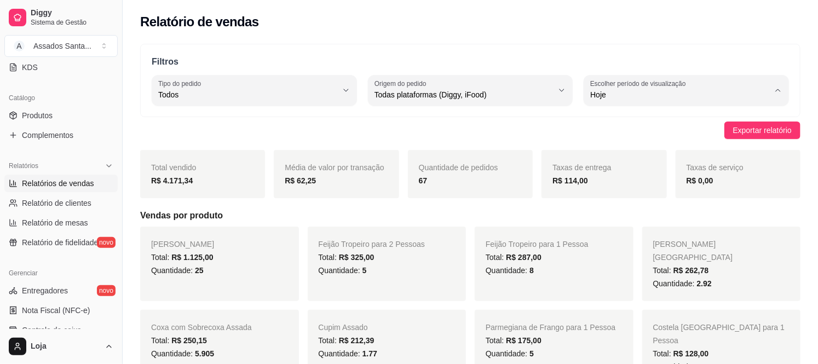
click at [611, 226] on li "Customizado" at bounding box center [686, 228] width 188 height 17
type input "-1"
select select "-1"
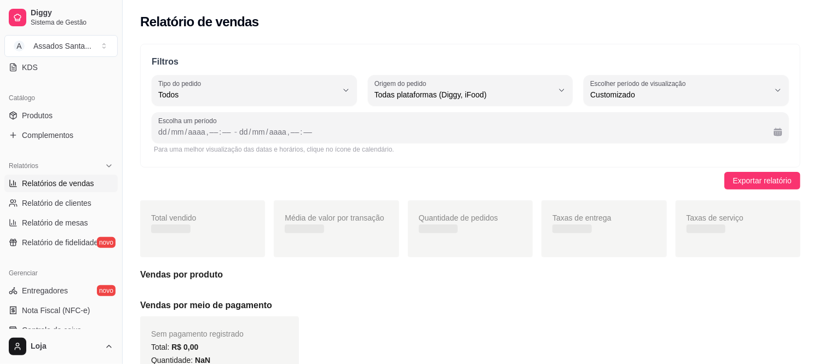
scroll to position [10, 0]
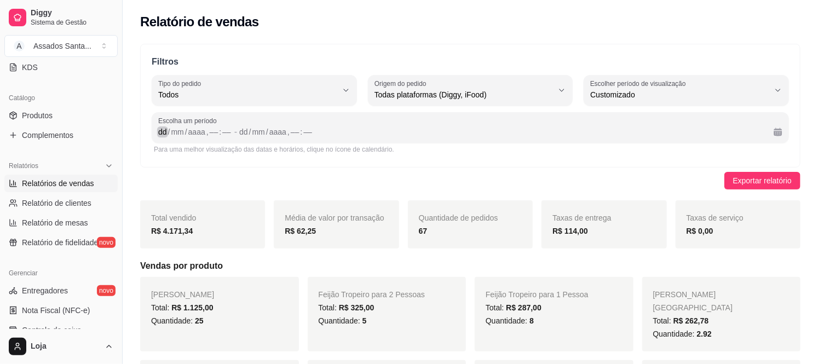
click at [168, 130] on div "/" at bounding box center [169, 131] width 4 height 11
click at [163, 133] on div "dd" at bounding box center [162, 131] width 11 height 11
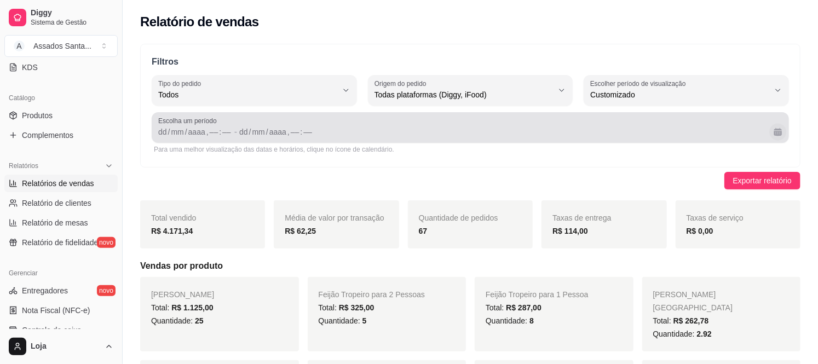
click at [773, 129] on button "Calendário" at bounding box center [777, 131] width 17 height 17
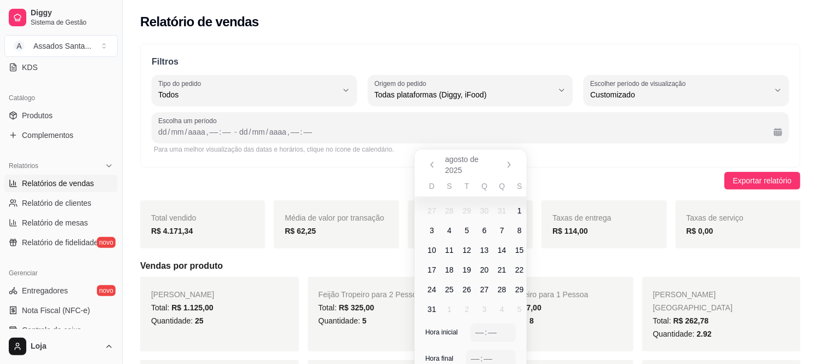
click at [463, 249] on span "12" at bounding box center [467, 250] width 9 height 11
click at [428, 270] on span "17" at bounding box center [432, 269] width 9 height 11
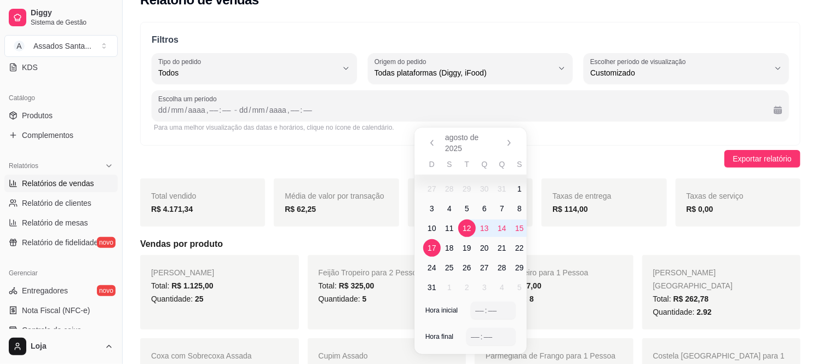
scroll to position [0, 0]
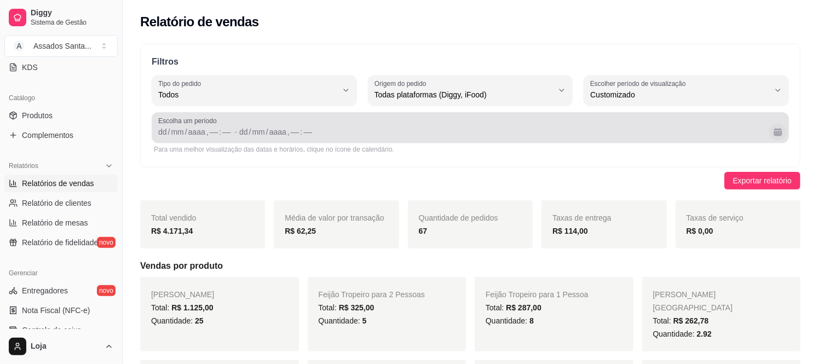
click at [774, 134] on button "Calendário" at bounding box center [778, 132] width 18 height 18
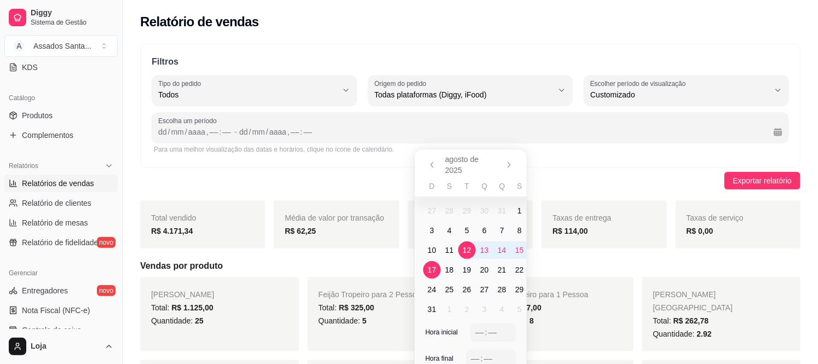
click at [472, 253] on span "12" at bounding box center [467, 250] width 18 height 18
click at [471, 253] on span "12" at bounding box center [467, 250] width 18 height 18
click at [470, 253] on span "12" at bounding box center [467, 250] width 9 height 11
click at [435, 267] on span "17" at bounding box center [432, 269] width 9 height 11
click at [592, 166] on div "Filtros ALL Tipo do pedido Todos Entrega Retirada Mesa Consumo local Tipo do pe…" at bounding box center [470, 106] width 660 height 124
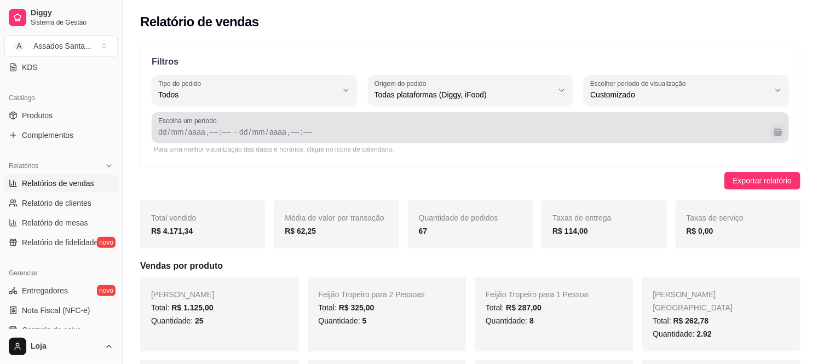
click at [774, 135] on button "Calendário" at bounding box center [777, 131] width 17 height 17
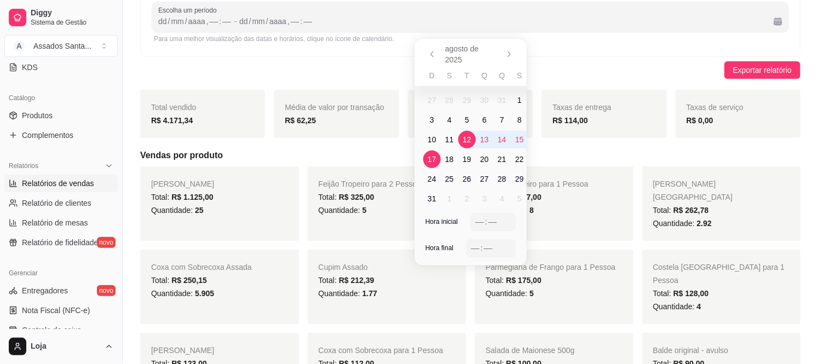
scroll to position [122, 0]
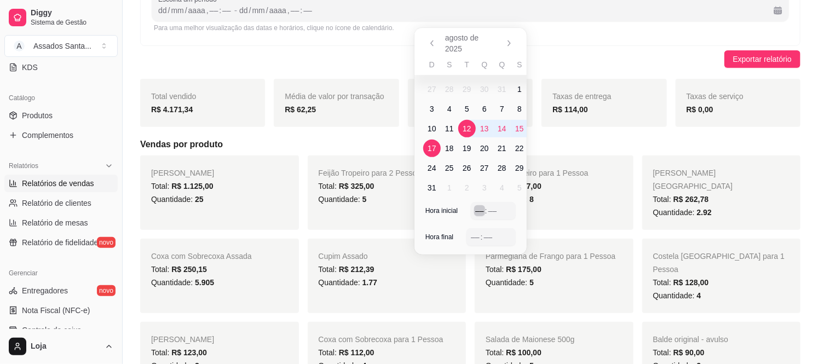
click at [476, 210] on div "––" at bounding box center [479, 210] width 11 height 11
click at [471, 236] on div "––" at bounding box center [475, 237] width 11 height 11
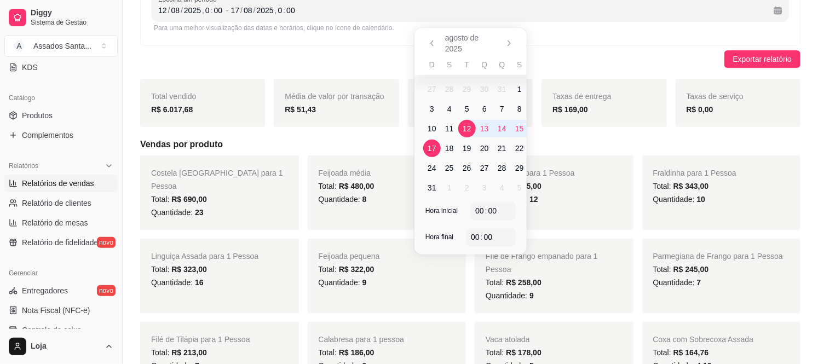
click at [638, 56] on div "Exportar relatório" at bounding box center [470, 59] width 660 height 18
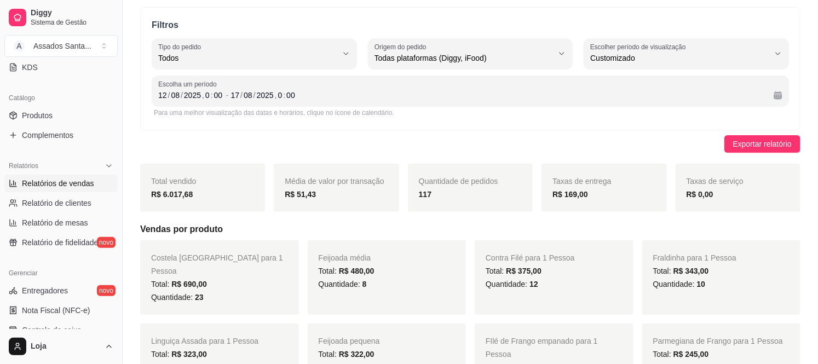
scroll to position [0, 0]
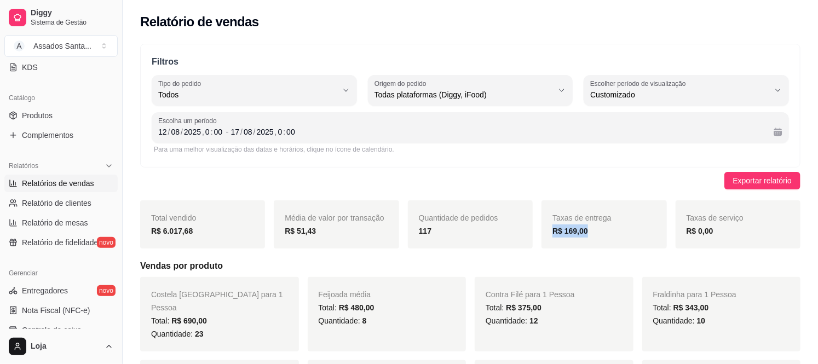
drag, startPoint x: 553, startPoint y: 234, endPoint x: 194, endPoint y: 157, distance: 366.8
click at [615, 239] on div "Taxas de entrega R$ 169,00" at bounding box center [603, 224] width 125 height 48
click at [171, 146] on div "Para uma melhor visualização das datas e horários, clique no ícone de calendári…" at bounding box center [470, 149] width 633 height 9
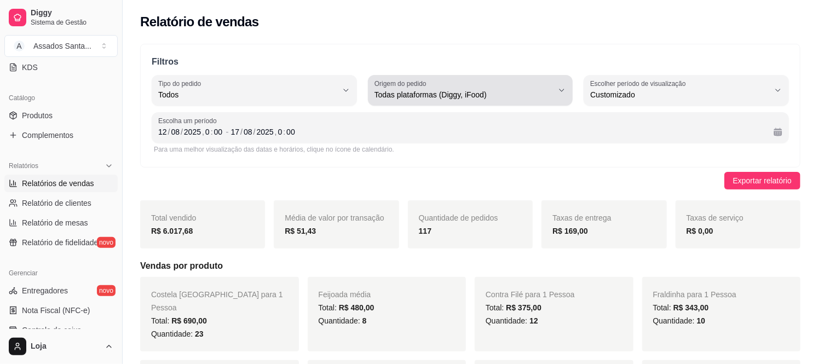
click at [497, 85] on div "Todas plataformas (Diggy, iFood)" at bounding box center [463, 90] width 179 height 22
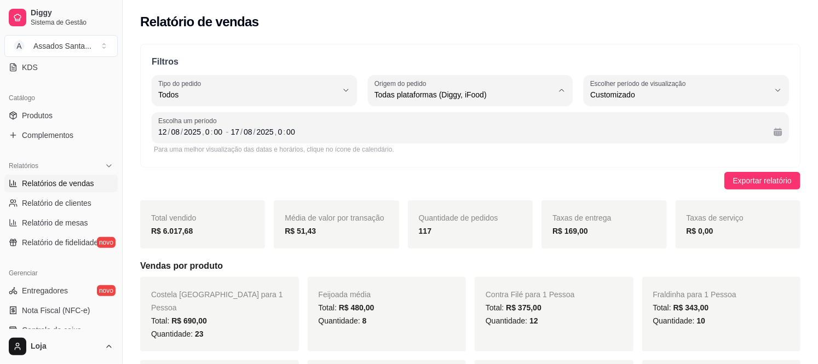
click at [607, 156] on div "Filtros ALL Tipo do pedido Todos Entrega Retirada Mesa Consumo local Tipo do pe…" at bounding box center [470, 106] width 660 height 124
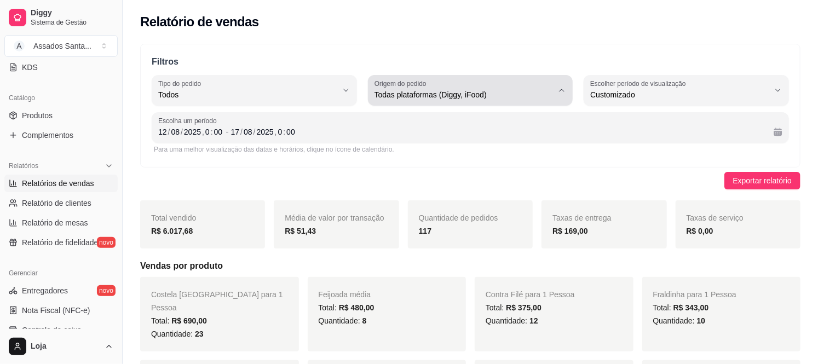
click at [483, 102] on button "Origem do pedido Todas plataformas (Diggy, iFood)" at bounding box center [470, 90] width 205 height 31
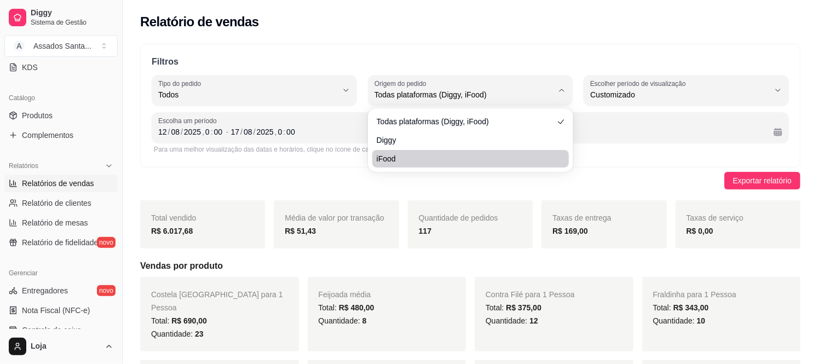
click at [569, 152] on div "Todas plataformas (Diggy, iFood) Diggy iFood" at bounding box center [470, 140] width 201 height 59
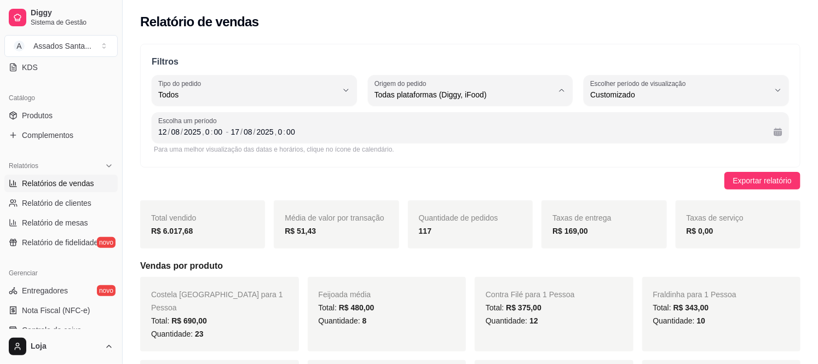
click at [792, 137] on div "Filtros ALL Tipo do pedido Todos Entrega Retirada Mesa Consumo local Tipo do pe…" at bounding box center [470, 106] width 660 height 124
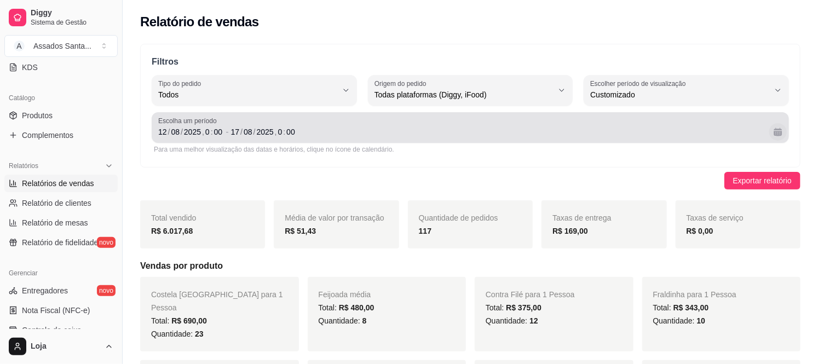
click at [775, 134] on button "Calendário" at bounding box center [778, 132] width 18 height 18
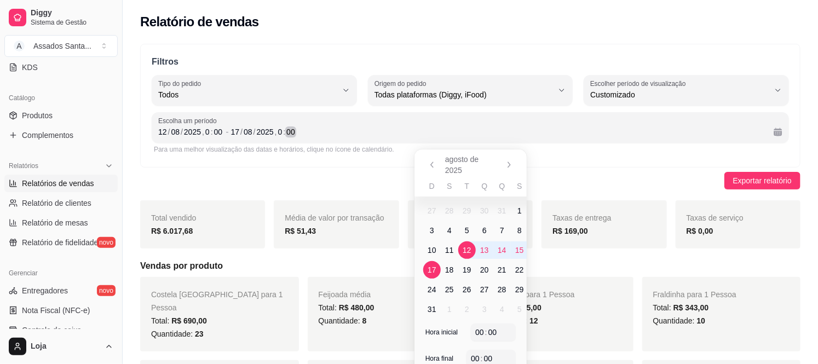
click at [376, 132] on div "17 / 08 / 2025 , 0 : 00" at bounding box center [498, 131] width 534 height 13
click at [263, 108] on div "Filtros ALL Tipo do pedido Todos Entrega Retirada Mesa Consumo local Tipo do pe…" at bounding box center [470, 106] width 660 height 124
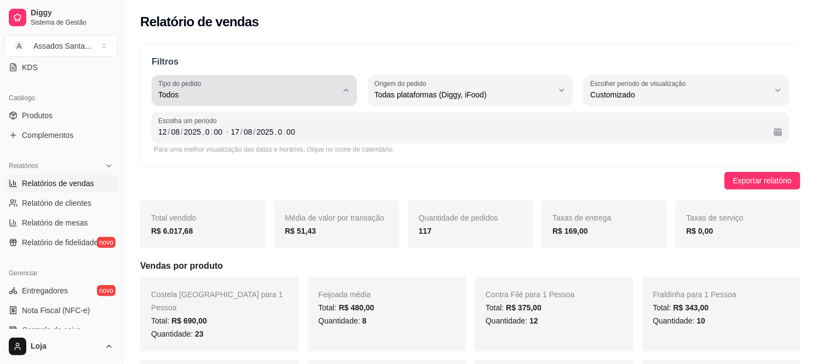
click at [266, 94] on span "Todos" at bounding box center [247, 94] width 179 height 11
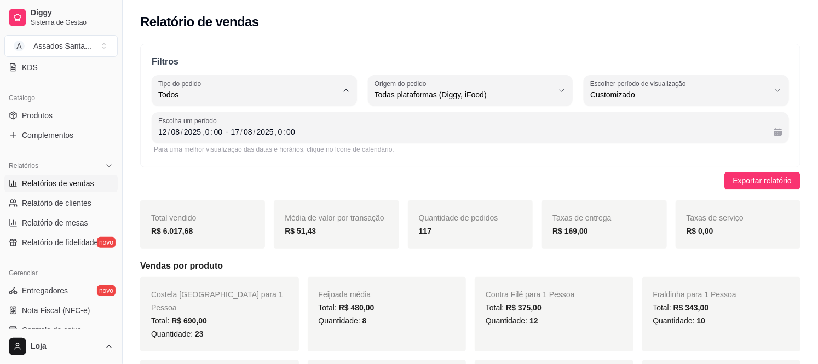
click at [195, 139] on span "Entrega" at bounding box center [249, 139] width 170 height 10
type input "DELIVERY"
select select "DELIVERY"
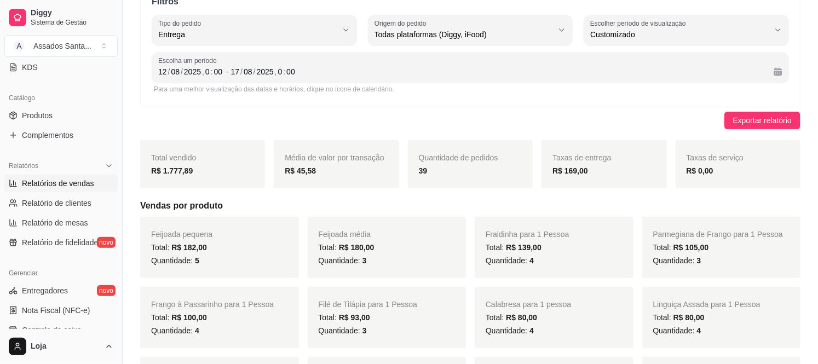
scroll to position [61, 0]
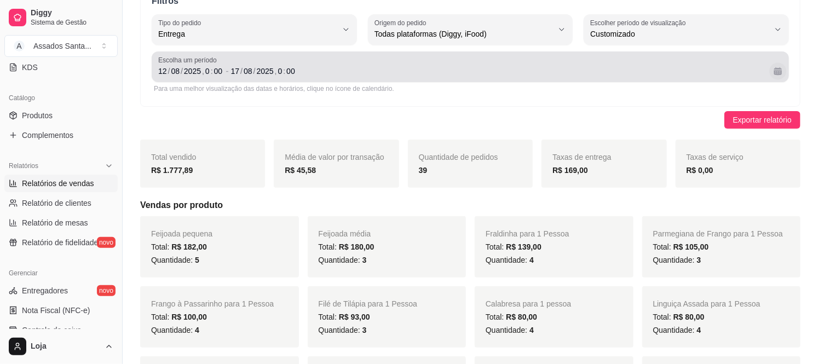
click at [776, 74] on button "Calendário" at bounding box center [777, 70] width 17 height 17
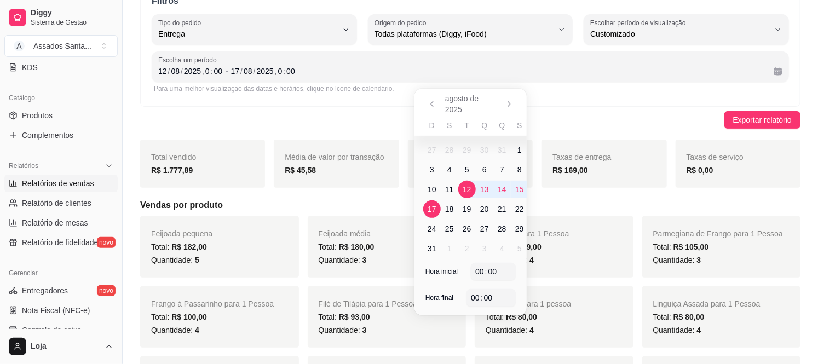
click at [466, 192] on span "12" at bounding box center [467, 189] width 9 height 11
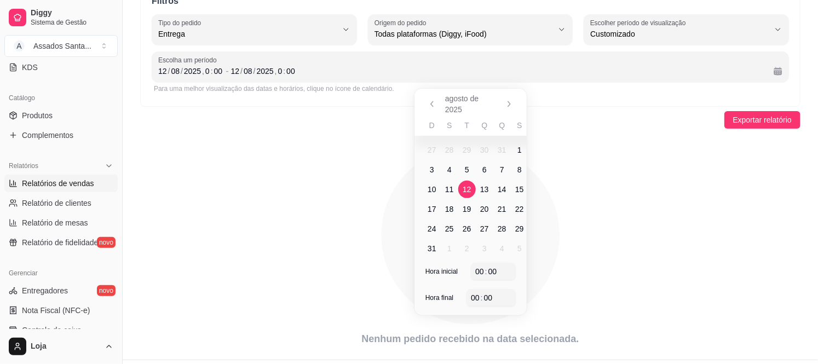
click at [466, 192] on span "12" at bounding box center [467, 189] width 9 height 11
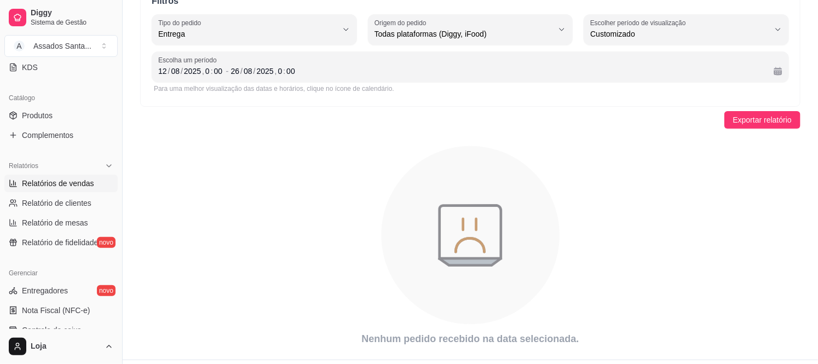
click at [601, 124] on div "Exportar relatório" at bounding box center [470, 120] width 660 height 18
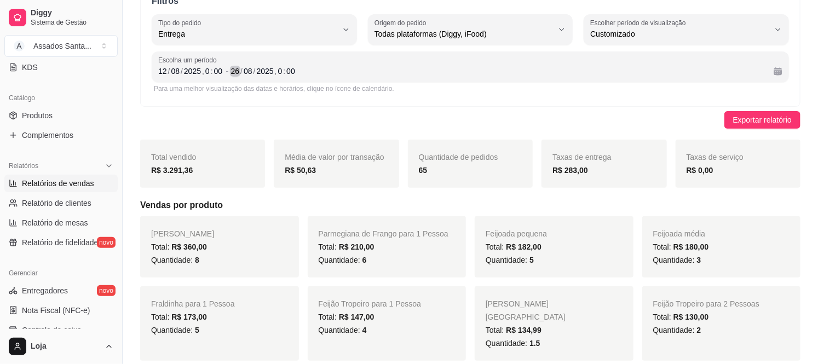
click at [236, 73] on div "26" at bounding box center [235, 71] width 11 height 11
click at [240, 72] on div "/" at bounding box center [241, 71] width 4 height 11
click at [235, 69] on div "26" at bounding box center [235, 71] width 11 height 11
click at [174, 70] on div "08" at bounding box center [175, 71] width 11 height 11
click at [279, 72] on div "0" at bounding box center [280, 71] width 7 height 11
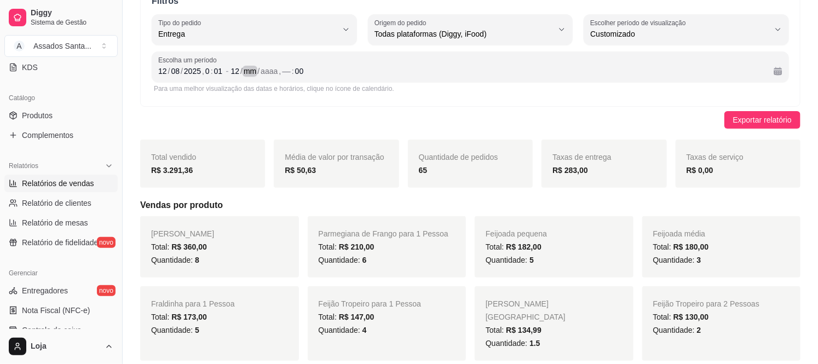
click at [259, 70] on div "/" at bounding box center [258, 71] width 4 height 11
click at [255, 71] on div "mm" at bounding box center [250, 71] width 15 height 11
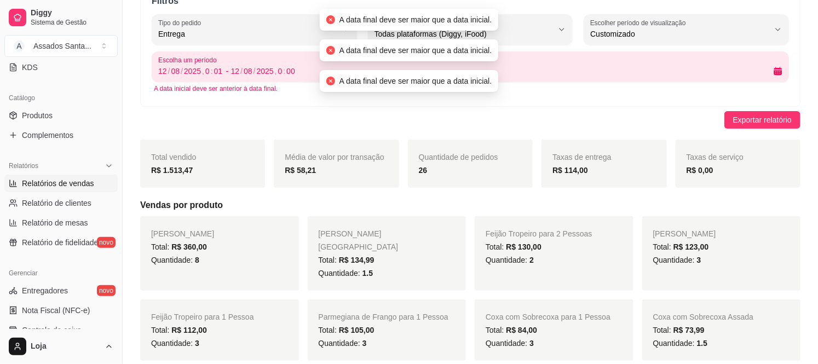
click at [331, 84] on icon "close-circle" at bounding box center [330, 81] width 9 height 9
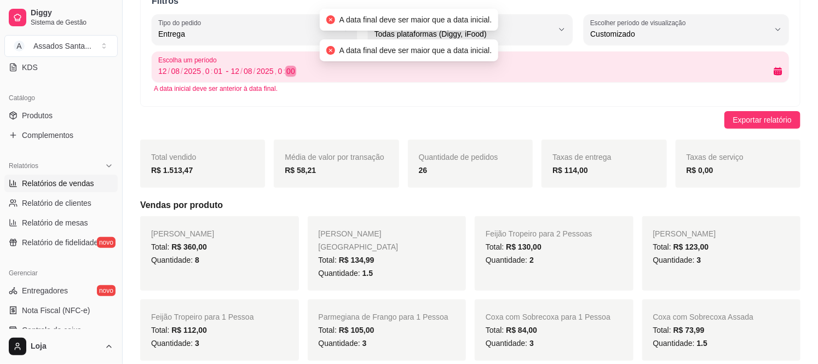
click at [293, 72] on div "00" at bounding box center [290, 71] width 11 height 11
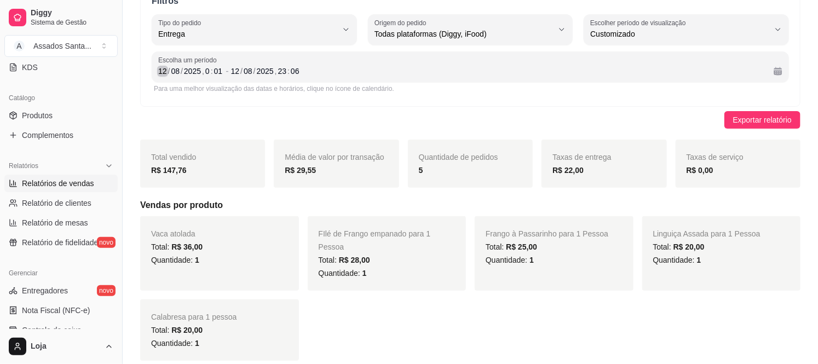
click at [165, 68] on div "12" at bounding box center [162, 71] width 11 height 11
click at [163, 73] on div "12" at bounding box center [162, 71] width 11 height 11
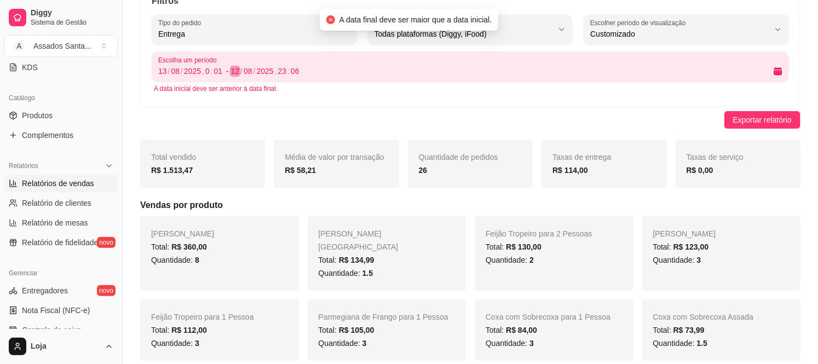
click at [236, 75] on div "12" at bounding box center [235, 71] width 11 height 11
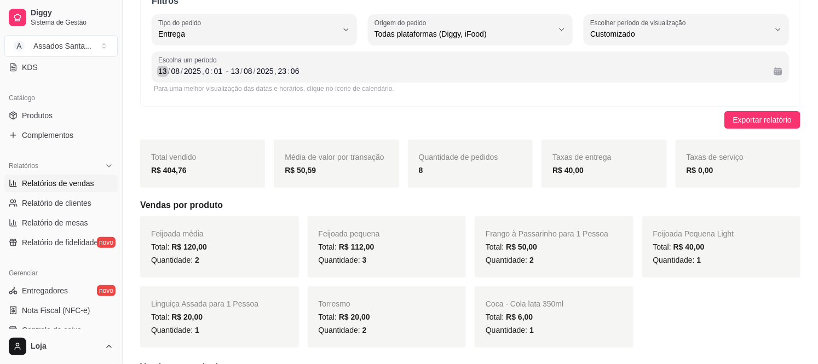
click at [165, 71] on div "13" at bounding box center [162, 71] width 11 height 11
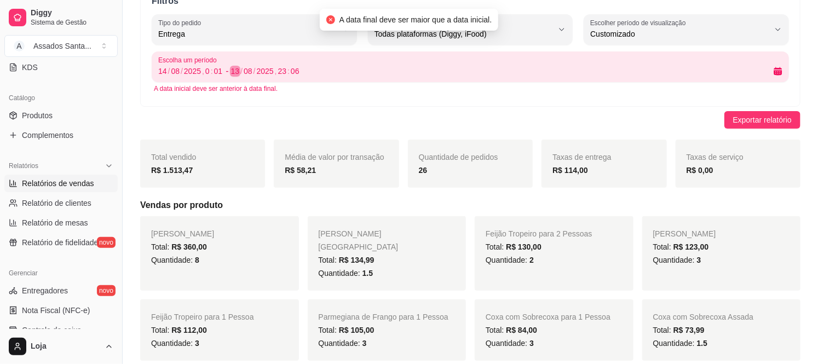
click at [237, 68] on div "13" at bounding box center [235, 71] width 11 height 11
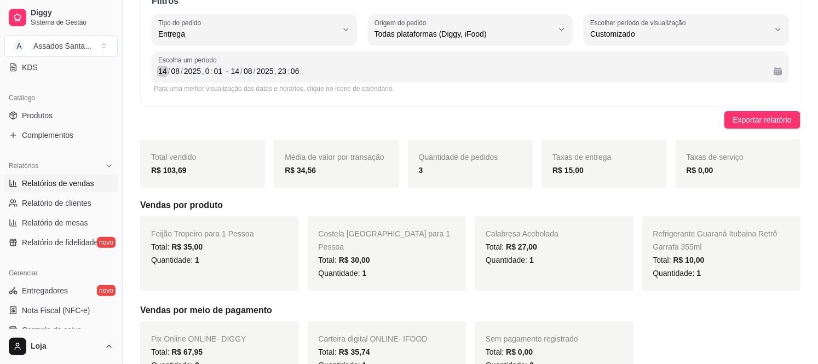
click at [163, 71] on div "14" at bounding box center [162, 71] width 11 height 11
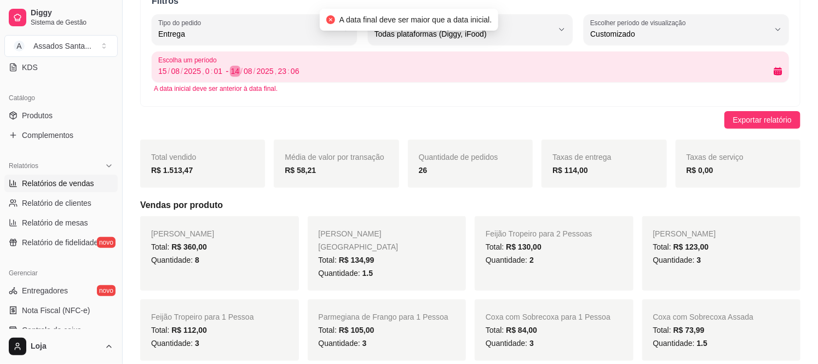
click at [234, 67] on div "14" at bounding box center [235, 71] width 11 height 11
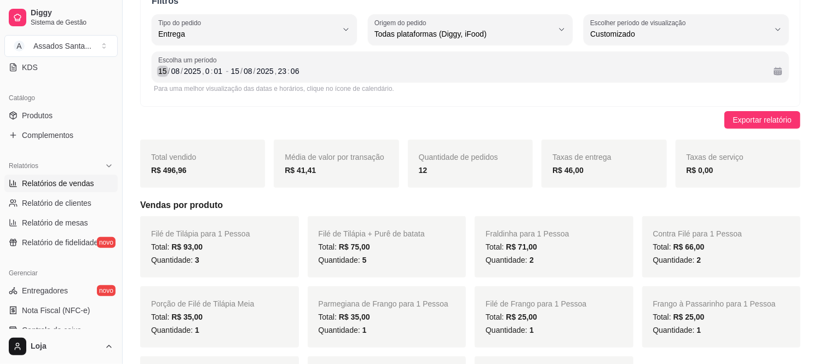
click at [163, 70] on div "15" at bounding box center [162, 71] width 11 height 11
click at [161, 74] on div "15" at bounding box center [162, 71] width 11 height 11
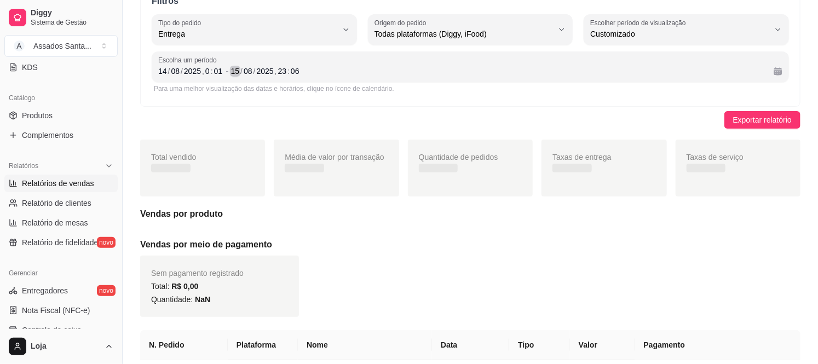
click at [234, 68] on div "15" at bounding box center [235, 71] width 11 height 11
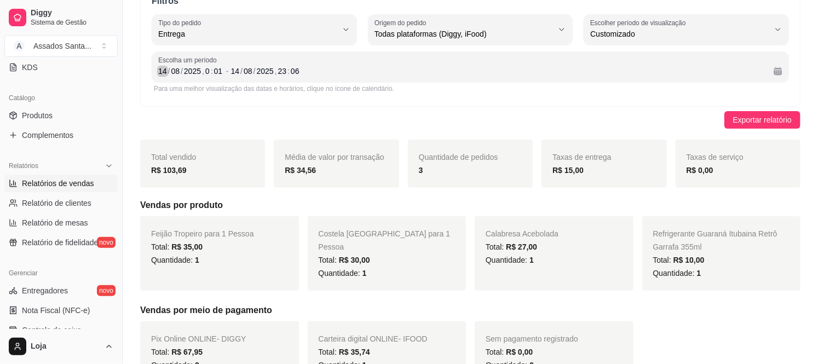
click at [161, 70] on div "14" at bounding box center [162, 71] width 11 height 11
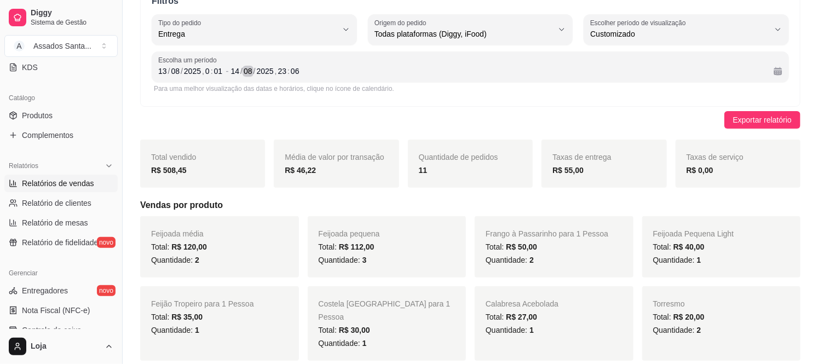
click at [243, 70] on div "08" at bounding box center [248, 71] width 11 height 11
click at [231, 71] on div "14" at bounding box center [235, 71] width 11 height 11
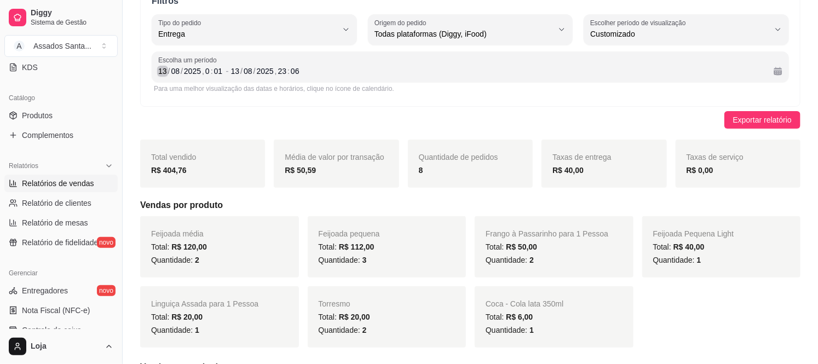
click at [160, 68] on div "13" at bounding box center [162, 71] width 11 height 11
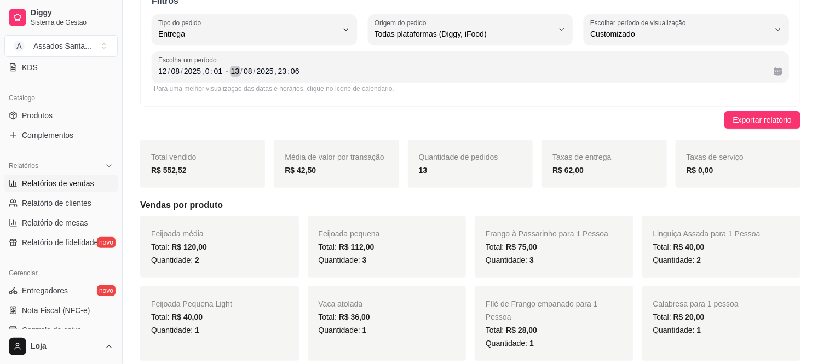
click at [232, 72] on div "13" at bounding box center [235, 71] width 11 height 11
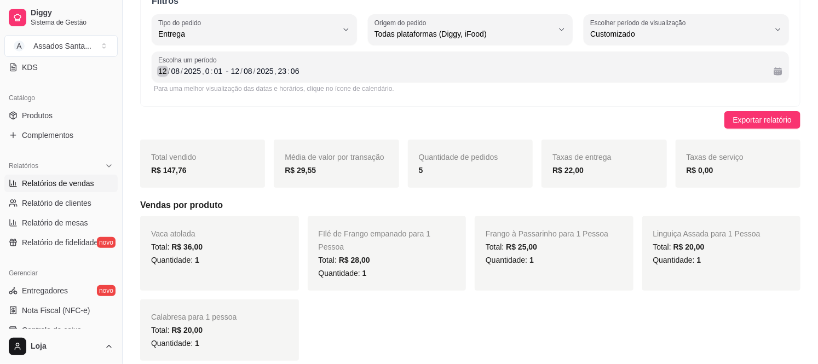
click at [158, 73] on div "12" at bounding box center [162, 71] width 11 height 11
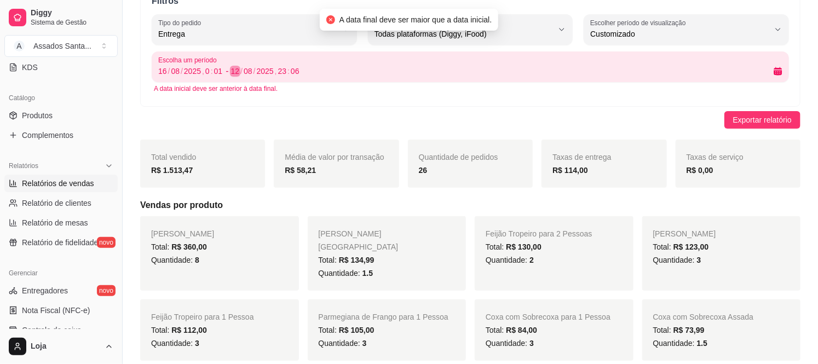
click at [234, 67] on div "12" at bounding box center [235, 71] width 11 height 11
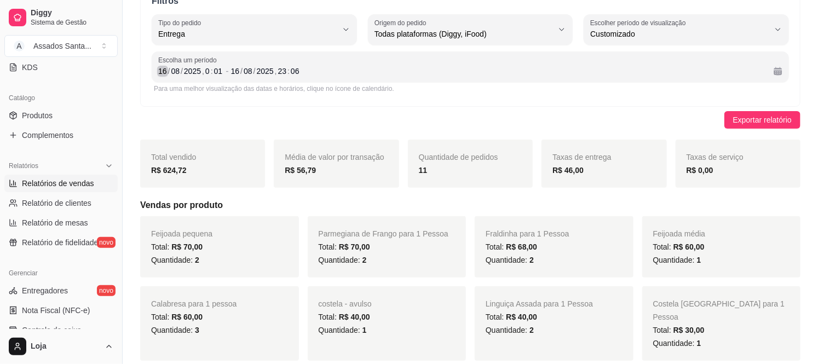
click at [157, 70] on div "16" at bounding box center [162, 71] width 11 height 11
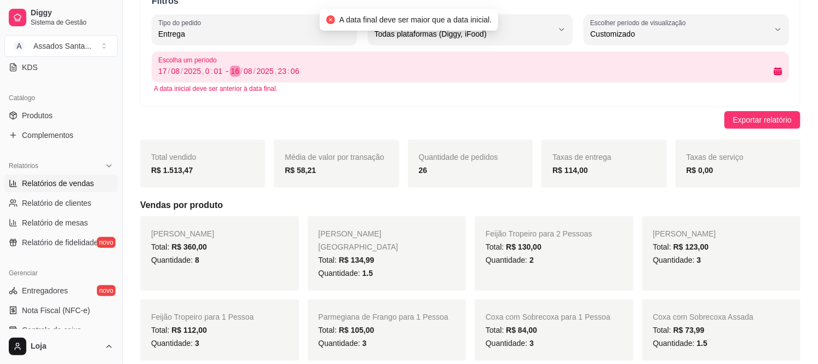
click at [233, 71] on div "16" at bounding box center [235, 71] width 11 height 11
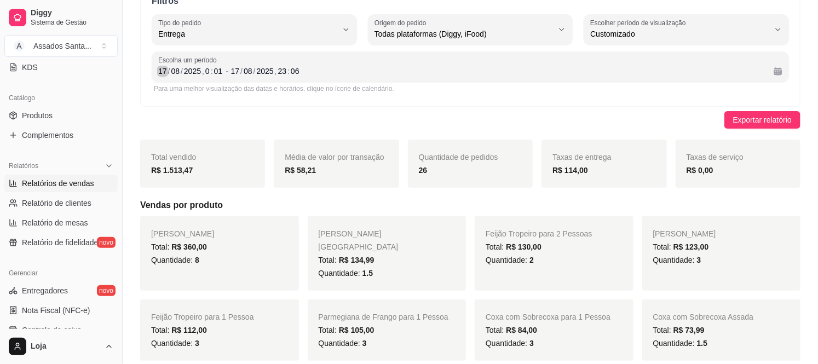
click at [164, 72] on div "17" at bounding box center [162, 71] width 11 height 11
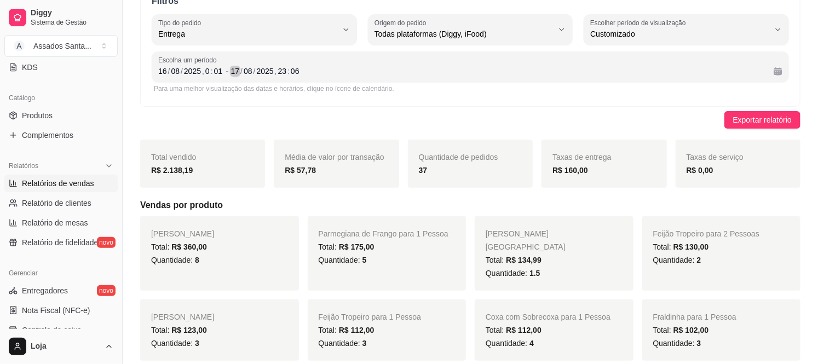
click at [232, 72] on div "17" at bounding box center [235, 71] width 11 height 11
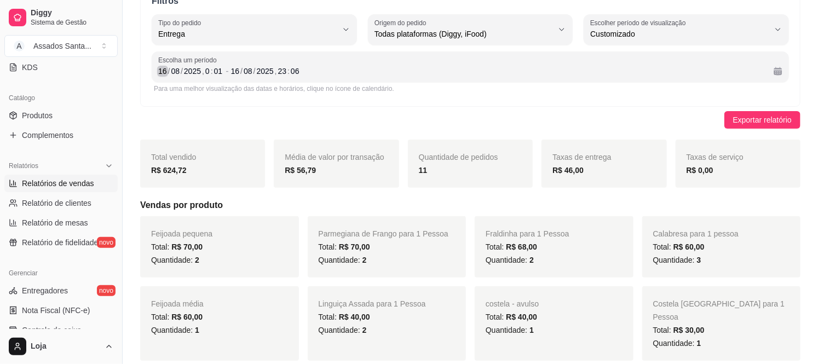
click at [160, 68] on div "16" at bounding box center [162, 71] width 11 height 11
click at [233, 70] on div "16" at bounding box center [235, 71] width 11 height 11
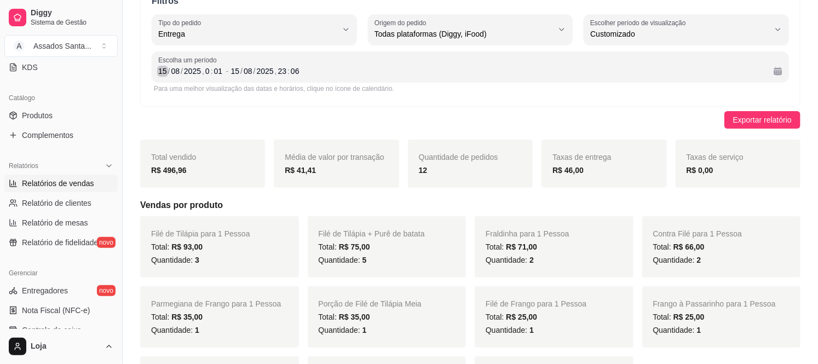
click at [167, 70] on div "/" at bounding box center [169, 71] width 4 height 11
click at [229, 75] on div "15 / 08 / 2025 , 0 : 01 - 15 / 08 / 2025 , 23 : 06" at bounding box center [470, 71] width 624 height 13
click at [239, 74] on div "/" at bounding box center [241, 71] width 4 height 11
click at [160, 68] on div "15" at bounding box center [162, 71] width 11 height 11
click at [237, 68] on div "15" at bounding box center [235, 71] width 11 height 11
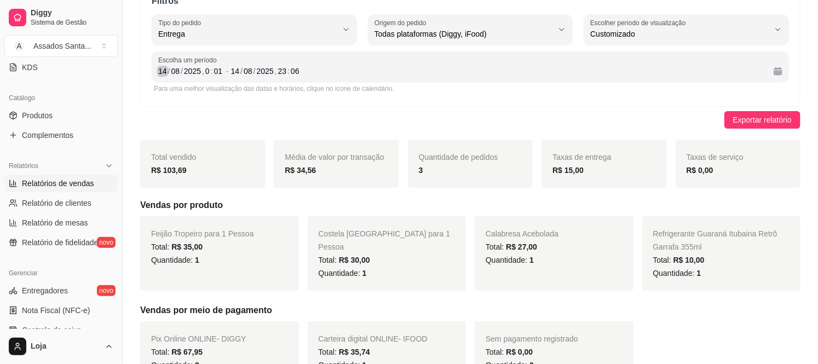
click at [163, 68] on div "14" at bounding box center [162, 71] width 11 height 11
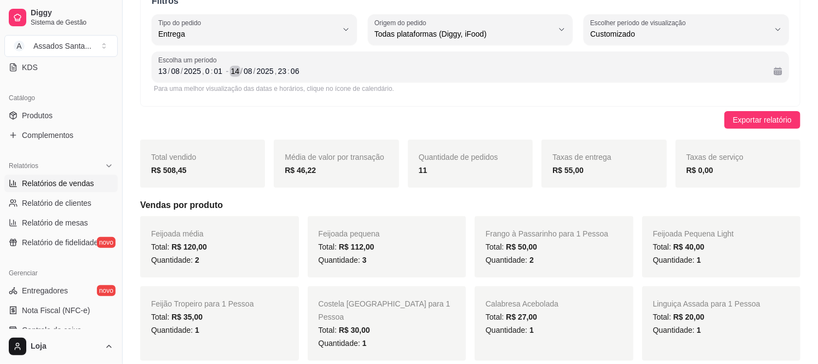
click at [232, 68] on div "14" at bounding box center [235, 71] width 11 height 11
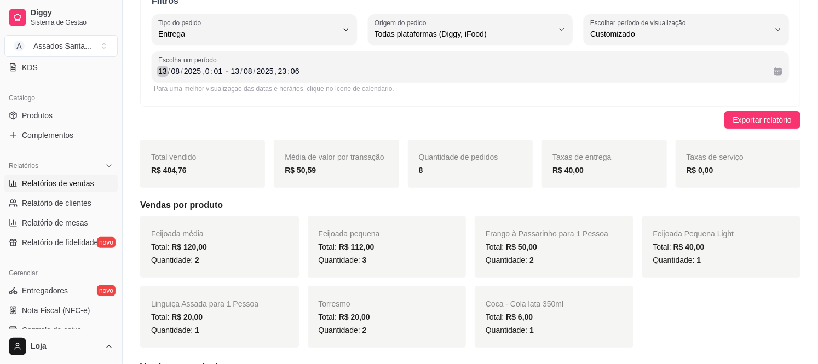
click at [165, 70] on div "13" at bounding box center [162, 71] width 11 height 11
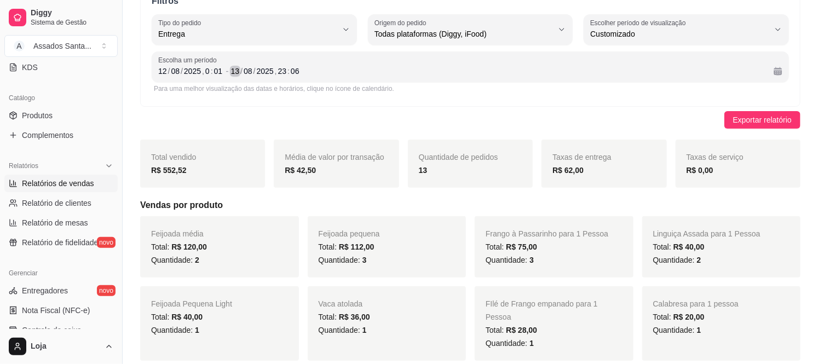
click at [242, 73] on div "/" at bounding box center [241, 71] width 4 height 11
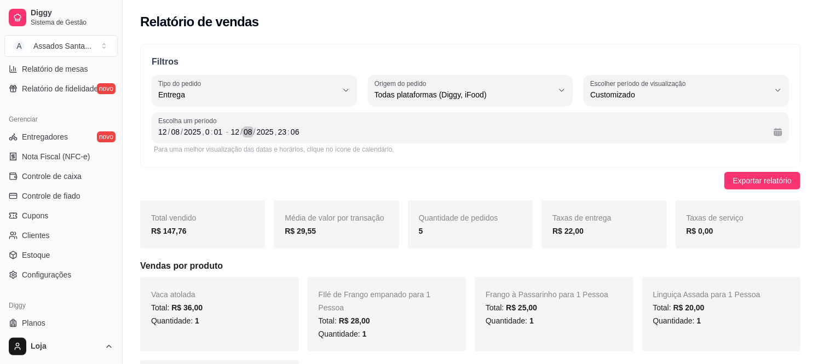
scroll to position [423, 0]
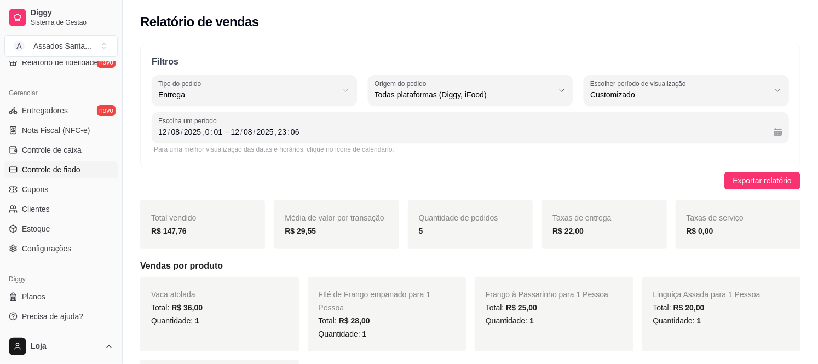
click at [66, 166] on span "Controle de fiado" at bounding box center [51, 169] width 59 height 11
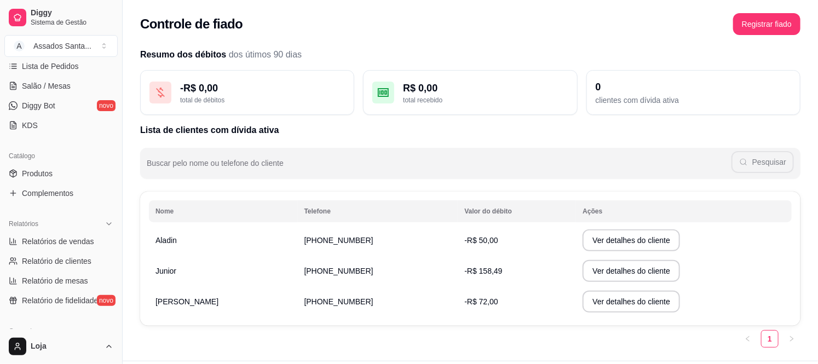
scroll to position [180, 0]
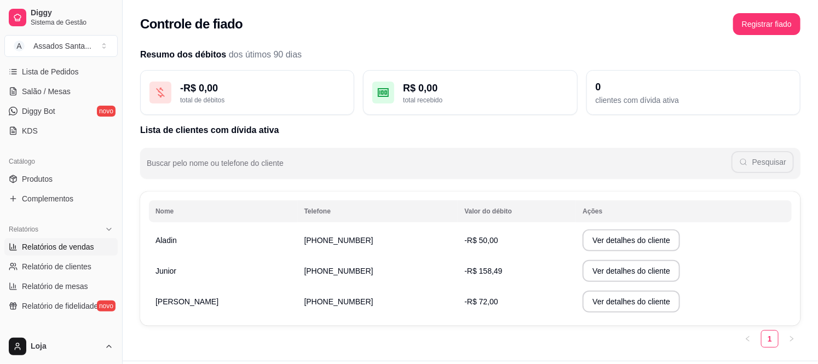
click at [58, 246] on span "Relatórios de vendas" at bounding box center [58, 246] width 72 height 11
select select "ALL"
select select "0"
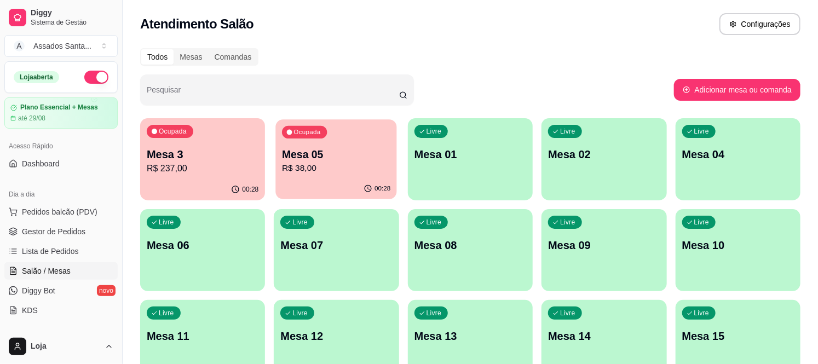
click at [327, 152] on p "Mesa 05" at bounding box center [336, 154] width 108 height 15
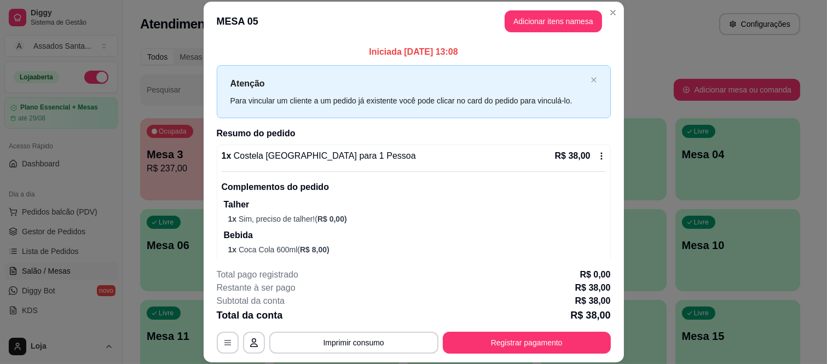
scroll to position [20, 0]
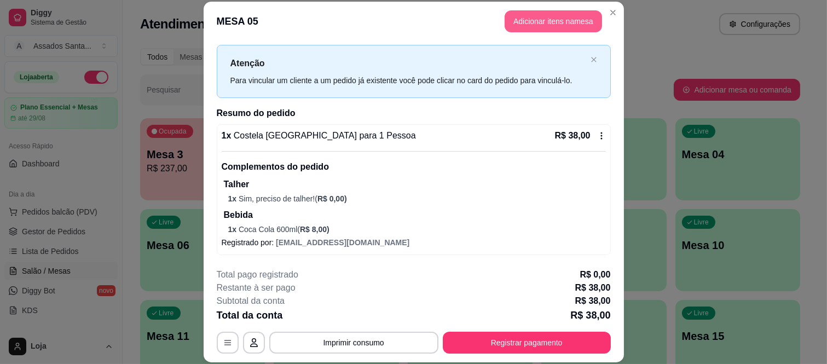
click at [538, 19] on button "Adicionar itens na mesa" at bounding box center [553, 21] width 97 height 22
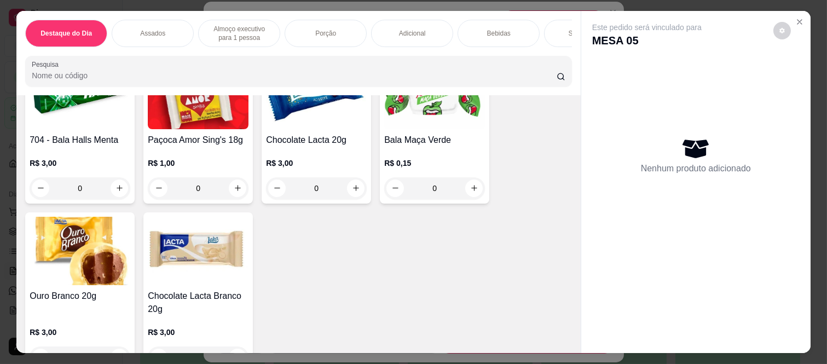
scroll to position [3102, 0]
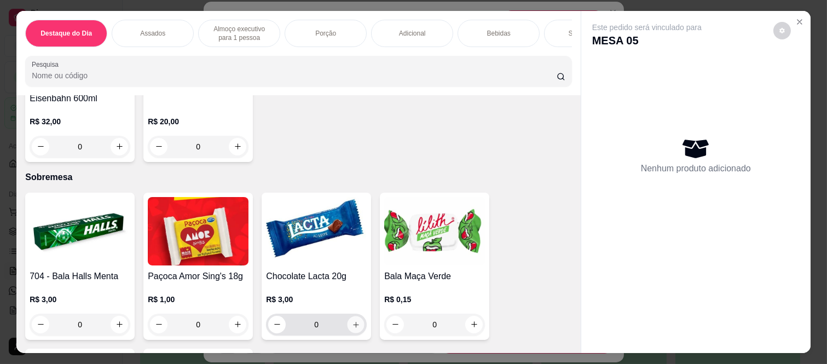
click at [352, 325] on icon "increase-product-quantity" at bounding box center [356, 325] width 8 height 8
type input "1"
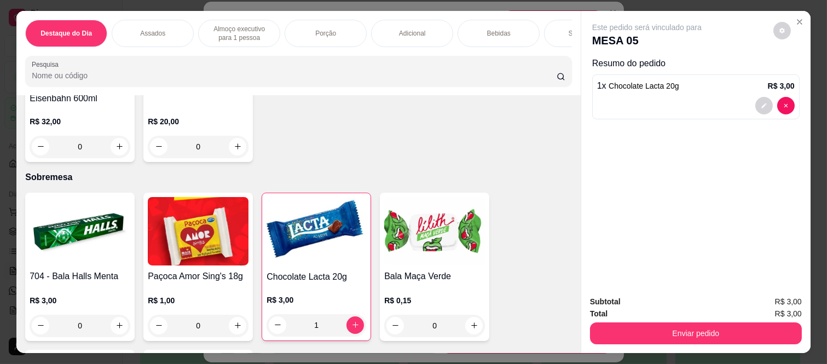
click at [639, 330] on button "Enviar pedido" at bounding box center [696, 333] width 212 height 22
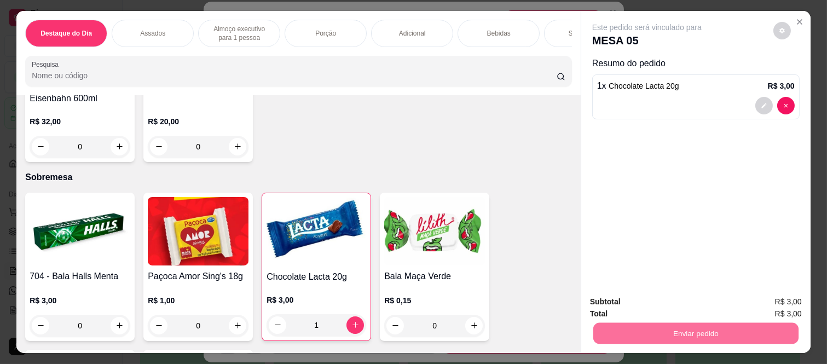
click at [625, 293] on button "Não registrar e enviar pedido" at bounding box center [659, 302] width 114 height 21
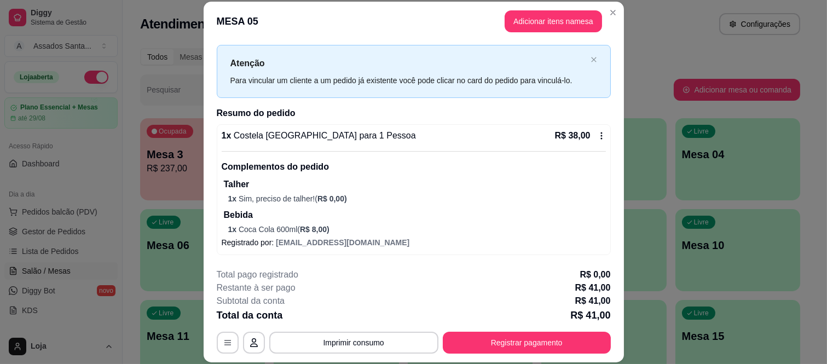
scroll to position [66, 0]
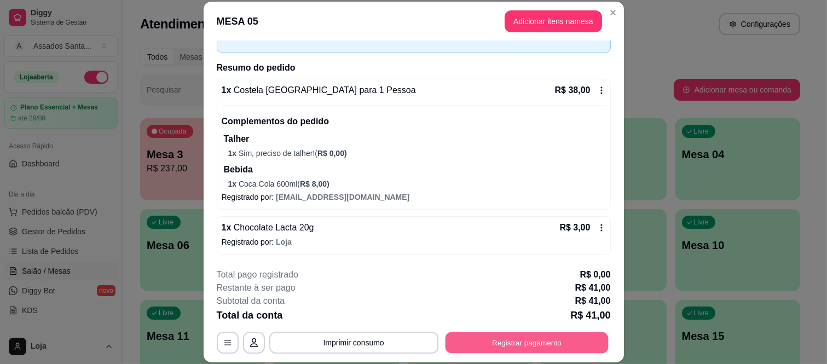
click at [526, 341] on button "Registrar pagamento" at bounding box center [526, 342] width 163 height 21
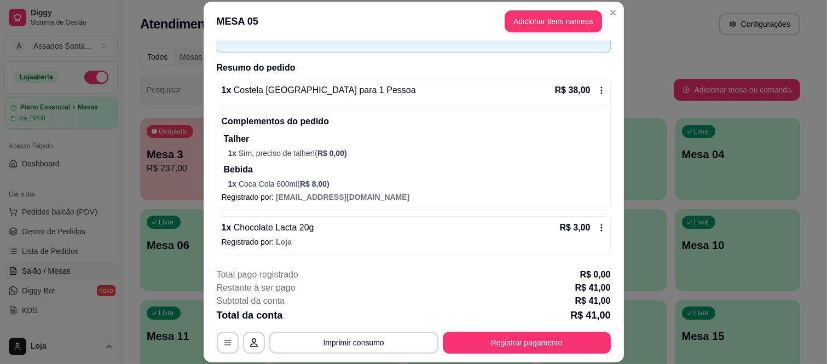
click at [458, 155] on div "Débito" at bounding box center [487, 155] width 77 height 64
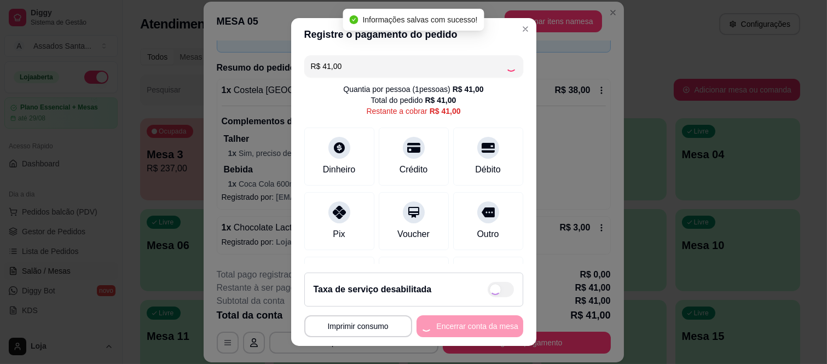
type input "R$ 0,00"
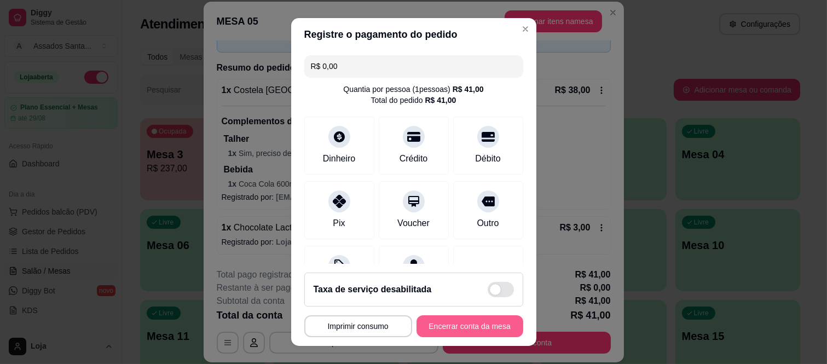
click at [446, 335] on button "Encerrar conta da mesa" at bounding box center [470, 326] width 107 height 22
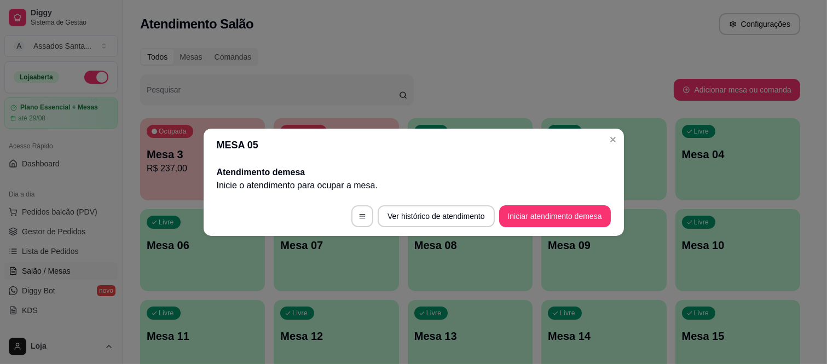
scroll to position [0, 0]
click at [474, 157] on header "MESA 05" at bounding box center [414, 145] width 420 height 33
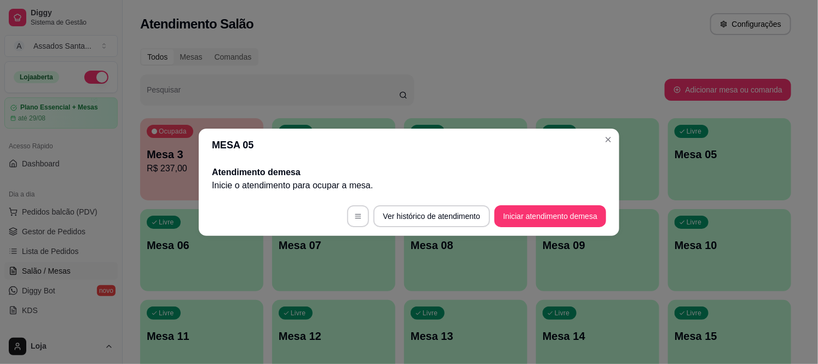
click at [551, 66] on div "Todos Mesas Comandas Pesquisar Adicionar mesa ou comanda Ocupada Mesa 3 R$ 237,…" at bounding box center [466, 264] width 686 height 445
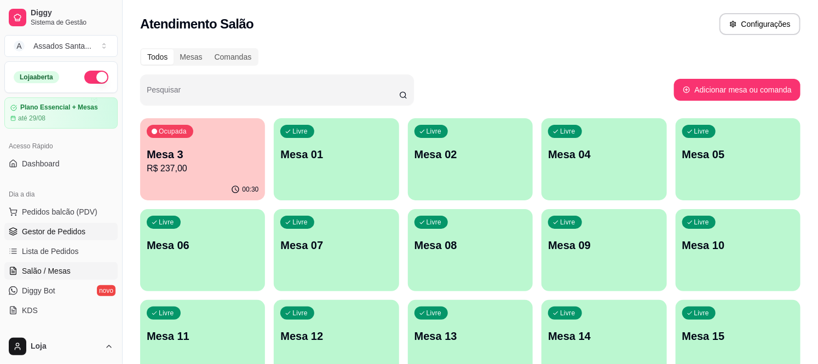
click at [61, 233] on span "Gestor de Pedidos" at bounding box center [54, 231] width 64 height 11
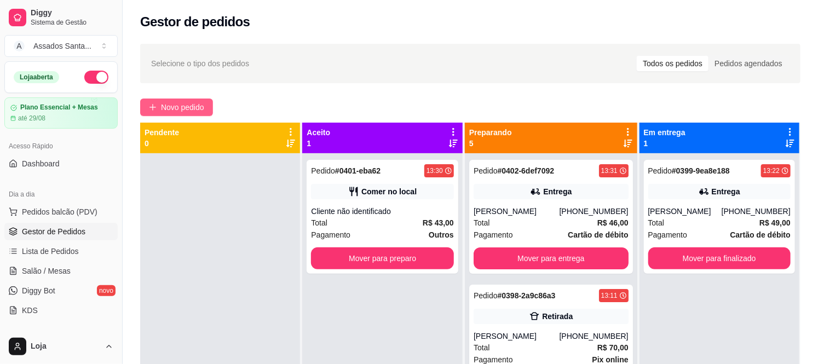
click at [187, 113] on button "Novo pedido" at bounding box center [176, 108] width 73 height 18
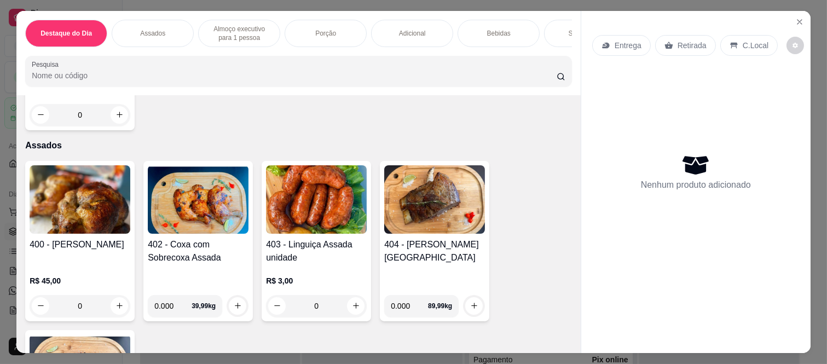
scroll to position [425, 0]
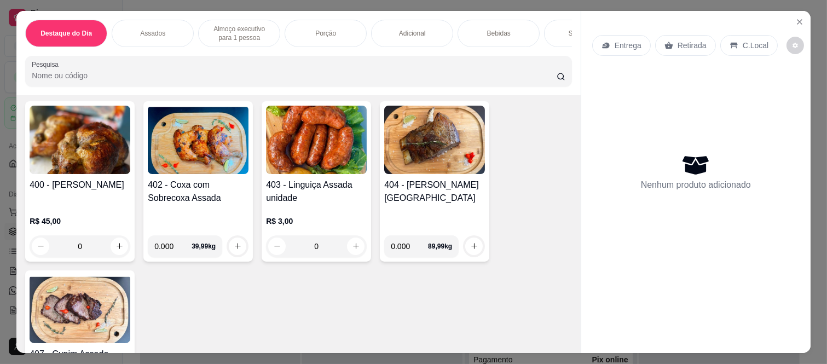
click at [124, 249] on div "0" at bounding box center [80, 246] width 101 height 22
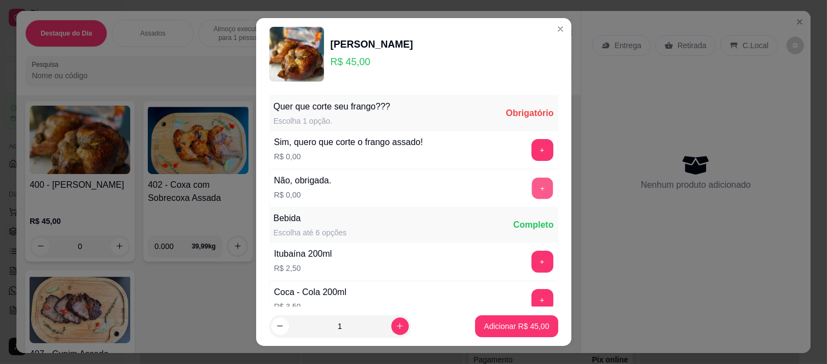
click at [532, 193] on button "+" at bounding box center [542, 188] width 21 height 21
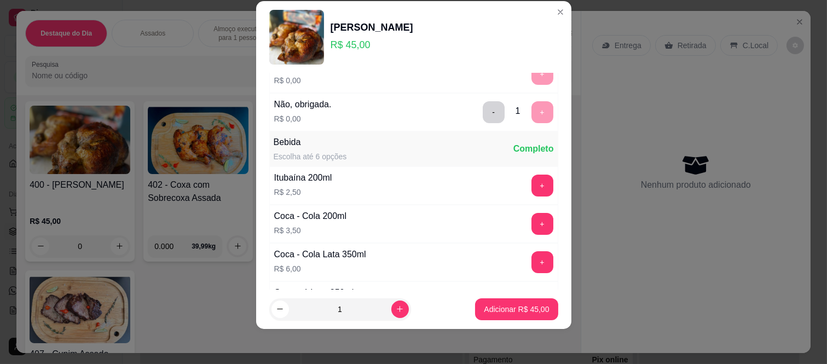
scroll to position [117, 0]
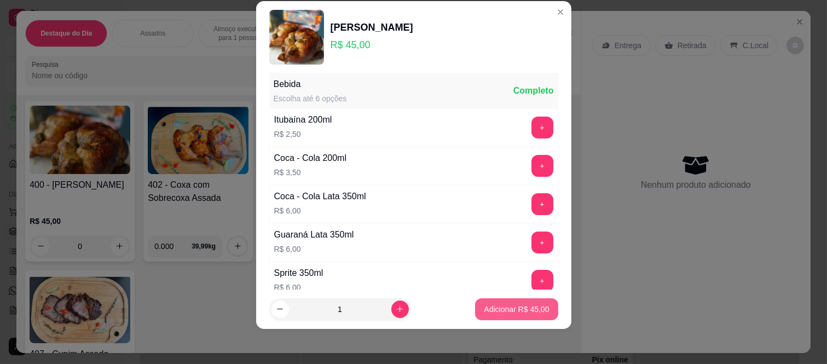
click at [512, 314] on p "Adicionar R$ 45,00" at bounding box center [516, 309] width 65 height 11
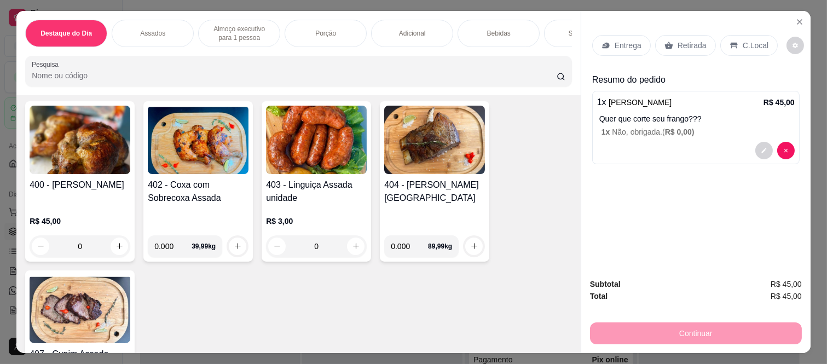
click at [676, 35] on div "Retirada" at bounding box center [685, 45] width 61 height 21
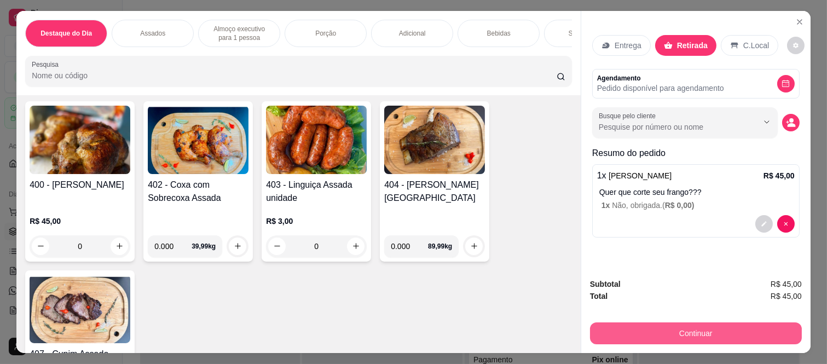
click at [657, 325] on button "Continuar" at bounding box center [696, 333] width 212 height 22
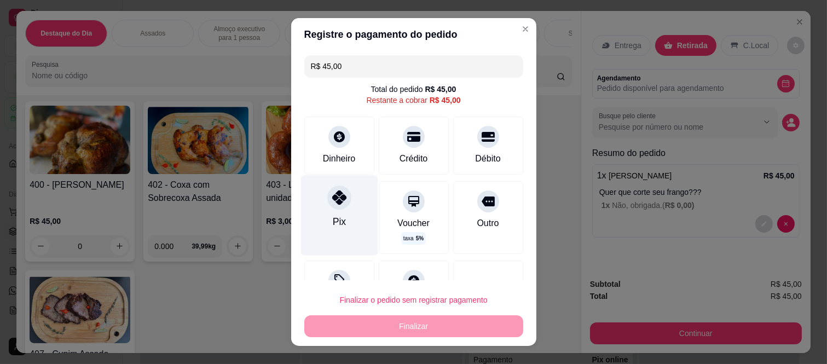
click at [338, 198] on icon at bounding box center [339, 198] width 14 height 14
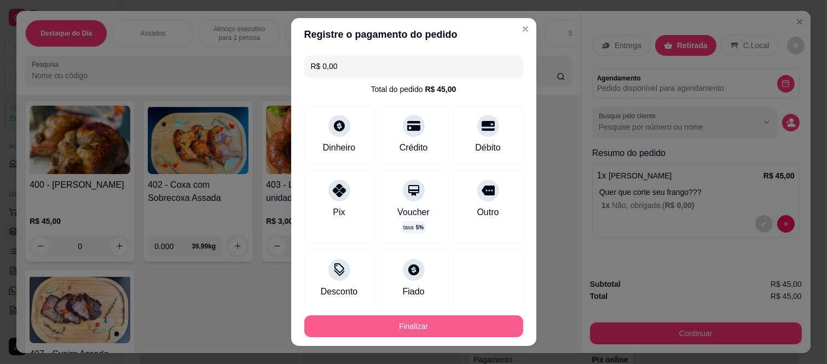
click at [395, 332] on button "Finalizar" at bounding box center [413, 326] width 219 height 22
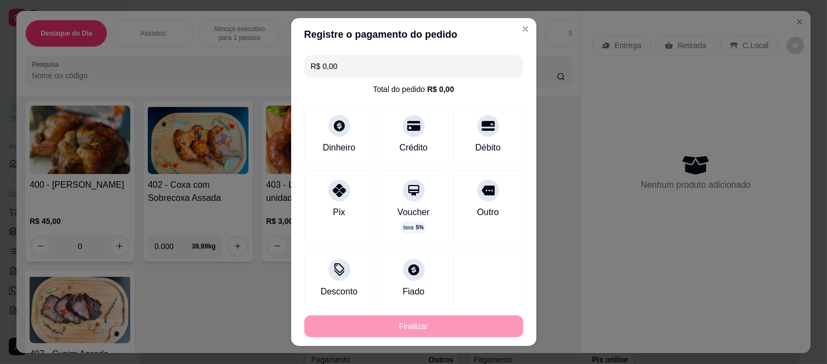
type input "-R$ 45,00"
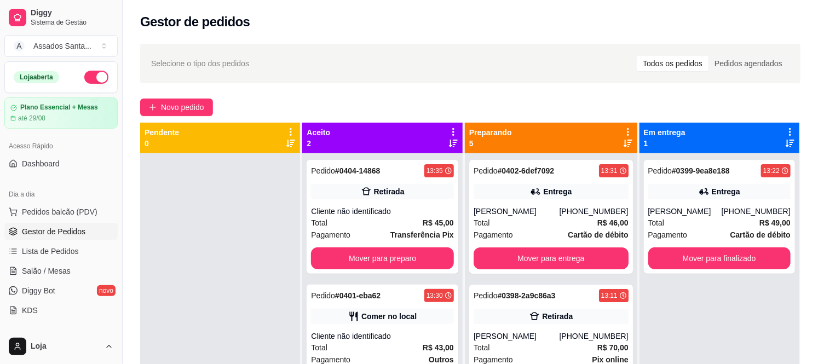
click at [168, 94] on div "Selecione o tipo dos pedidos Todos os pedidos Pedidos agendados Novo pedido Pen…" at bounding box center [470, 268] width 695 height 463
click at [171, 100] on button "Novo pedido" at bounding box center [176, 108] width 73 height 18
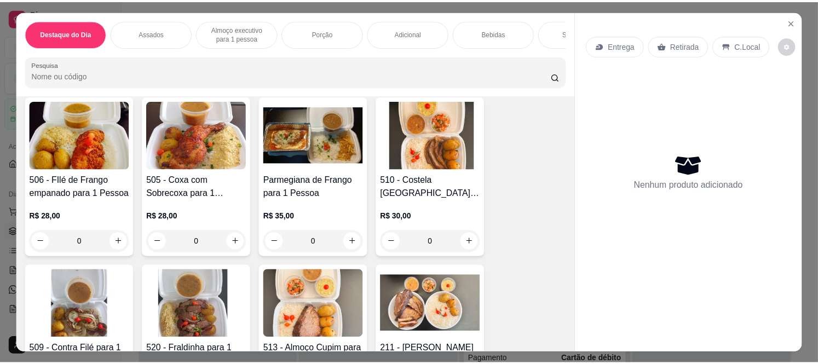
scroll to position [656, 0]
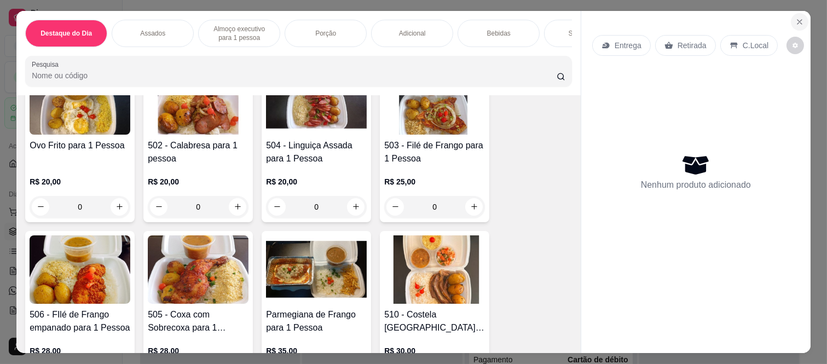
click at [795, 19] on icon "Close" at bounding box center [799, 22] width 9 height 9
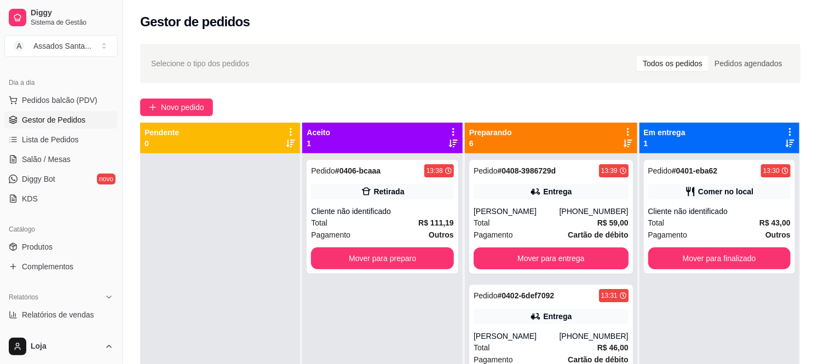
scroll to position [122, 0]
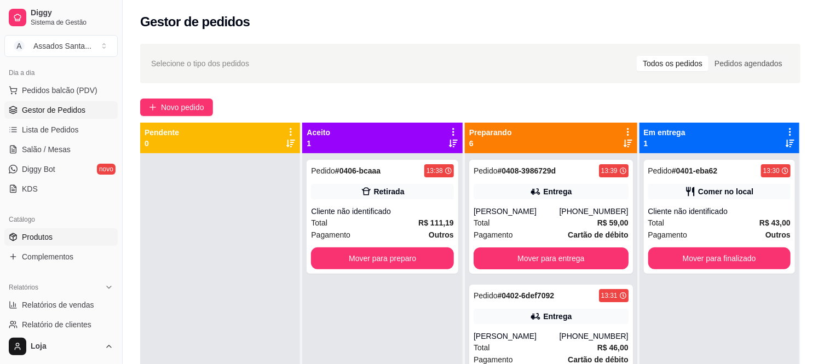
click at [68, 235] on link "Produtos" at bounding box center [60, 237] width 113 height 18
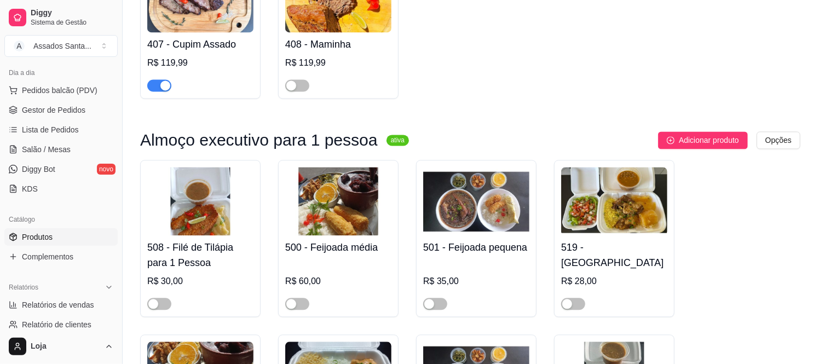
scroll to position [669, 0]
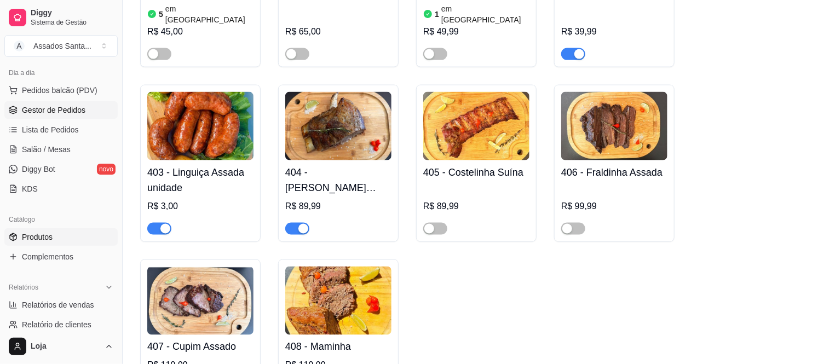
click at [72, 112] on span "Gestor de Pedidos" at bounding box center [54, 110] width 64 height 11
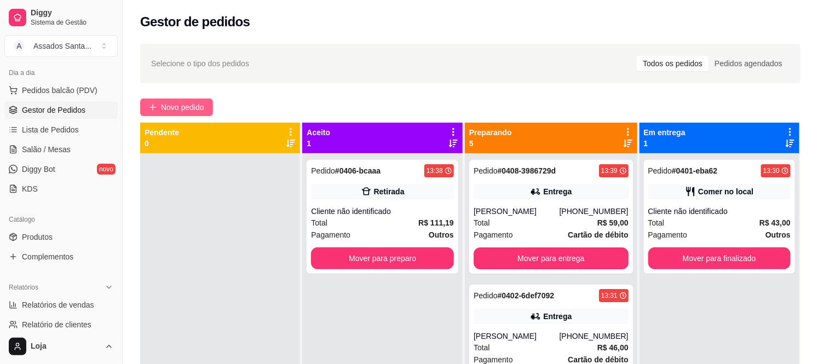
click at [181, 112] on span "Novo pedido" at bounding box center [182, 107] width 43 height 12
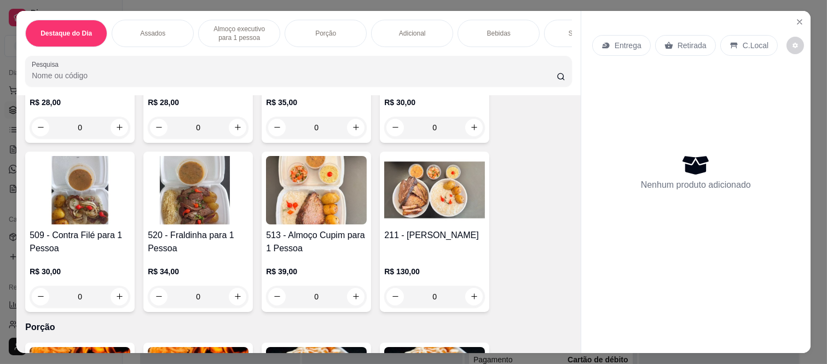
scroll to position [912, 0]
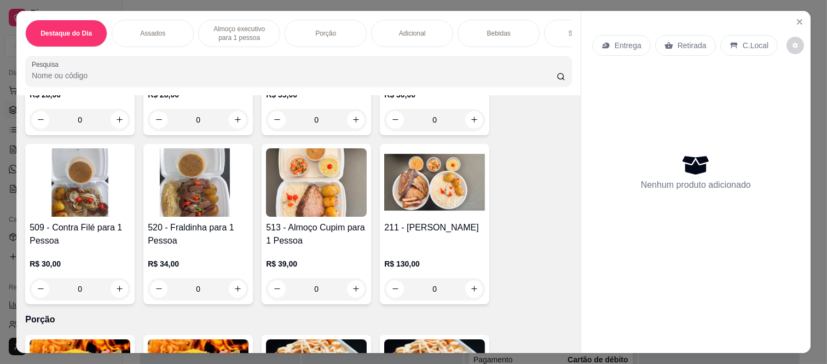
click at [469, 123] on div "0" at bounding box center [434, 120] width 101 height 22
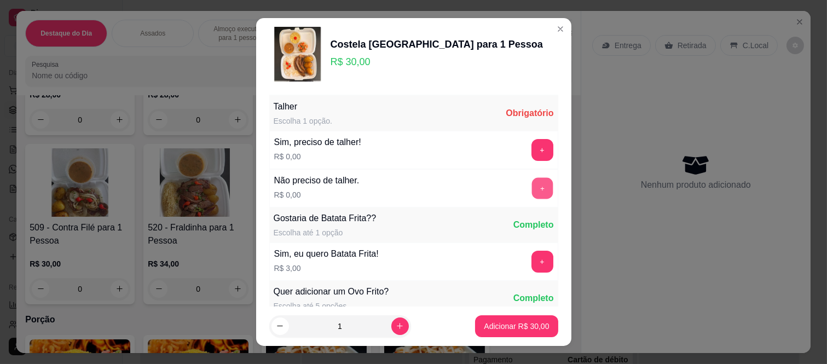
click at [532, 189] on button "+" at bounding box center [542, 188] width 21 height 21
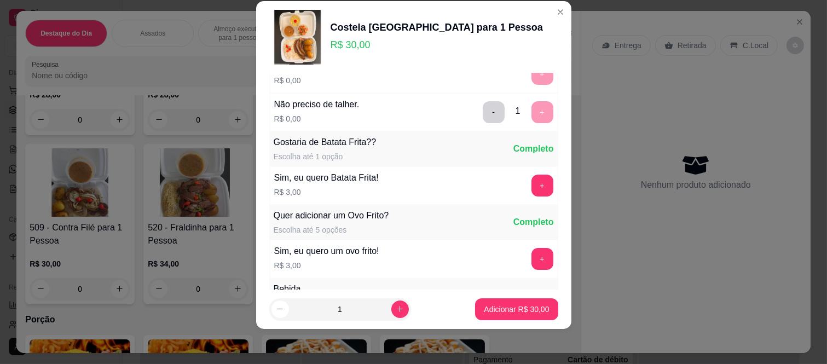
scroll to position [117, 0]
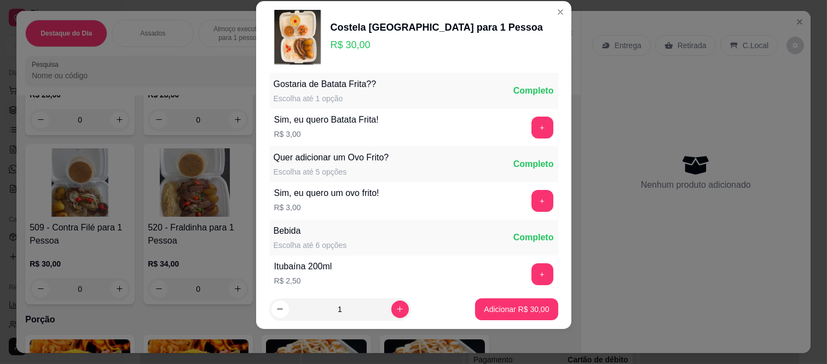
click at [501, 305] on p "Adicionar R$ 30,00" at bounding box center [516, 309] width 65 height 11
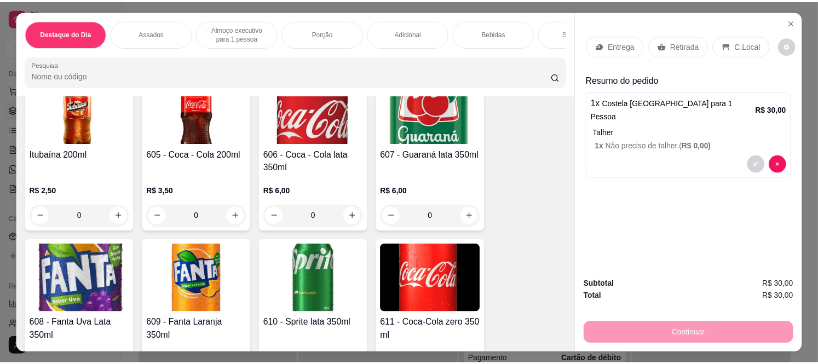
scroll to position [2068, 0]
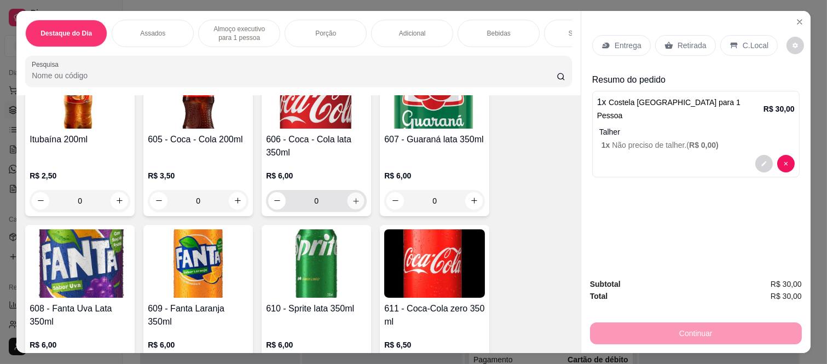
click at [352, 205] on icon "increase-product-quantity" at bounding box center [356, 201] width 8 height 8
type input "1"
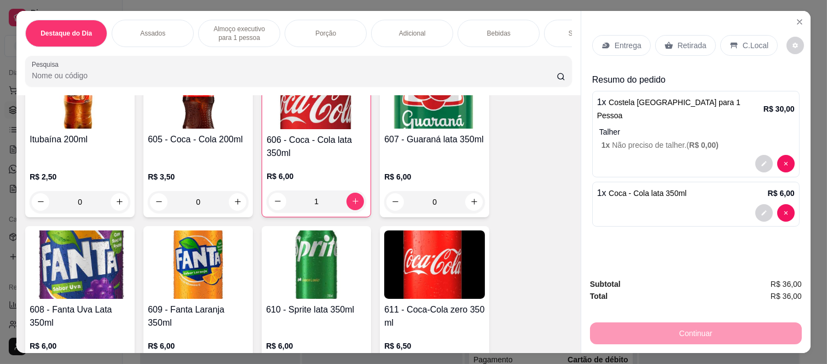
click at [743, 40] on p "C.Local" at bounding box center [756, 45] width 26 height 11
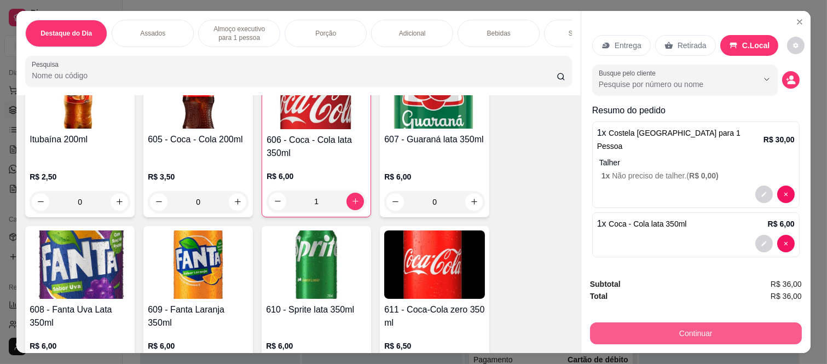
click at [680, 324] on button "Continuar" at bounding box center [696, 333] width 212 height 22
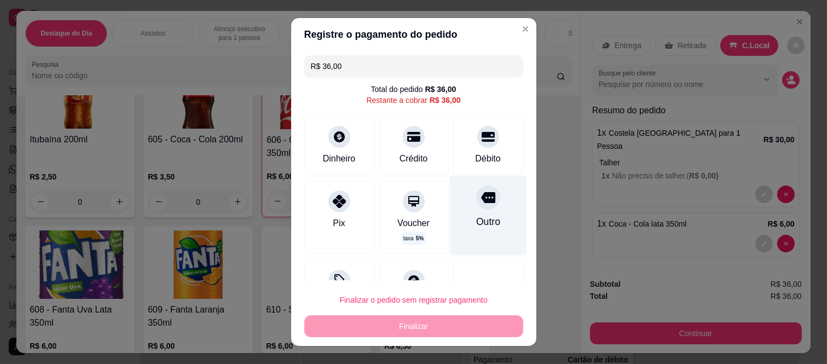
click at [476, 226] on div "Outro" at bounding box center [488, 222] width 24 height 14
type input "R$ 0,00"
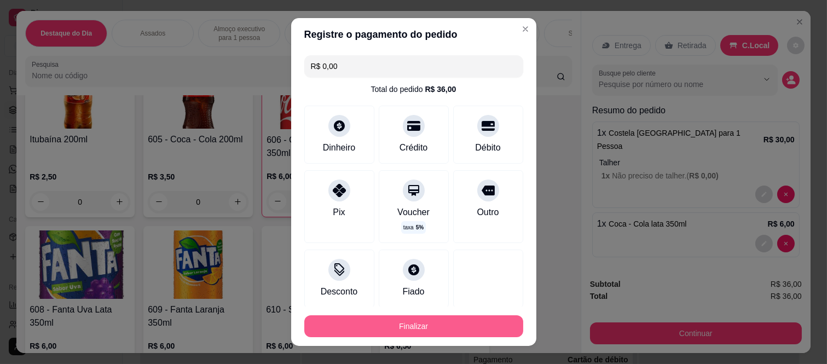
click at [464, 321] on button "Finalizar" at bounding box center [413, 326] width 219 height 22
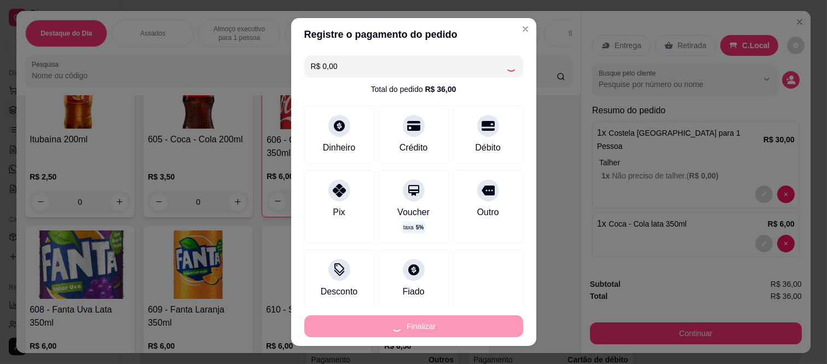
type input "0"
type input "-R$ 36,00"
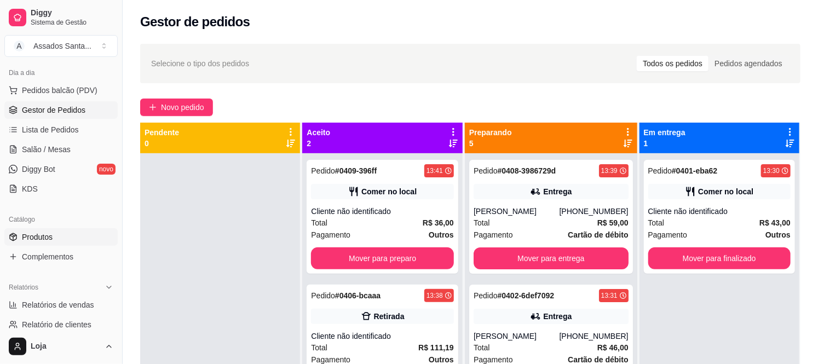
click at [72, 238] on link "Produtos" at bounding box center [60, 237] width 113 height 18
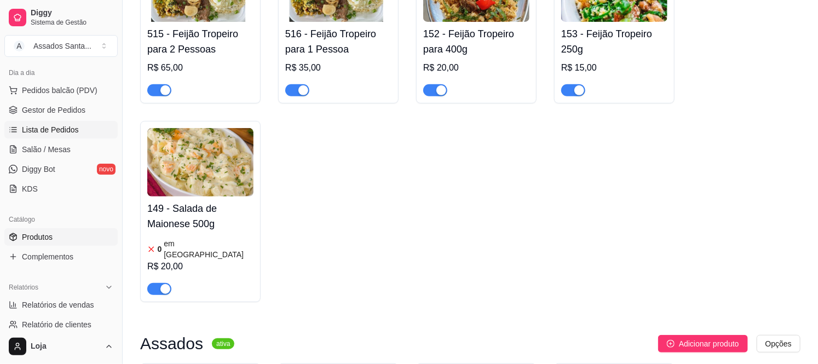
scroll to position [122, 0]
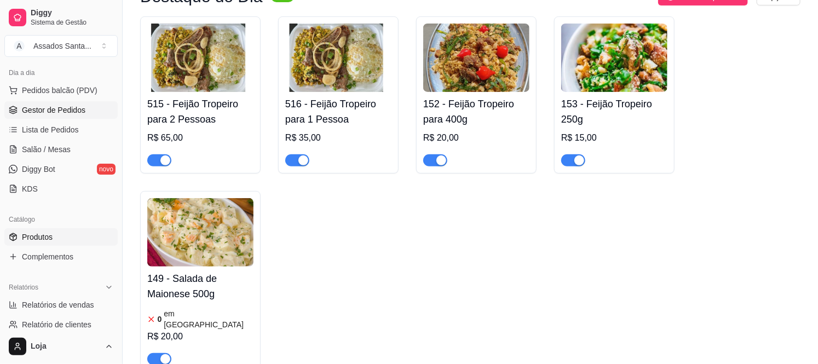
click at [81, 115] on span "Gestor de Pedidos" at bounding box center [54, 110] width 64 height 11
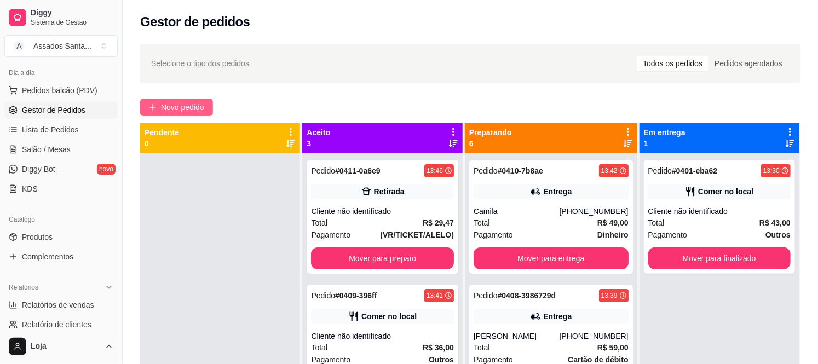
click at [177, 106] on span "Novo pedido" at bounding box center [182, 107] width 43 height 12
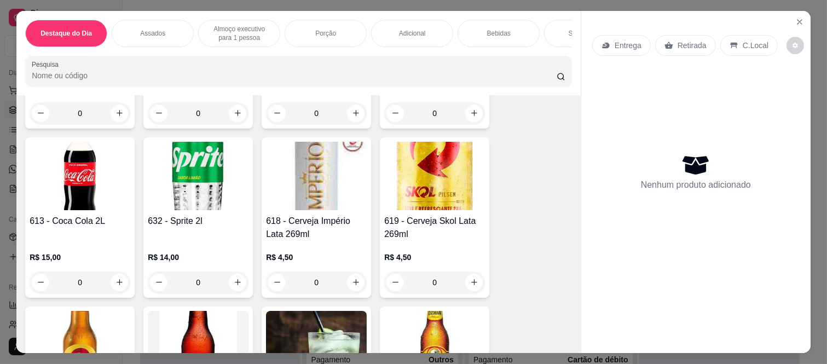
scroll to position [2554, 0]
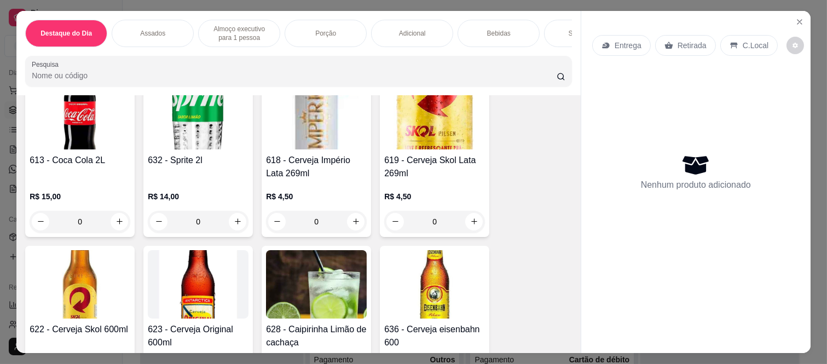
click at [16, 183] on div "Item avulso Destaque do Dia 515 - Feijão Tropeiro para 2 Pessoas R$ 65,00 0 516…" at bounding box center [298, 224] width 564 height 258
click at [5, 186] on div "Destaque do Dia Assados Almoço executivo para 1 pessoa Porção Adicional Bebidas…" at bounding box center [413, 182] width 827 height 364
click at [798, 18] on icon "Close" at bounding box center [799, 22] width 9 height 9
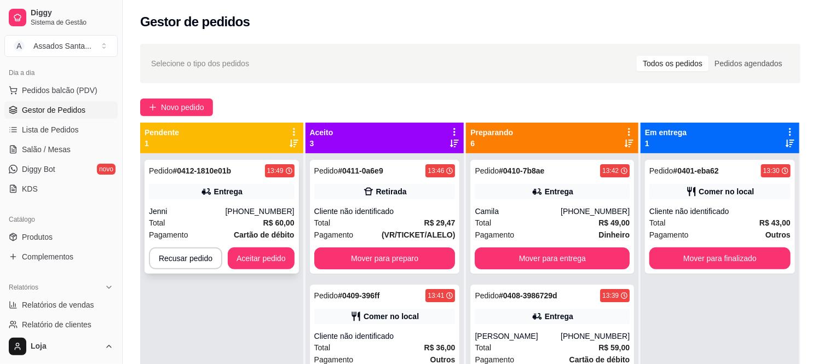
click at [242, 213] on div "(11) 99439-6261" at bounding box center [260, 211] width 69 height 11
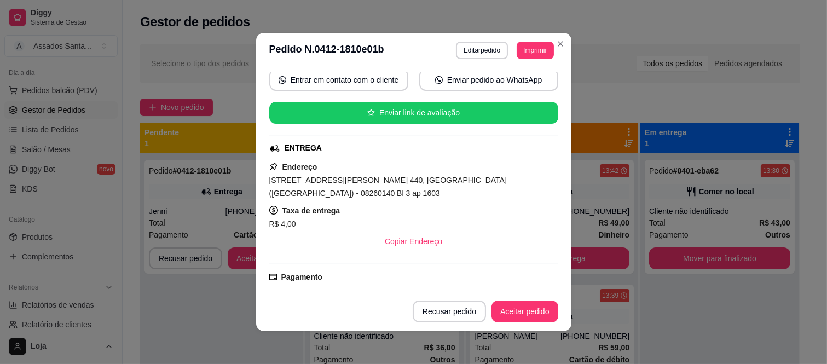
scroll to position [255, 0]
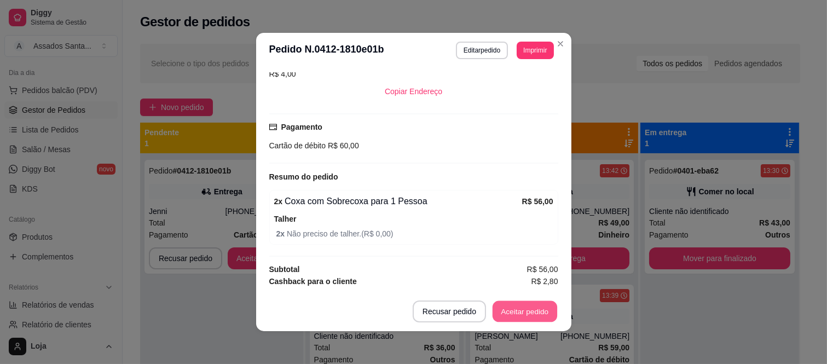
click at [519, 303] on button "Aceitar pedido" at bounding box center [525, 311] width 65 height 21
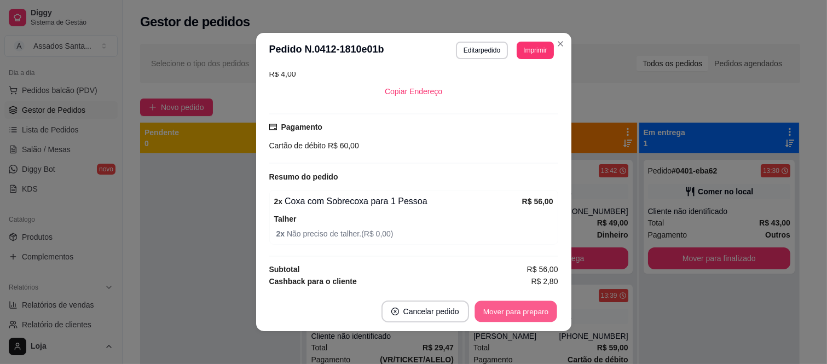
click at [526, 311] on button "Mover para preparo" at bounding box center [516, 311] width 82 height 21
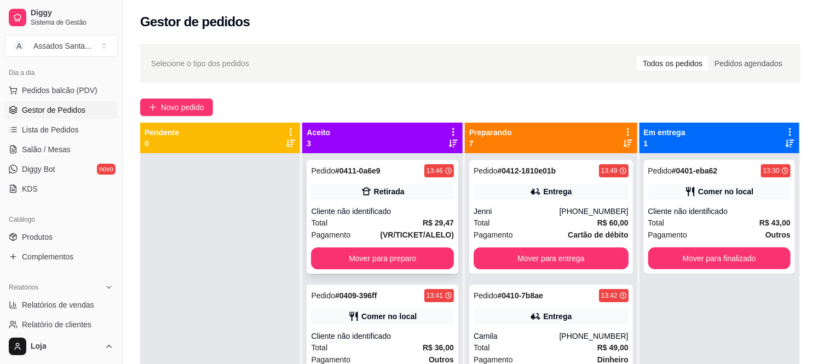
click at [371, 210] on div "Cliente não identificado" at bounding box center [382, 211] width 142 height 11
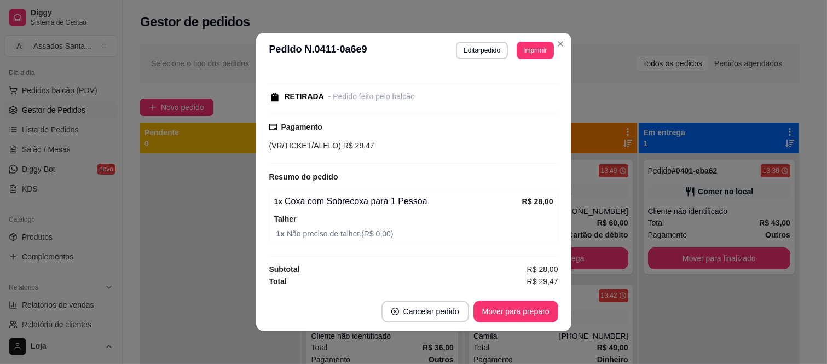
scroll to position [101, 0]
click at [500, 316] on button "Mover para preparo" at bounding box center [516, 312] width 85 height 22
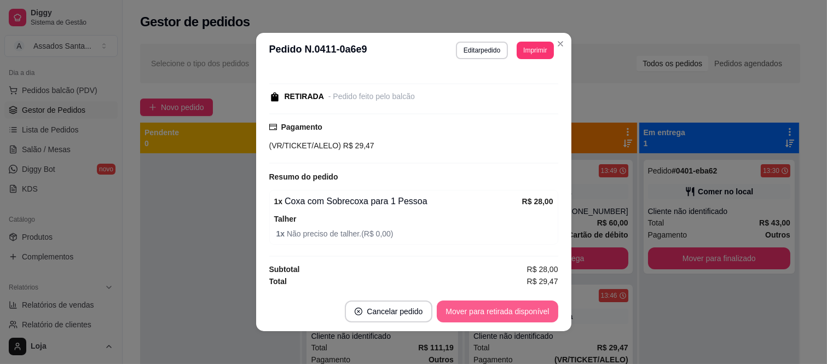
click at [505, 305] on button "Mover para retirada disponível" at bounding box center [497, 312] width 121 height 22
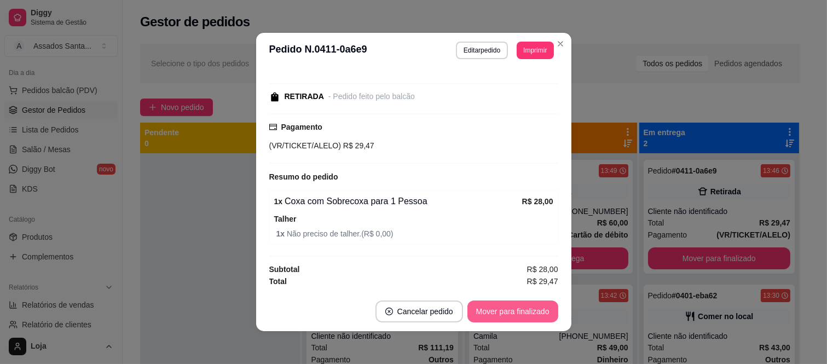
click at [520, 311] on button "Mover para finalizado" at bounding box center [513, 312] width 91 height 22
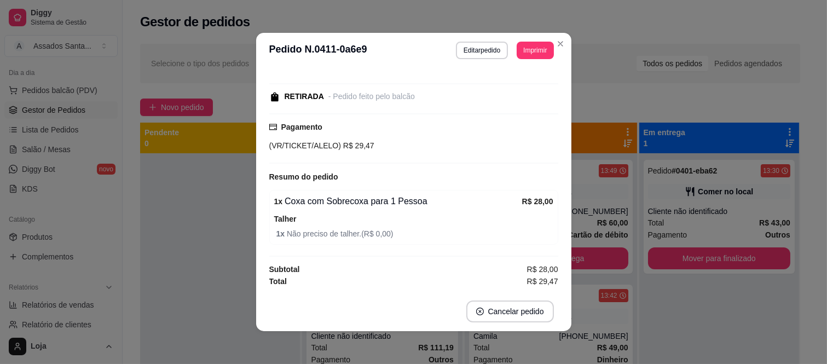
scroll to position [0, 0]
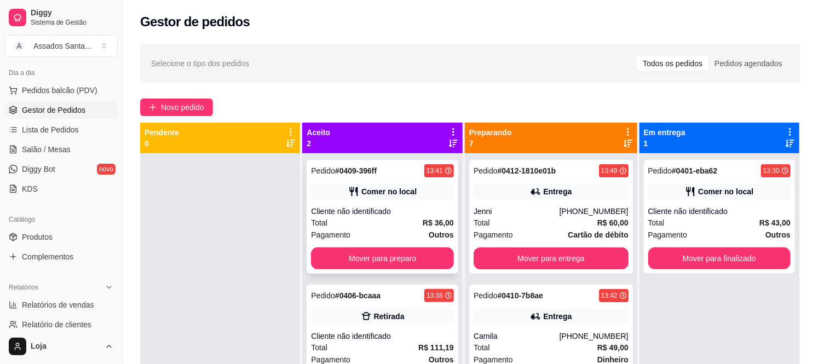
click at [380, 221] on div "Total R$ 36,00" at bounding box center [382, 223] width 142 height 12
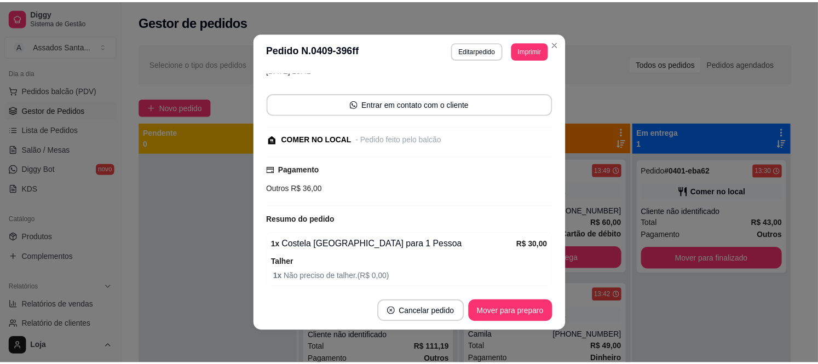
scroll to position [135, 0]
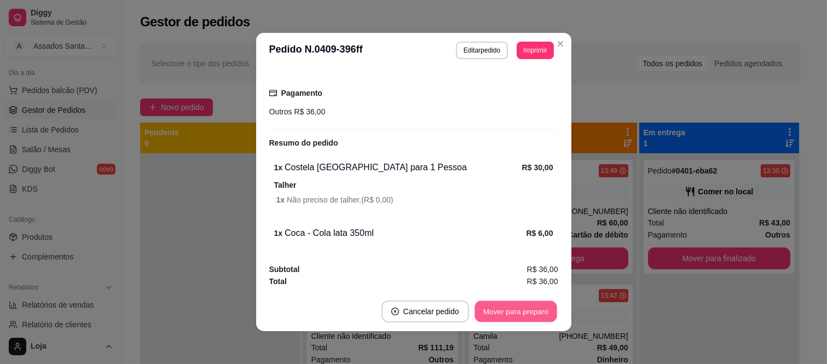
click at [491, 314] on button "Mover para preparo" at bounding box center [516, 311] width 82 height 21
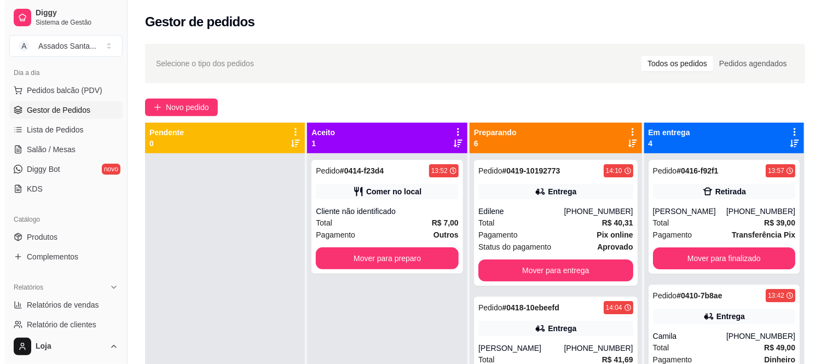
scroll to position [182, 0]
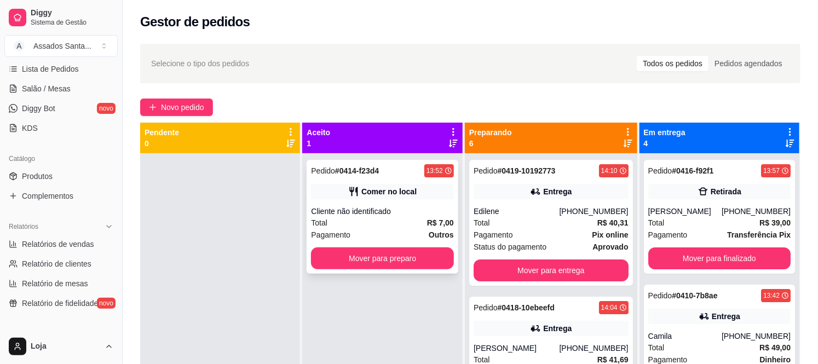
click at [342, 218] on div "Total R$ 7,00" at bounding box center [382, 223] width 142 height 12
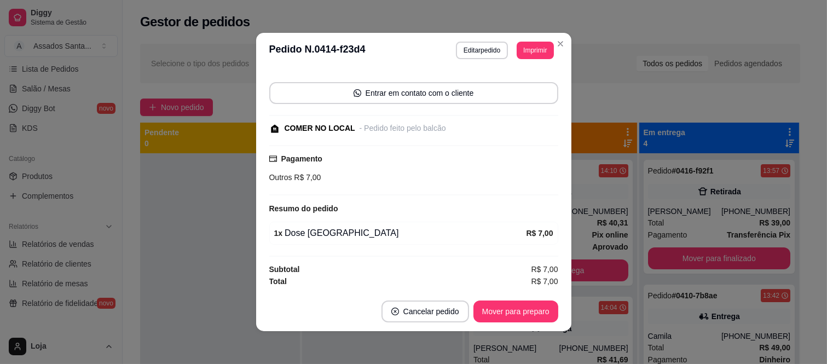
scroll to position [68, 0]
click at [498, 303] on button "Mover para preparo" at bounding box center [516, 312] width 85 height 22
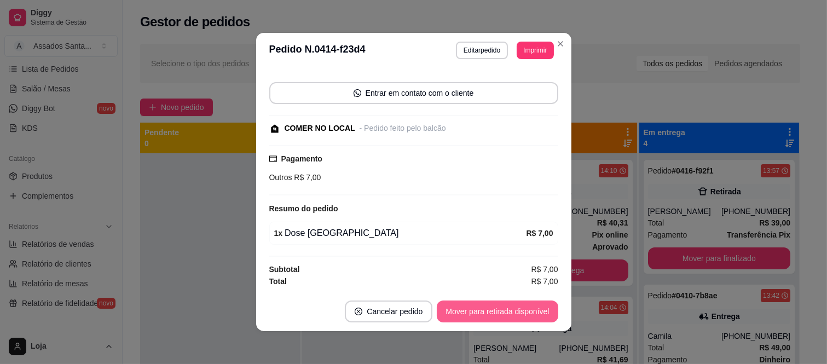
click at [498, 309] on button "Mover para retirada disponível" at bounding box center [497, 312] width 121 height 22
click at [507, 309] on button "Mover para finalizado" at bounding box center [513, 312] width 91 height 22
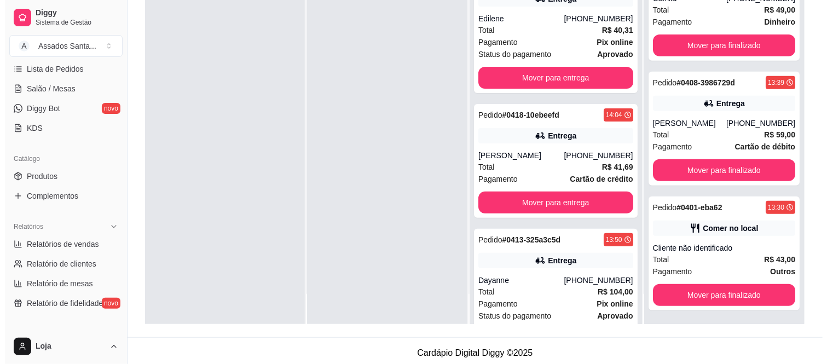
scroll to position [167, 0]
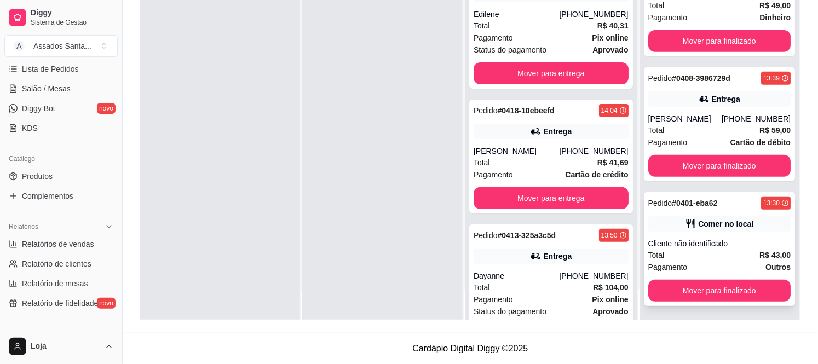
click at [722, 239] on div "Cliente não identificado" at bounding box center [719, 243] width 142 height 11
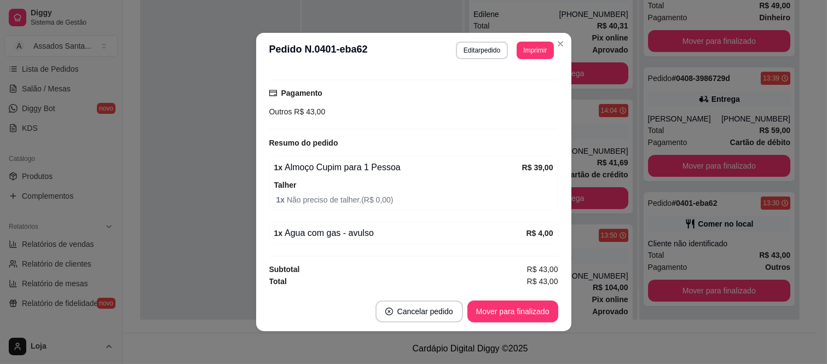
scroll to position [2, 0]
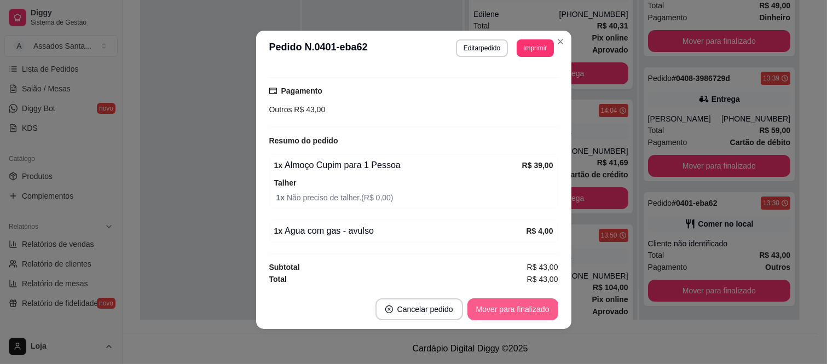
click at [510, 304] on button "Mover para finalizado" at bounding box center [513, 309] width 91 height 22
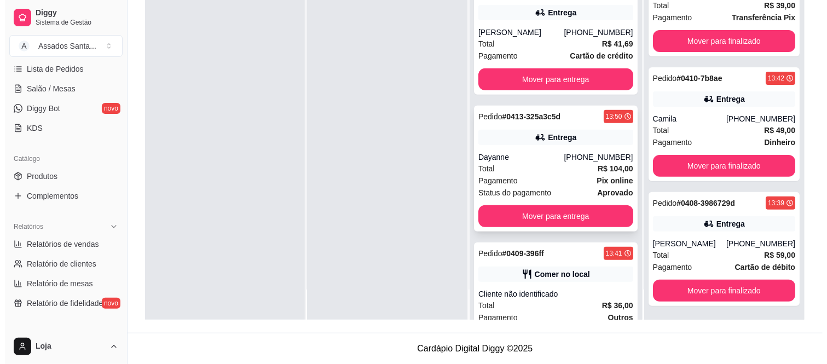
scroll to position [236, 0]
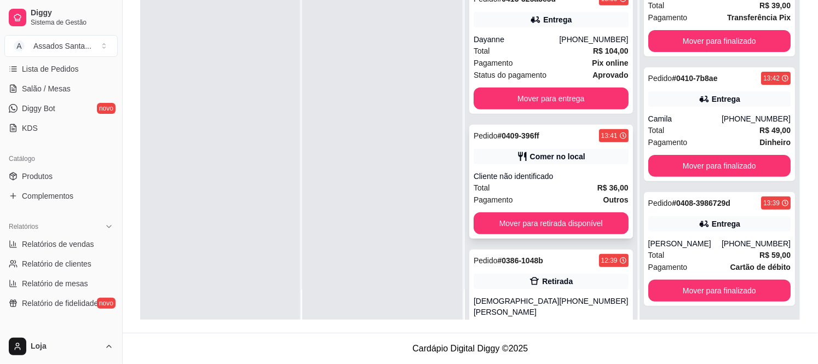
click at [539, 186] on div "Total R$ 36,00" at bounding box center [551, 188] width 155 height 12
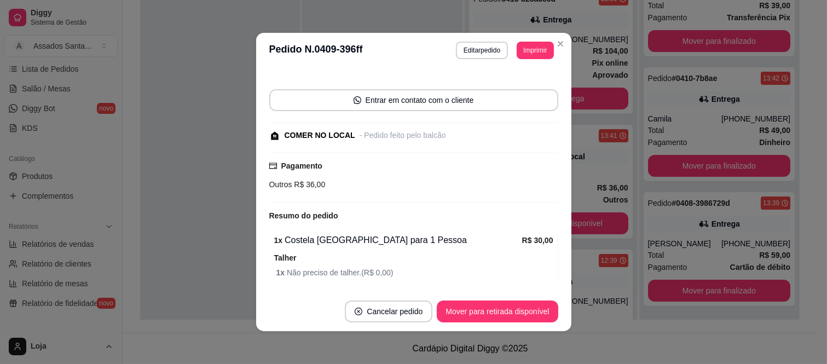
scroll to position [135, 0]
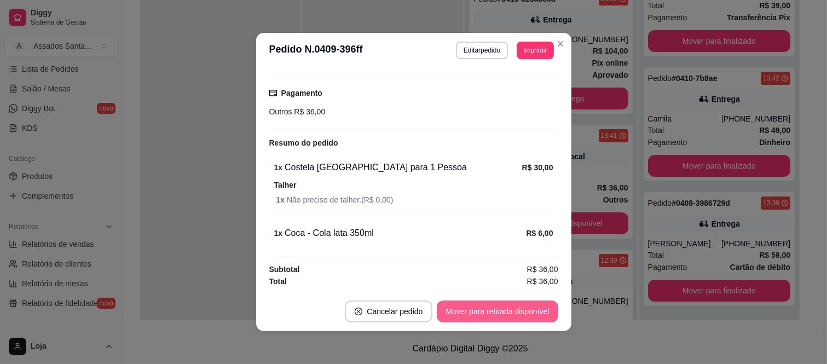
click at [497, 314] on button "Mover para retirada disponível" at bounding box center [497, 312] width 121 height 22
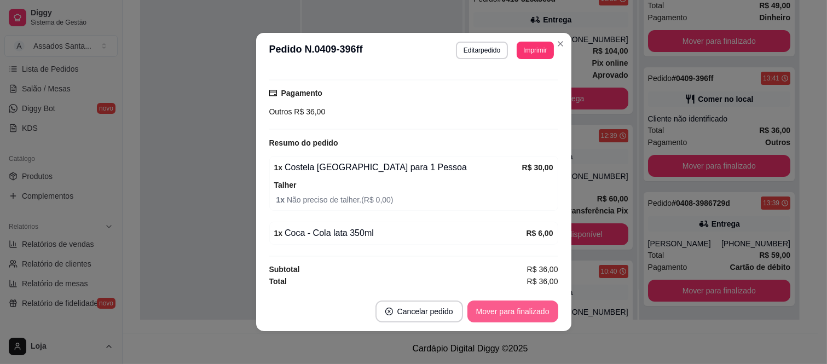
click at [501, 313] on button "Mover para finalizado" at bounding box center [513, 312] width 91 height 22
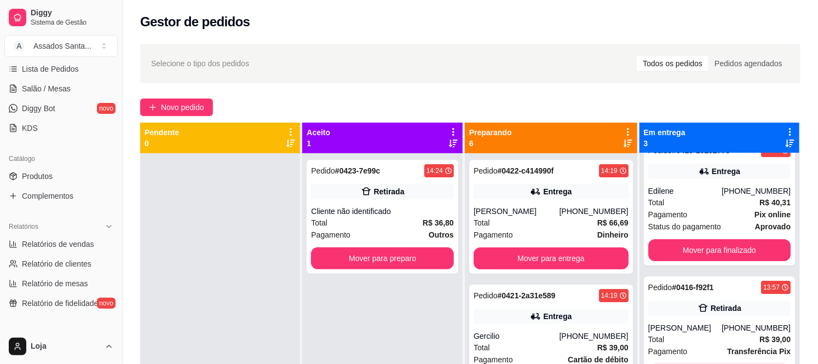
scroll to position [45, 0]
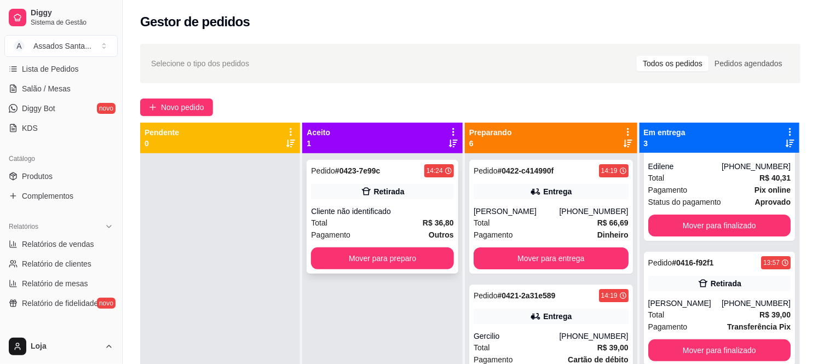
click at [364, 210] on div "Cliente não identificado" at bounding box center [382, 211] width 142 height 11
click at [83, 172] on link "Produtos" at bounding box center [60, 177] width 113 height 18
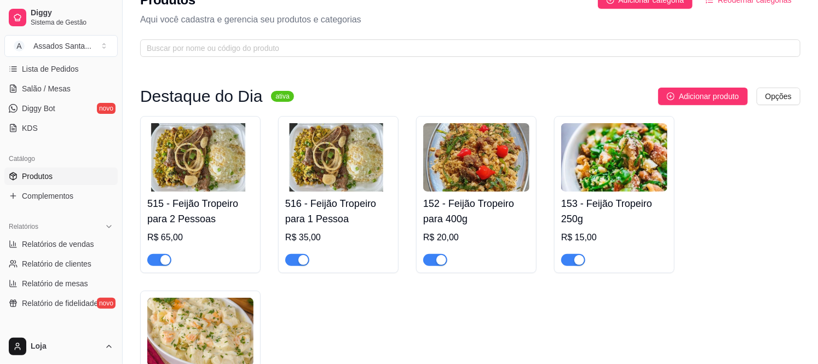
scroll to position [61, 0]
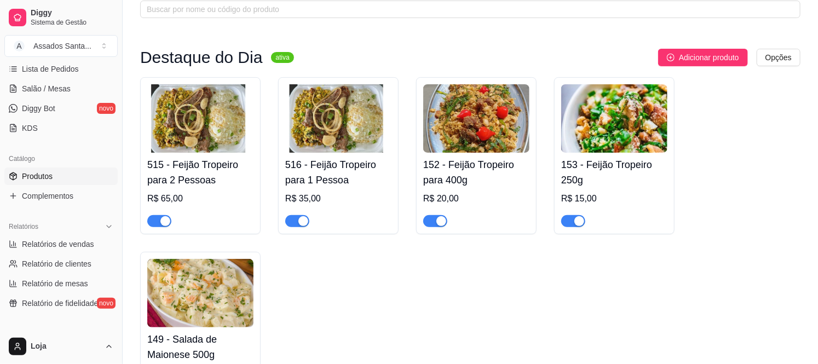
click at [155, 219] on span "button" at bounding box center [159, 221] width 24 height 12
click at [303, 220] on div "button" at bounding box center [303, 221] width 10 height 10
click at [447, 220] on div at bounding box center [476, 216] width 106 height 22
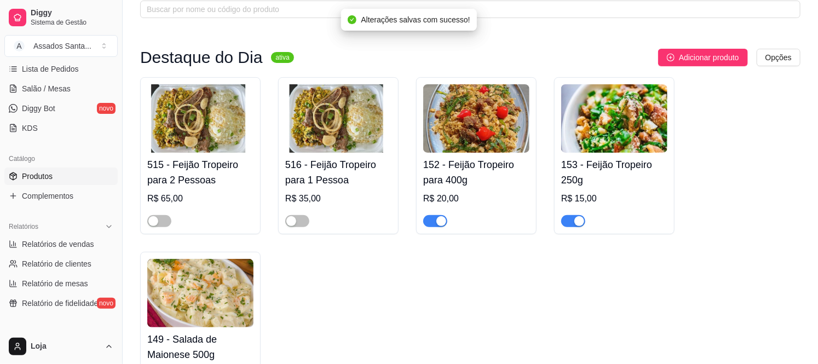
click at [435, 223] on span "button" at bounding box center [435, 221] width 24 height 12
click at [579, 223] on div "button" at bounding box center [579, 221] width 10 height 10
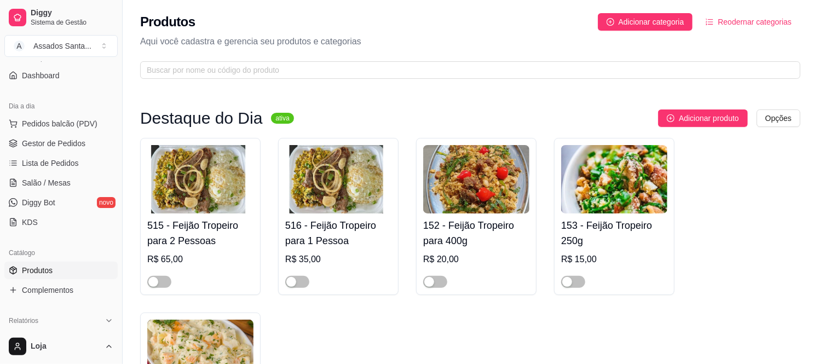
scroll to position [0, 0]
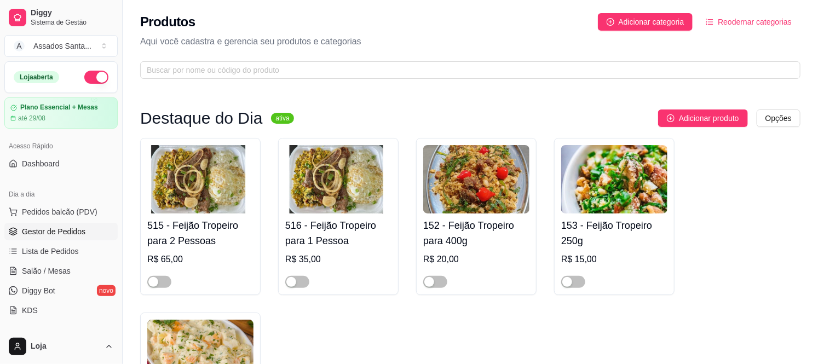
click at [82, 233] on span "Gestor de Pedidos" at bounding box center [54, 231] width 64 height 11
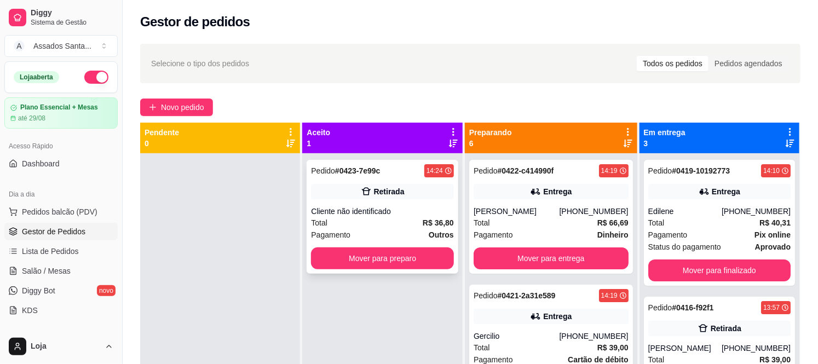
click at [390, 223] on div "Total R$ 36,80" at bounding box center [382, 223] width 142 height 12
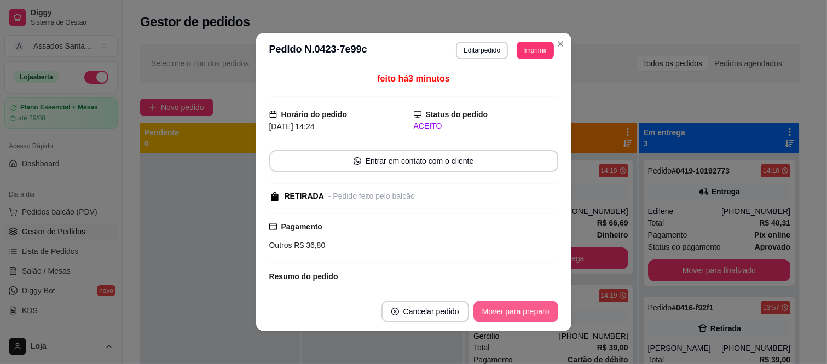
click at [518, 318] on button "Mover para preparo" at bounding box center [516, 312] width 85 height 22
click at [524, 312] on button "Mover para retirada disponível" at bounding box center [497, 312] width 121 height 22
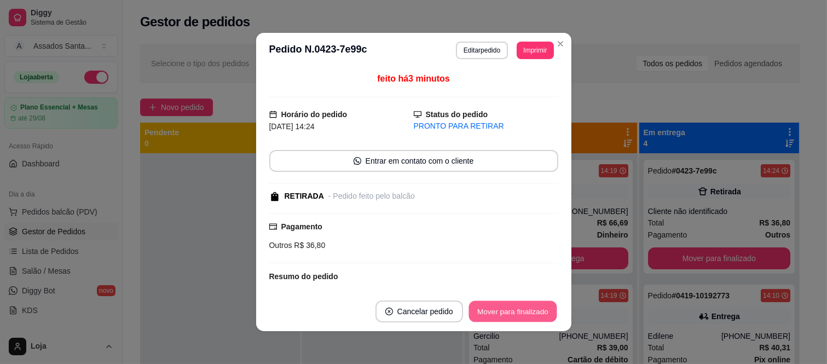
click at [524, 312] on button "Mover para finalizado" at bounding box center [513, 311] width 88 height 21
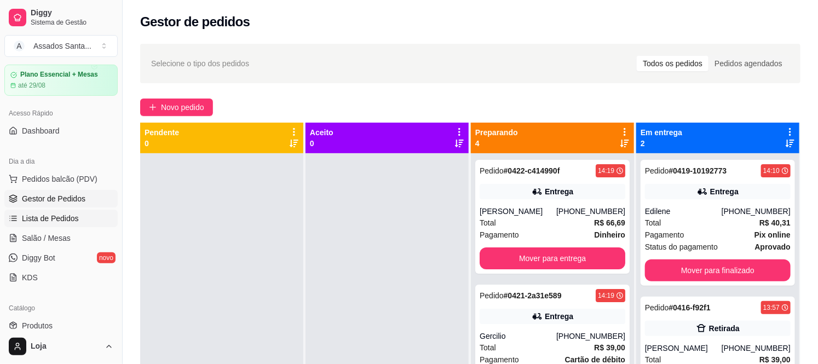
scroll to position [122, 0]
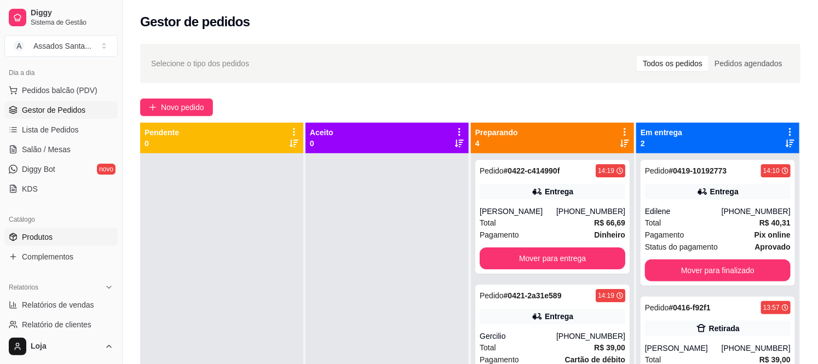
click at [72, 231] on link "Produtos" at bounding box center [60, 237] width 113 height 18
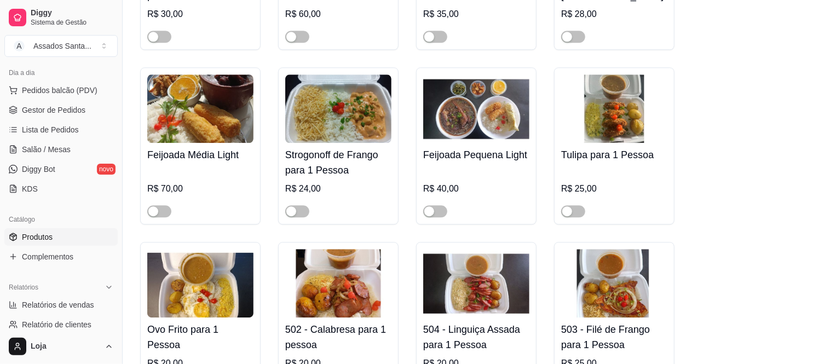
scroll to position [1459, 0]
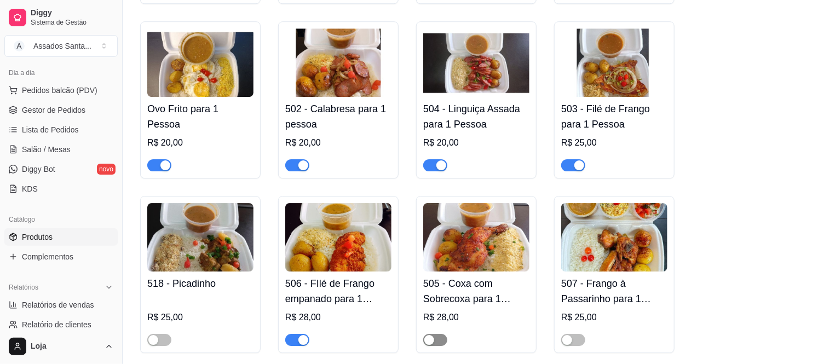
click at [438, 334] on span "button" at bounding box center [435, 340] width 24 height 12
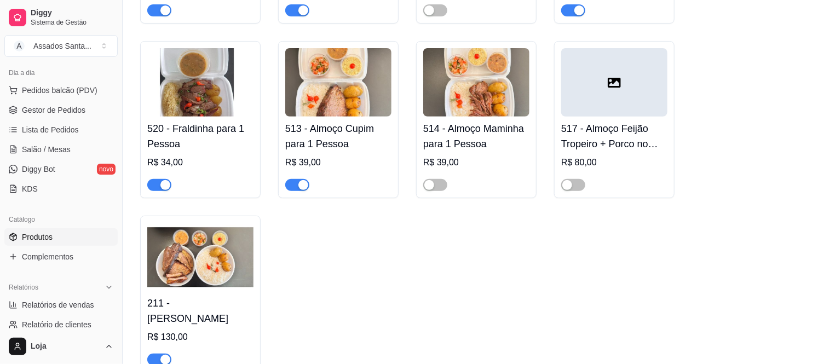
scroll to position [1825, 0]
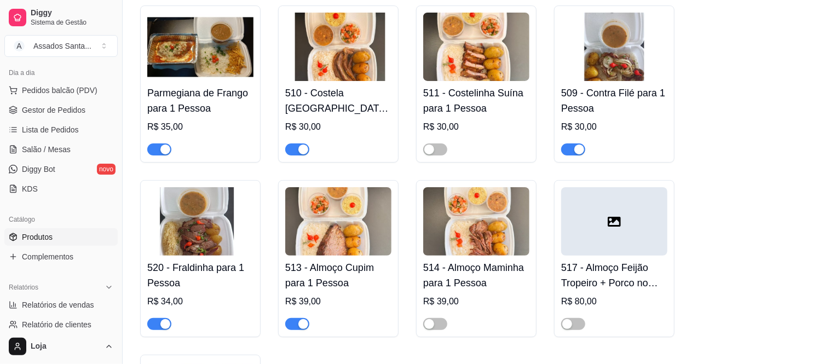
click at [163, 319] on div "button" at bounding box center [165, 324] width 10 height 10
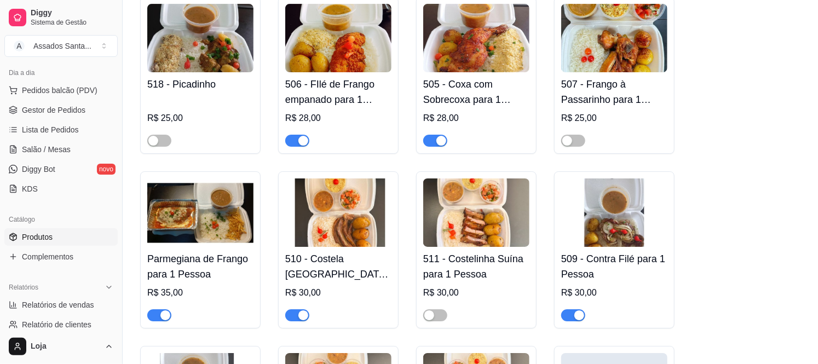
scroll to position [1642, 0]
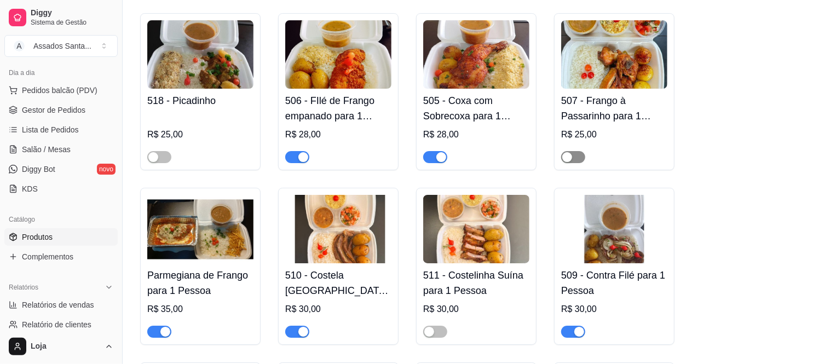
click at [569, 152] on div "button" at bounding box center [567, 157] width 10 height 10
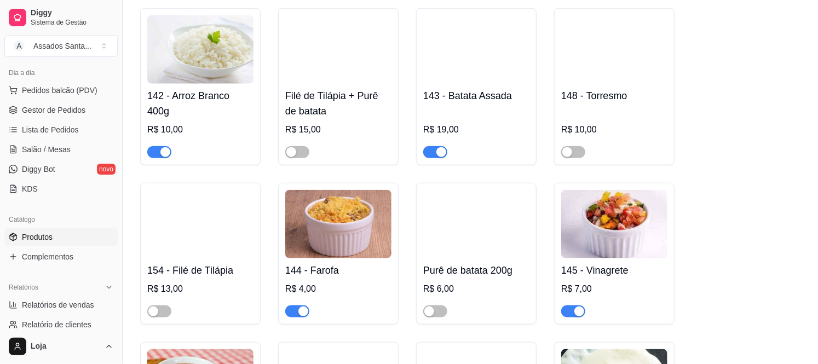
scroll to position [4197, 0]
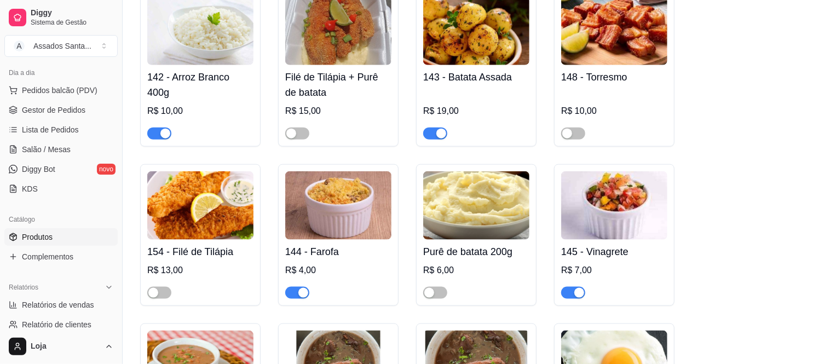
click at [444, 129] on div "button" at bounding box center [441, 134] width 10 height 10
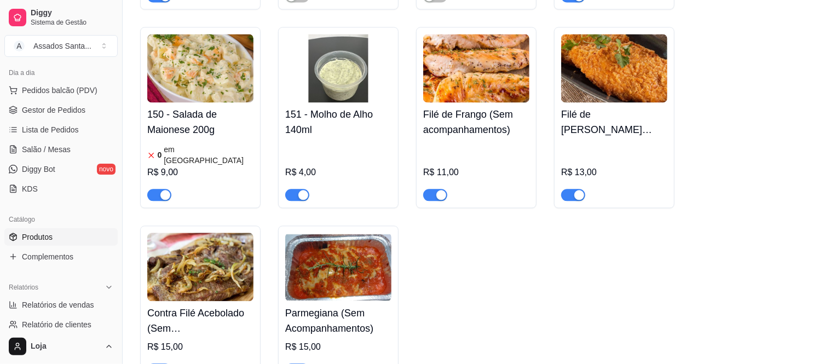
scroll to position [4683, 0]
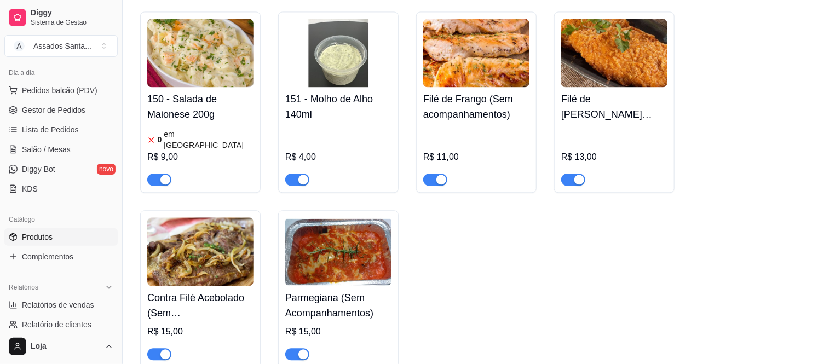
click at [157, 174] on span "button" at bounding box center [159, 180] width 24 height 12
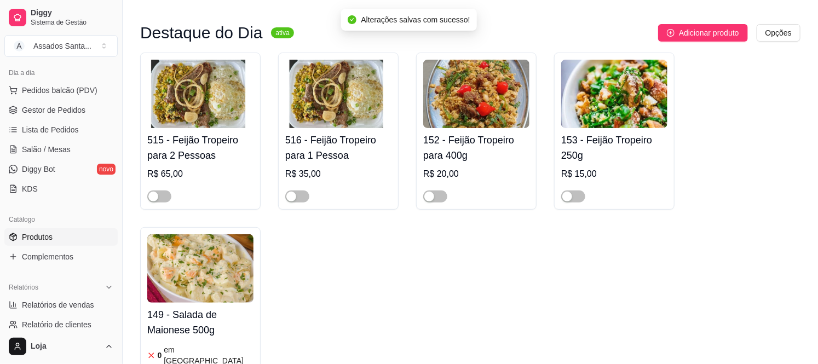
scroll to position [0, 0]
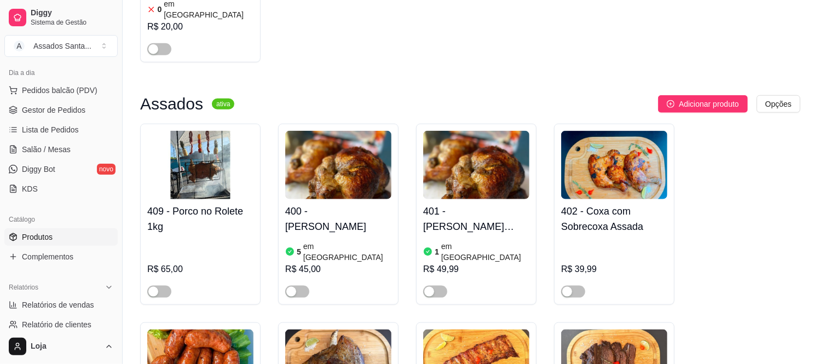
scroll to position [365, 0]
